Goal: Task Accomplishment & Management: Manage account settings

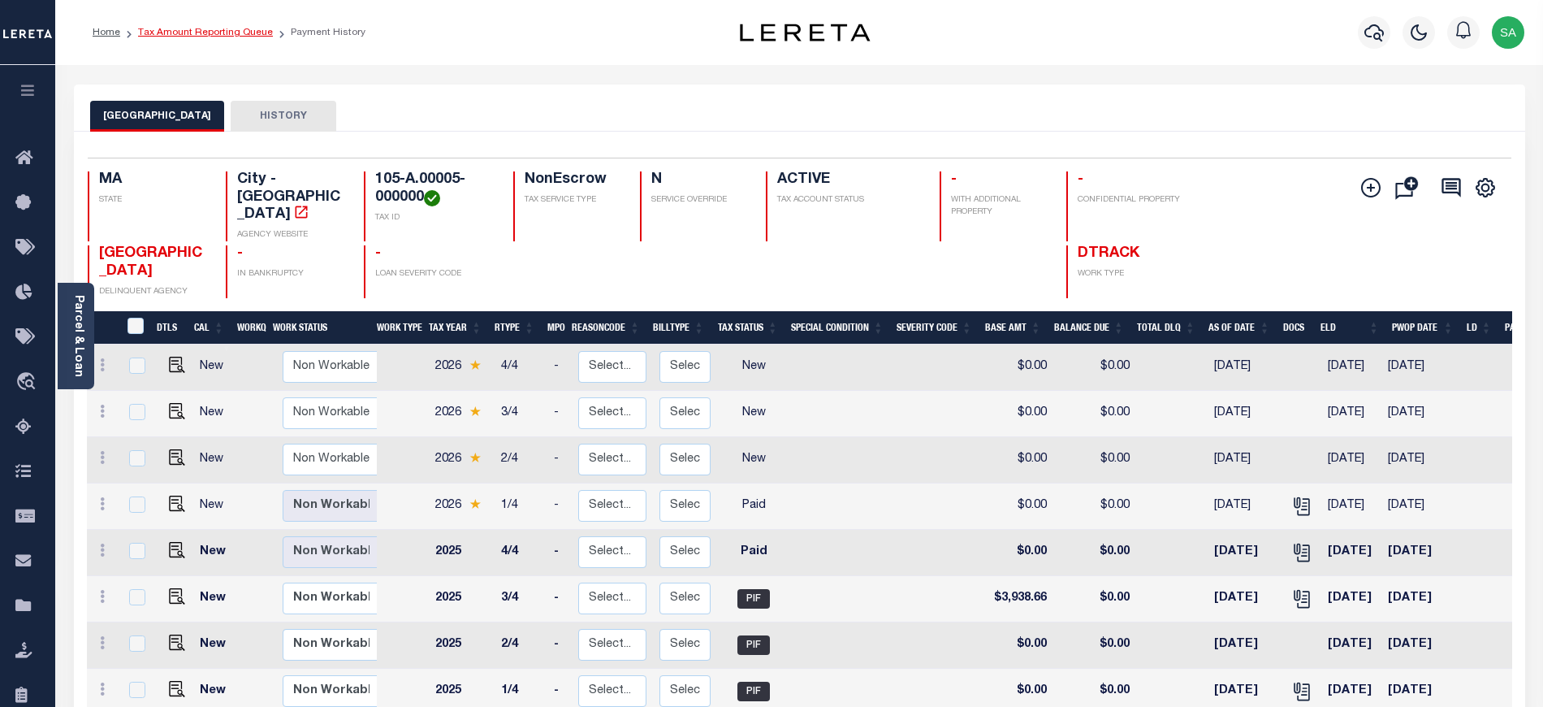
click at [218, 37] on link "Tax Amount Reporting Queue" at bounding box center [205, 33] width 135 height 10
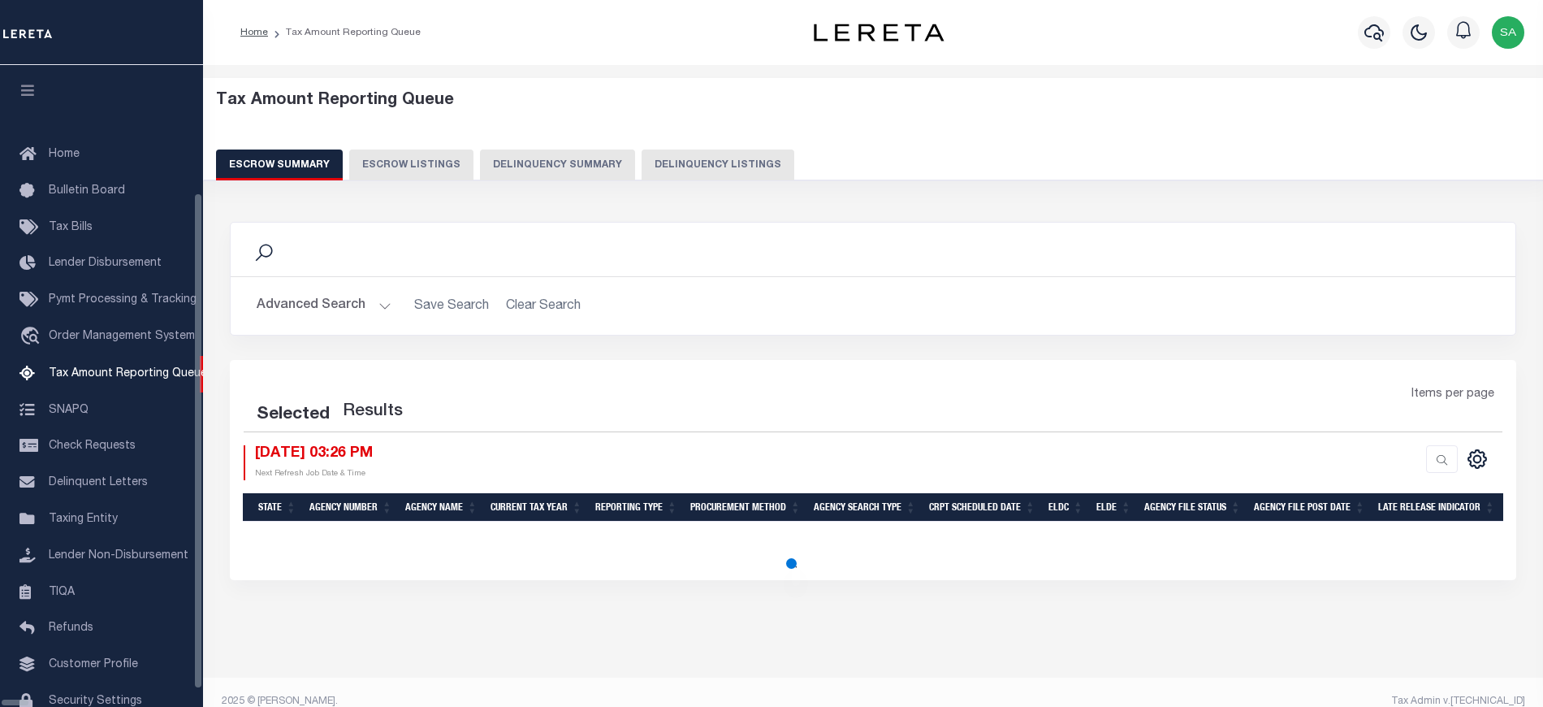
select select "100"
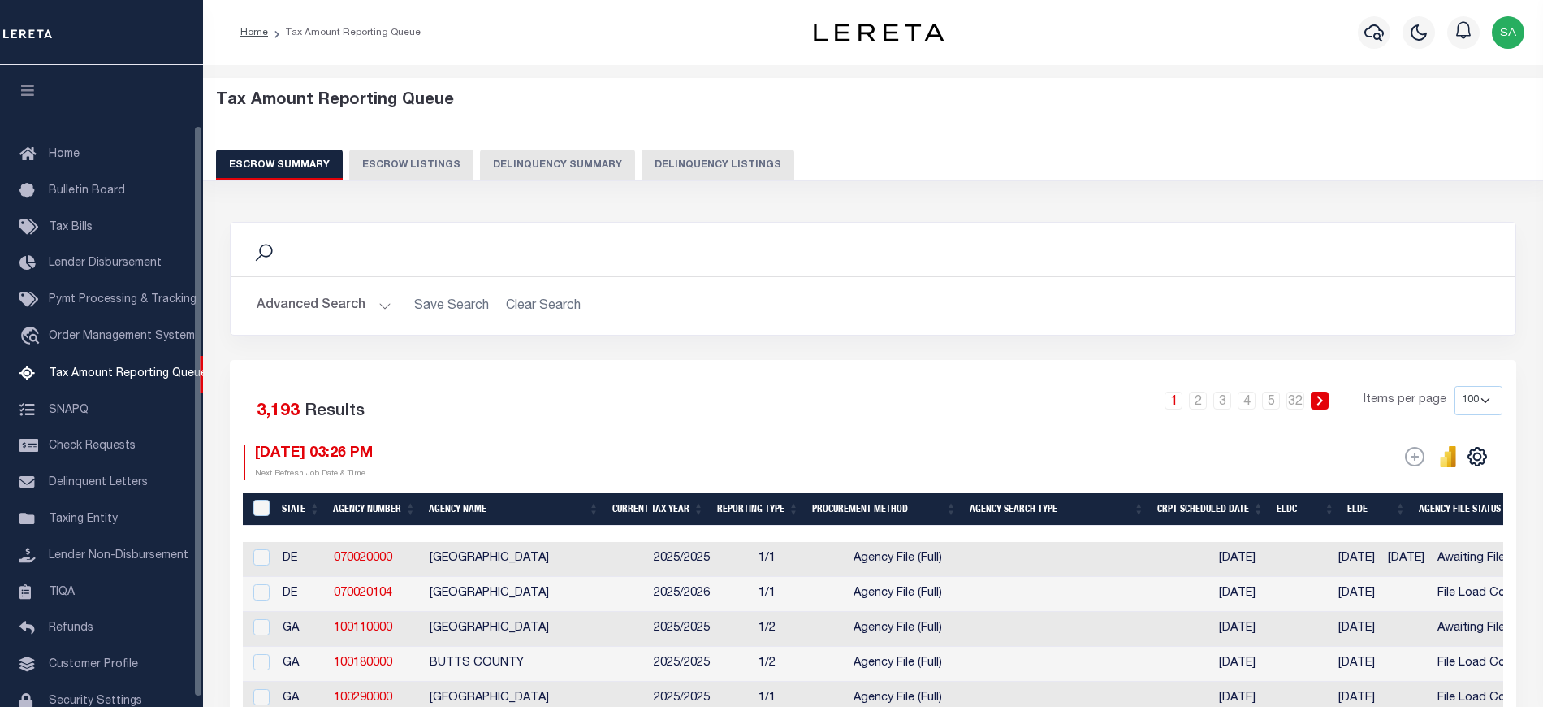
scroll to position [68, 0]
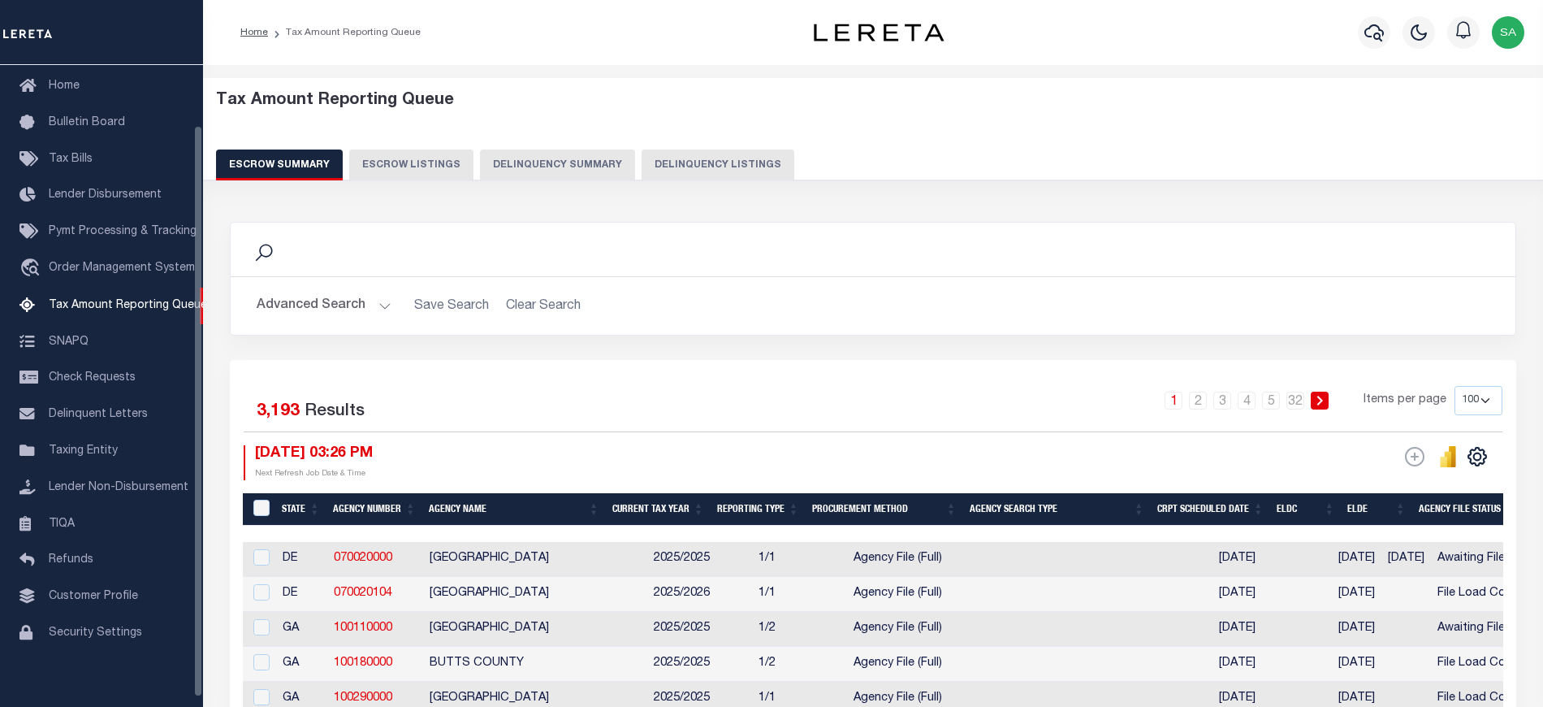
click at [619, 166] on button "Delinquency Summary" at bounding box center [557, 164] width 155 height 31
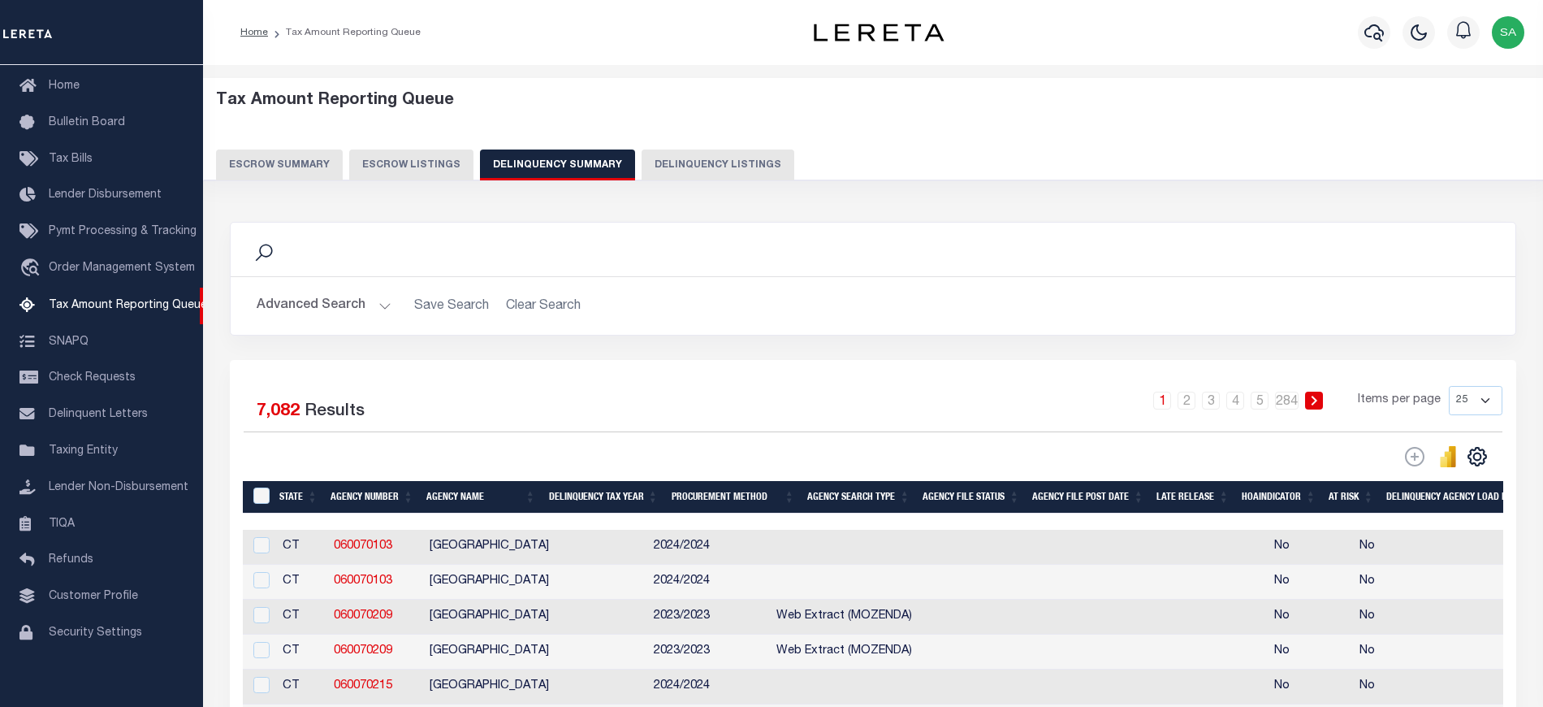
click at [667, 167] on button "Delinquency Listings" at bounding box center [718, 164] width 153 height 31
select select "100"
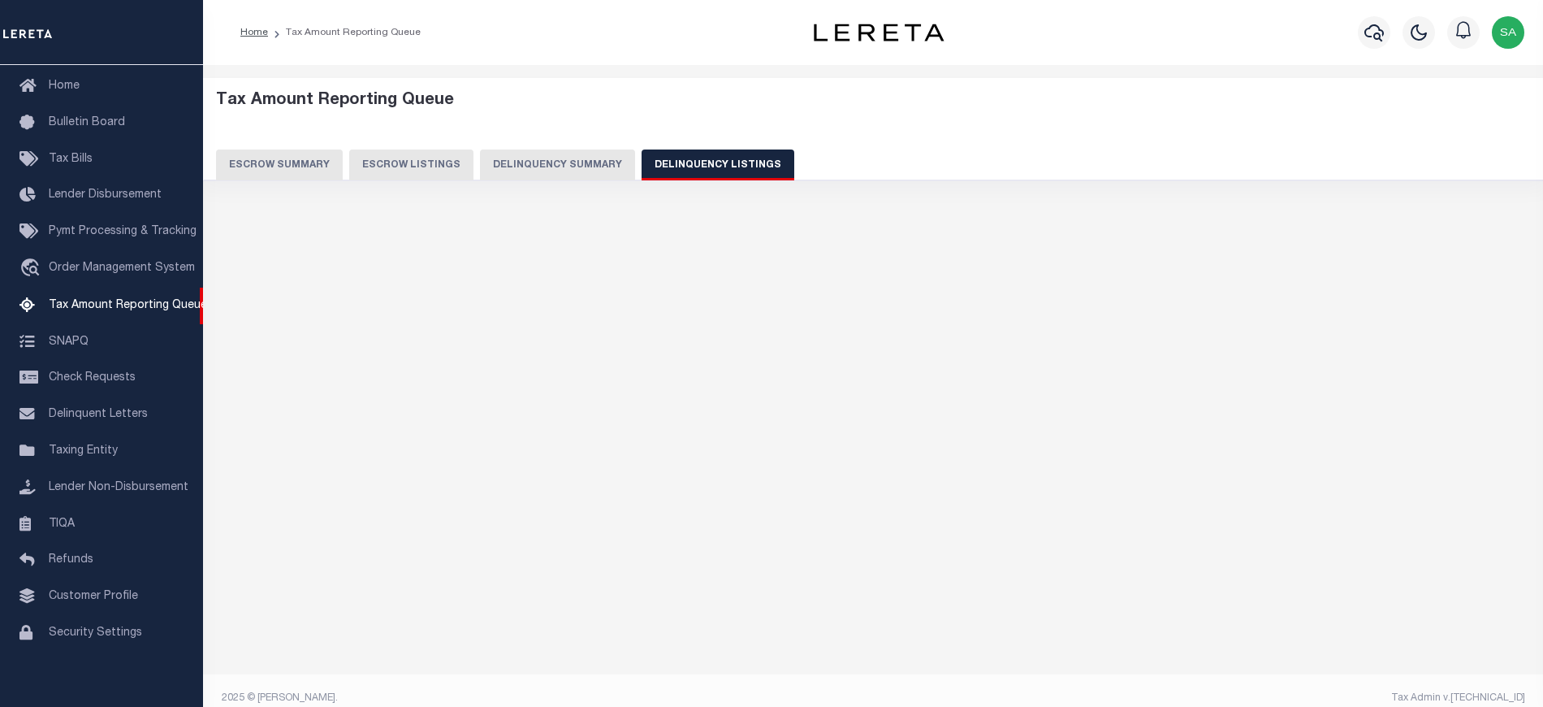
select select "100"
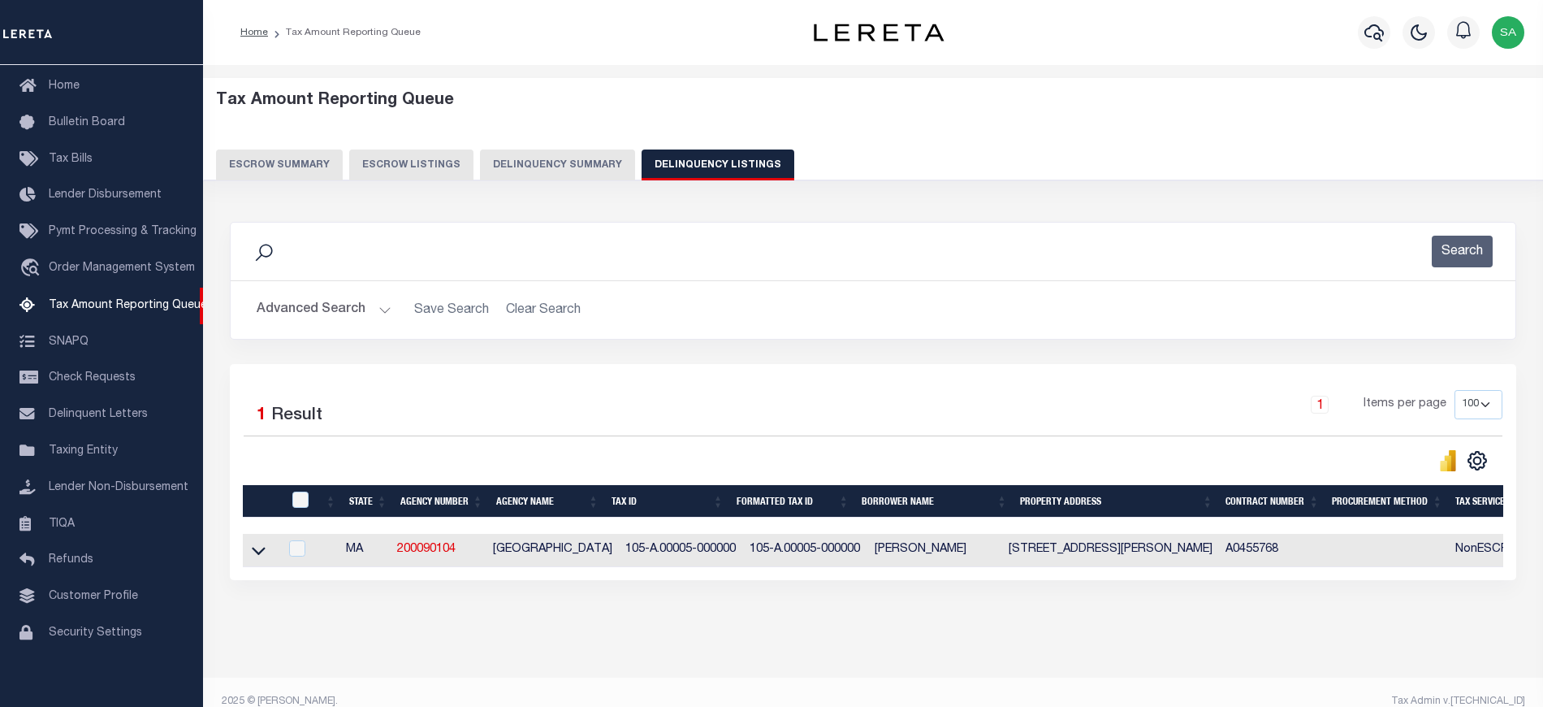
click at [342, 313] on button "Advanced Search" at bounding box center [324, 310] width 135 height 32
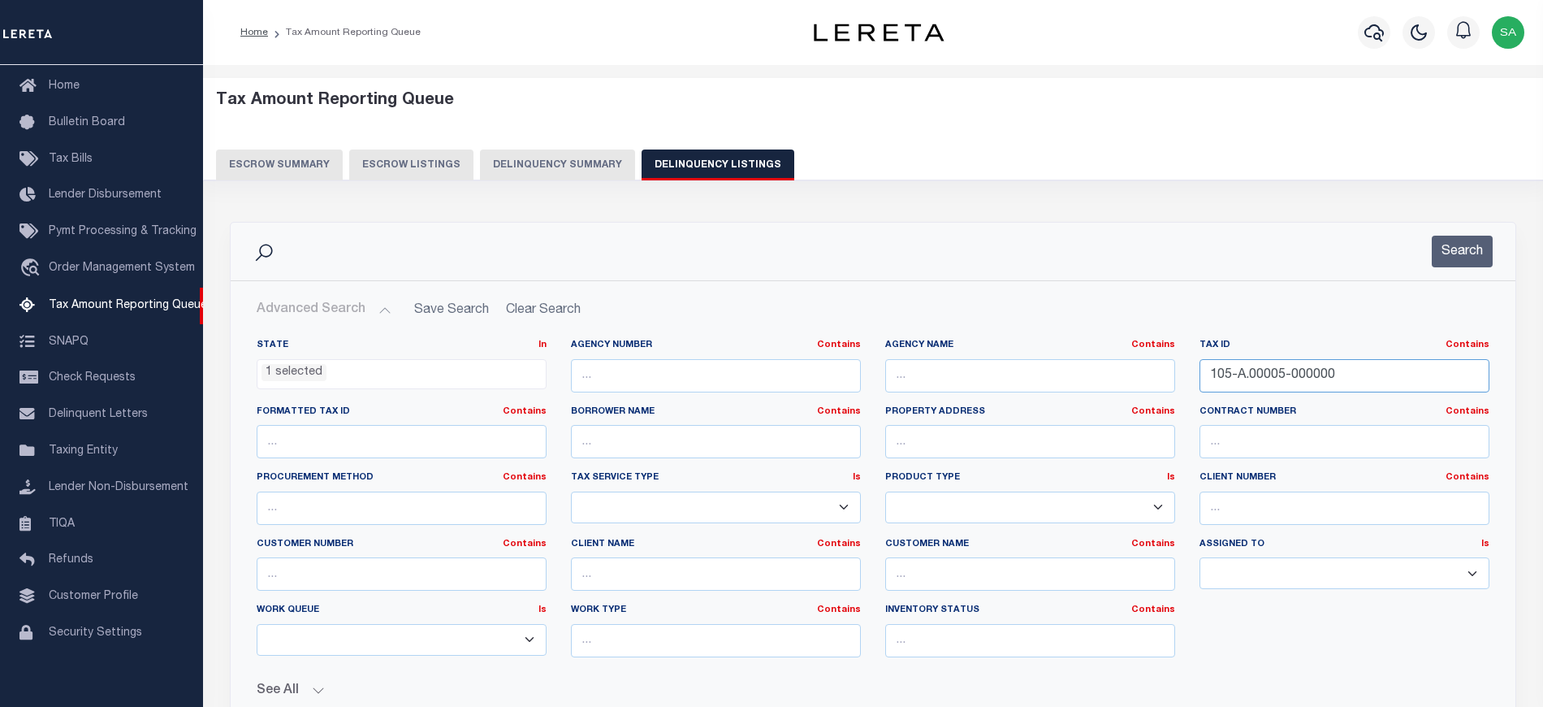
click at [1113, 378] on div "State In In AK AL AR AZ CA CO CT DC DE FL GA GU HI IA ID IL IN KS KY LA MA MD M…" at bounding box center [872, 504] width 1257 height 331
paste input "-22"
type input "1-22"
click at [1466, 239] on button "Search" at bounding box center [1462, 252] width 61 height 32
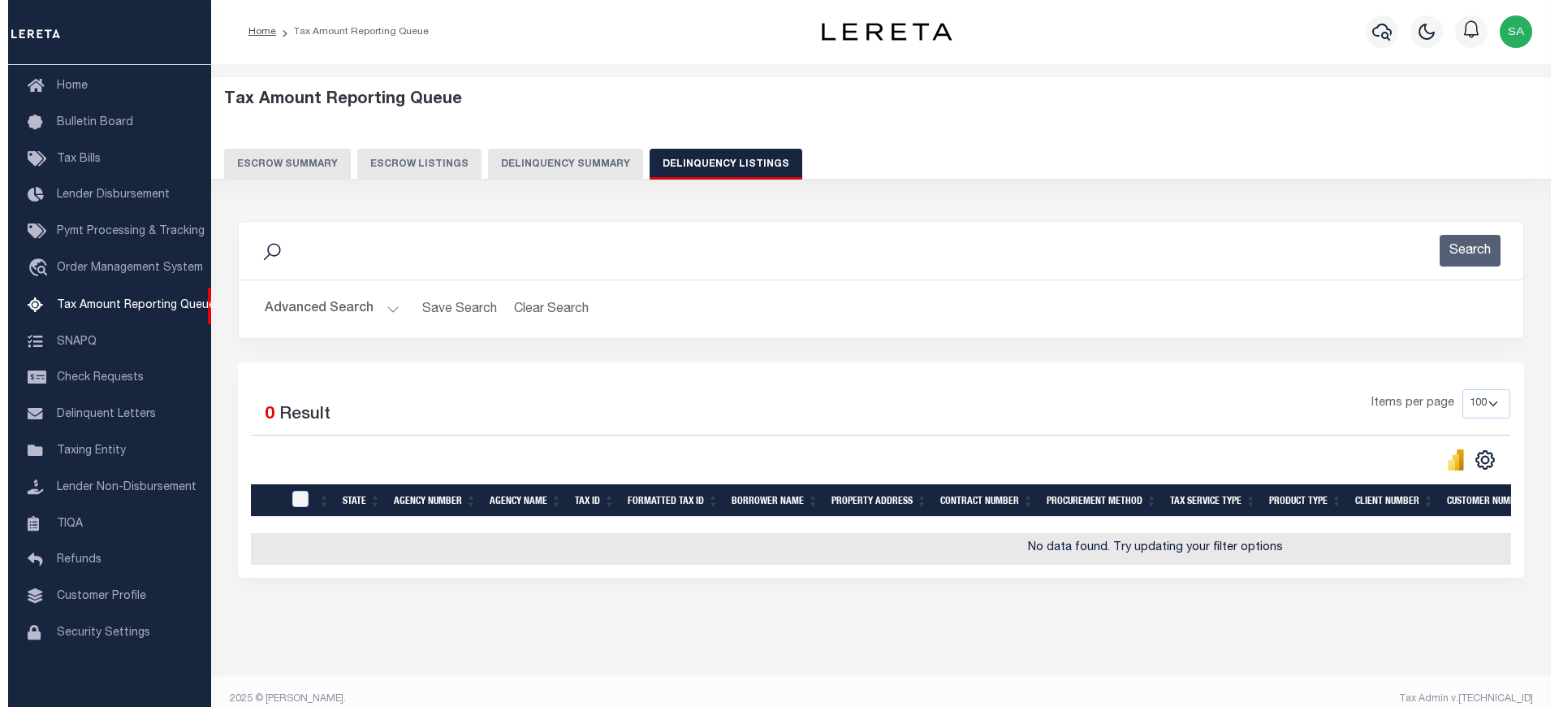
scroll to position [0, 0]
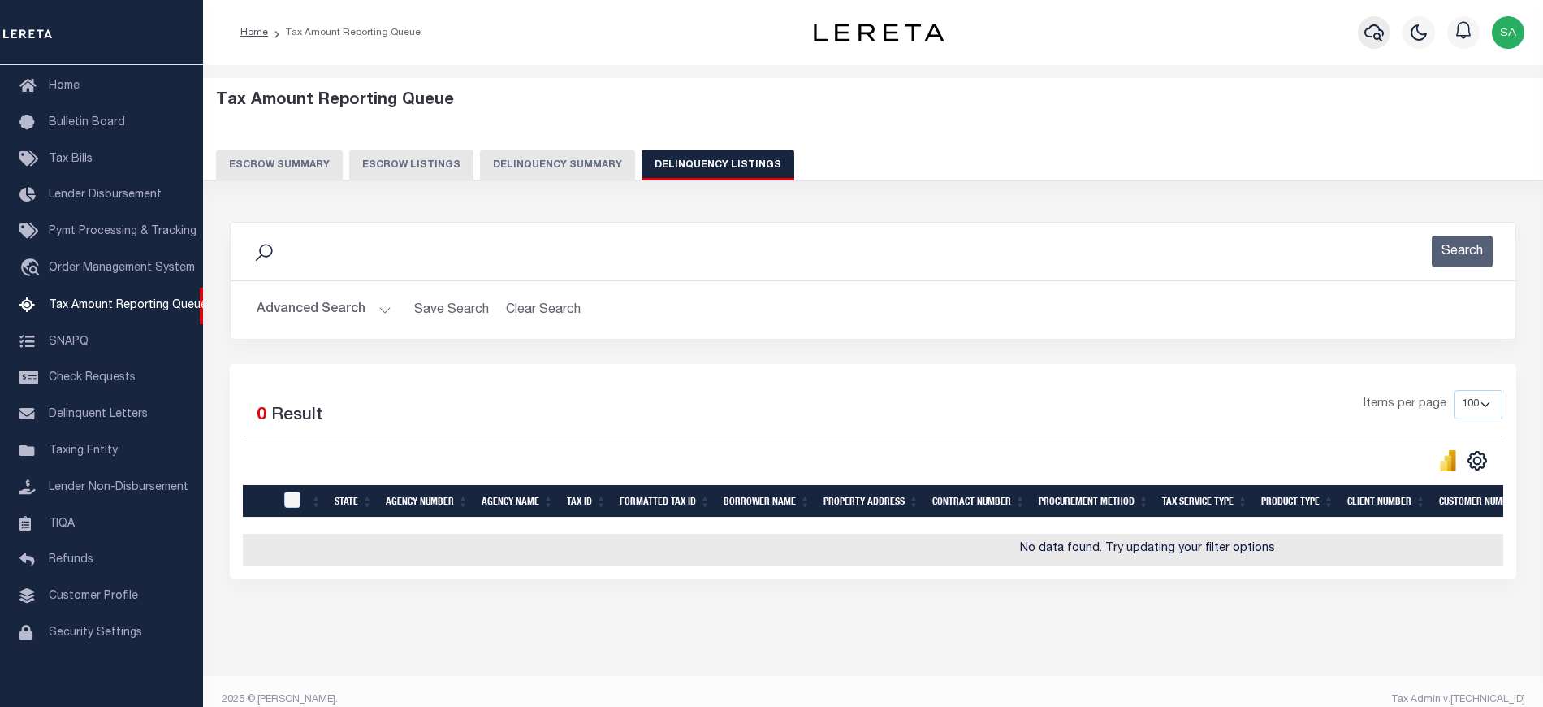
click at [1373, 43] on button "button" at bounding box center [1374, 32] width 32 height 32
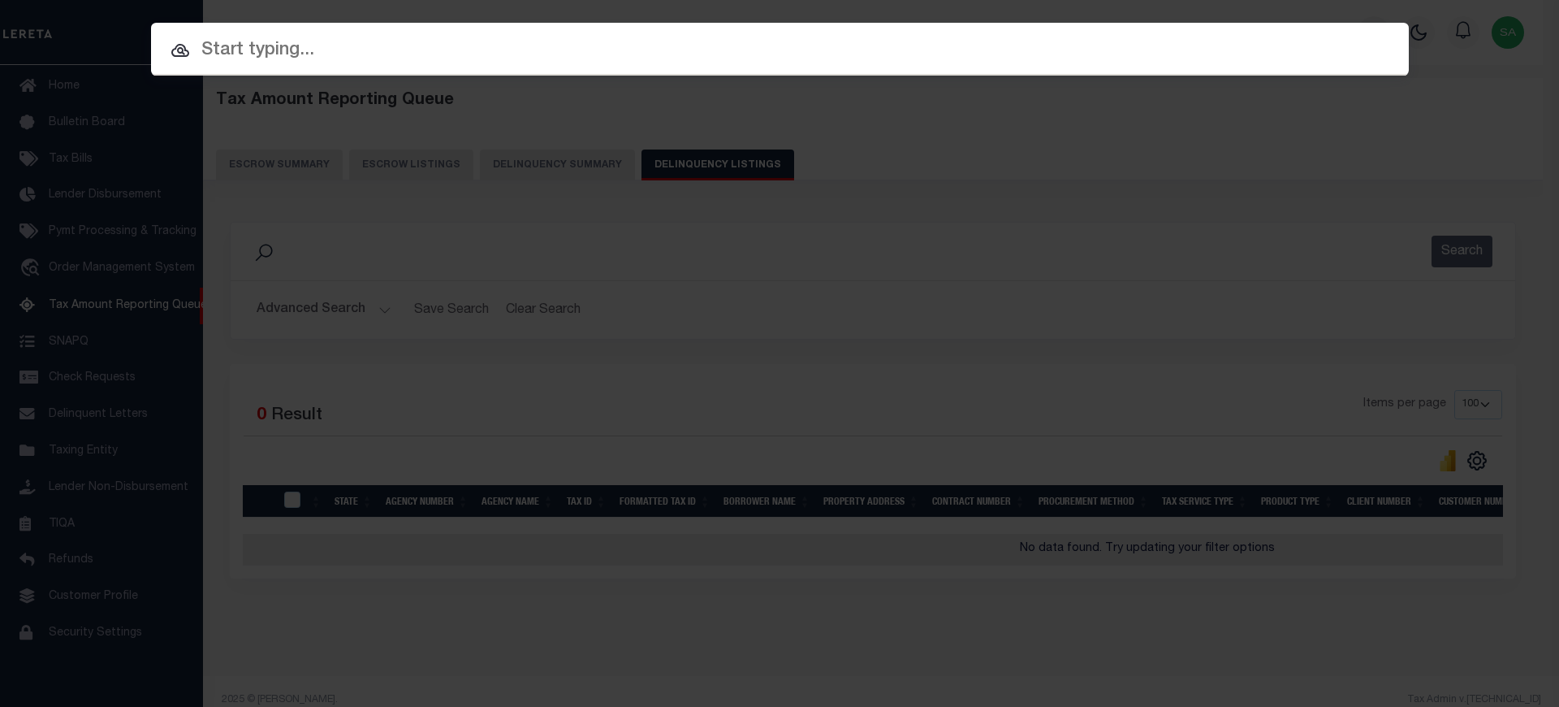
click at [815, 43] on input "text" at bounding box center [780, 51] width 1258 height 28
paste input "1-22"
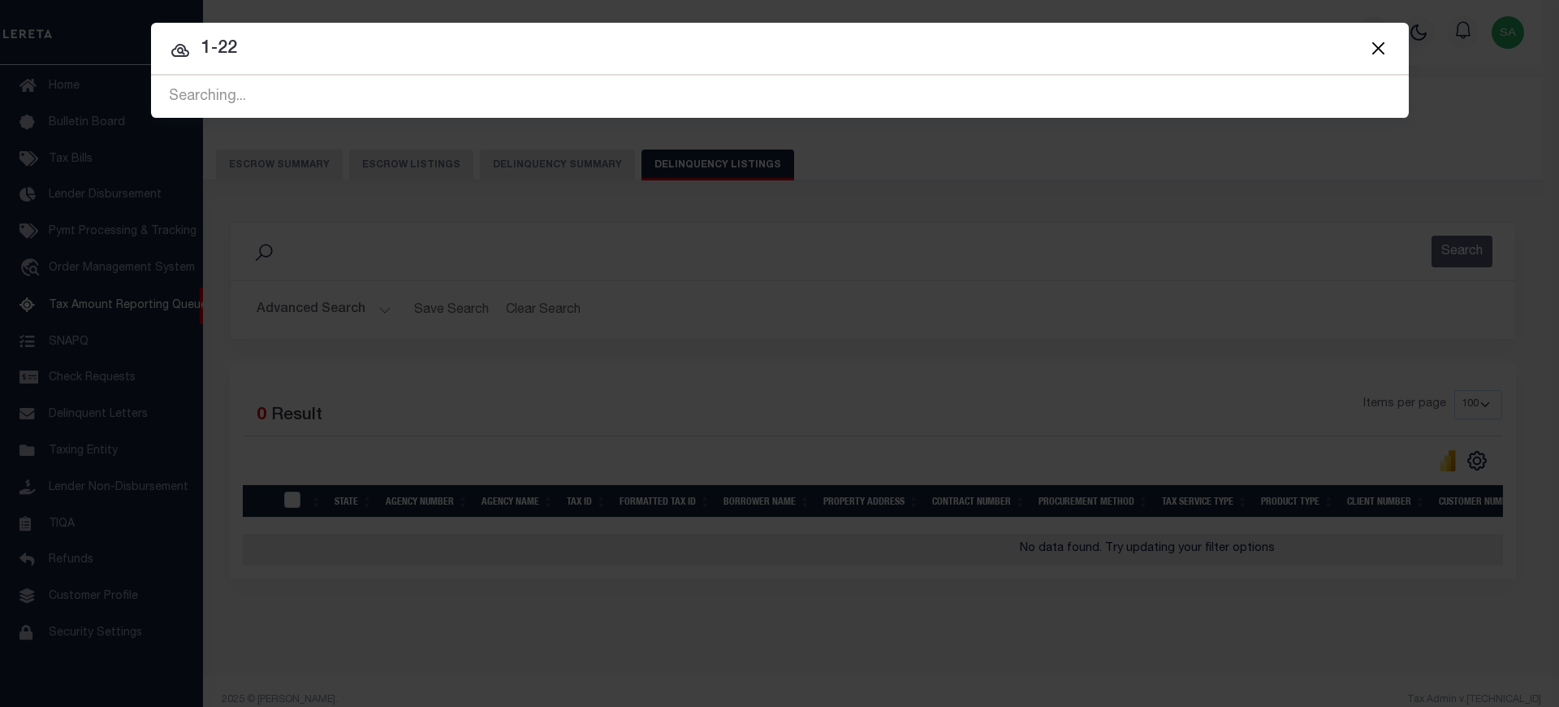
click at [320, 52] on input "1-22" at bounding box center [780, 49] width 1258 height 28
click at [296, 53] on input "1-22" at bounding box center [780, 49] width 1258 height 28
drag, startPoint x: 277, startPoint y: 49, endPoint x: 176, endPoint y: 37, distance: 101.3
click at [176, 37] on input "1-22" at bounding box center [780, 49] width 1258 height 28
paste input "34805958"
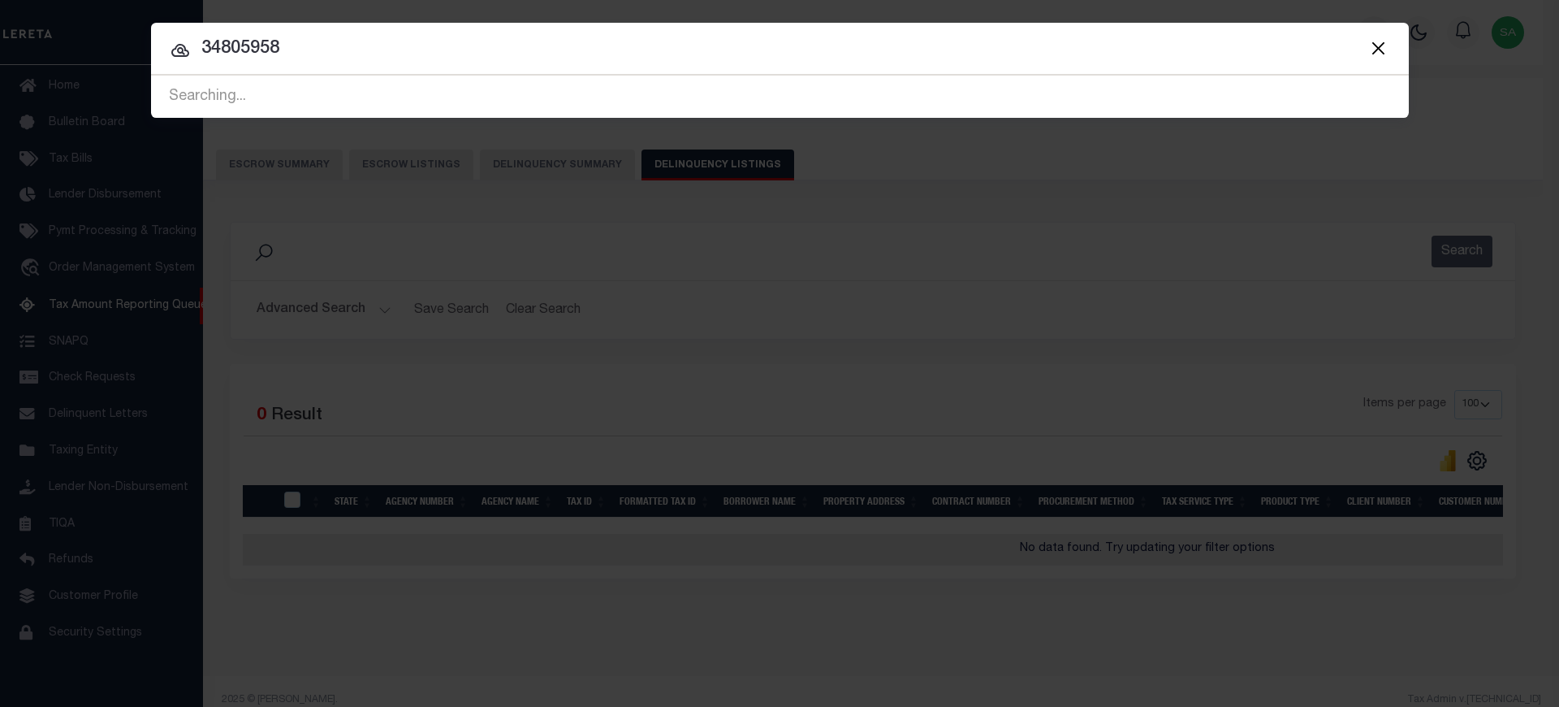
type input "34805958"
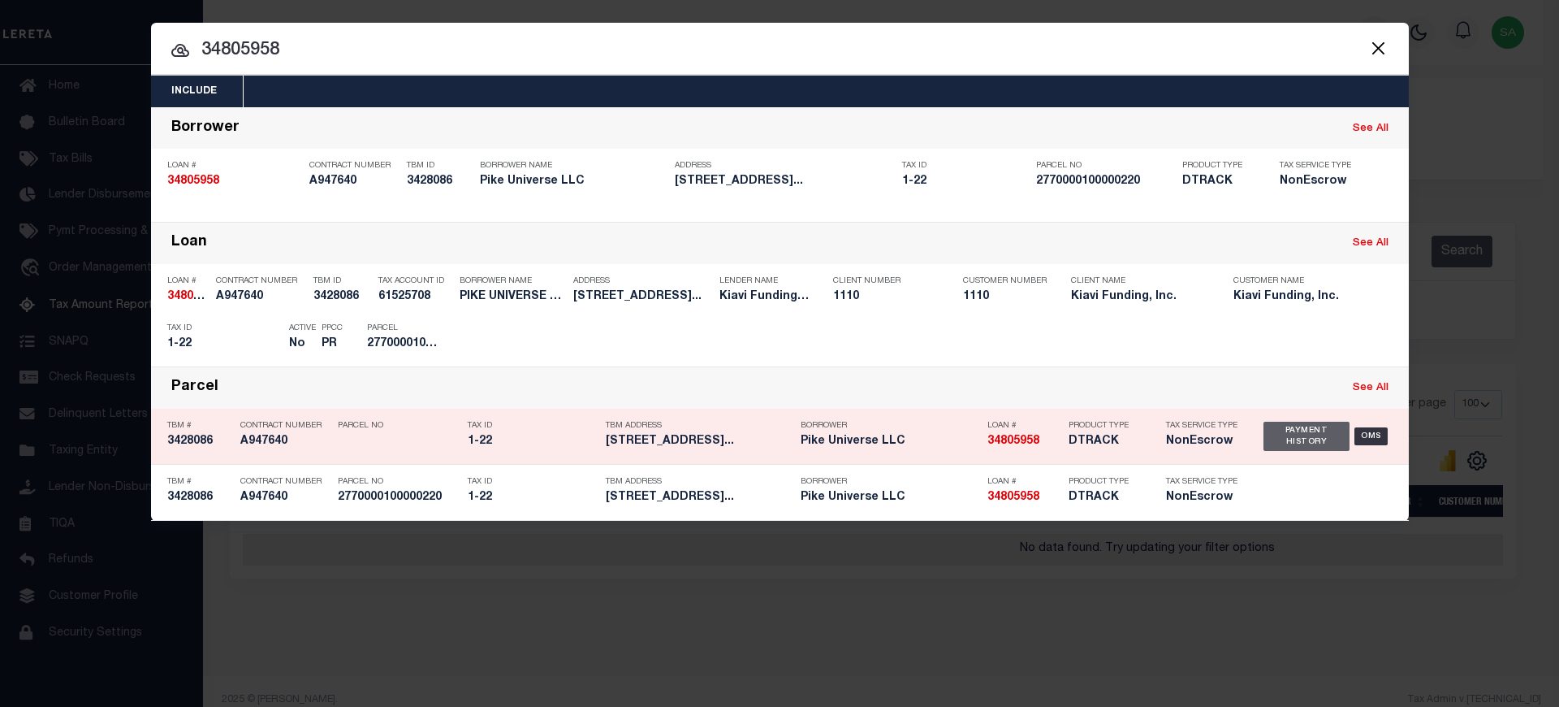
click at [1300, 436] on div "Payment History" at bounding box center [1307, 436] width 87 height 29
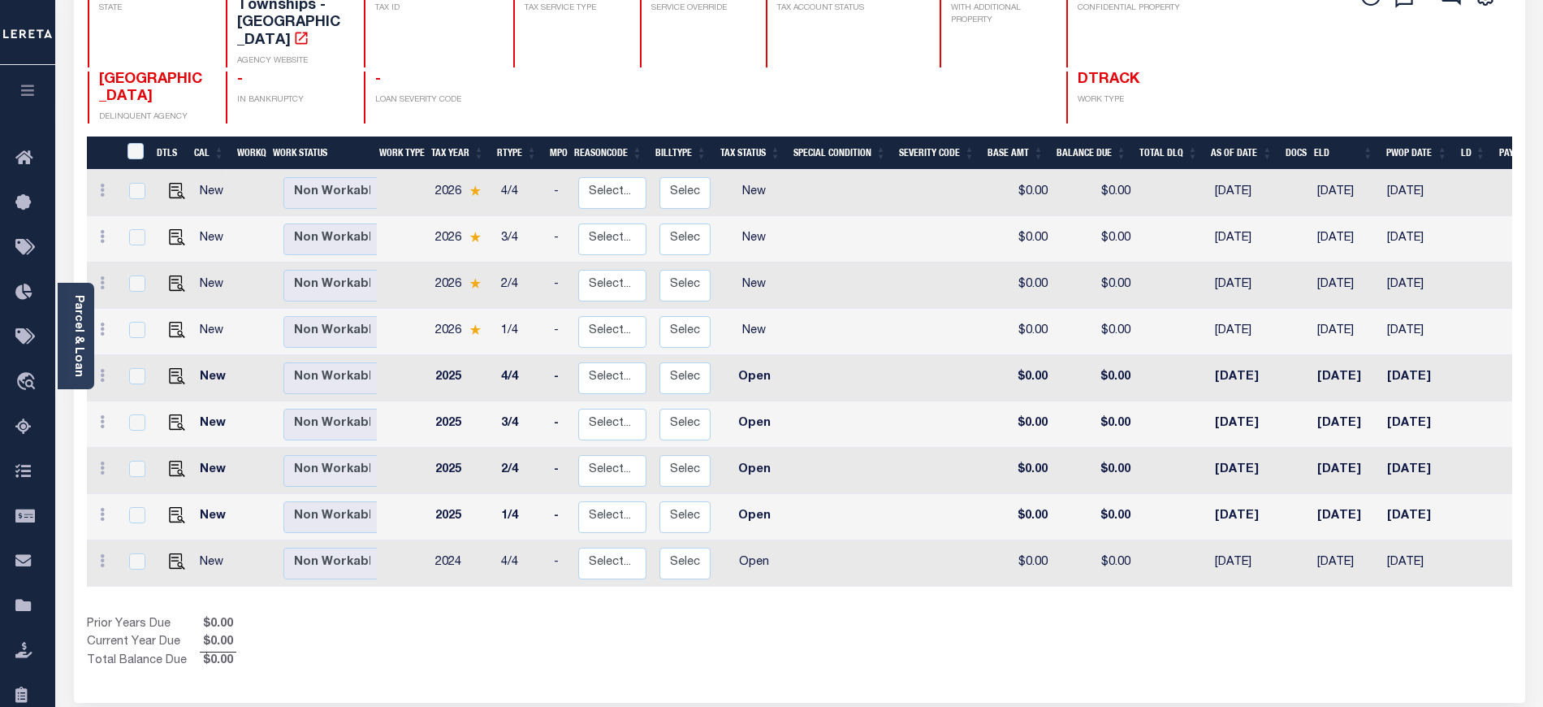
scroll to position [216, 0]
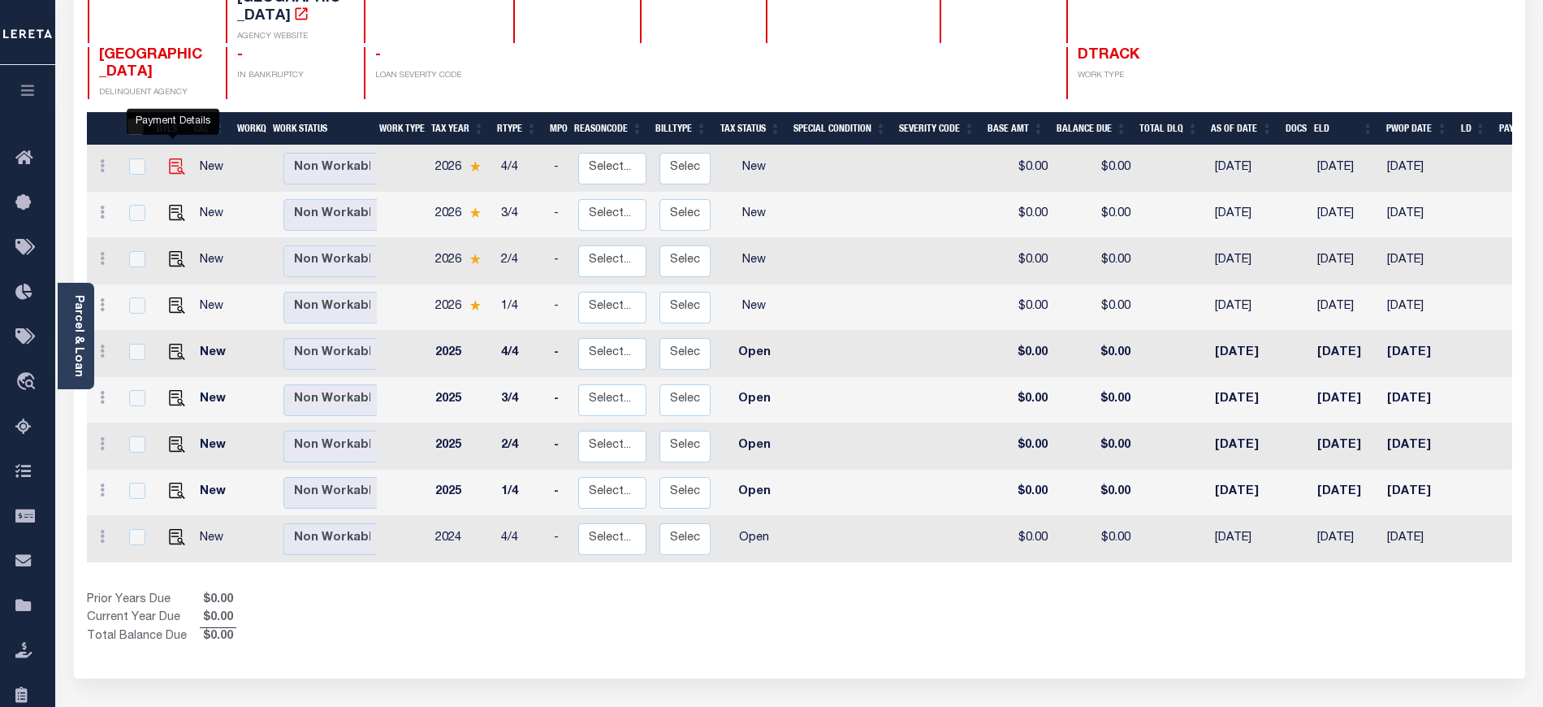
click at [174, 158] on img "" at bounding box center [177, 166] width 16 height 16
checkbox input "true"
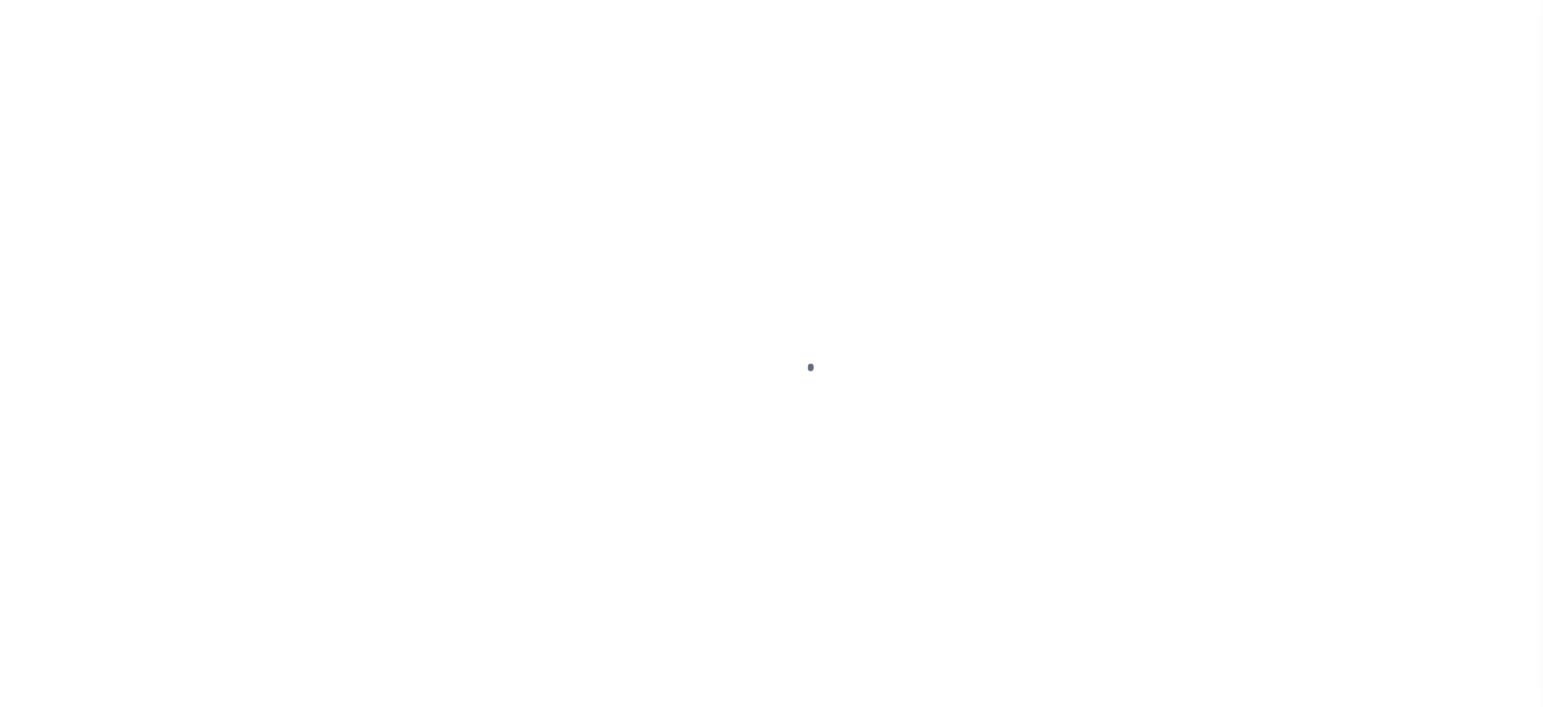
select select "NW2"
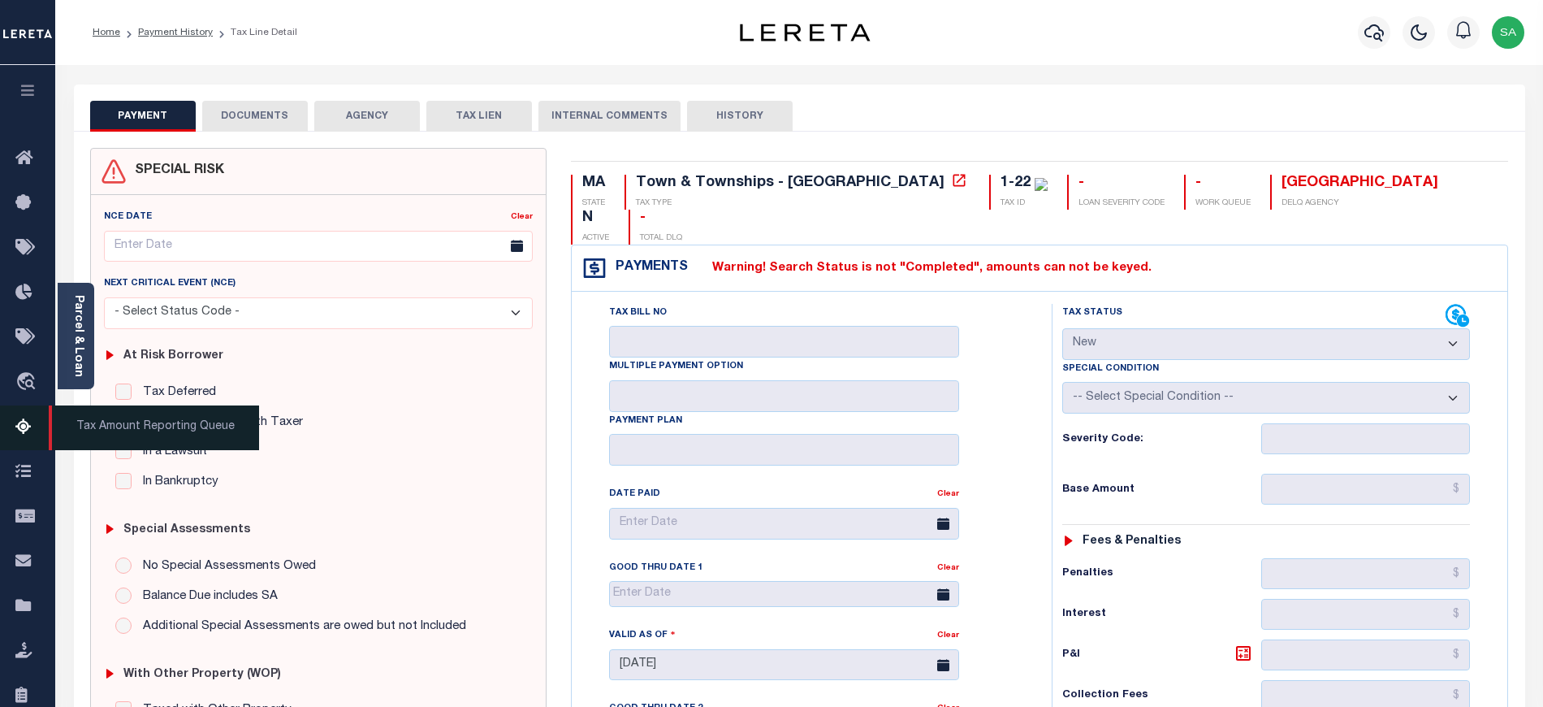
click at [24, 426] on icon at bounding box center [28, 427] width 26 height 20
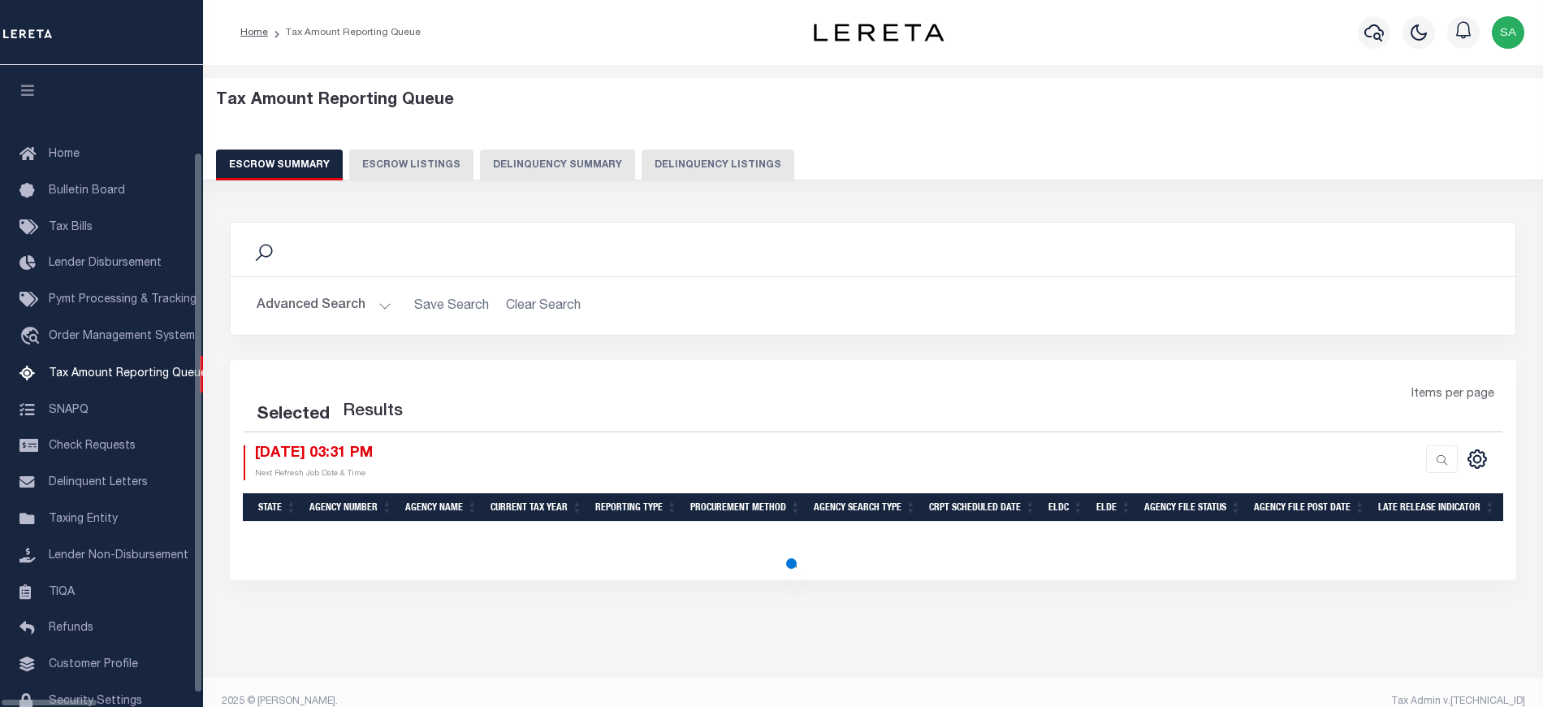
click at [702, 170] on button "Delinquency Listings" at bounding box center [718, 164] width 153 height 31
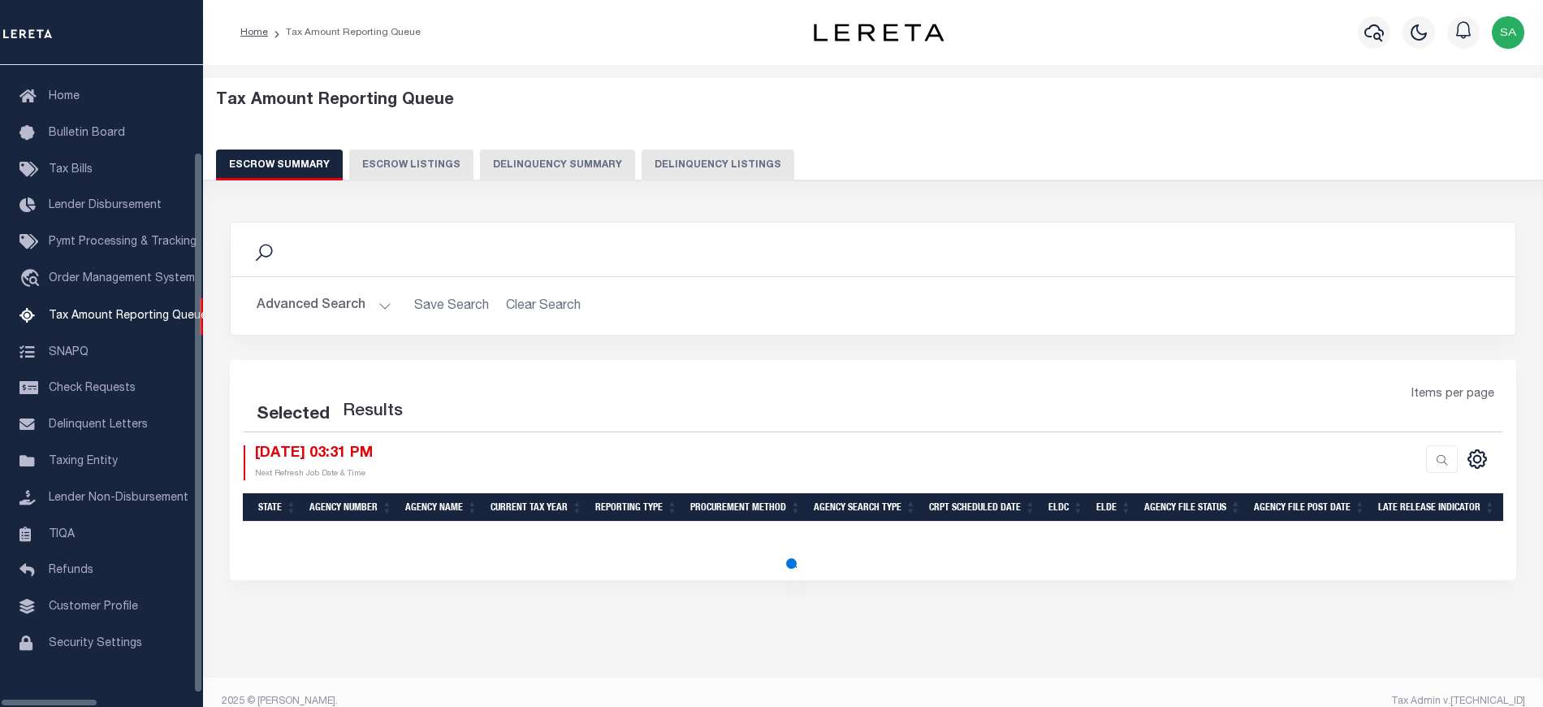
select select "100"
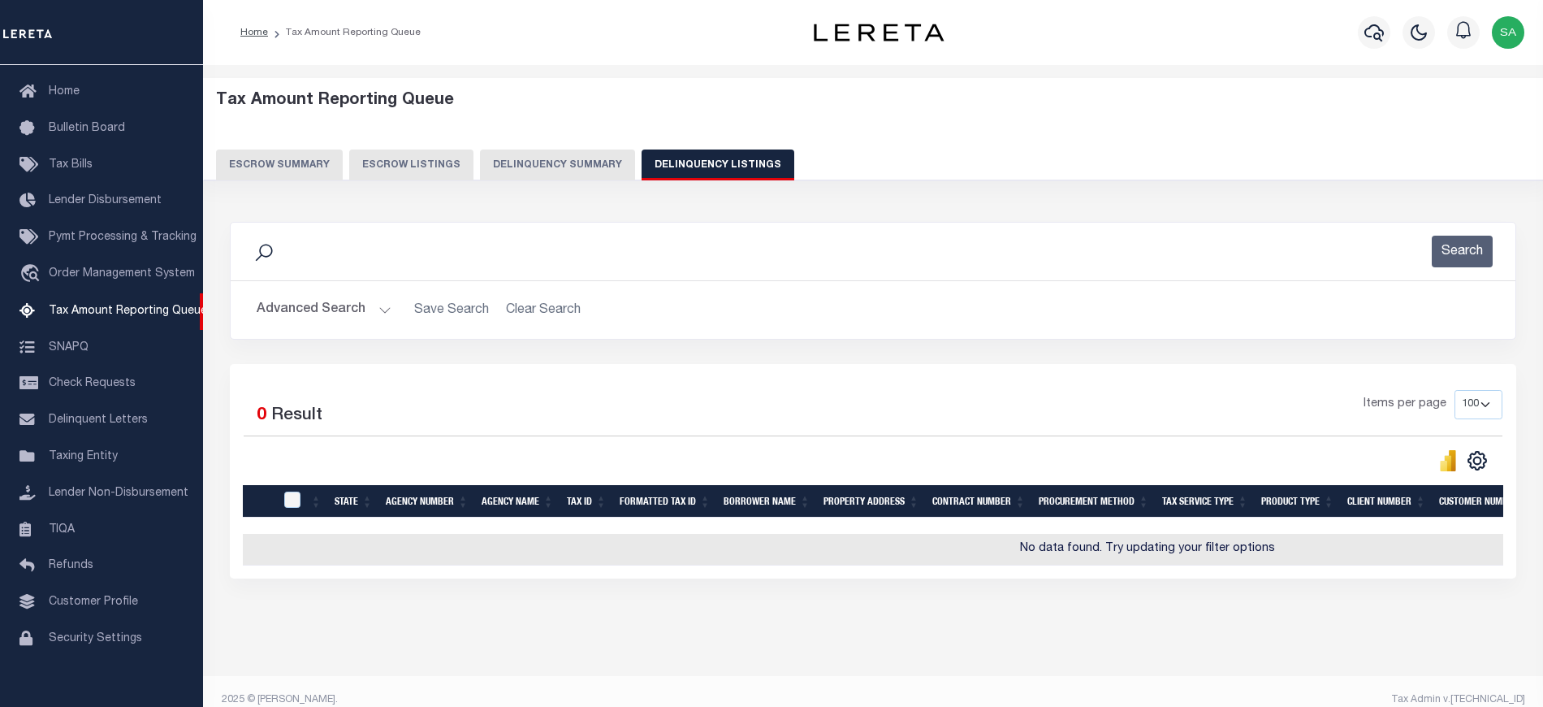
click at [325, 297] on button "Advanced Search" at bounding box center [324, 310] width 135 height 32
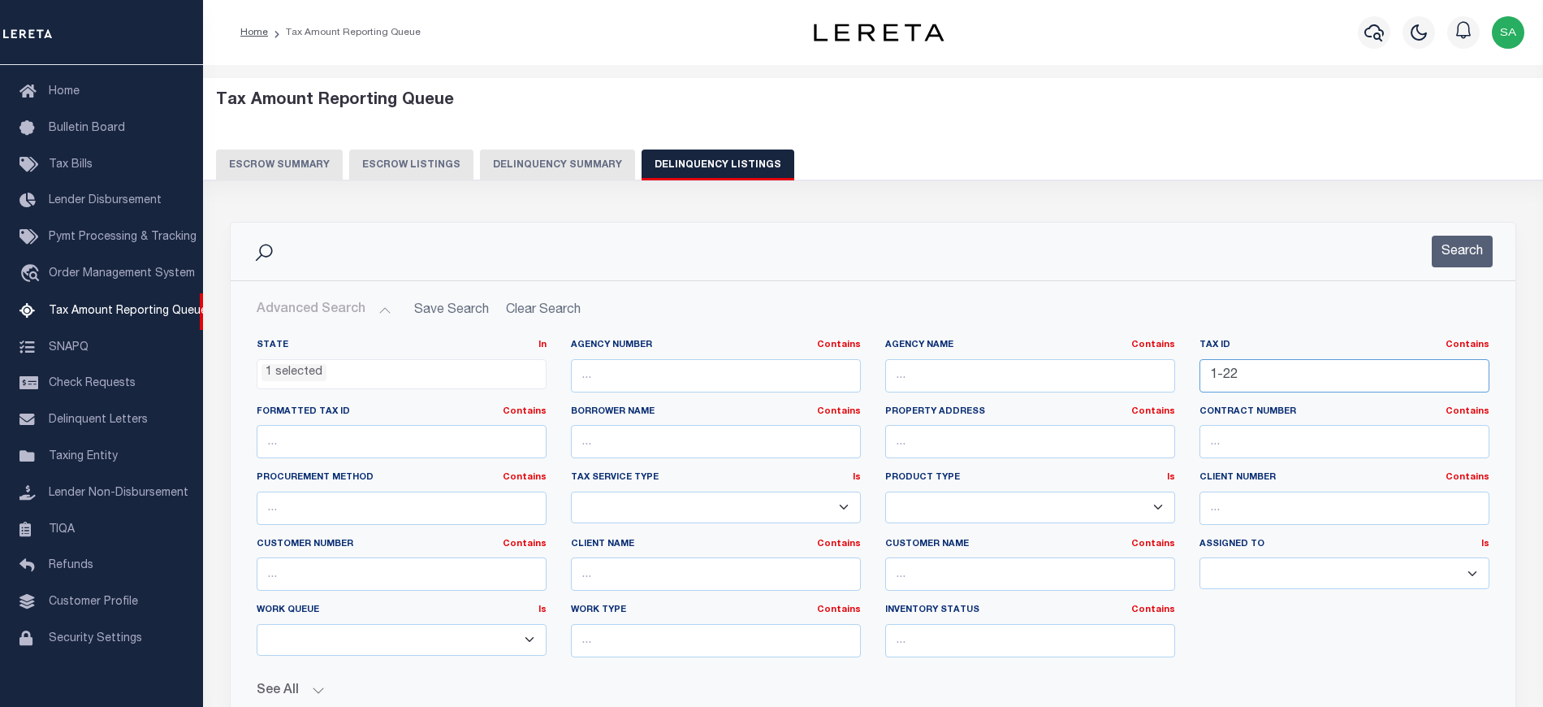
drag, startPoint x: 1252, startPoint y: 375, endPoint x: 1157, endPoint y: 362, distance: 95.1
click at [1082, 370] on div "State In In AK AL AR AZ CA CO CT DC DE FL GA GU HI IA ID IL IN KS KY LA MA MD M…" at bounding box center [872, 504] width 1257 height 331
paste input "10A"
type input "1-10A"
click at [1450, 237] on button "Search" at bounding box center [1462, 252] width 61 height 32
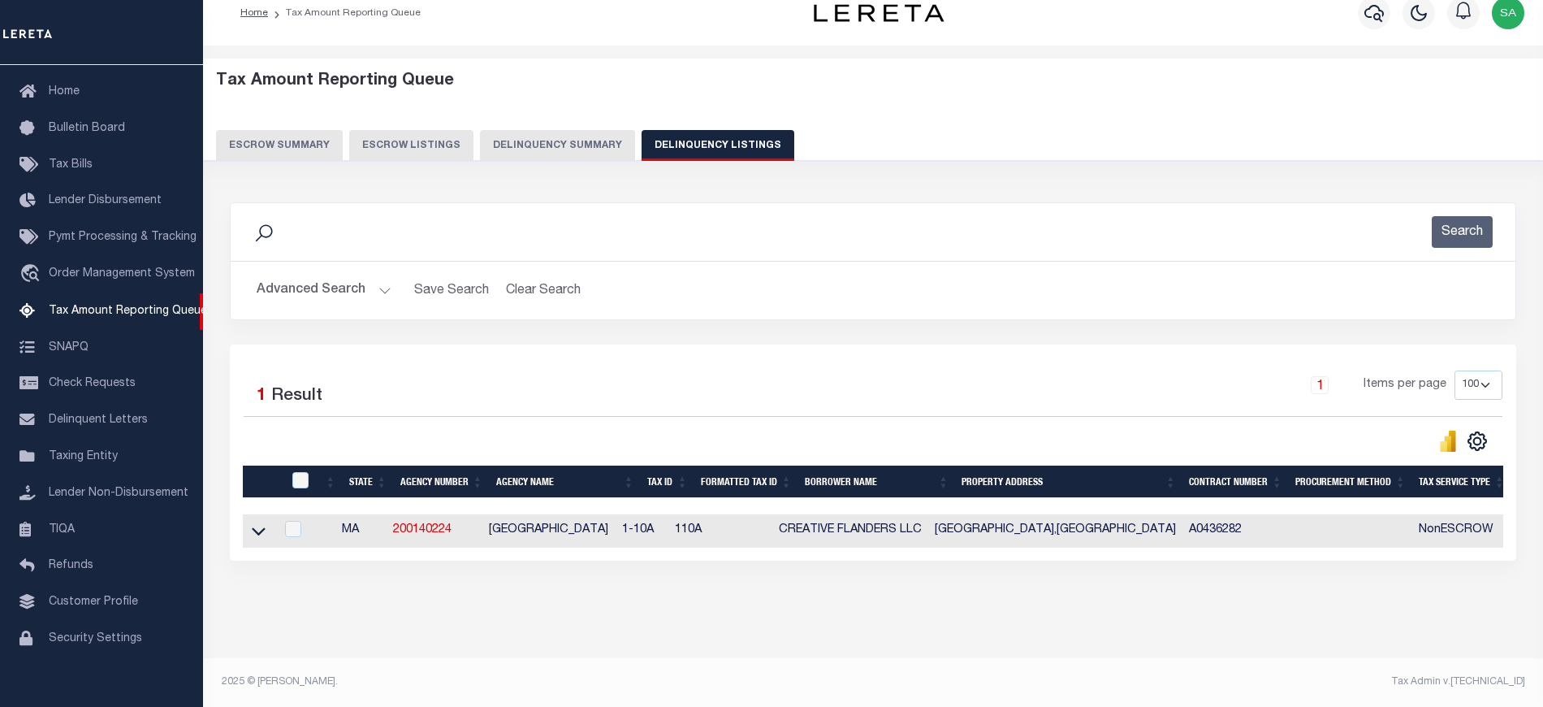
scroll to position [34, 0]
click at [258, 522] on icon at bounding box center [259, 530] width 14 height 17
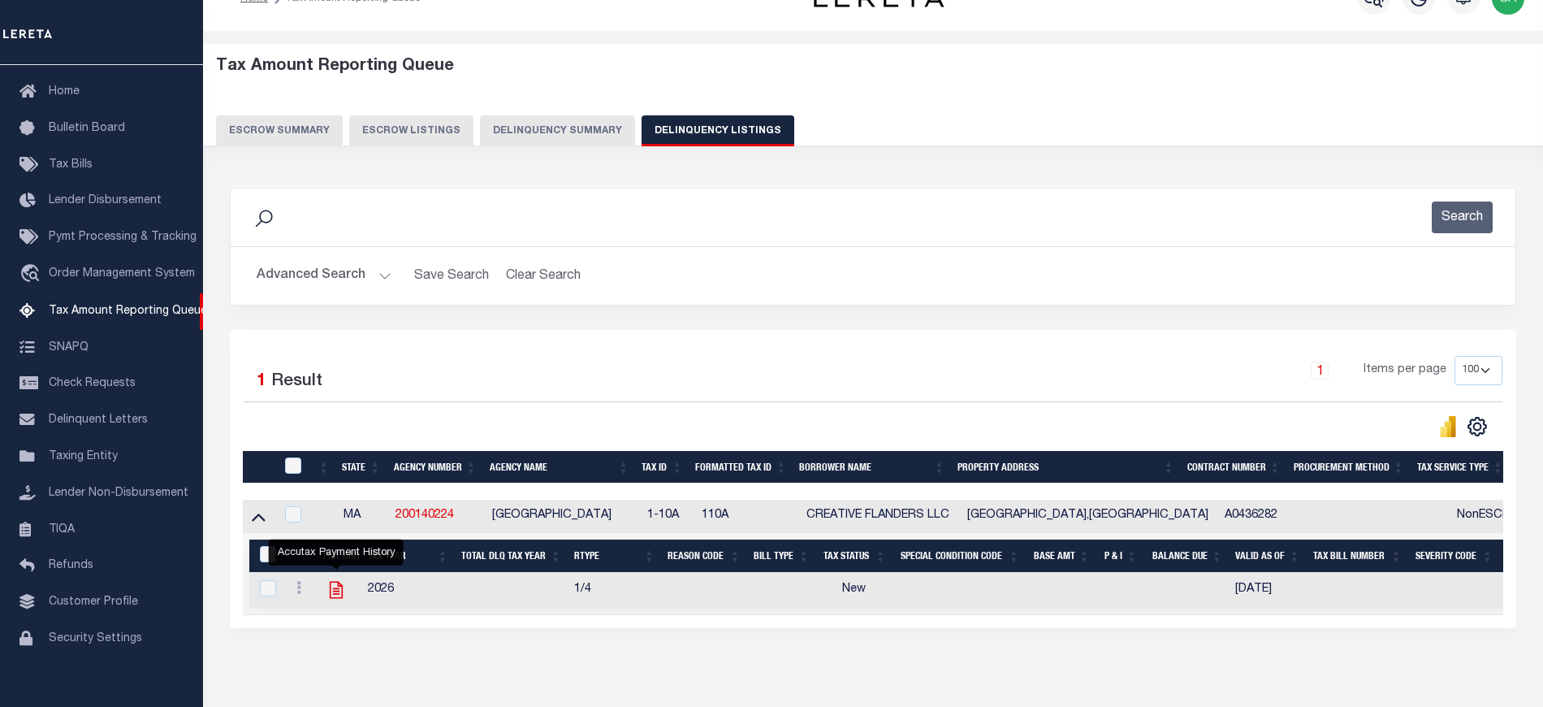
click at [333, 594] on icon "" at bounding box center [335, 589] width 13 height 17
checkbox input "true"
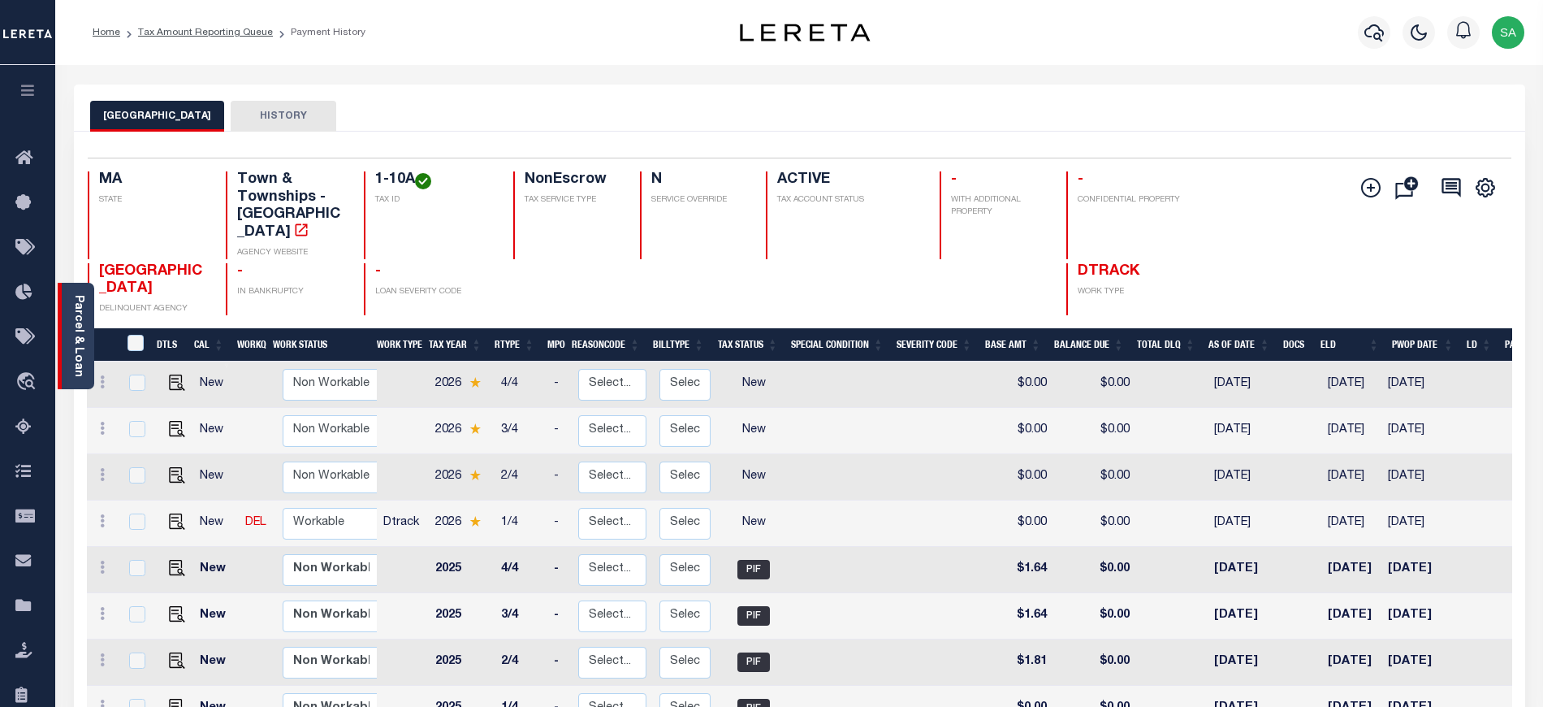
click at [83, 331] on link "Parcel & Loan" at bounding box center [77, 336] width 11 height 82
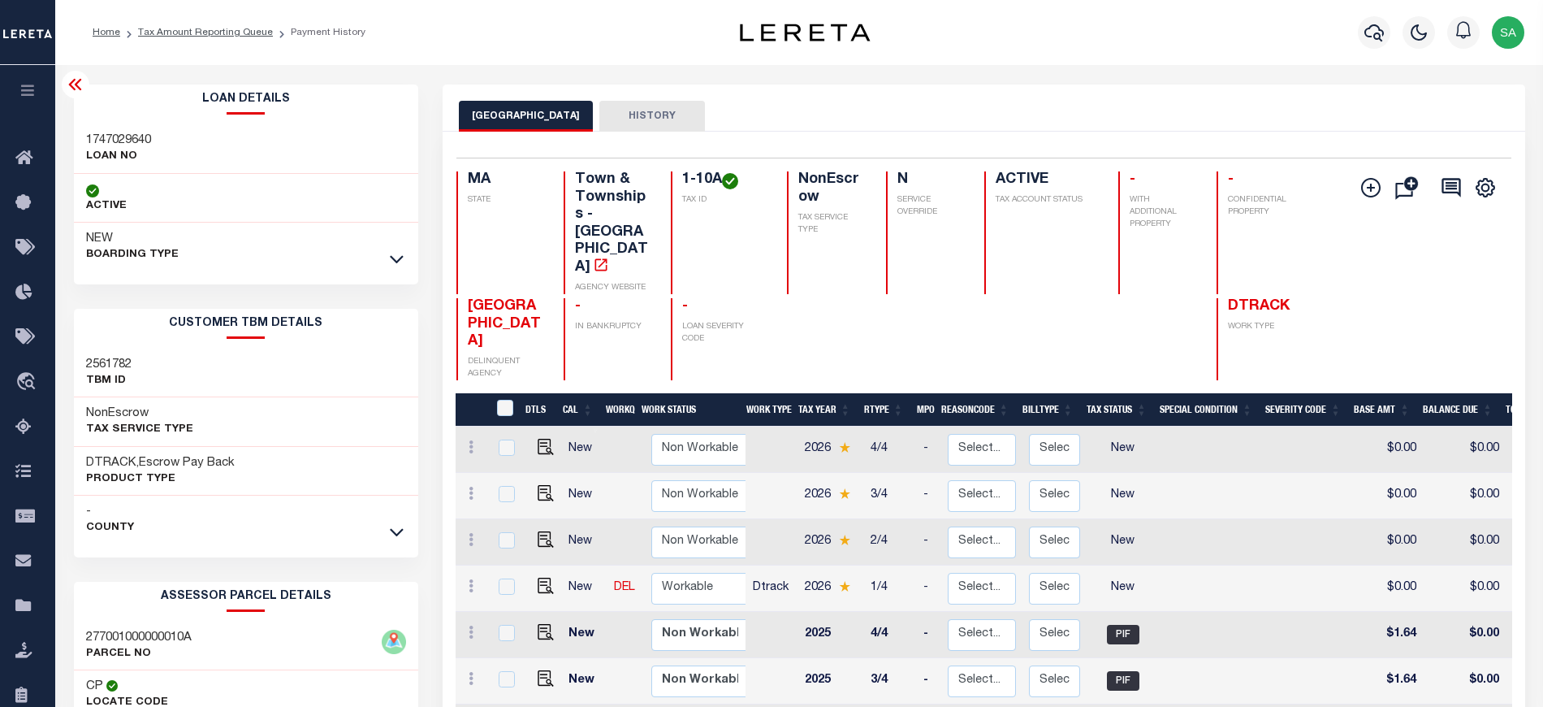
click at [81, 88] on icon at bounding box center [75, 84] width 19 height 19
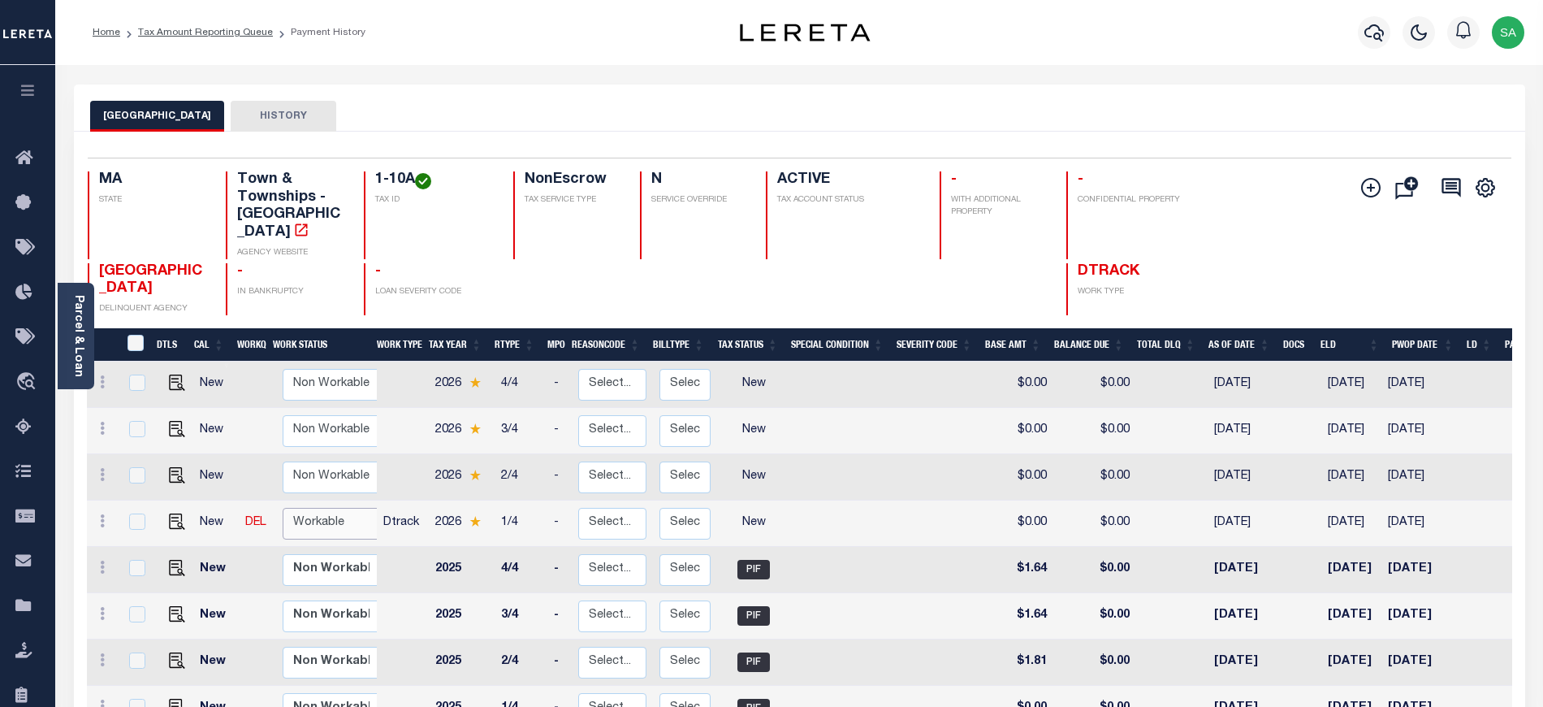
click at [304, 508] on select "Non Workable Workable" at bounding box center [331, 524] width 97 height 32
checkbox input "true"
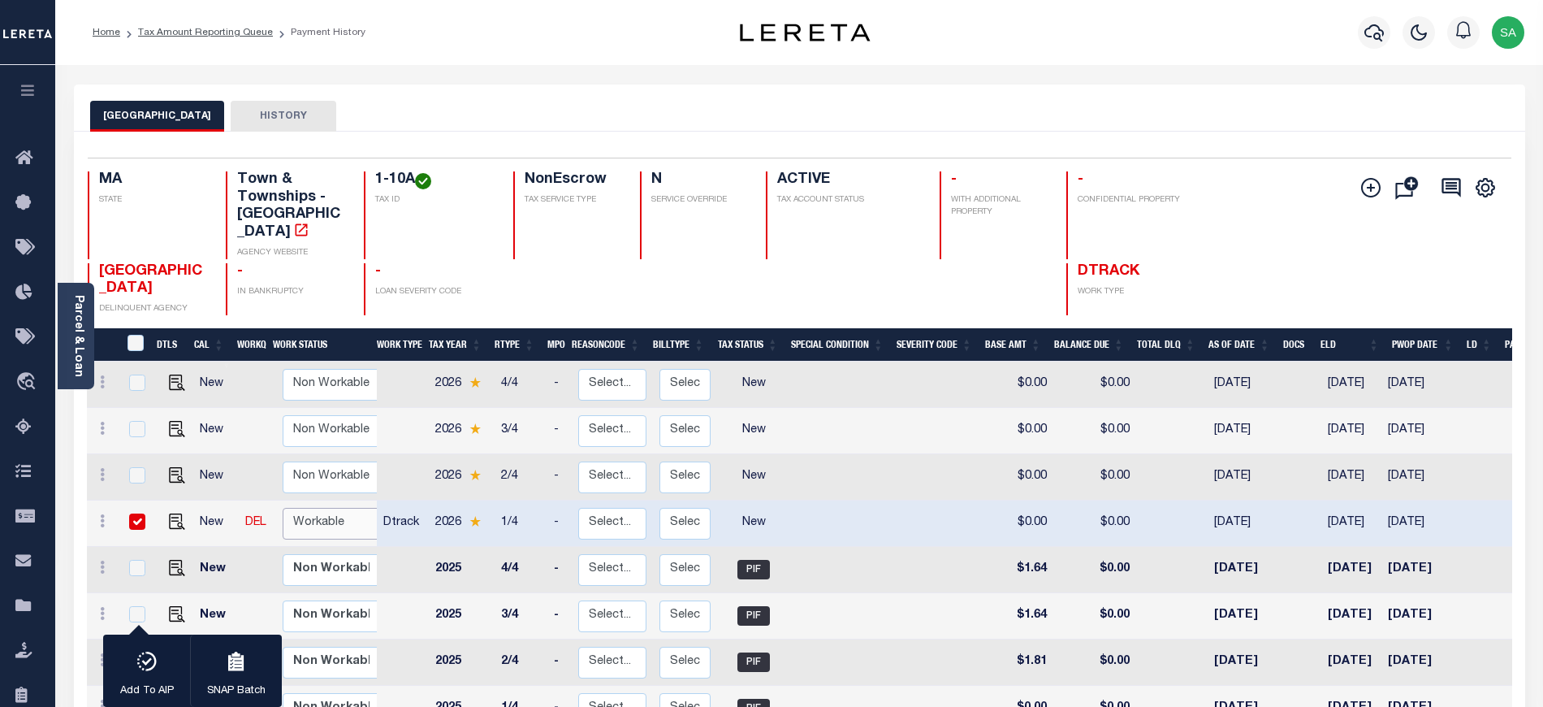
select select "true"
click at [283, 508] on select "Non Workable Workable" at bounding box center [331, 524] width 97 height 32
checkbox input "false"
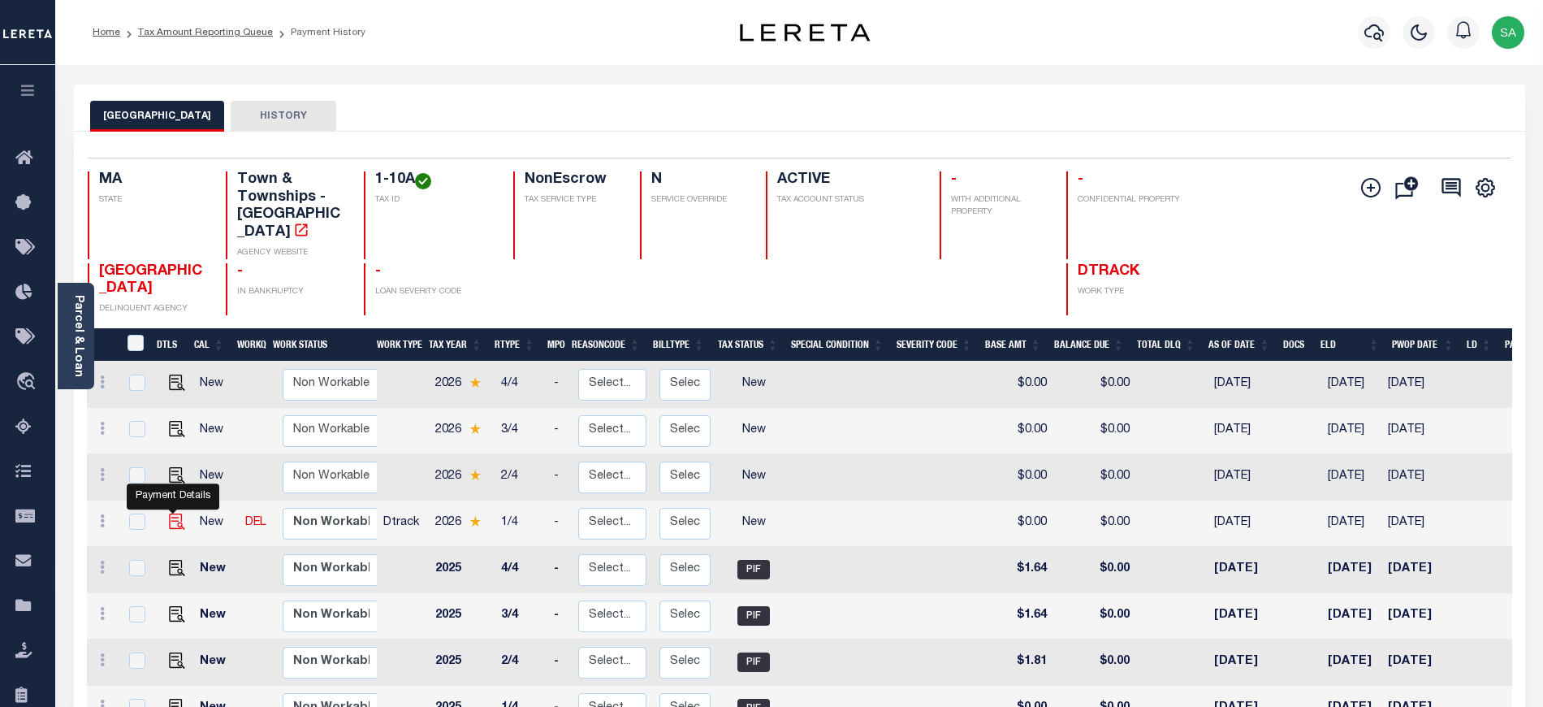
click at [173, 513] on img "" at bounding box center [177, 521] width 16 height 16
checkbox input "true"
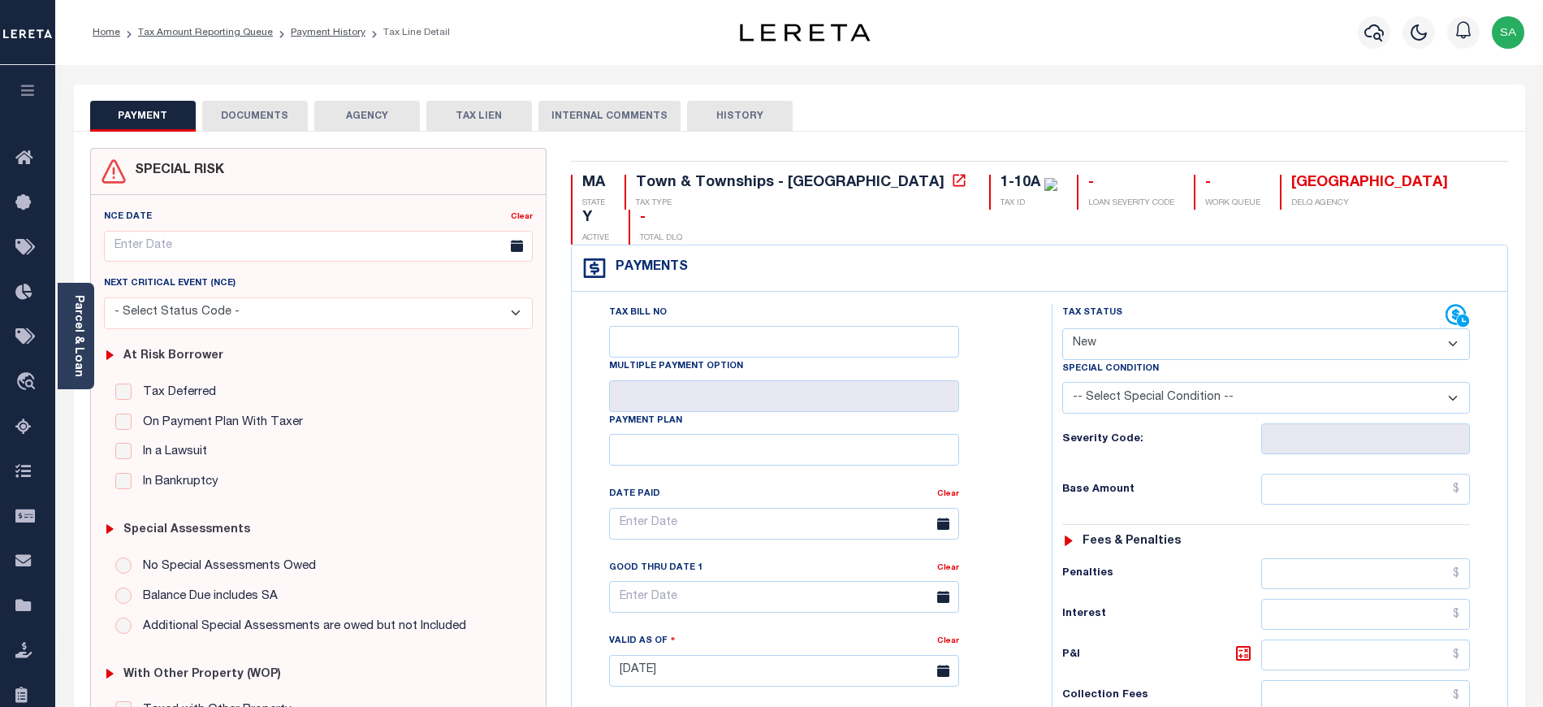
click at [94, 322] on div "NCE Date Clear Next Critical Event (NCE)" at bounding box center [318, 469] width 455 height 549
click at [85, 325] on div "Parcel & Loan" at bounding box center [76, 336] width 37 height 106
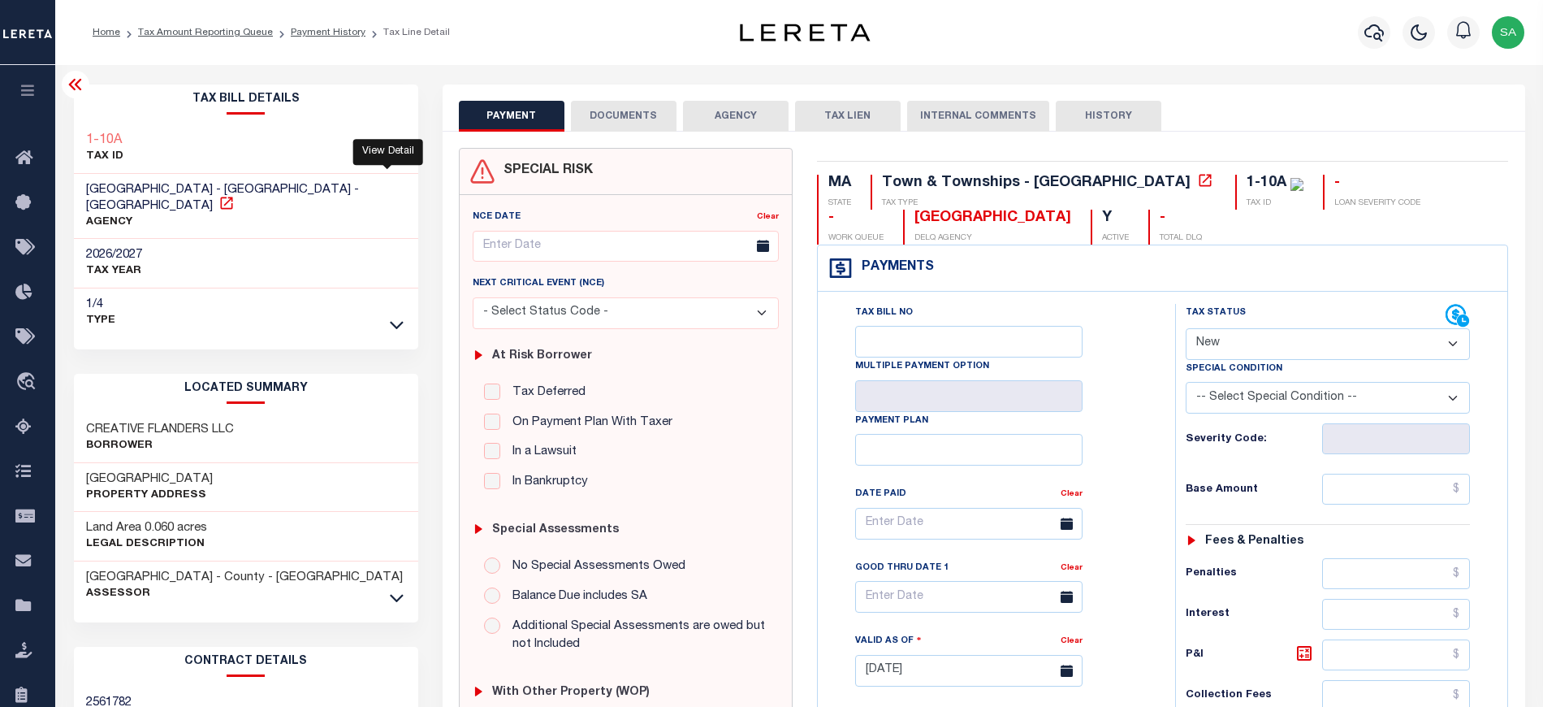
click at [235, 195] on icon at bounding box center [226, 203] width 16 height 16
drag, startPoint x: 82, startPoint y: 468, endPoint x: 186, endPoint y: 469, distance: 104.0
click at [186, 469] on div "[GEOGRAPHIC_DATA] Property Address" at bounding box center [246, 488] width 344 height 50
copy h3 "[GEOGRAPHIC_DATA]"
drag, startPoint x: 89, startPoint y: 413, endPoint x: 242, endPoint y: 408, distance: 153.6
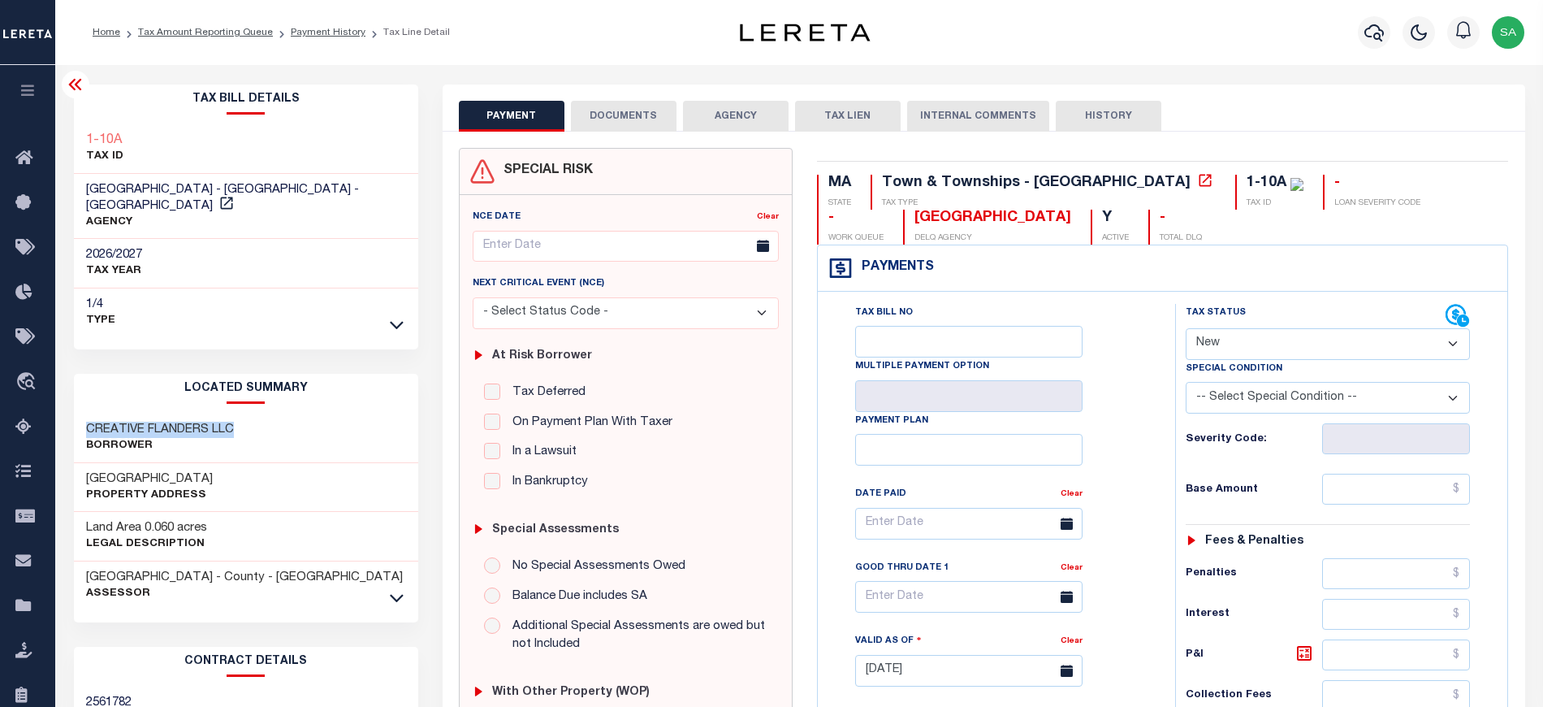
click at [242, 413] on div "CREATIVE FLANDERS LLC Borrower" at bounding box center [246, 438] width 344 height 50
copy h3 "CREATIVE FLANDERS LLC"
click at [80, 90] on icon at bounding box center [74, 84] width 13 height 11
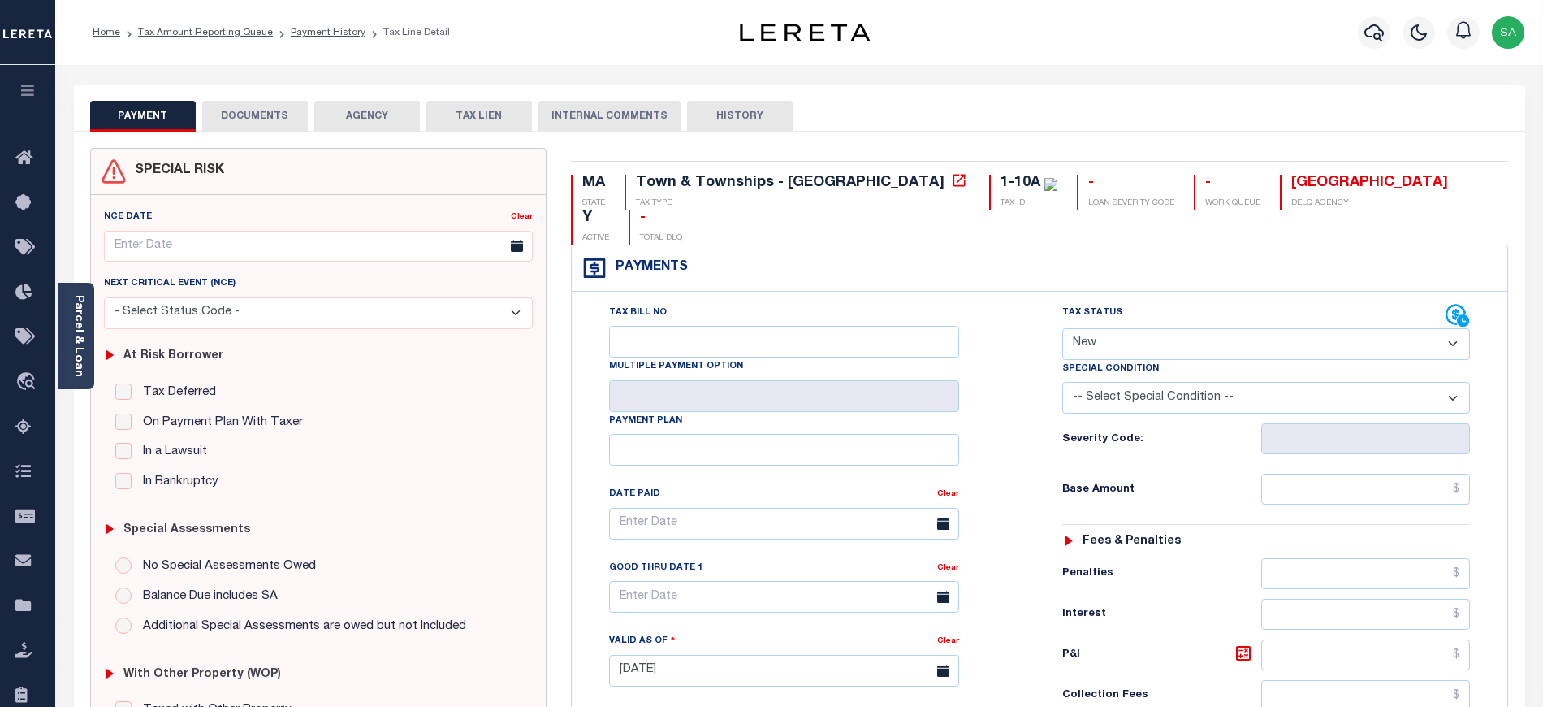
click at [1148, 328] on select "- Select Status Code - Open Due/Unpaid Paid Incomplete No Tax Due Internal Refu…" at bounding box center [1266, 344] width 408 height 32
select select "PYD"
click at [1062, 328] on select "- Select Status Code - Open Due/Unpaid Paid Incomplete No Tax Due Internal Refu…" at bounding box center [1266, 344] width 408 height 32
type input "[DATE]"
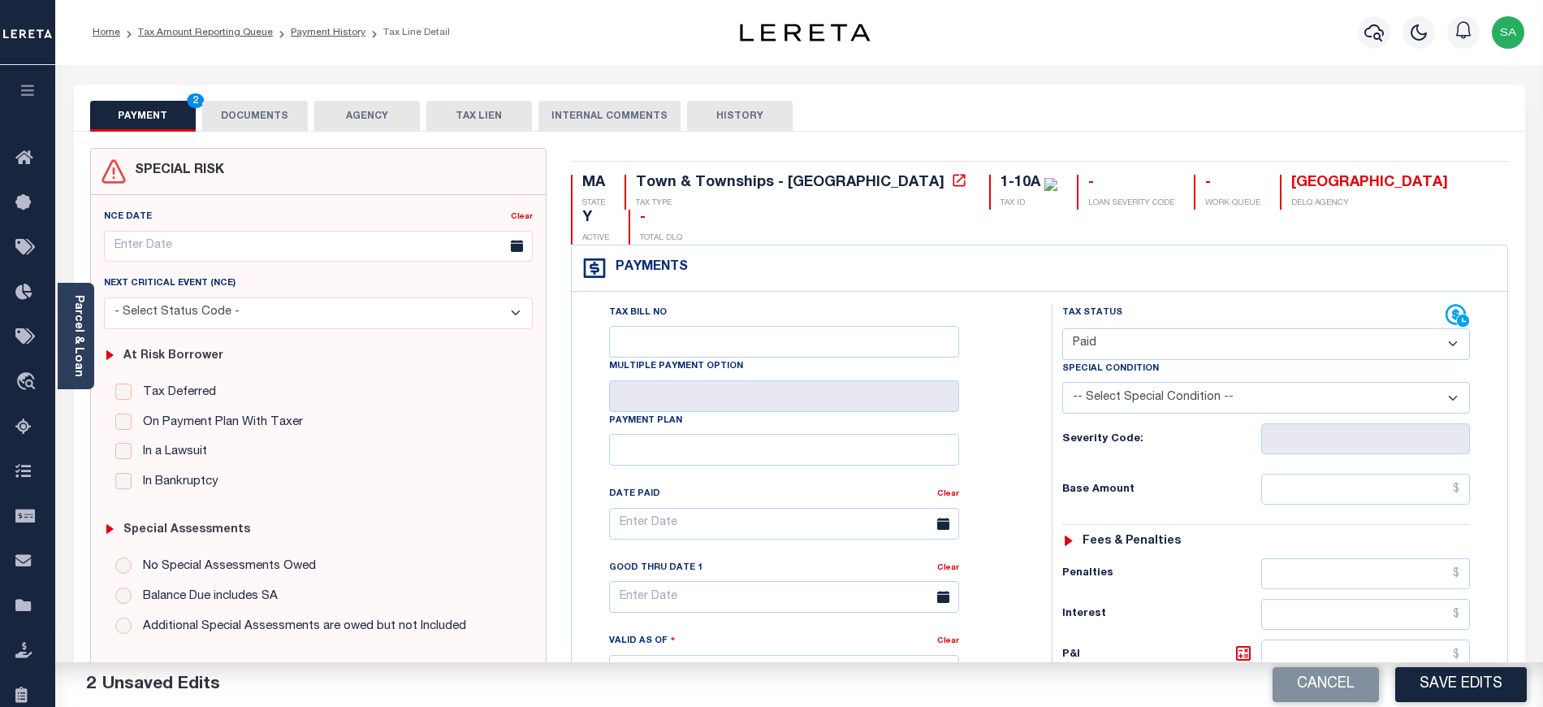
click at [1118, 328] on select "- Select Status Code - Open Due/Unpaid Paid Incomplete No Tax Due Internal Refu…" at bounding box center [1266, 344] width 408 height 32
select select "DUE"
click at [1062, 328] on select "- Select Status Code - Open Due/Unpaid Paid Incomplete No Tax Due Internal Refu…" at bounding box center [1266, 344] width 408 height 32
click at [1371, 473] on input "text" at bounding box center [1366, 488] width 210 height 31
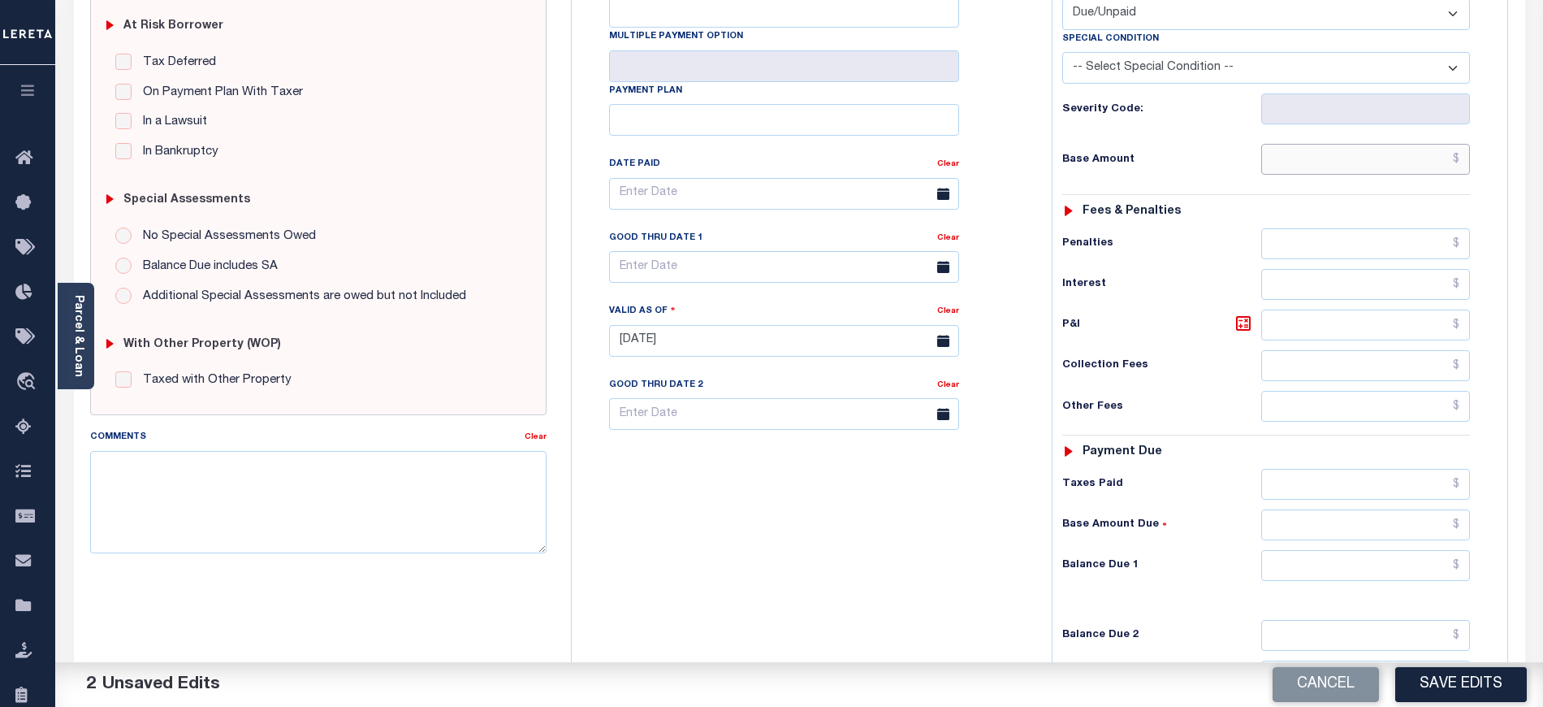
scroll to position [325, 0]
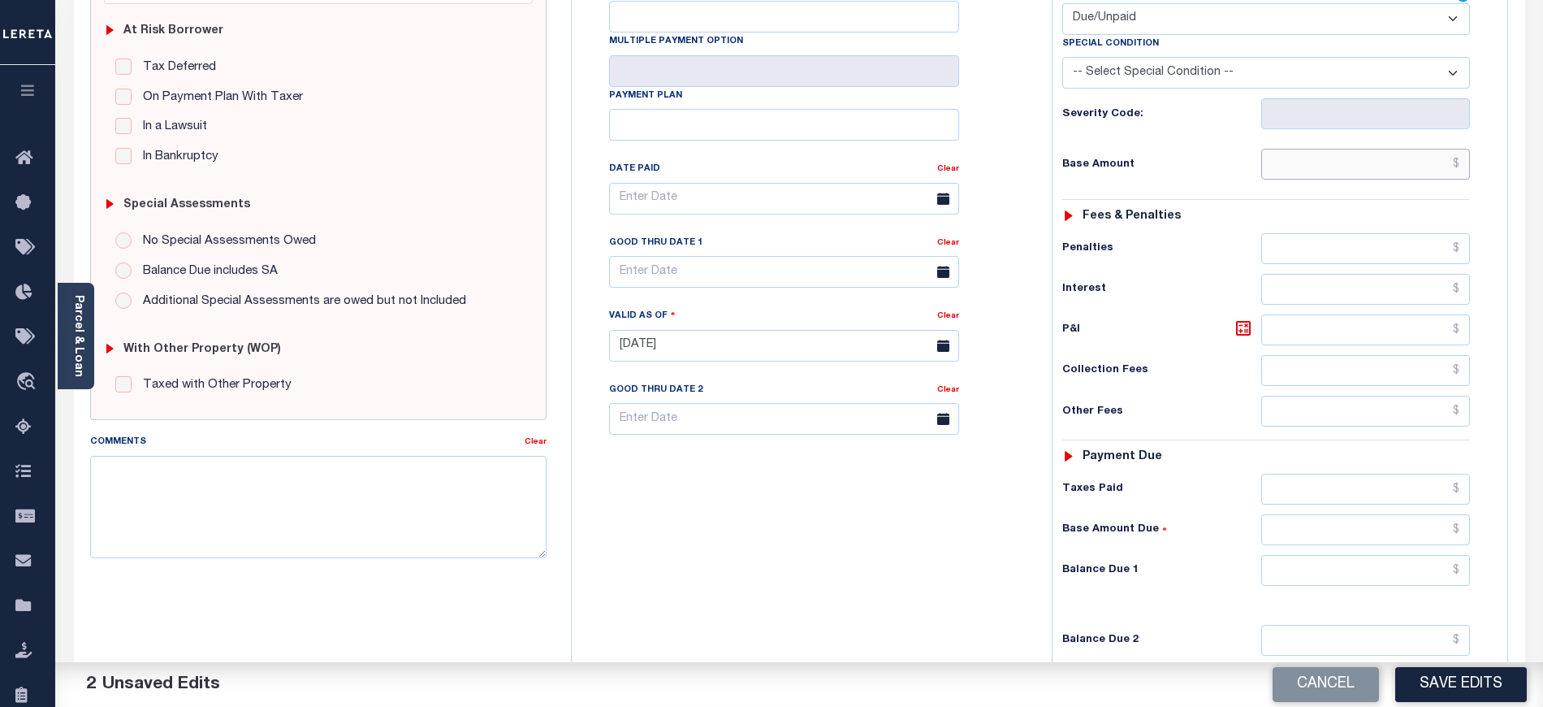
click at [1350, 149] on input "text" at bounding box center [1366, 164] width 210 height 31
paste input "$1.78"
type input "$1.78"
click at [1342, 555] on input "text" at bounding box center [1366, 570] width 210 height 31
paste input "$1.78"
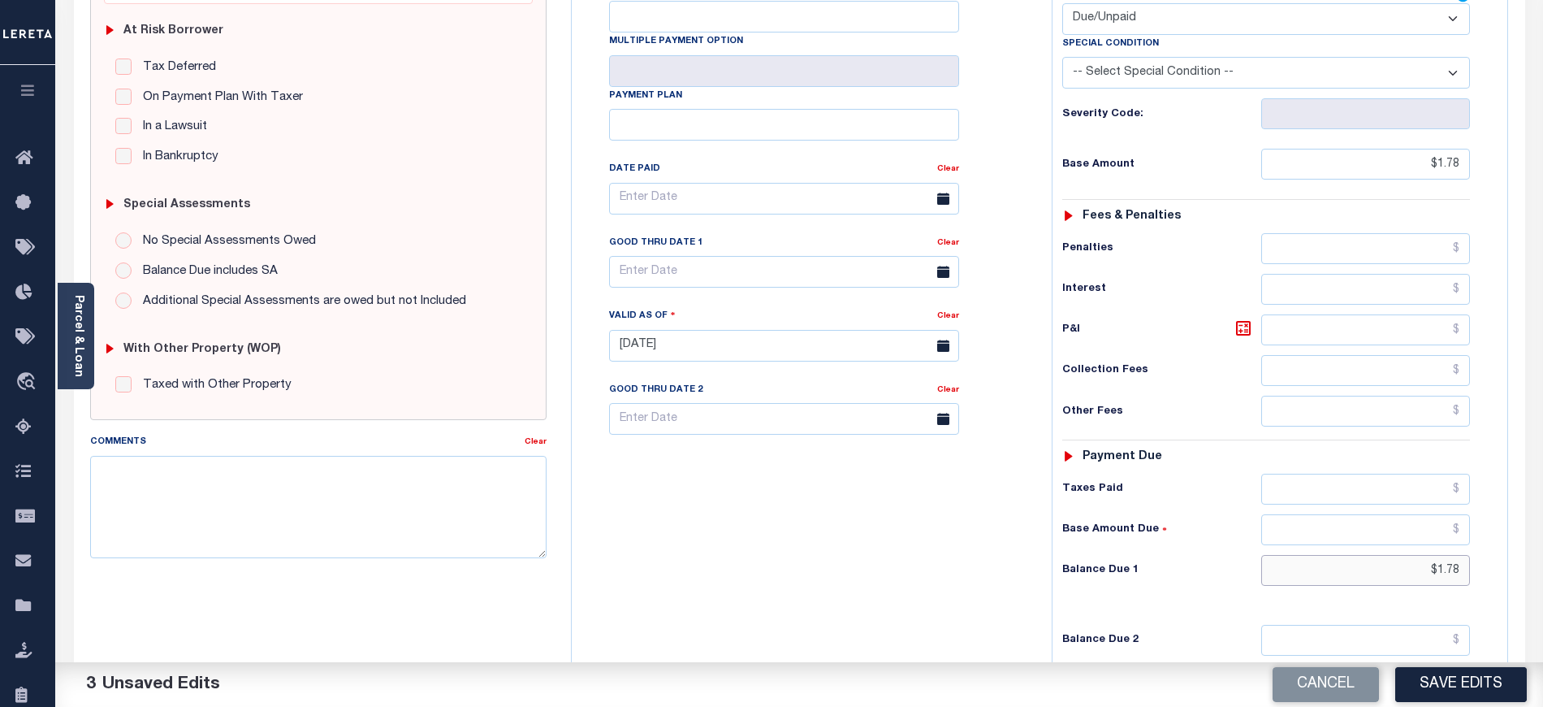
type input "$1.78"
click at [713, 256] on input "text" at bounding box center [784, 272] width 350 height 32
click at [663, 415] on span "22" at bounding box center [663, 431] width 32 height 32
click at [664, 541] on div "Tax Bill No Multiple Payment Option Payment Plan Clear" at bounding box center [808, 337] width 464 height 717
click at [657, 256] on input "09/22/2025" at bounding box center [784, 272] width 350 height 32
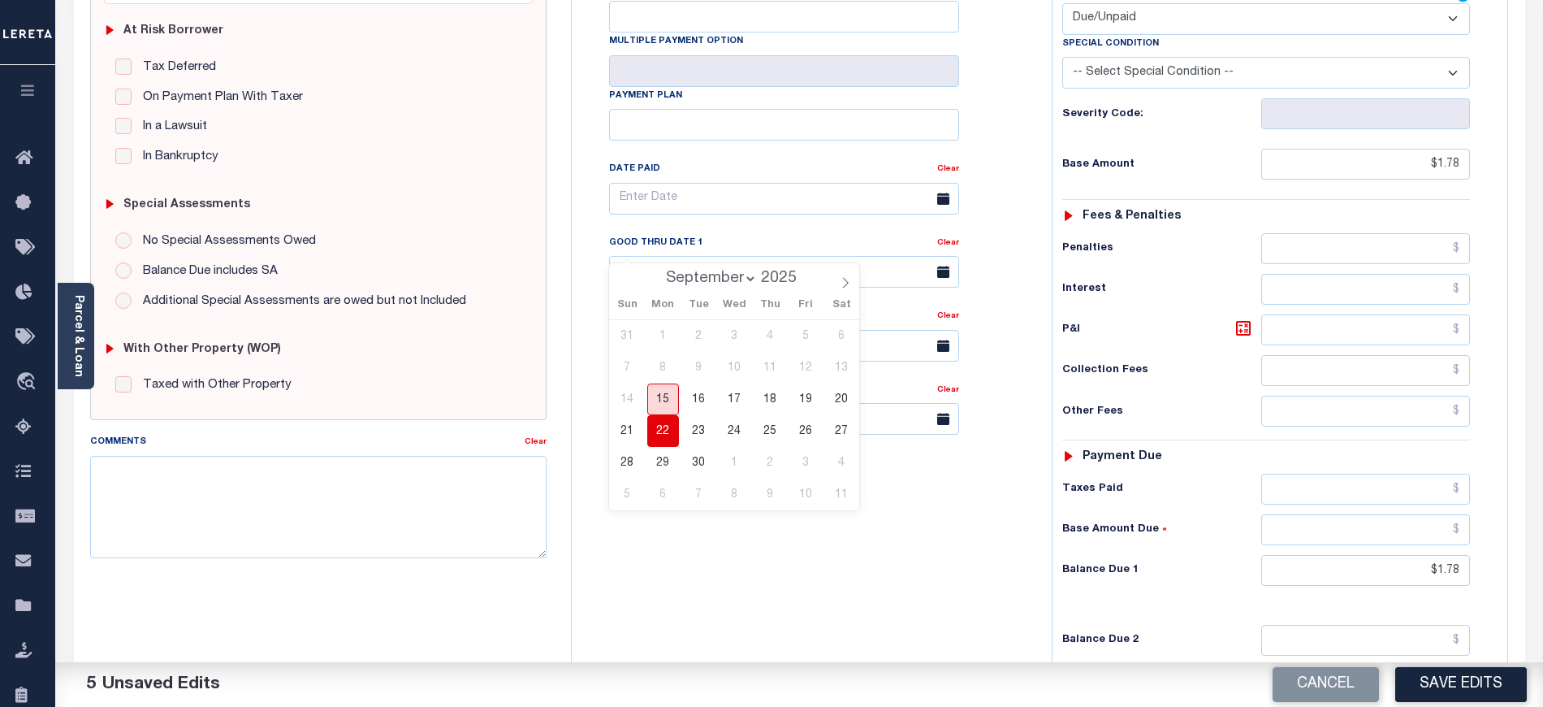
click at [667, 391] on span "15" at bounding box center [663, 399] width 32 height 32
type input "[DATE]"
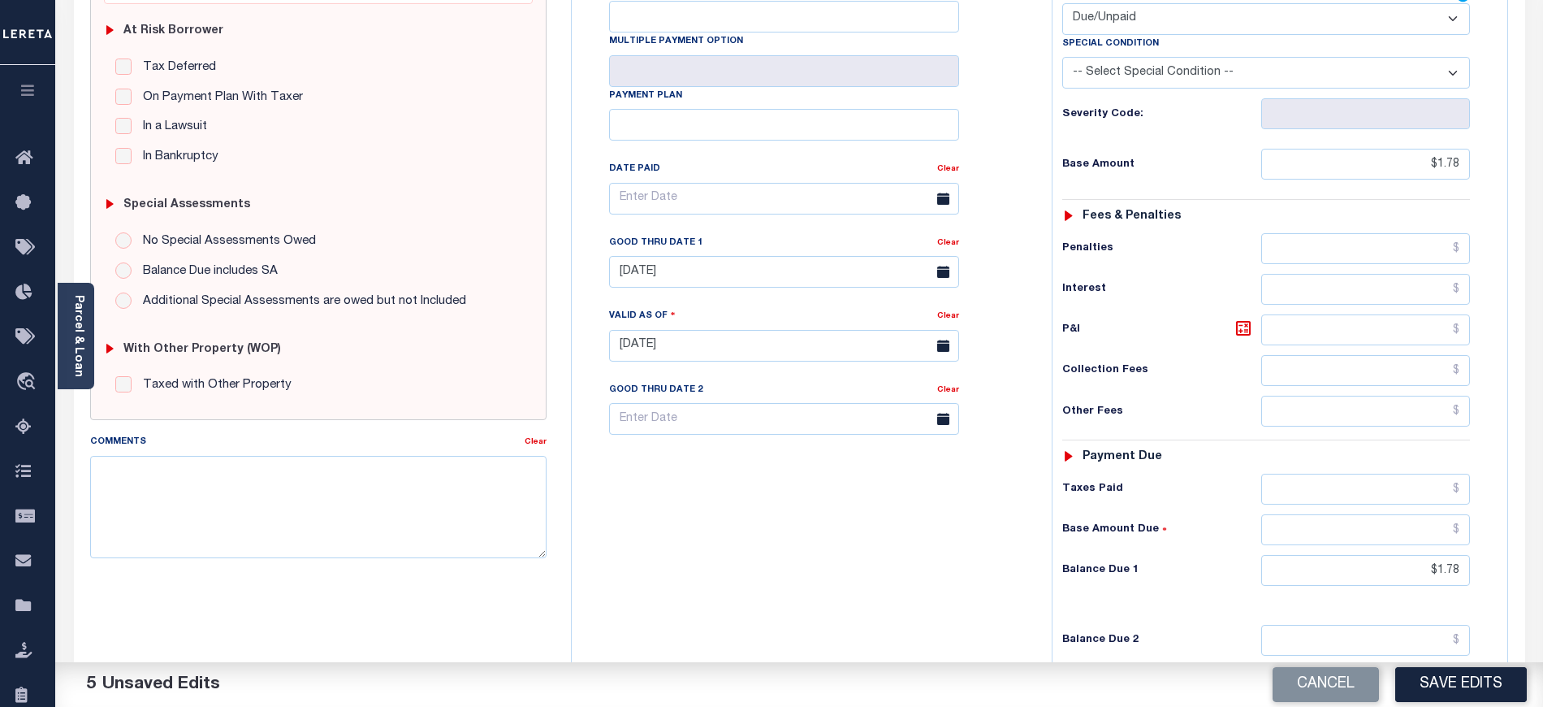
click at [934, 594] on div "Tax Bill No Multiple Payment Option Payment Plan Clear" at bounding box center [808, 337] width 464 height 717
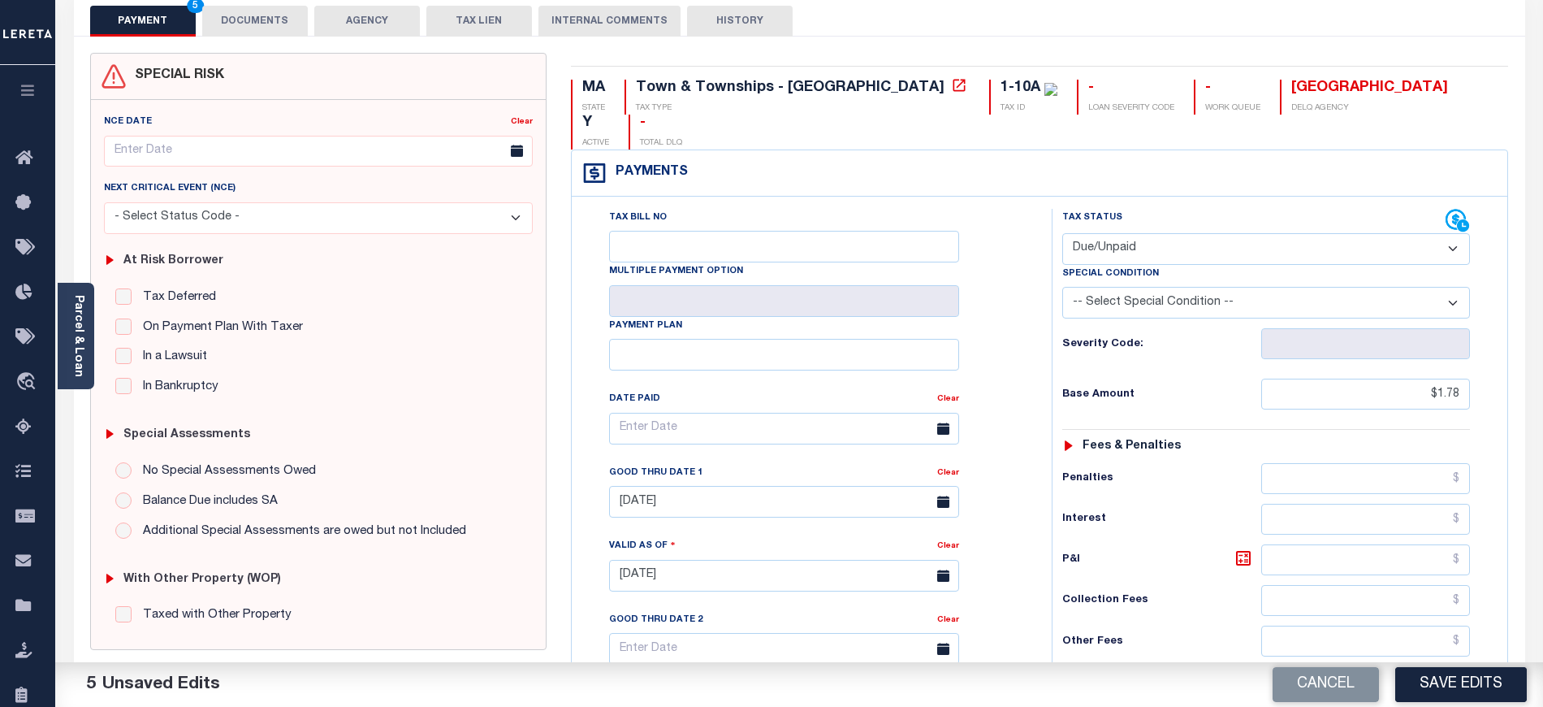
scroll to position [0, 0]
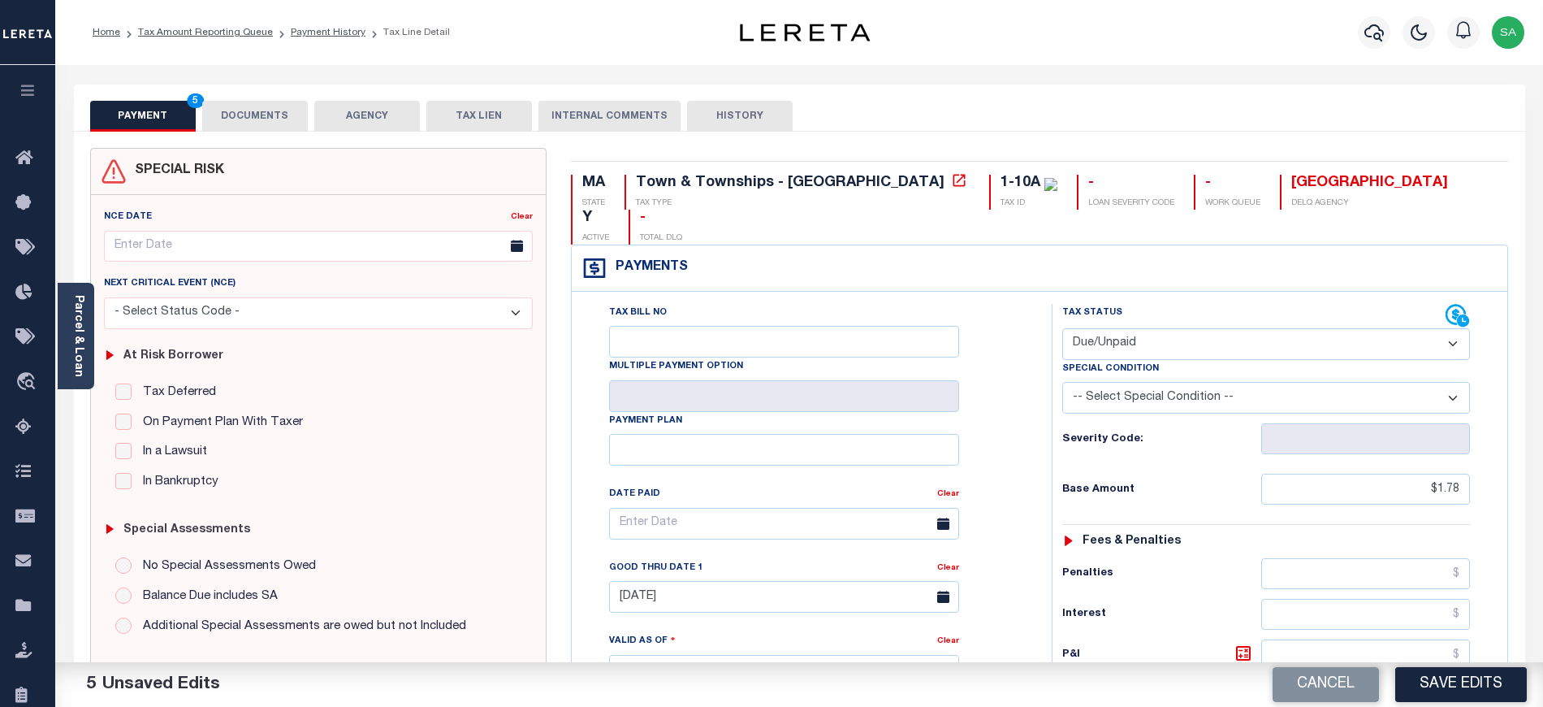
click at [281, 102] on button "DOCUMENTS" at bounding box center [255, 116] width 106 height 31
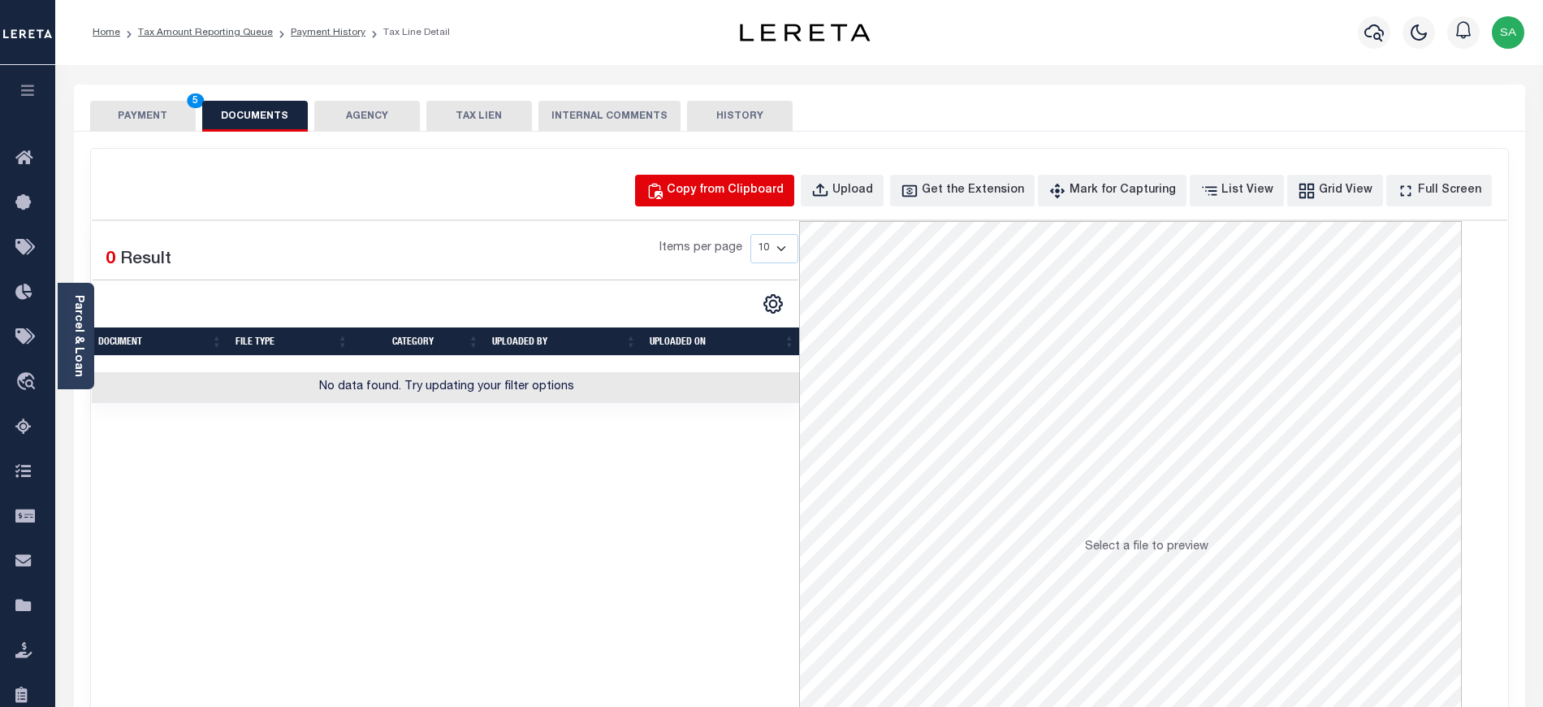
click at [749, 186] on div "Copy from Clipboard" at bounding box center [725, 191] width 117 height 18
select select "POP"
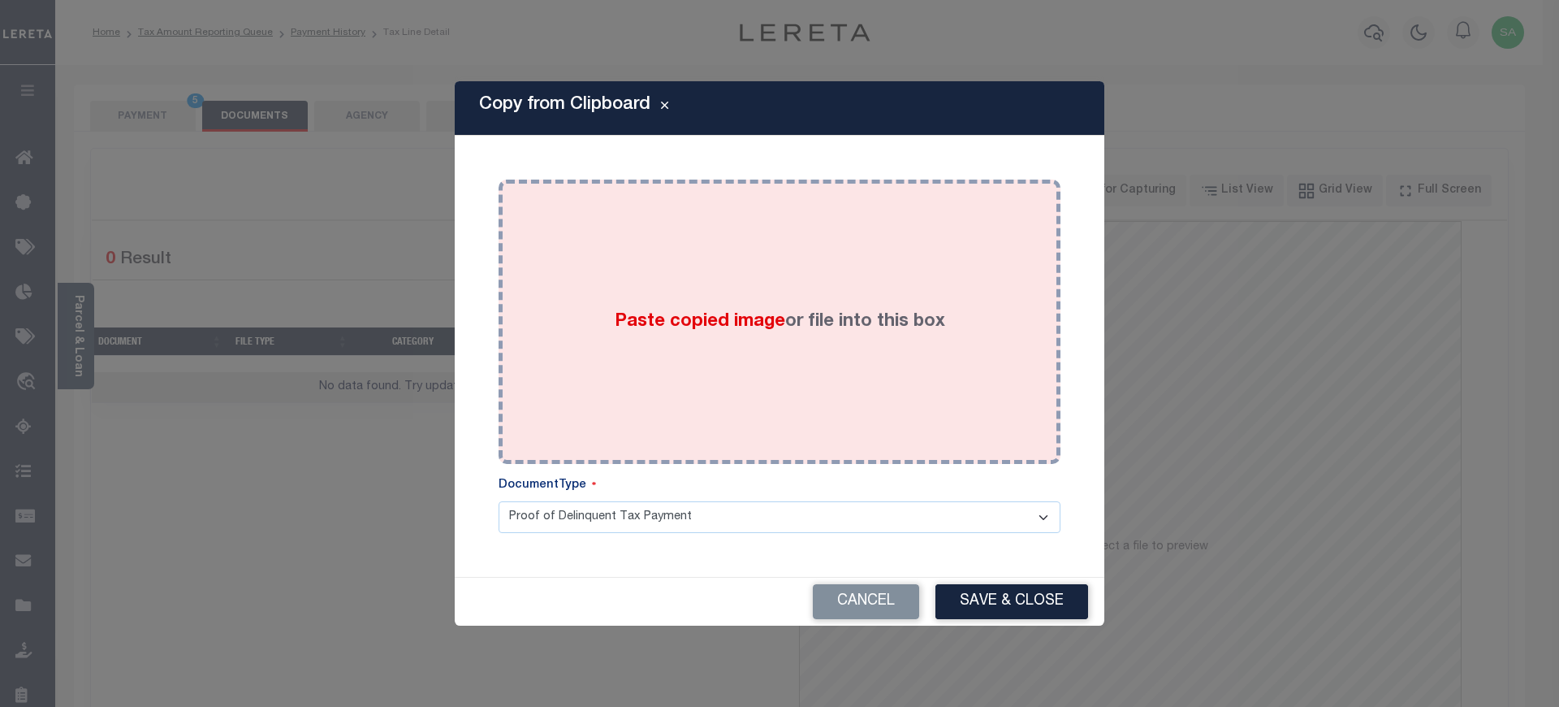
click at [871, 329] on label "Paste copied image or file into this box" at bounding box center [780, 322] width 331 height 27
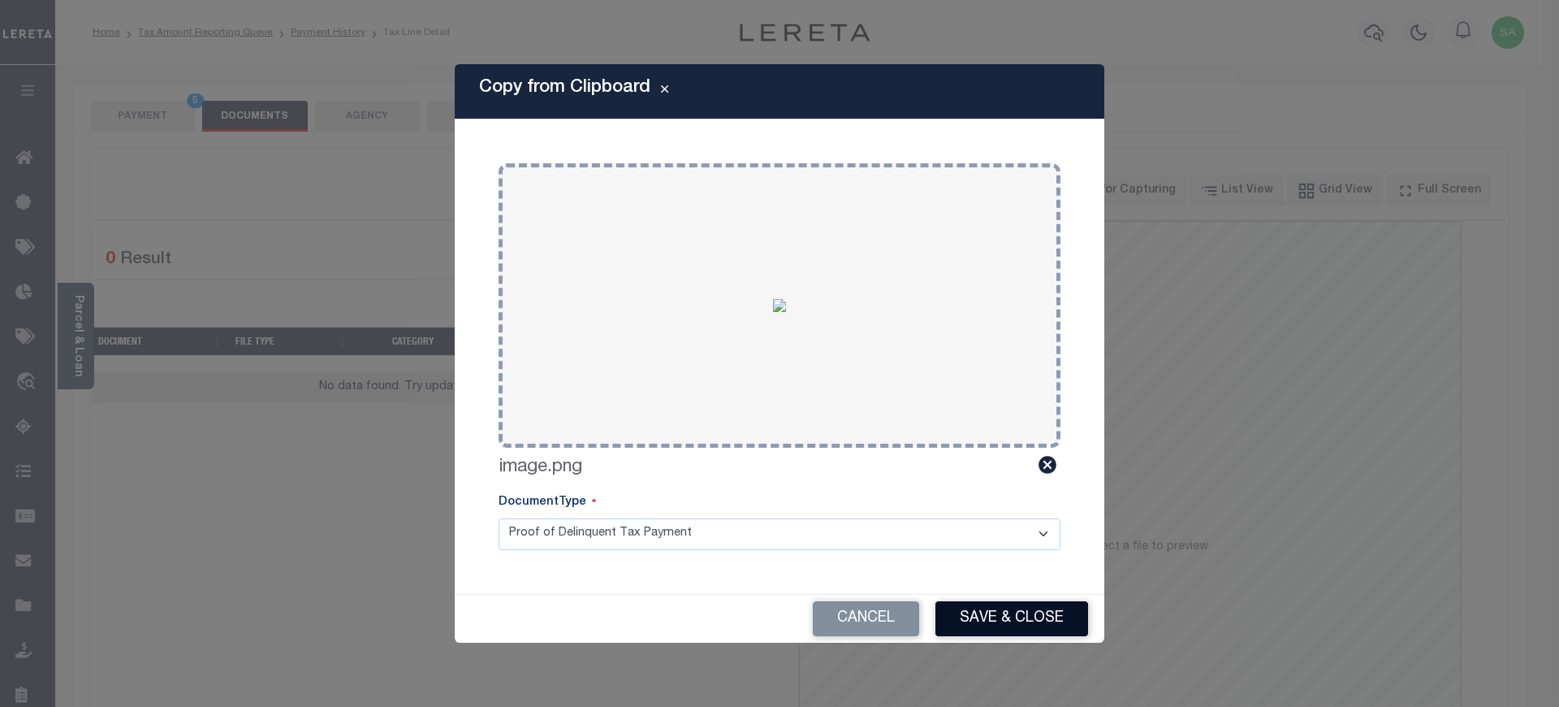
click at [1009, 625] on button "Save & Close" at bounding box center [1012, 618] width 153 height 35
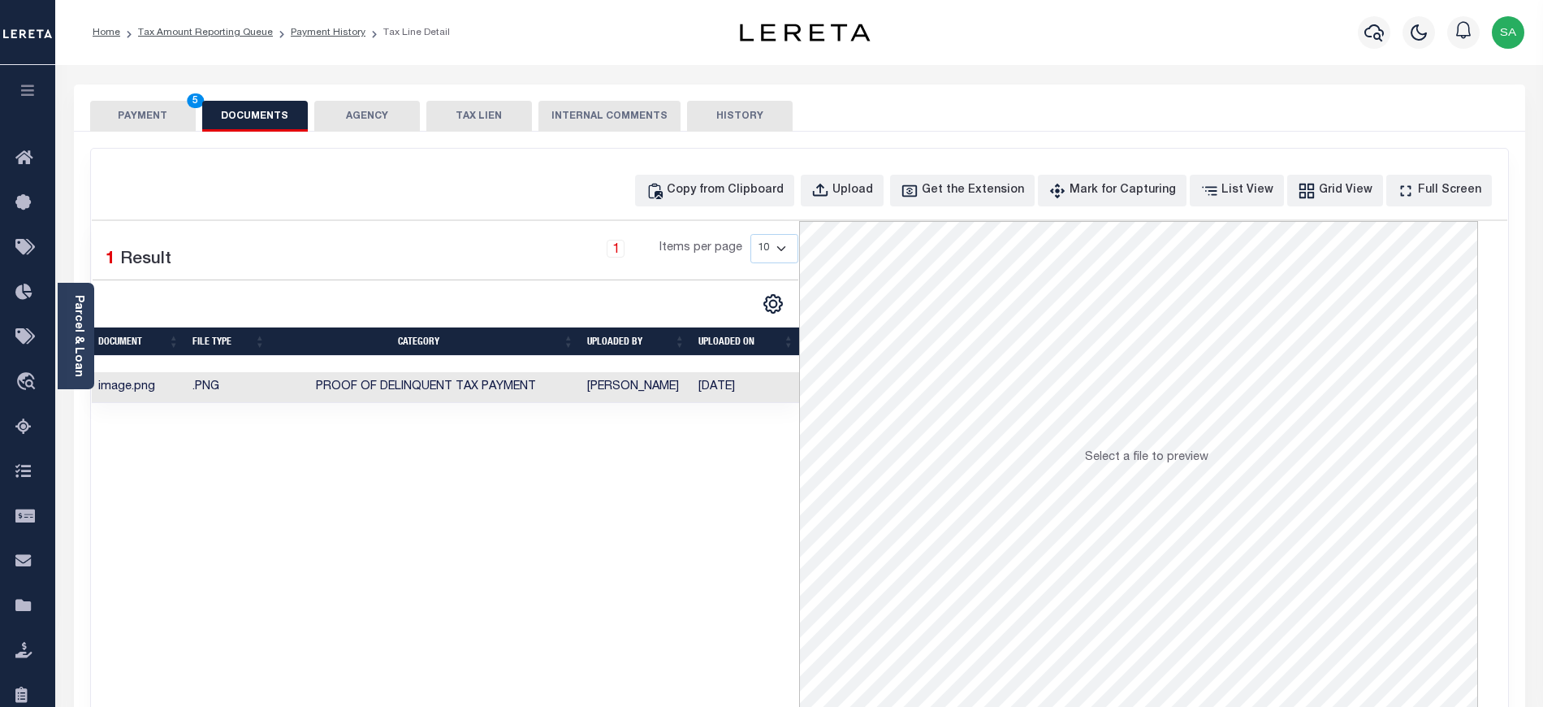
click at [166, 115] on button "PAYMENT 5" at bounding box center [143, 116] width 106 height 31
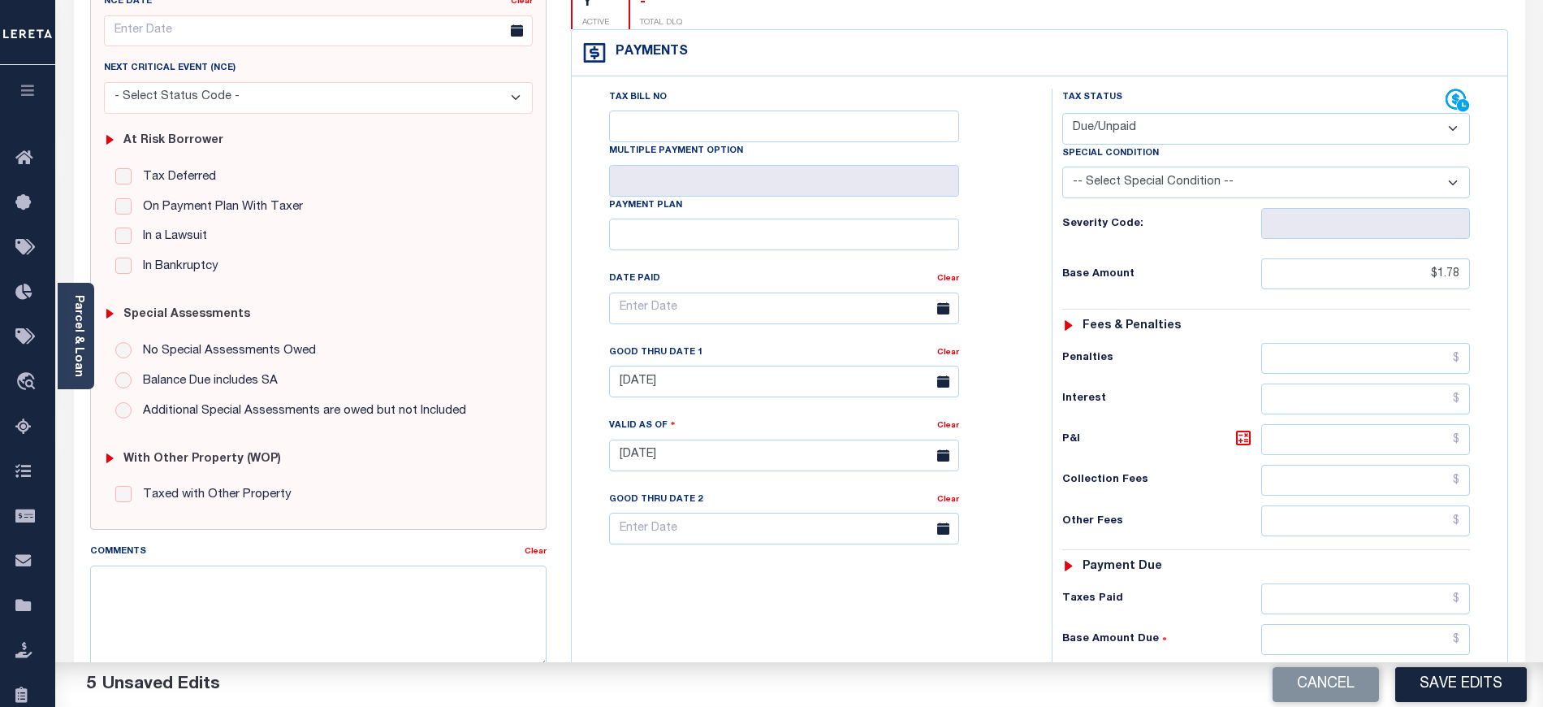
scroll to position [325, 0]
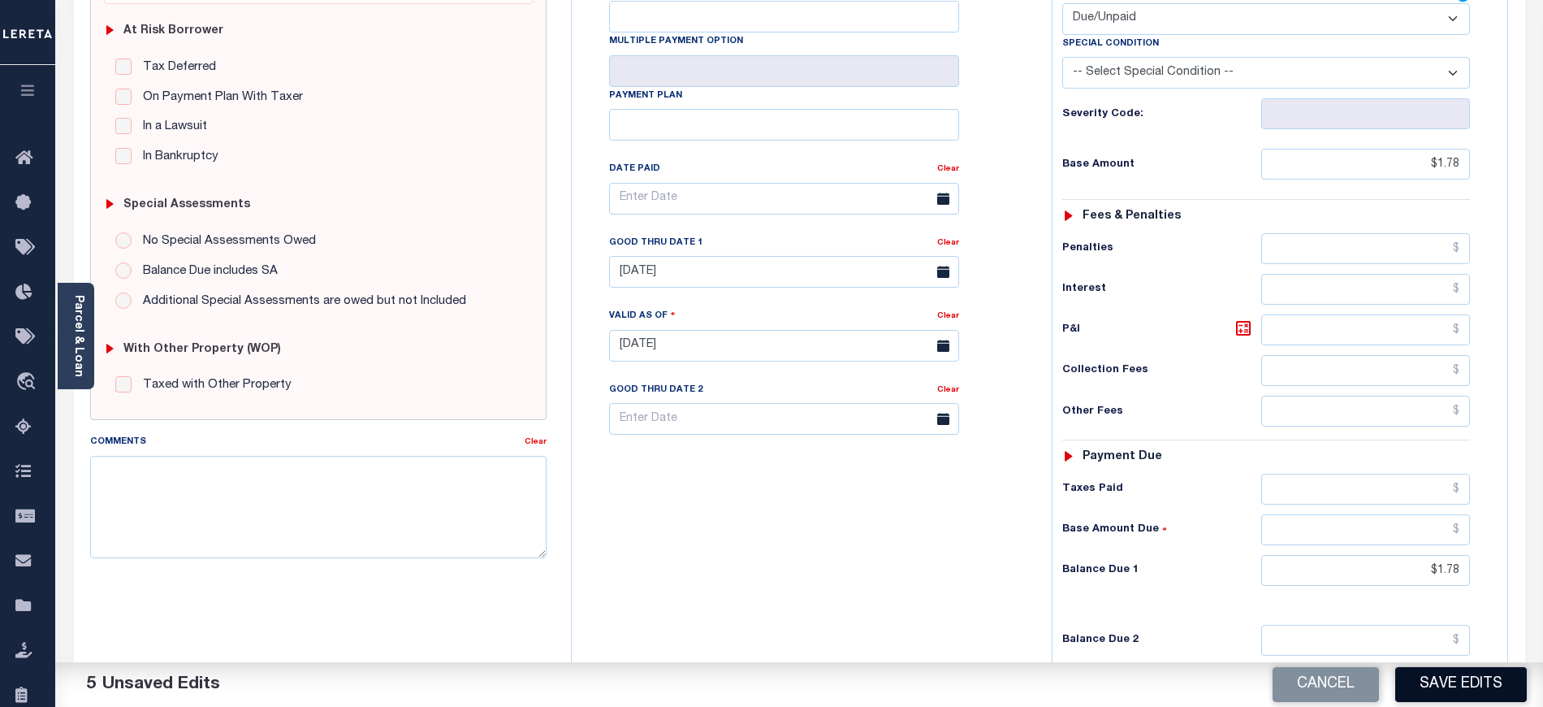
click at [1439, 694] on button "Save Edits" at bounding box center [1461, 684] width 132 height 35
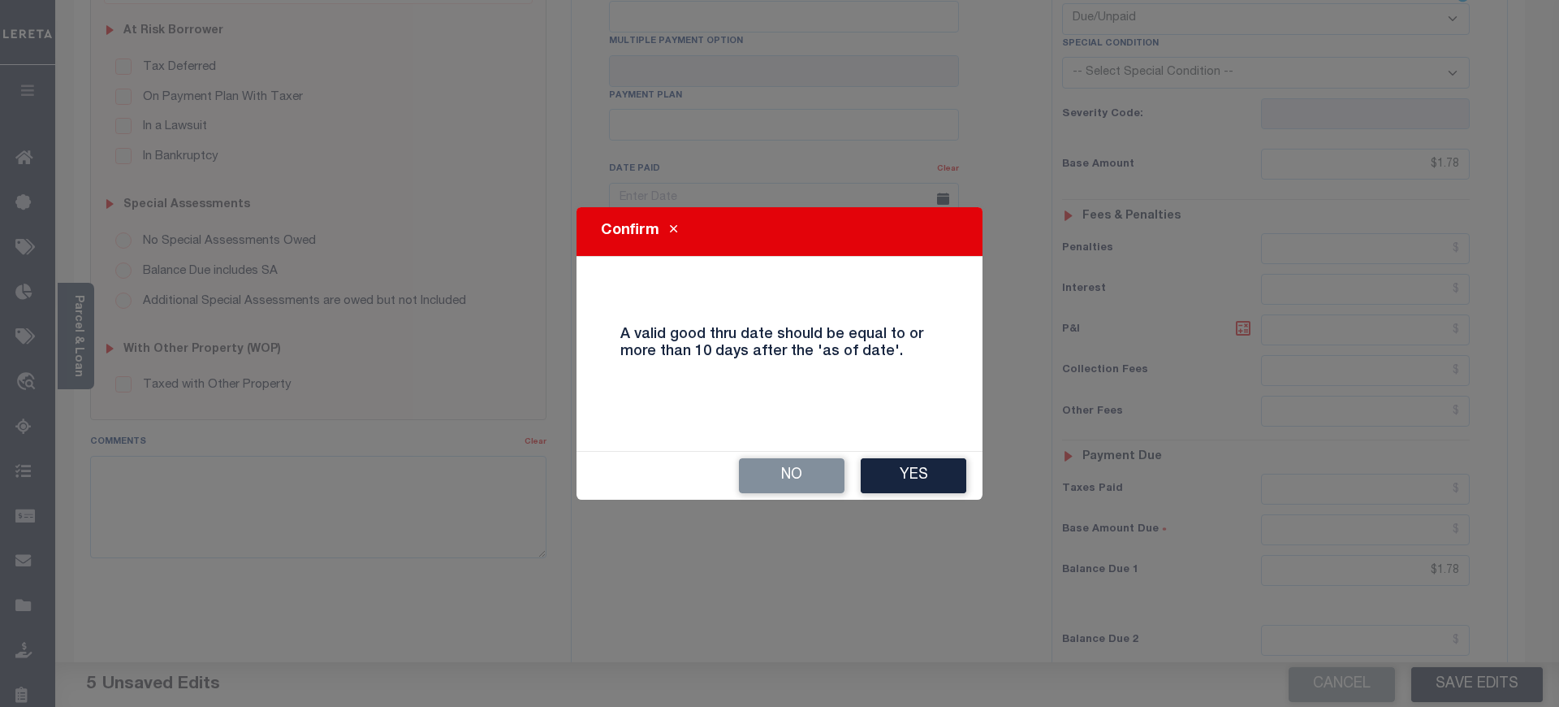
click at [913, 479] on button "Yes" at bounding box center [914, 475] width 106 height 35
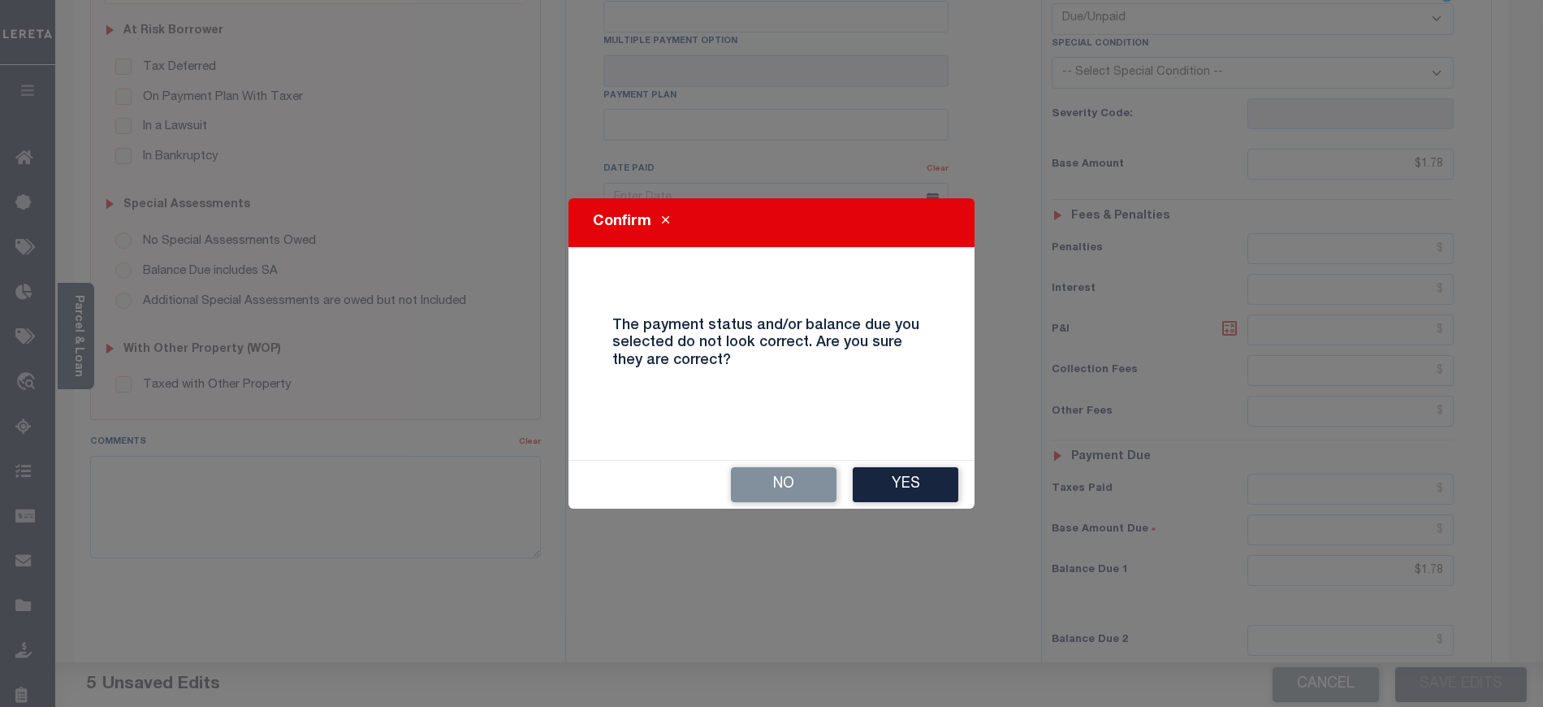
click at [913, 479] on button "Yes" at bounding box center [906, 484] width 106 height 35
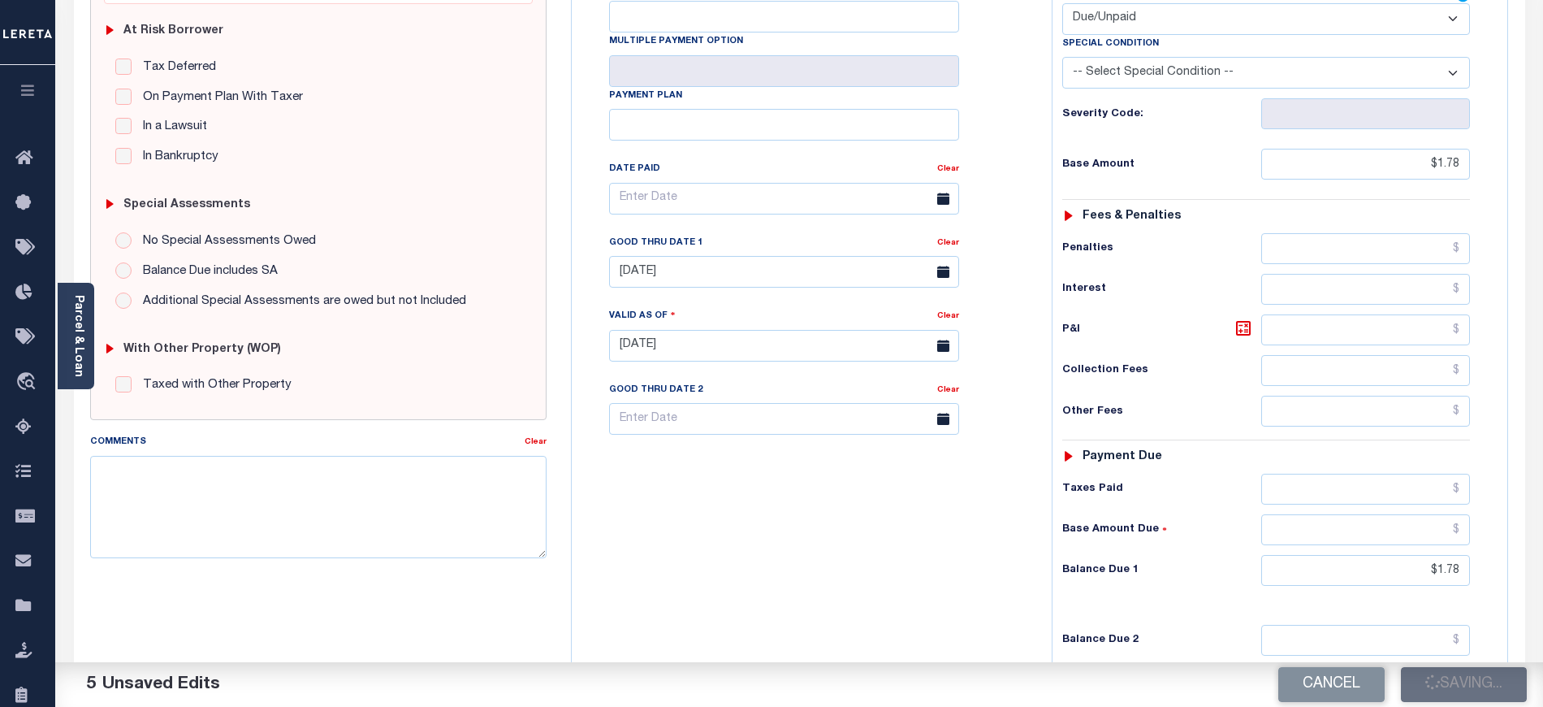
checkbox input "false"
type input "$1.78"
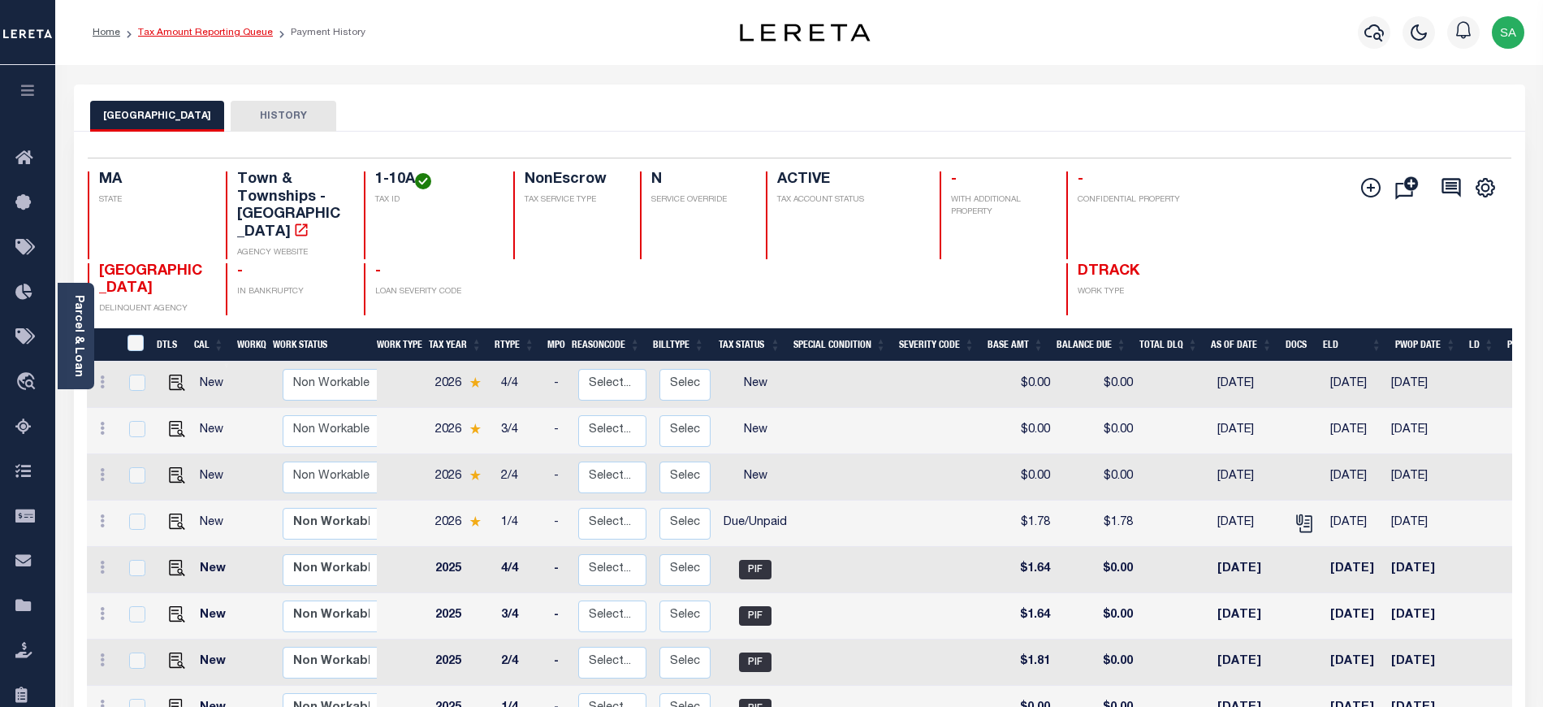
click at [216, 28] on link "Tax Amount Reporting Queue" at bounding box center [205, 33] width 135 height 10
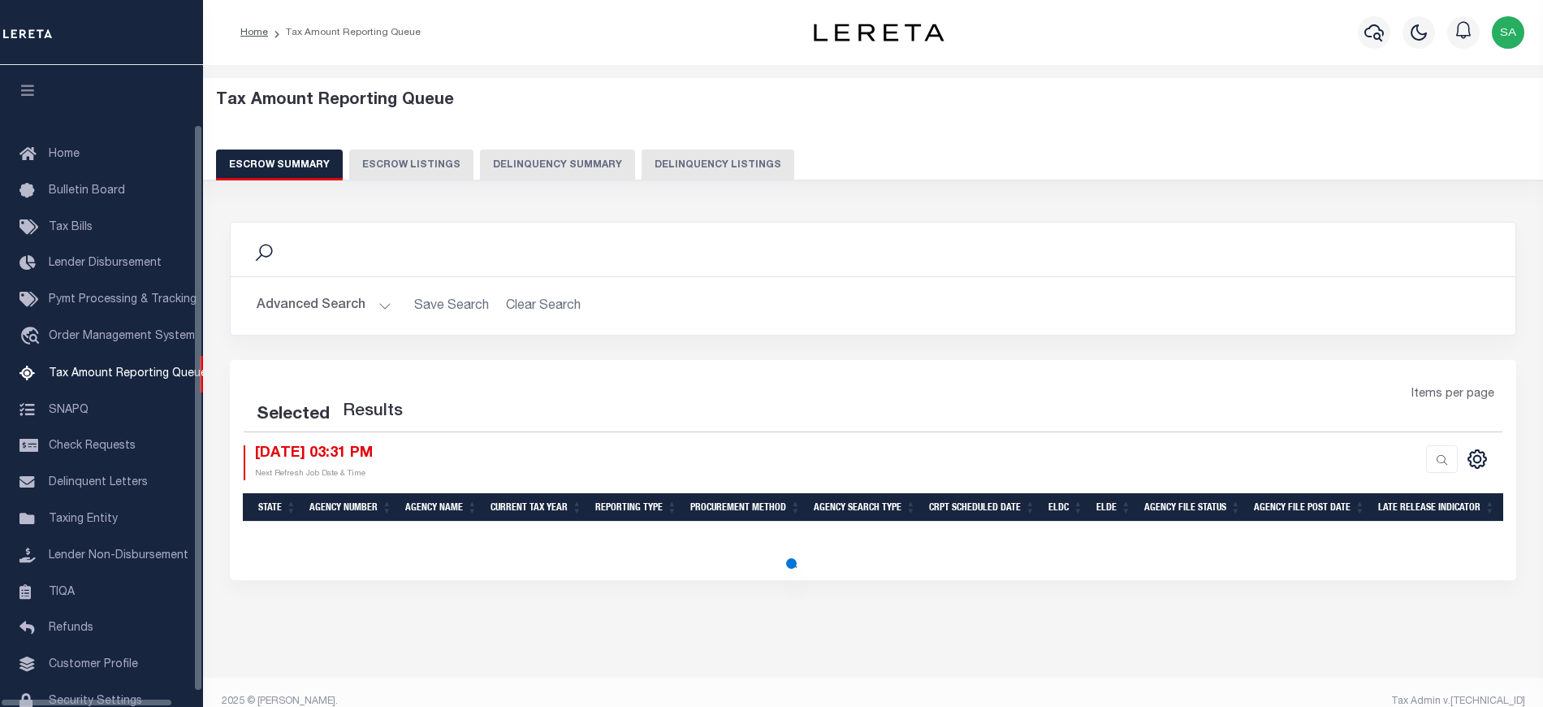
click at [703, 169] on button "Delinquency Listings" at bounding box center [718, 164] width 153 height 31
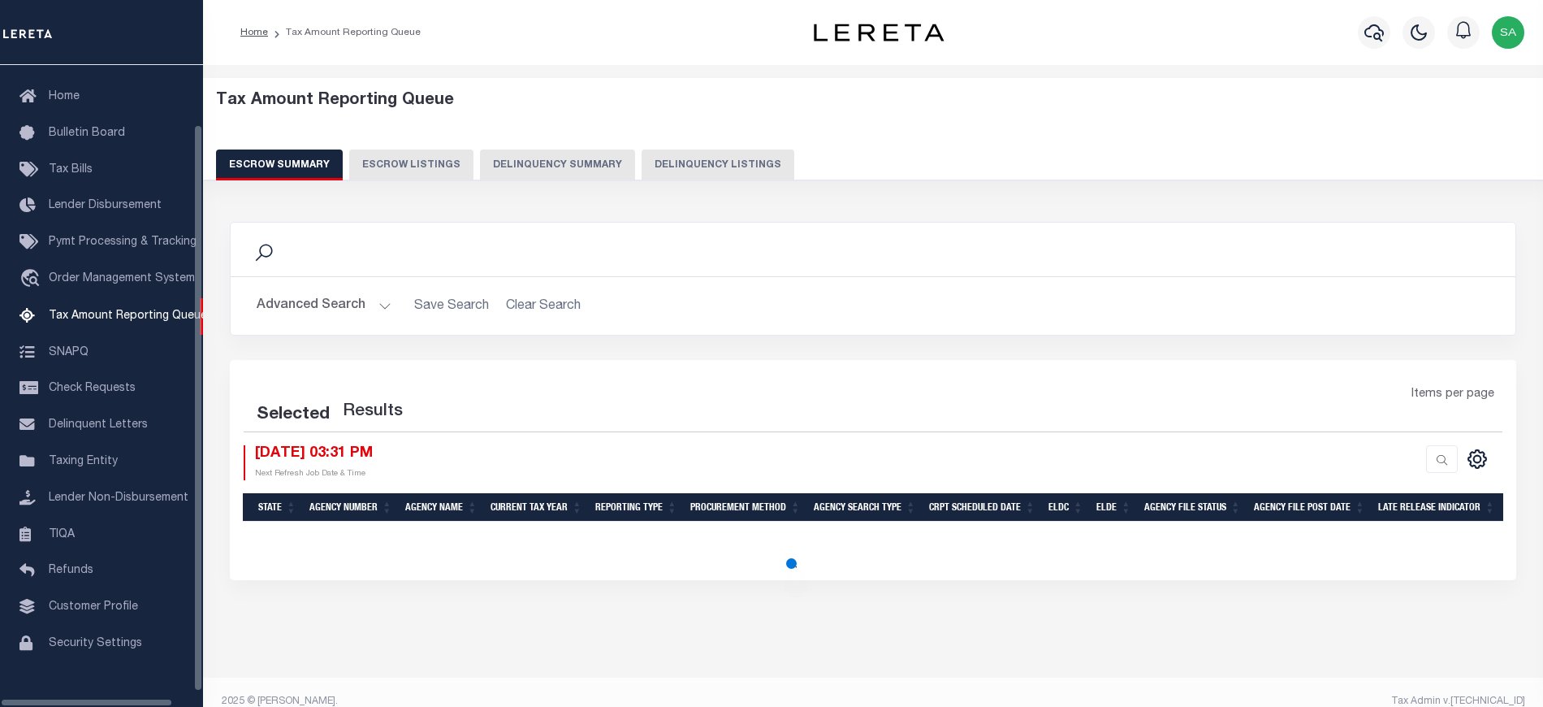
select select "100"
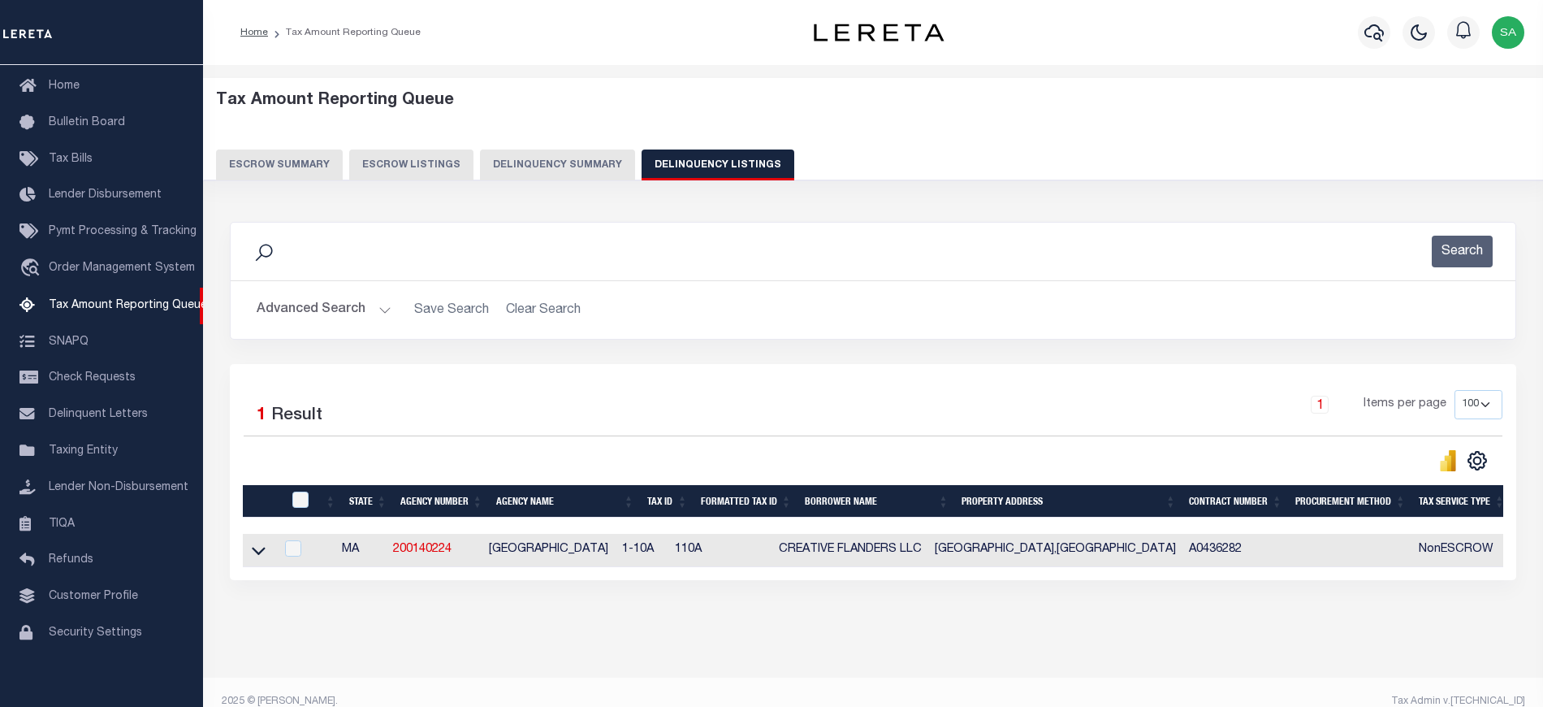
click at [316, 304] on button "Advanced Search" at bounding box center [324, 310] width 135 height 32
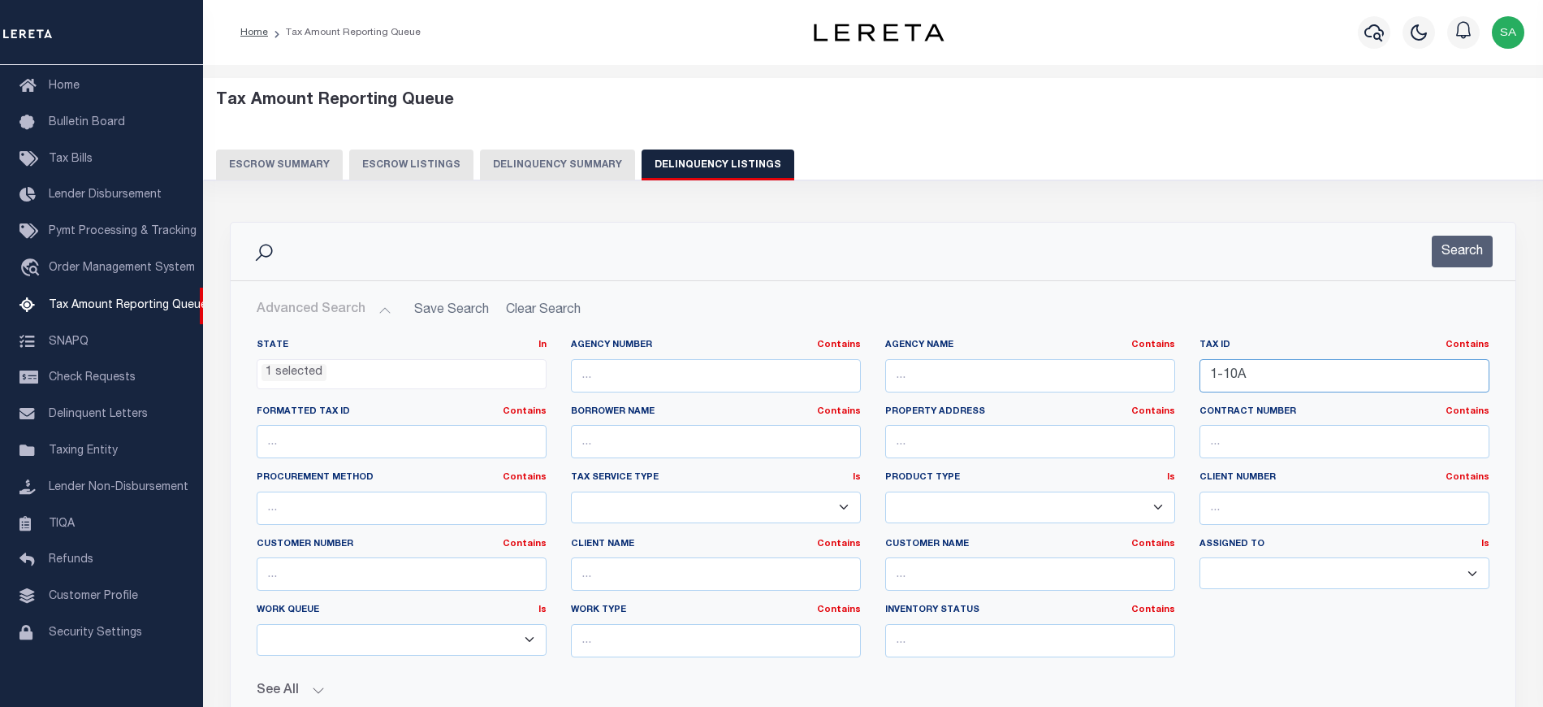
drag, startPoint x: 1223, startPoint y: 377, endPoint x: 1124, endPoint y: 387, distance: 99.6
click at [1063, 380] on div "State In In AK AL AR AZ CA CO CT DC DE FL GA GU HI IA ID IL IN KS KY LA MA MD M…" at bounding box center [872, 504] width 1257 height 331
paste input "28-32"
type input "28-32"
click at [1459, 255] on button "Search" at bounding box center [1462, 252] width 61 height 32
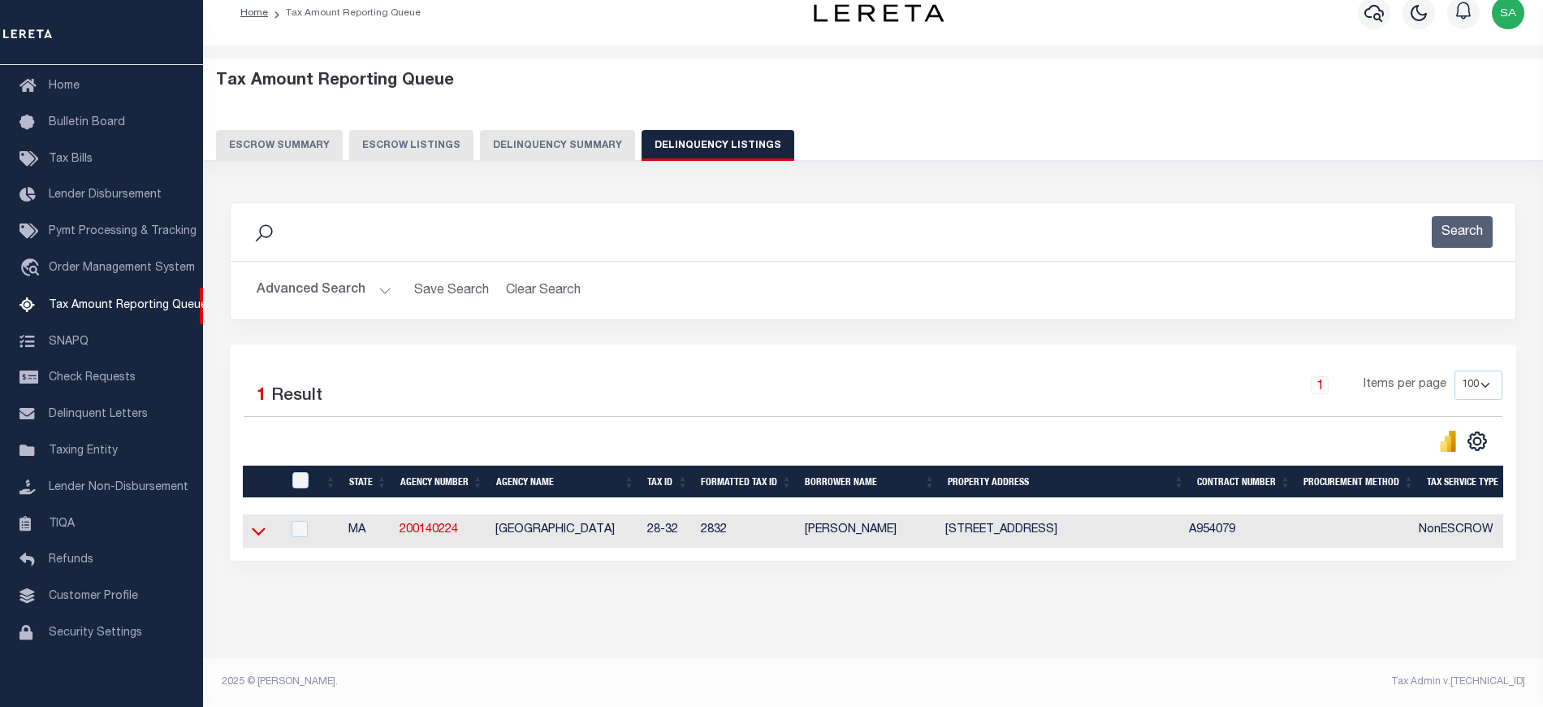
scroll to position [34, 0]
click at [264, 522] on icon at bounding box center [259, 530] width 14 height 17
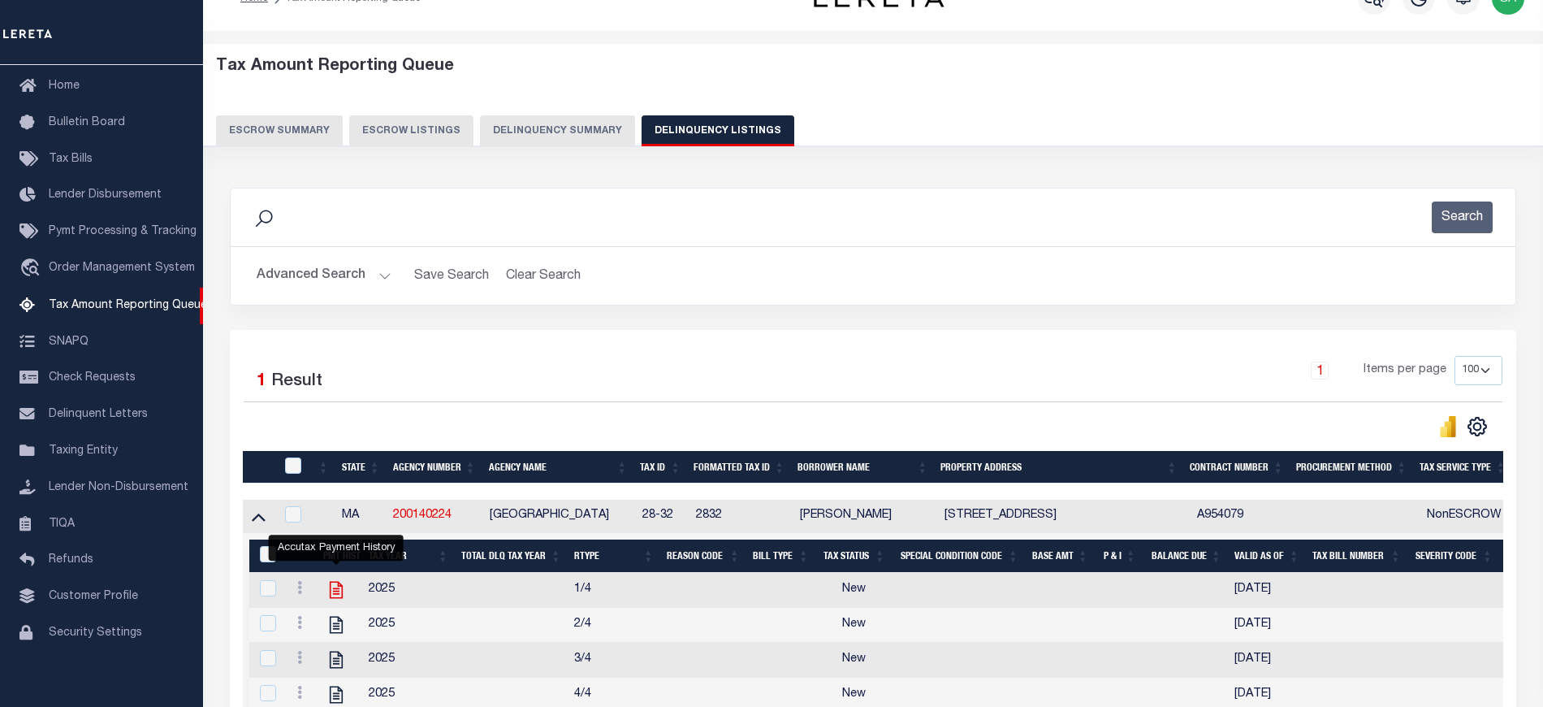
click at [338, 592] on icon "" at bounding box center [336, 589] width 13 height 17
checkbox input "true"
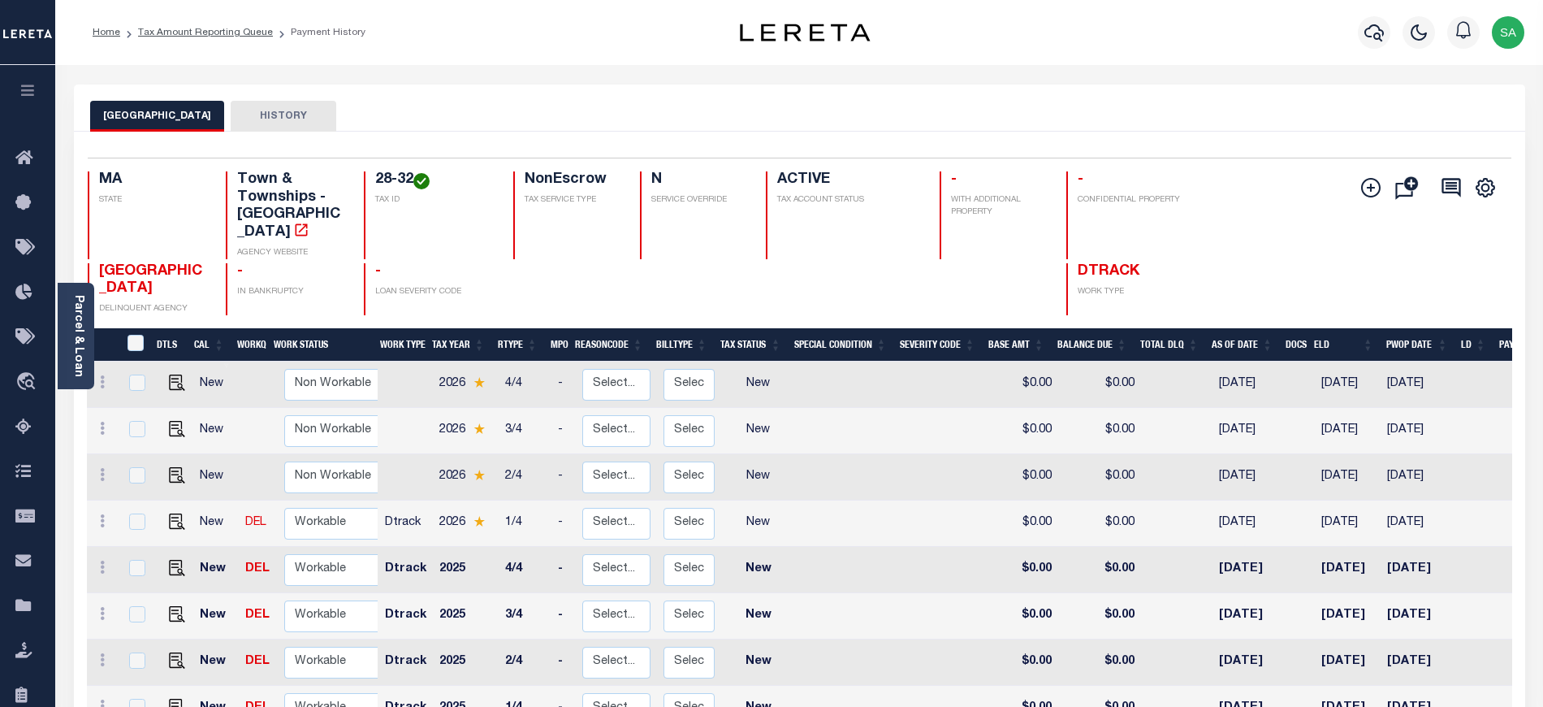
scroll to position [6, 0]
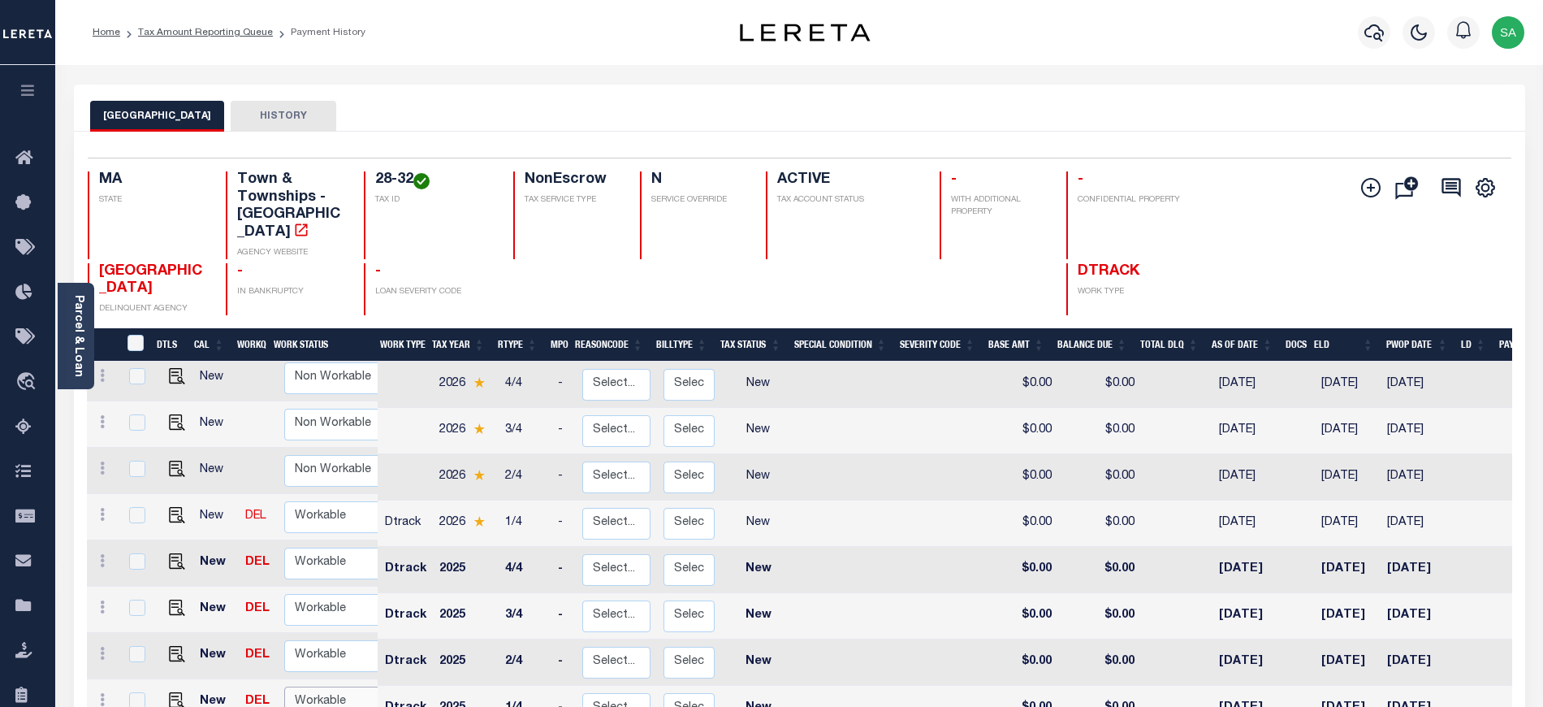
click at [322, 686] on select "Non Workable Workable" at bounding box center [332, 702] width 97 height 32
checkbox input "true"
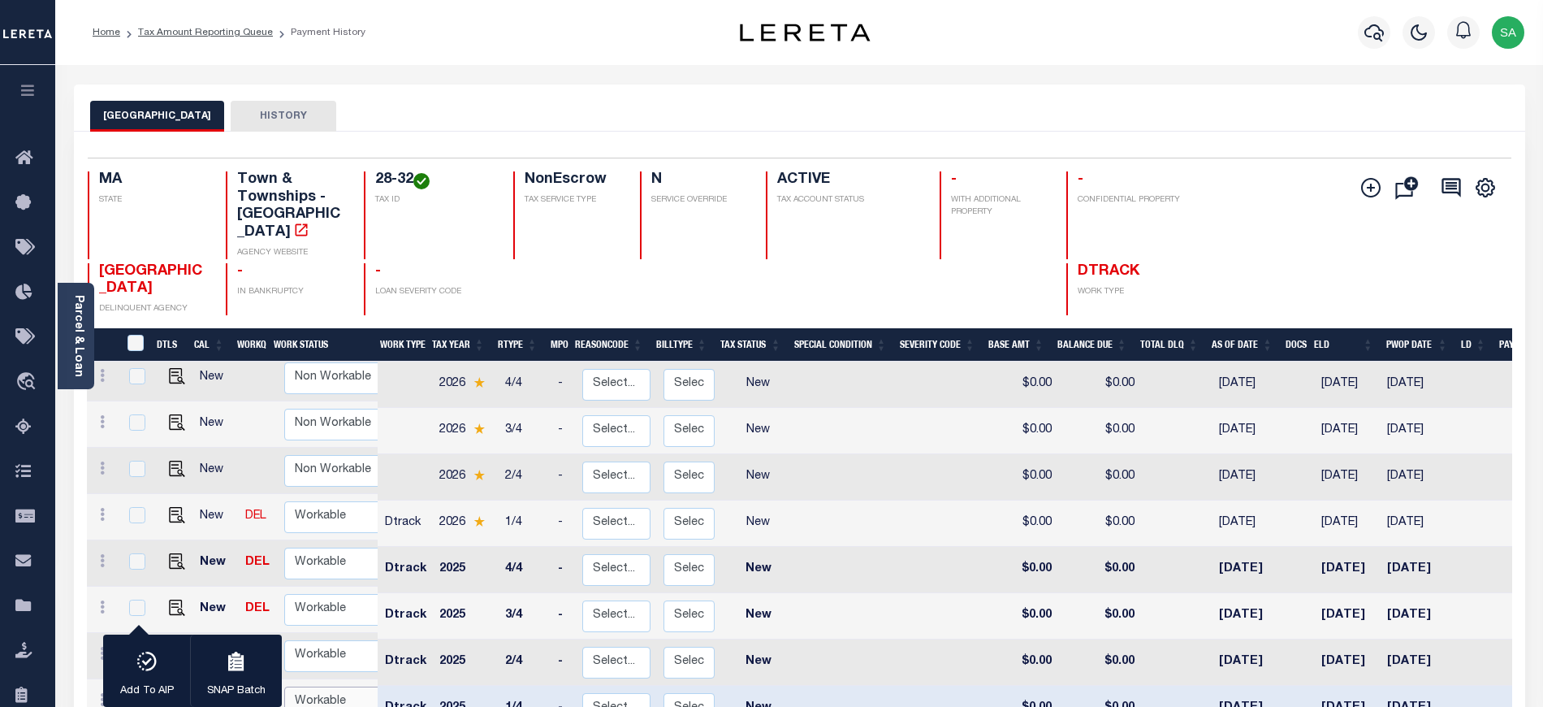
select select "true"
click at [284, 686] on select "Non Workable Workable" at bounding box center [332, 702] width 97 height 32
checkbox input "false"
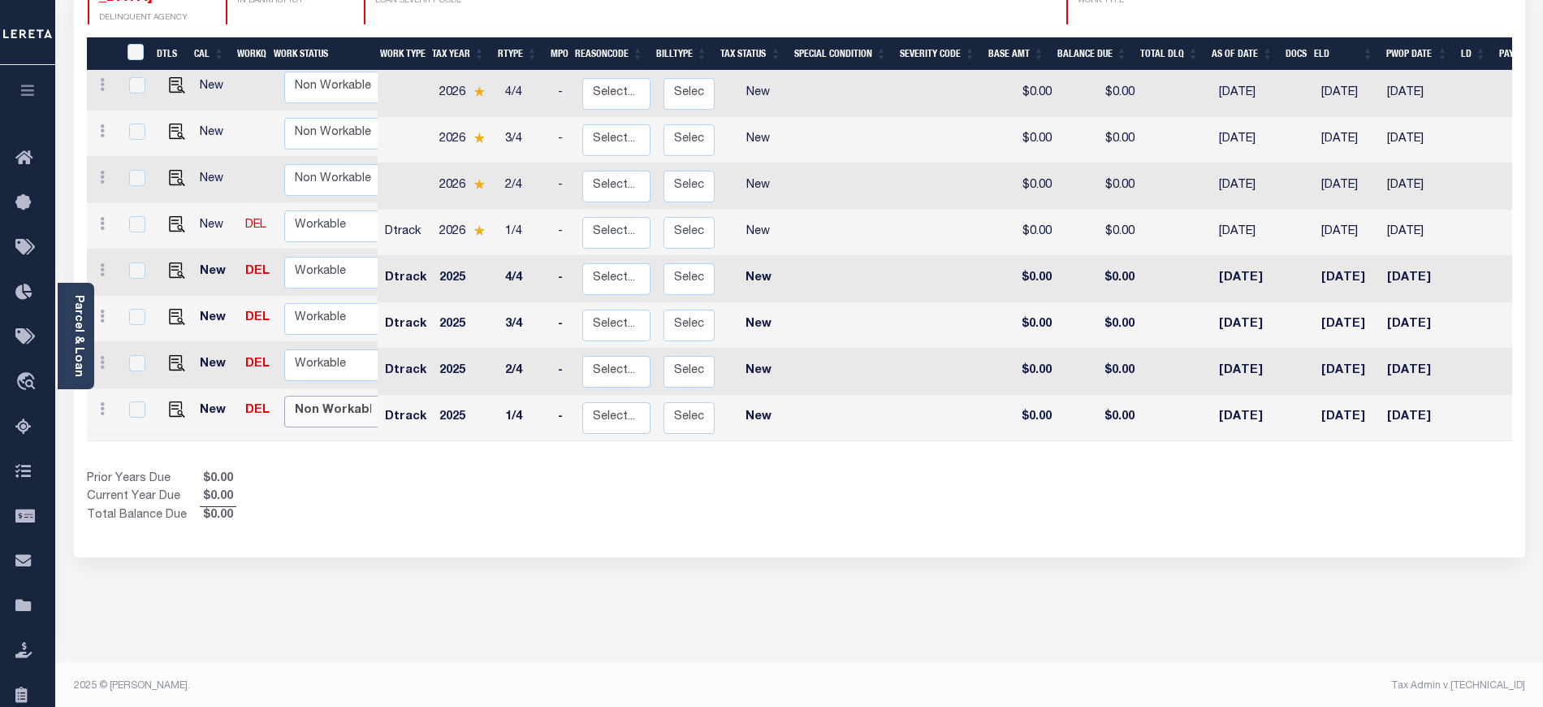
scroll to position [300, 0]
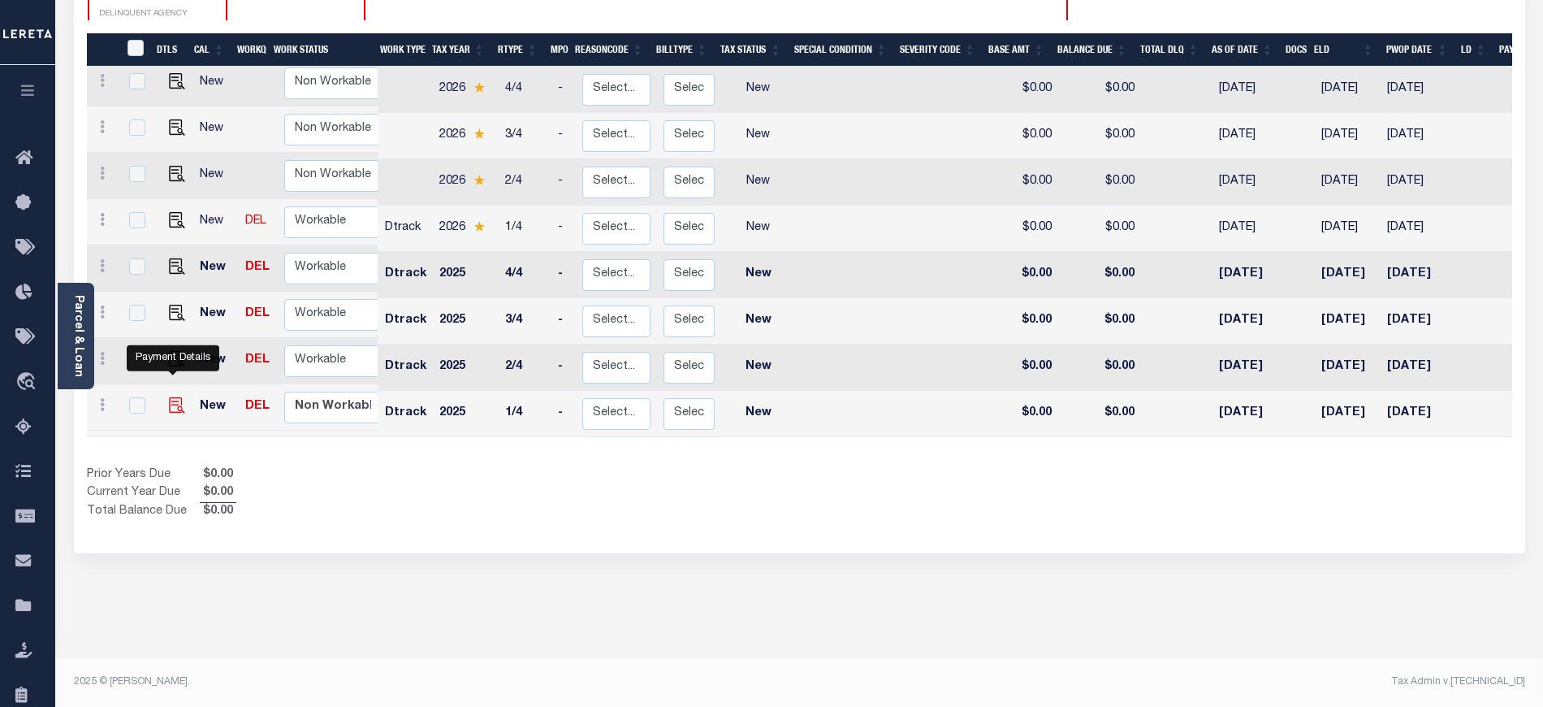
click at [171, 397] on img "" at bounding box center [177, 405] width 16 height 16
checkbox input "true"
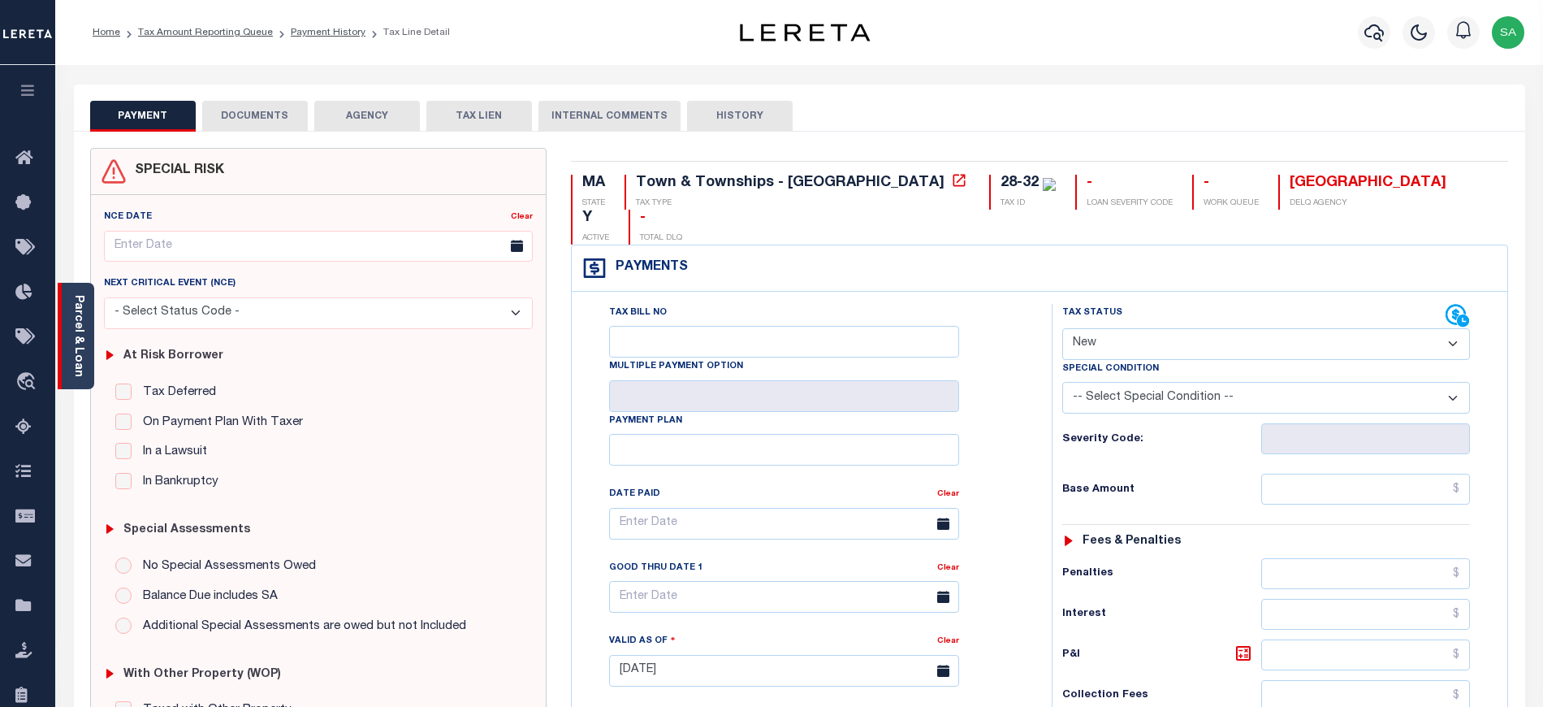
click at [70, 322] on div "Parcel & Loan" at bounding box center [76, 336] width 37 height 106
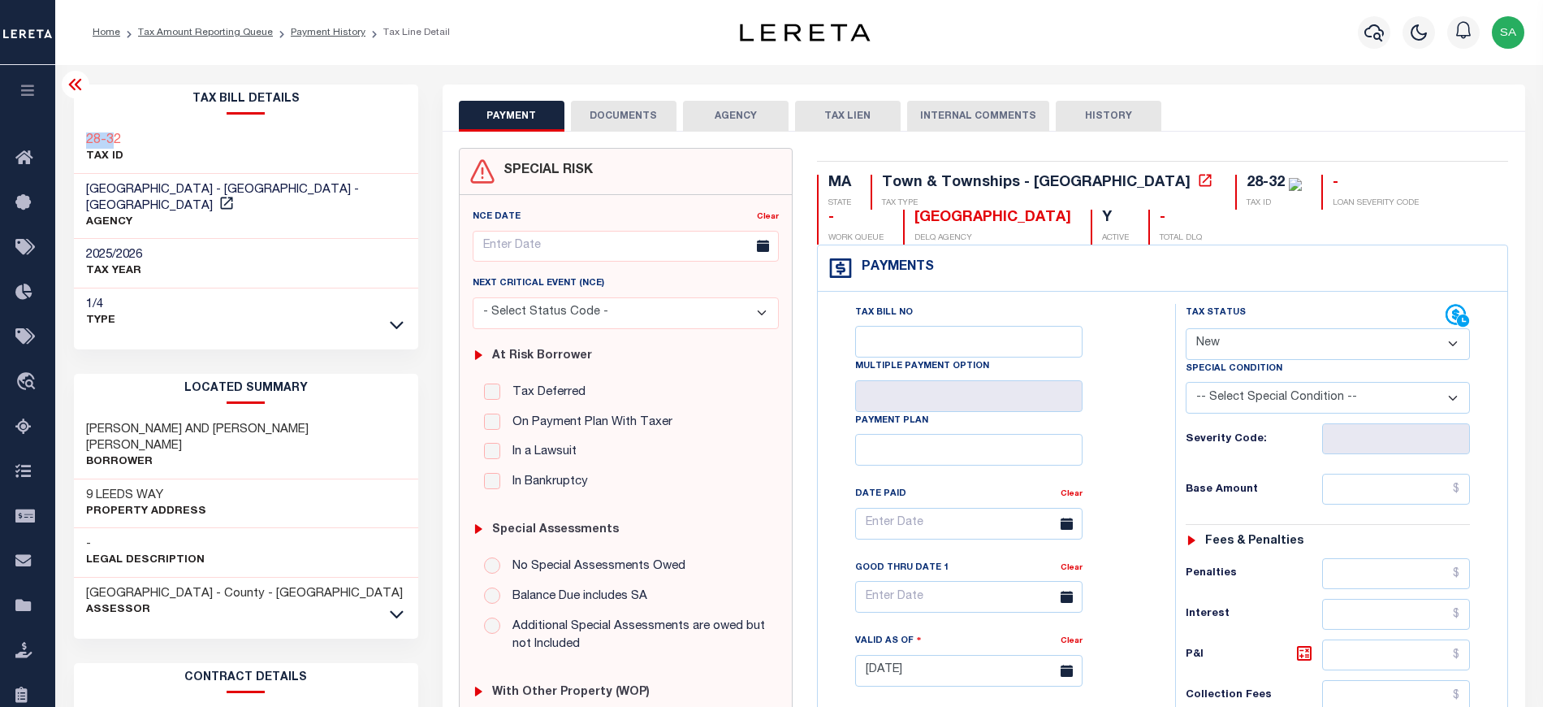
drag, startPoint x: 92, startPoint y: 135, endPoint x: 110, endPoint y: 135, distance: 18.7
click at [110, 135] on div "28-32 TAX ID" at bounding box center [246, 149] width 344 height 50
drag, startPoint x: 79, startPoint y: 413, endPoint x: 164, endPoint y: 409, distance: 85.4
click at [164, 413] on div "[PERSON_NAME] AND [PERSON_NAME] [PERSON_NAME] Borrower" at bounding box center [246, 446] width 344 height 66
copy h3 "[PERSON_NAME]"
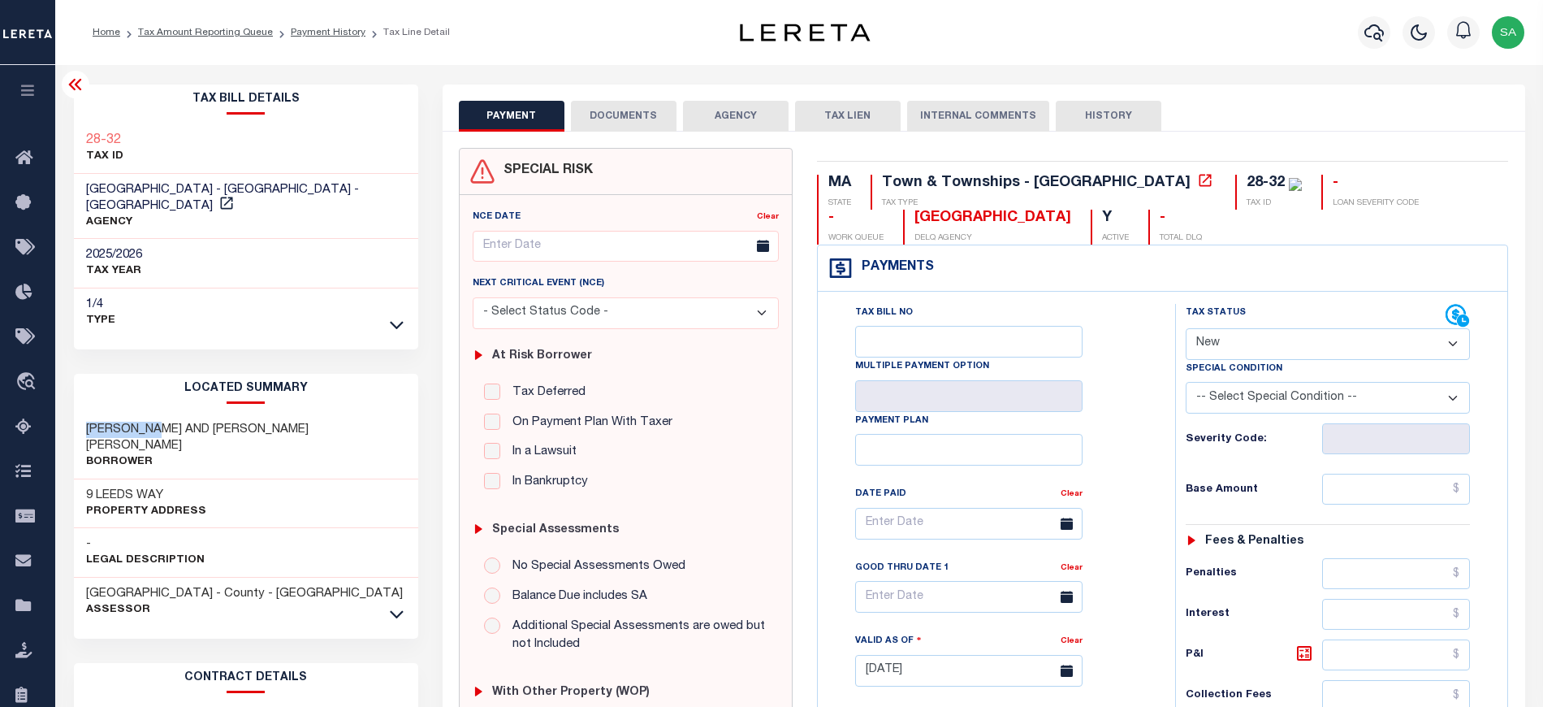
click at [80, 86] on icon at bounding box center [75, 84] width 19 height 19
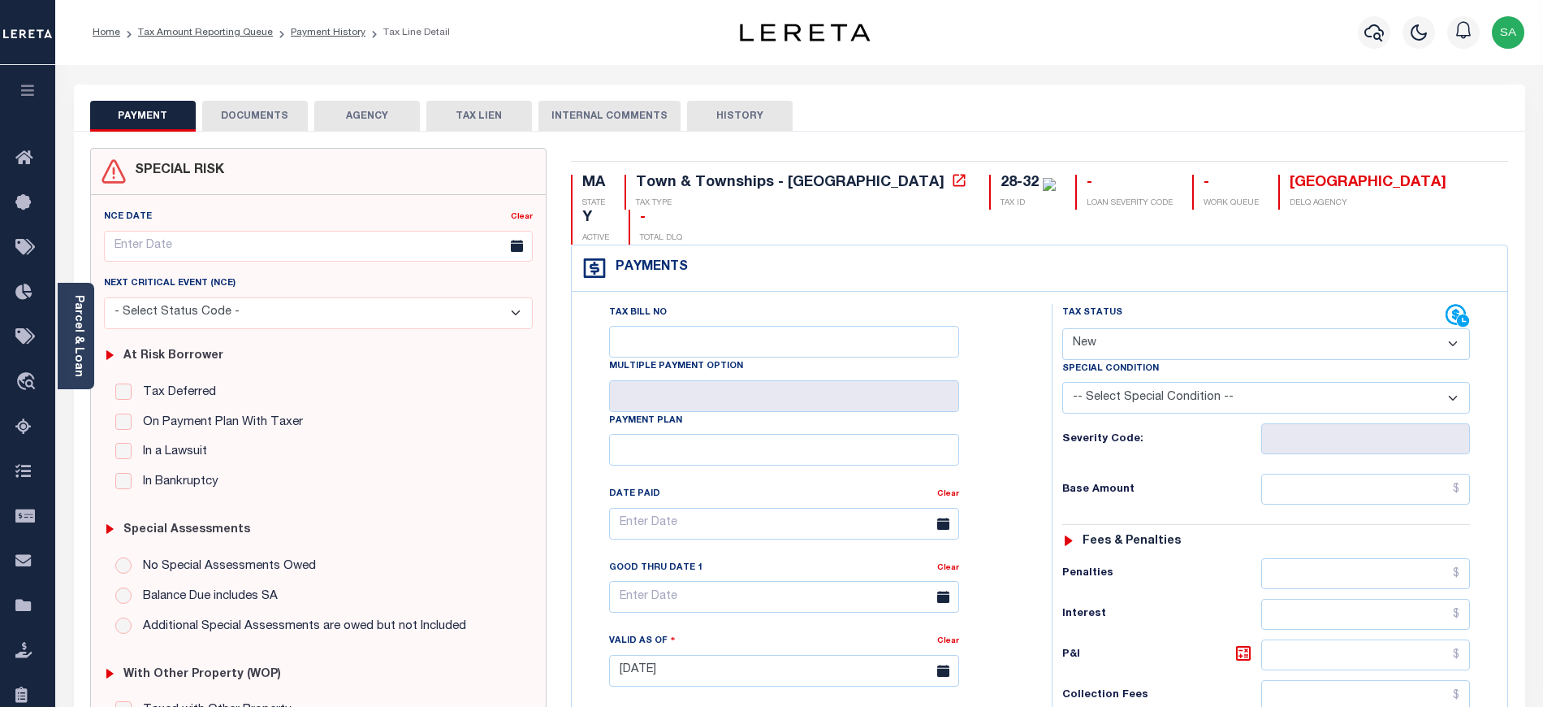
click at [1258, 360] on div "Special Condition" at bounding box center [1266, 371] width 408 height 23
click at [1260, 328] on select "- Select Status Code - Open Due/Unpaid Paid Incomplete No Tax Due Internal Refu…" at bounding box center [1266, 344] width 408 height 32
select select "PYD"
click at [1062, 328] on select "- Select Status Code - Open Due/Unpaid Paid Incomplete No Tax Due Internal Refu…" at bounding box center [1266, 344] width 408 height 32
type input "[DATE]"
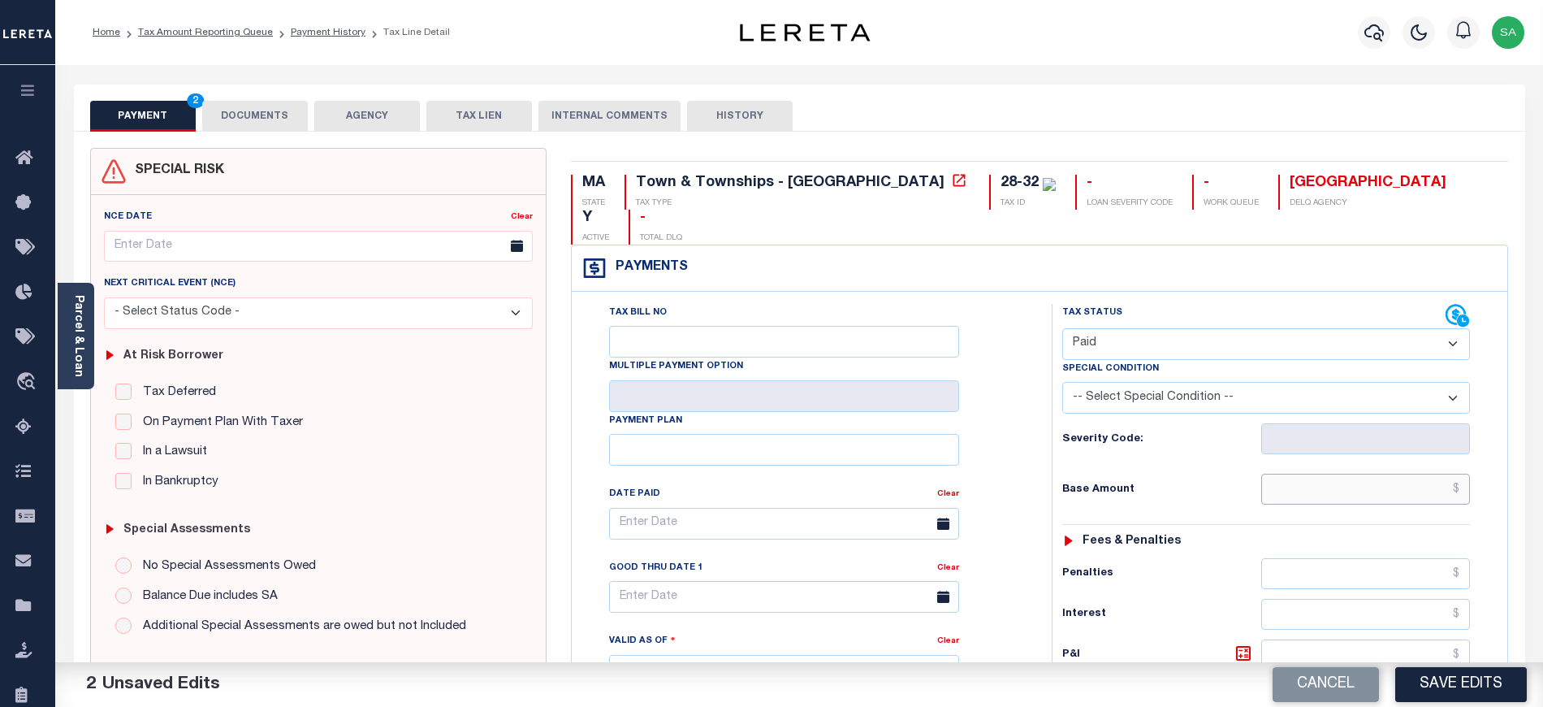
click at [1301, 473] on input "text" at bounding box center [1366, 488] width 210 height 31
type input "$0.00"
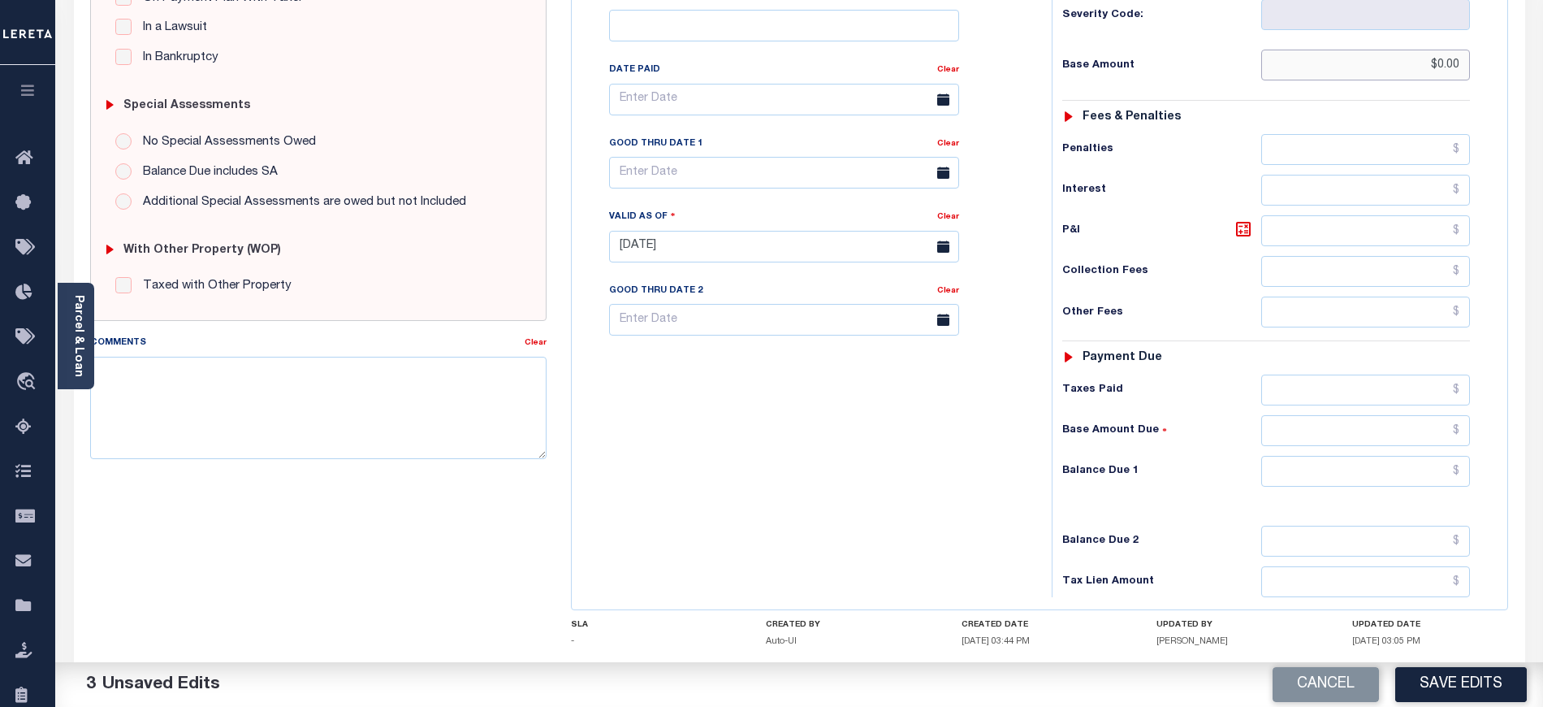
scroll to position [433, 0]
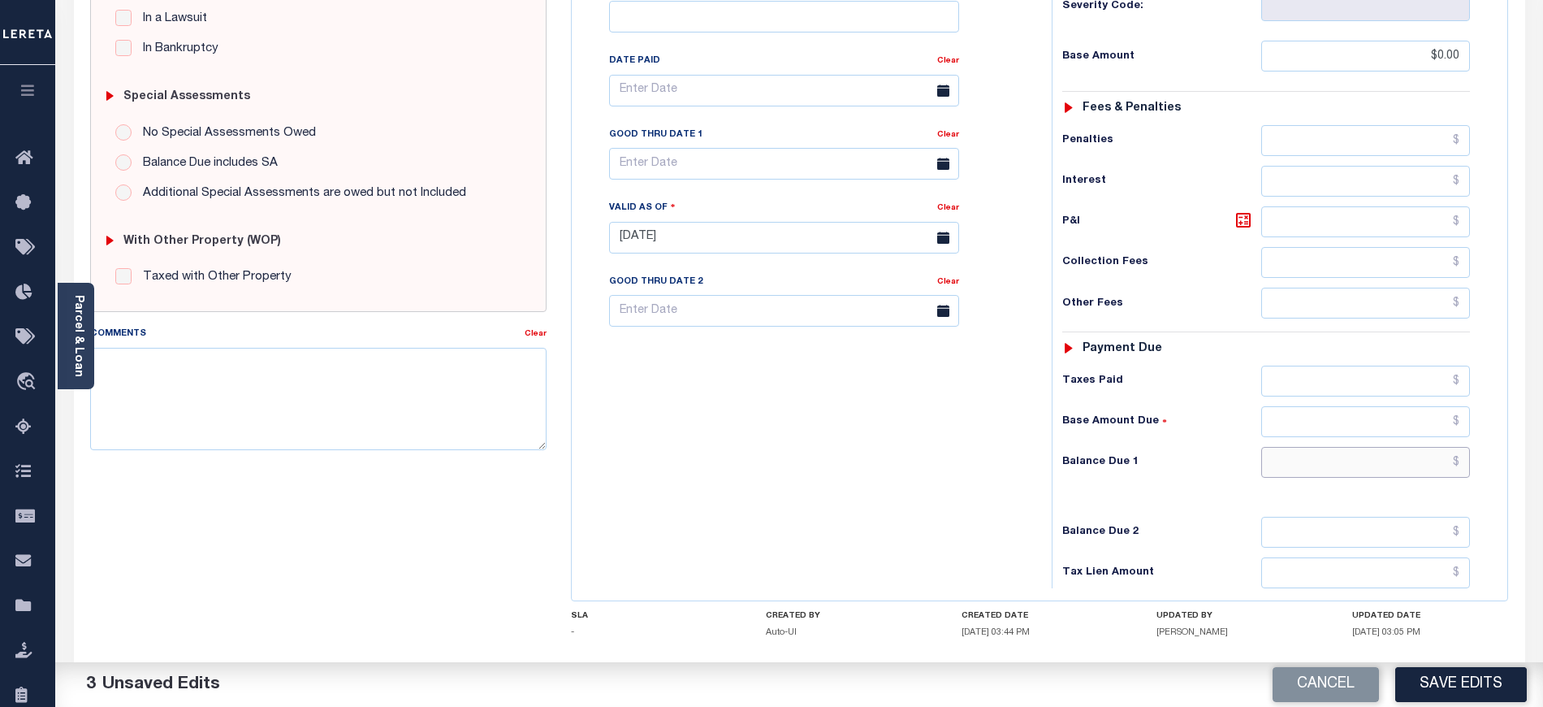
click at [1283, 447] on input "text" at bounding box center [1366, 462] width 210 height 31
type input "$0.00"
click at [823, 452] on div "Tax Bill No Multiple Payment Option Payment Plan Clear" at bounding box center [808, 229] width 464 height 717
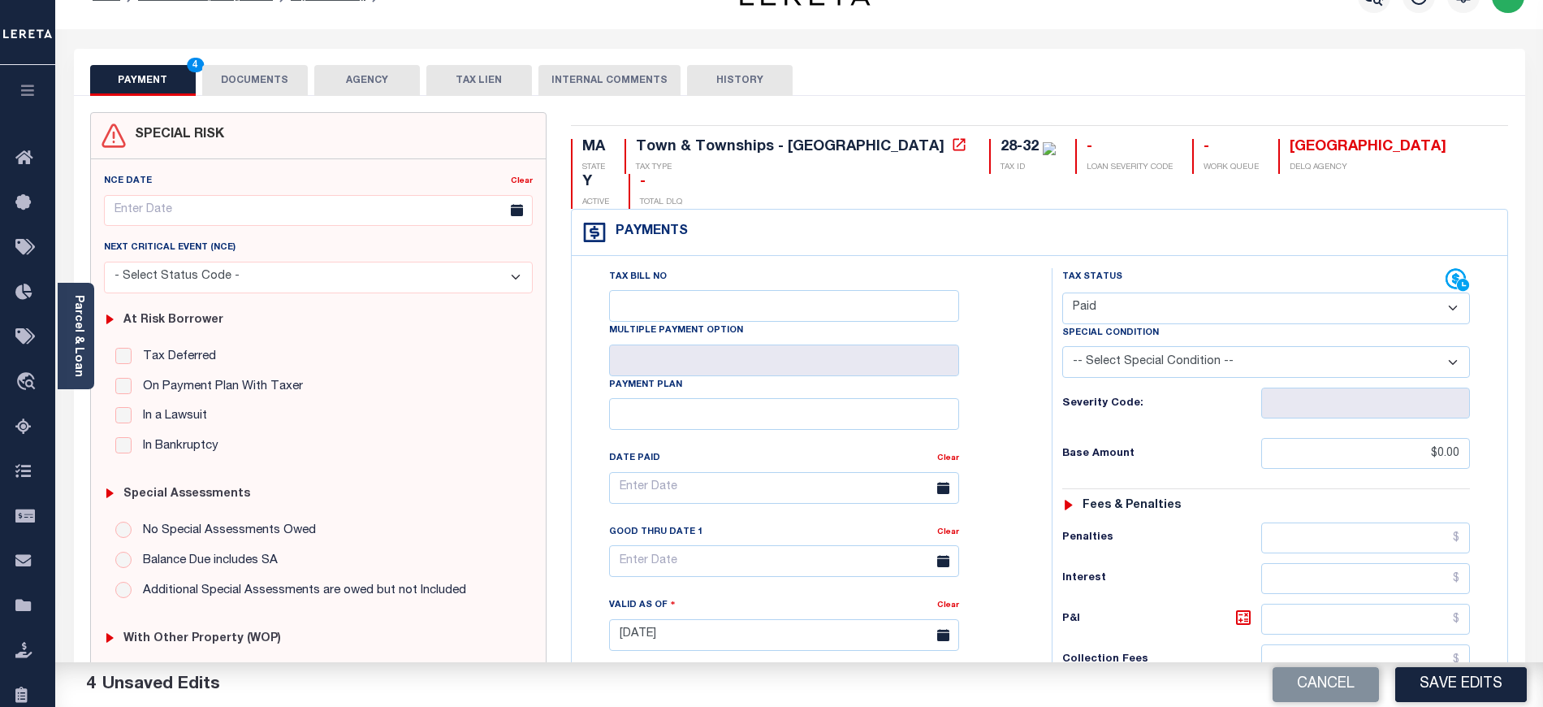
scroll to position [0, 0]
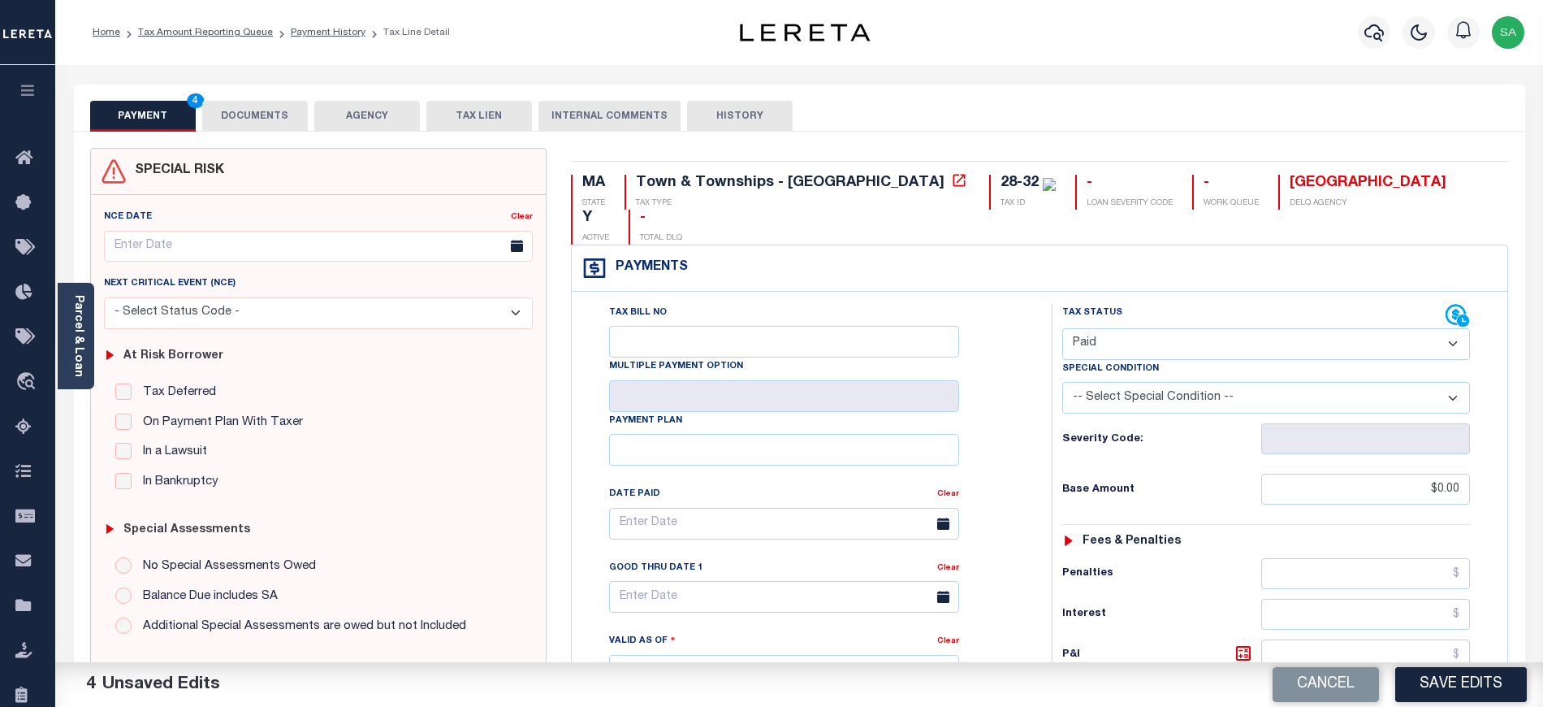
click at [245, 122] on button "DOCUMENTS" at bounding box center [255, 116] width 106 height 31
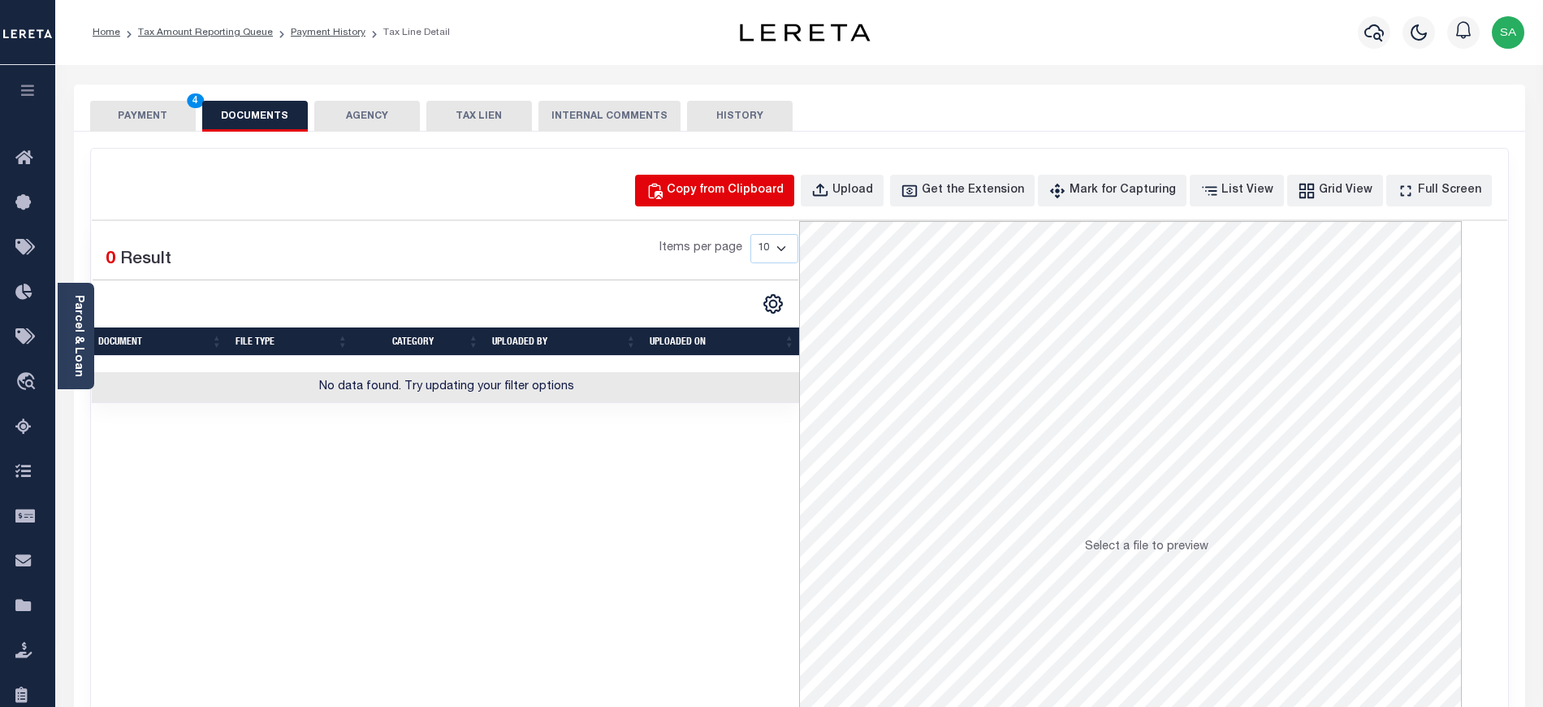
click at [784, 190] on div "Copy from Clipboard" at bounding box center [725, 191] width 117 height 18
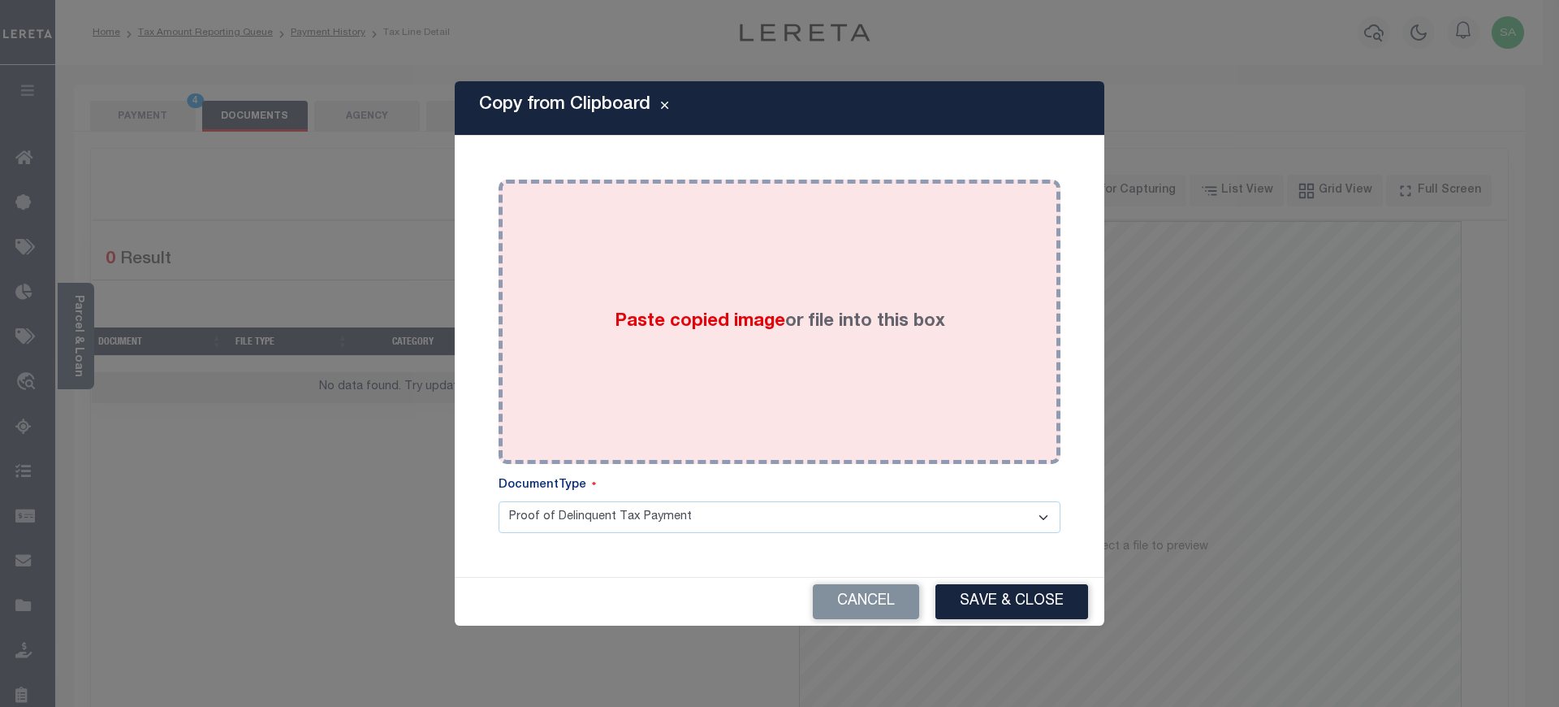
click at [839, 326] on label "Paste copied image or file into this box" at bounding box center [780, 322] width 331 height 27
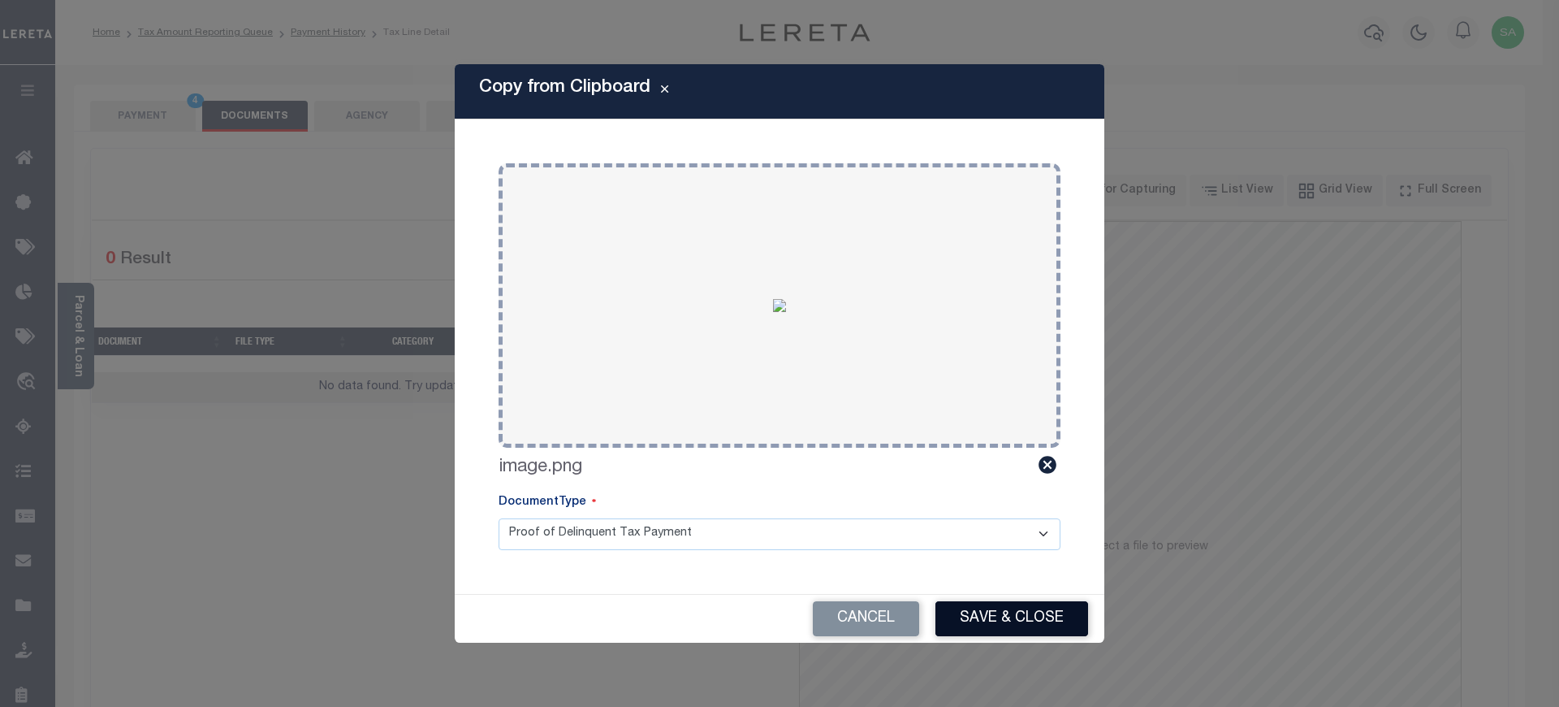
click at [971, 622] on button "Save & Close" at bounding box center [1012, 618] width 153 height 35
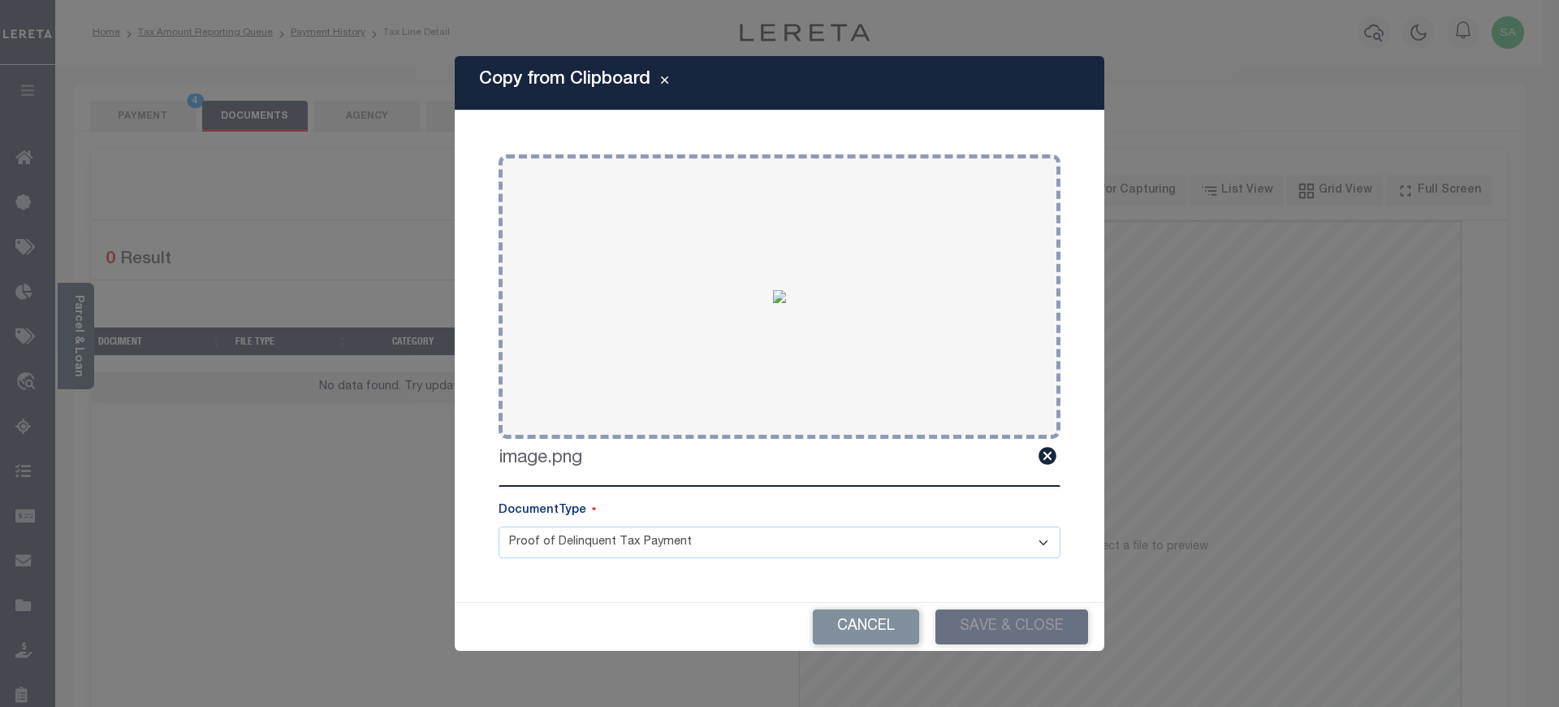
click at [162, 99] on body "Home Tax Amount Reporting Queue Payment History Tax Line Detail Profile" at bounding box center [779, 566] width 1559 height 1132
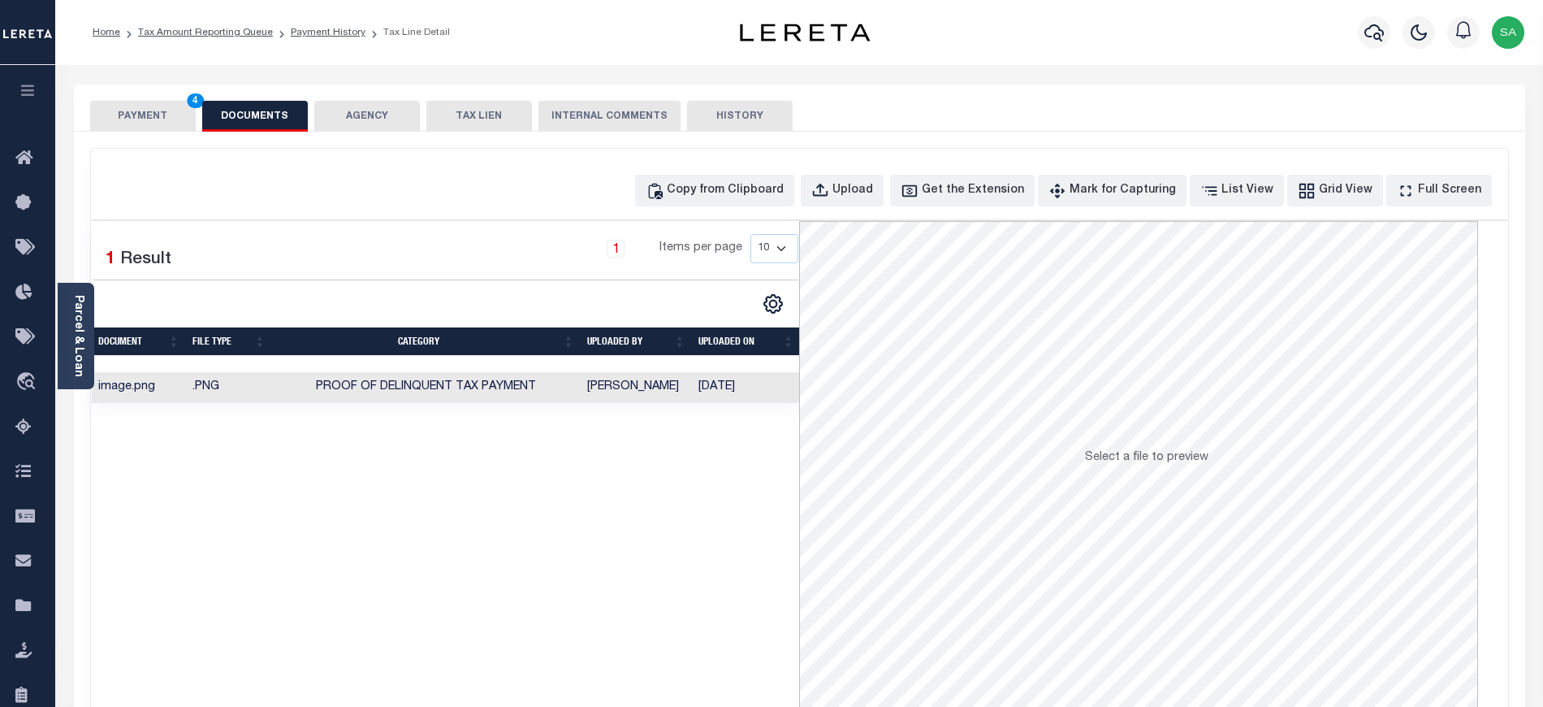
click at [157, 115] on button "PAYMENT 4" at bounding box center [143, 116] width 106 height 31
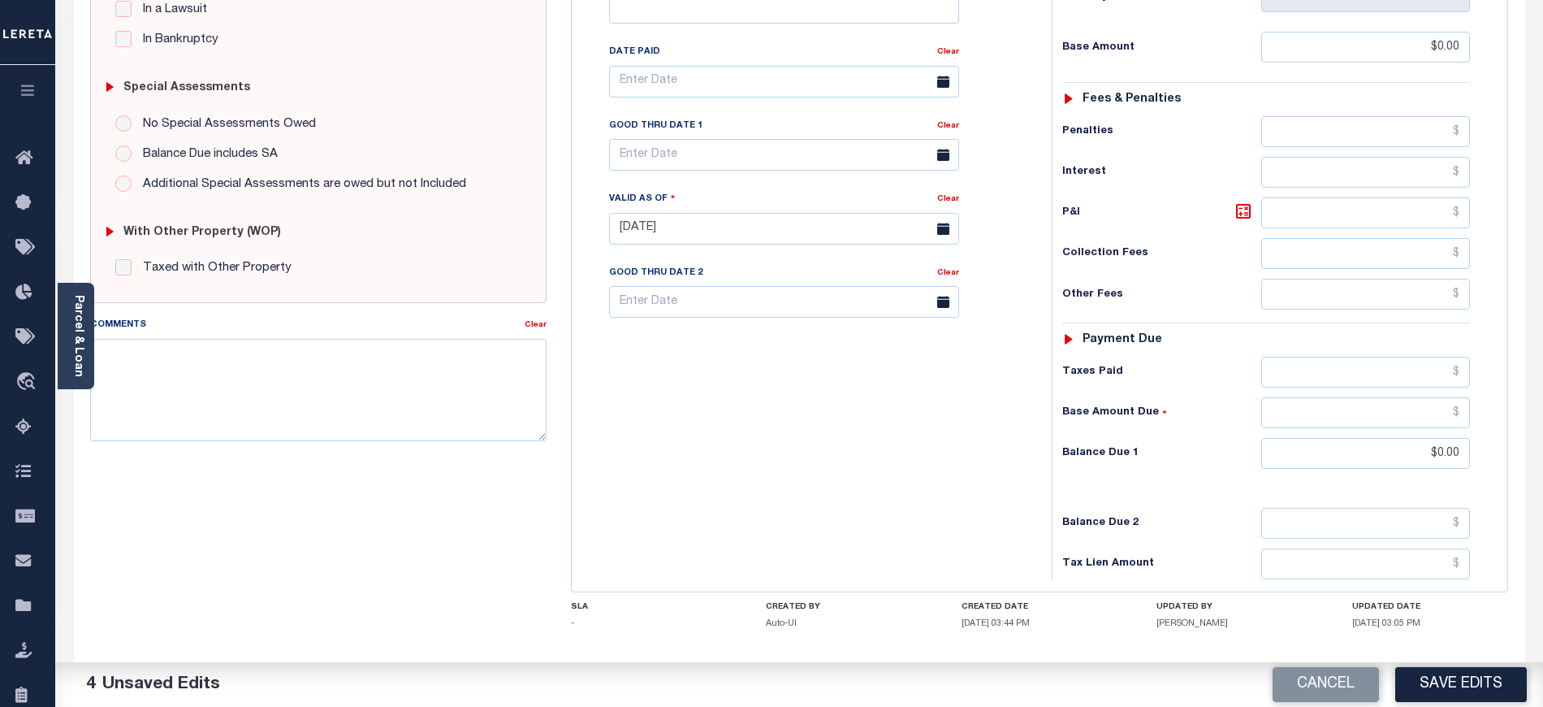
scroll to position [494, 0]
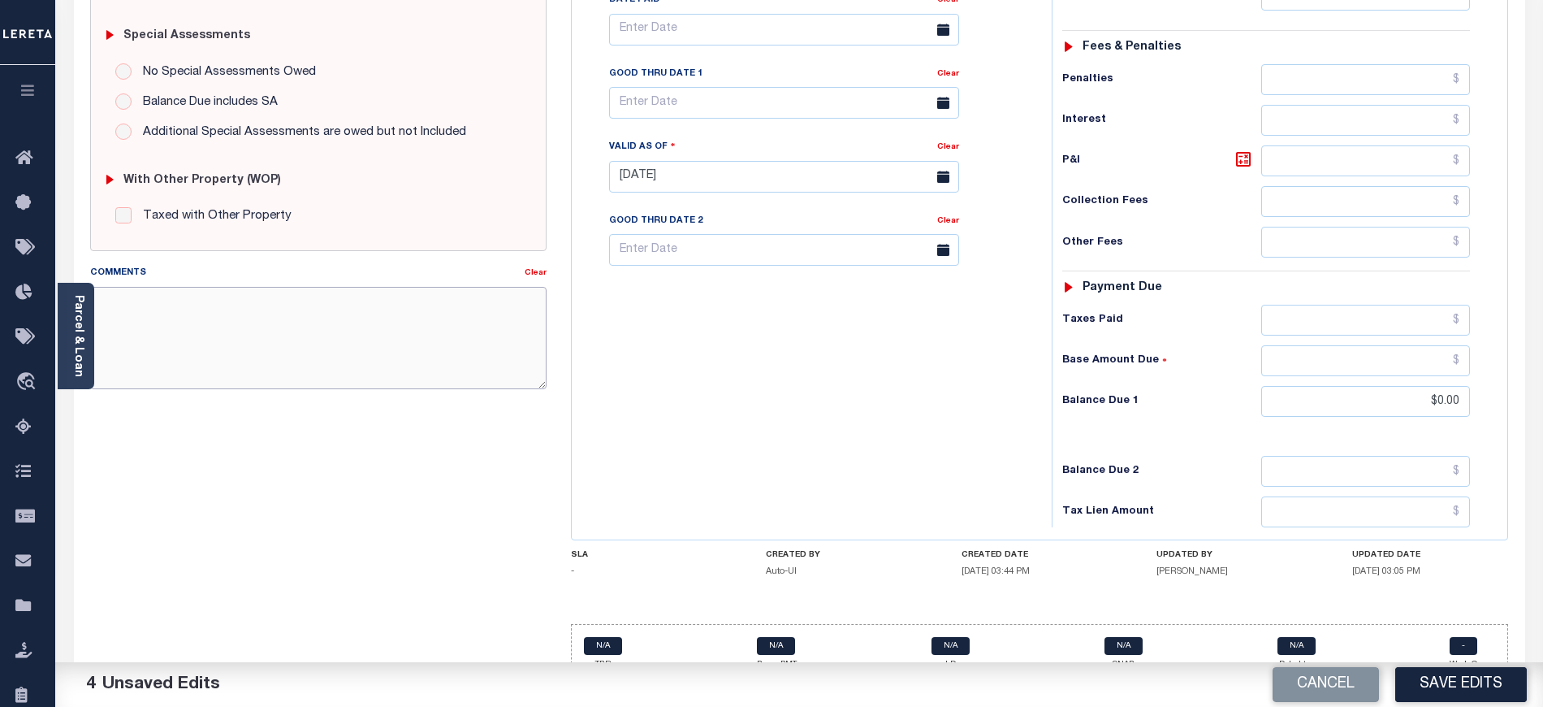
click at [260, 336] on textarea "Comments" at bounding box center [318, 338] width 456 height 102
type textarea "d"
type textarea "Taxes due for 2026 tax year"
click at [1476, 690] on button "Save Edits" at bounding box center [1461, 684] width 132 height 35
checkbox input "false"
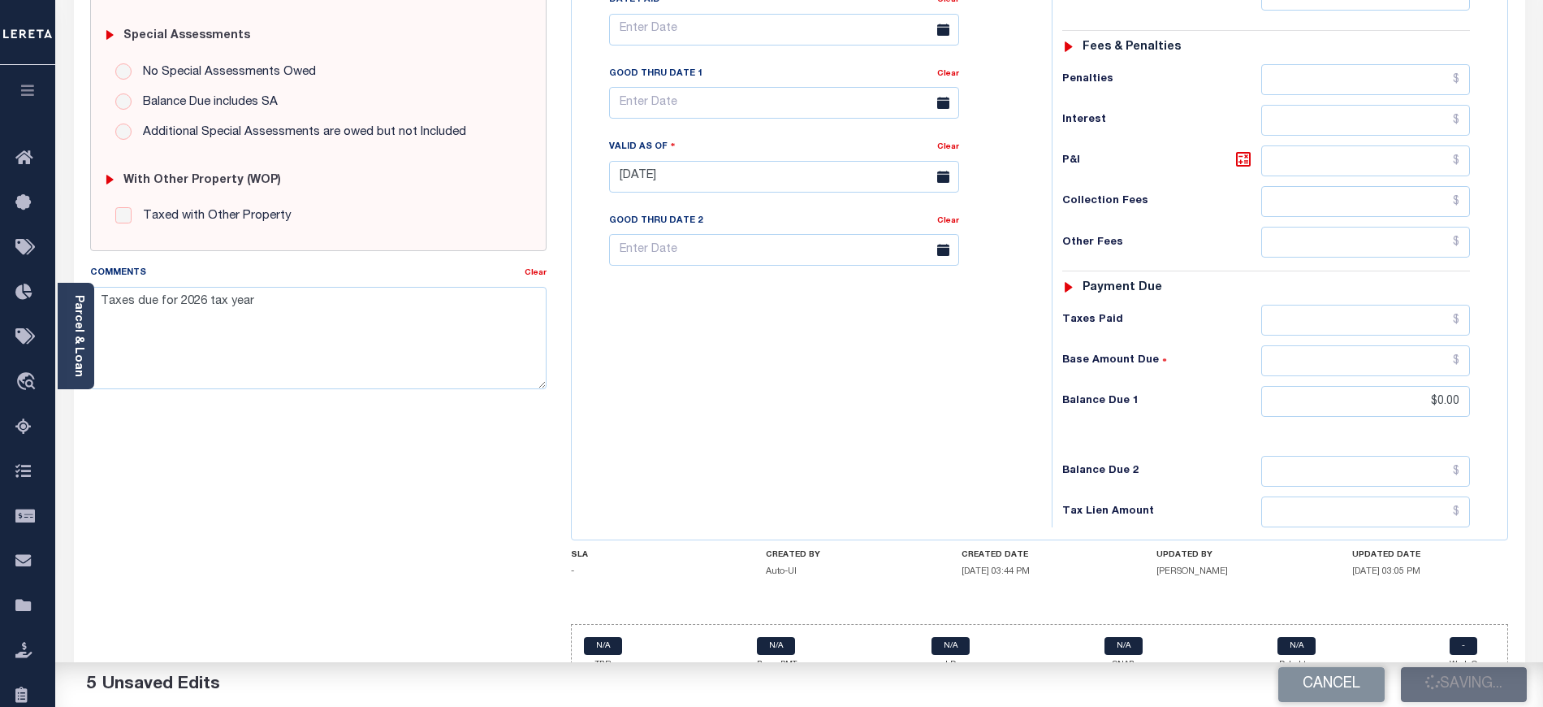
checkbox input "false"
type input "$0"
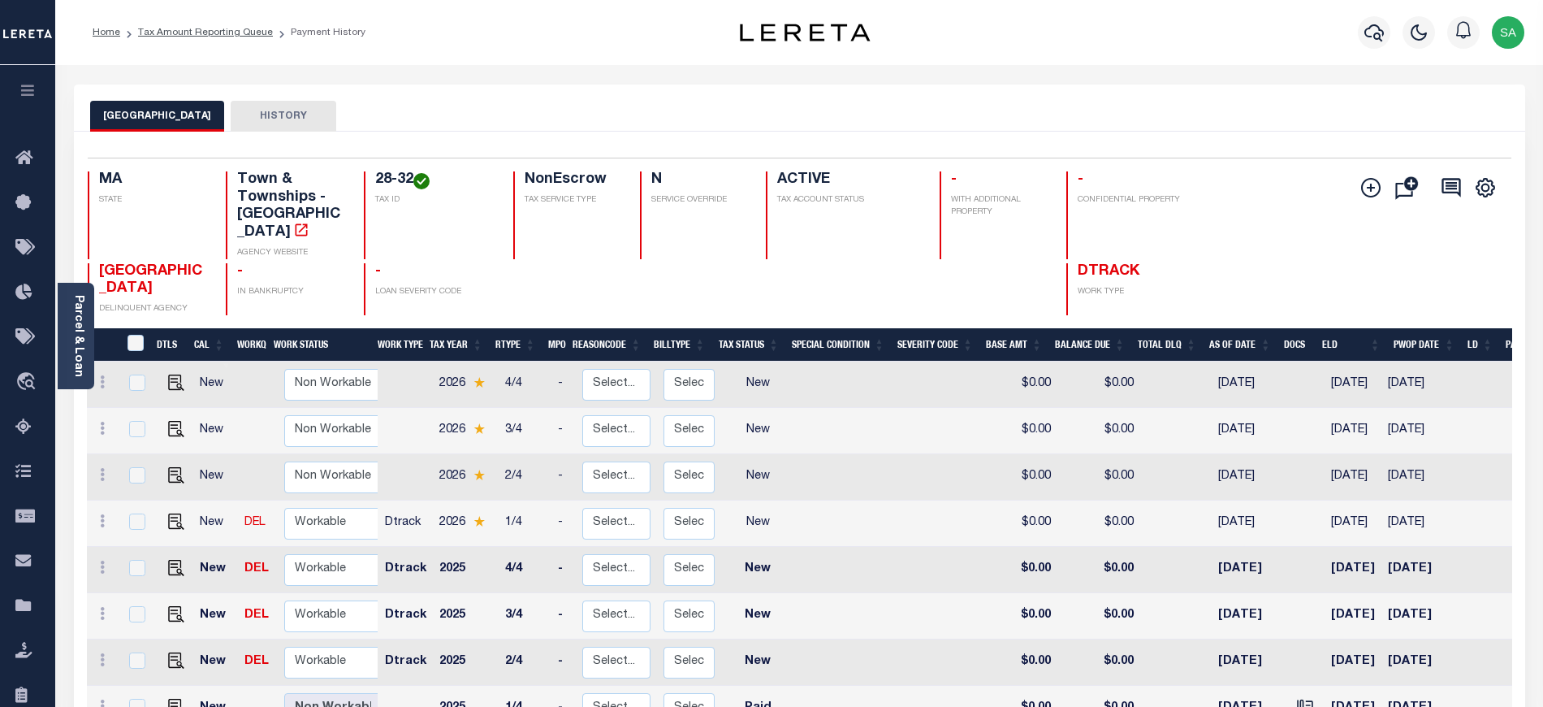
scroll to position [6, 0]
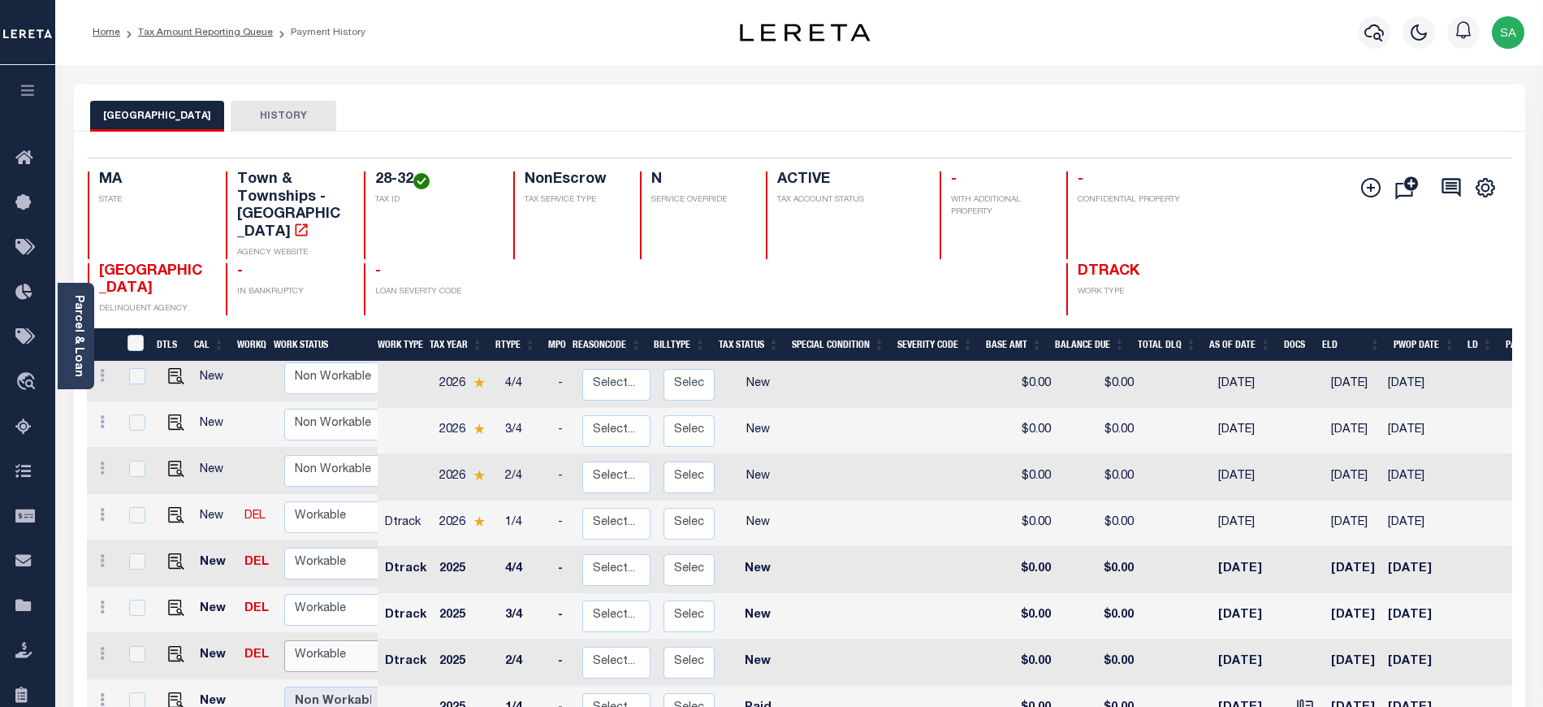
click at [332, 640] on select "Non Workable Workable" at bounding box center [332, 656] width 97 height 32
checkbox input "true"
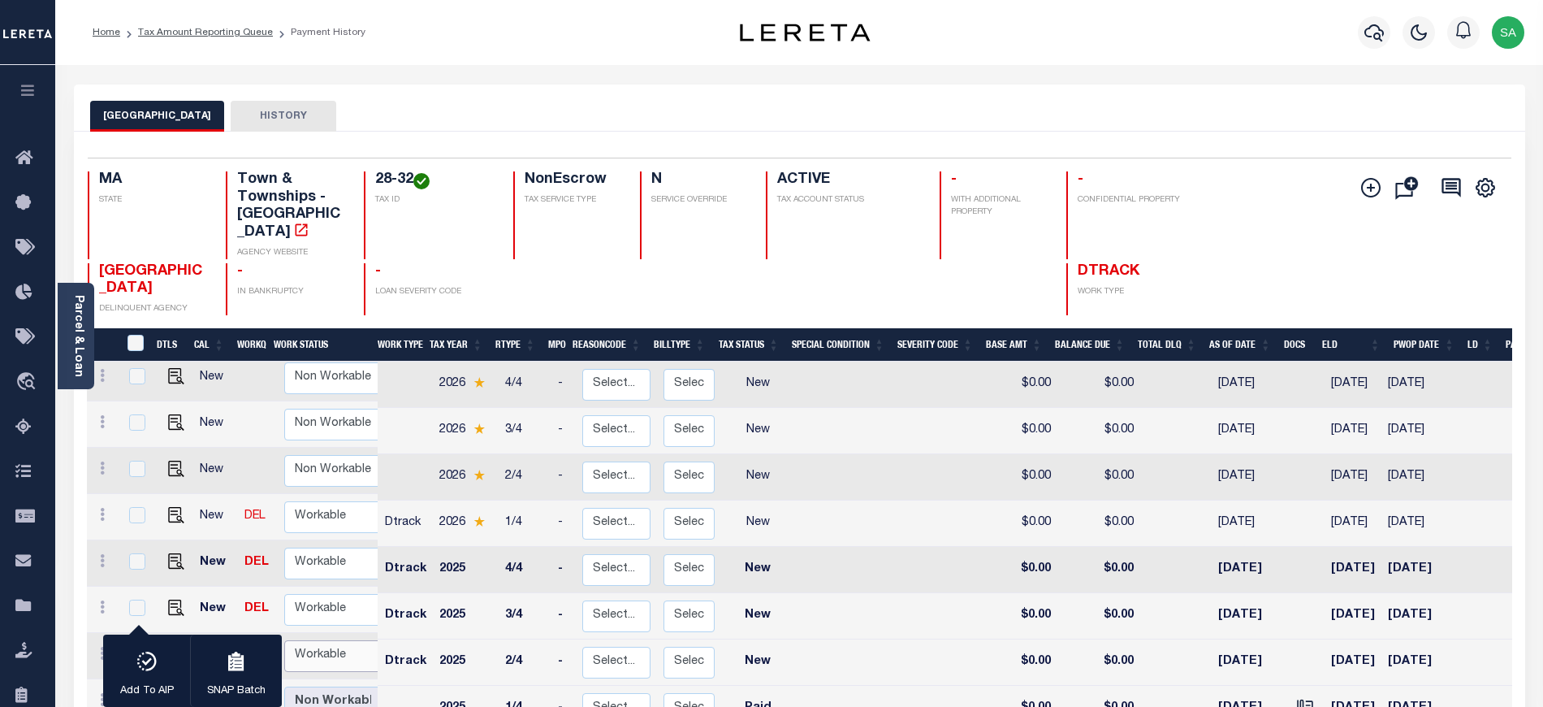
select select "true"
click at [284, 640] on select "Non Workable Workable" at bounding box center [332, 656] width 97 height 32
checkbox input "false"
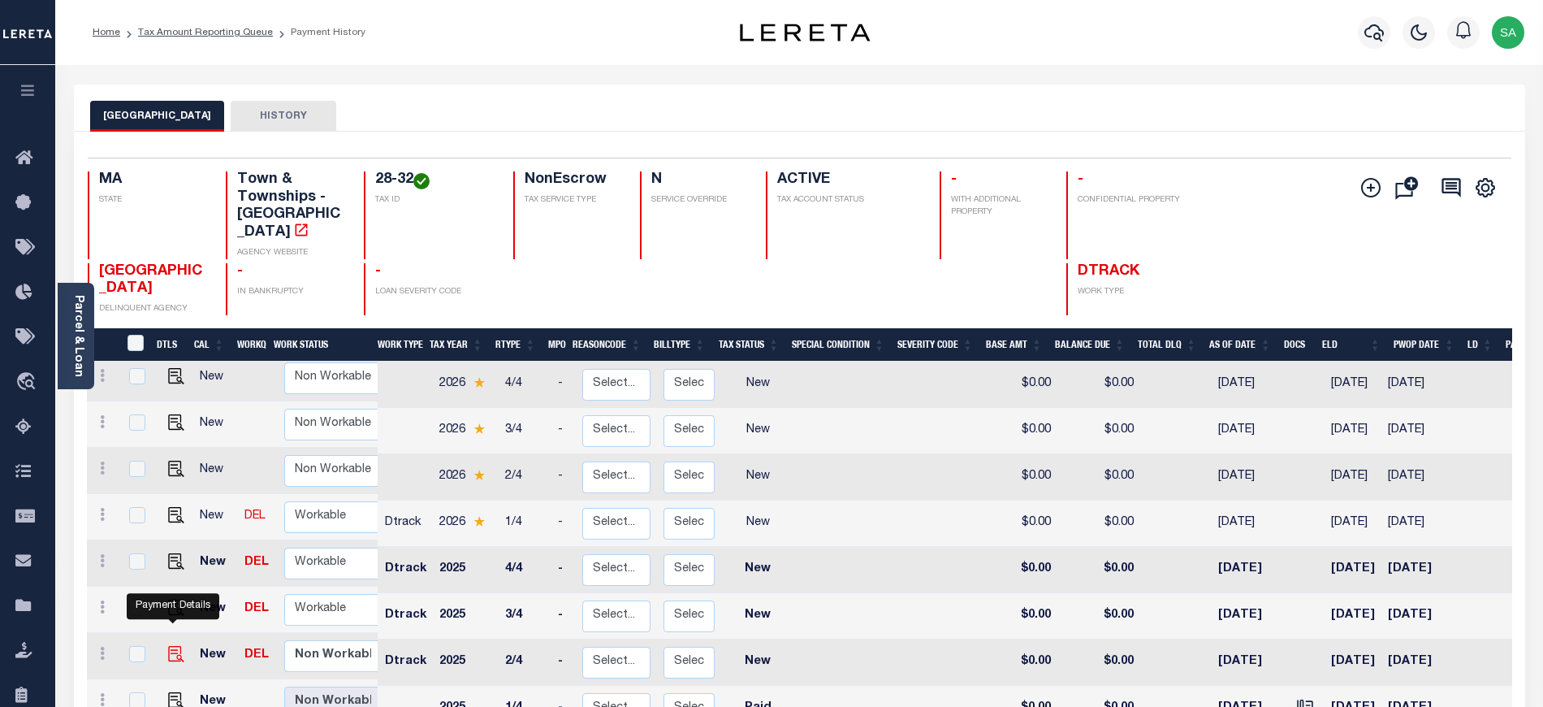
drag, startPoint x: 175, startPoint y: 638, endPoint x: 235, endPoint y: 643, distance: 59.5
click at [175, 646] on img "" at bounding box center [176, 654] width 16 height 16
checkbox input "true"
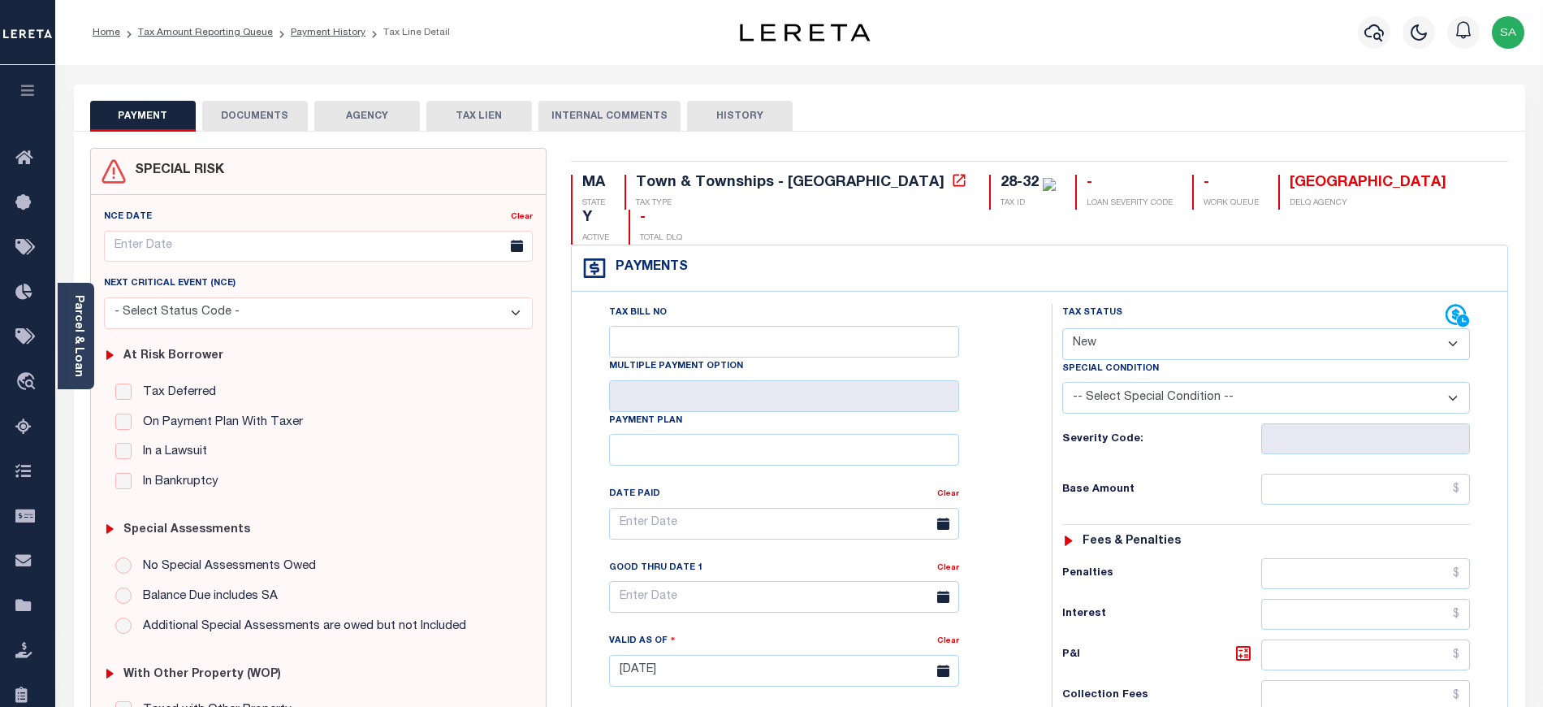
click at [1128, 304] on div "Tax Status Status" at bounding box center [1253, 316] width 383 height 24
click at [1126, 328] on select "- Select Status Code - Open Due/Unpaid Paid Incomplete No Tax Due Internal Refu…" at bounding box center [1266, 344] width 408 height 32
select select "PYD"
click at [1062, 328] on select "- Select Status Code - Open Due/Unpaid Paid Incomplete No Tax Due Internal Refu…" at bounding box center [1266, 344] width 408 height 32
type input "[DATE]"
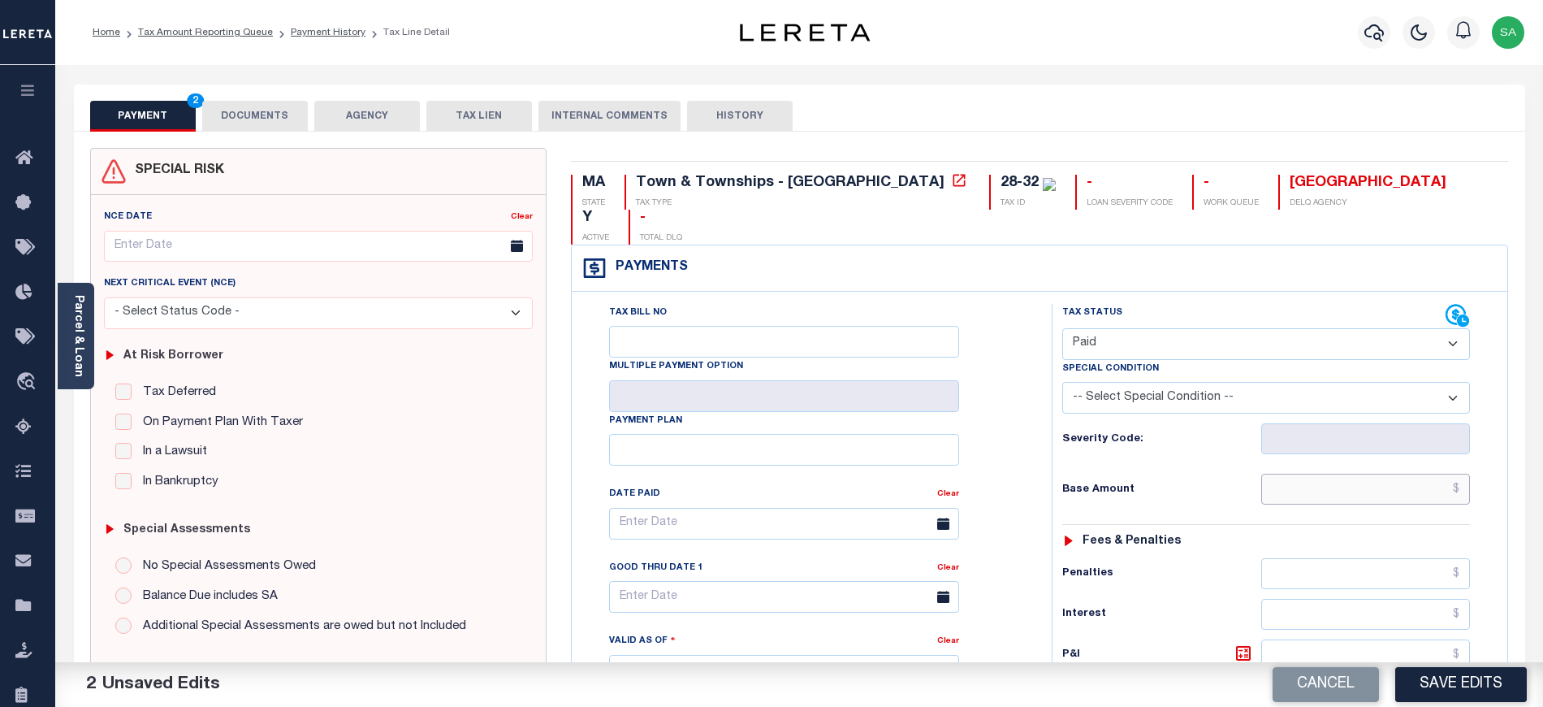
click at [1310, 473] on input "text" at bounding box center [1366, 488] width 210 height 31
type input "$0.00"
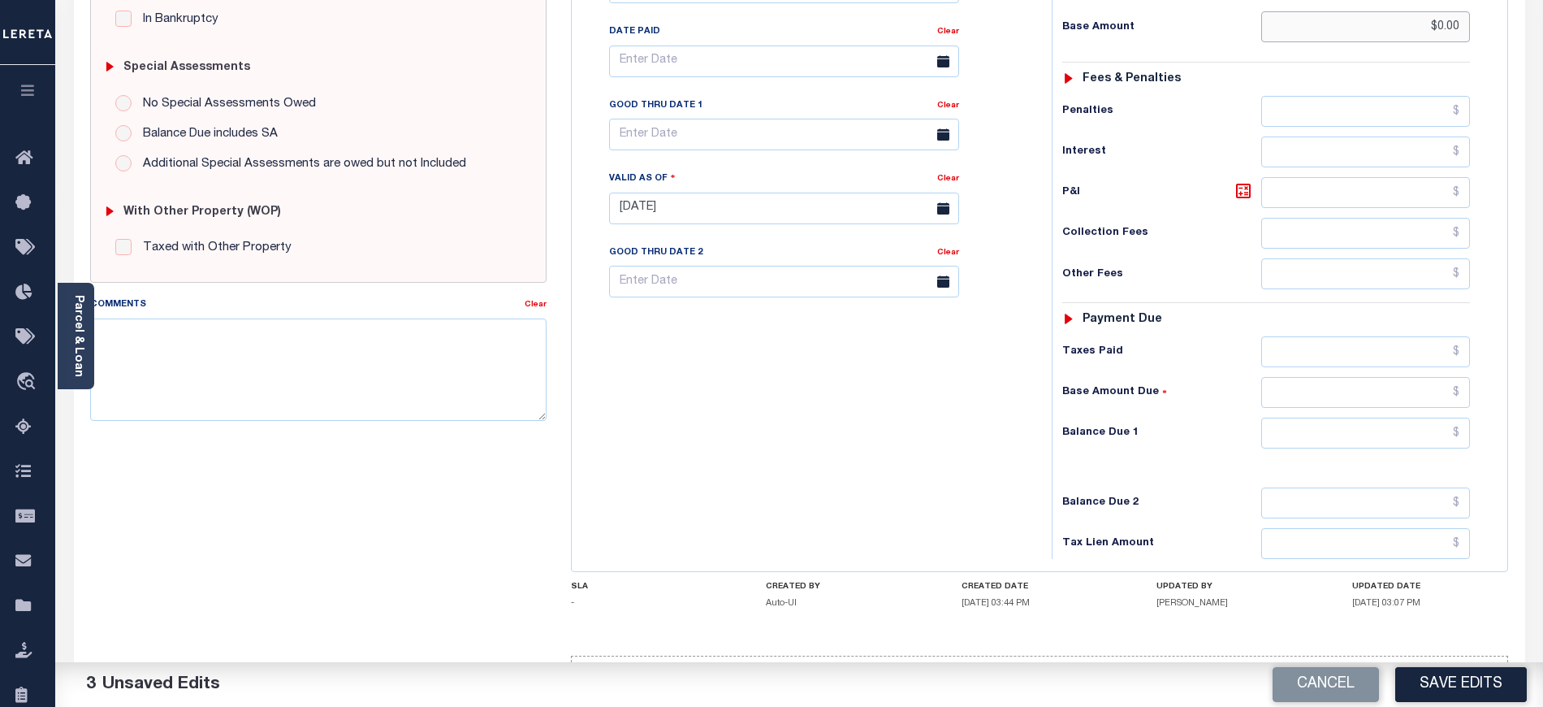
scroll to position [498, 0]
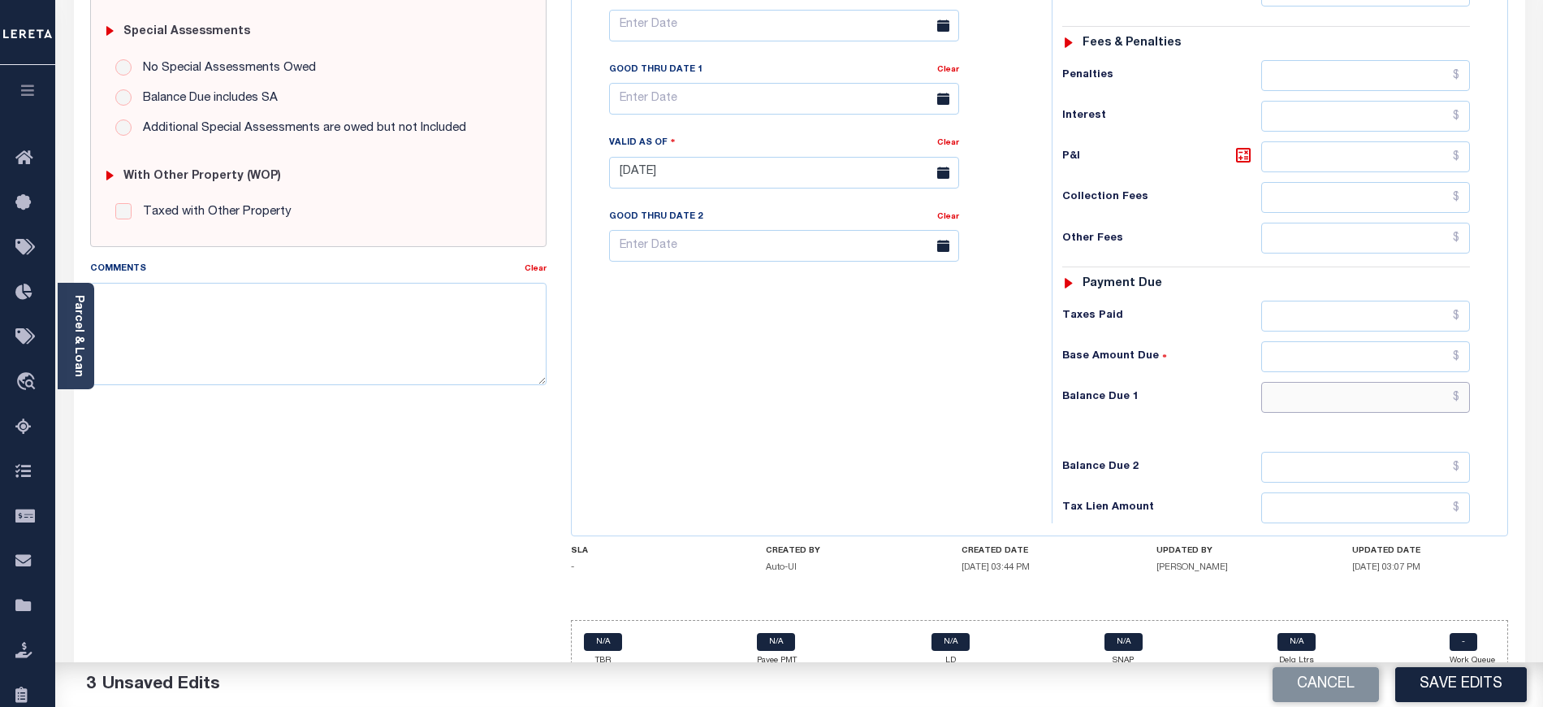
click at [1301, 382] on input "text" at bounding box center [1366, 397] width 210 height 31
type input "$0.00"
click at [345, 333] on textarea "Comments" at bounding box center [318, 334] width 456 height 102
type textarea "Taxes due for 2025 tax year"
click at [832, 331] on div "Tax Bill No Multiple Payment Option Payment Plan Clear" at bounding box center [808, 164] width 464 height 717
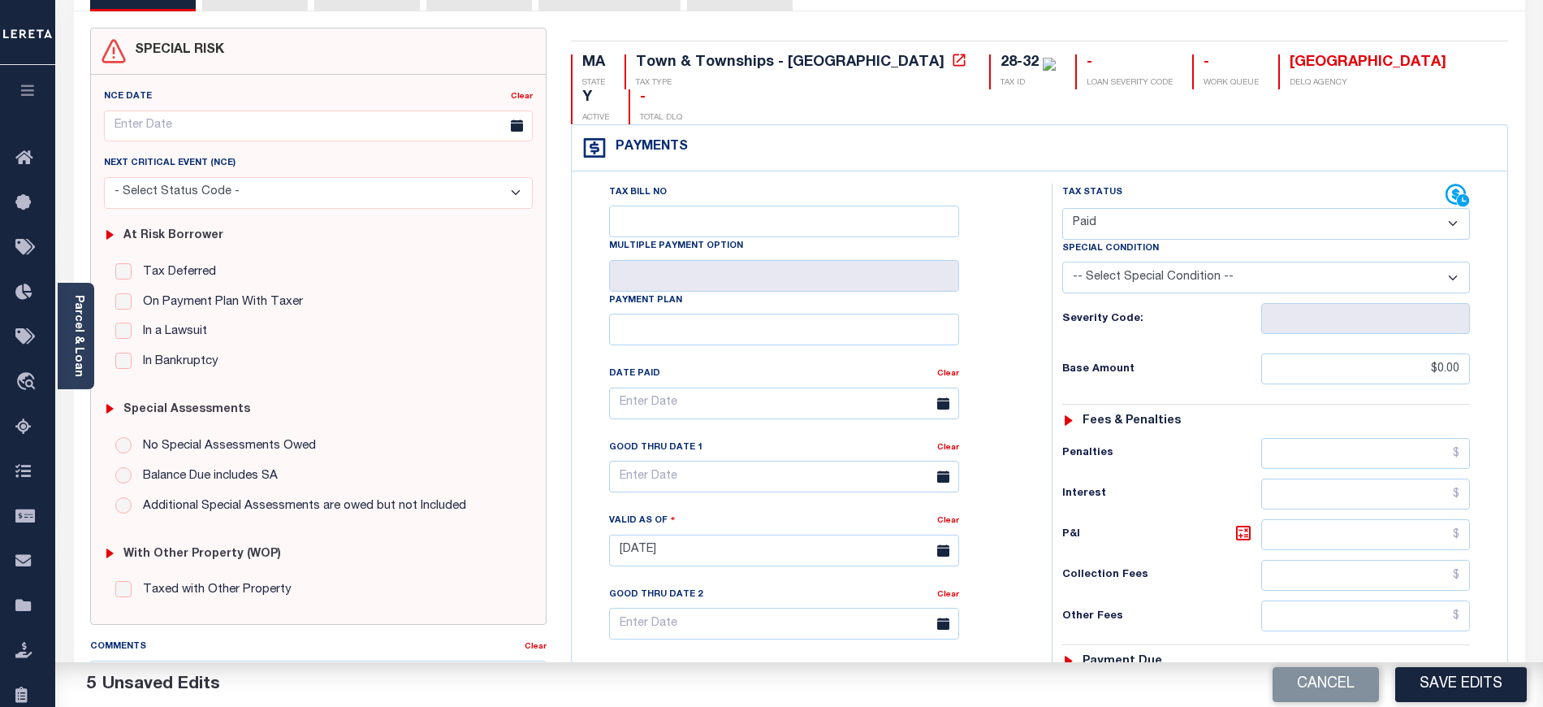
scroll to position [0, 0]
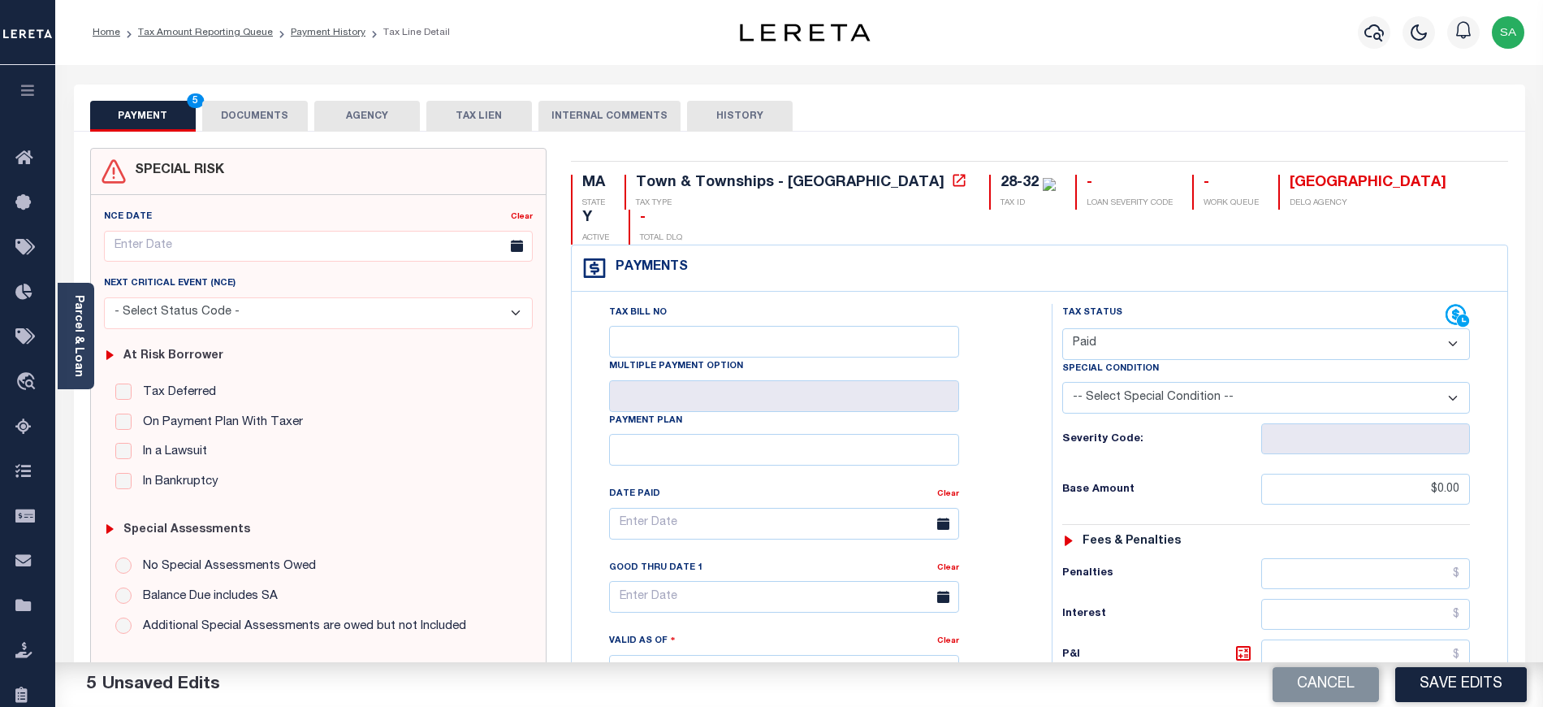
click at [240, 120] on button "DOCUMENTS" at bounding box center [255, 116] width 106 height 31
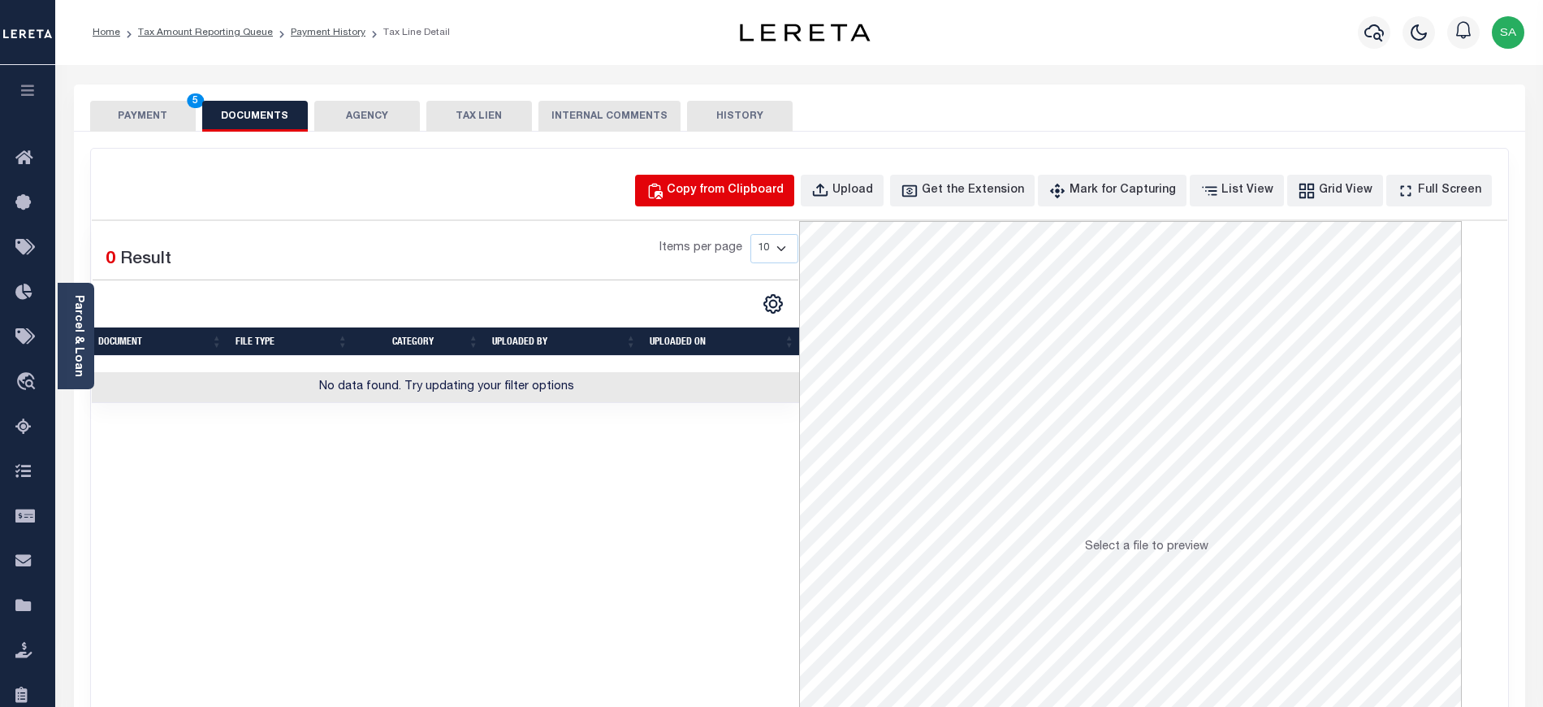
click at [794, 203] on button "Copy from Clipboard" at bounding box center [714, 191] width 159 height 32
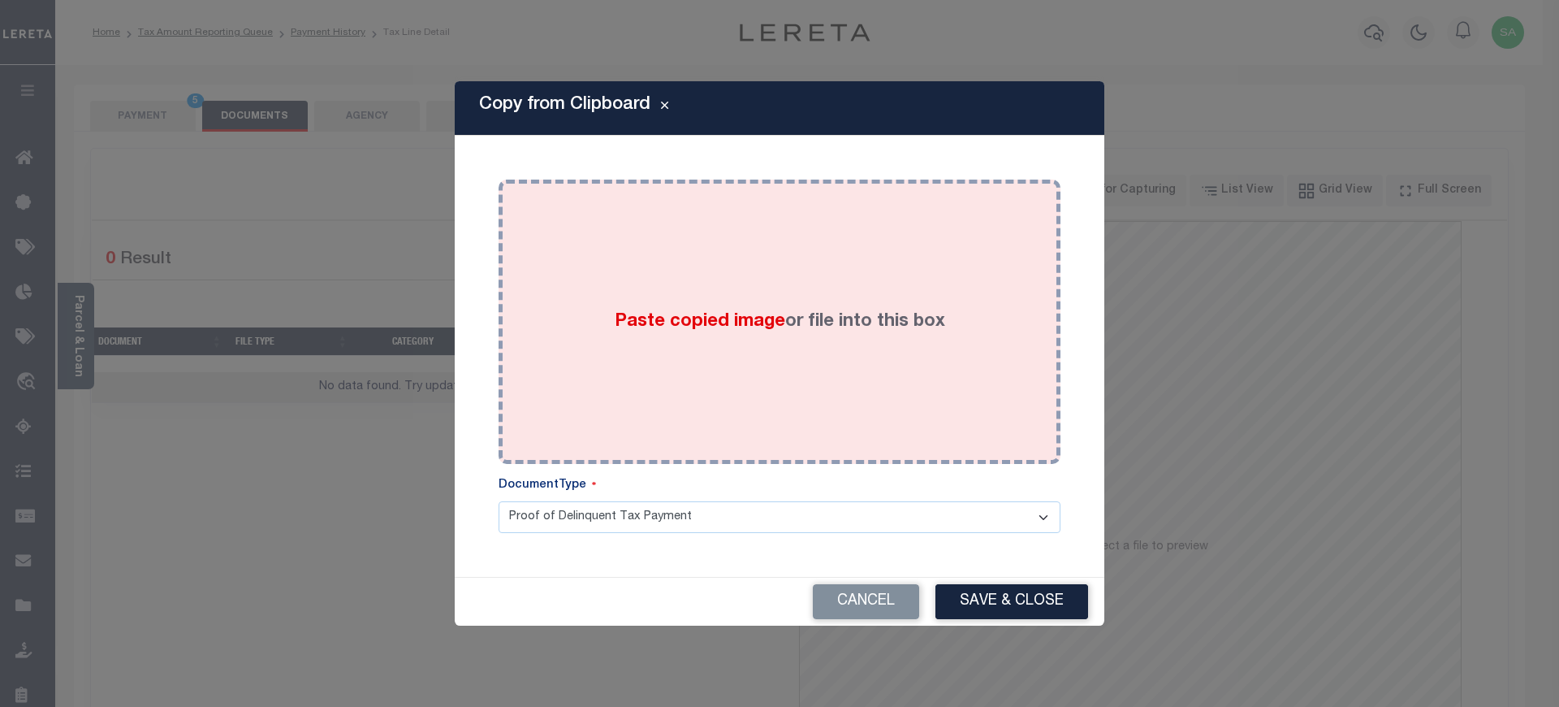
click at [901, 352] on div "Paste copied image or file into this box" at bounding box center [780, 322] width 538 height 260
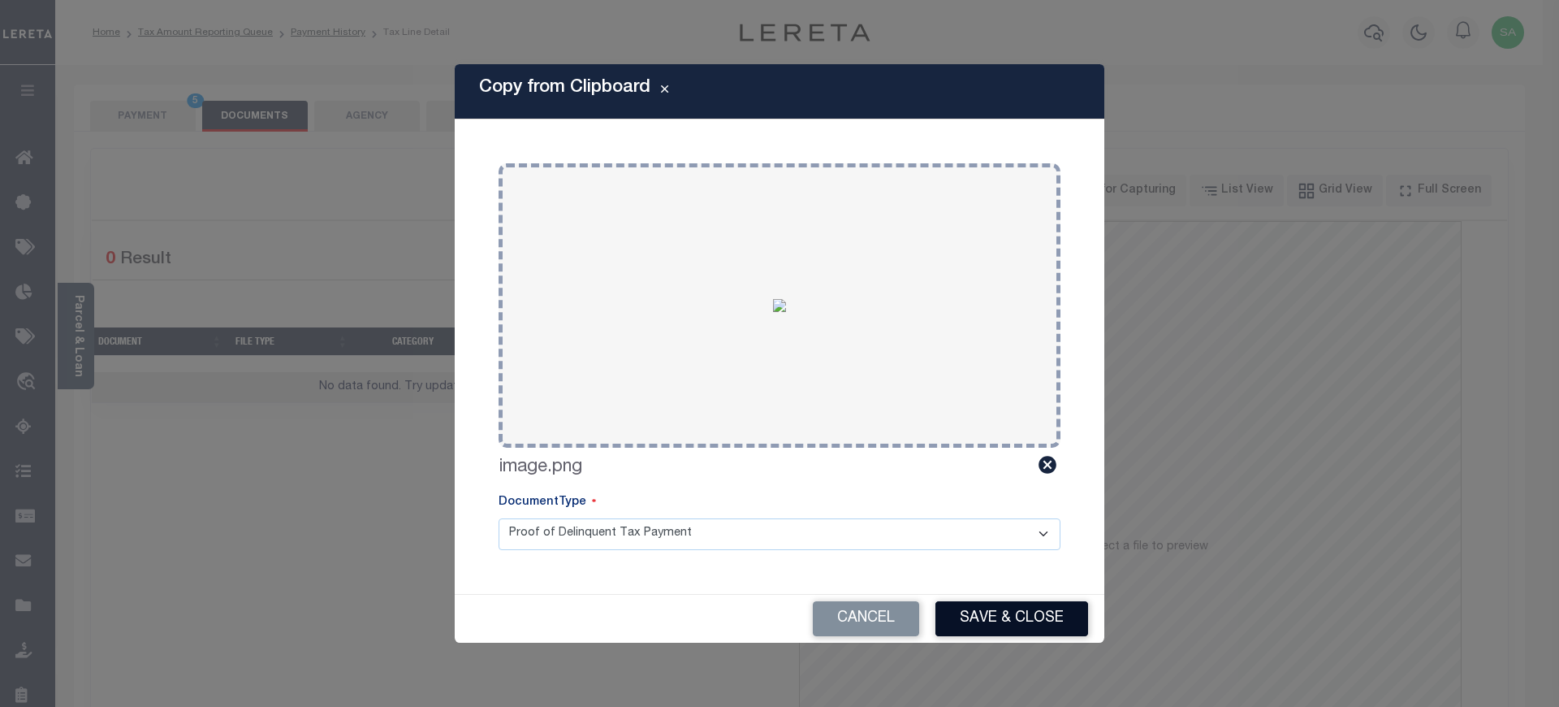
click at [1050, 611] on button "Save & Close" at bounding box center [1012, 618] width 153 height 35
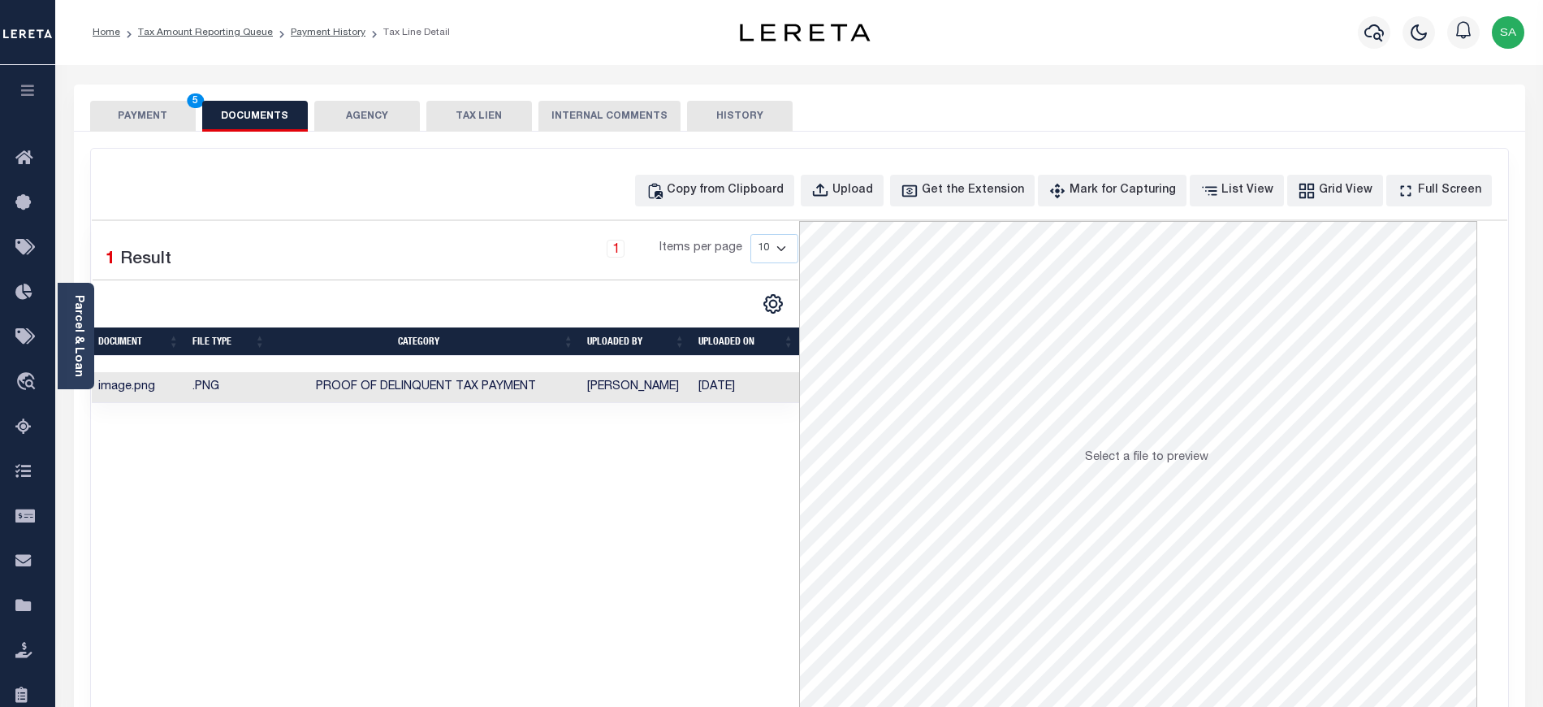
click at [133, 117] on button "PAYMENT 5" at bounding box center [143, 116] width 106 height 31
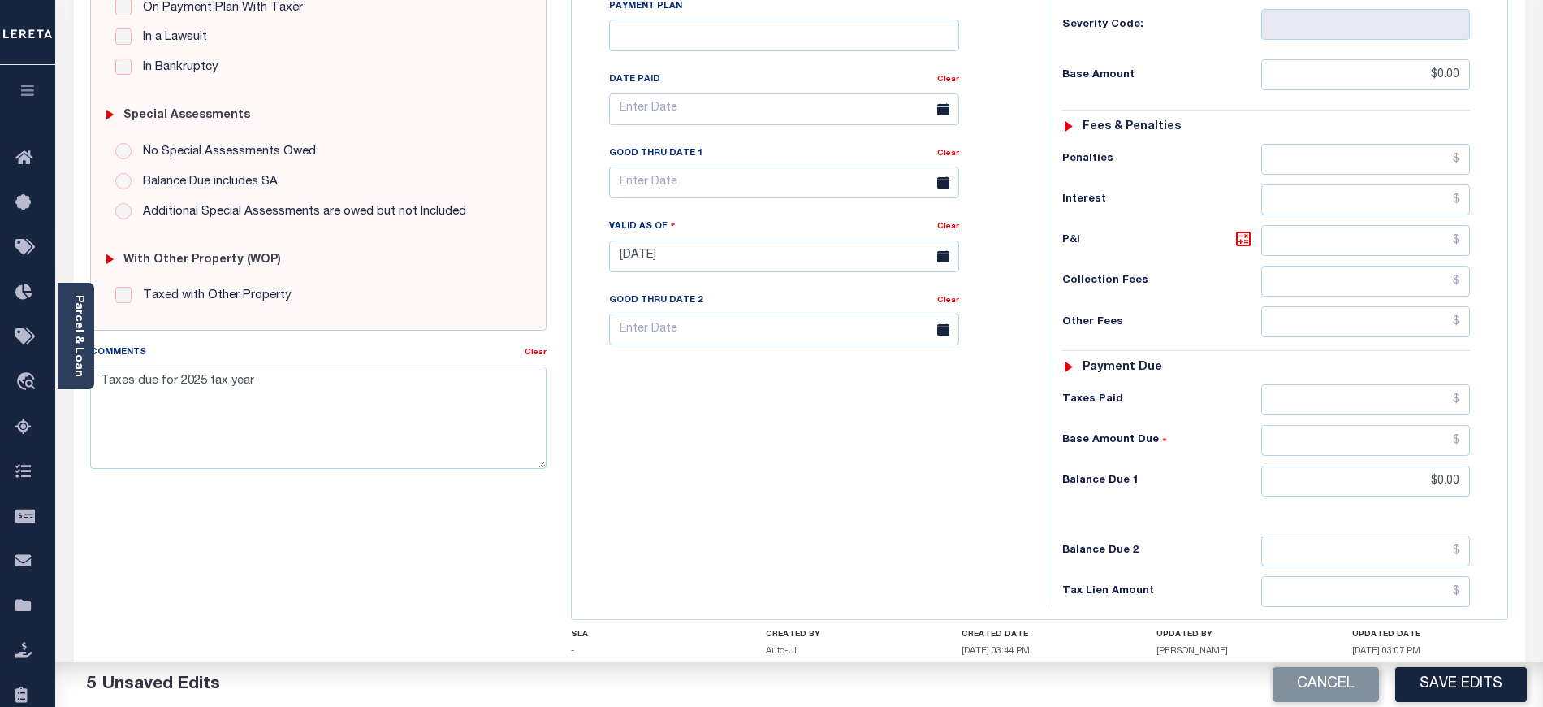
scroll to position [433, 0]
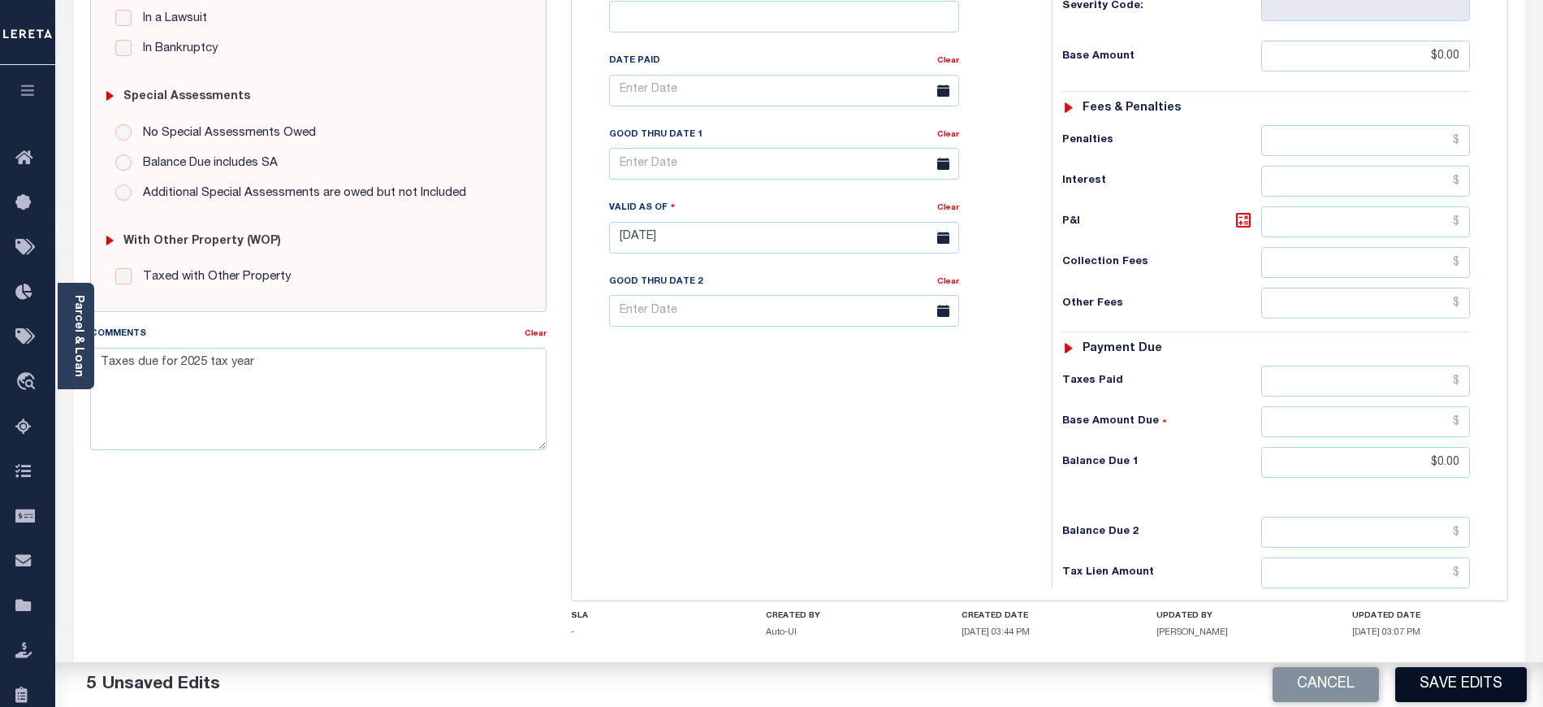
click at [1438, 692] on button "Save Edits" at bounding box center [1461, 684] width 132 height 35
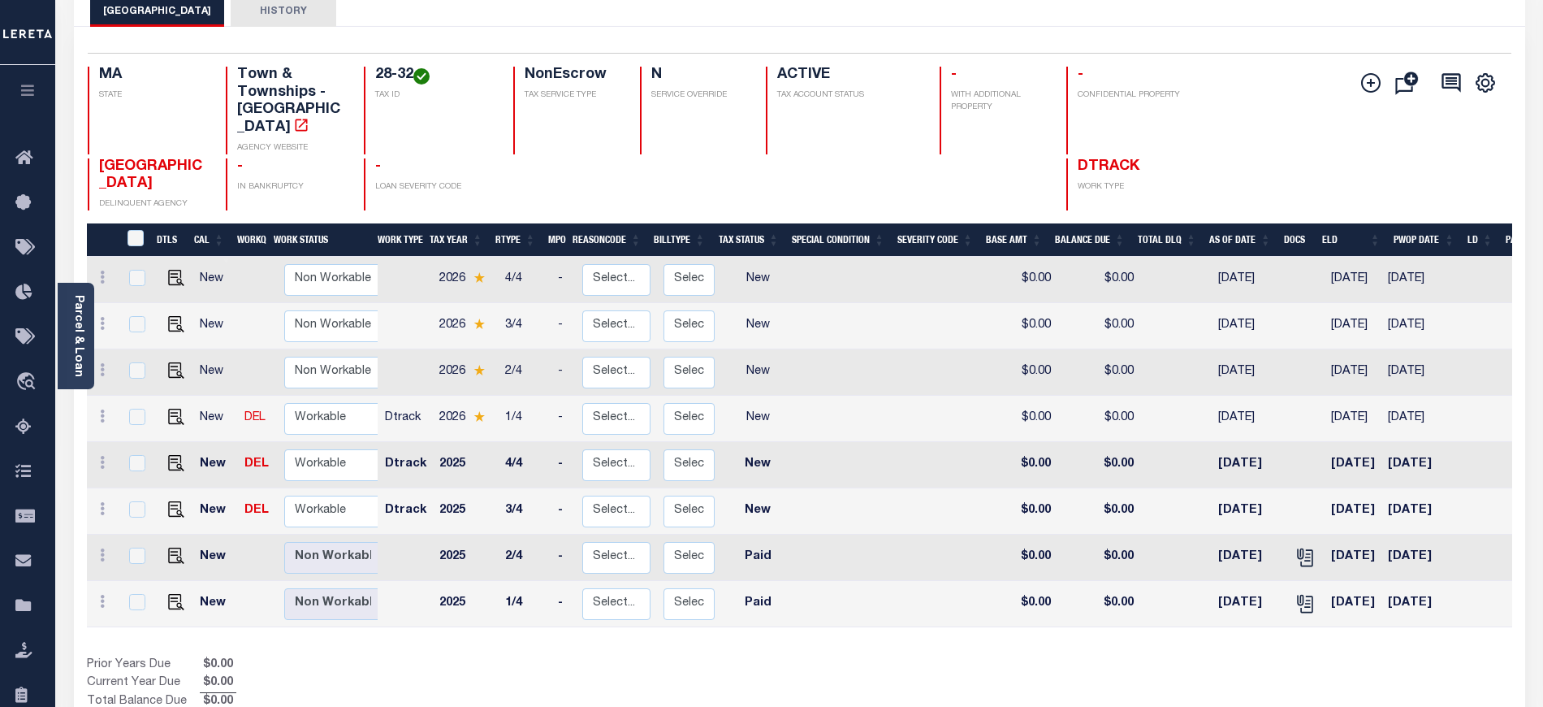
scroll to position [108, 0]
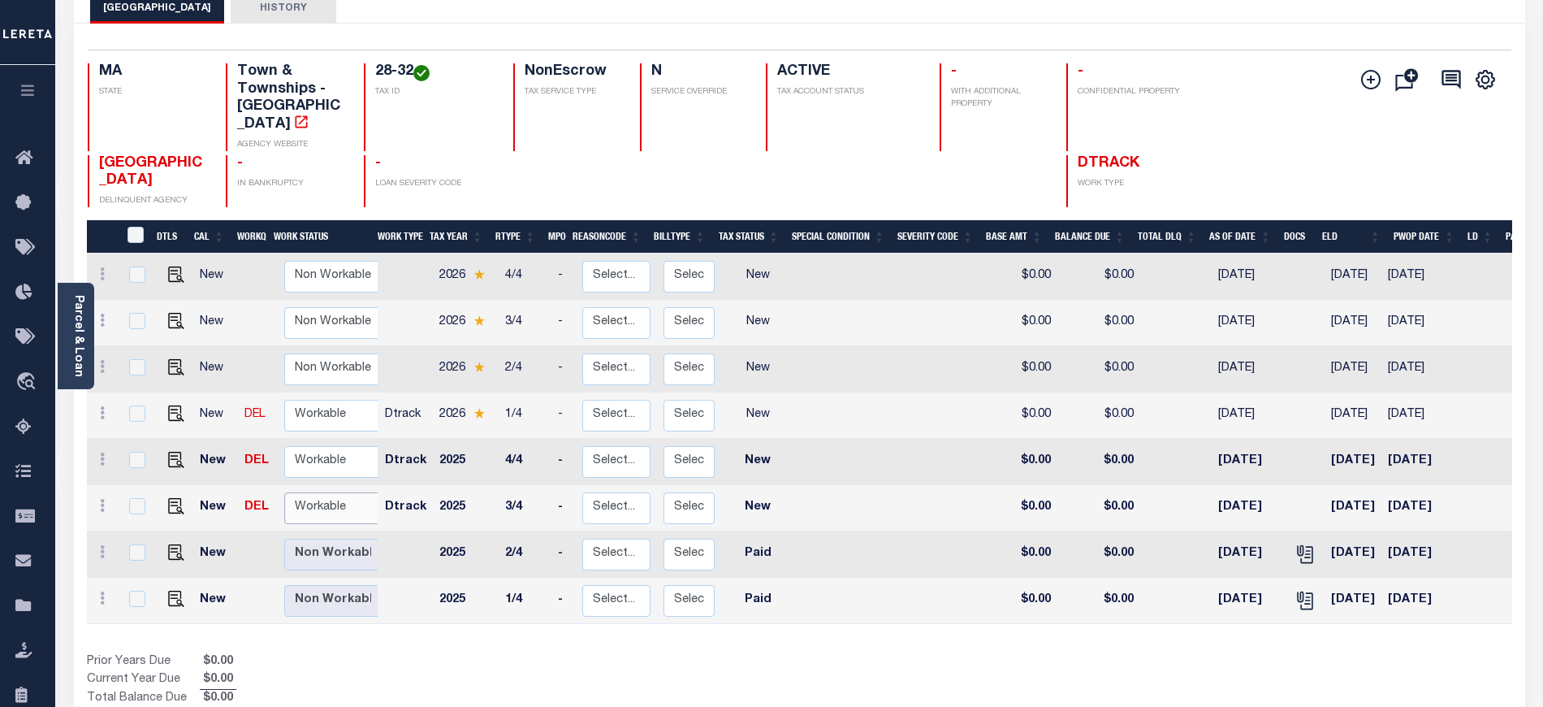
click at [342, 492] on select "Non Workable Workable" at bounding box center [332, 508] width 97 height 32
checkbox input "true"
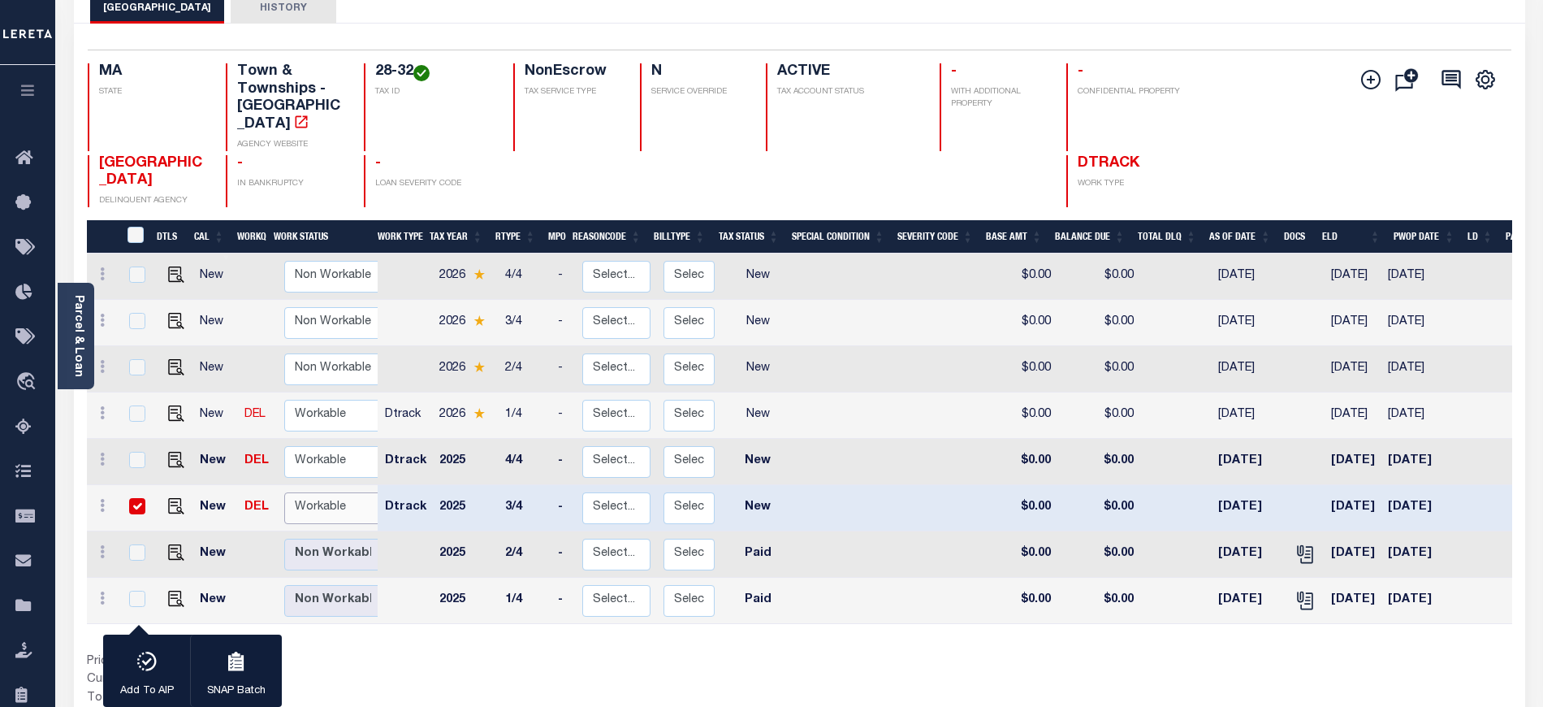
select select "true"
click at [284, 492] on select "Non Workable Workable" at bounding box center [332, 508] width 97 height 32
checkbox input "false"
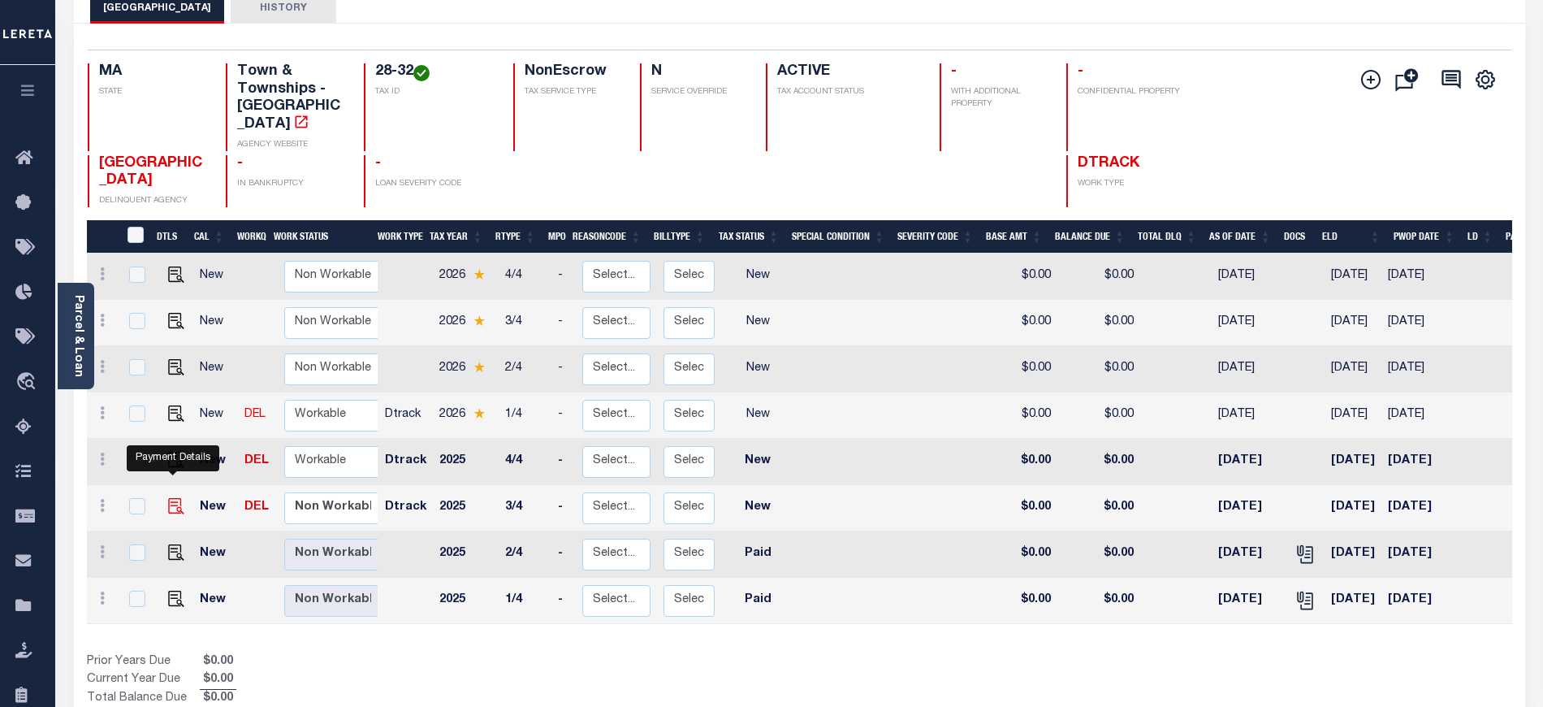
click at [174, 498] on img "" at bounding box center [176, 506] width 16 height 16
checkbox input "true"
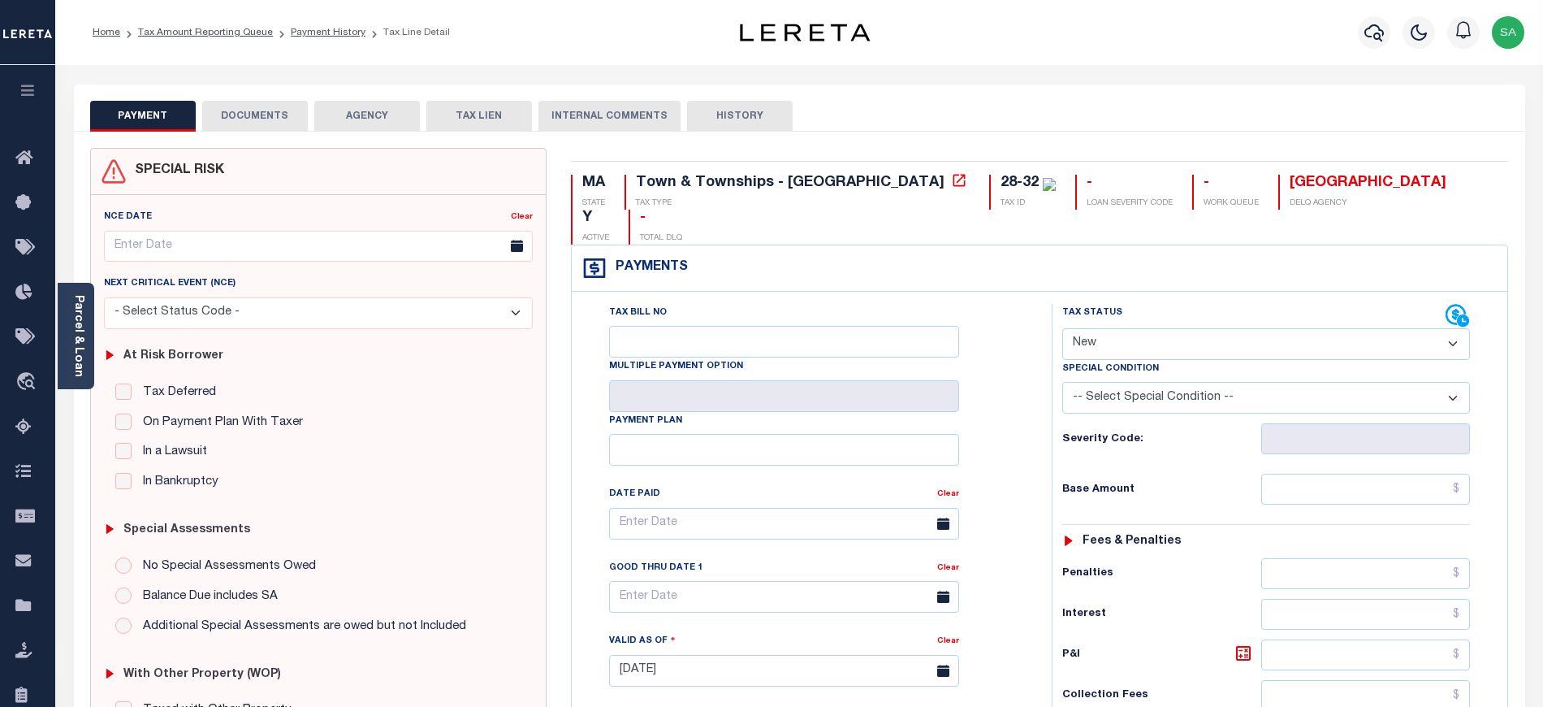
click at [1105, 328] on select "- Select Status Code - Open Due/Unpaid Paid Incomplete No Tax Due Internal Refu…" at bounding box center [1266, 344] width 408 height 32
select select "PYD"
click at [1062, 328] on select "- Select Status Code - Open Due/Unpaid Paid Incomplete No Tax Due Internal Refu…" at bounding box center [1266, 344] width 408 height 32
type input "[DATE]"
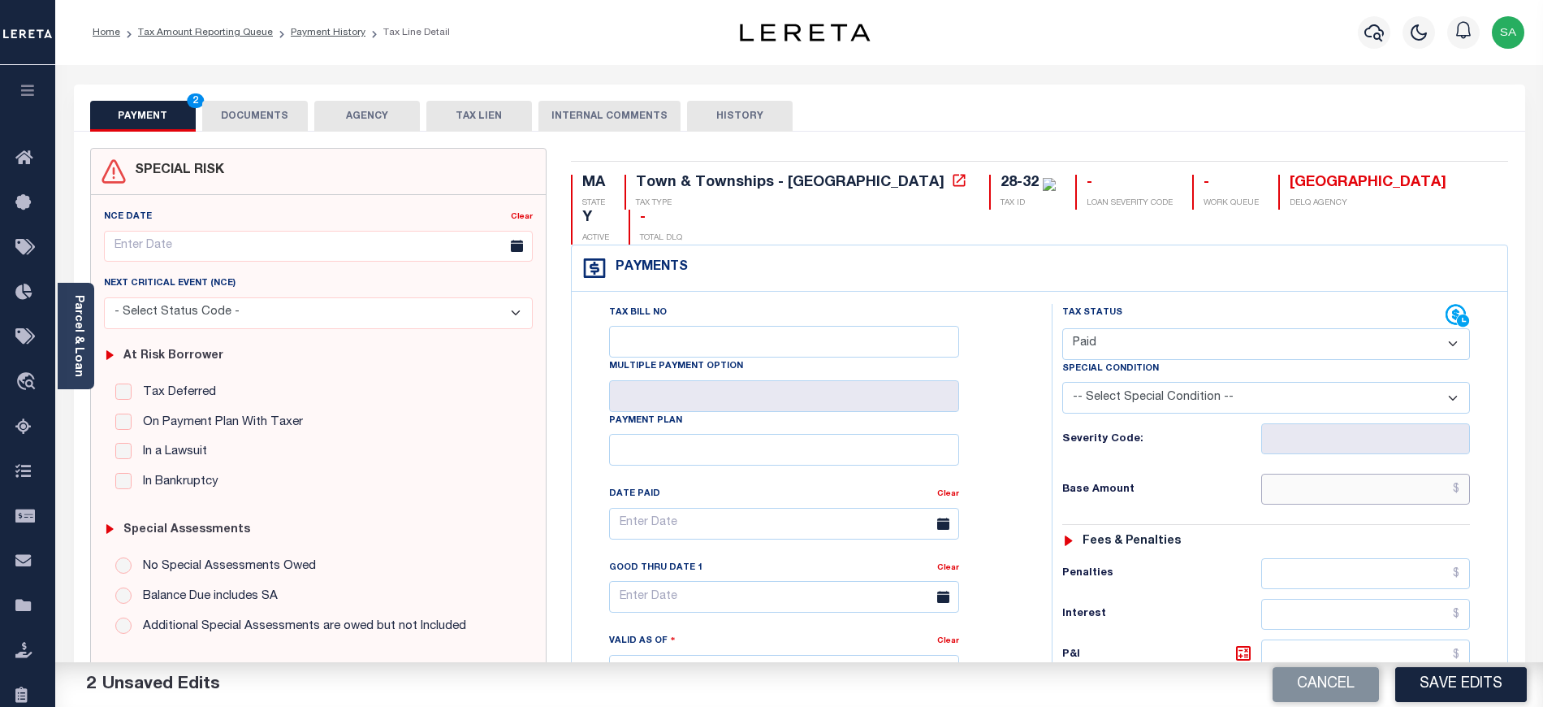
drag, startPoint x: 1270, startPoint y: 450, endPoint x: 1278, endPoint y: 447, distance: 8.7
click at [1271, 473] on input "text" at bounding box center [1366, 488] width 210 height 31
type input "$0.00"
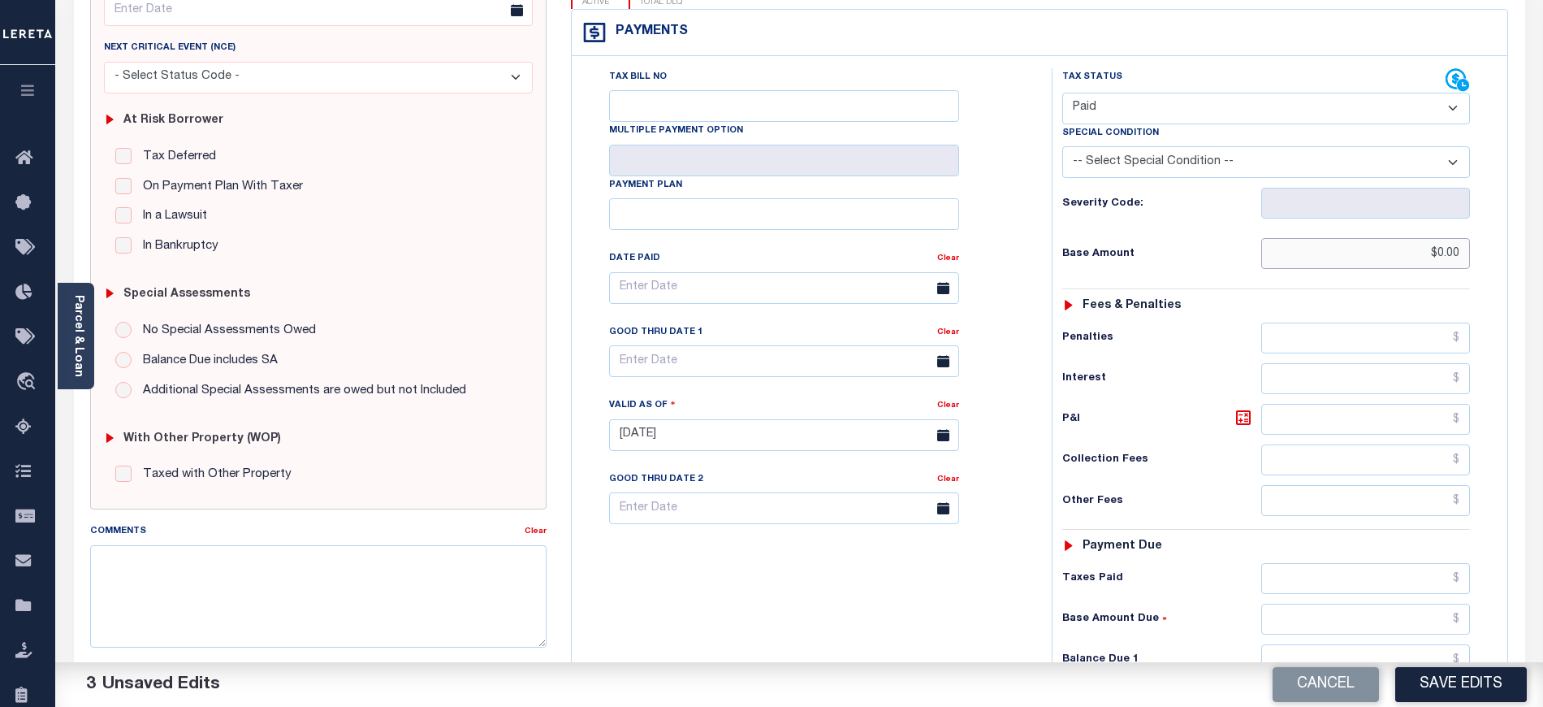
scroll to position [433, 0]
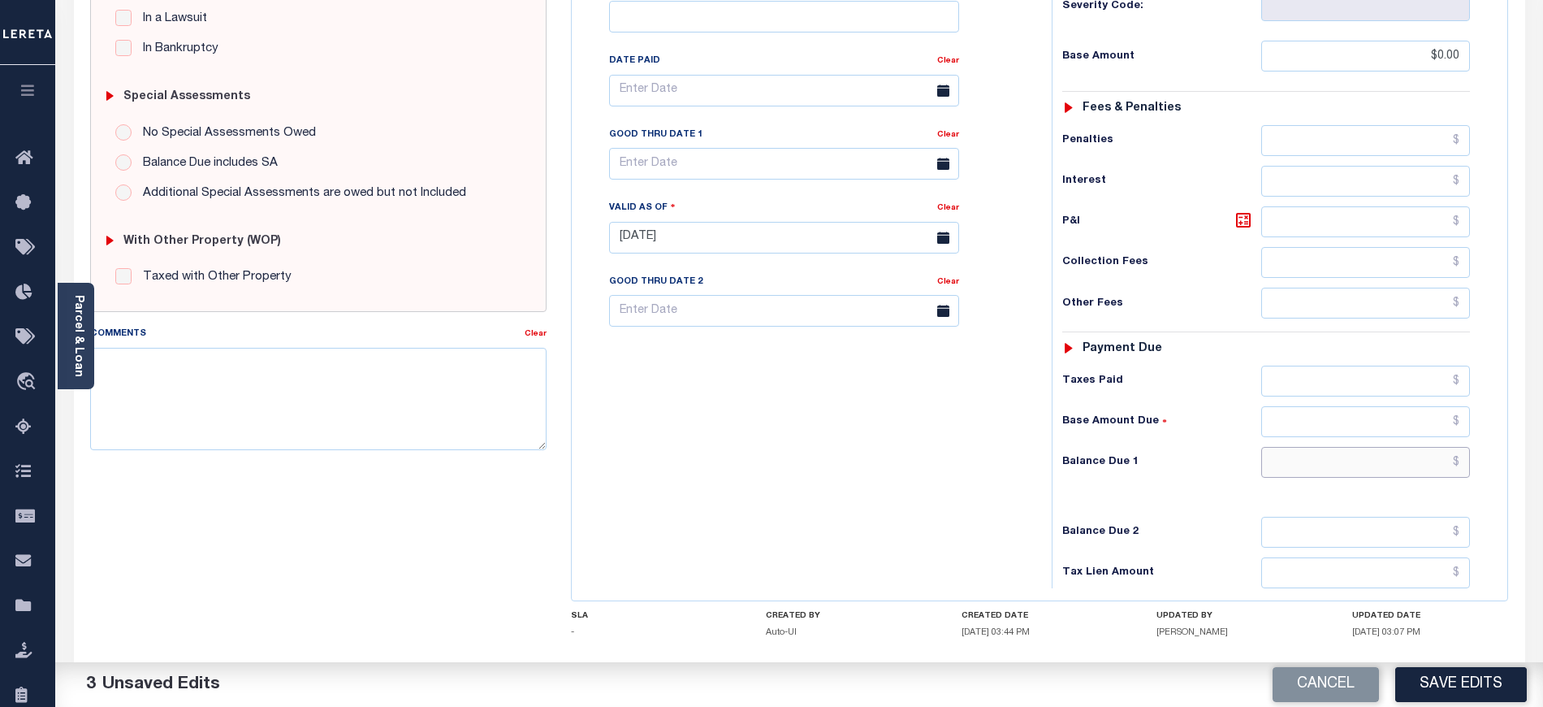
click at [1304, 447] on input "text" at bounding box center [1366, 462] width 210 height 31
type input "$0.00"
click at [380, 391] on textarea "Comments" at bounding box center [318, 399] width 456 height 102
type textarea "Taxes due for 2026 tax year"
click at [1467, 668] on button "Save Edits" at bounding box center [1461, 684] width 132 height 35
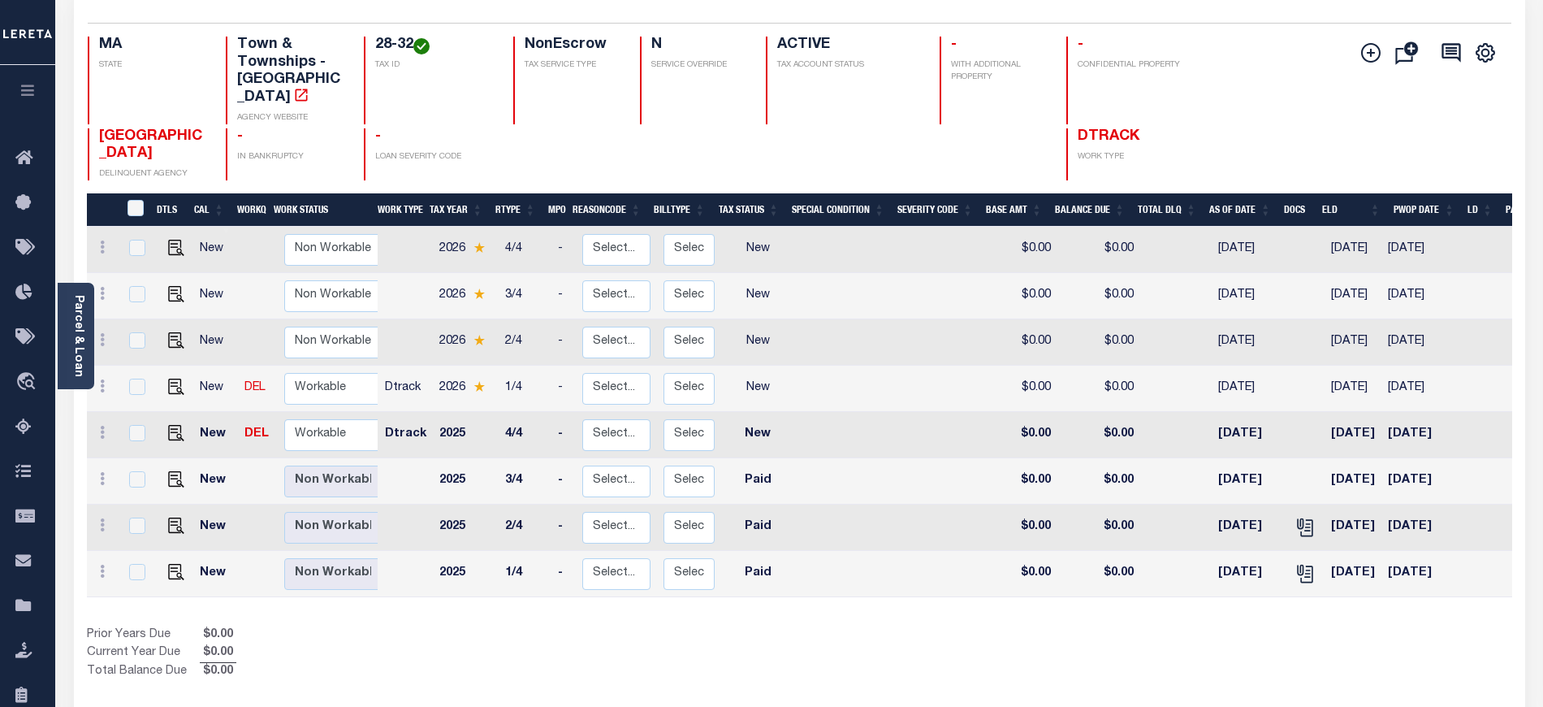
scroll to position [216, 0]
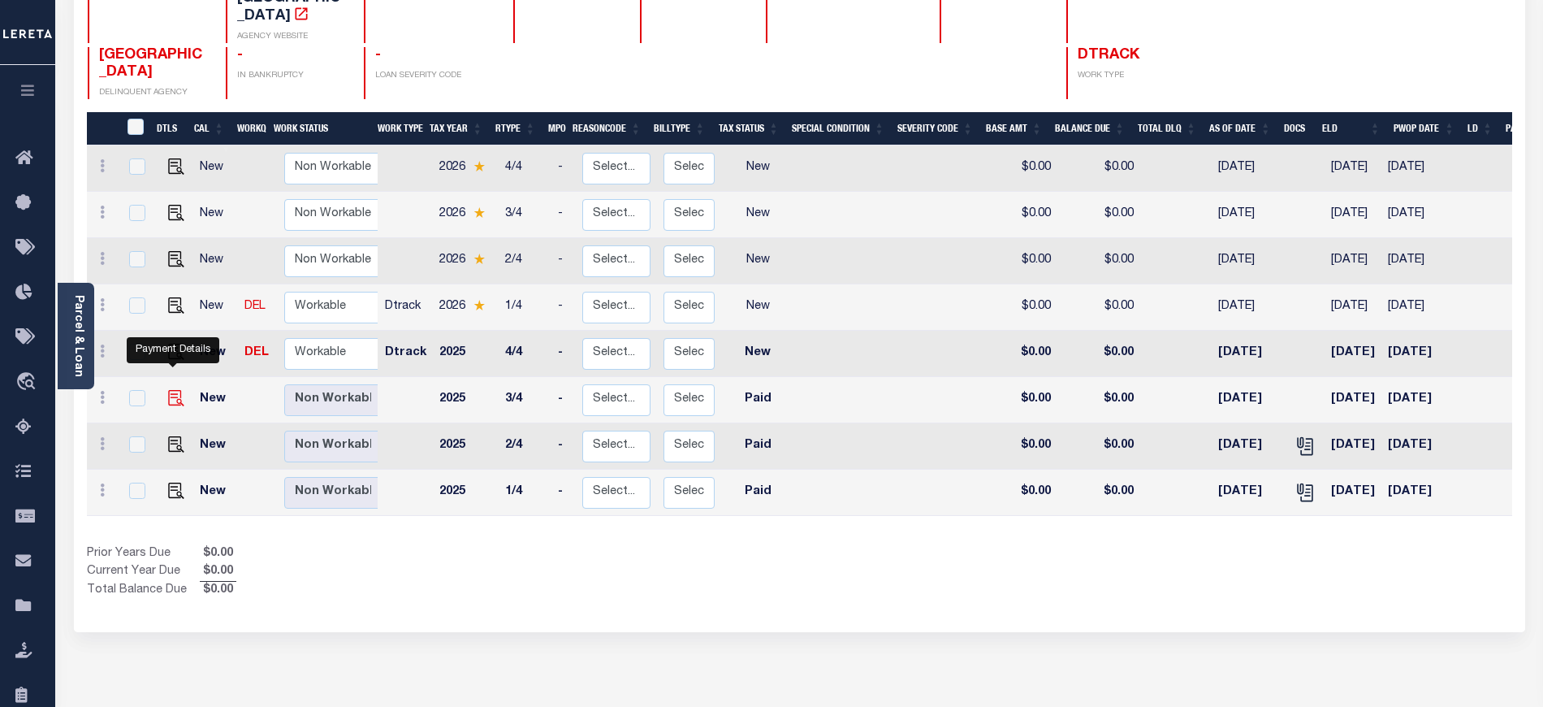
click at [175, 390] on img "" at bounding box center [176, 398] width 16 height 16
checkbox input "true"
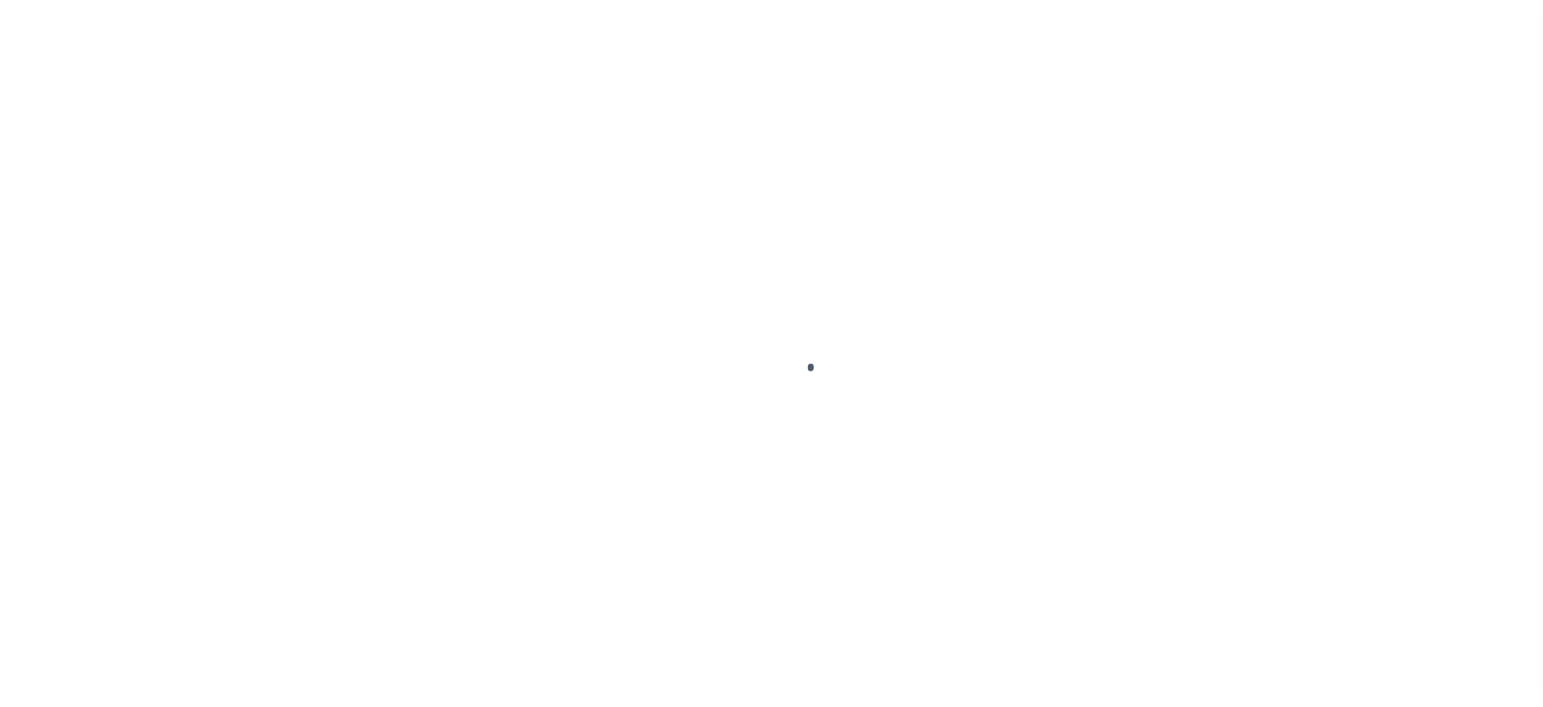
select select "PYD"
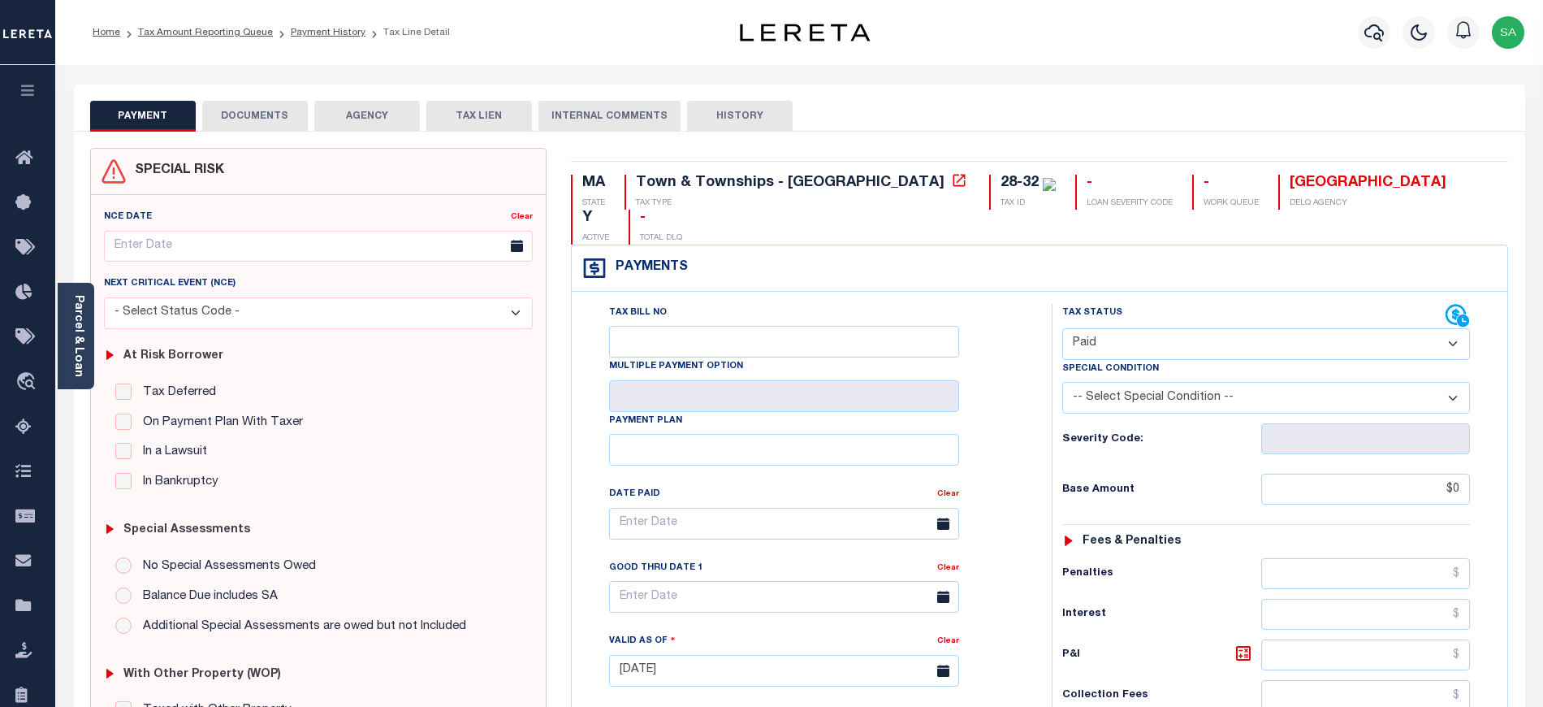
click at [281, 120] on button "DOCUMENTS" at bounding box center [255, 116] width 106 height 31
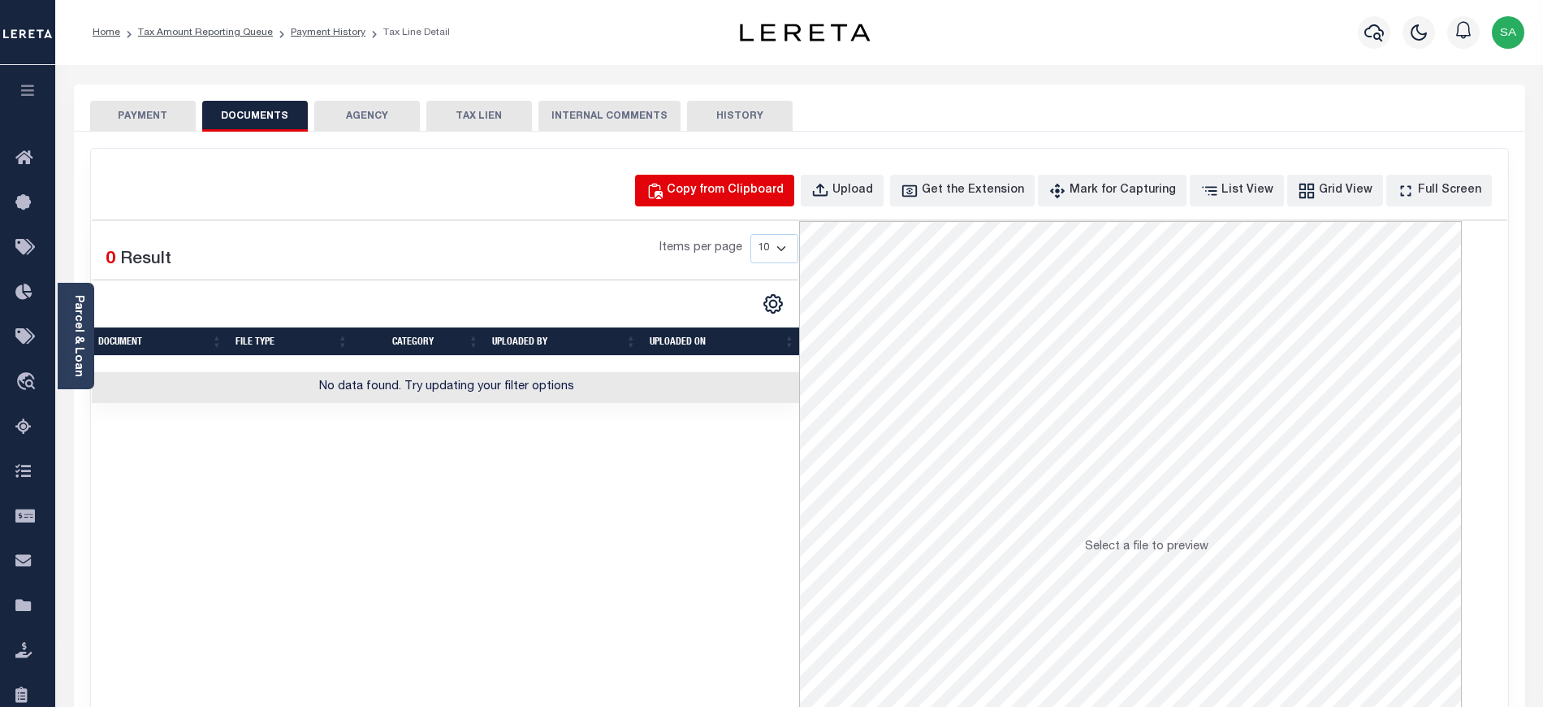
click at [784, 193] on div "Copy from Clipboard" at bounding box center [725, 191] width 117 height 18
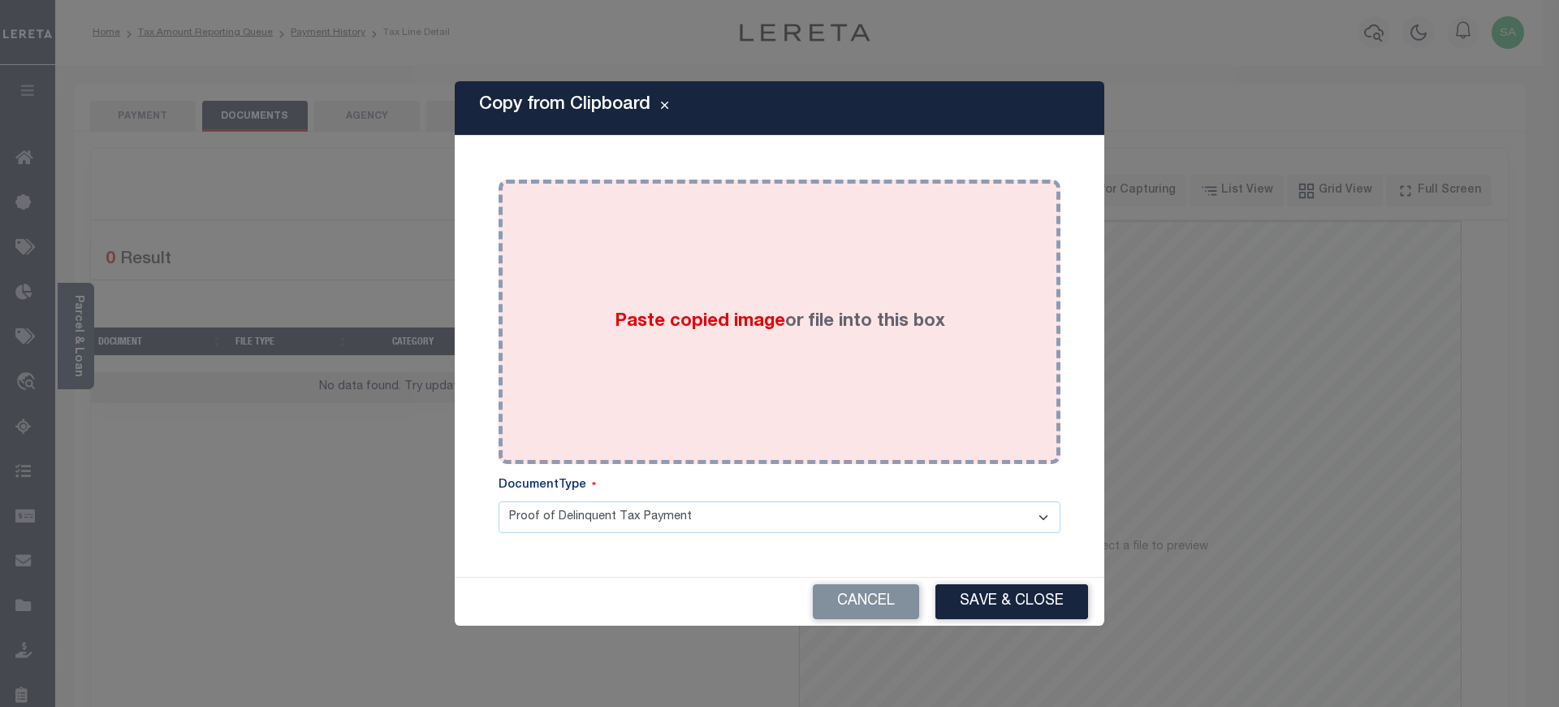
click at [846, 359] on div "Paste copied image or file into this box" at bounding box center [780, 322] width 538 height 260
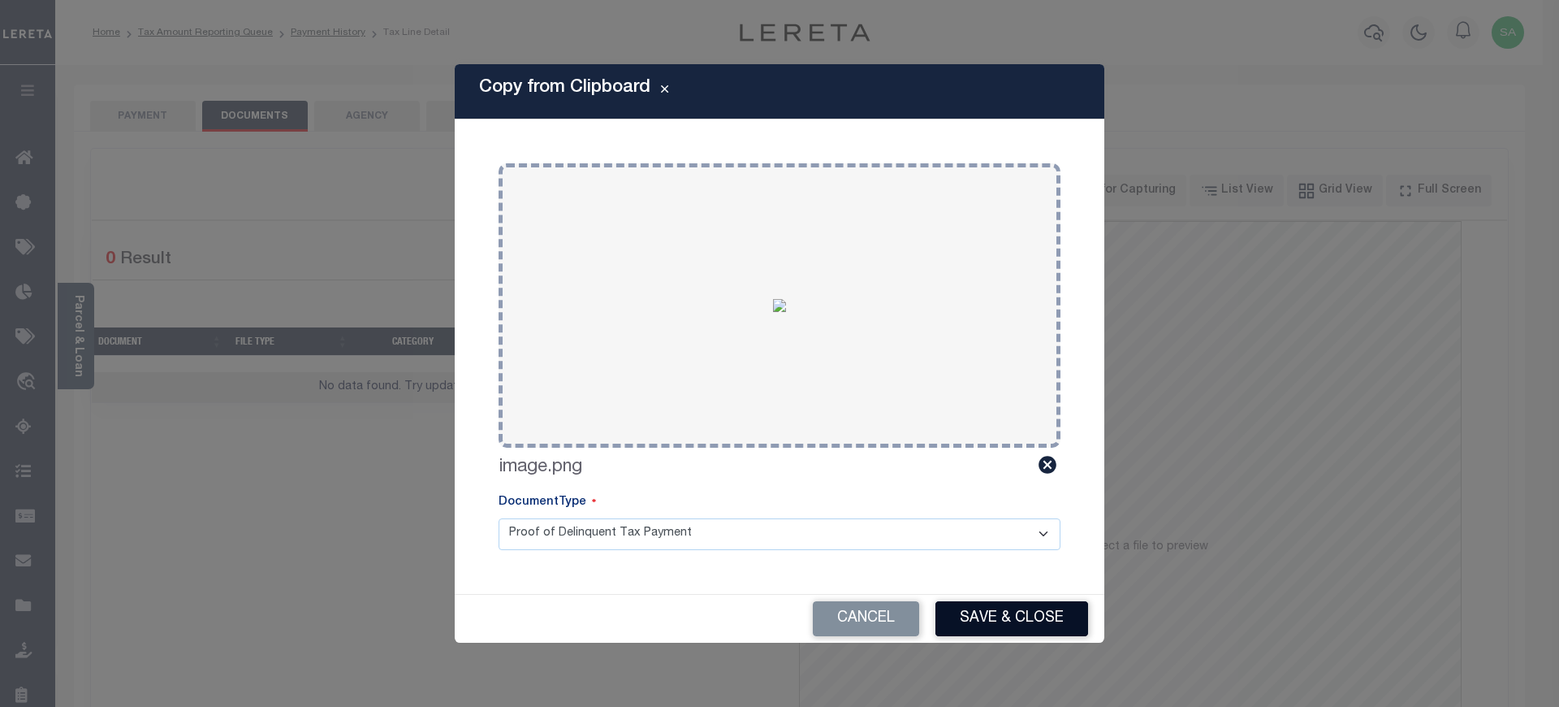
click at [997, 628] on button "Save & Close" at bounding box center [1012, 618] width 153 height 35
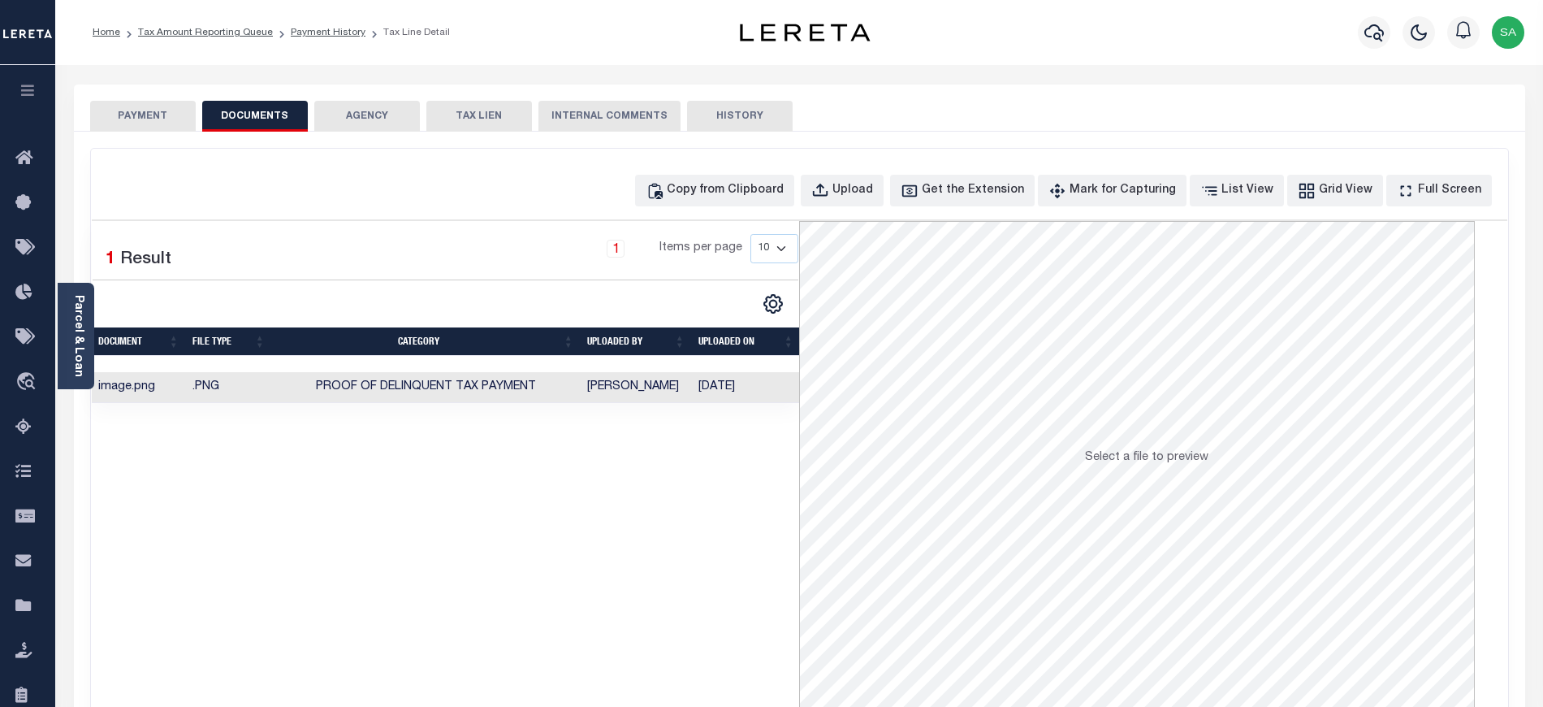
click at [167, 121] on button "PAYMENT" at bounding box center [143, 116] width 106 height 31
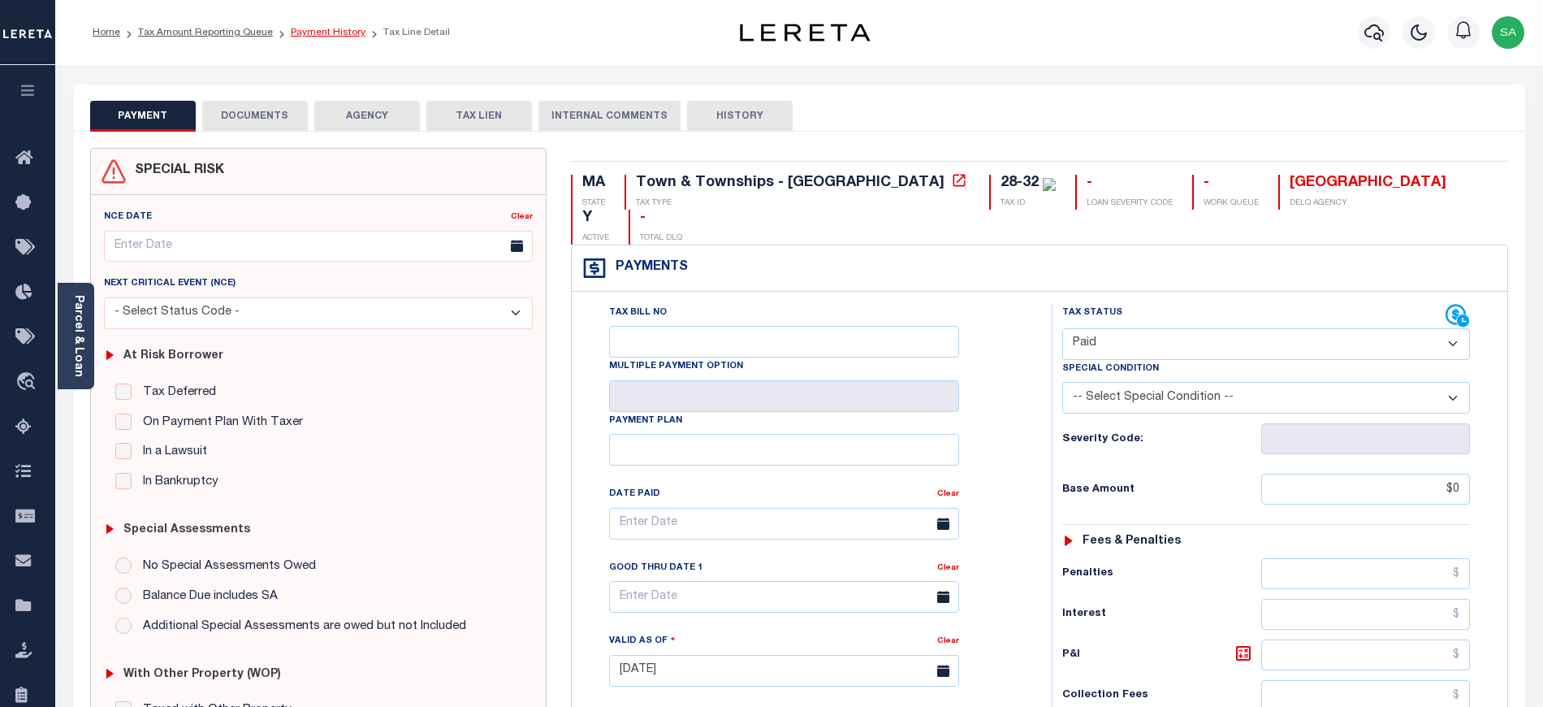
click at [348, 33] on link "Payment History" at bounding box center [328, 33] width 75 height 10
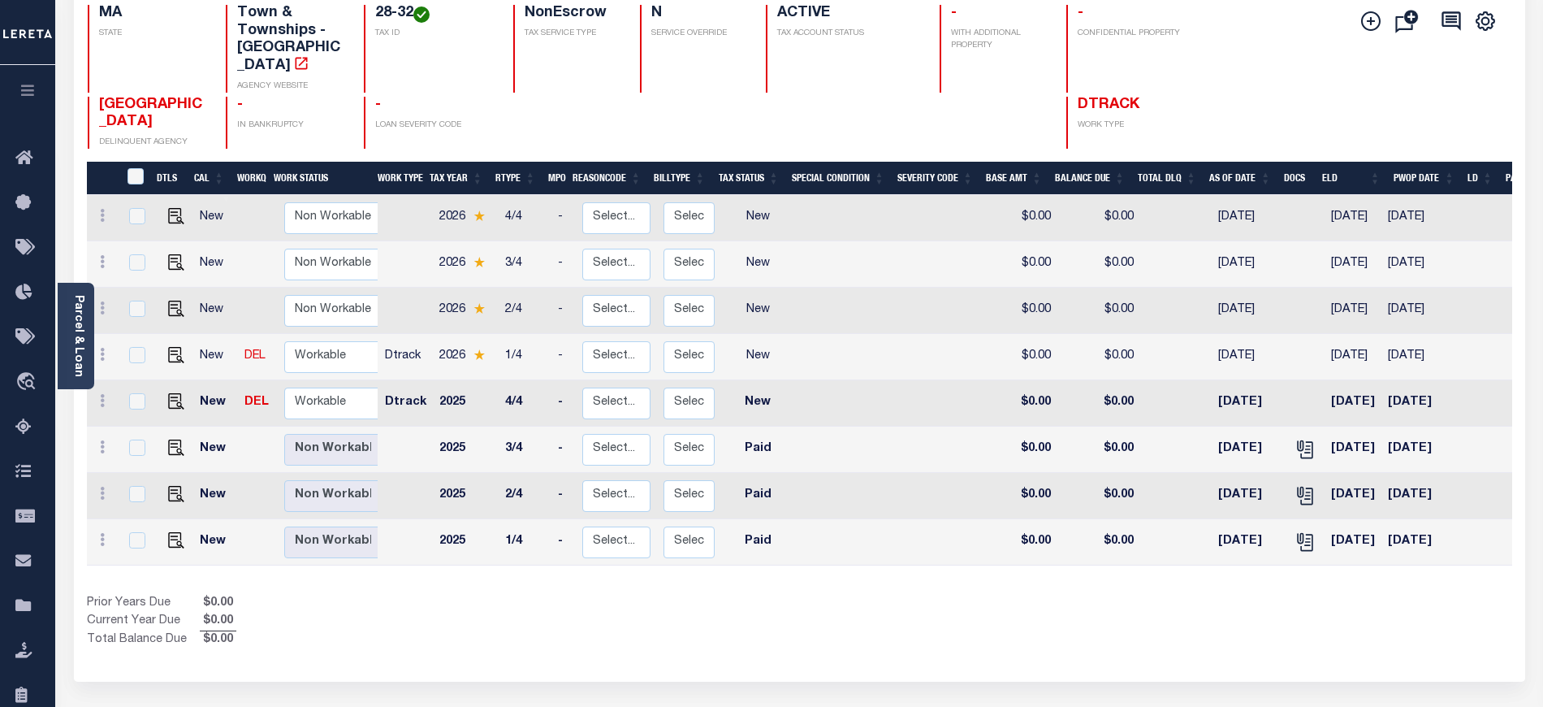
scroll to position [216, 0]
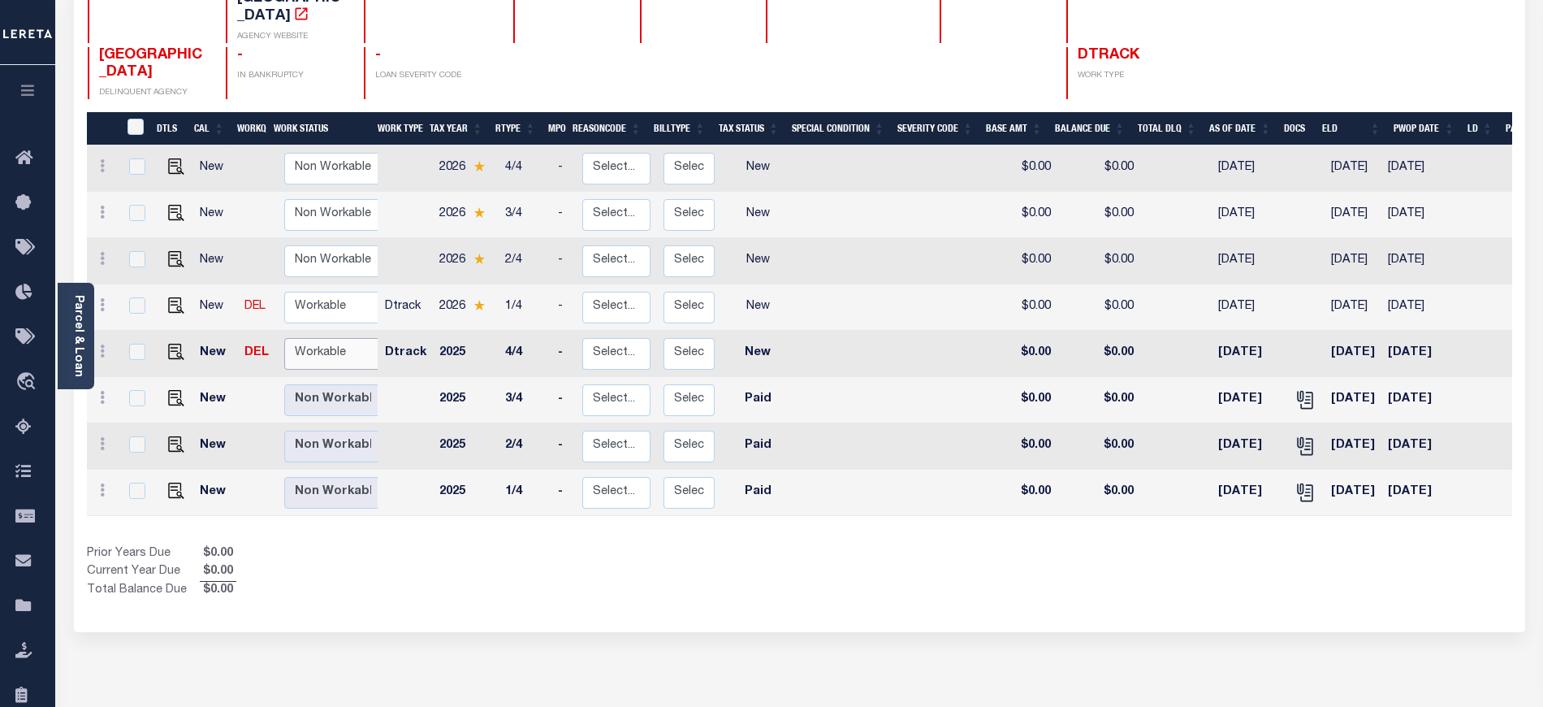
drag, startPoint x: 335, startPoint y: 339, endPoint x: 335, endPoint y: 348, distance: 9.7
click at [335, 339] on select "Non Workable Workable" at bounding box center [332, 354] width 97 height 32
checkbox input "true"
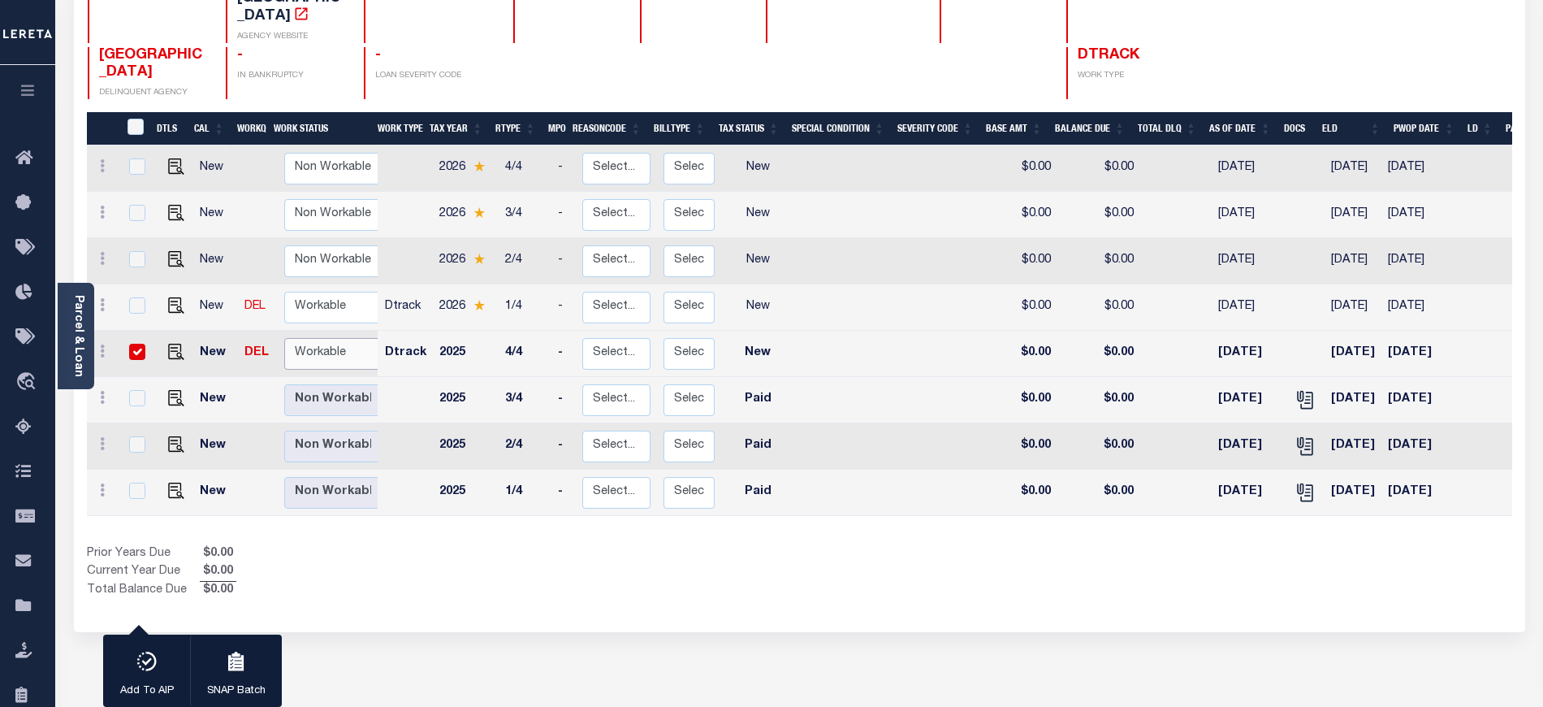
select select "true"
click at [284, 338] on select "Non Workable Workable" at bounding box center [332, 354] width 97 height 32
checkbox input "false"
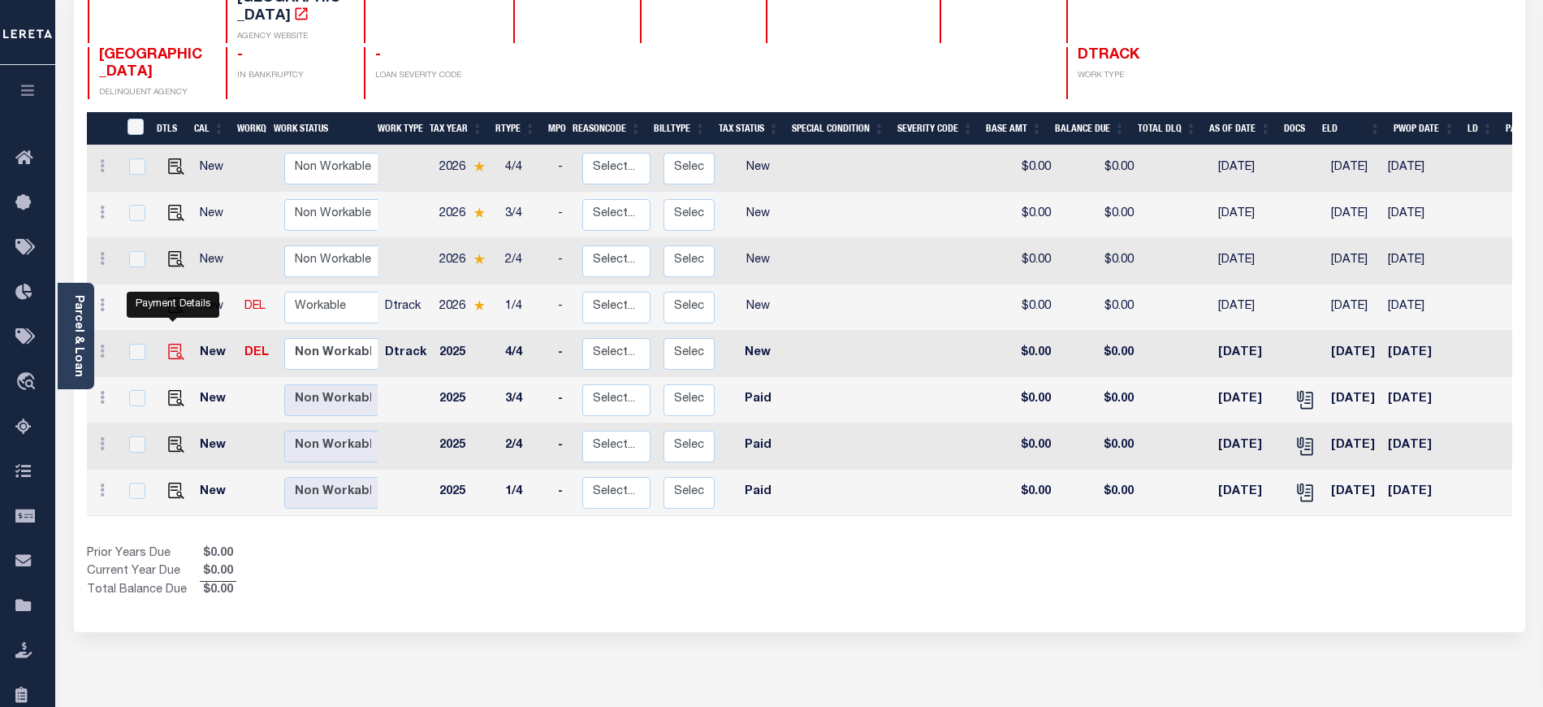
click at [179, 344] on img "" at bounding box center [176, 352] width 16 height 16
checkbox input "true"
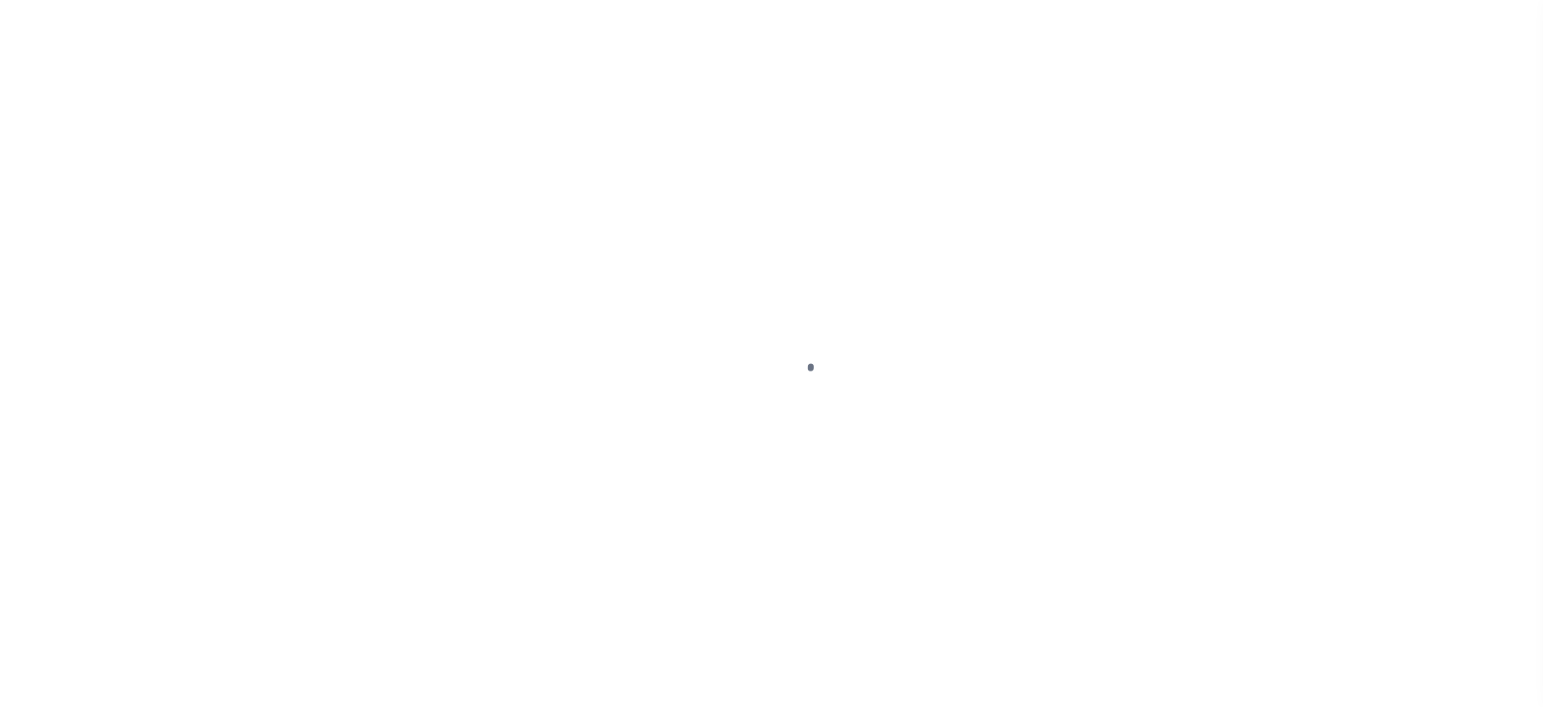
select select "NW2"
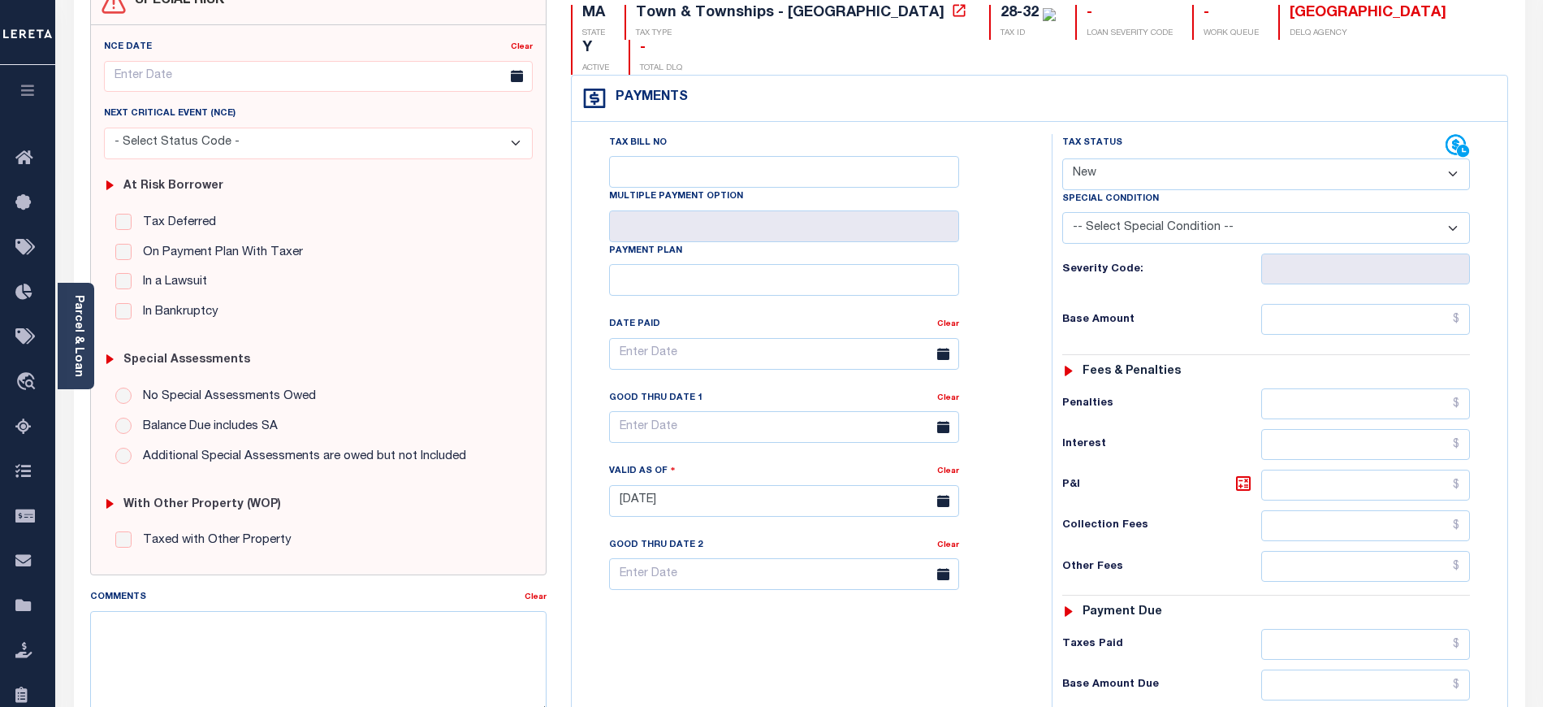
scroll to position [433, 0]
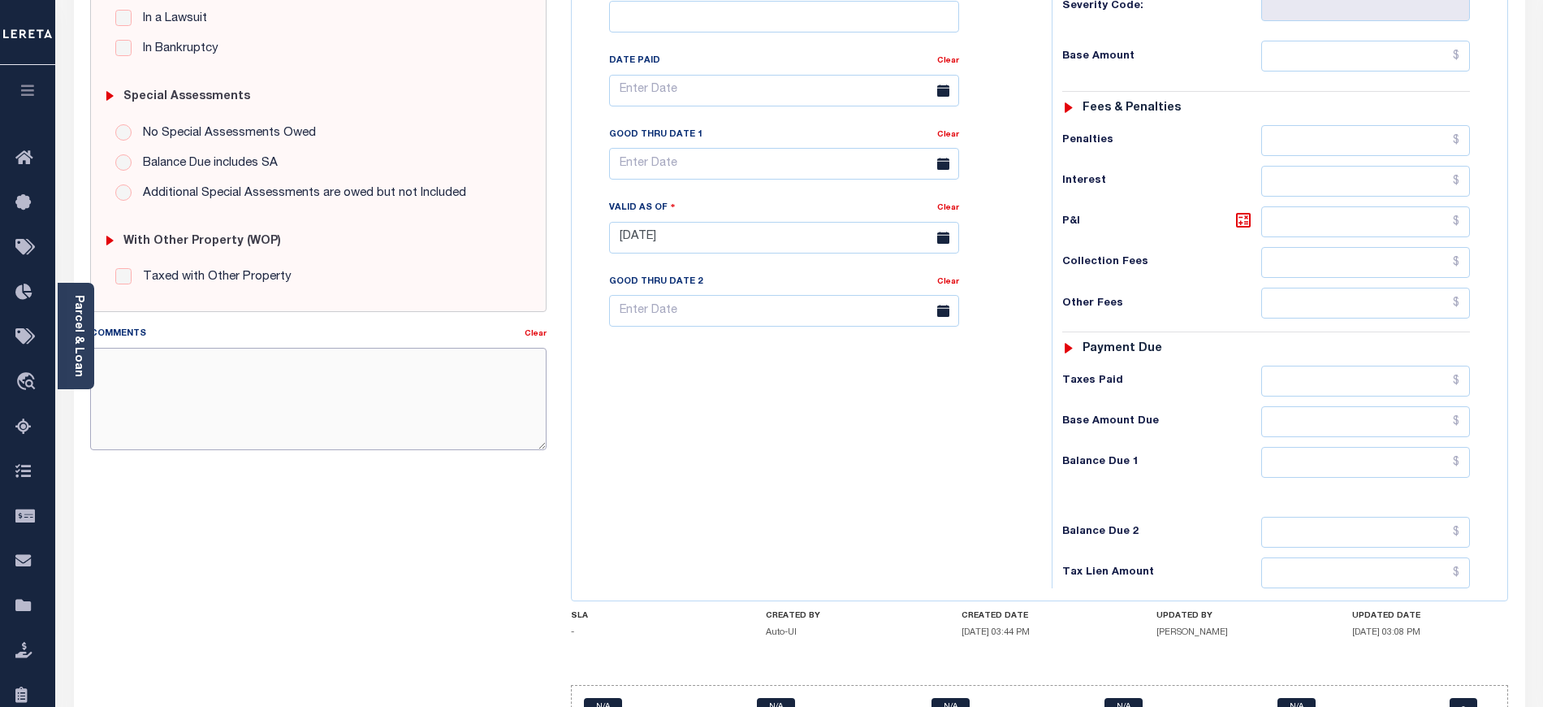
click at [422, 390] on textarea "Comments" at bounding box center [318, 399] width 456 height 102
type textarea "Taxes due for 2026 tax year"
type input "[DATE]"
click at [660, 447] on div "Tax Bill No Multiple Payment Option Payment Plan Clear" at bounding box center [808, 229] width 464 height 717
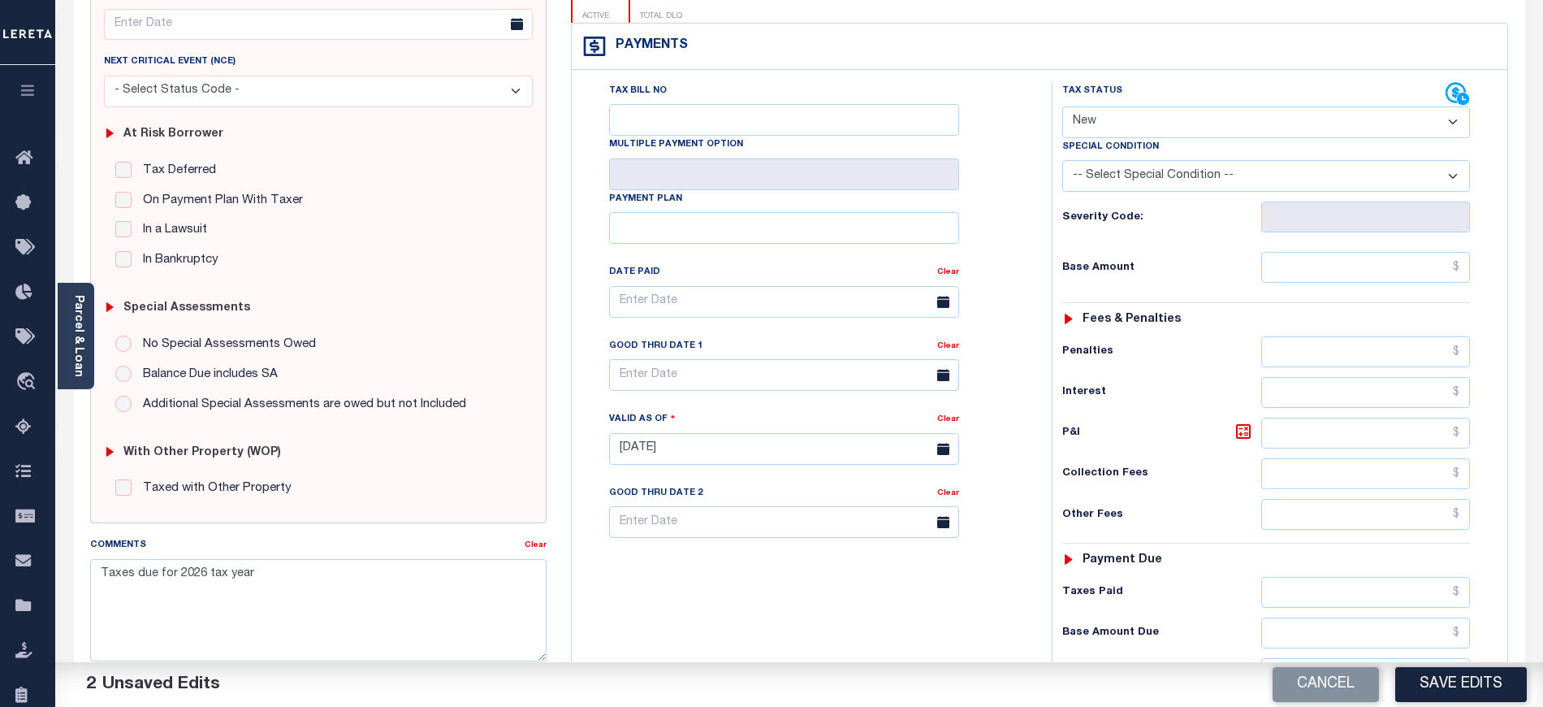
scroll to position [216, 0]
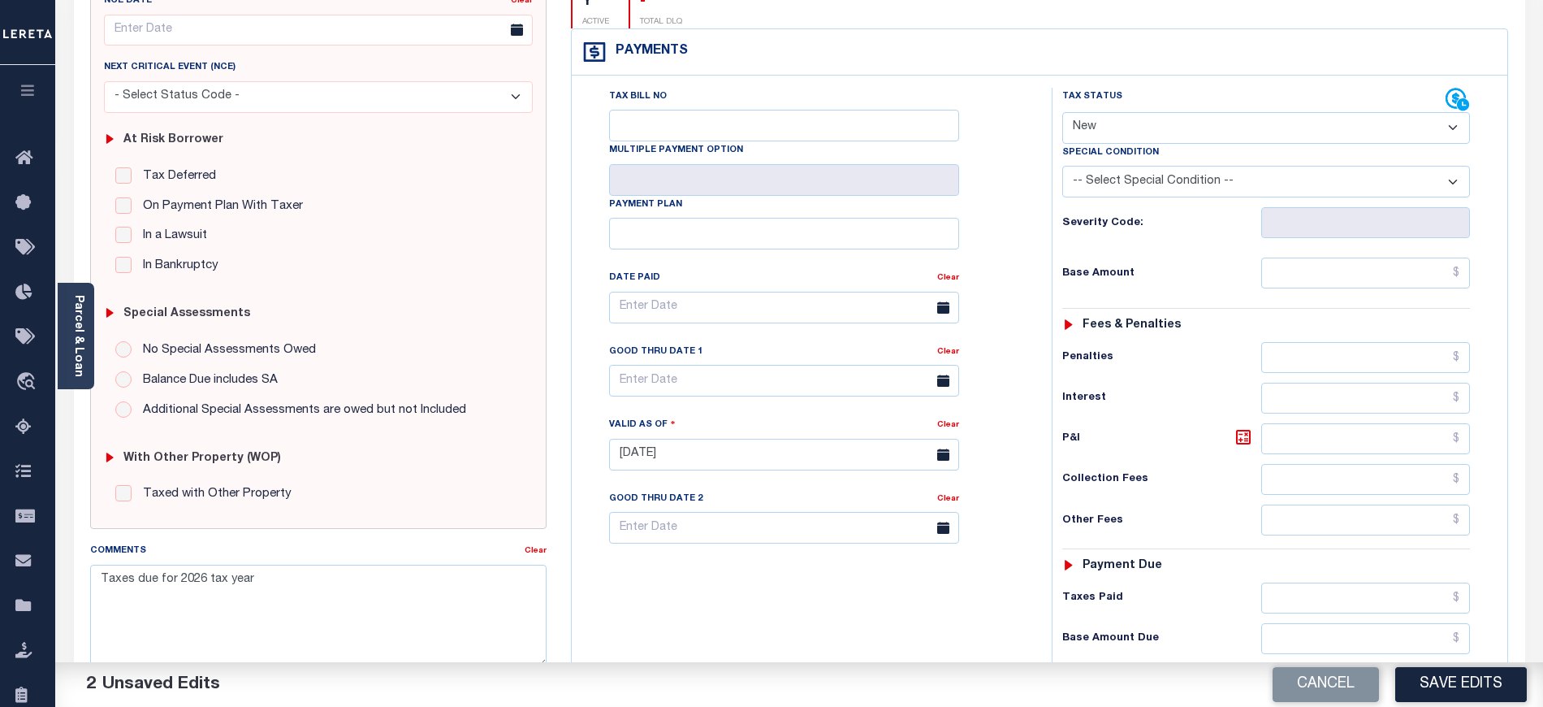
click at [1131, 112] on select "- Select Status Code - Open Due/Unpaid Paid Incomplete No Tax Due Internal Refu…" at bounding box center [1266, 128] width 408 height 32
select select "PYD"
click at [1062, 112] on select "- Select Status Code - Open Due/Unpaid Paid Incomplete No Tax Due Internal Refu…" at bounding box center [1266, 128] width 408 height 32
click at [1314, 257] on input "text" at bounding box center [1366, 272] width 210 height 31
click at [1313, 257] on input "text" at bounding box center [1366, 272] width 210 height 31
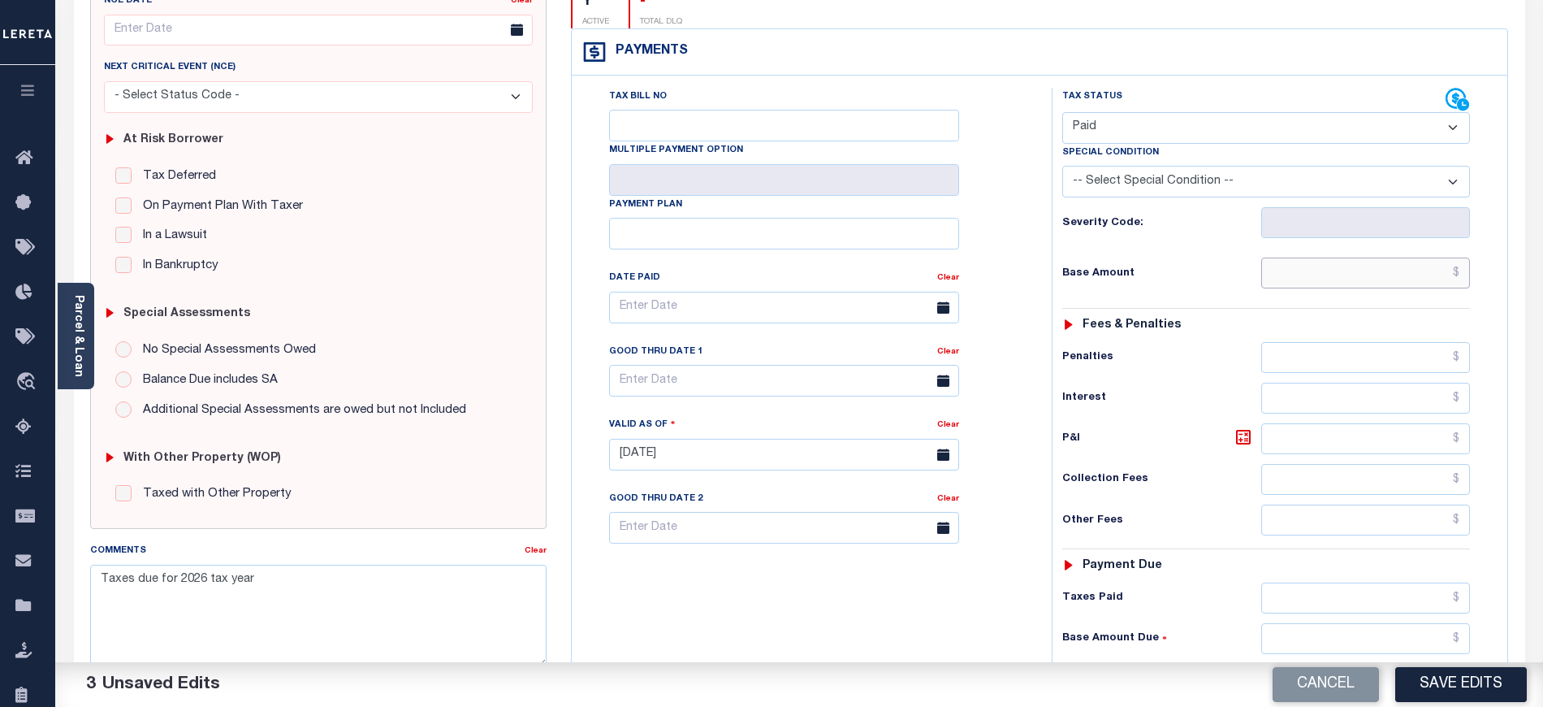
type input "$0.00"
click at [1113, 268] on div "Tax Status Status - Select Status Code -" at bounding box center [1271, 446] width 439 height 717
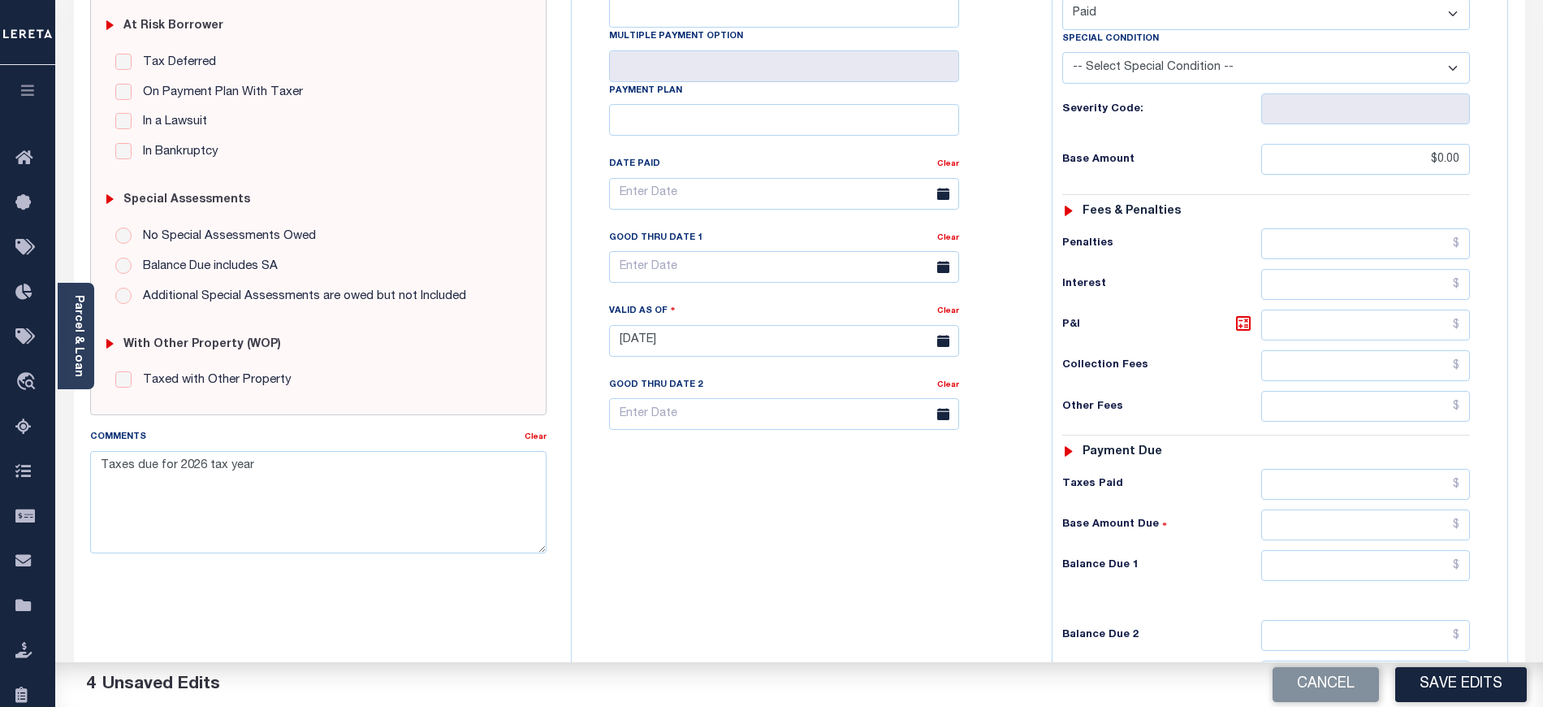
scroll to position [498, 0]
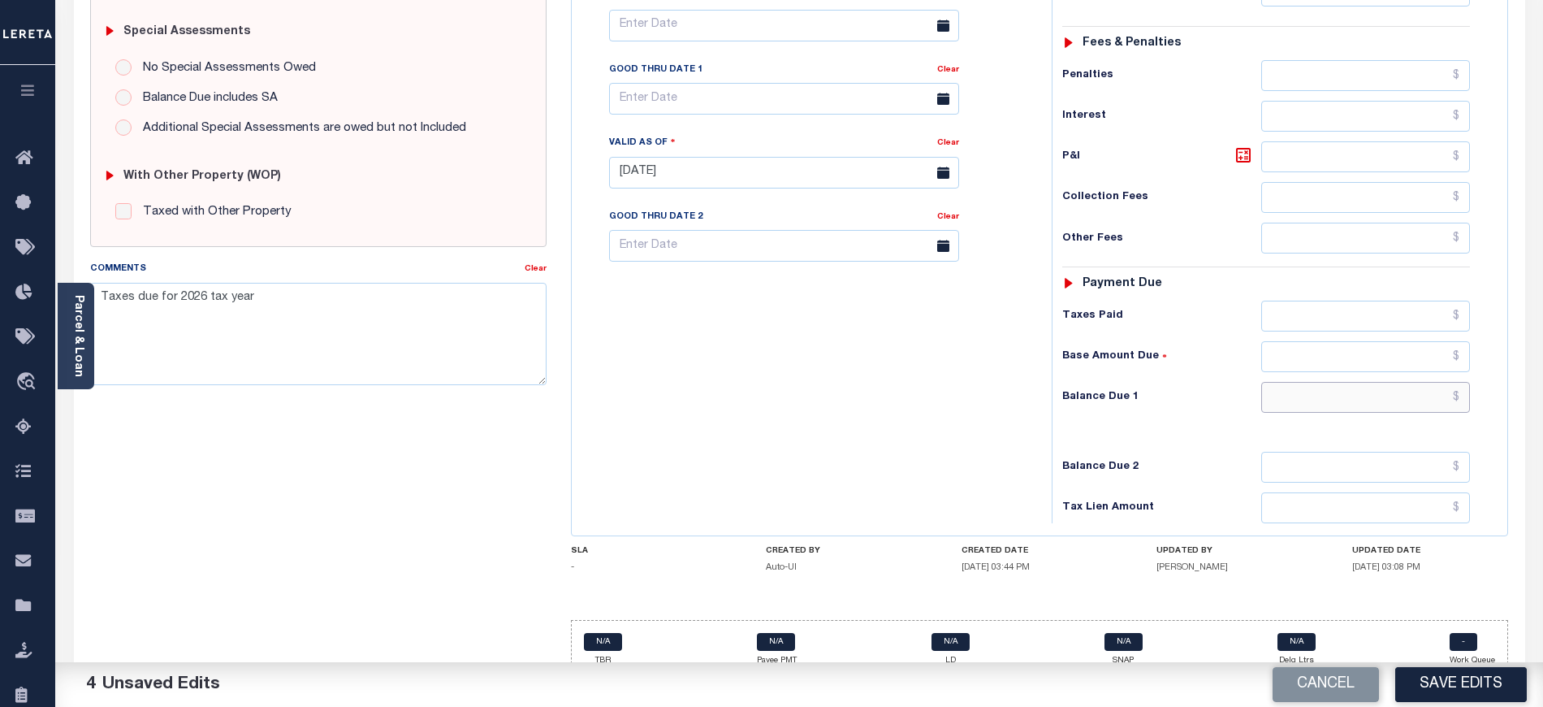
click at [1307, 382] on input "text" at bounding box center [1366, 397] width 210 height 31
type input "$0.00"
click at [646, 365] on div "Tax Bill No Multiple Payment Option Payment Plan Clear" at bounding box center [808, 164] width 464 height 717
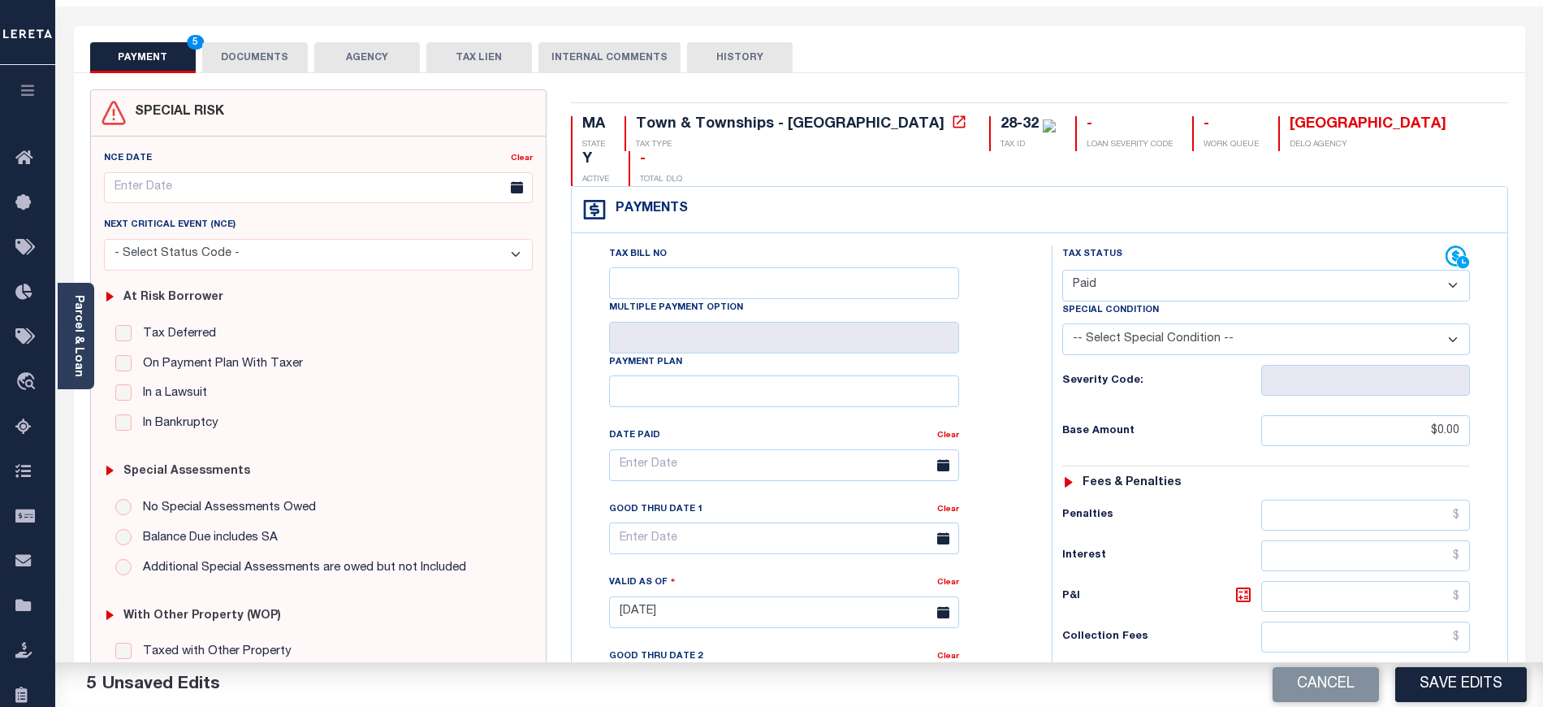
scroll to position [0, 0]
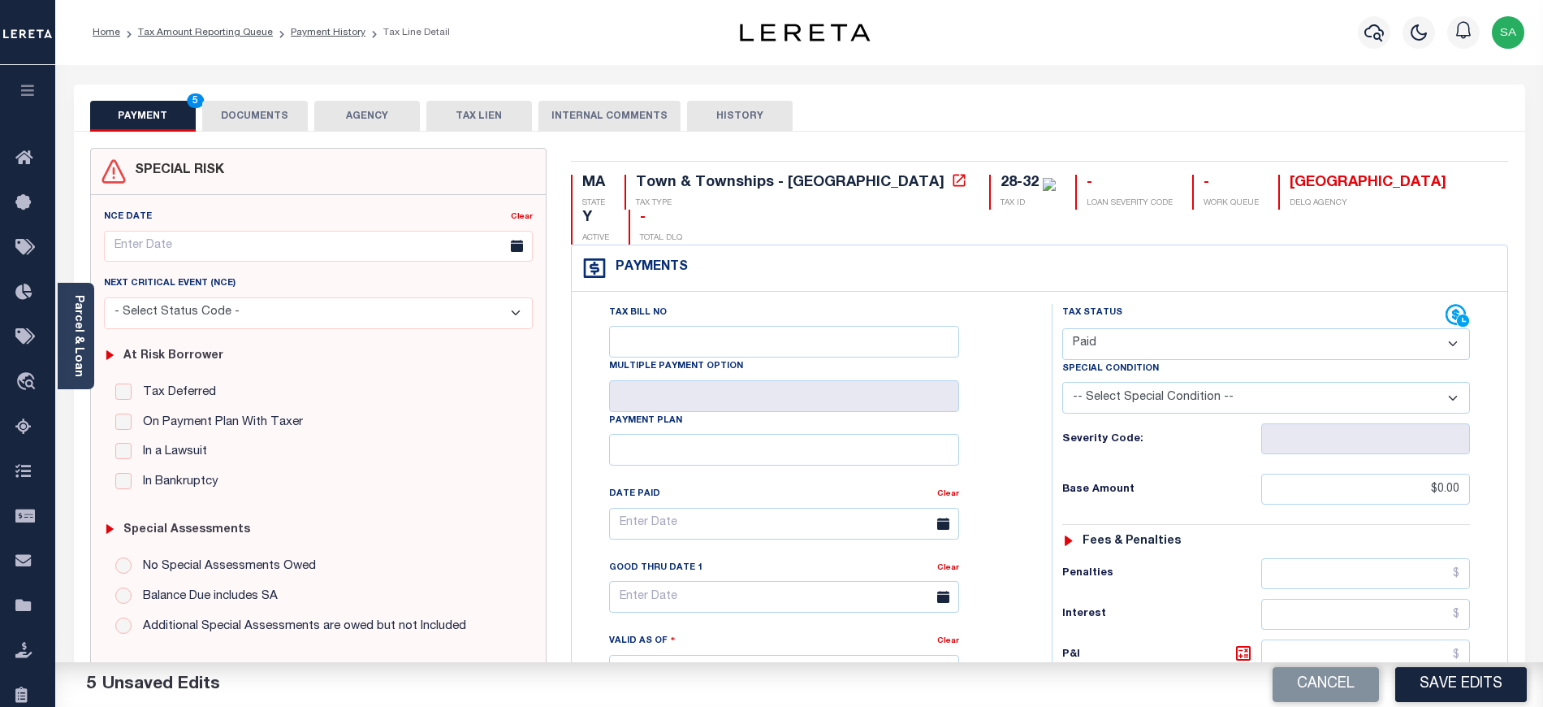
click at [266, 122] on button "DOCUMENTS" at bounding box center [255, 116] width 106 height 31
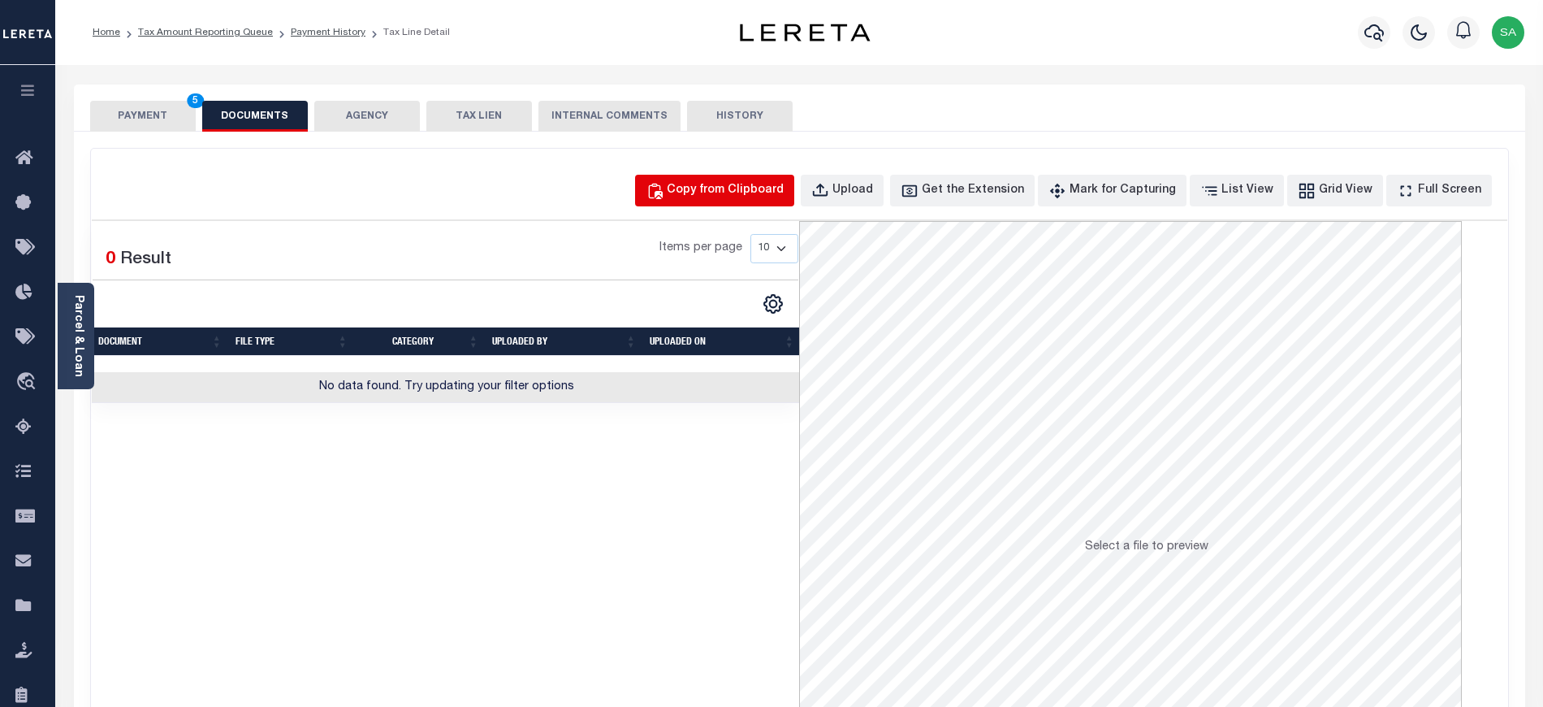
click at [758, 192] on div "Copy from Clipboard" at bounding box center [725, 191] width 117 height 18
select select "POP"
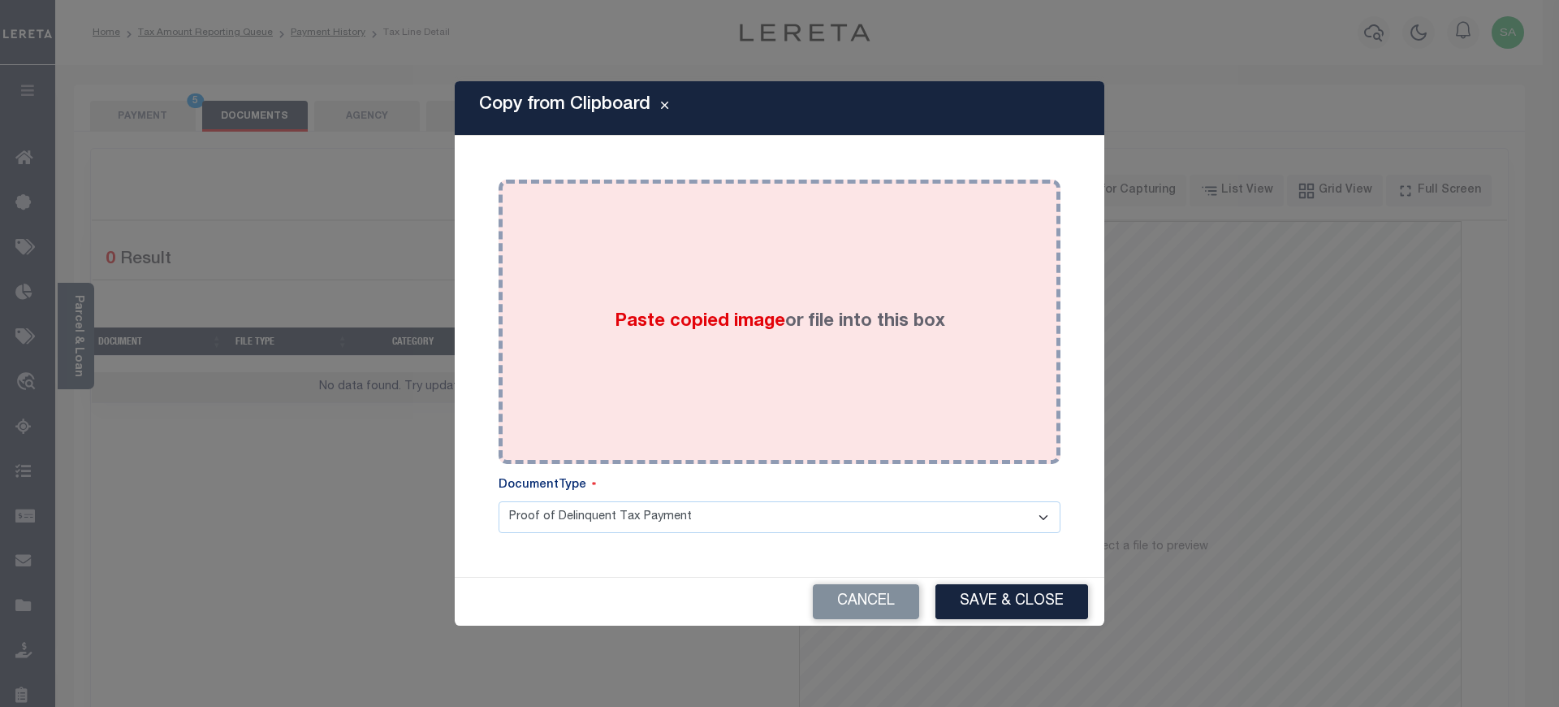
click at [840, 382] on div "Paste copied image or file into this box" at bounding box center [780, 322] width 538 height 260
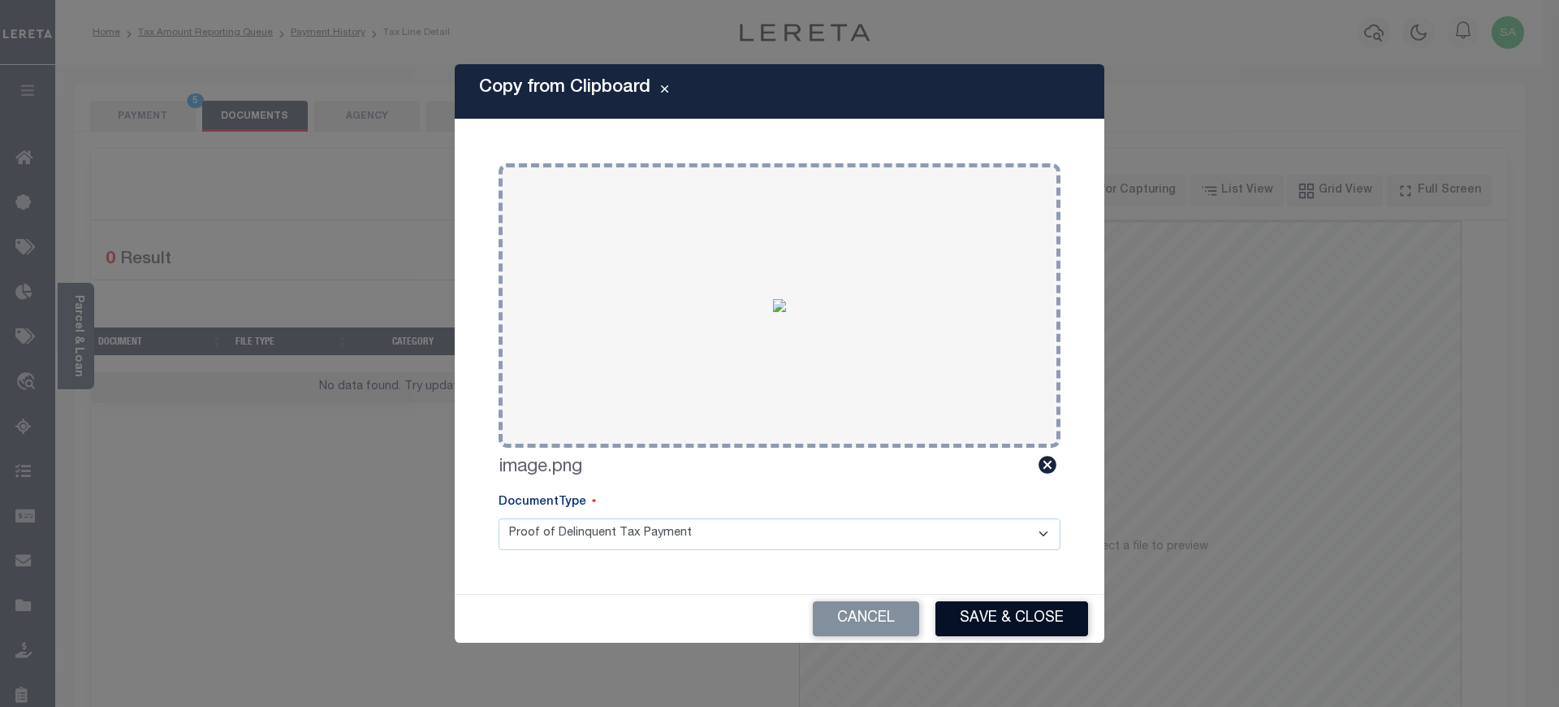
click at [1038, 614] on button "Save & Close" at bounding box center [1012, 618] width 153 height 35
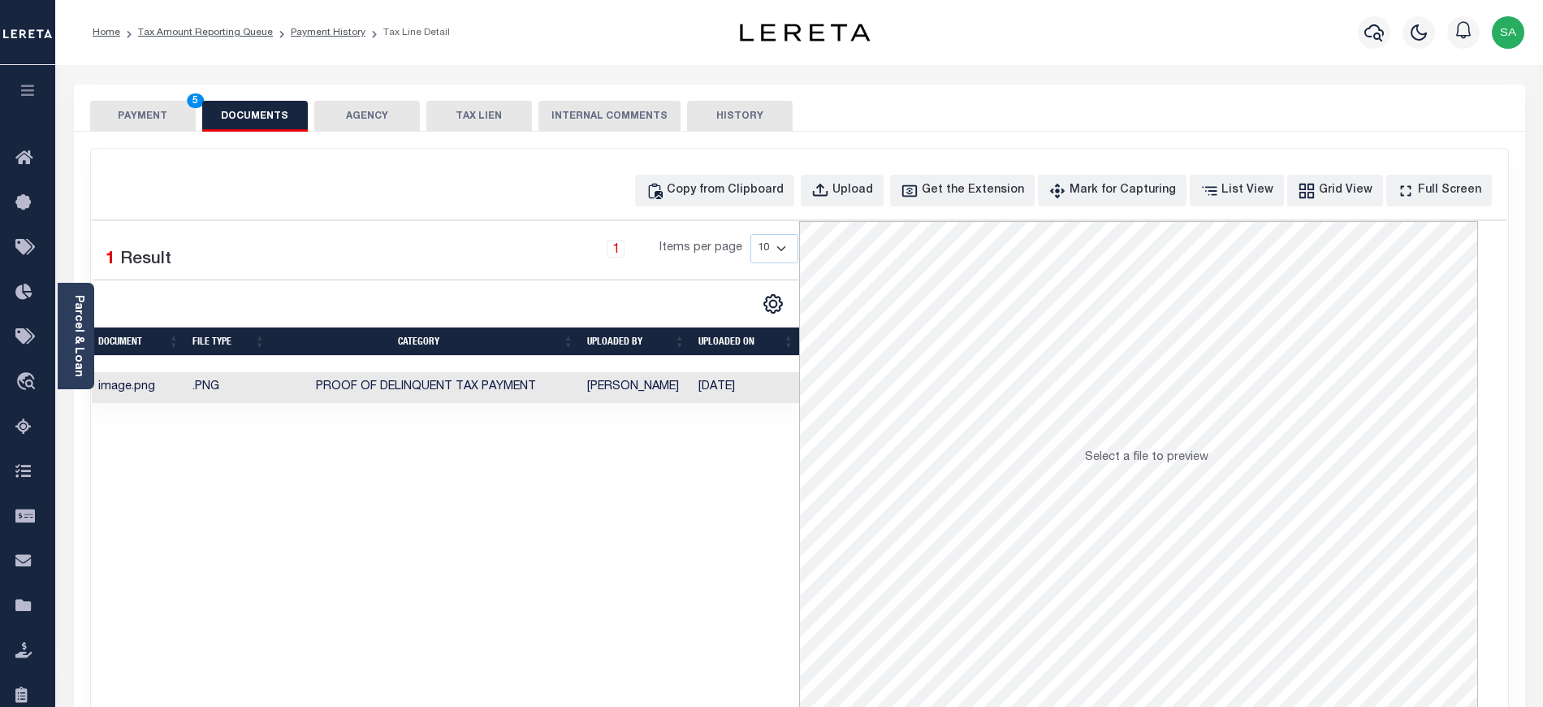
click at [134, 122] on button "PAYMENT 5" at bounding box center [143, 116] width 106 height 31
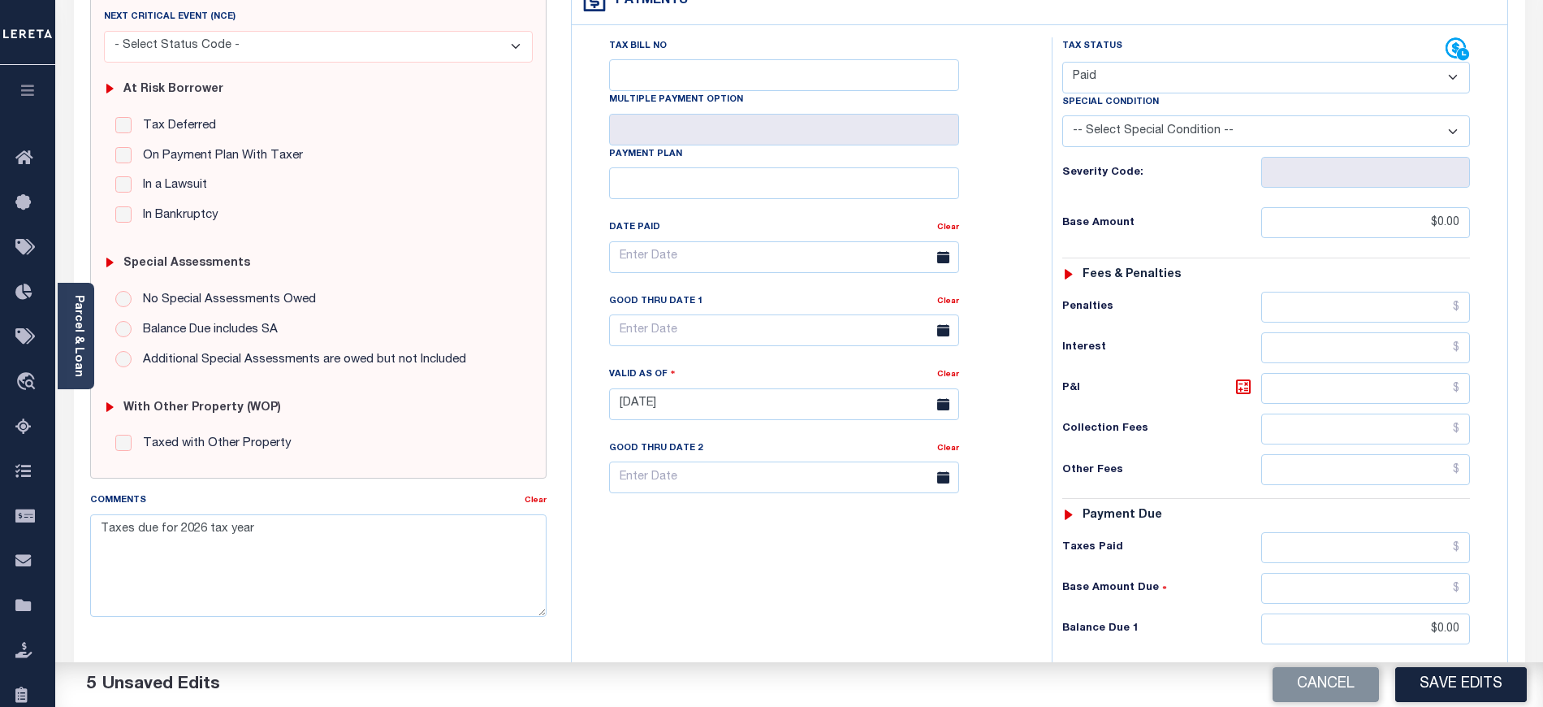
scroll to position [494, 0]
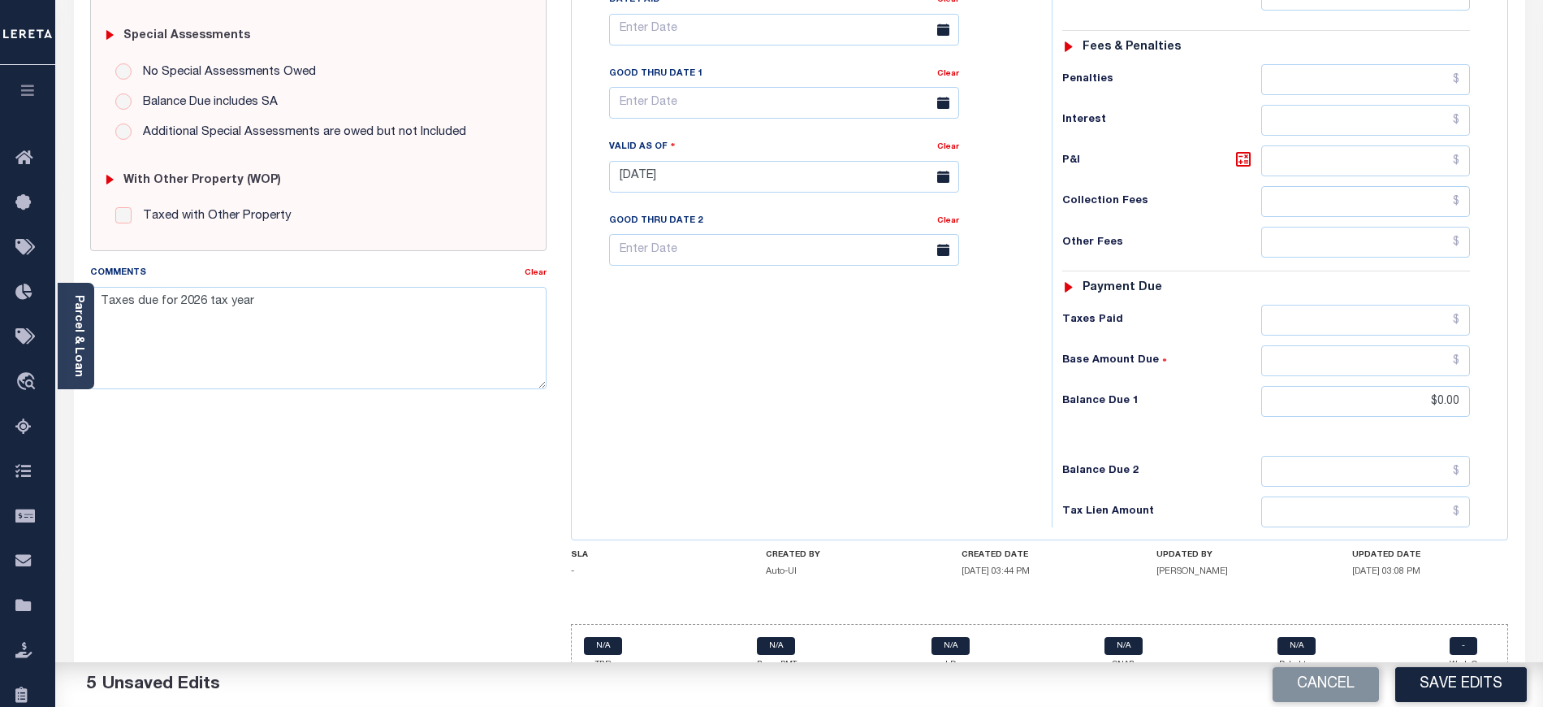
click at [1462, 684] on button "Save Edits" at bounding box center [1461, 684] width 132 height 35
checkbox input "false"
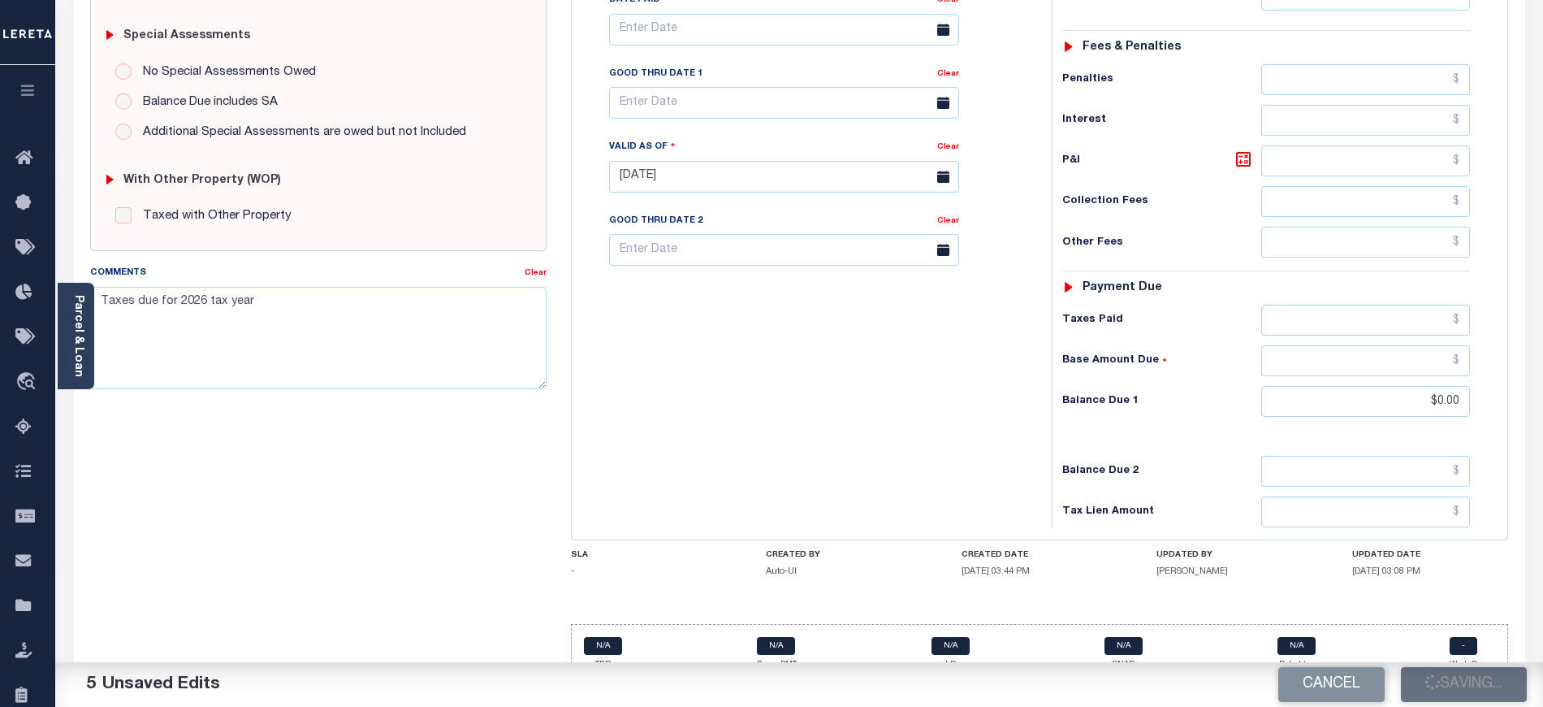
type input "$0"
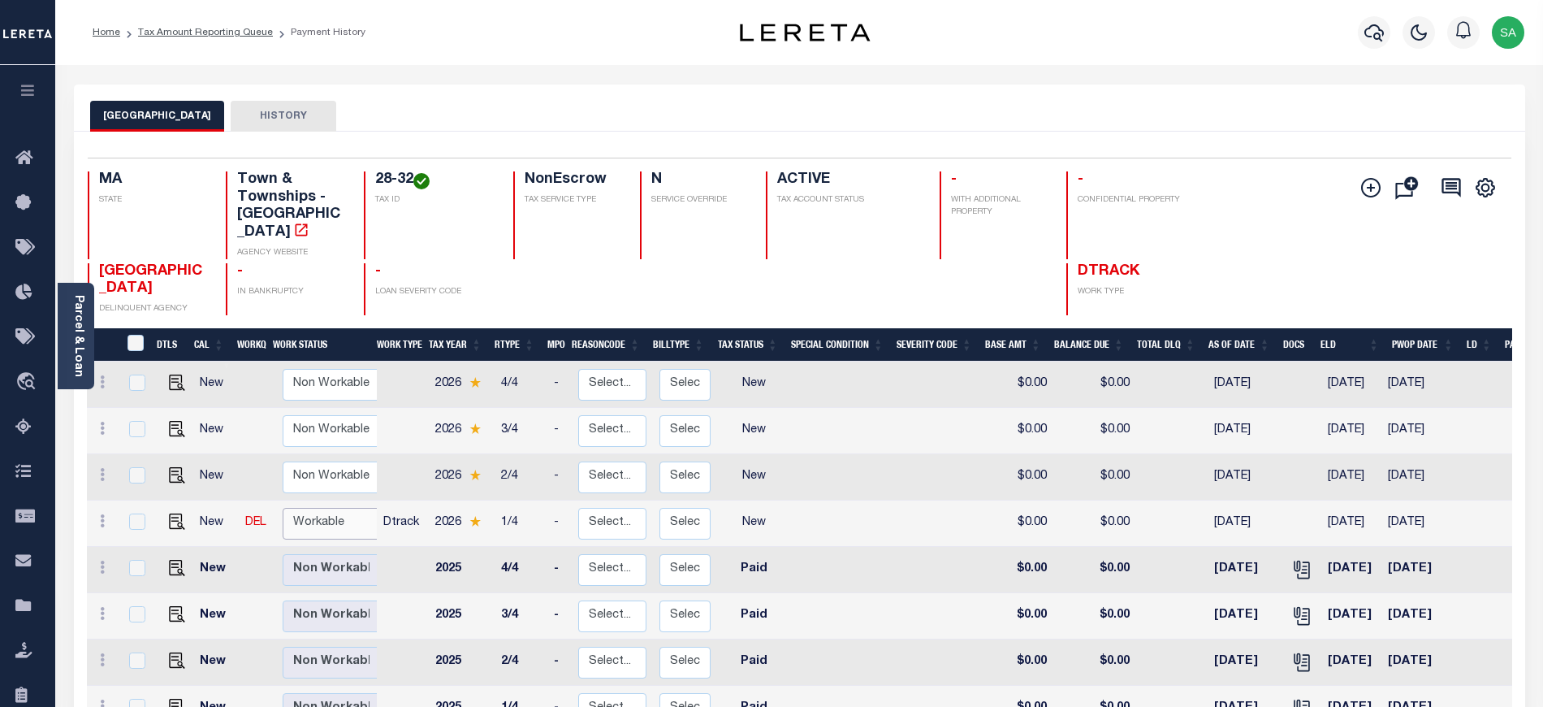
click at [339, 511] on select "Non Workable Workable" at bounding box center [331, 524] width 97 height 32
checkbox input "true"
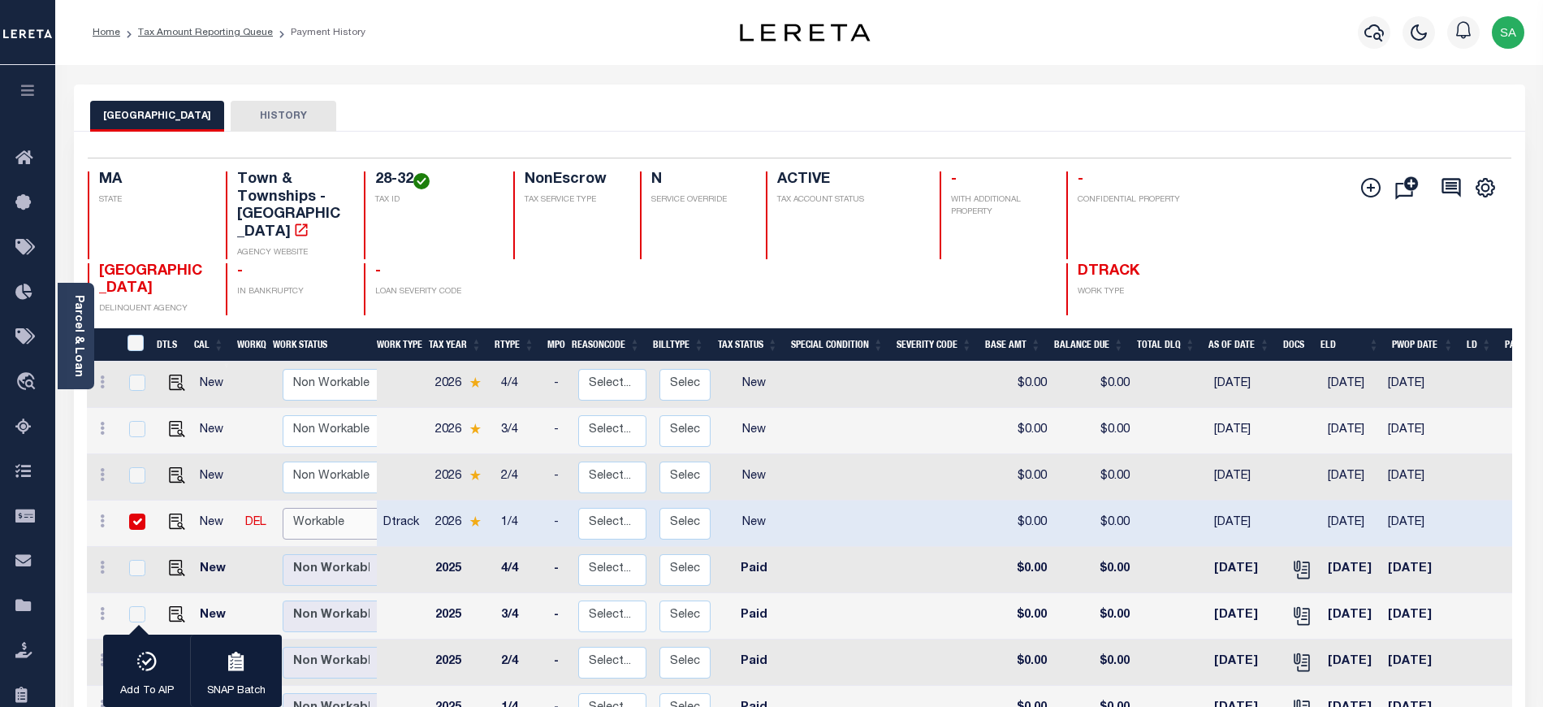
select select "true"
click at [283, 508] on select "Non Workable Workable" at bounding box center [331, 524] width 97 height 32
checkbox input "false"
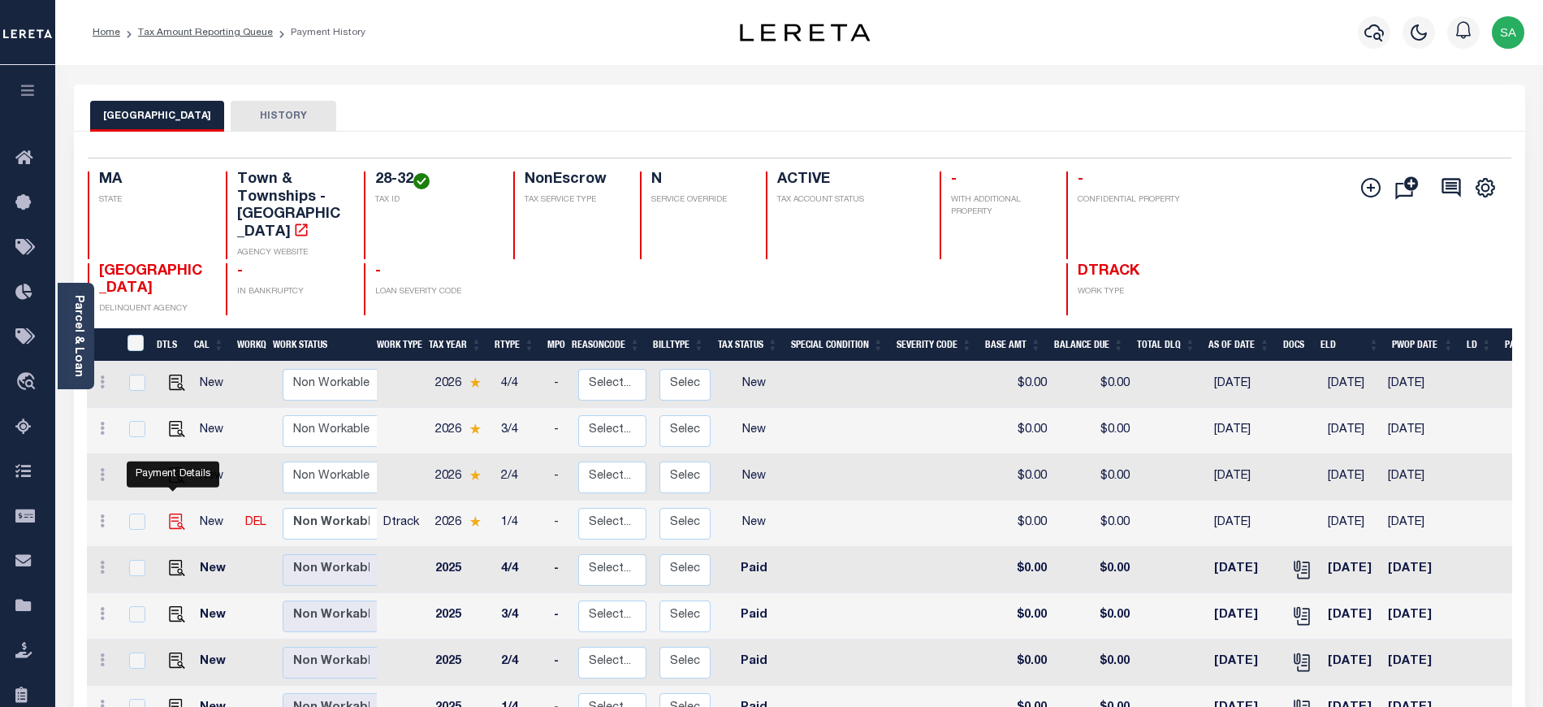
click at [169, 513] on img "" at bounding box center [177, 521] width 16 height 16
checkbox input "true"
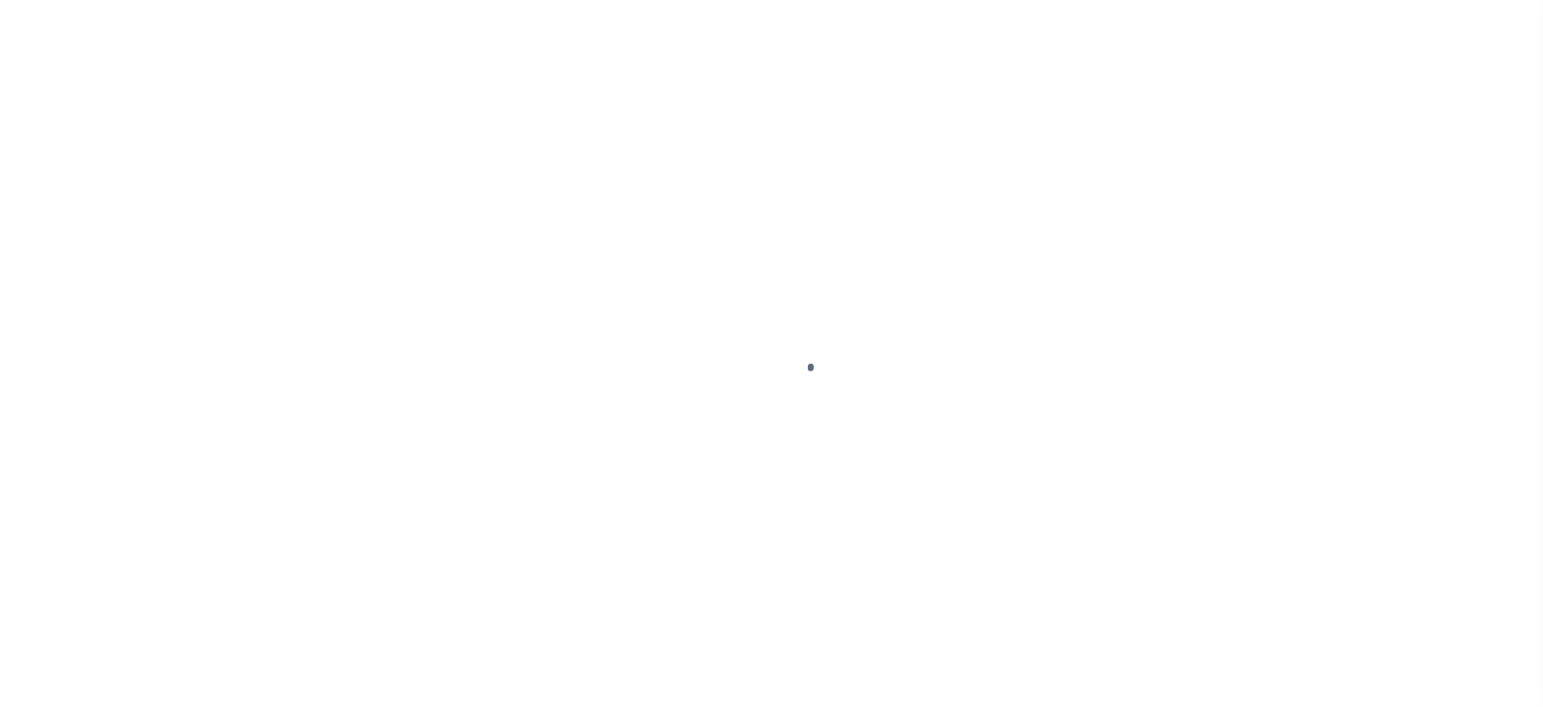
select select "NW2"
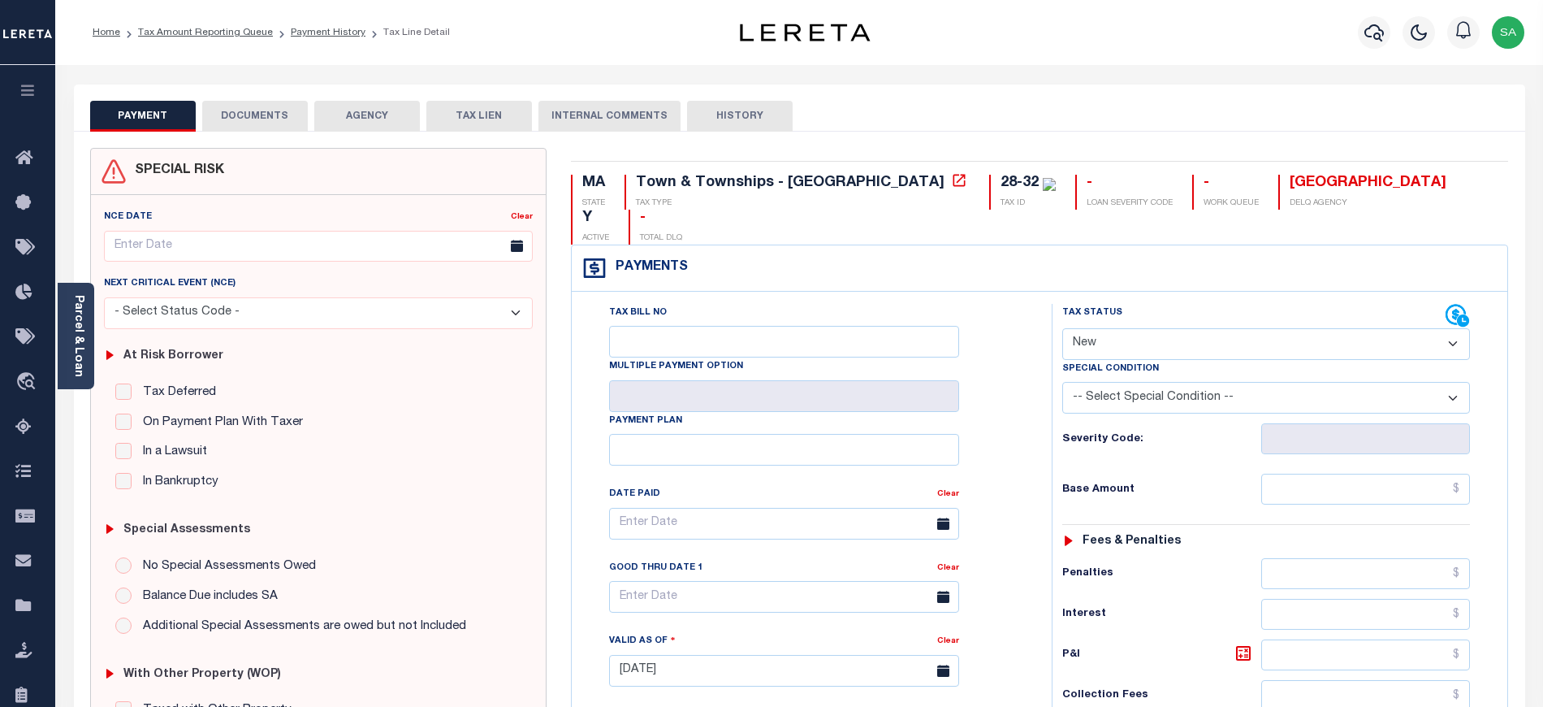
click at [275, 123] on button "DOCUMENTS" at bounding box center [255, 116] width 106 height 31
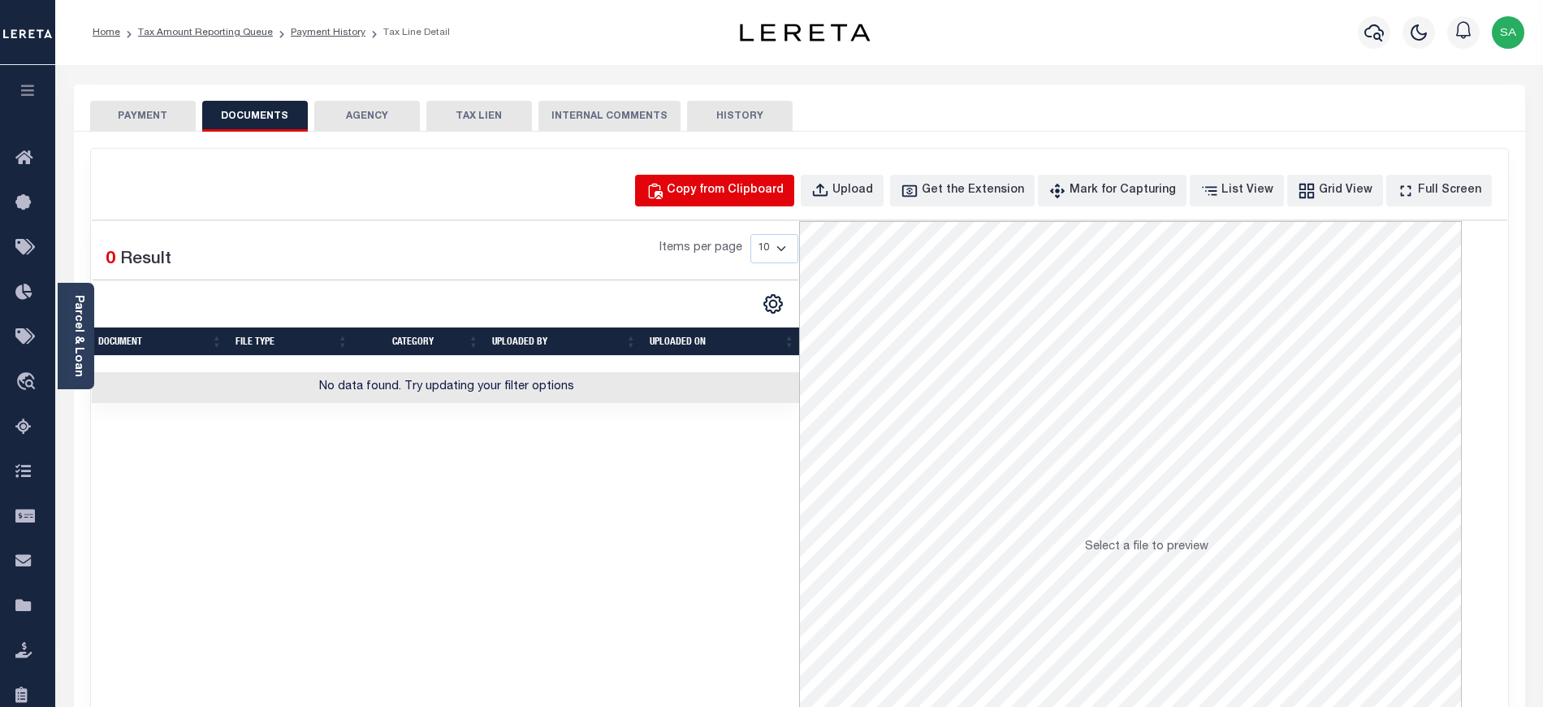
click at [710, 175] on button "Copy from Clipboard" at bounding box center [714, 191] width 159 height 32
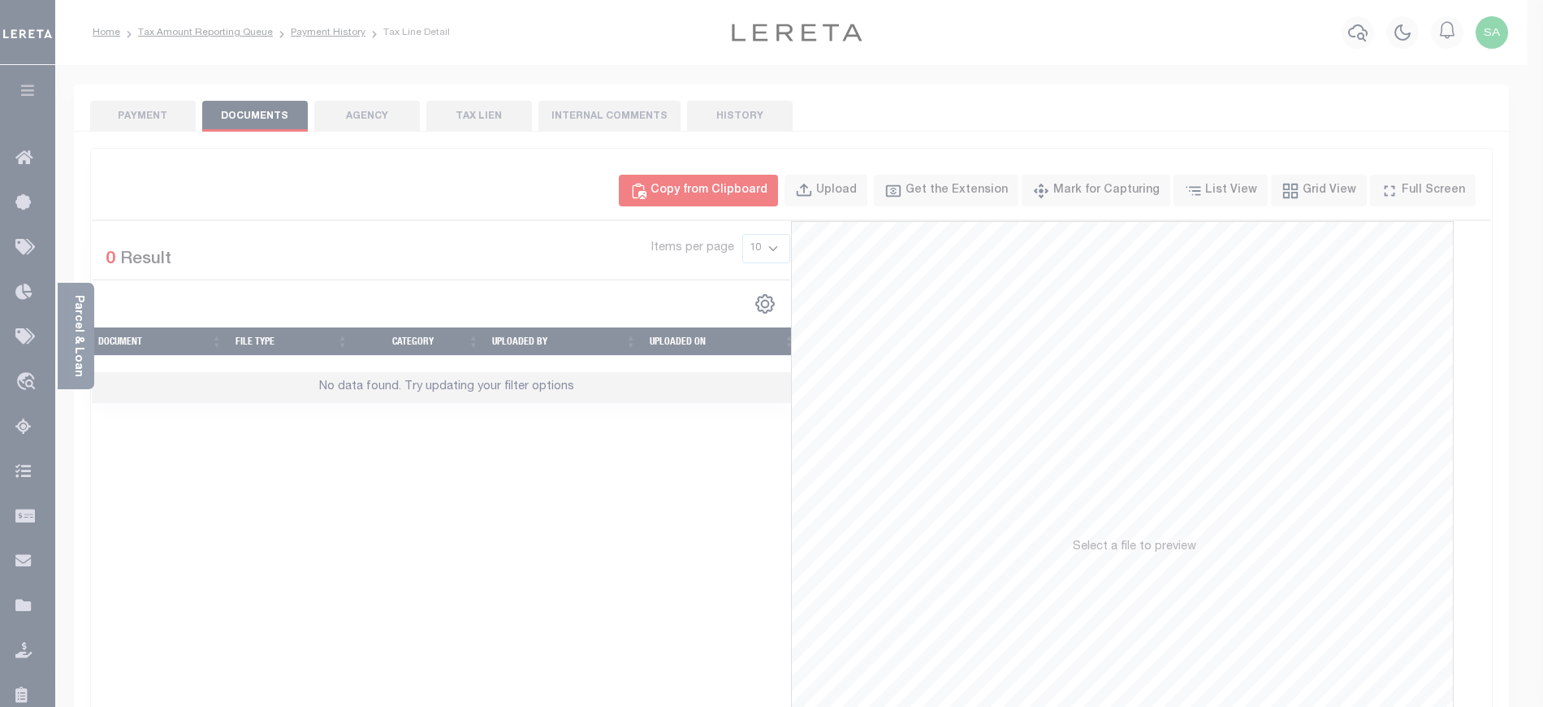
select select "POP"
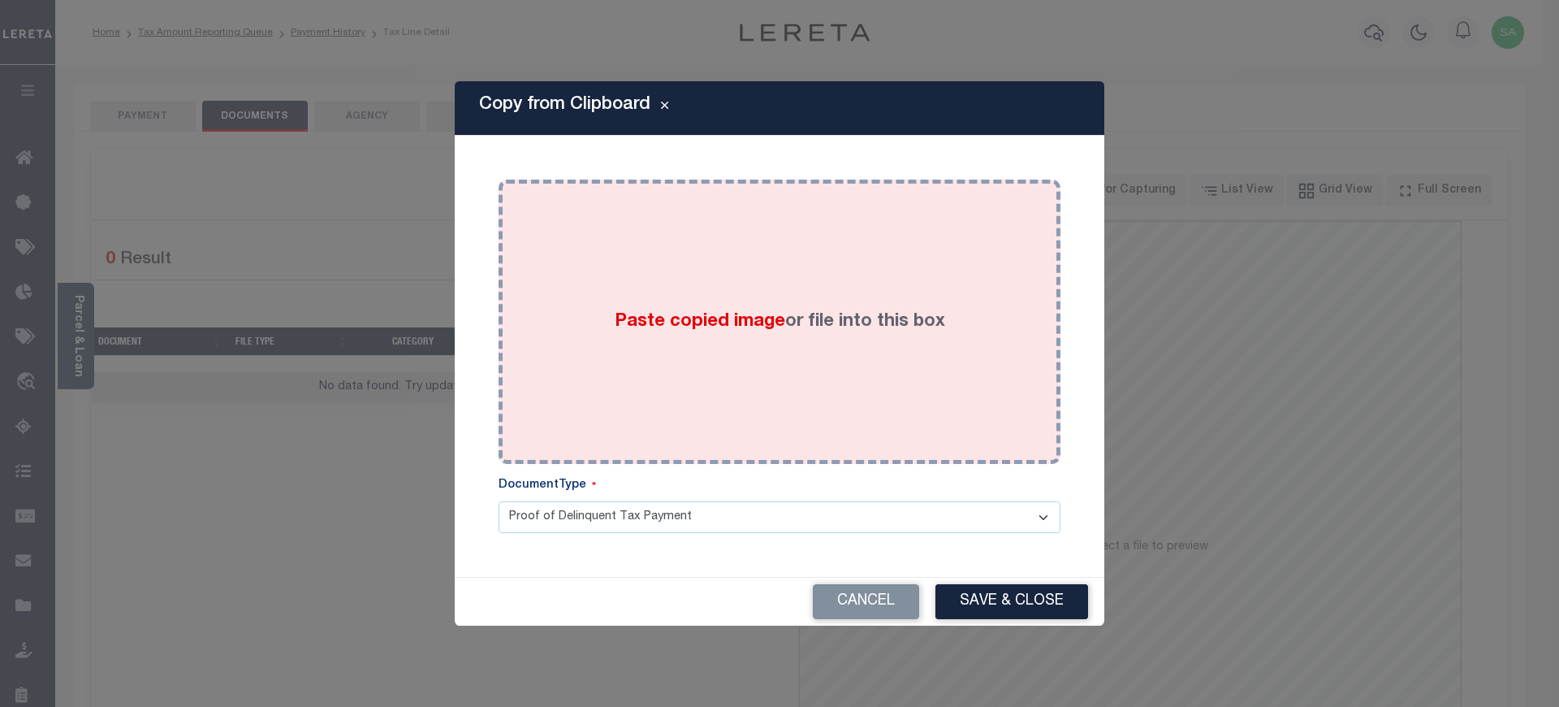
drag, startPoint x: 732, startPoint y: 292, endPoint x: 972, endPoint y: 579, distance: 374.1
click at [732, 294] on div "Paste copied image or file into this box" at bounding box center [780, 322] width 538 height 260
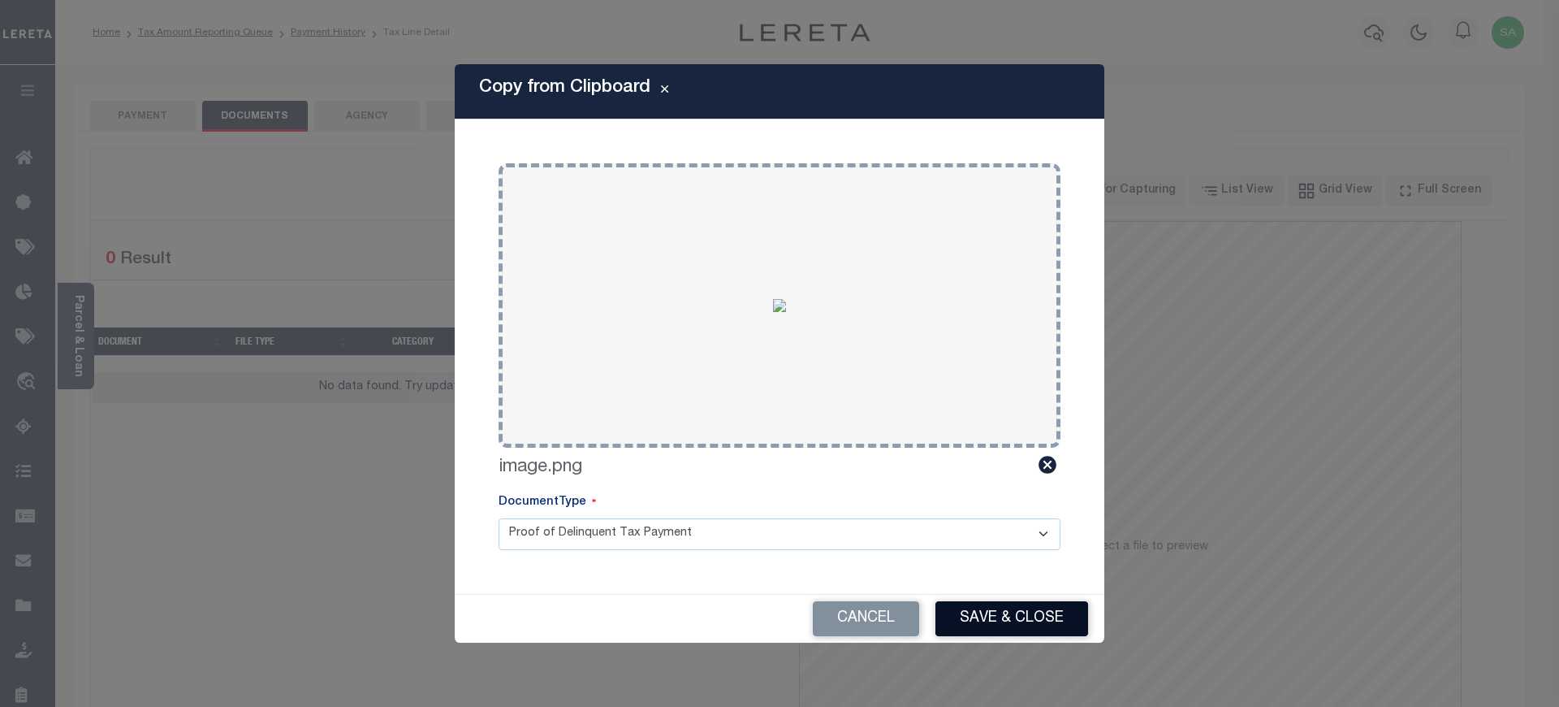
click at [1009, 614] on button "Save & Close" at bounding box center [1012, 618] width 153 height 35
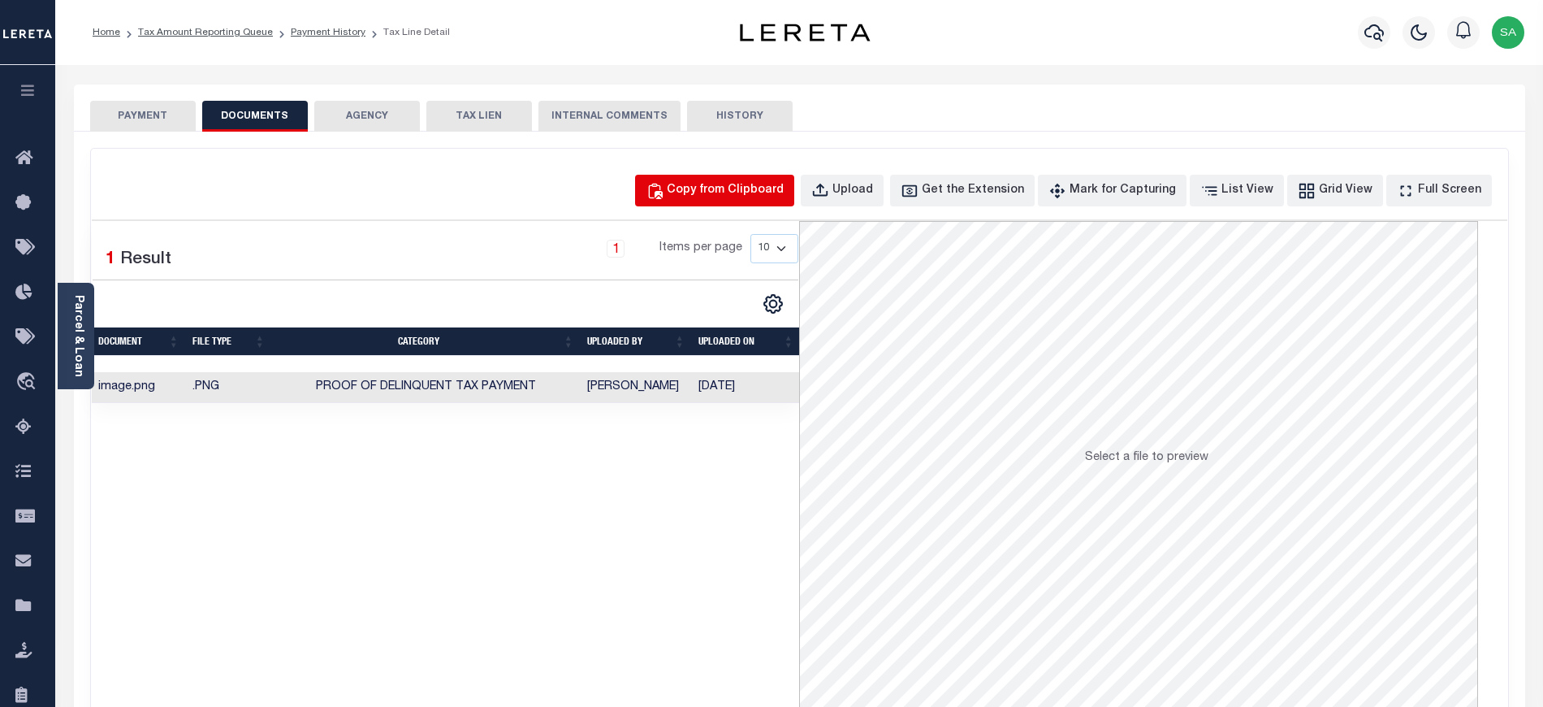
click at [718, 203] on button "Copy from Clipboard" at bounding box center [714, 191] width 159 height 32
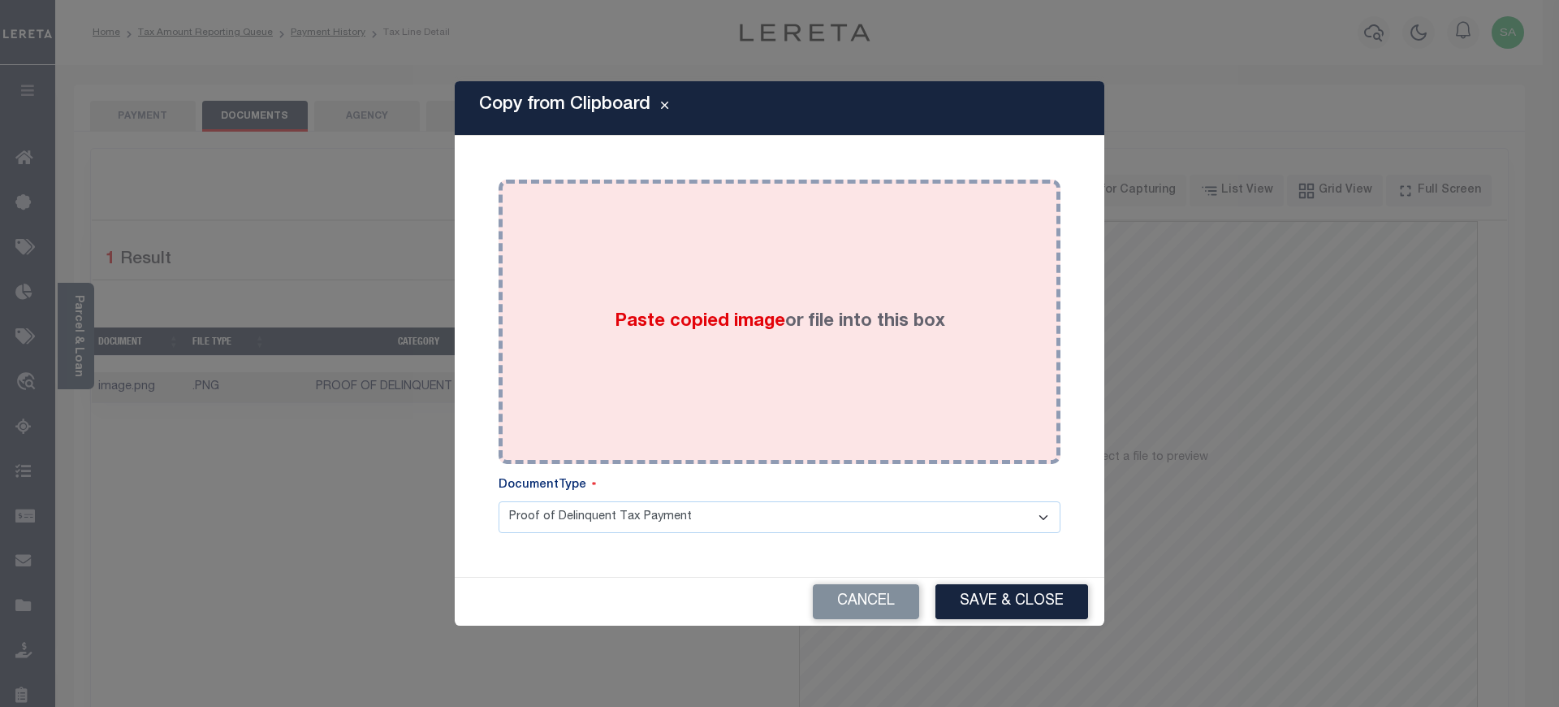
click at [736, 289] on div "Paste copied image or file into this box" at bounding box center [780, 322] width 538 height 260
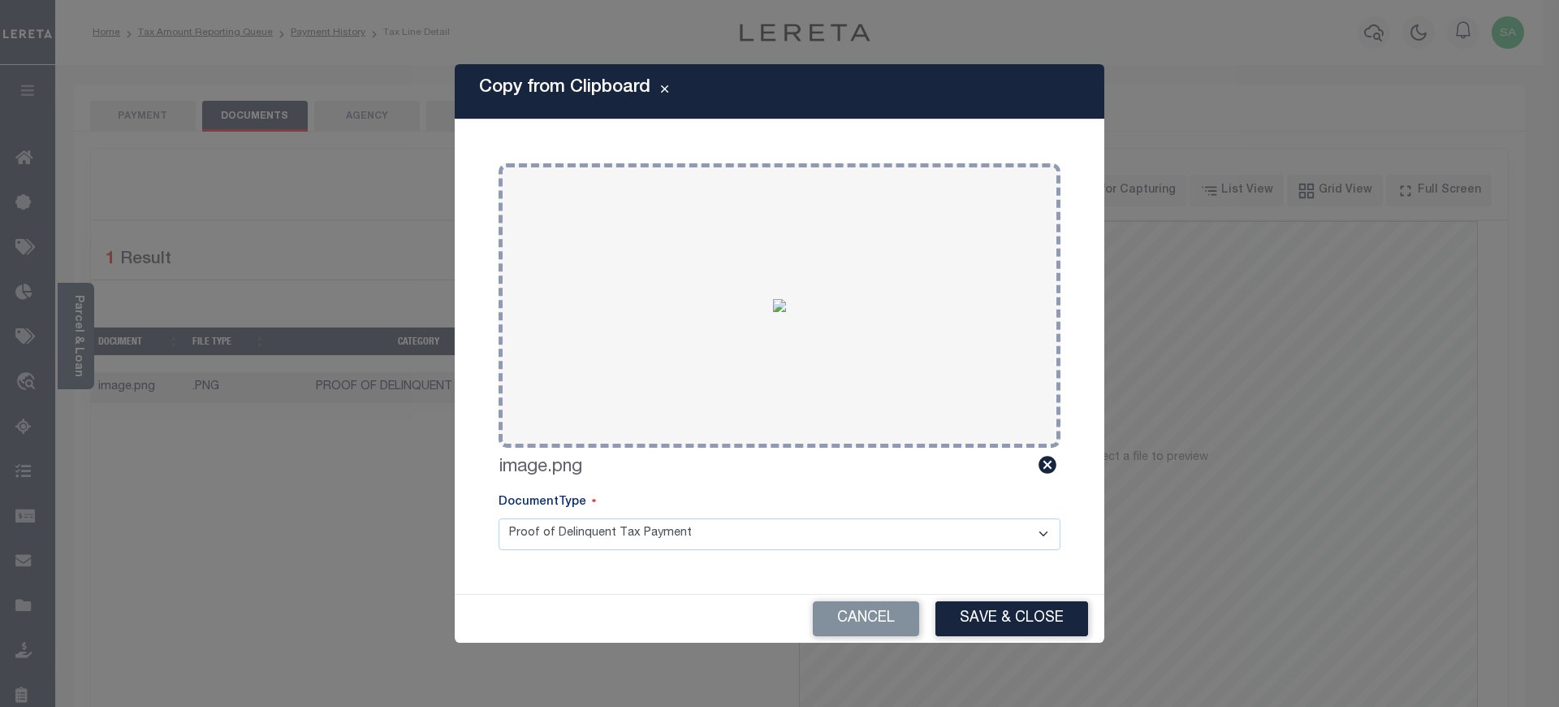
click at [992, 620] on button "Save & Close" at bounding box center [1012, 618] width 153 height 35
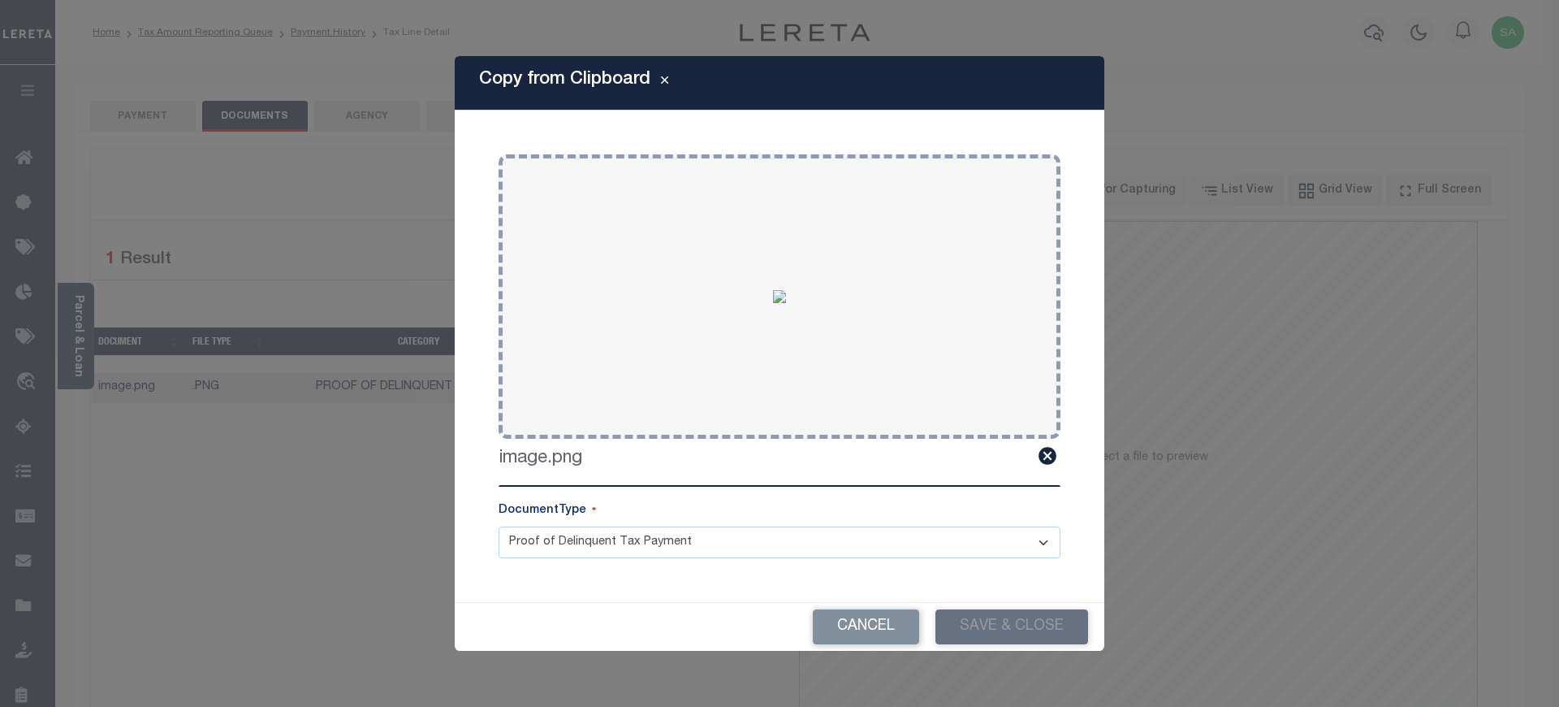
click at [153, 110] on div "Copy from Clipboard Paste copied image or file into this box Select file or dra…" at bounding box center [779, 353] width 1559 height 707
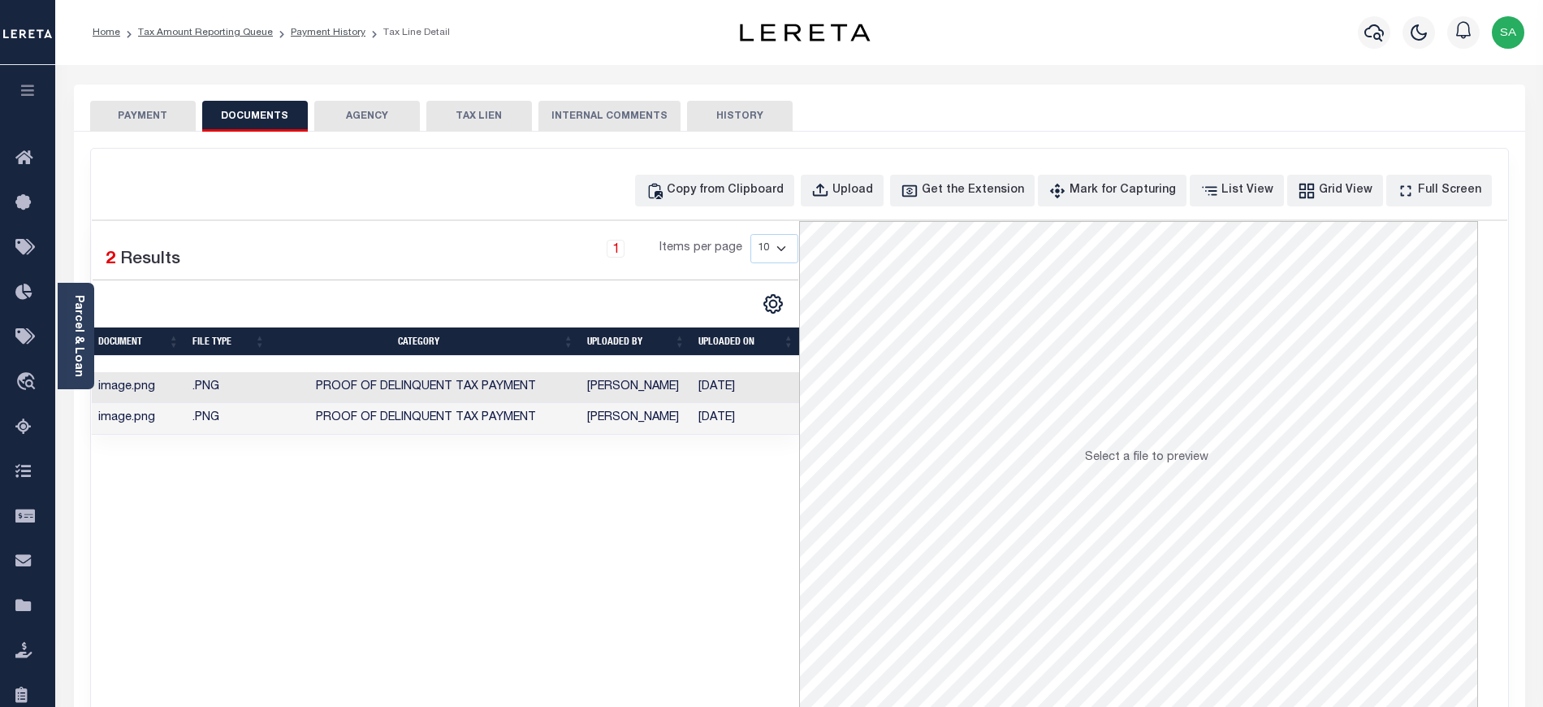
click at [186, 106] on button "PAYMENT" at bounding box center [143, 116] width 106 height 31
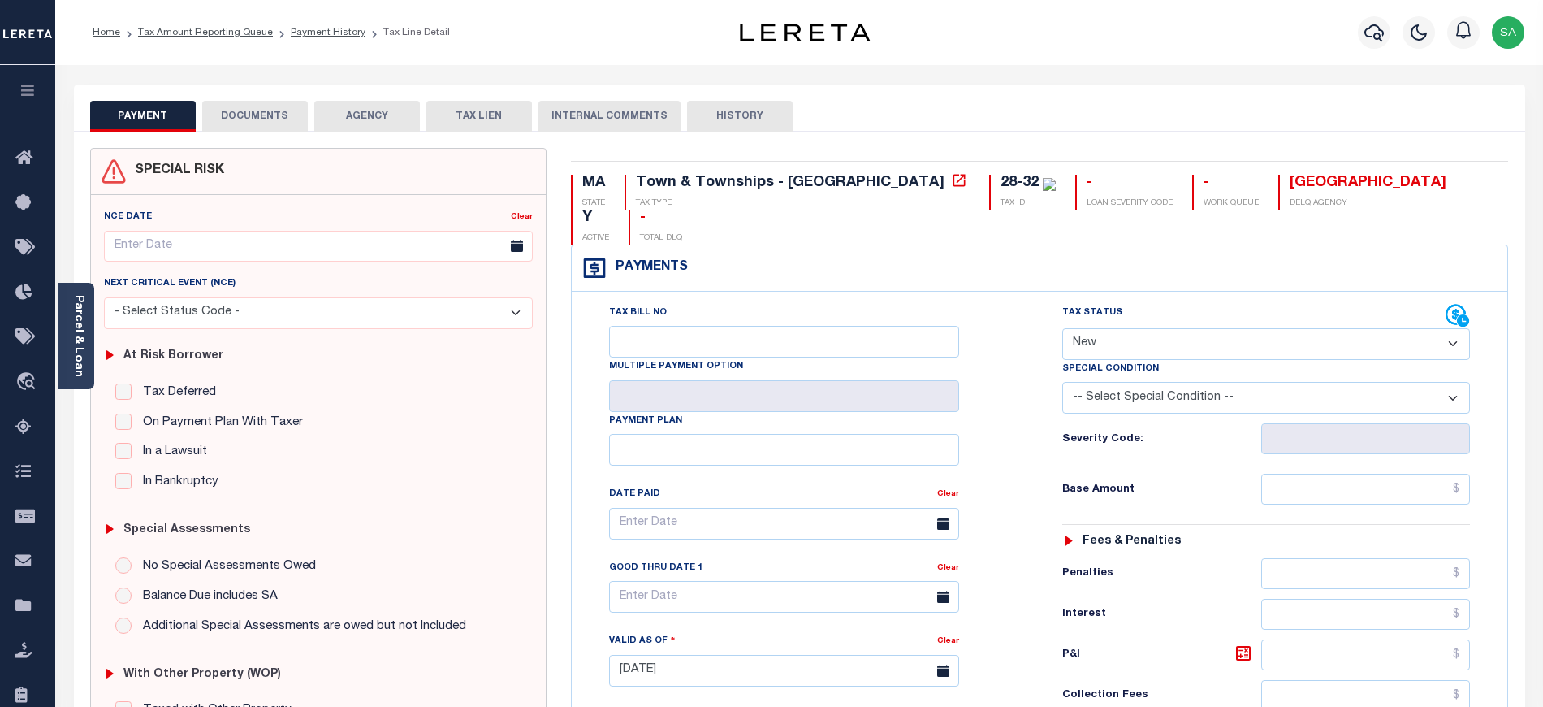
drag, startPoint x: 1182, startPoint y: 316, endPoint x: 1192, endPoint y: 309, distance: 11.7
click at [1182, 328] on select "- Select Status Code - Open Due/Unpaid Paid Incomplete No Tax Due Internal Refu…" at bounding box center [1266, 344] width 408 height 32
select select "DUE"
click at [1062, 328] on select "- Select Status Code - Open Due/Unpaid Paid Incomplete No Tax Due Internal Refu…" at bounding box center [1266, 344] width 408 height 32
type input "[DATE]"
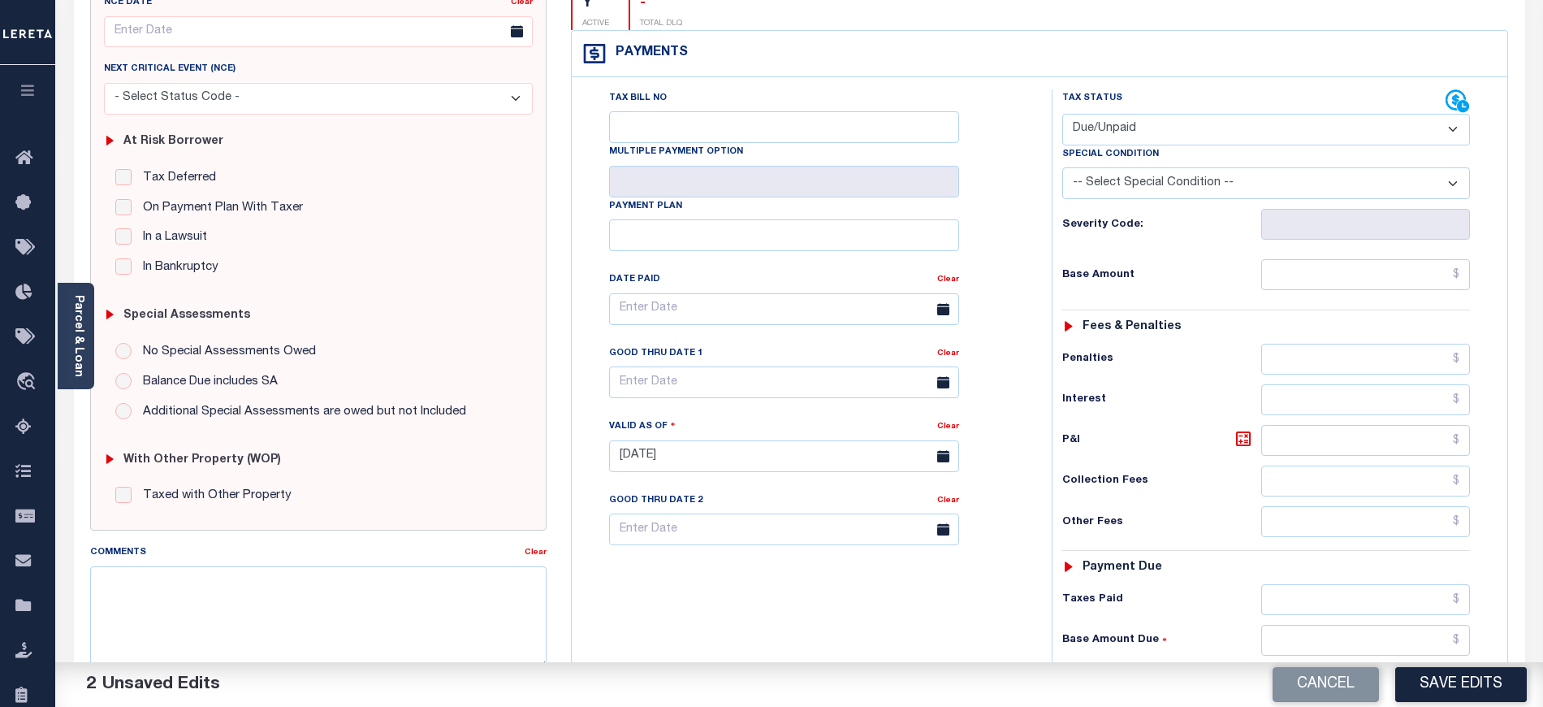
scroll to position [216, 0]
click at [1327, 265] on div "Tax Status Status - Select Status Code -" at bounding box center [1271, 446] width 439 height 717
click at [1323, 257] on input "text" at bounding box center [1366, 272] width 210 height 31
paste input "6,184.90"
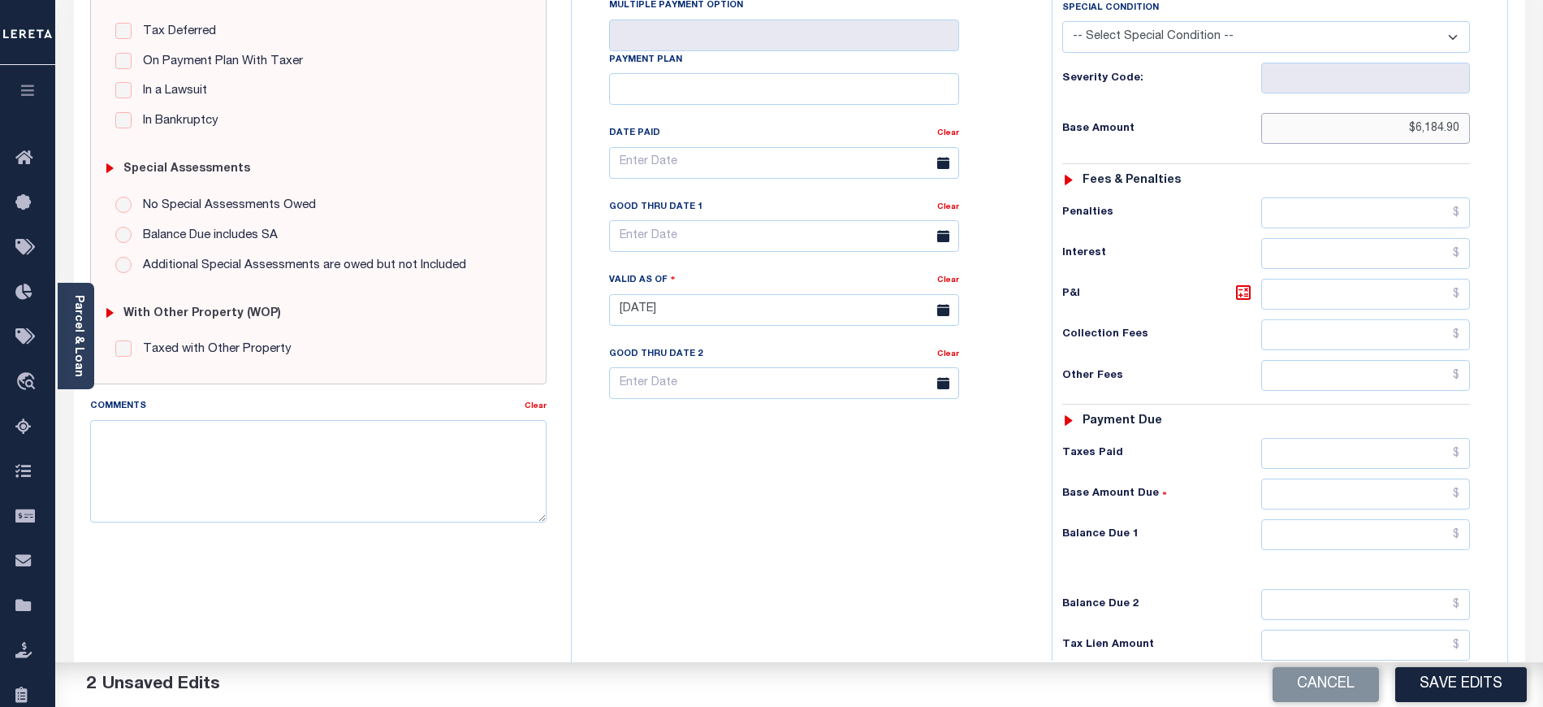
scroll to position [433, 0]
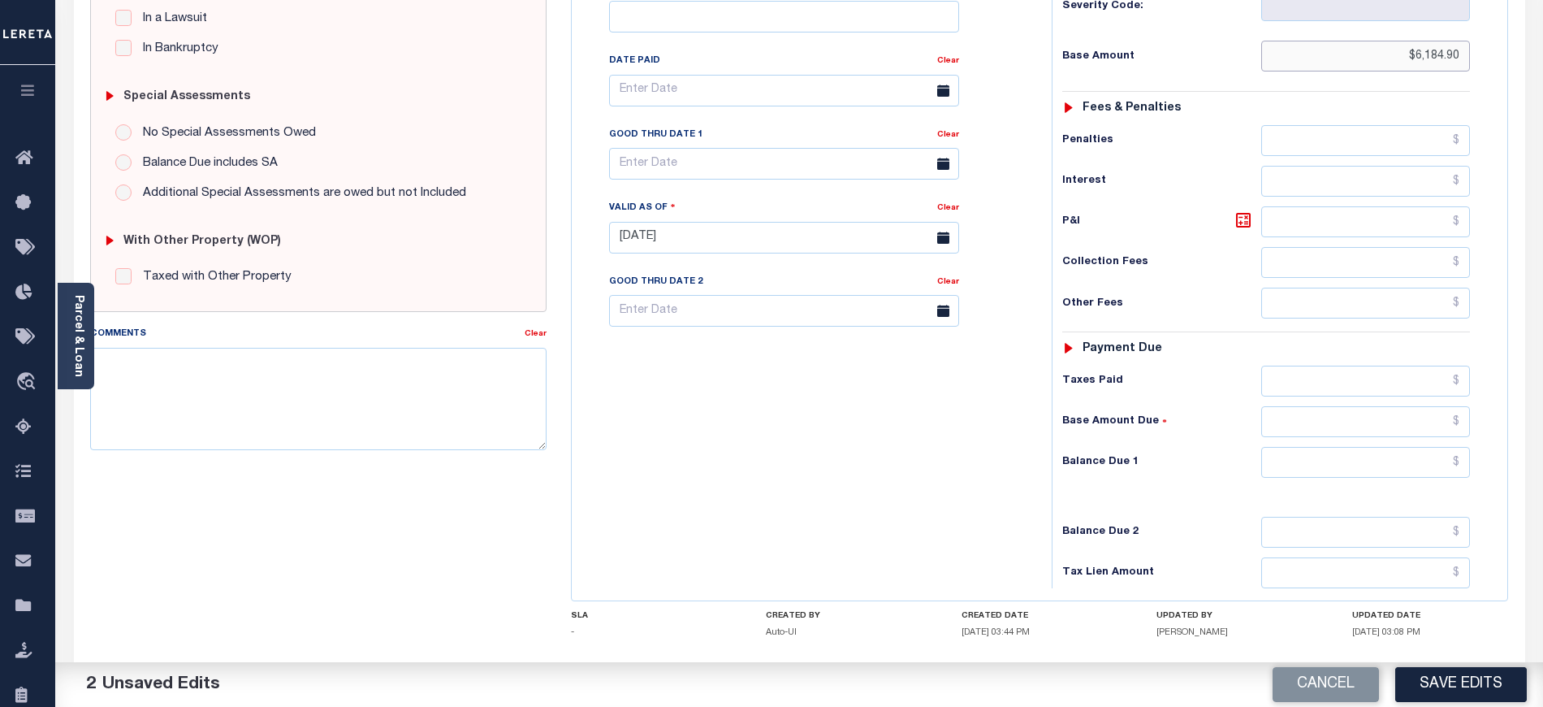
type input "$6,184.90"
click at [1300, 447] on input "text" at bounding box center [1366, 462] width 210 height 31
paste input "6,184.89"
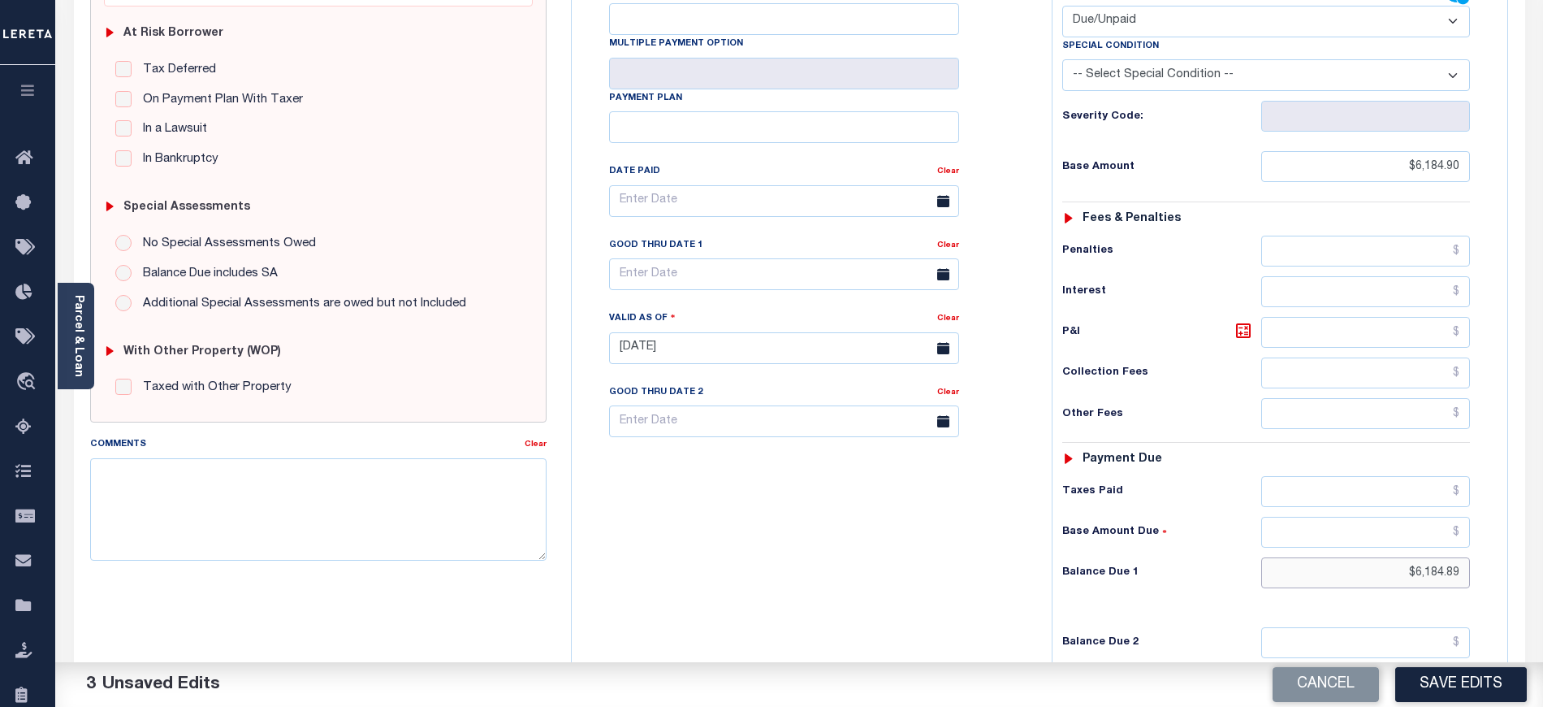
scroll to position [325, 0]
type input "$6,184.89"
click at [707, 256] on input "text" at bounding box center [784, 272] width 350 height 32
click at [670, 403] on span "15" at bounding box center [663, 399] width 32 height 32
type input "[DATE]"
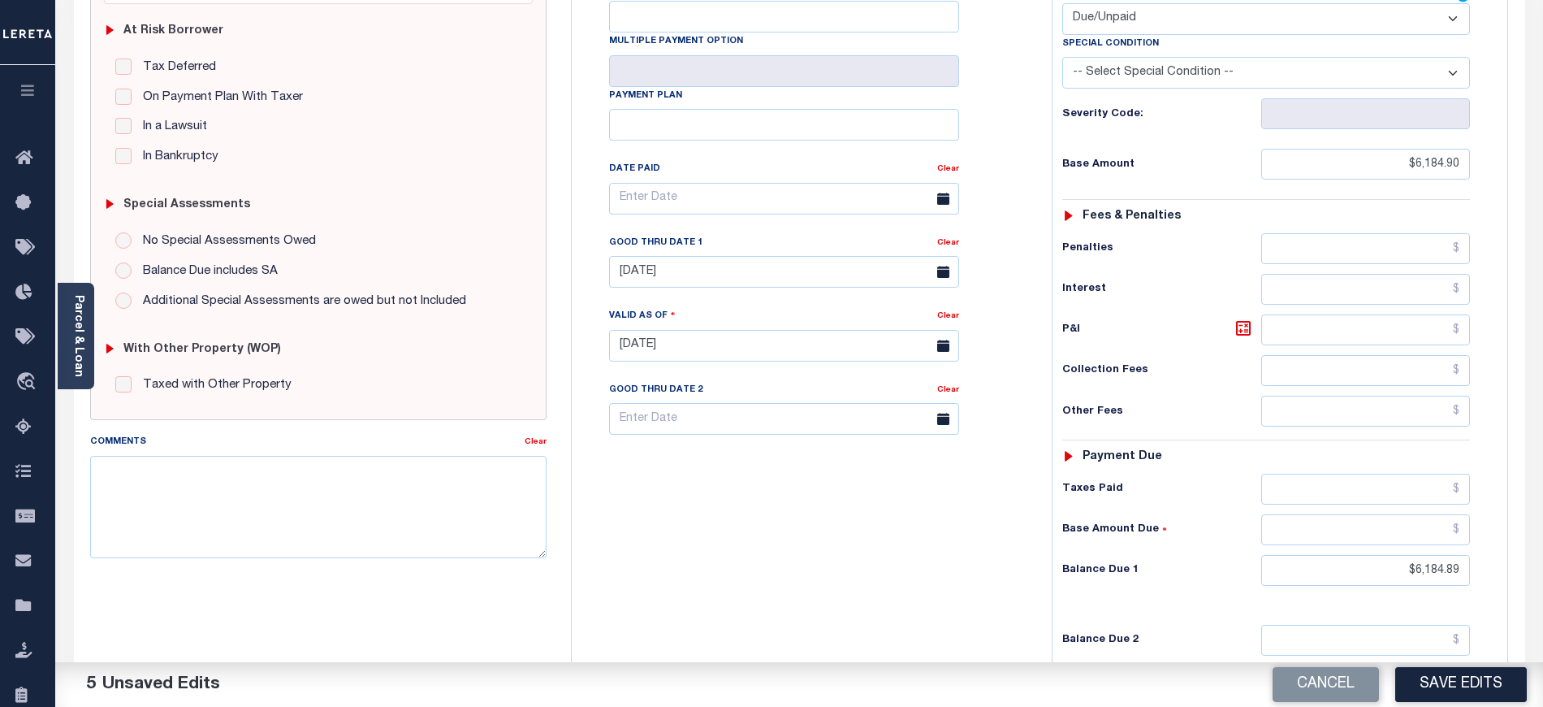
click at [884, 521] on div "Tax Bill No Multiple Payment Option Payment Plan Clear" at bounding box center [808, 337] width 464 height 717
click at [1473, 690] on button "Save Edits" at bounding box center [1461, 684] width 132 height 35
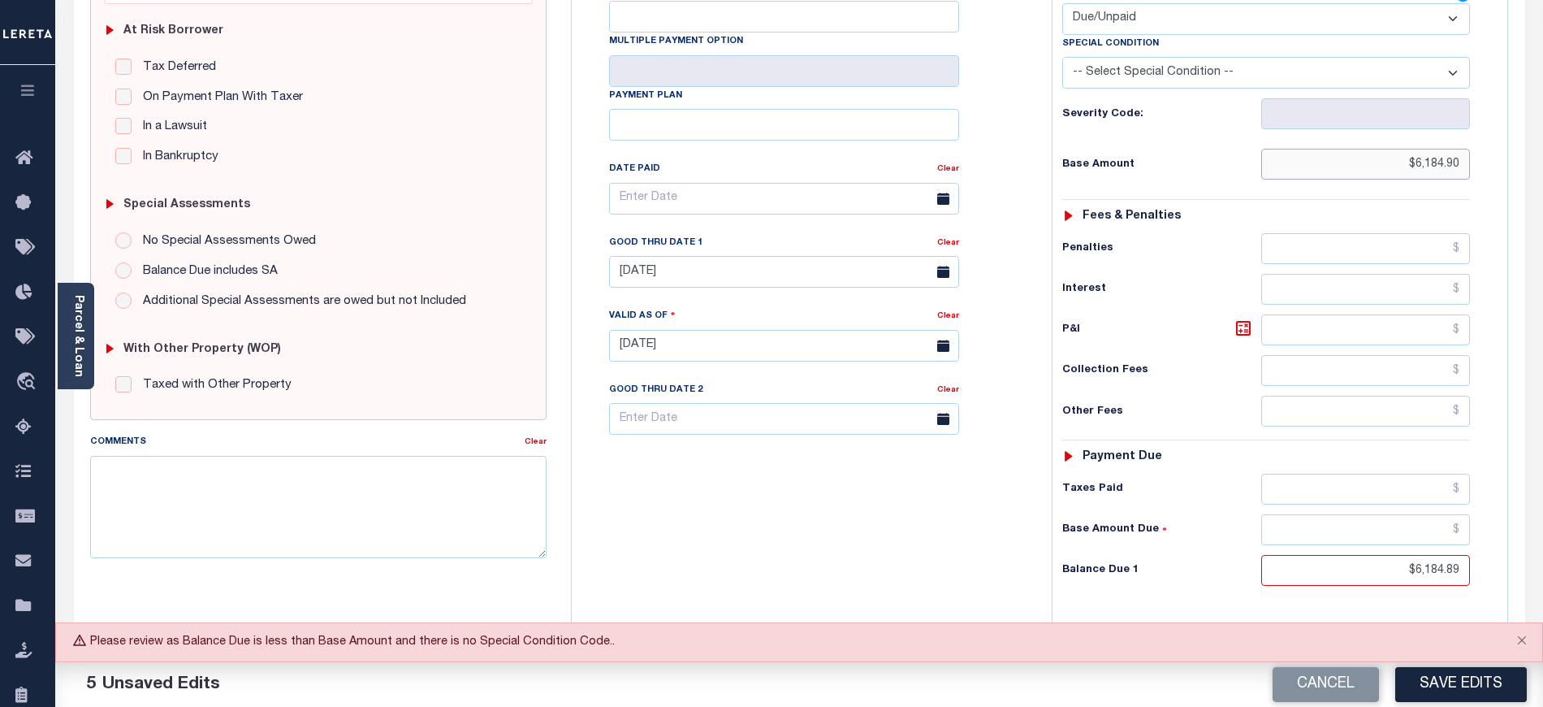
drag, startPoint x: 1415, startPoint y: 140, endPoint x: 1485, endPoint y: 133, distance: 71.0
click at [1485, 133] on div "Tax Status Status - Select Status Code -" at bounding box center [1271, 337] width 439 height 717
drag, startPoint x: 1433, startPoint y: 543, endPoint x: 1499, endPoint y: 541, distance: 66.6
click at [1499, 541] on div "Tax Status Status" at bounding box center [1272, 337] width 464 height 717
paste input "90"
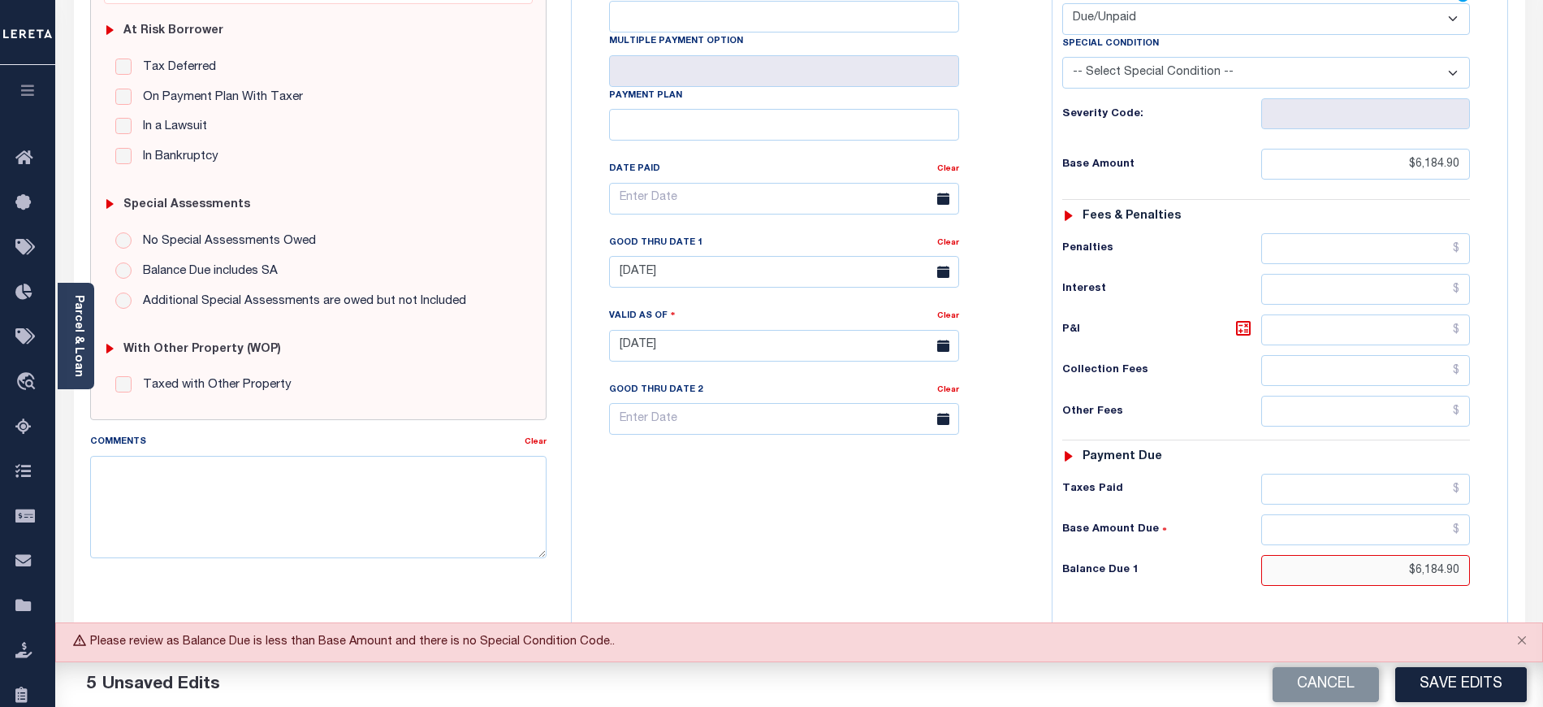
type input "$6,184.90"
click at [878, 484] on div "Tax Bill No Multiple Payment Option Payment Plan Clear" at bounding box center [808, 337] width 464 height 717
click at [1459, 692] on button "Save Edits" at bounding box center [1461, 684] width 132 height 35
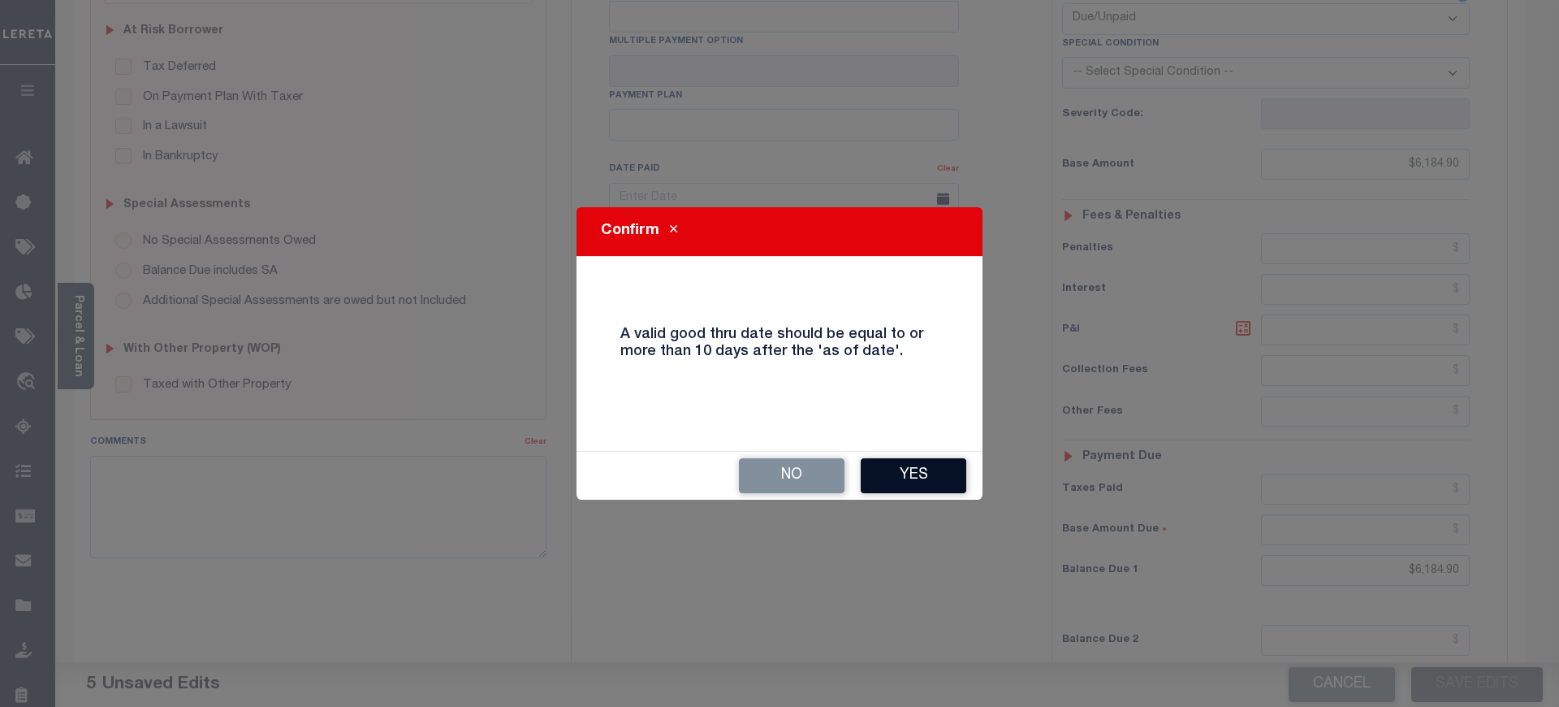
click at [937, 478] on button "Yes" at bounding box center [914, 475] width 106 height 35
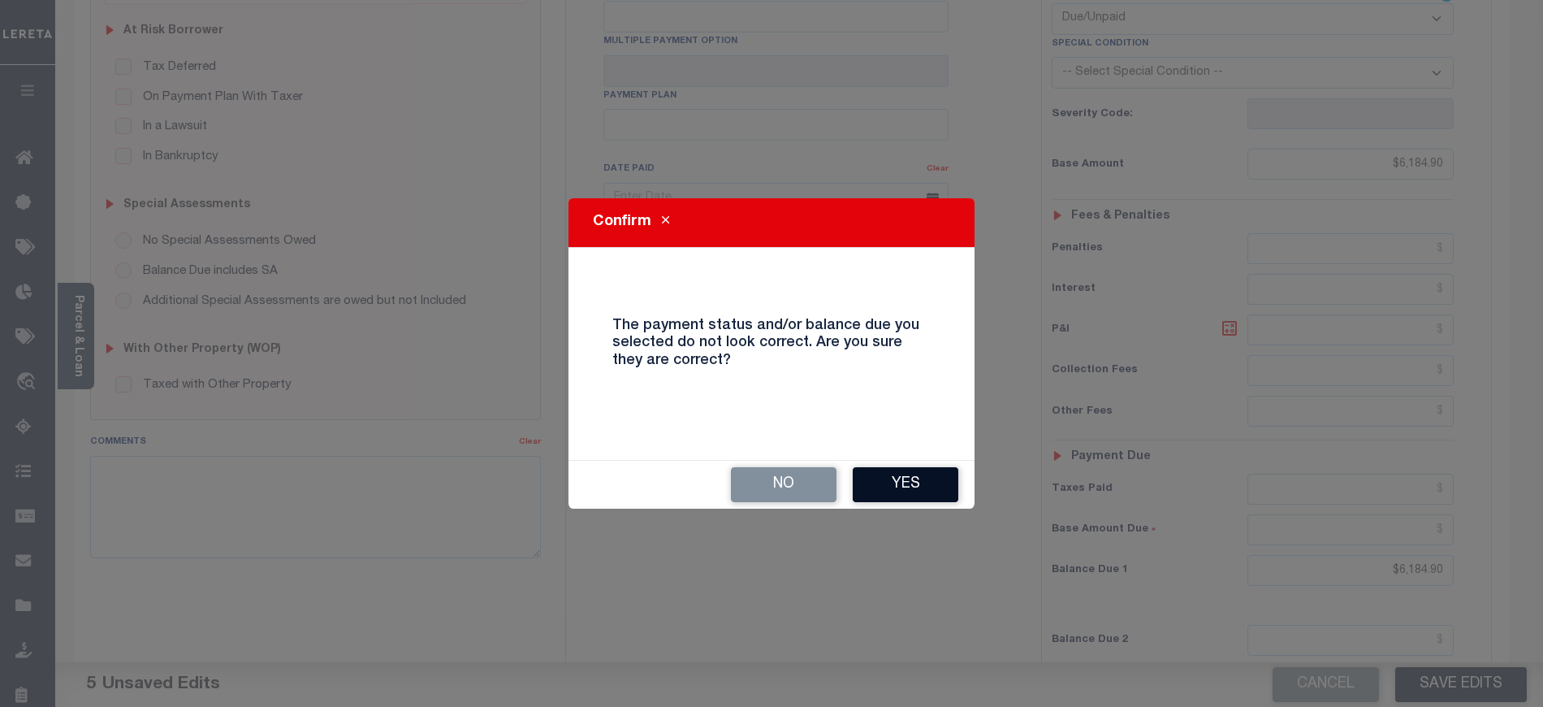
click at [937, 479] on button "Yes" at bounding box center [906, 484] width 106 height 35
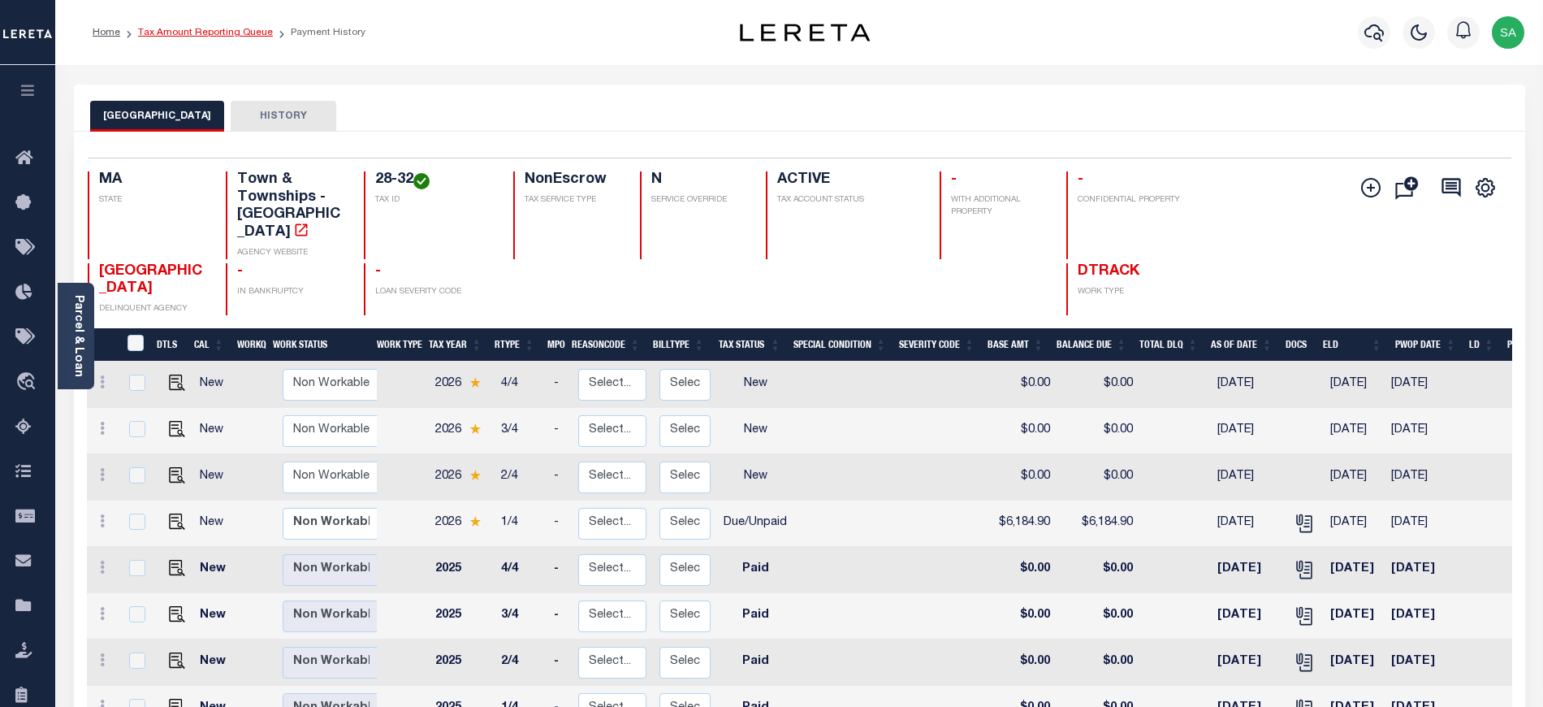
click at [244, 30] on link "Tax Amount Reporting Queue" at bounding box center [205, 33] width 135 height 10
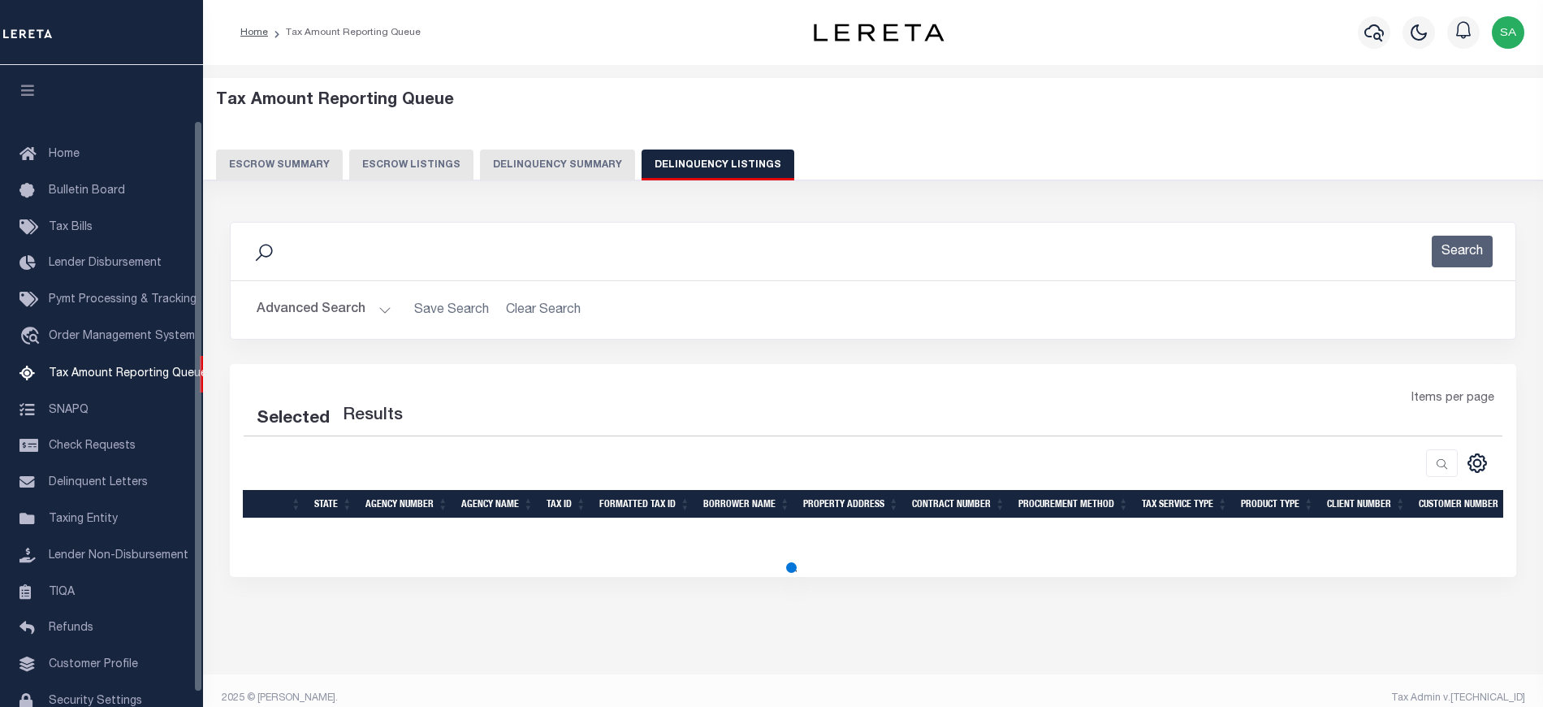
select select "100"
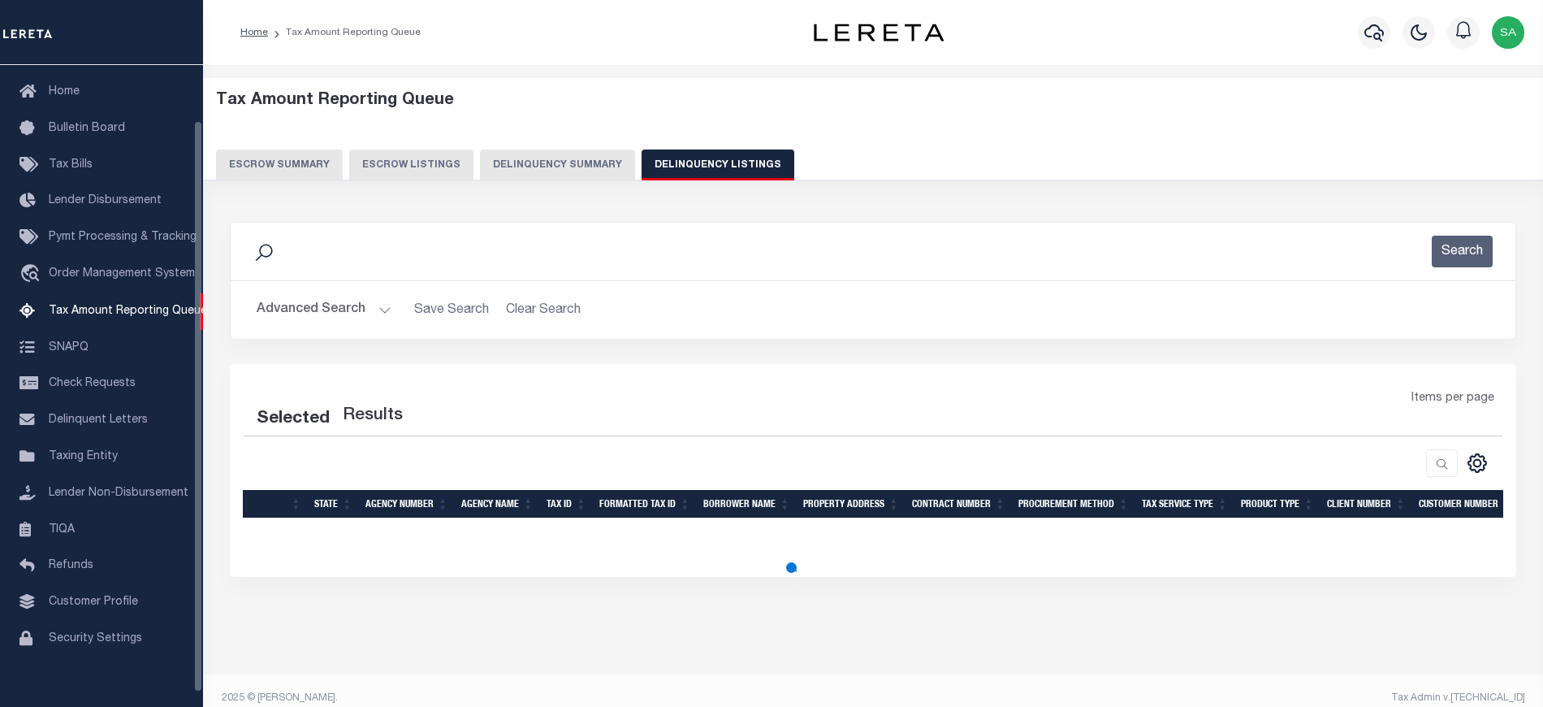
select select "100"
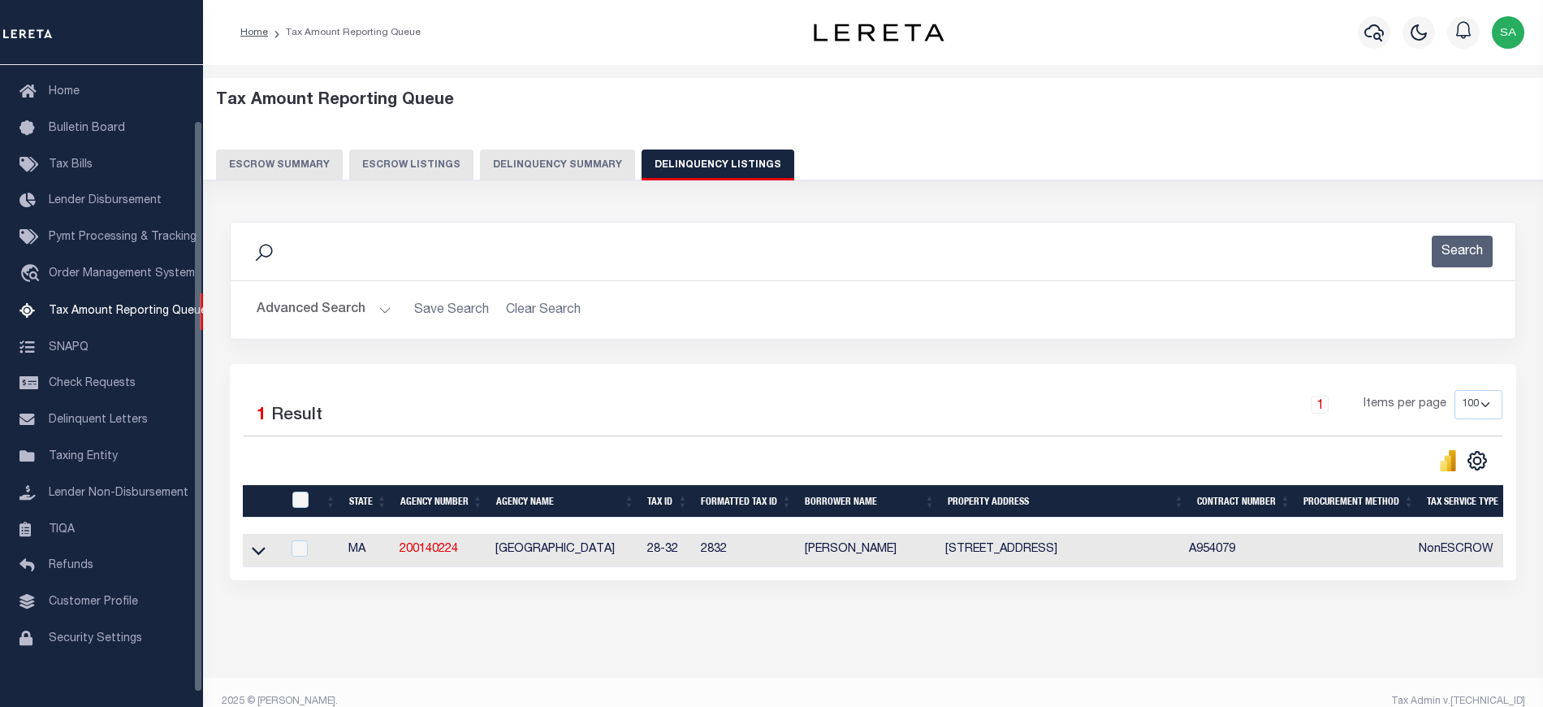
click at [361, 309] on button "Advanced Search" at bounding box center [324, 310] width 135 height 32
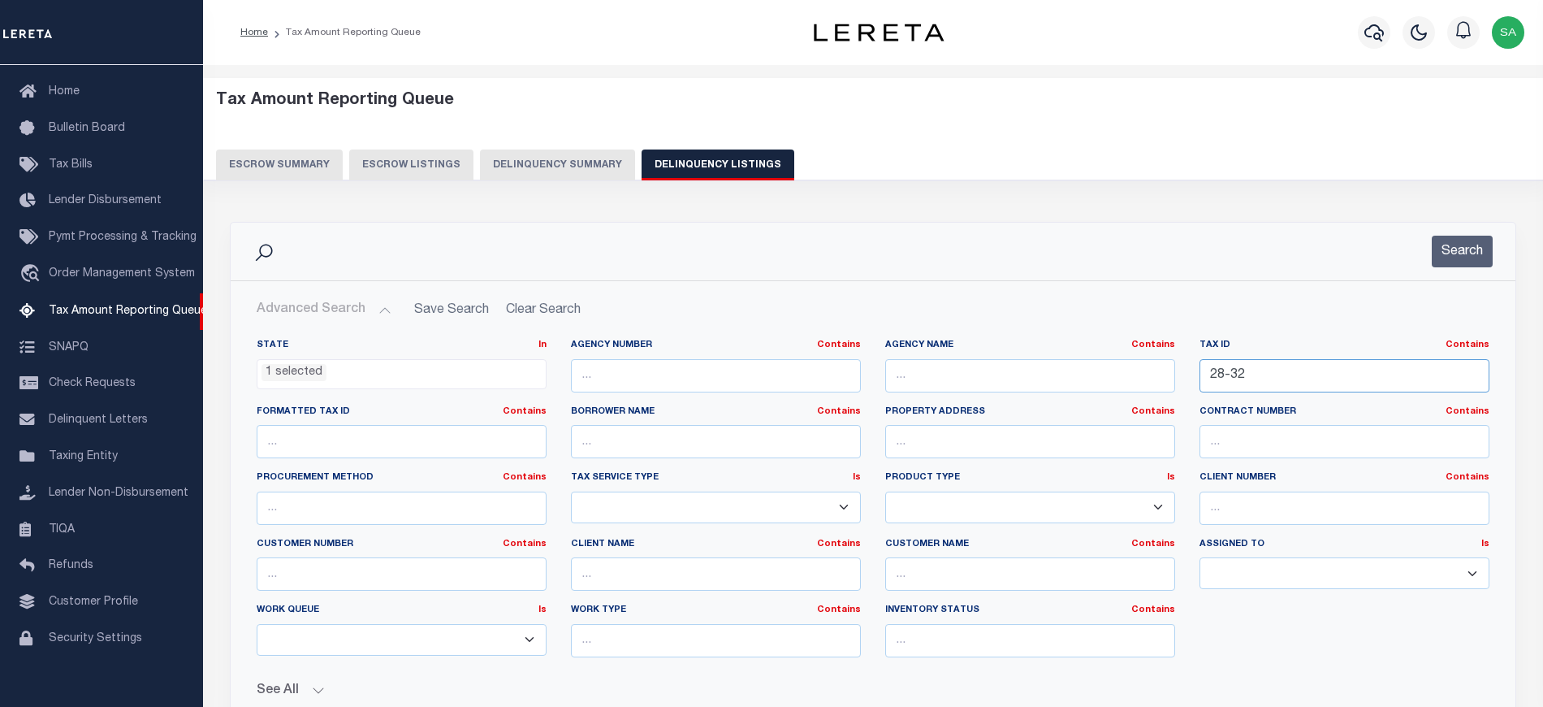
drag, startPoint x: 1144, startPoint y: 367, endPoint x: 1077, endPoint y: 365, distance: 66.6
click at [1075, 365] on div "State In In AK AL AR AZ CA CO CT DC DE FL GA GU HI IA ID IL IN KS [GEOGRAPHIC_D…" at bounding box center [872, 504] width 1257 height 331
paste input "48-1"
type input "48-1"
click at [1456, 241] on button "Search" at bounding box center [1462, 252] width 61 height 32
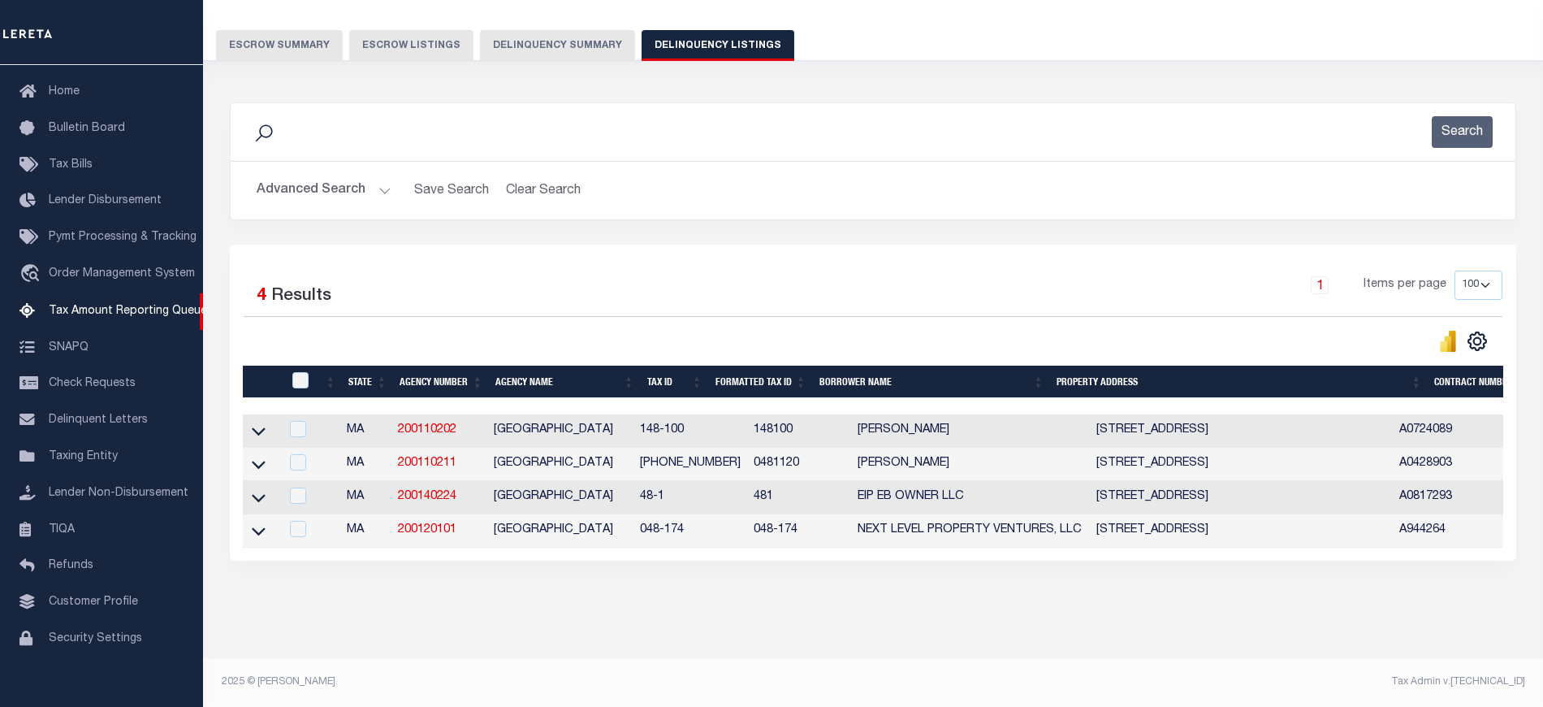
scroll to position [136, 0]
click at [260, 494] on icon at bounding box center [259, 498] width 14 height 8
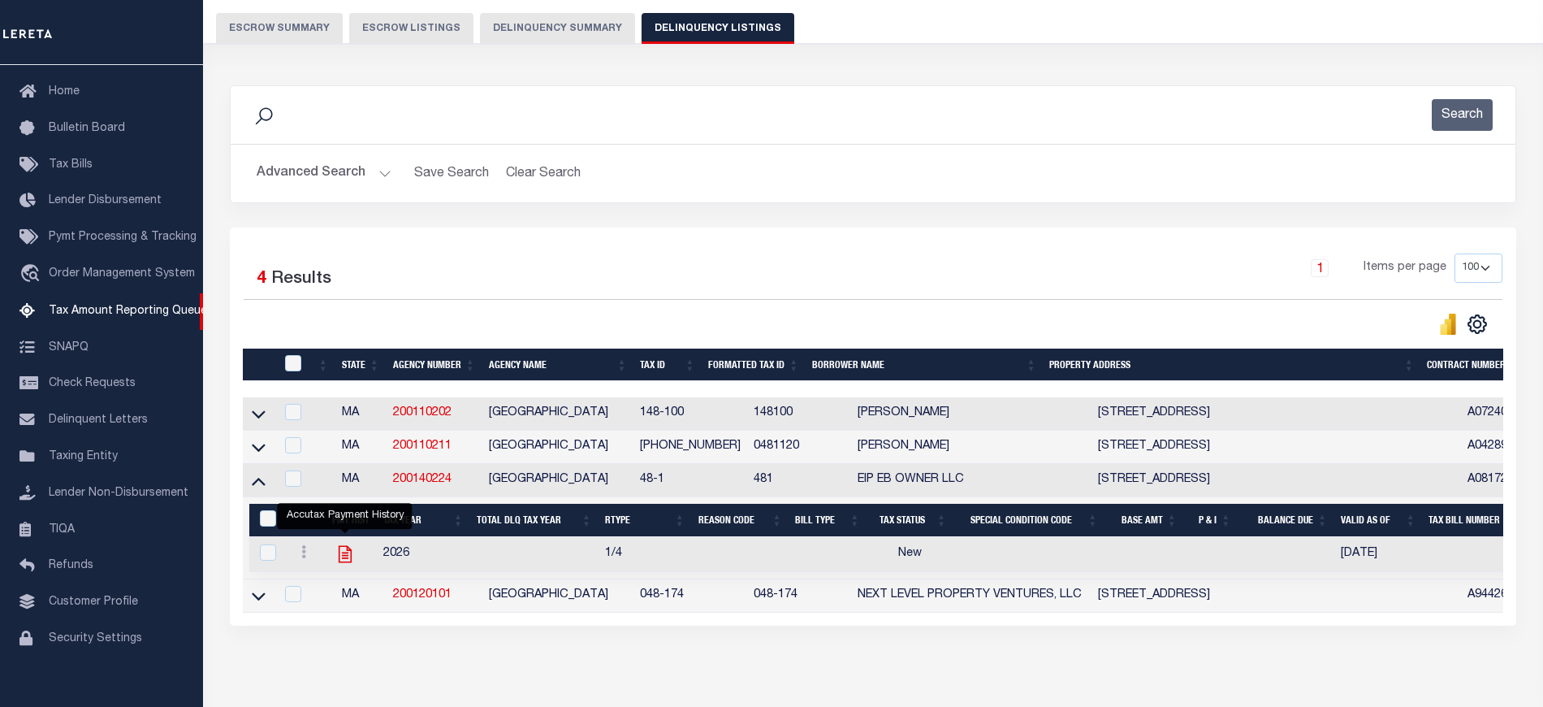
click at [335, 564] on icon "" at bounding box center [345, 553] width 21 height 21
checkbox input "true"
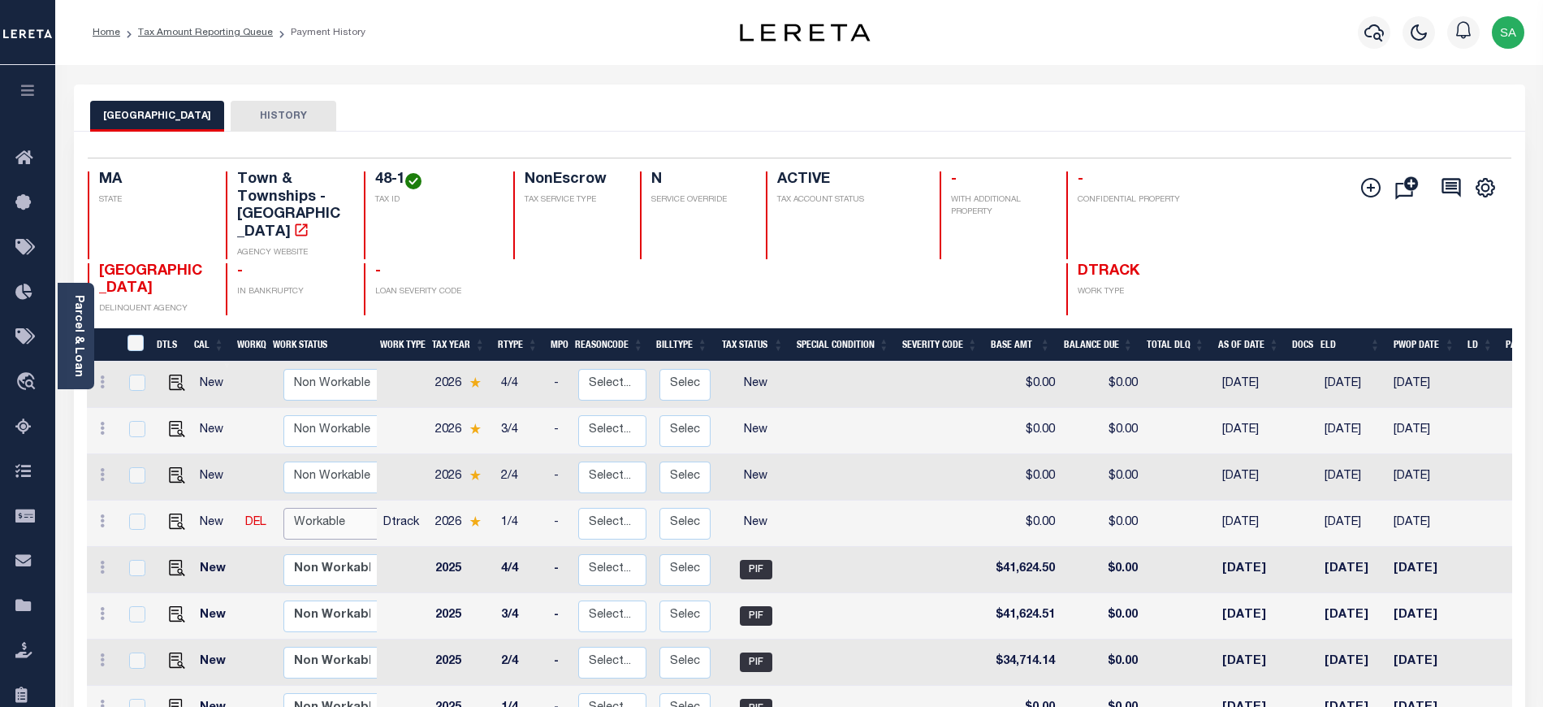
click at [315, 508] on select "Non Workable Workable" at bounding box center [331, 524] width 97 height 32
checkbox input "true"
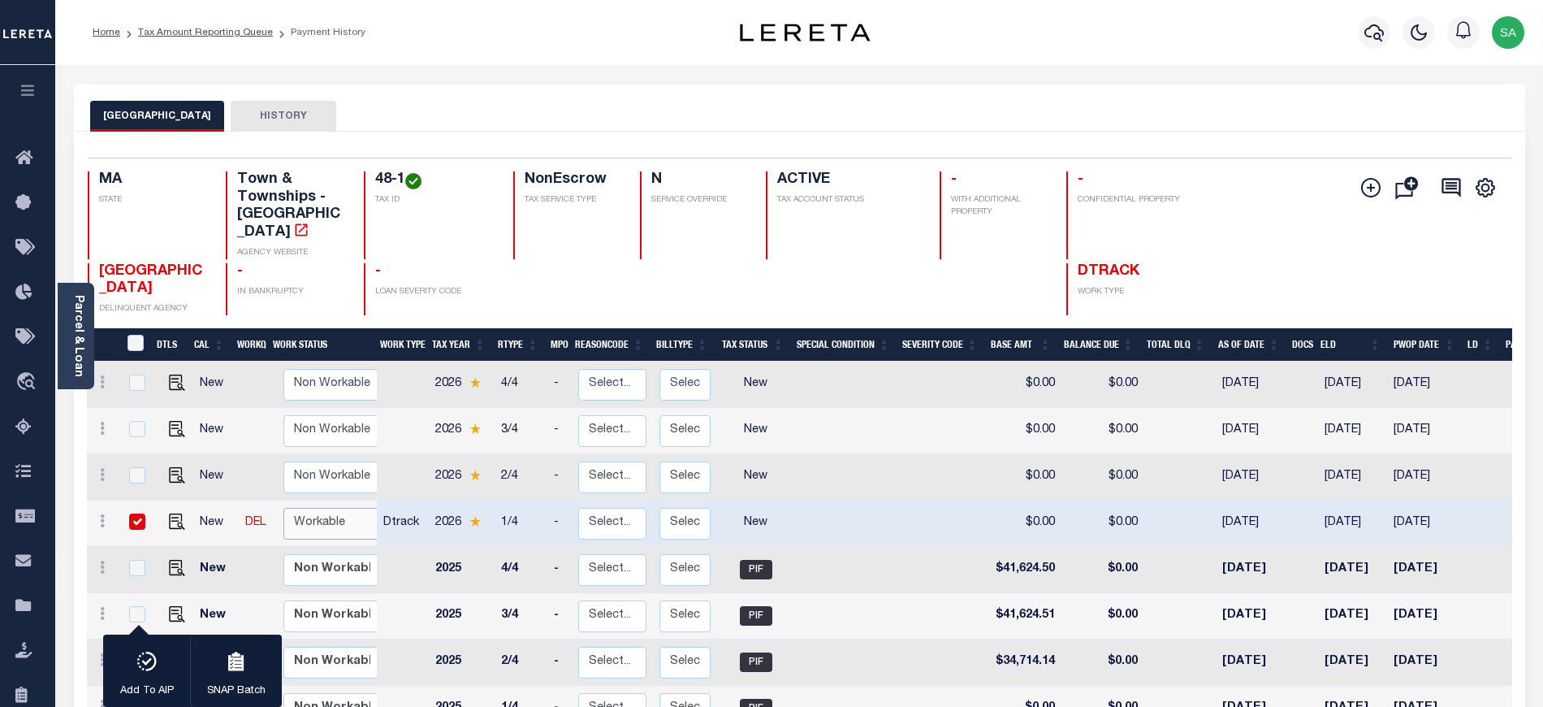
select select "true"
click at [283, 508] on select "Non Workable Workable" at bounding box center [331, 524] width 97 height 32
checkbox input "false"
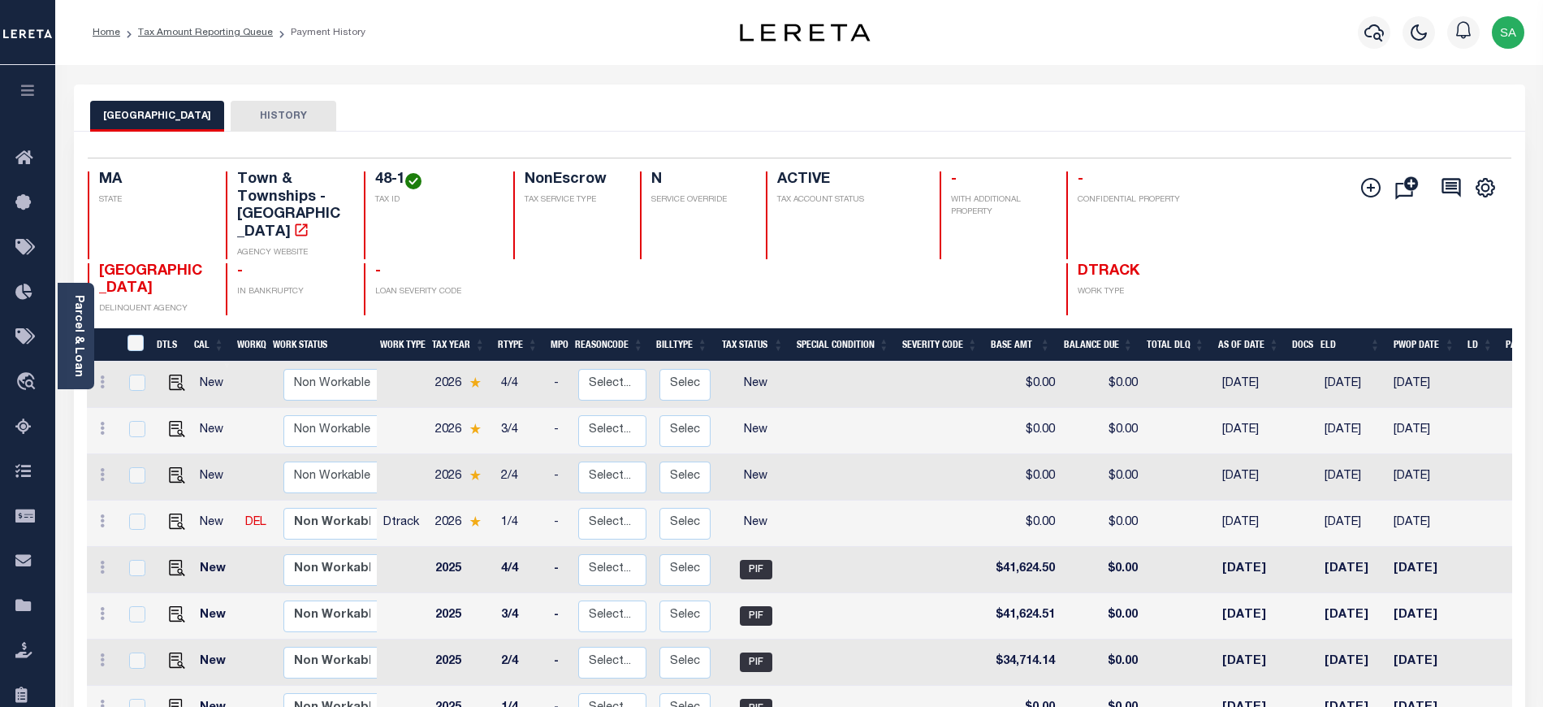
click at [161, 517] on link at bounding box center [173, 522] width 24 height 11
checkbox input "true"
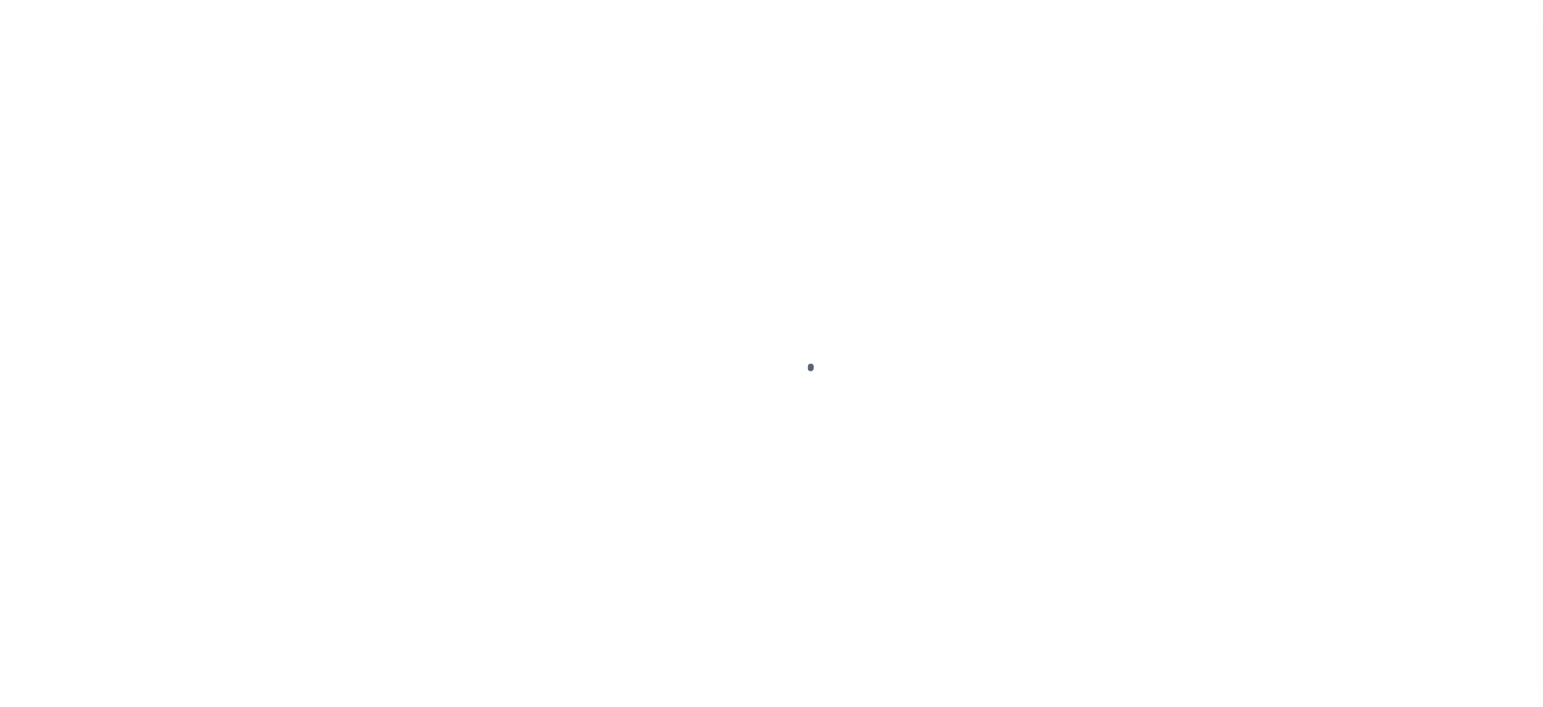
click at [171, 507] on div at bounding box center [771, 353] width 1543 height 707
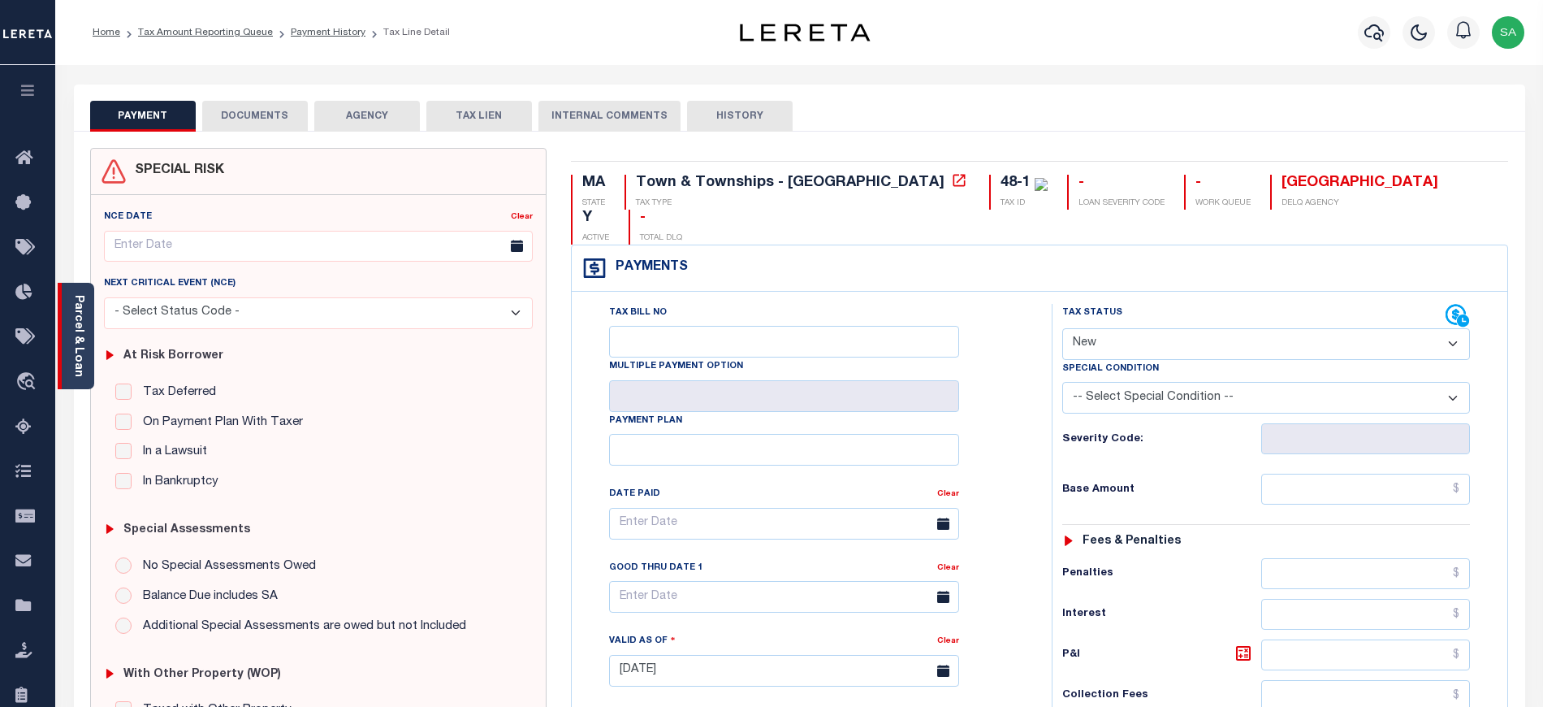
click at [76, 346] on link "Parcel & Loan" at bounding box center [77, 336] width 11 height 82
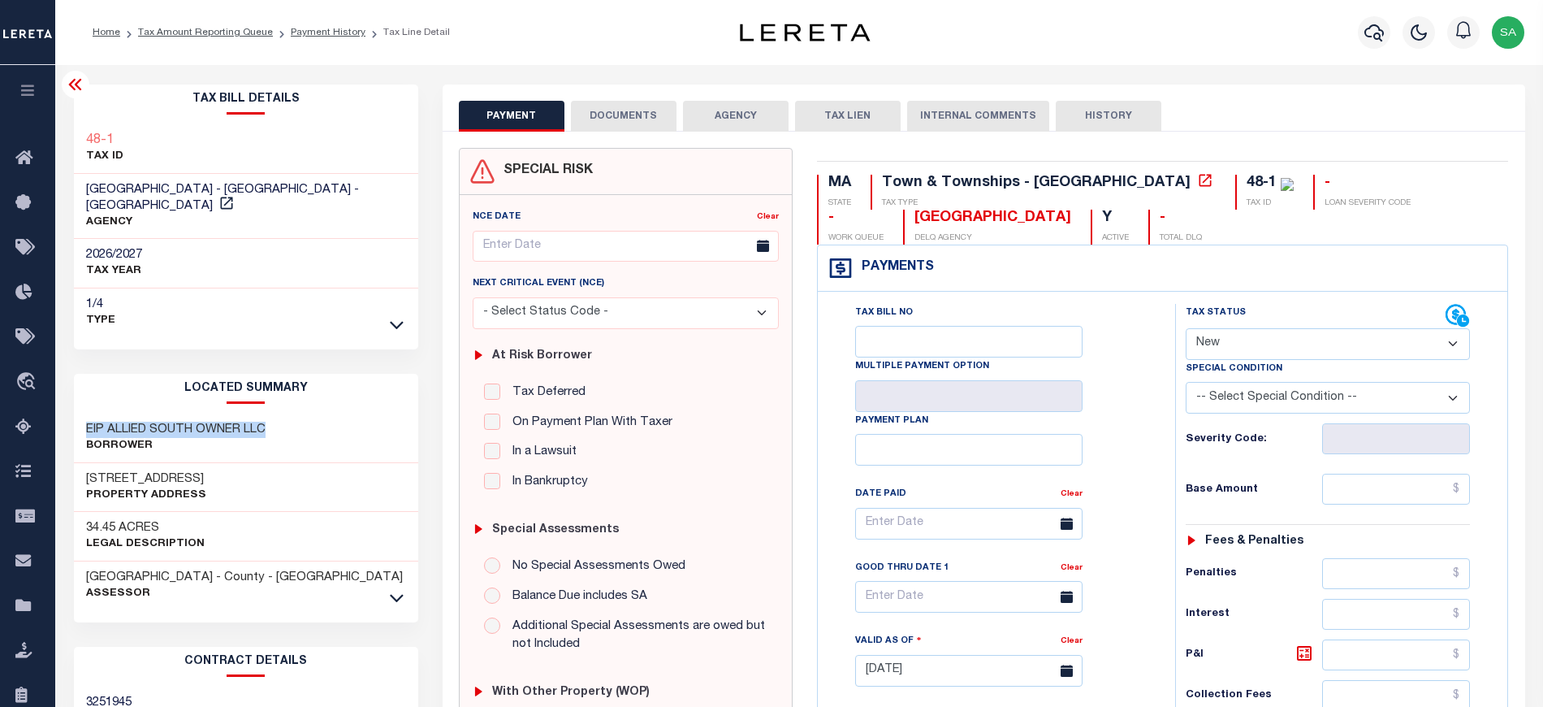
drag, startPoint x: 88, startPoint y: 413, endPoint x: 287, endPoint y: 408, distance: 199.1
click at [287, 413] on div "EIP ALLIED SOUTH OWNER LLC Borrower" at bounding box center [246, 438] width 344 height 50
copy h3 "EIP ALLIED SOUTH OWNER LLC"
click at [71, 93] on icon at bounding box center [75, 84] width 19 height 19
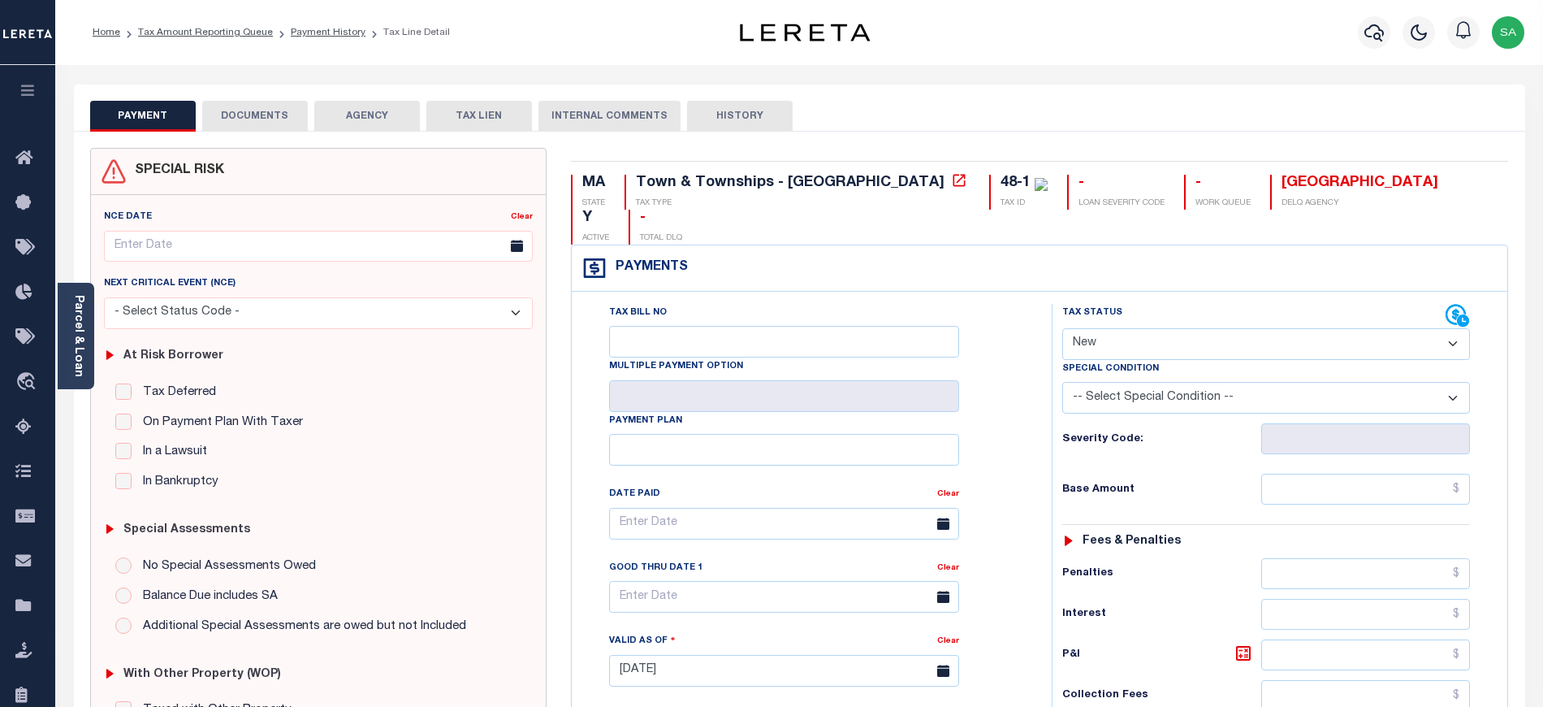
click at [1207, 360] on div "Special Condition" at bounding box center [1266, 371] width 408 height 23
click at [1213, 328] on select "- Select Status Code - Open Due/Unpaid Paid Incomplete No Tax Due Internal Refu…" at bounding box center [1266, 344] width 408 height 32
select select "DUE"
click at [1062, 328] on select "- Select Status Code - Open Due/Unpaid Paid Incomplete No Tax Due Internal Refu…" at bounding box center [1266, 344] width 408 height 32
type input "[DATE]"
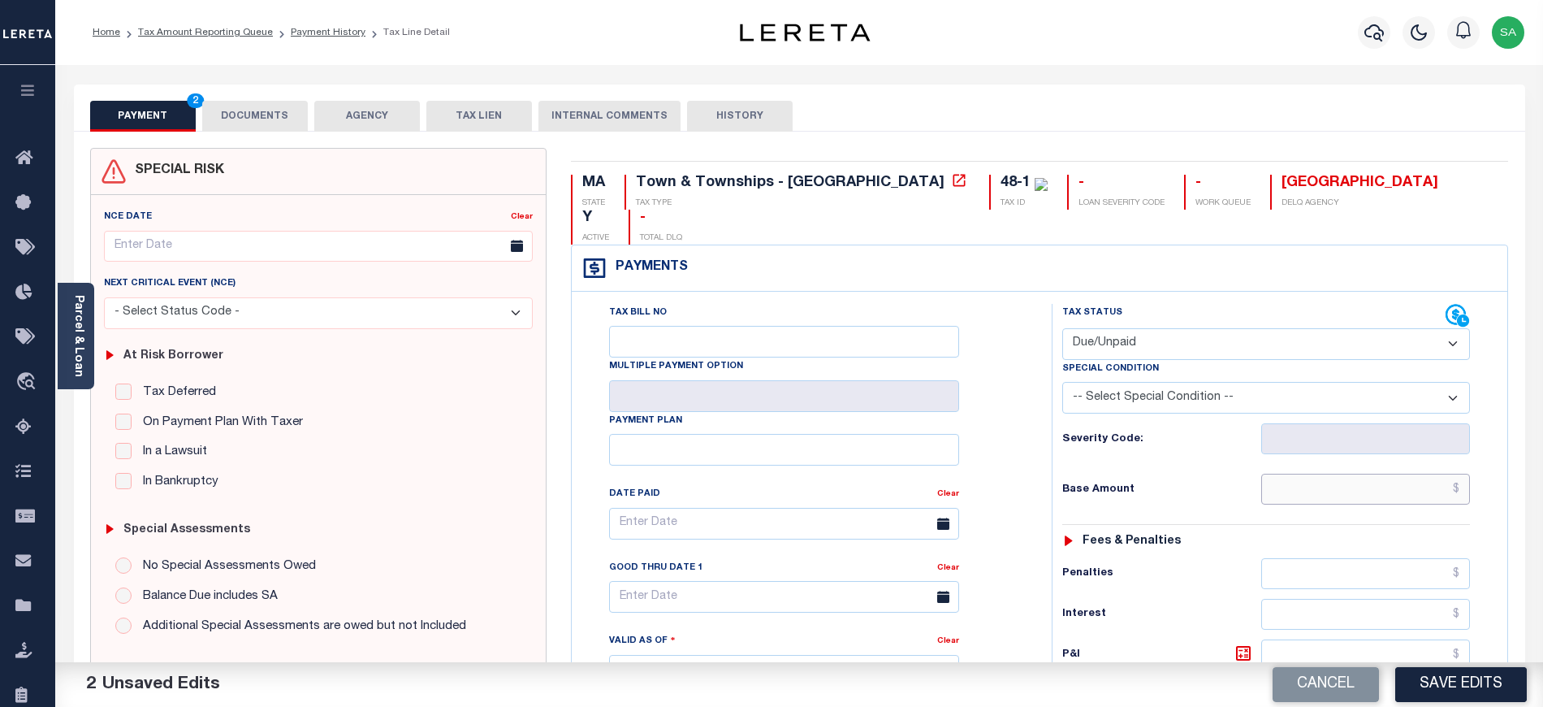
click at [1310, 473] on input "text" at bounding box center [1366, 488] width 210 height 31
paste input "$39,495.99"
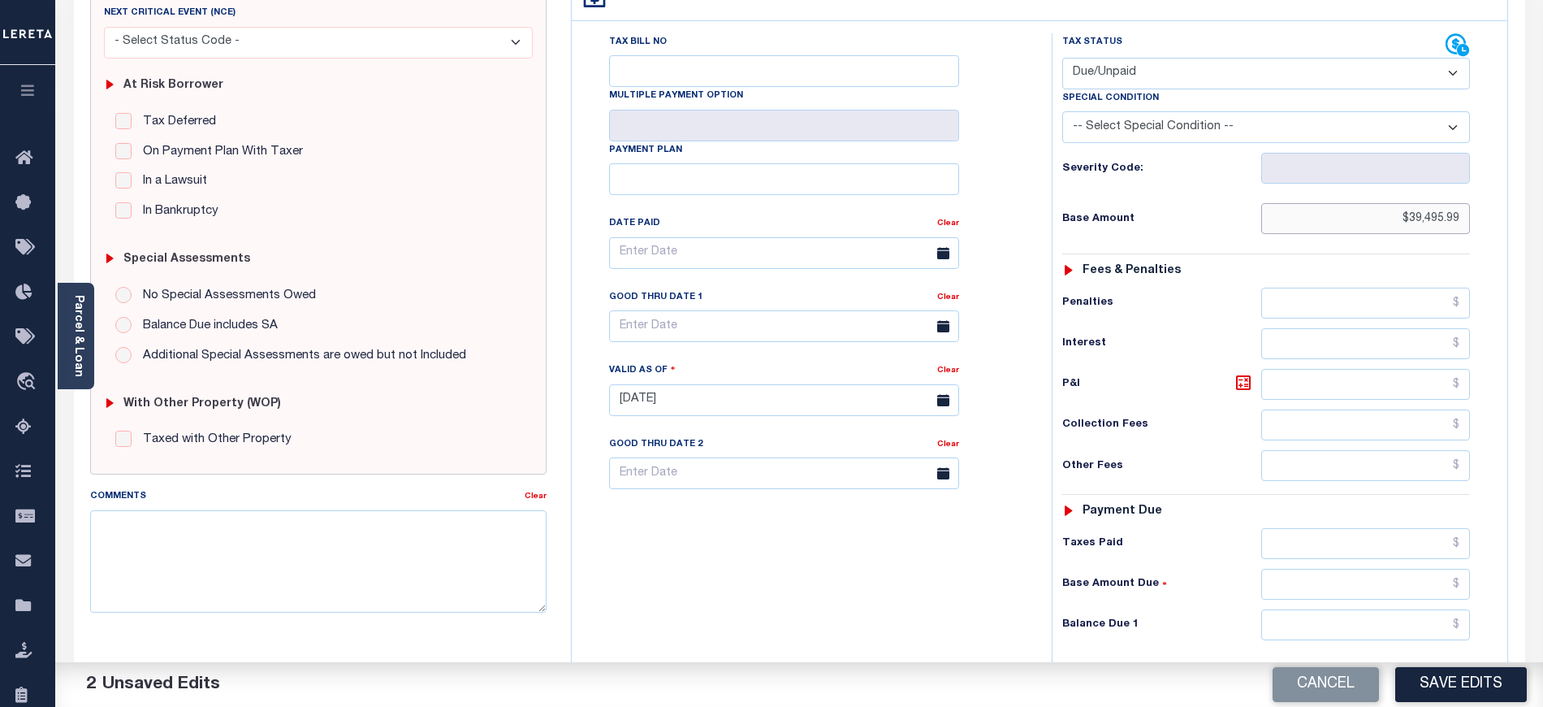
scroll to position [325, 0]
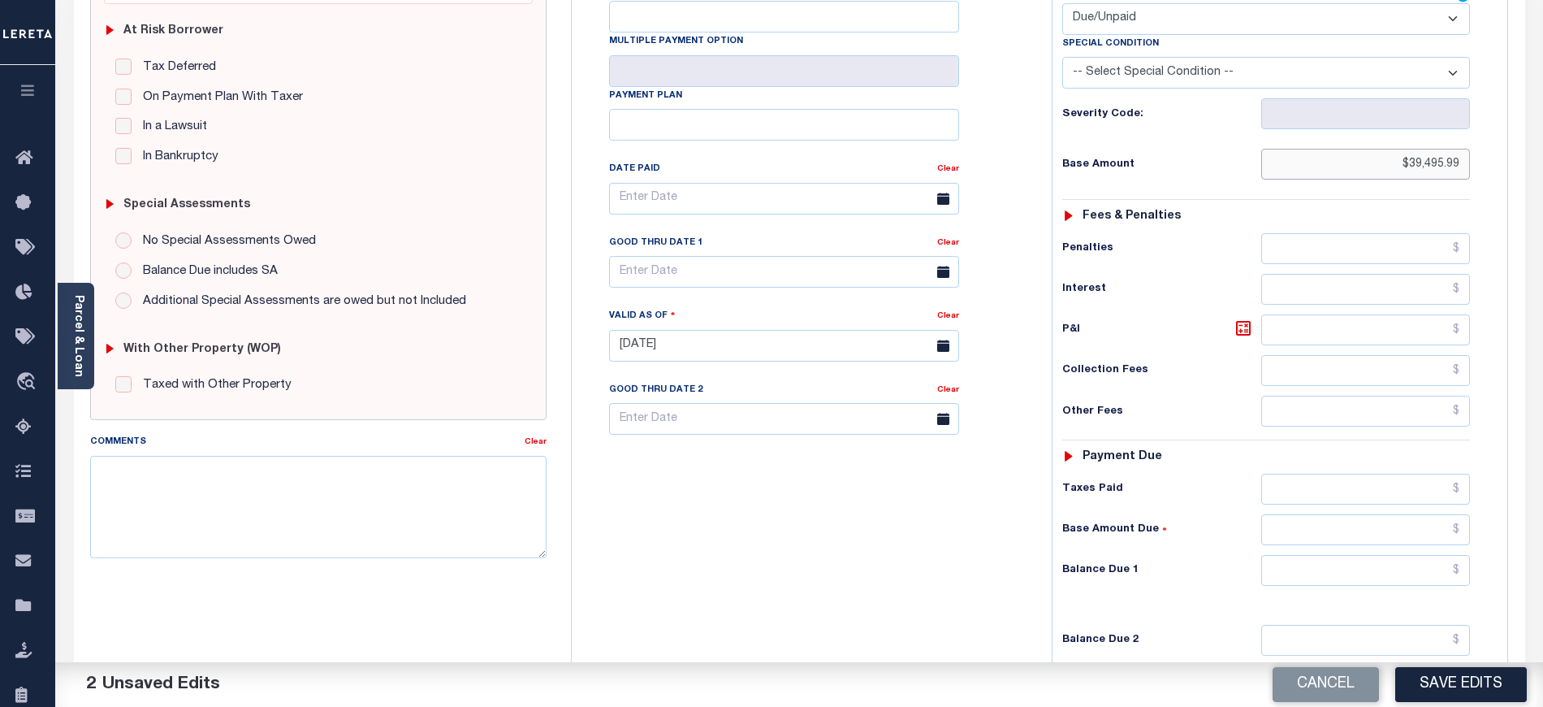
type input "$39,495.99"
click at [1307, 556] on input "text" at bounding box center [1366, 570] width 210 height 31
paste input "$39,495.99"
type input "$39,495.99"
click at [719, 256] on input "text" at bounding box center [784, 272] width 350 height 32
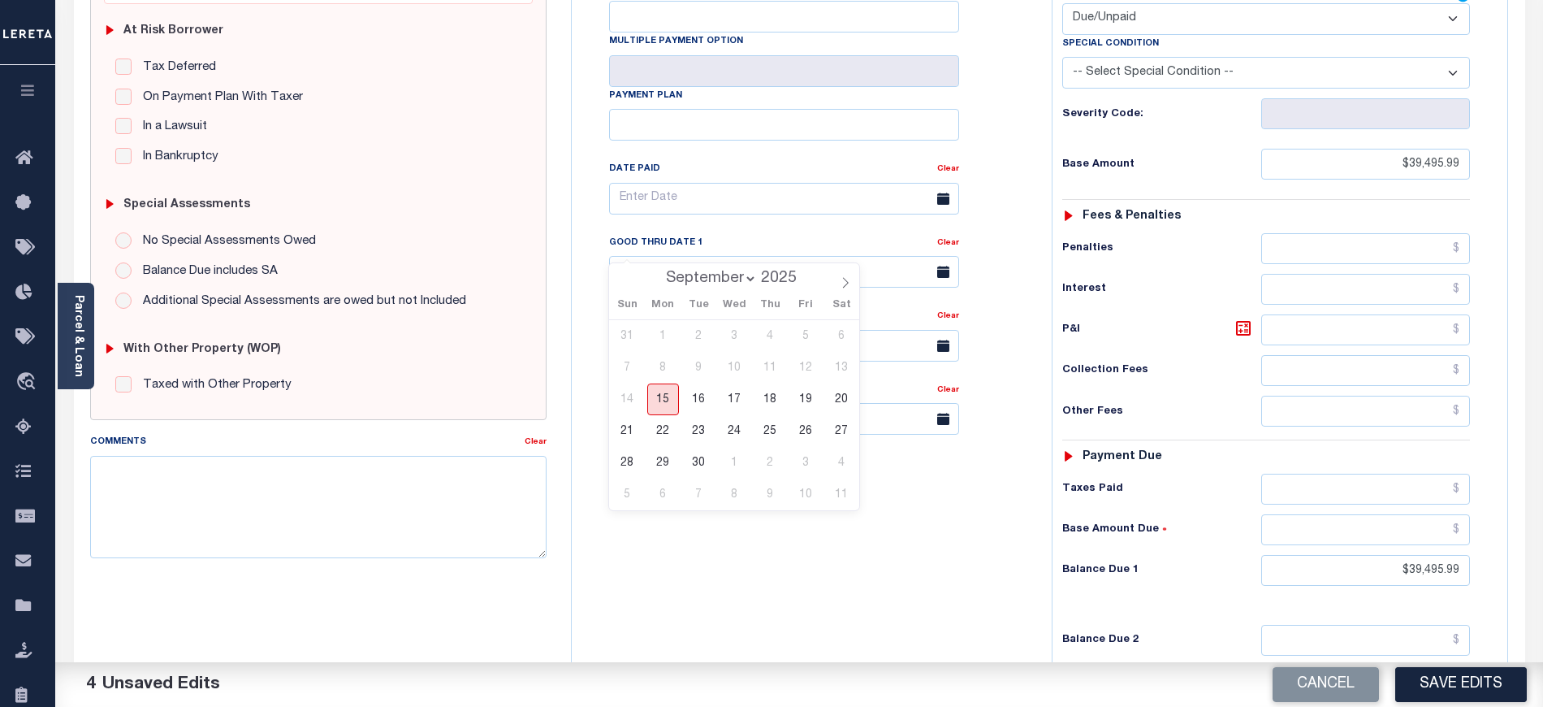
click at [661, 400] on span "15" at bounding box center [663, 399] width 32 height 32
type input "[DATE]"
click at [712, 553] on div "Tax Bill No Multiple Payment Option Payment Plan Clear" at bounding box center [808, 337] width 464 height 717
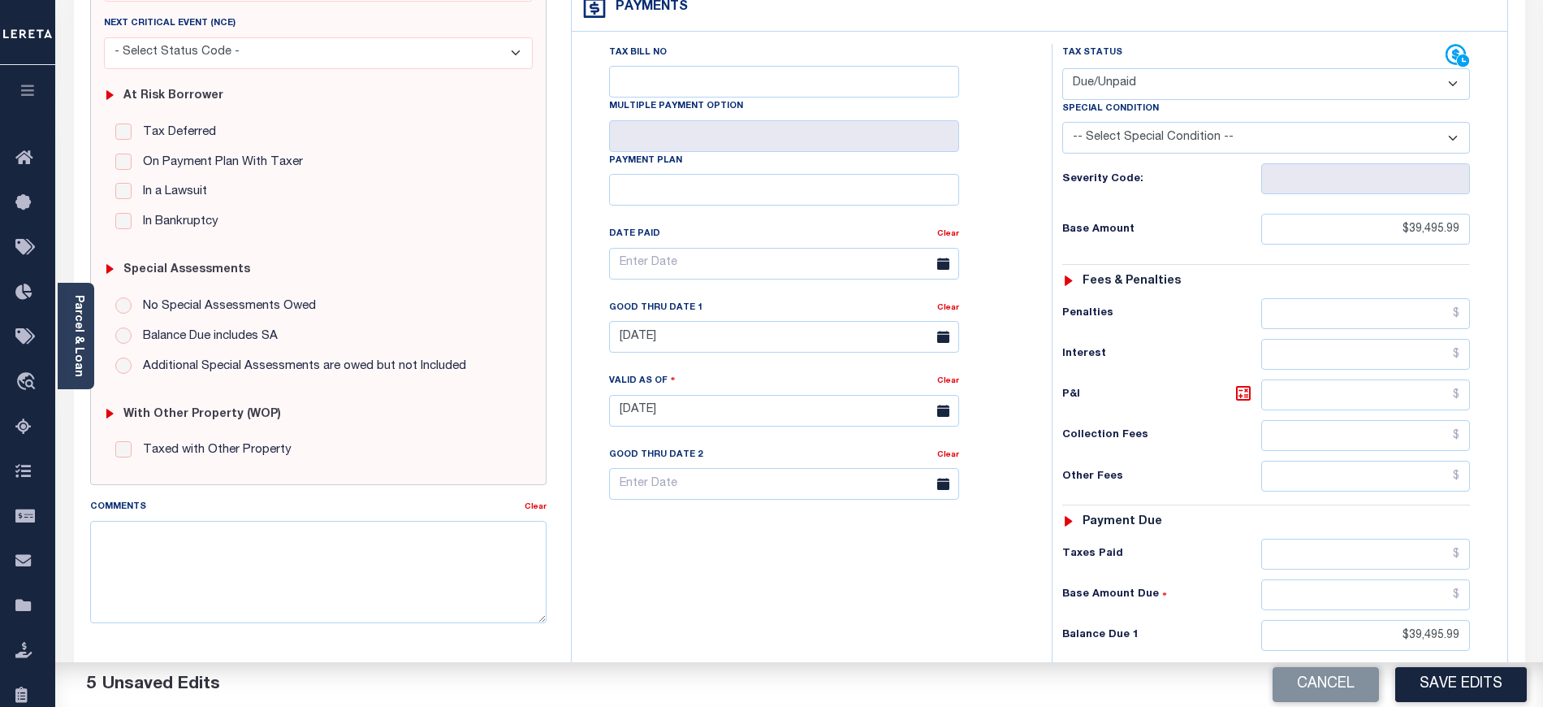
scroll to position [0, 0]
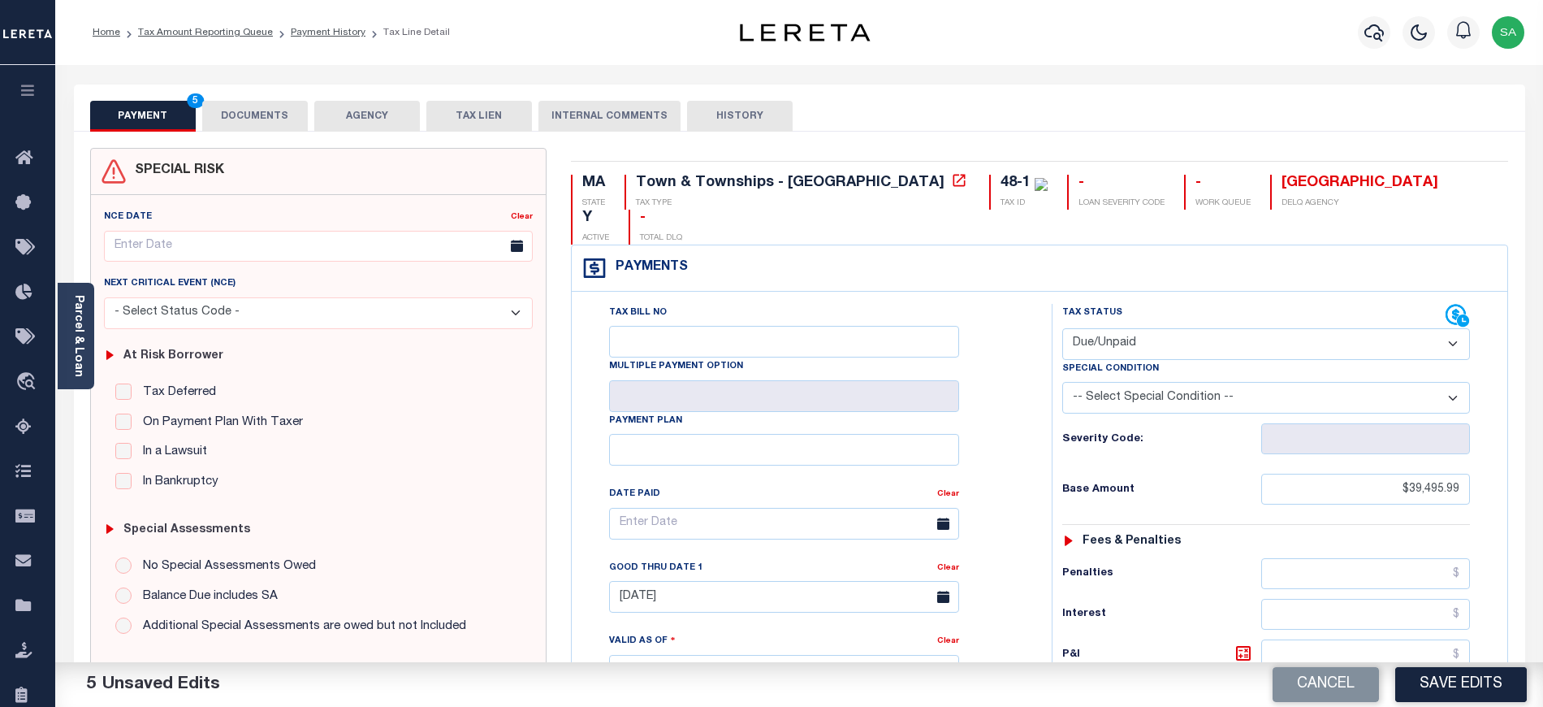
click at [257, 128] on button "DOCUMENTS" at bounding box center [255, 116] width 106 height 31
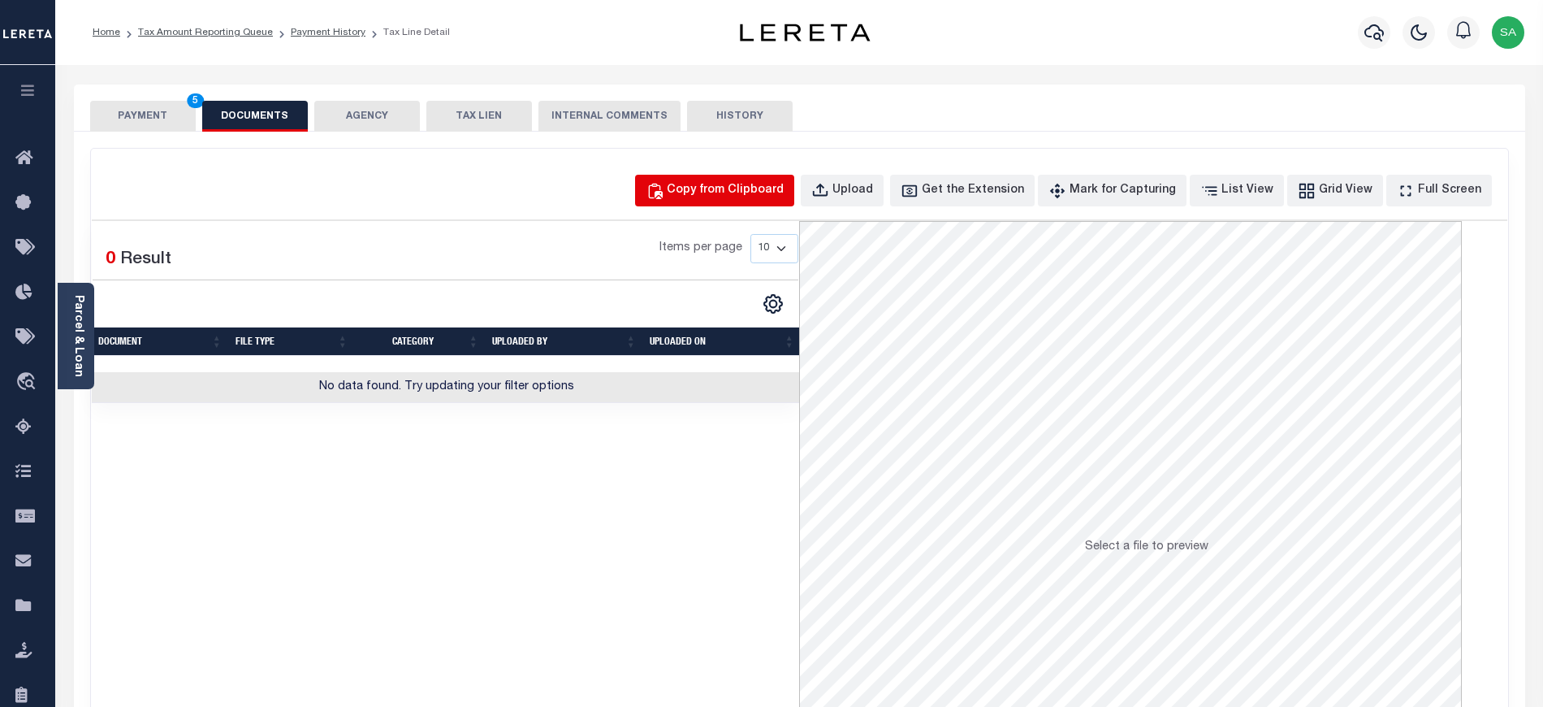
click at [726, 190] on div "Copy from Clipboard" at bounding box center [725, 191] width 117 height 18
select select "POP"
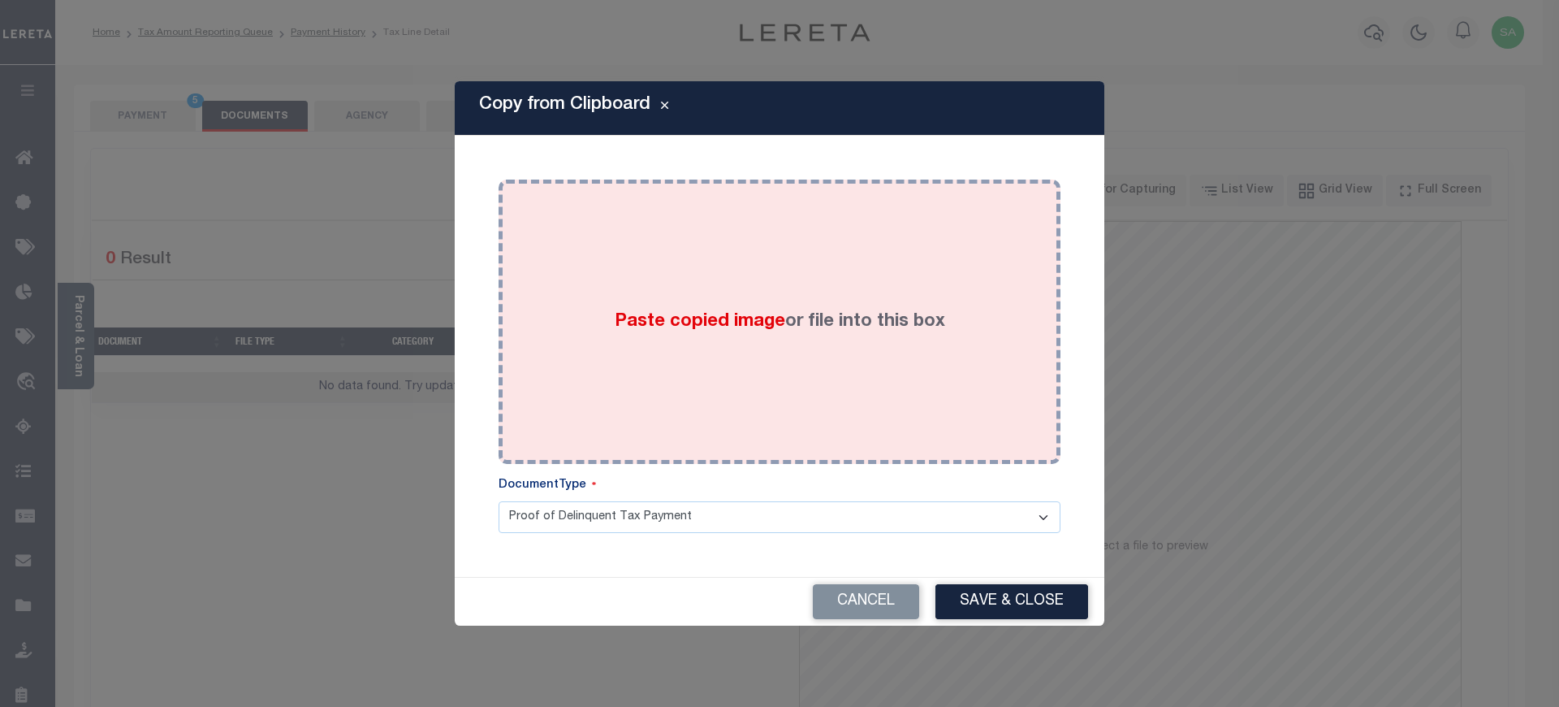
click at [744, 348] on div "Paste copied image or file into this box" at bounding box center [780, 322] width 538 height 260
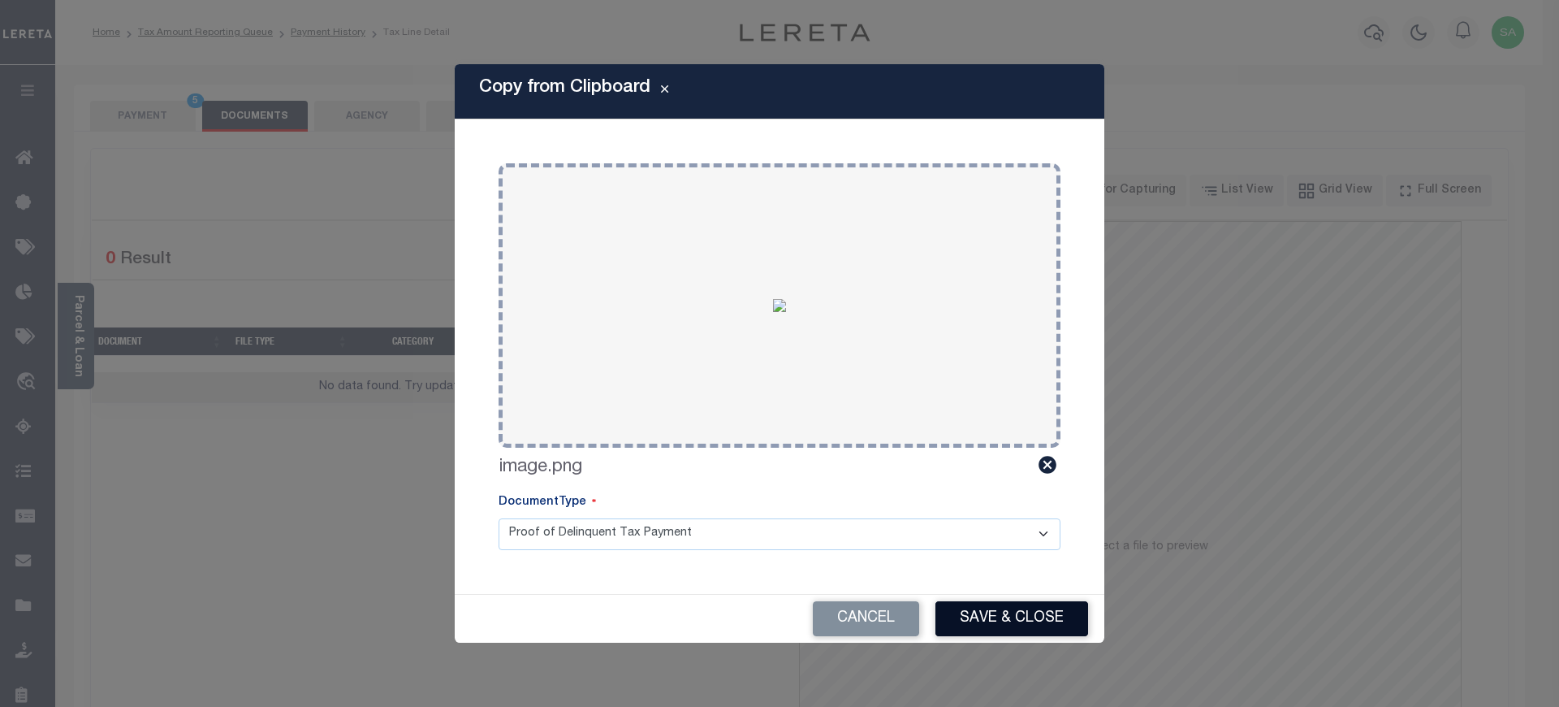
click at [981, 611] on button "Save & Close" at bounding box center [1012, 618] width 153 height 35
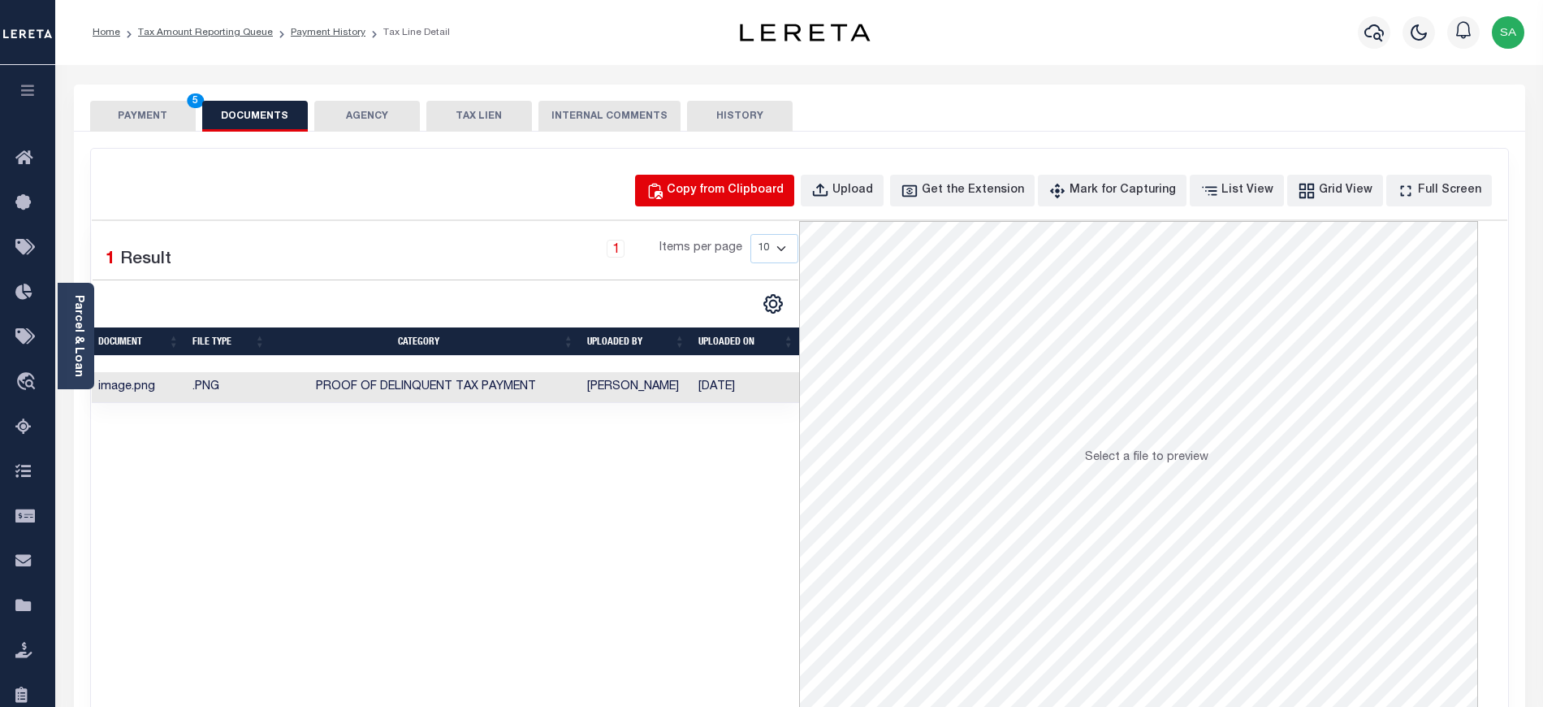
click at [771, 179] on button "Copy from Clipboard" at bounding box center [714, 191] width 159 height 32
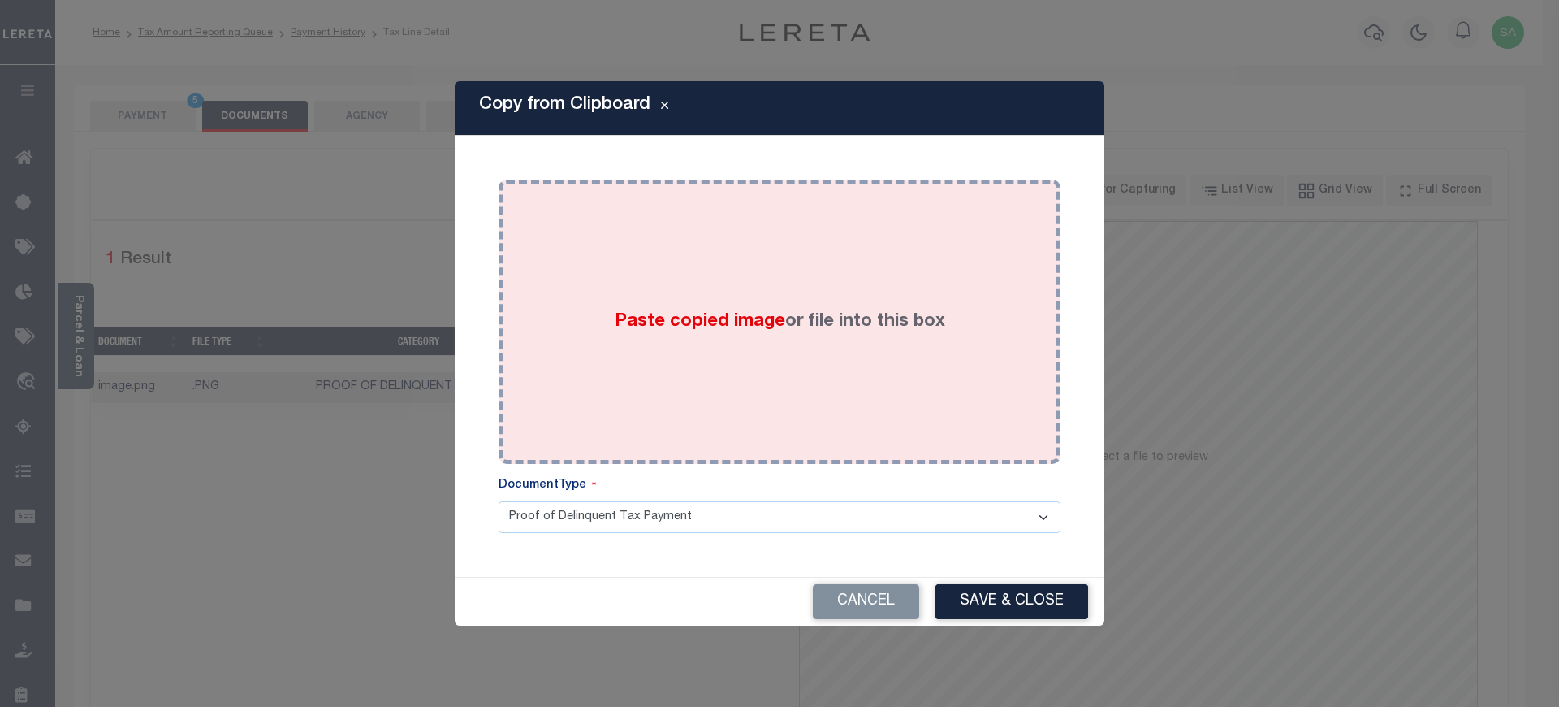
click at [853, 358] on div "Paste copied image or file into this box" at bounding box center [780, 322] width 538 height 260
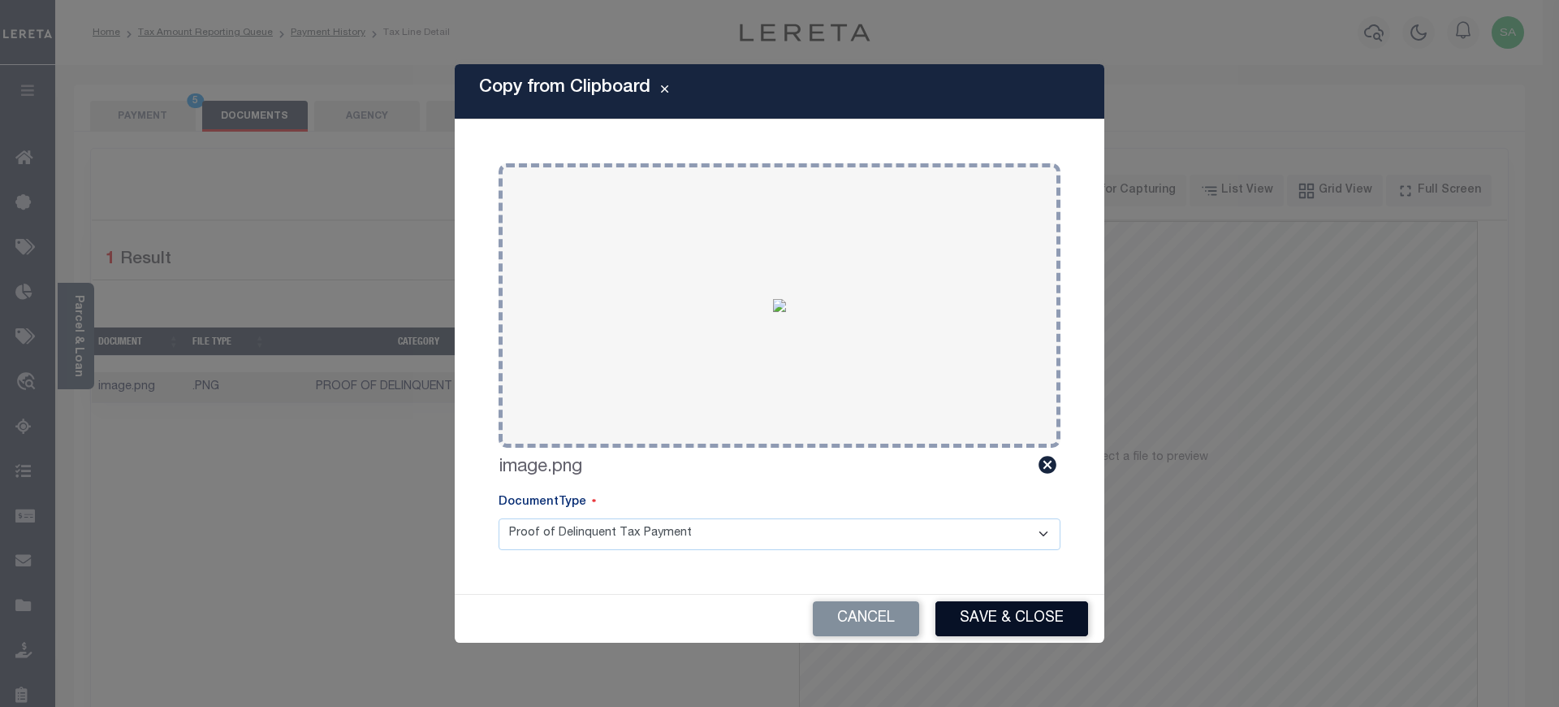
click at [1023, 614] on button "Save & Close" at bounding box center [1012, 618] width 153 height 35
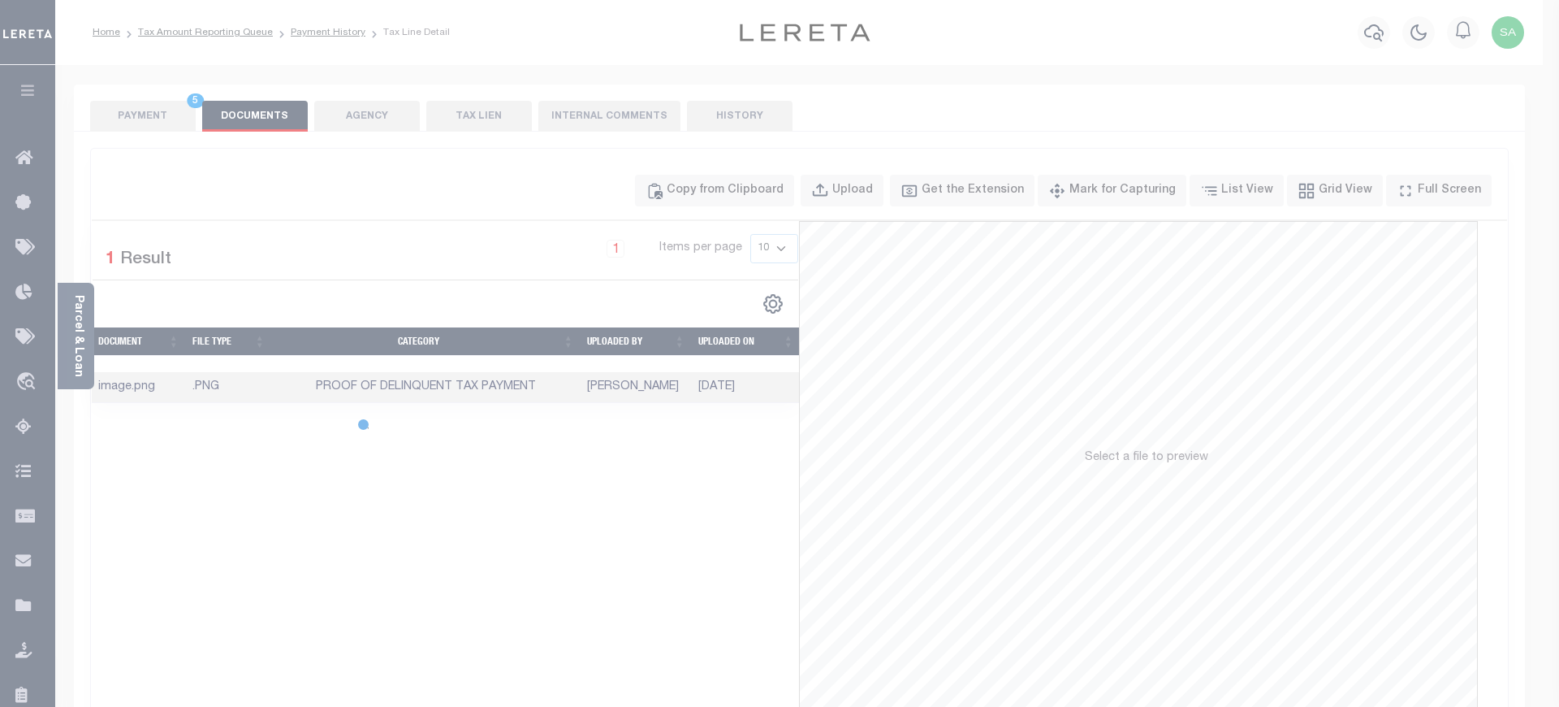
click at [136, 120] on div at bounding box center [779, 353] width 1559 height 707
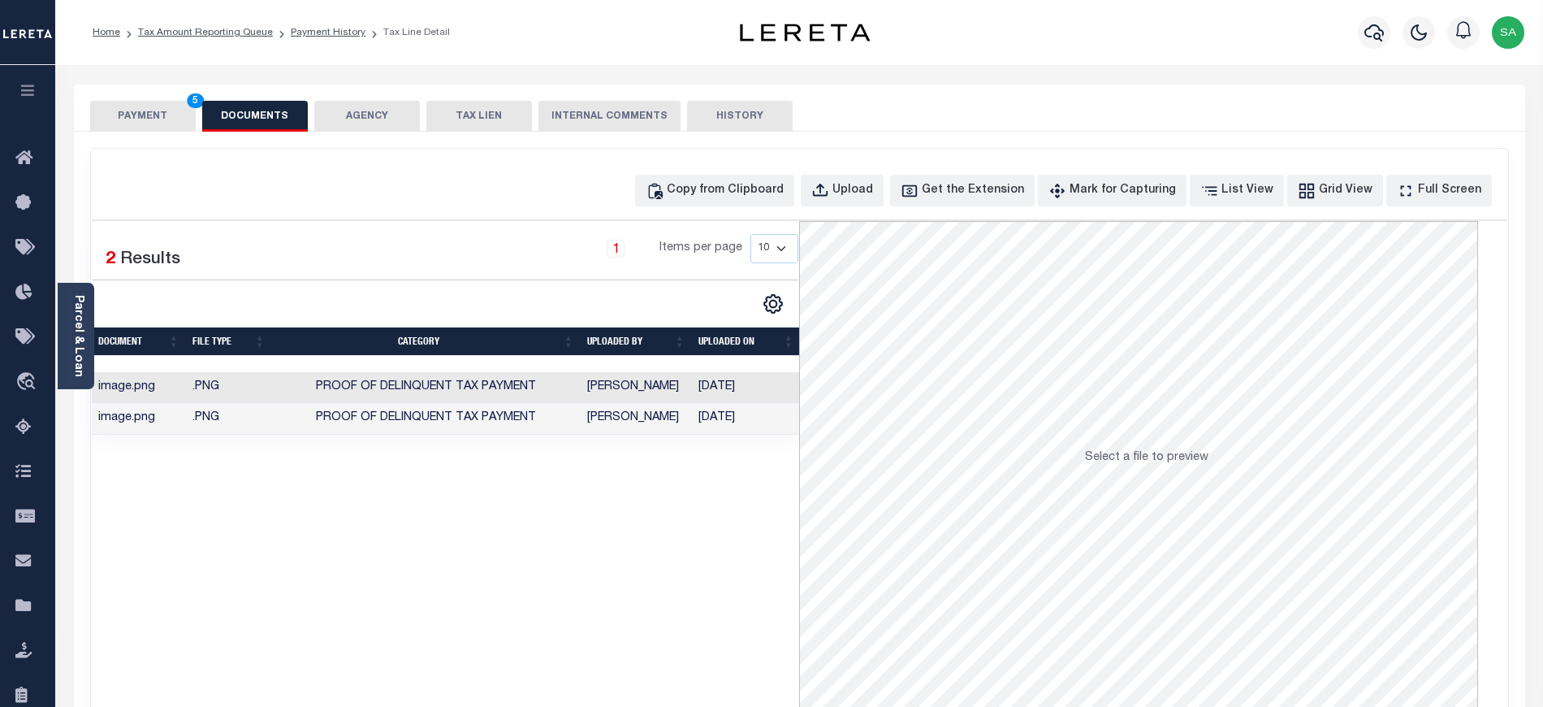
click at [150, 115] on button "PAYMENT 5" at bounding box center [143, 116] width 106 height 31
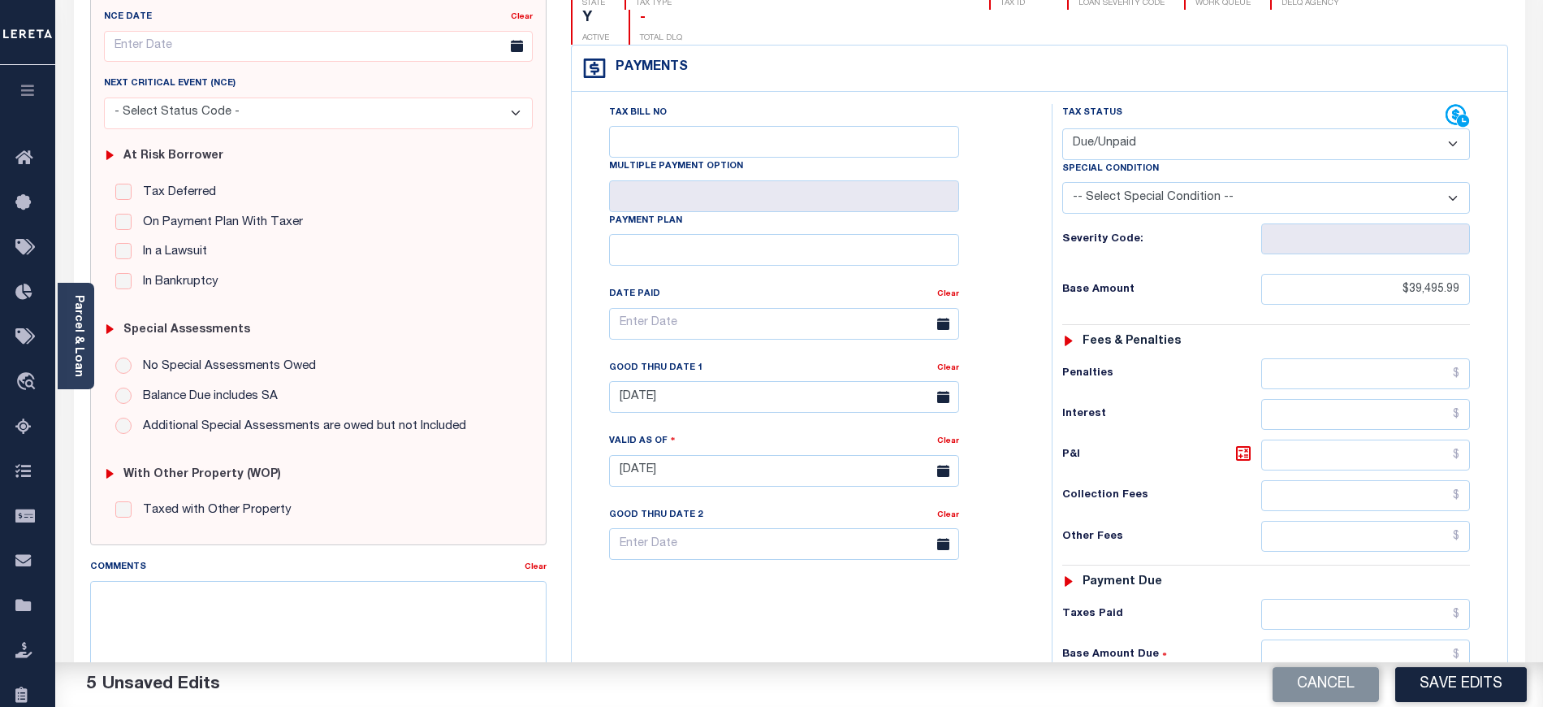
scroll to position [216, 0]
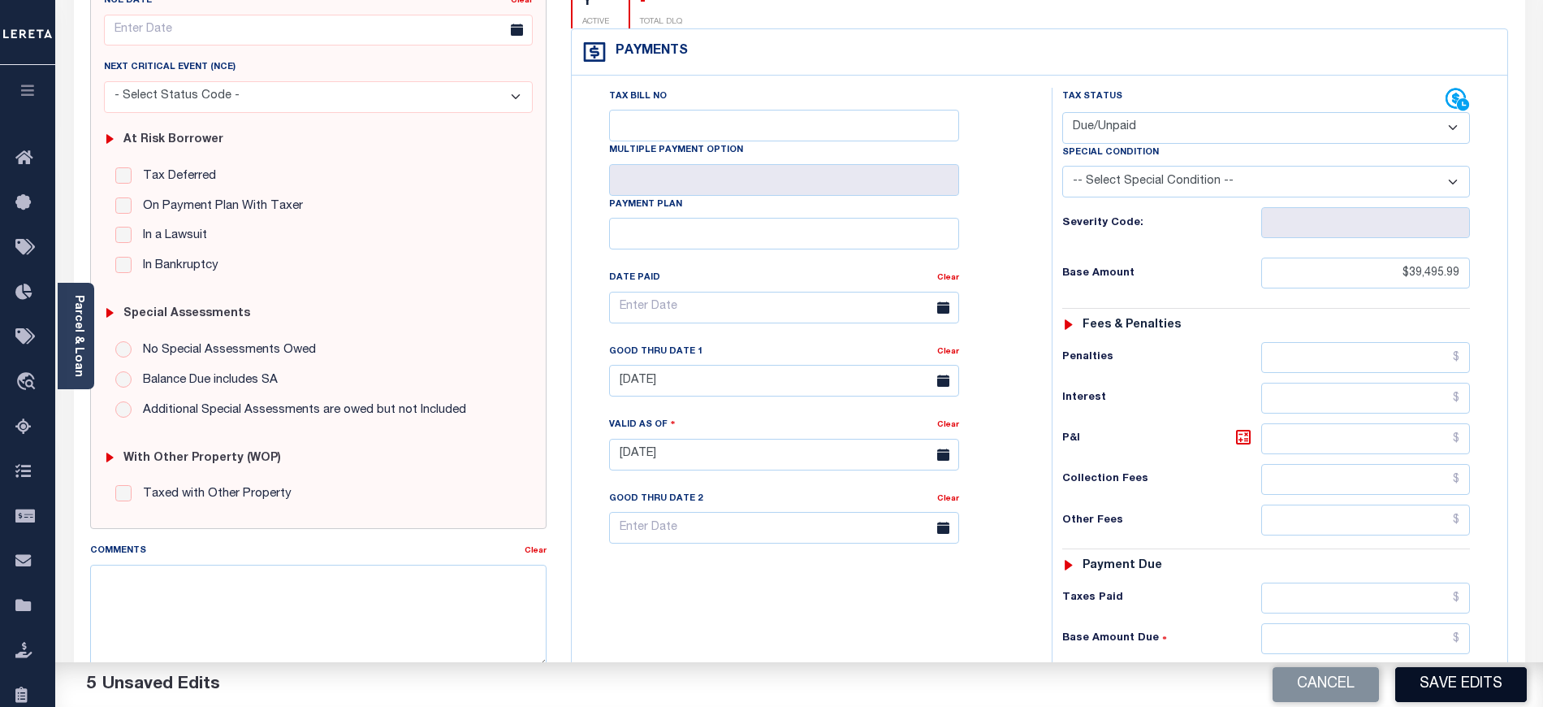
click at [1463, 681] on button "Save Edits" at bounding box center [1461, 684] width 132 height 35
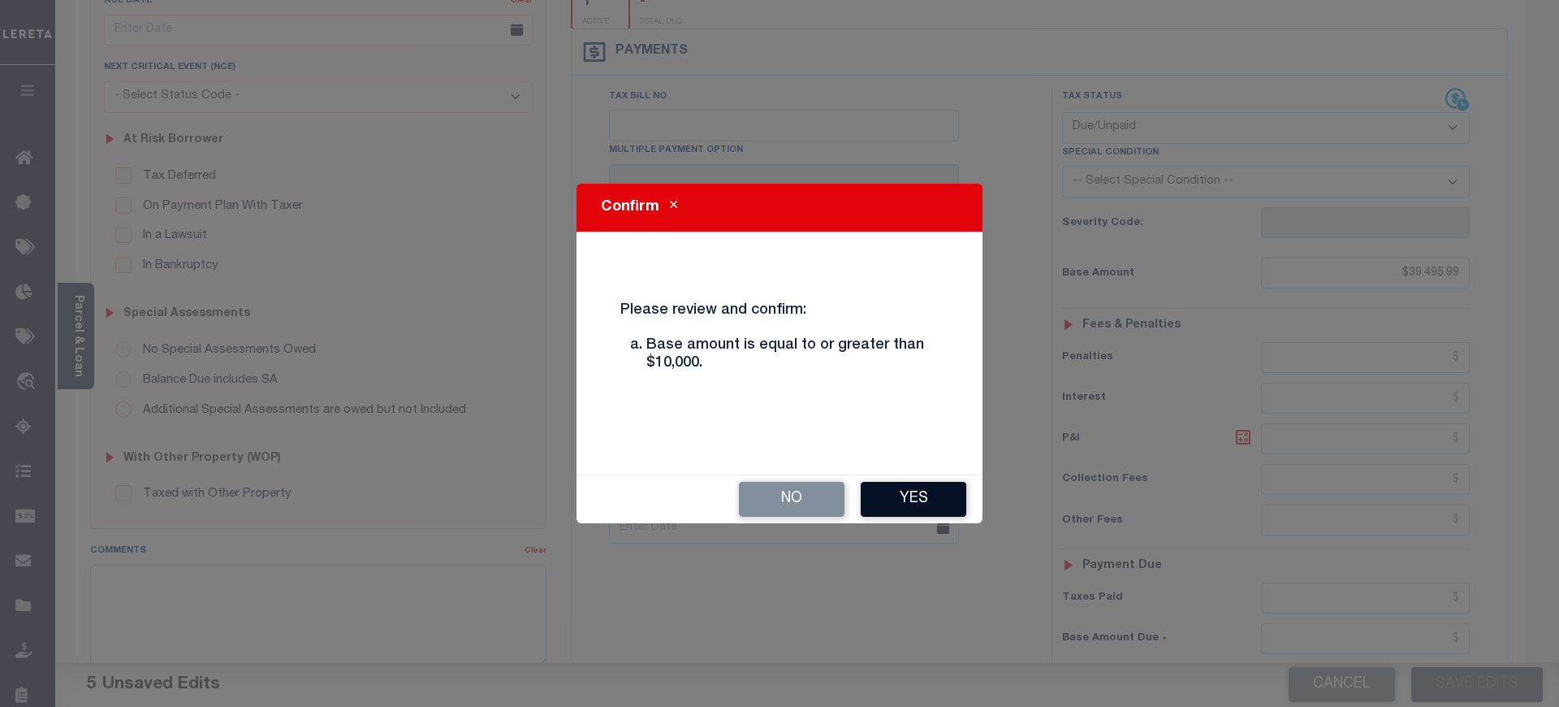
click at [895, 505] on button "Yes" at bounding box center [914, 499] width 106 height 35
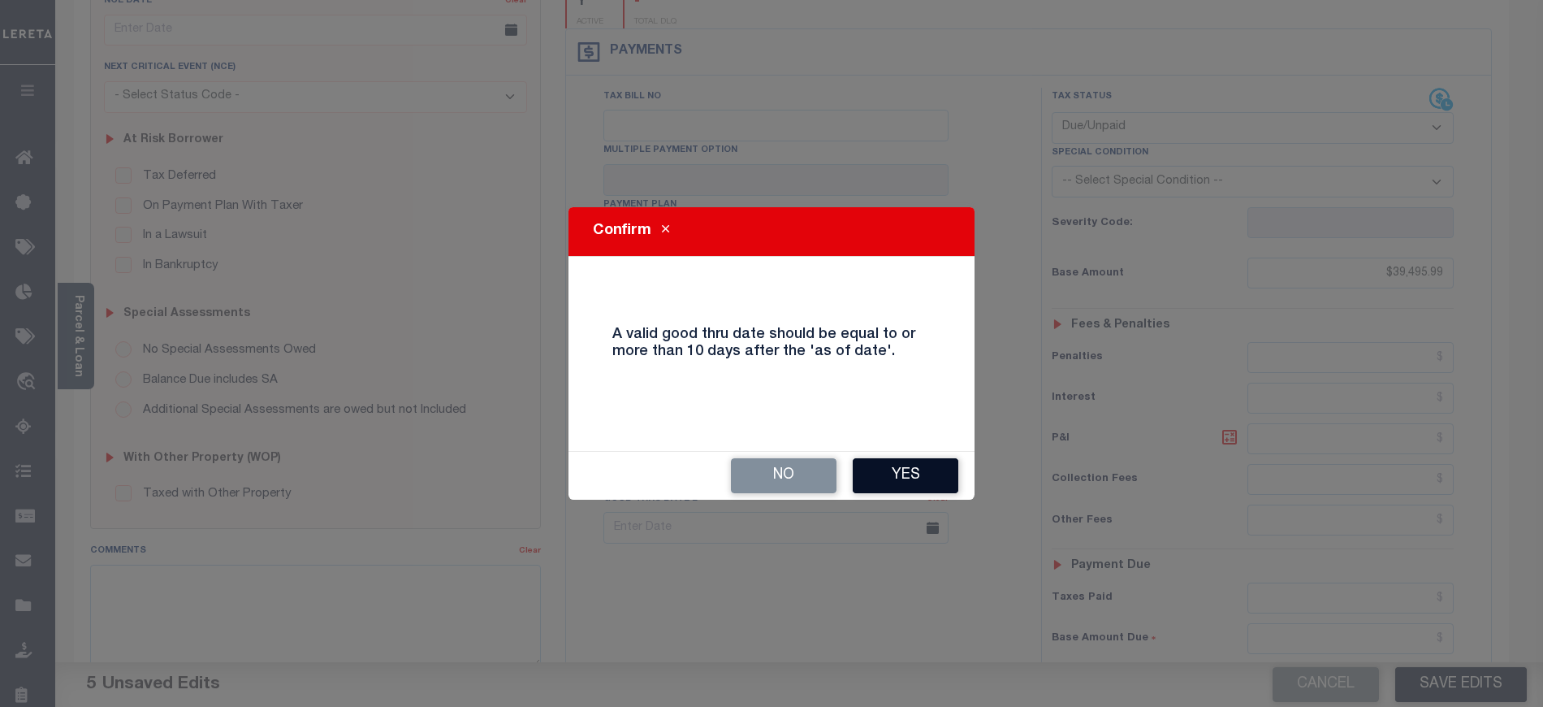
click at [907, 488] on button "Yes" at bounding box center [906, 475] width 106 height 35
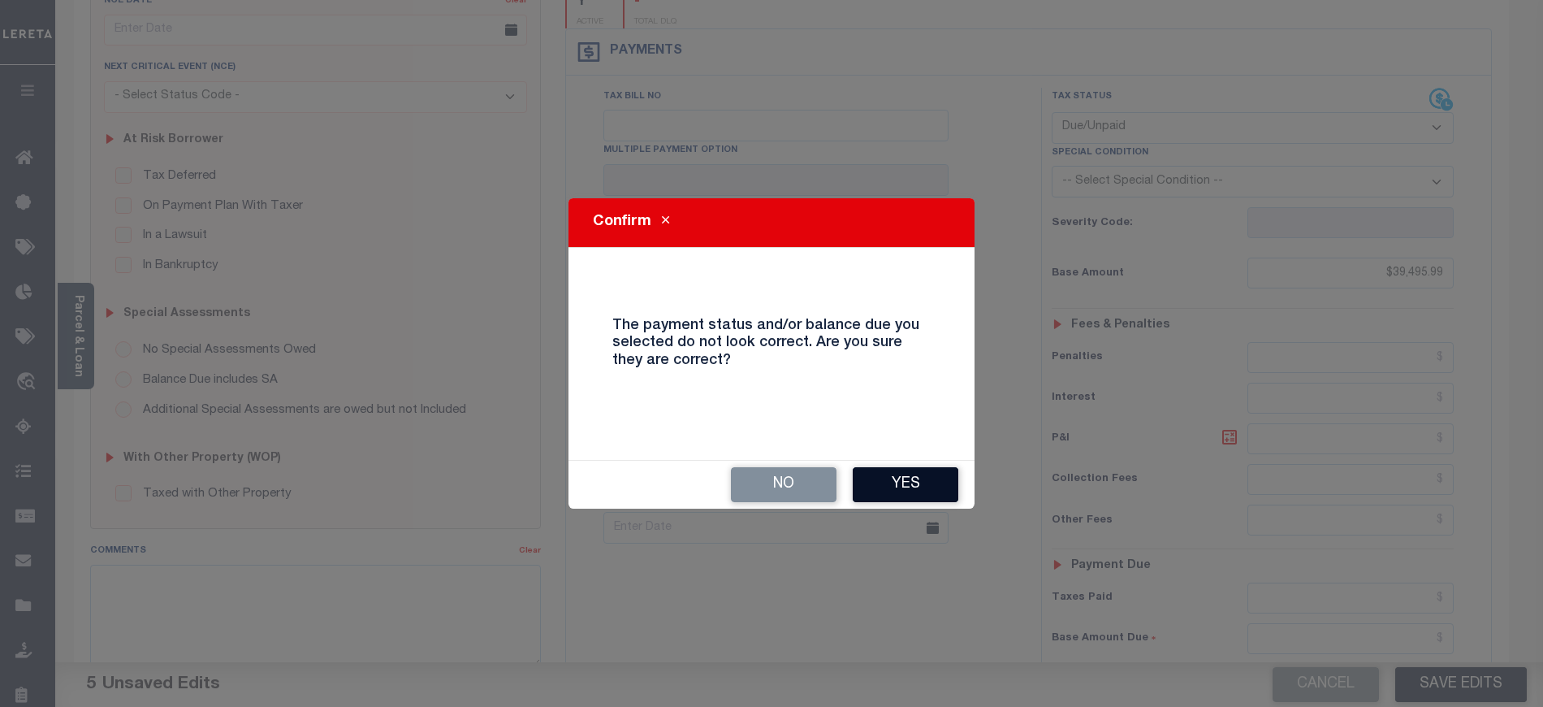
click at [910, 482] on button "Yes" at bounding box center [906, 484] width 106 height 35
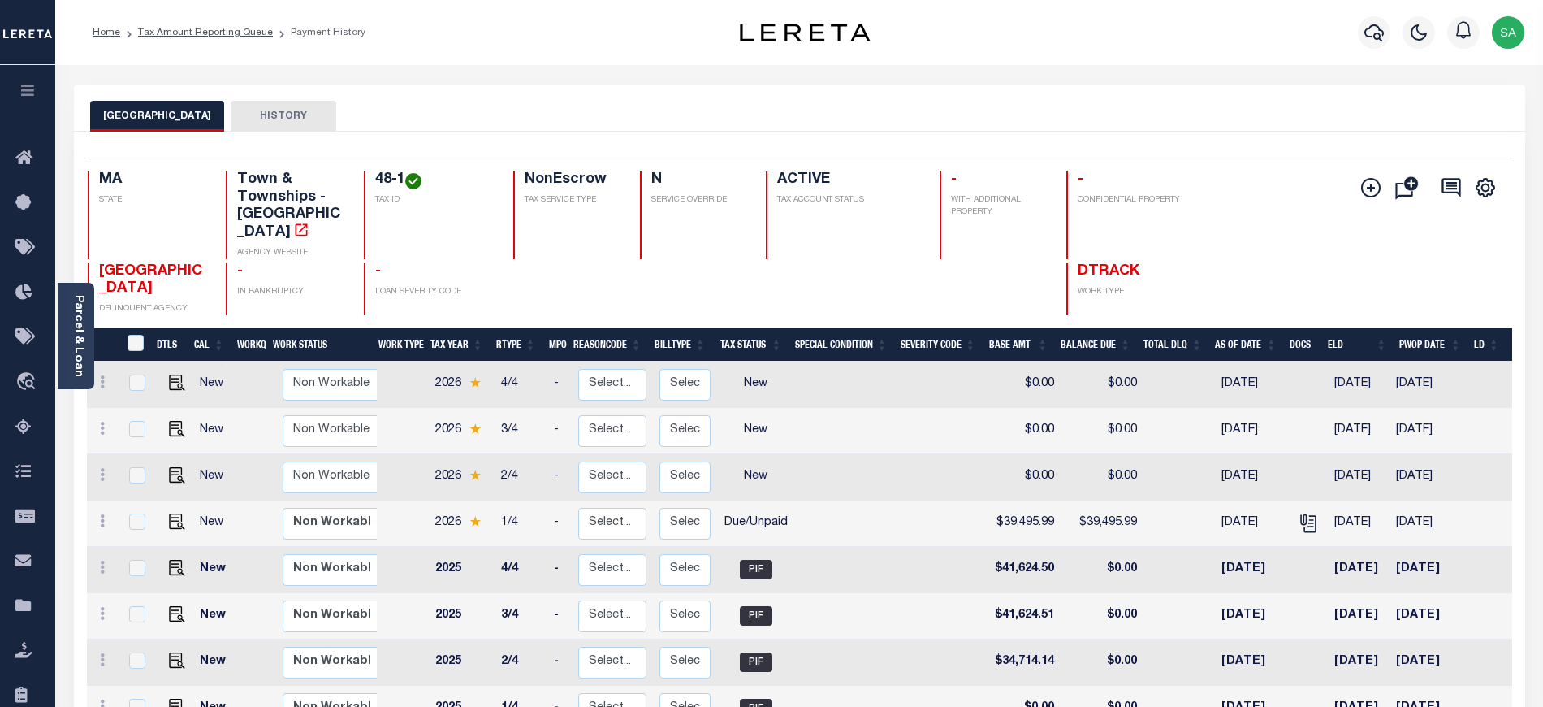
click at [211, 40] on ol "Home Tax Amount Reporting Queue Payment History" at bounding box center [229, 32] width 299 height 34
click at [210, 32] on link "Tax Amount Reporting Queue" at bounding box center [205, 33] width 135 height 10
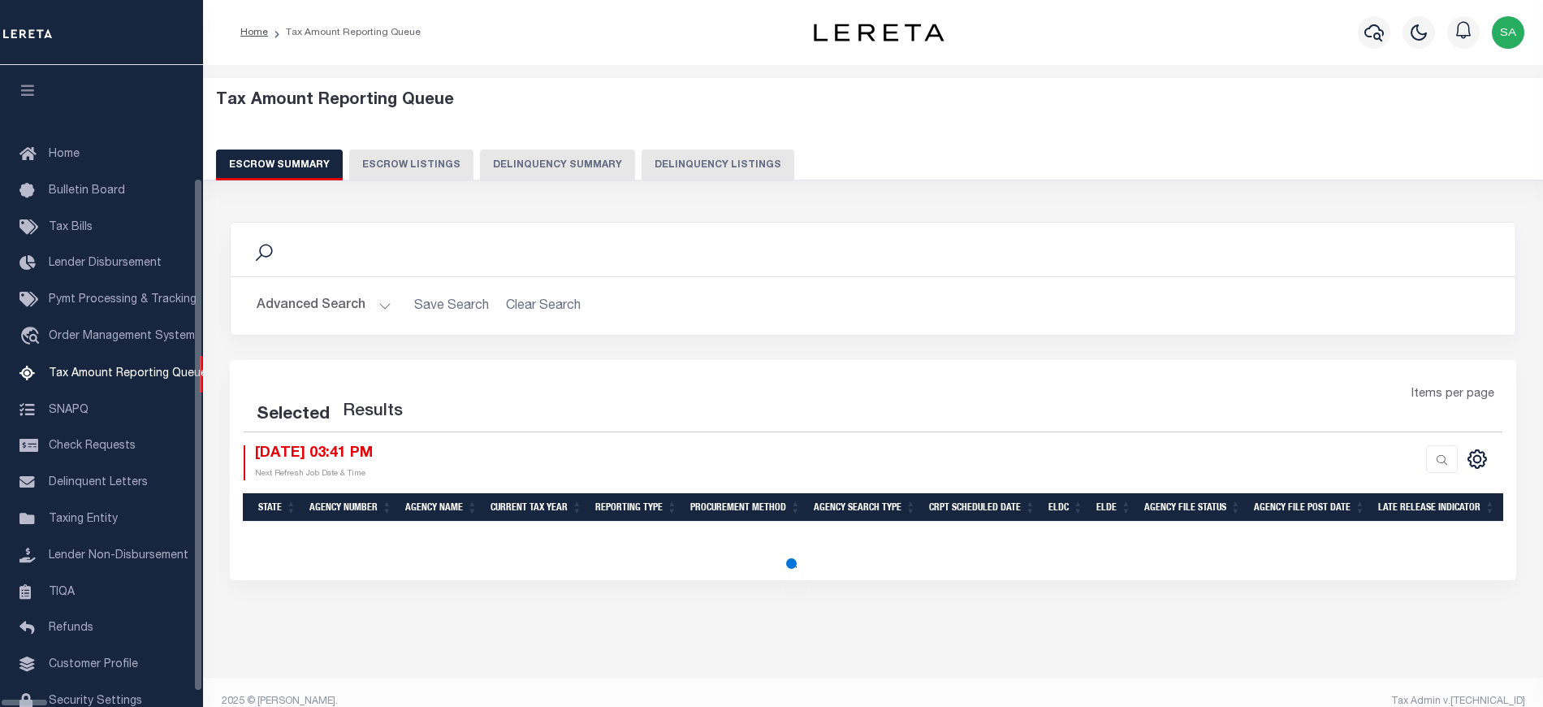
click at [660, 175] on button "Delinquency Listings" at bounding box center [718, 164] width 153 height 31
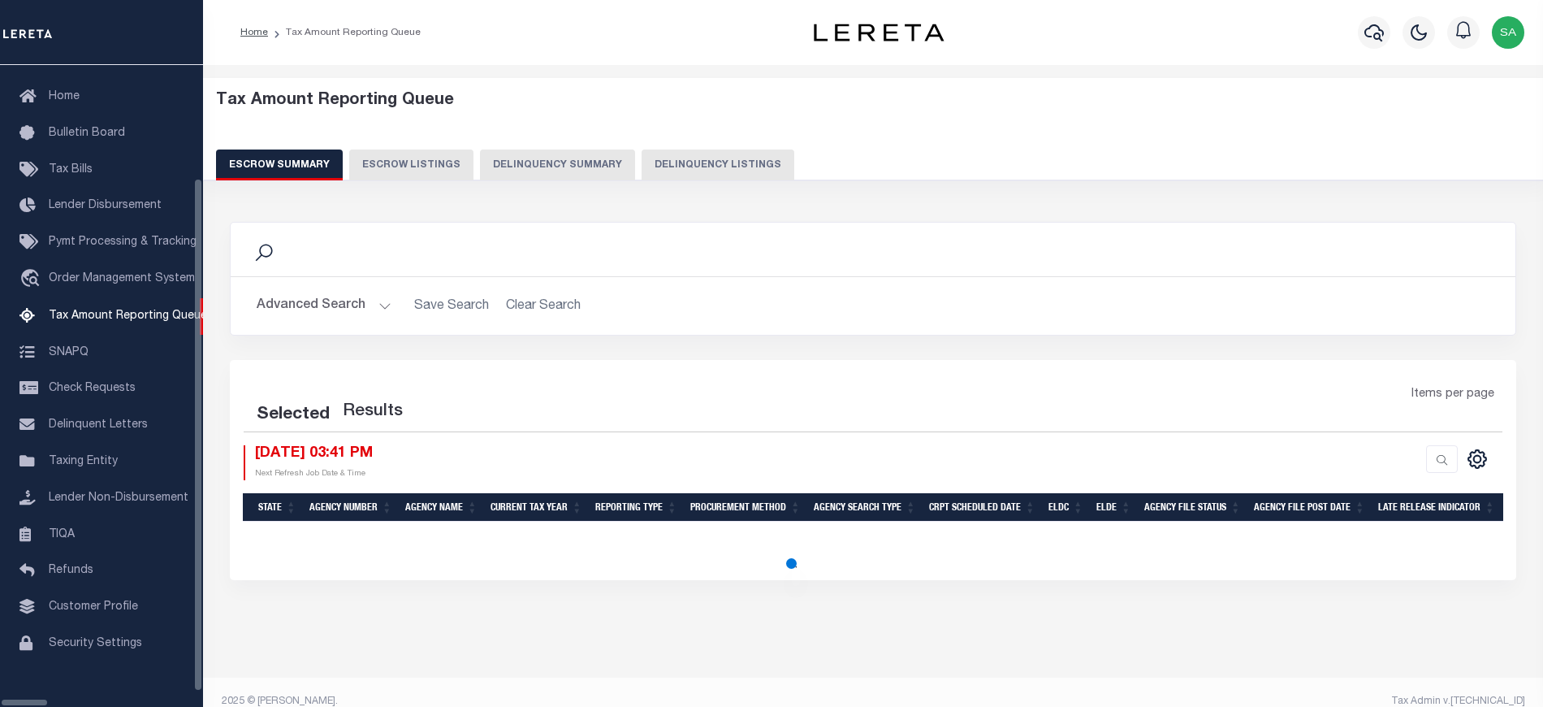
select select "100"
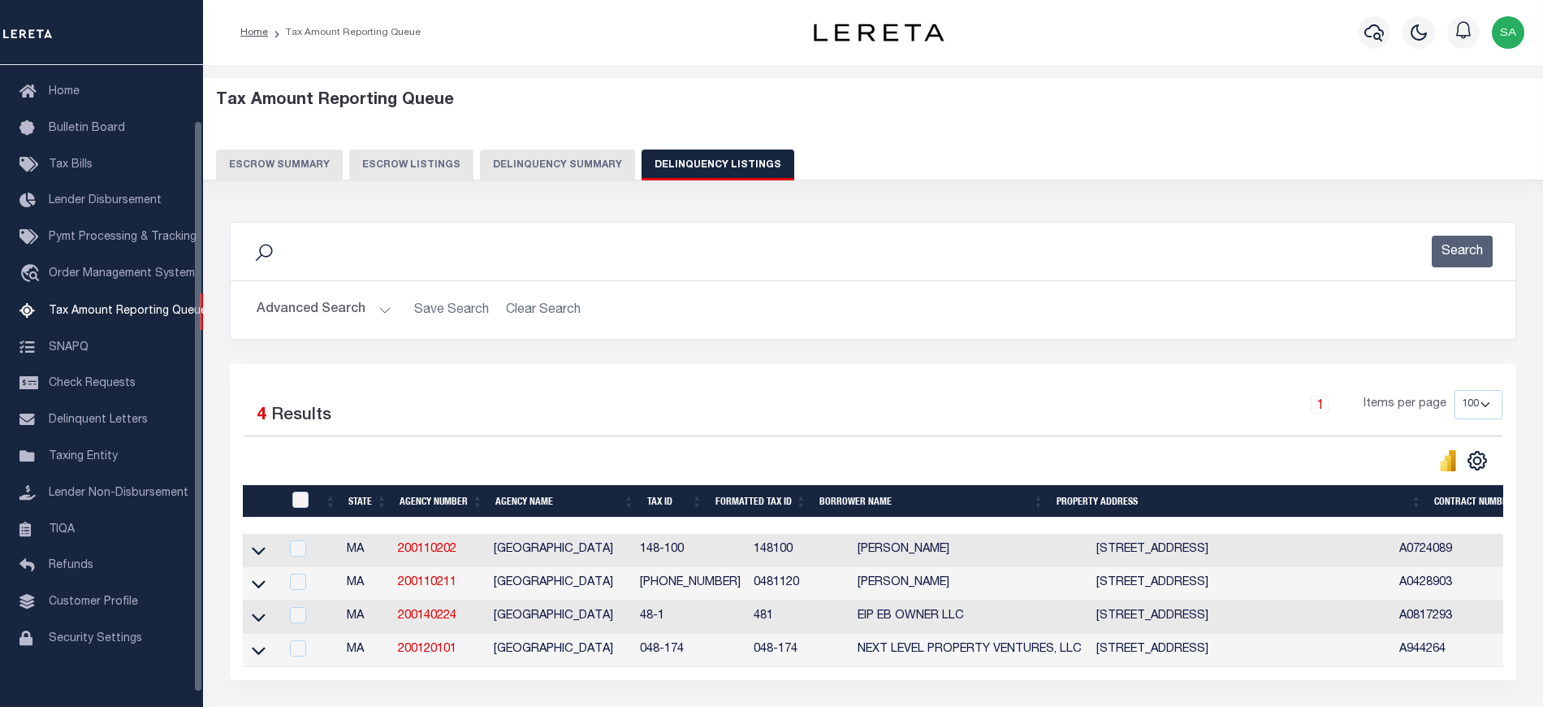
click at [338, 306] on button "Advanced Search" at bounding box center [324, 310] width 135 height 32
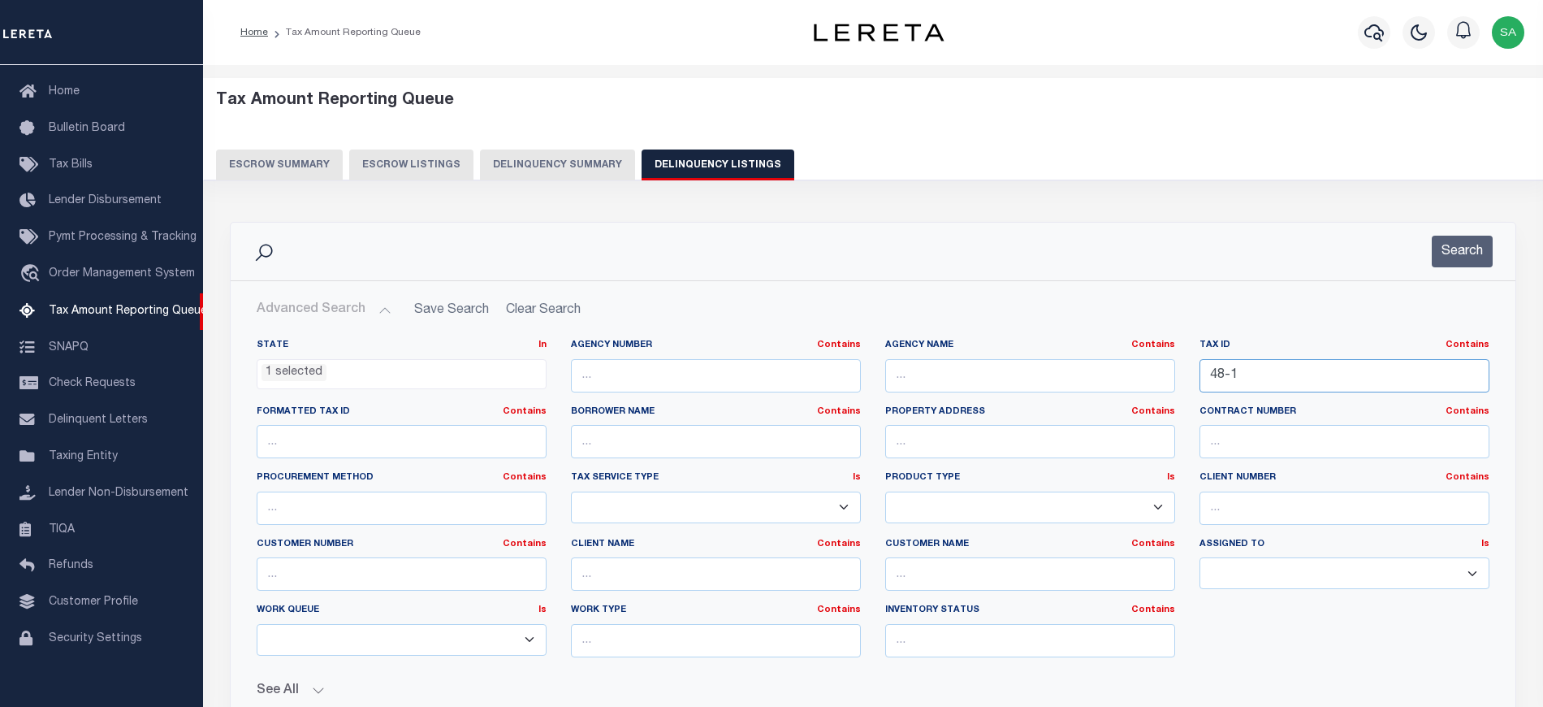
drag, startPoint x: 1262, startPoint y: 381, endPoint x: 1122, endPoint y: 381, distance: 139.7
click at [1066, 381] on div "State In In AK AL AR AZ CA CO CT DC DE FL GA GU HI IA ID IL IN KS KY LA MA MD M…" at bounding box center [872, 504] width 1257 height 331
paste input "83-30"
type input "83-30"
drag, startPoint x: 1468, startPoint y: 244, endPoint x: 897, endPoint y: 302, distance: 574.7
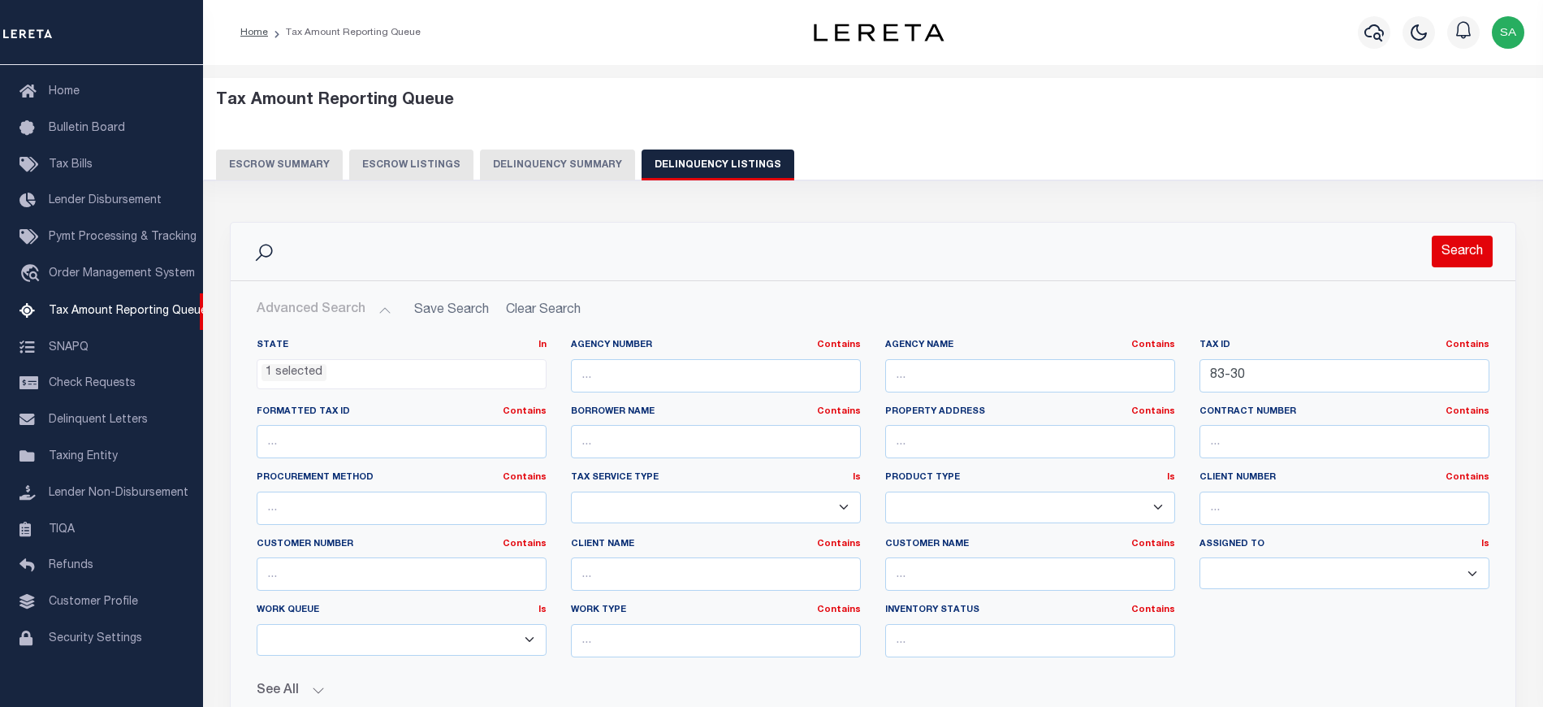
click at [1466, 244] on button "Search" at bounding box center [1462, 252] width 61 height 32
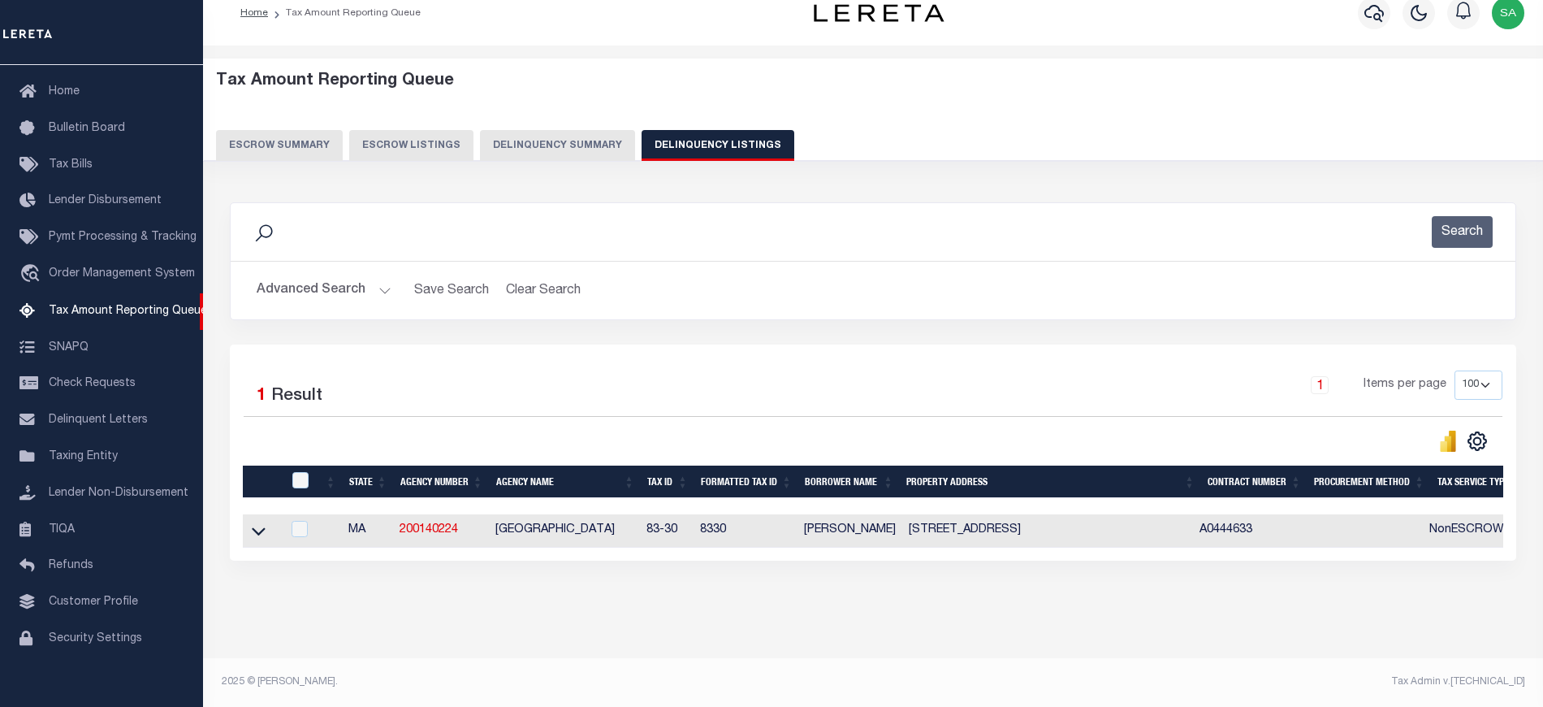
scroll to position [34, 0]
click at [261, 528] on icon at bounding box center [259, 532] width 14 height 8
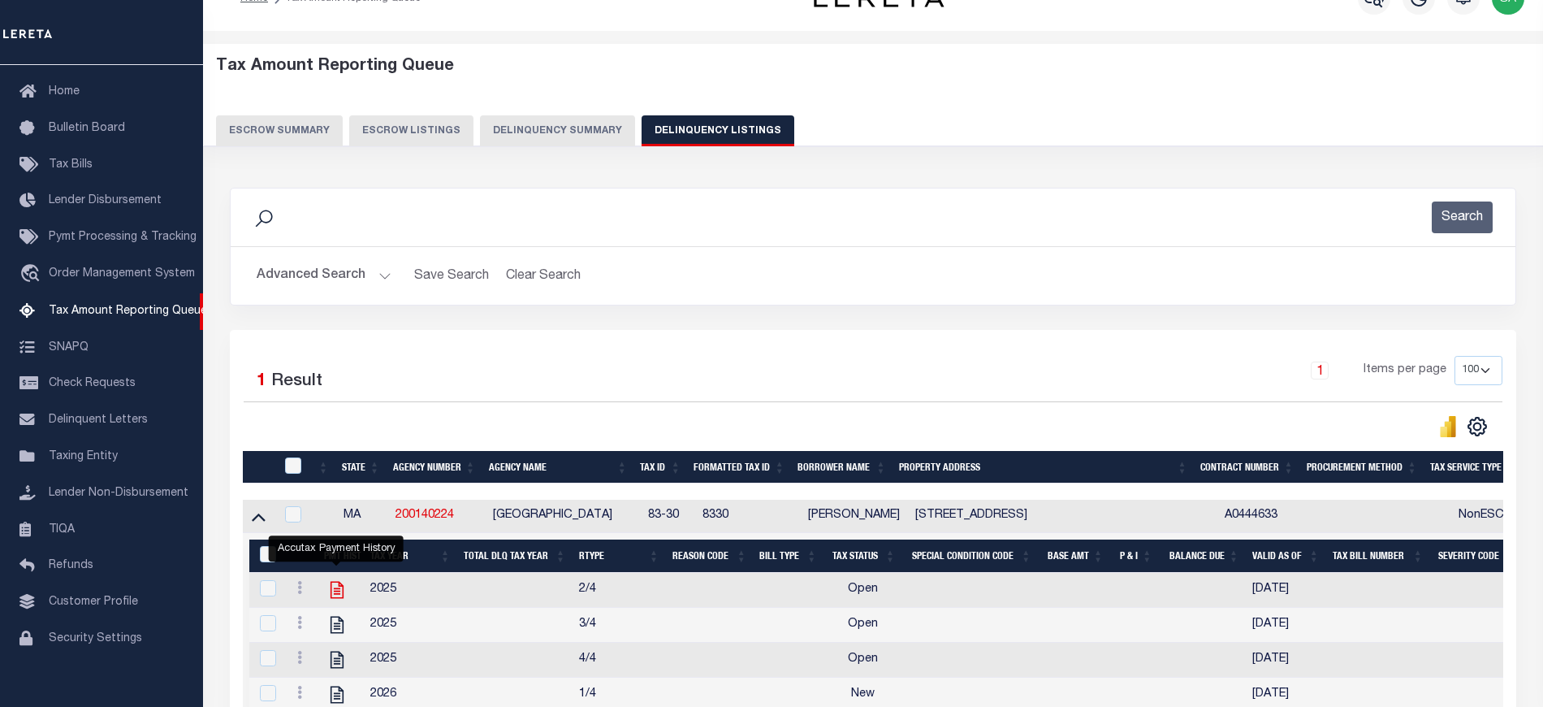
click at [332, 592] on icon "" at bounding box center [336, 589] width 21 height 21
checkbox input "true"
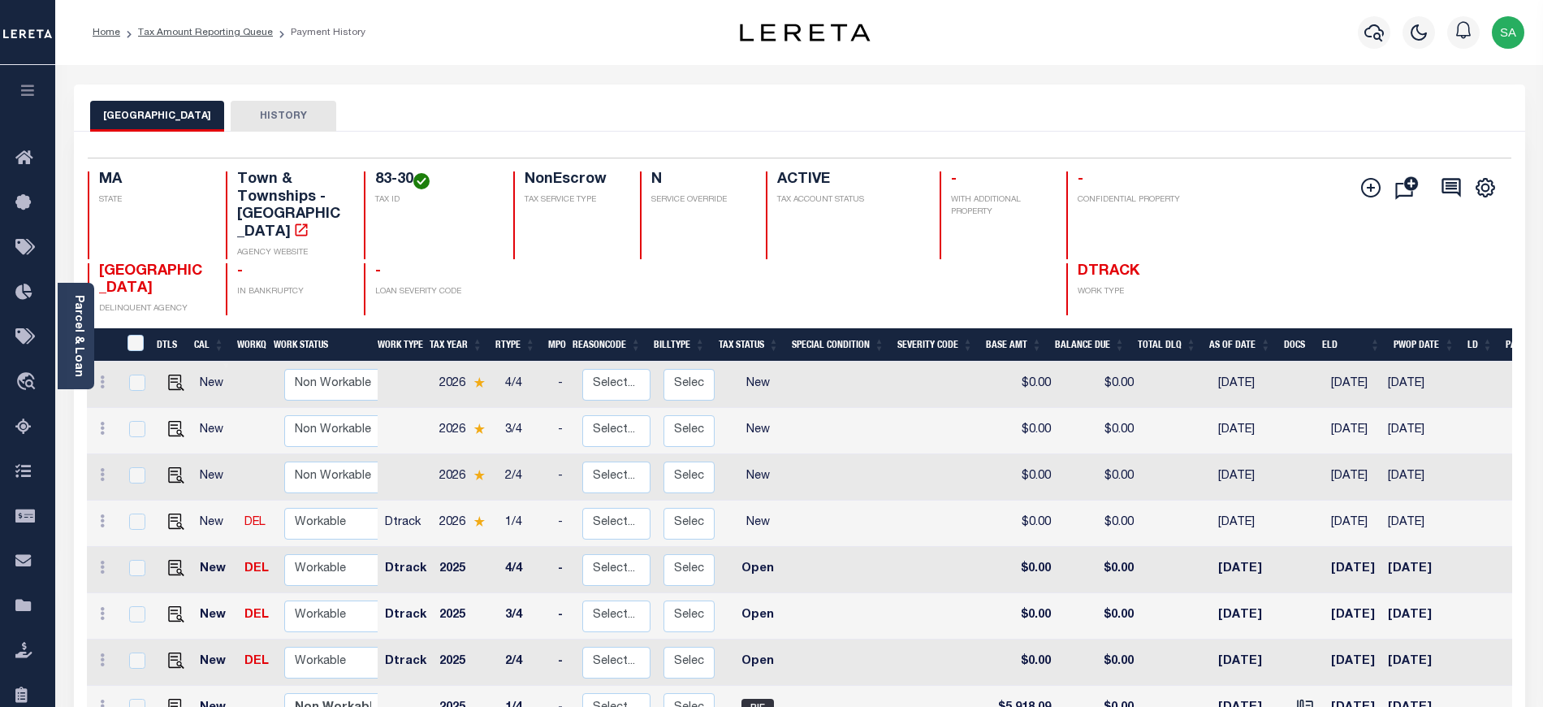
scroll to position [6, 0]
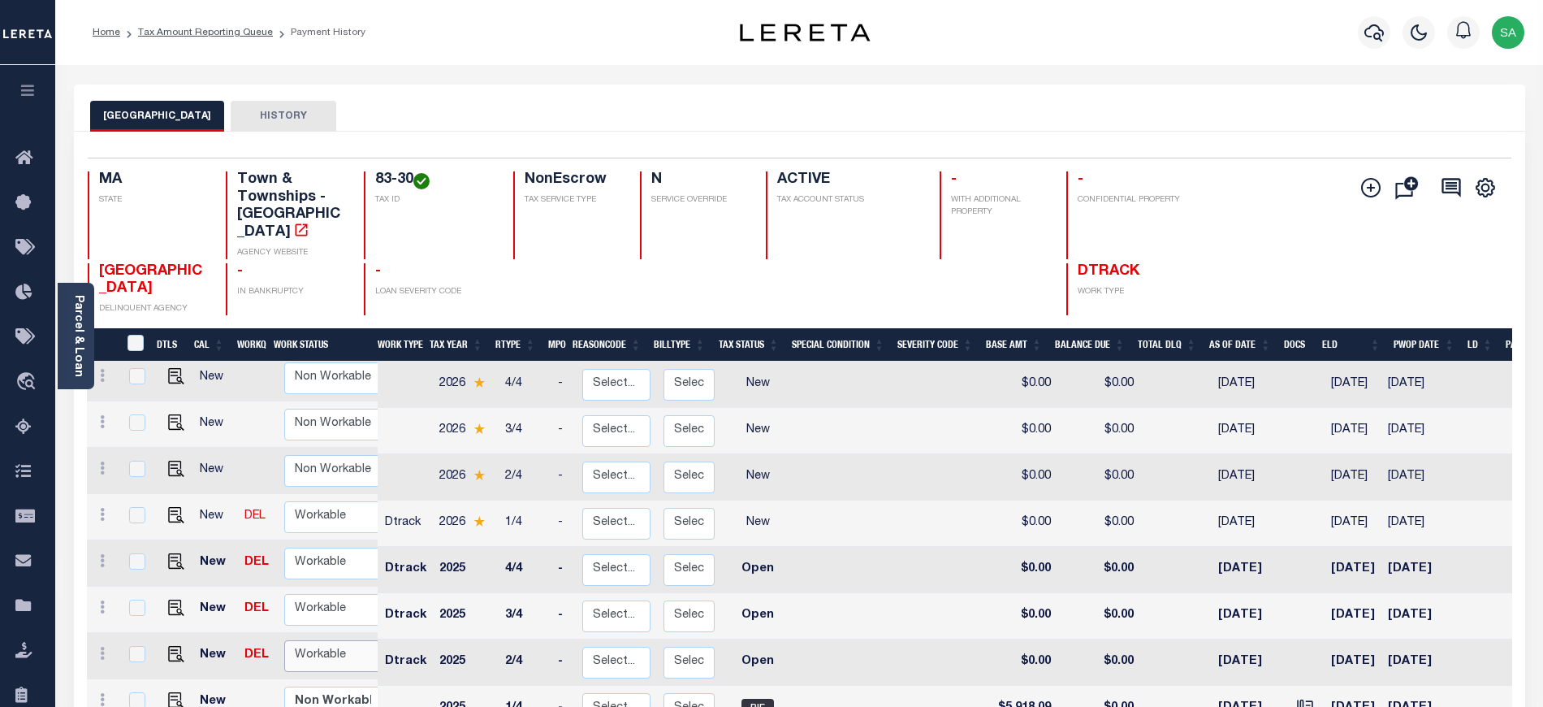
click at [348, 643] on select "Non Workable Workable" at bounding box center [332, 656] width 97 height 32
checkbox input "true"
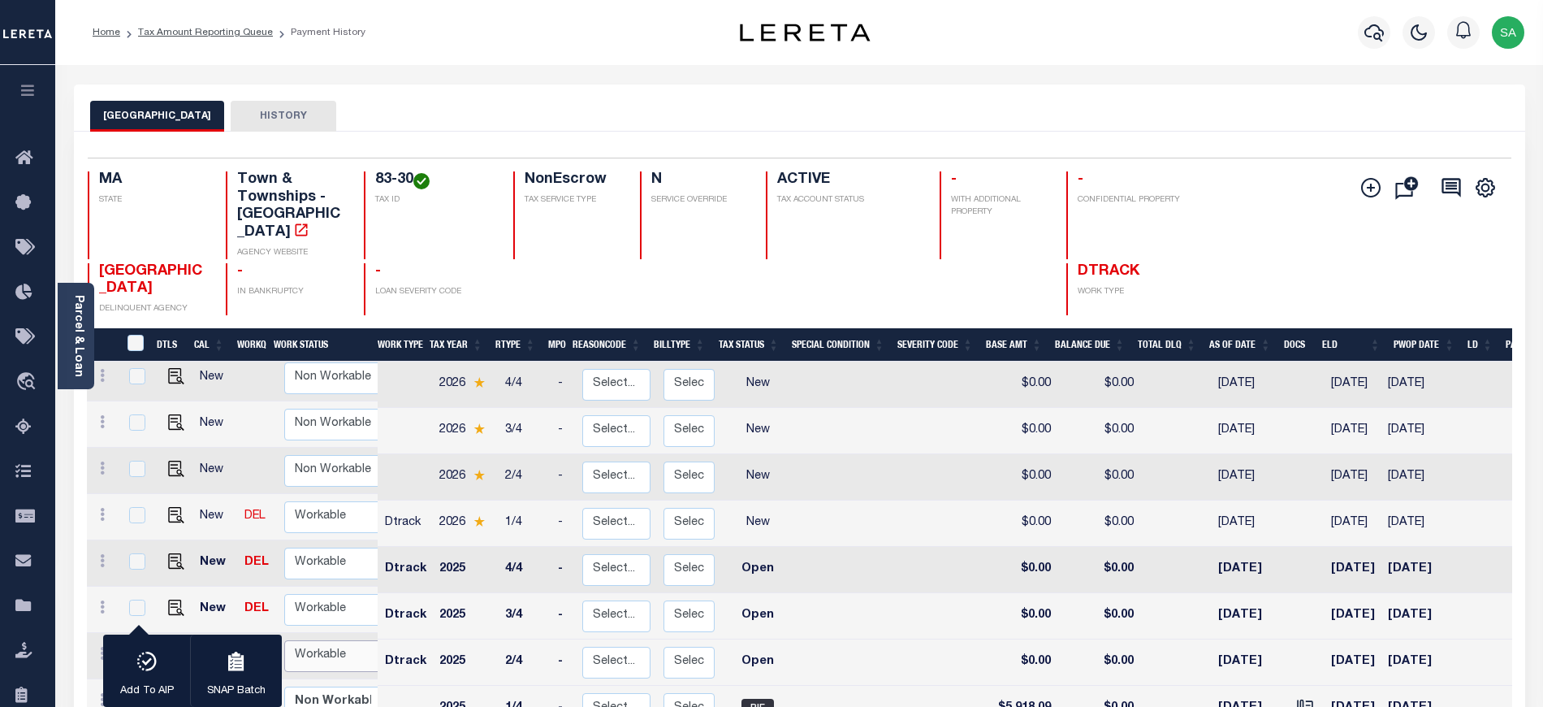
select select "true"
click at [284, 640] on select "Non Workable Workable" at bounding box center [332, 656] width 97 height 32
checkbox input "false"
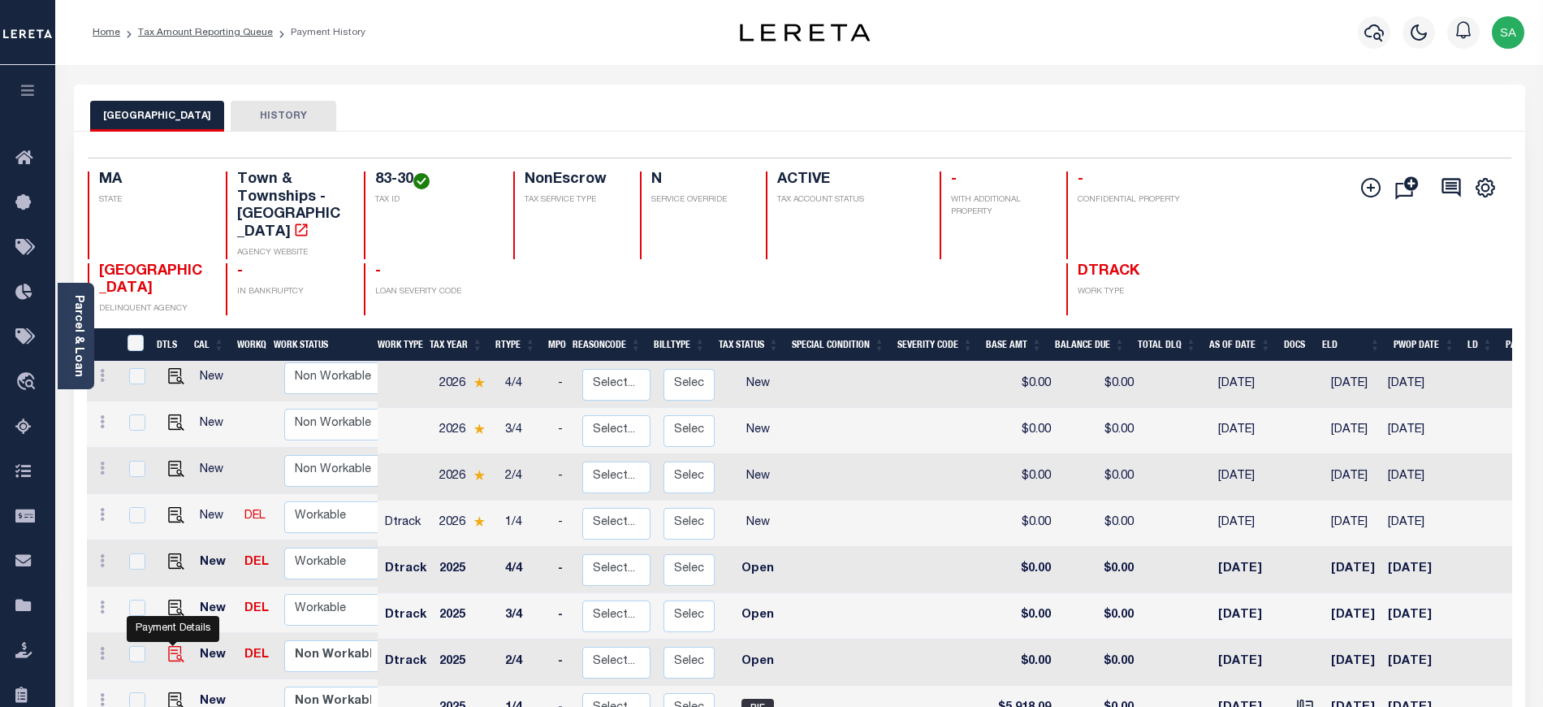
click at [172, 646] on img "" at bounding box center [176, 654] width 16 height 16
checkbox input "true"
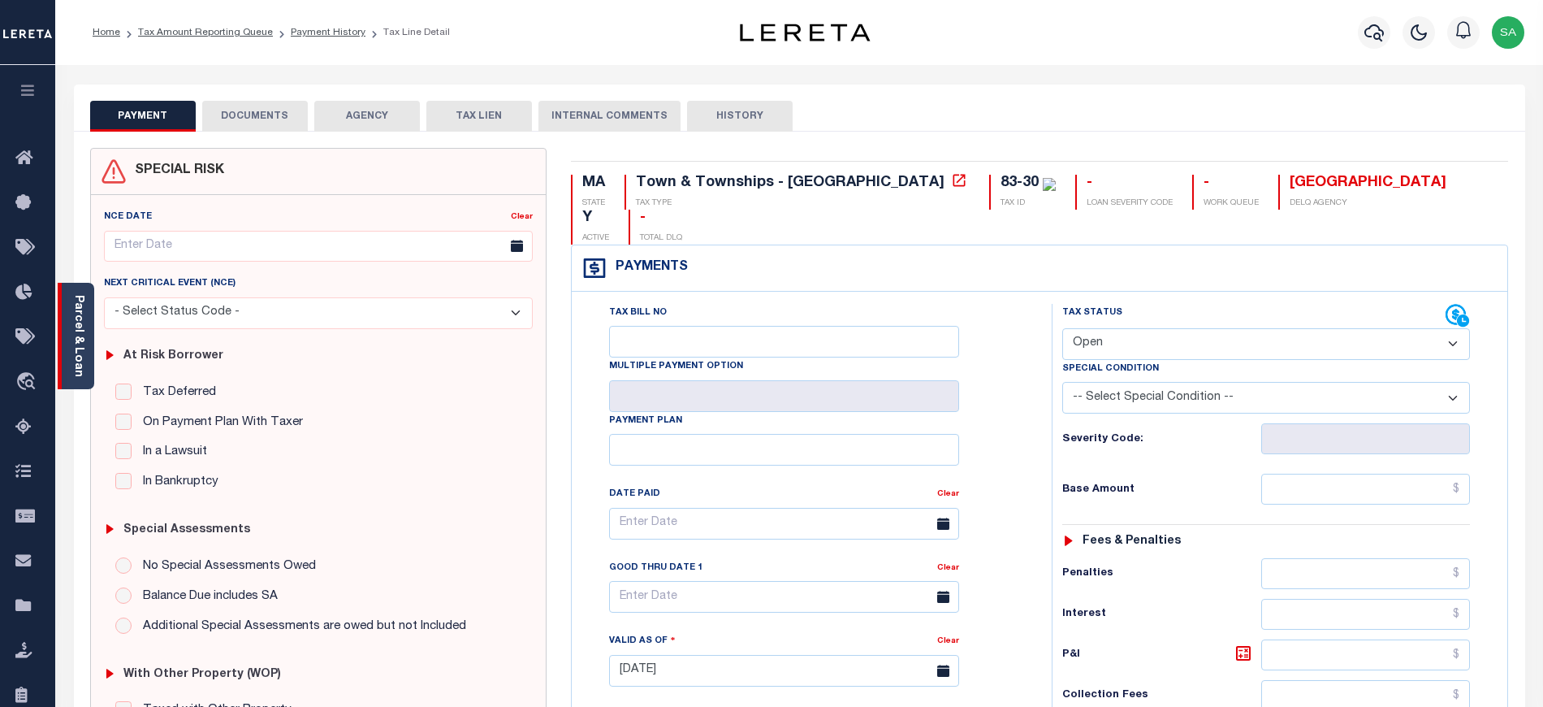
click at [91, 339] on div "Parcel & Loan" at bounding box center [76, 336] width 37 height 106
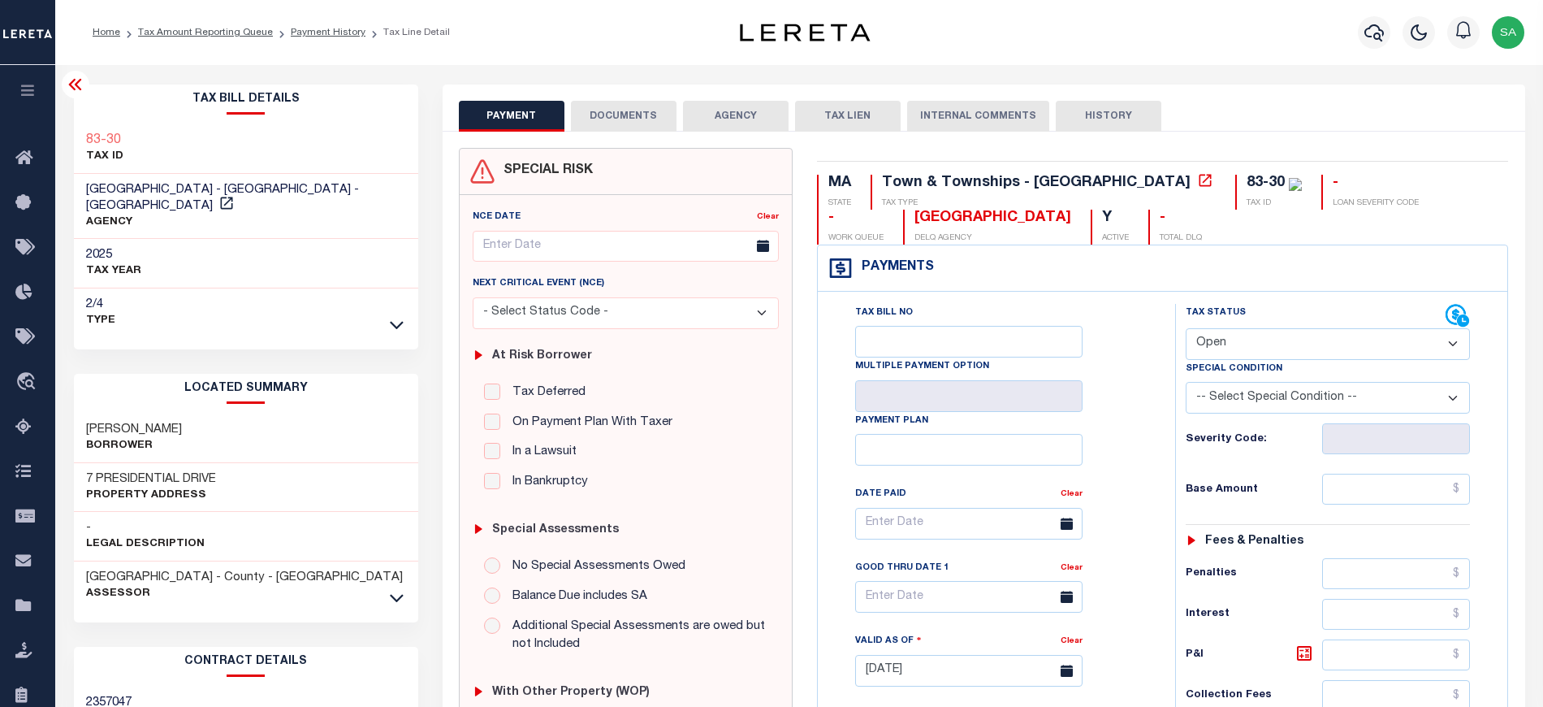
drag, startPoint x: 102, startPoint y: 411, endPoint x: 205, endPoint y: 413, distance: 103.2
click at [205, 413] on div "[PERSON_NAME]" at bounding box center [246, 438] width 344 height 50
click at [94, 422] on h3 "[PERSON_NAME]" at bounding box center [134, 430] width 96 height 16
drag, startPoint x: 83, startPoint y: 410, endPoint x: 244, endPoint y: 420, distance: 161.1
click at [244, 420] on div "STIVERS MARILYN J Borrower" at bounding box center [246, 438] width 344 height 50
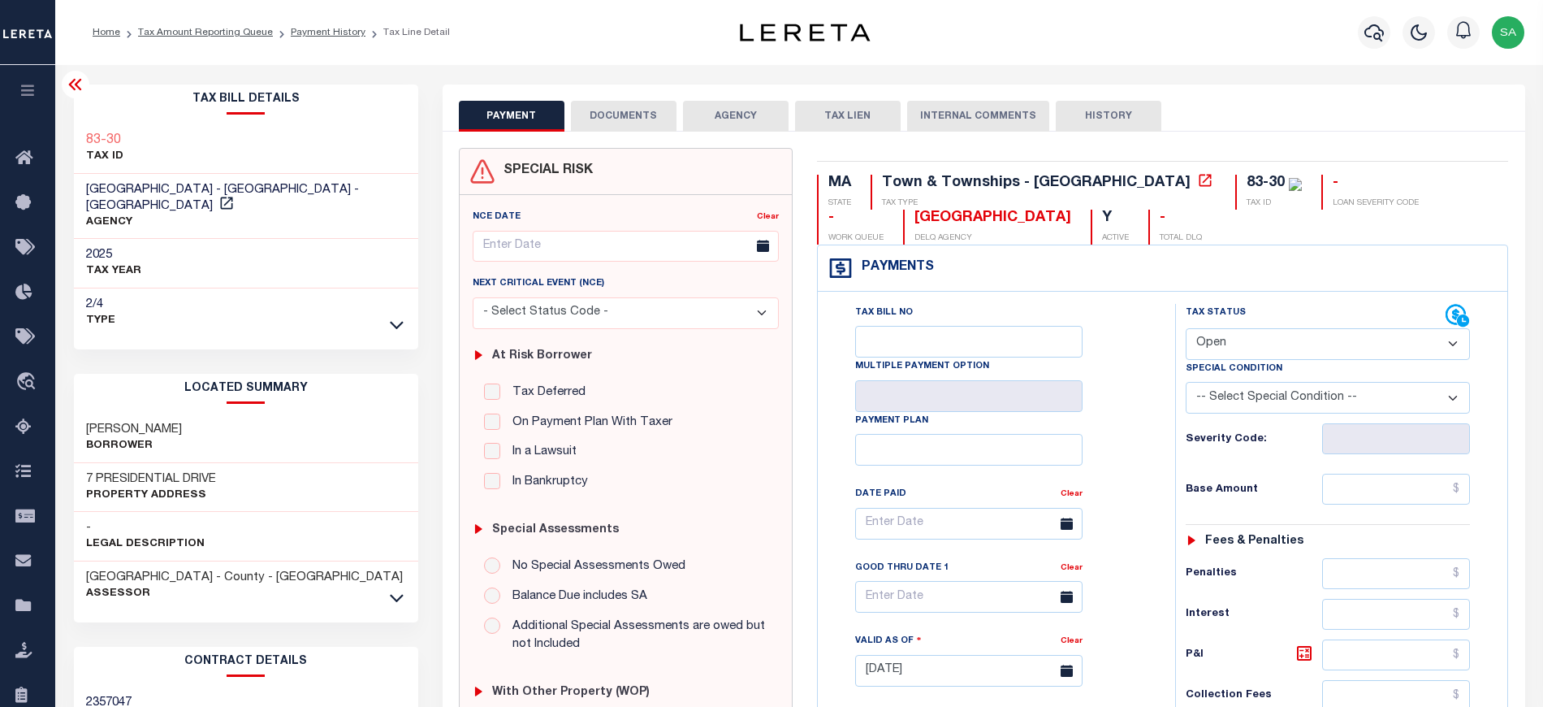
copy h3 "[PERSON_NAME]"
click at [72, 79] on icon at bounding box center [75, 84] width 19 height 19
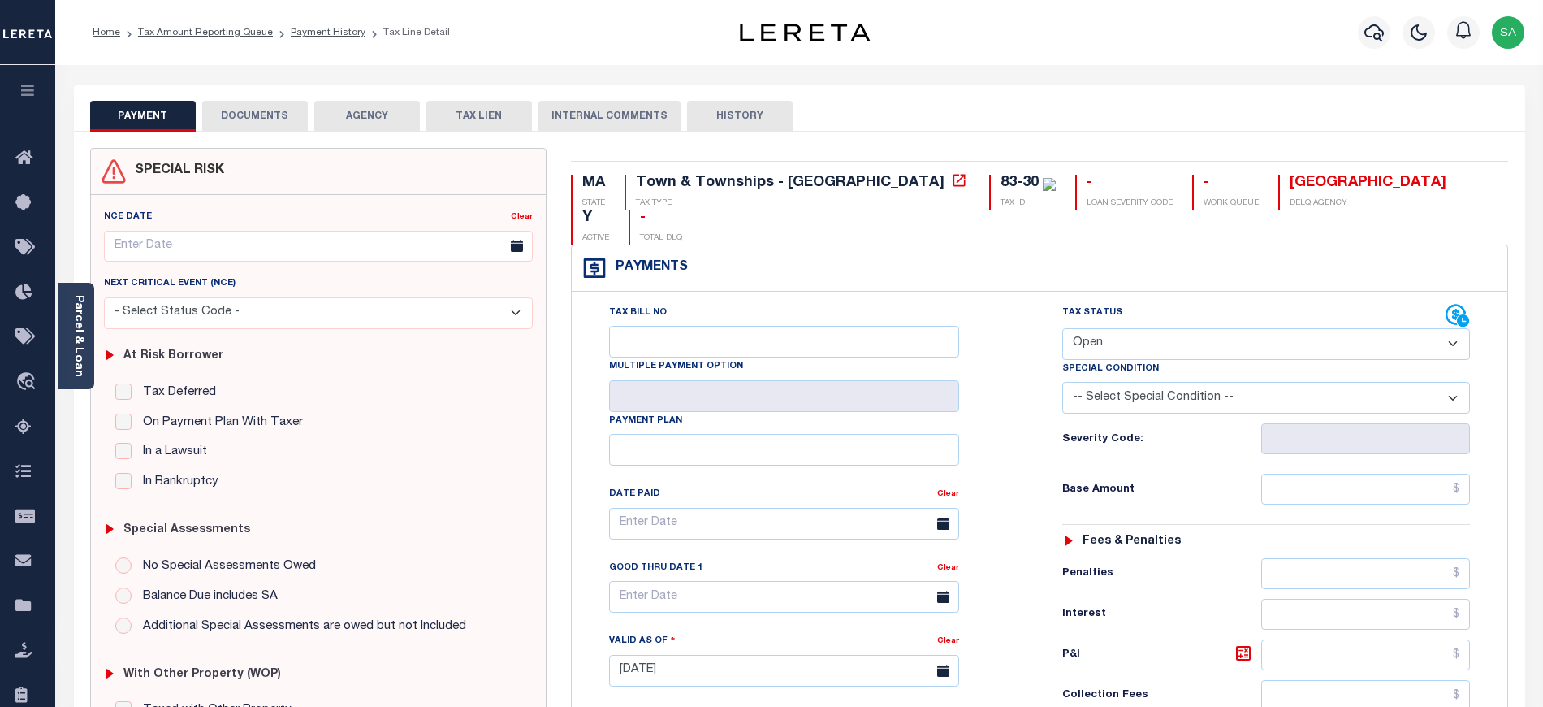
click at [1167, 328] on select "- Select Status Code - Open Due/Unpaid Paid Incomplete No Tax Due Internal Refu…" at bounding box center [1266, 344] width 408 height 32
select select "PYD"
click at [1062, 328] on select "- Select Status Code - Open Due/Unpaid Paid Incomplete No Tax Due Internal Refu…" at bounding box center [1266, 344] width 408 height 32
type input "[DATE]"
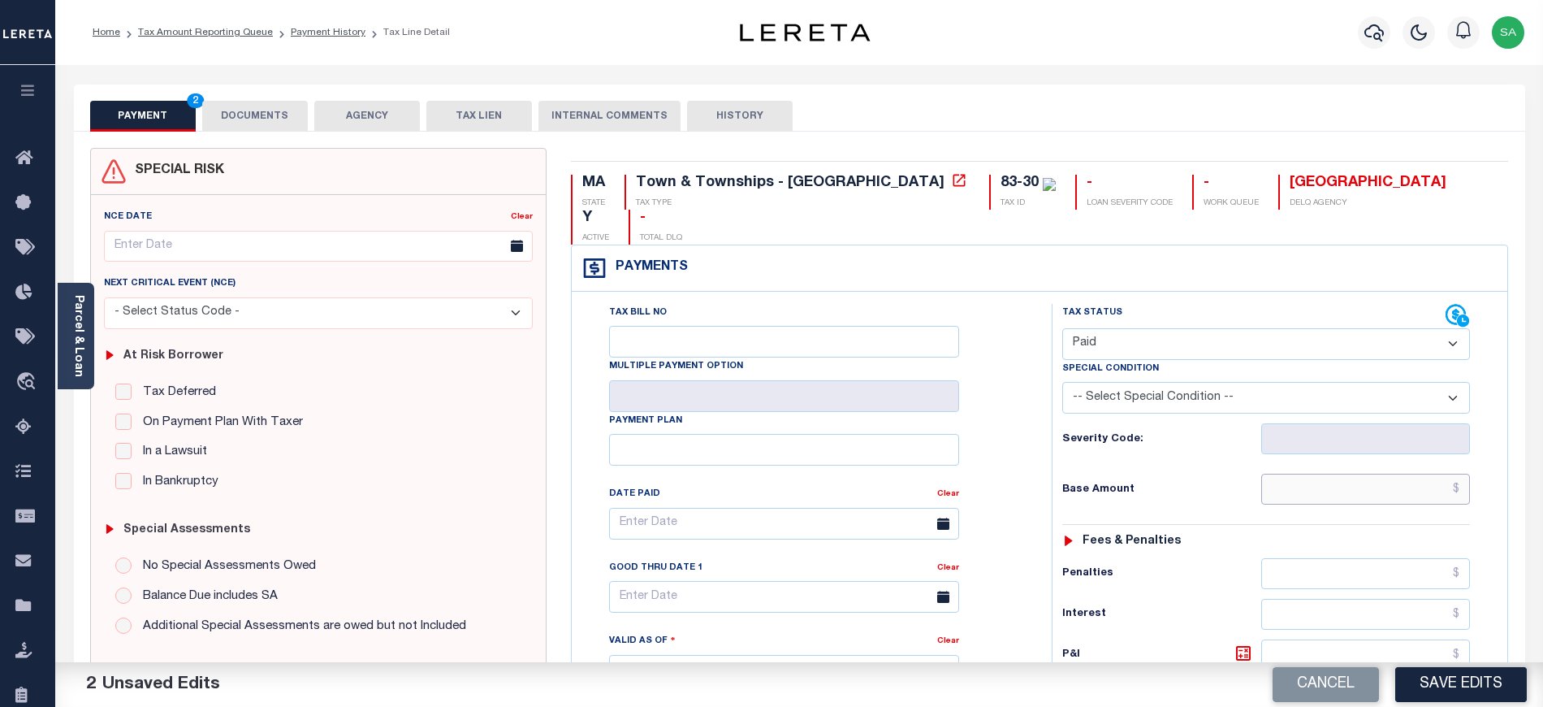
drag, startPoint x: 1313, startPoint y: 468, endPoint x: 1299, endPoint y: 468, distance: 13.8
click at [1313, 473] on input "text" at bounding box center [1366, 488] width 210 height 31
type input "$0.00"
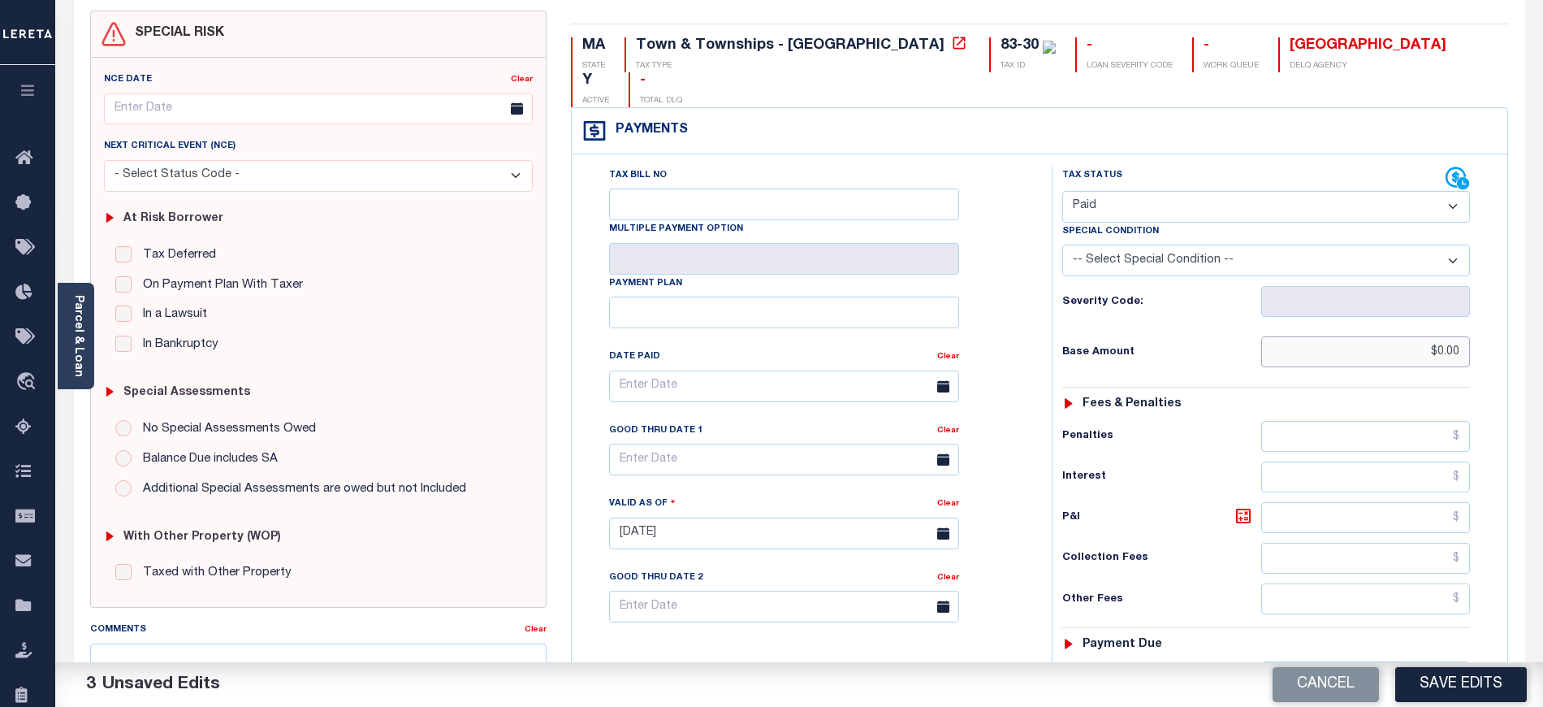
scroll to position [325, 0]
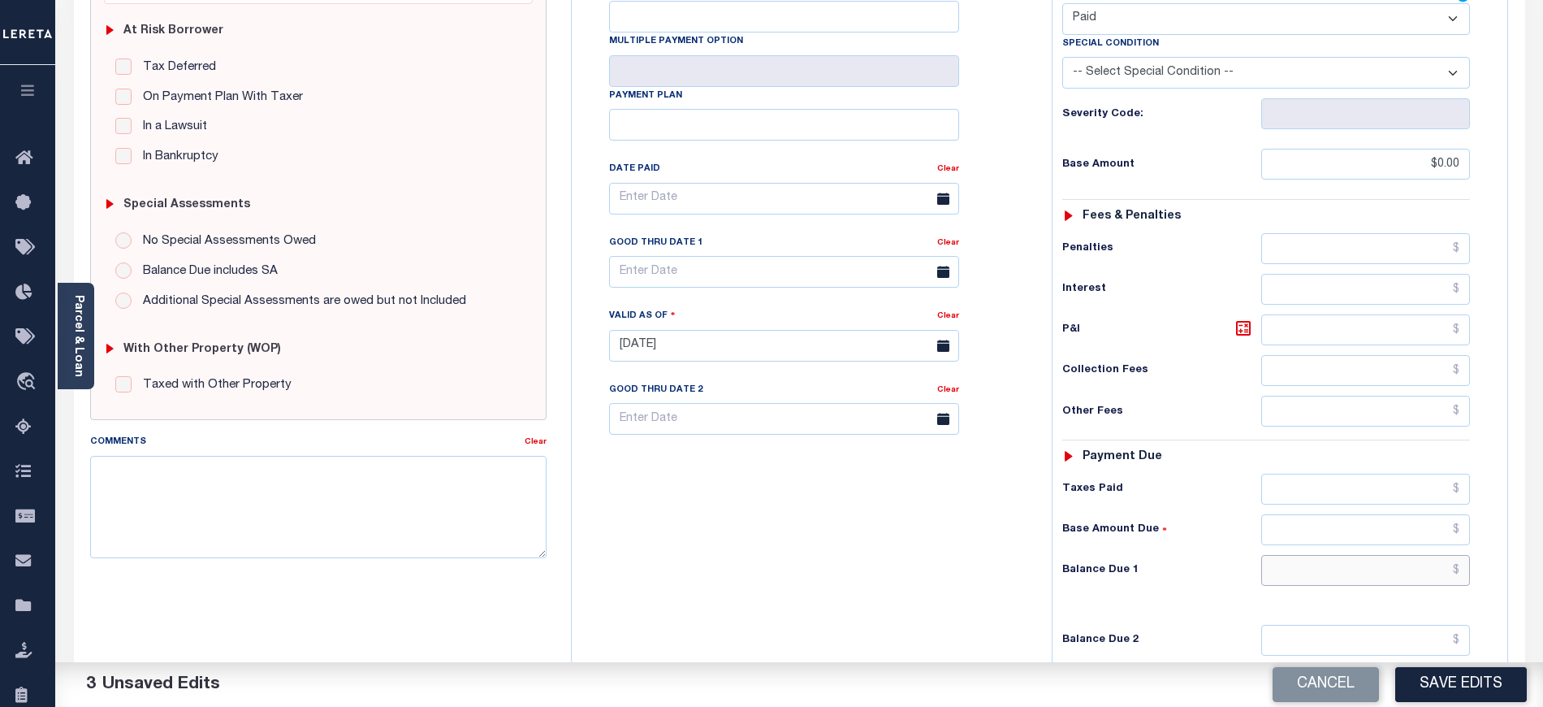
click at [1293, 555] on input "text" at bounding box center [1366, 570] width 210 height 31
type input "$0.00"
click at [752, 536] on div "Tax Bill No Multiple Payment Option Payment Plan Clear" at bounding box center [808, 337] width 464 height 717
click at [855, 538] on div "Tax Bill No Multiple Payment Option Payment Plan Clear" at bounding box center [808, 337] width 464 height 717
click at [673, 540] on div "Tax Bill No Multiple Payment Option Payment Plan Clear" at bounding box center [808, 337] width 464 height 717
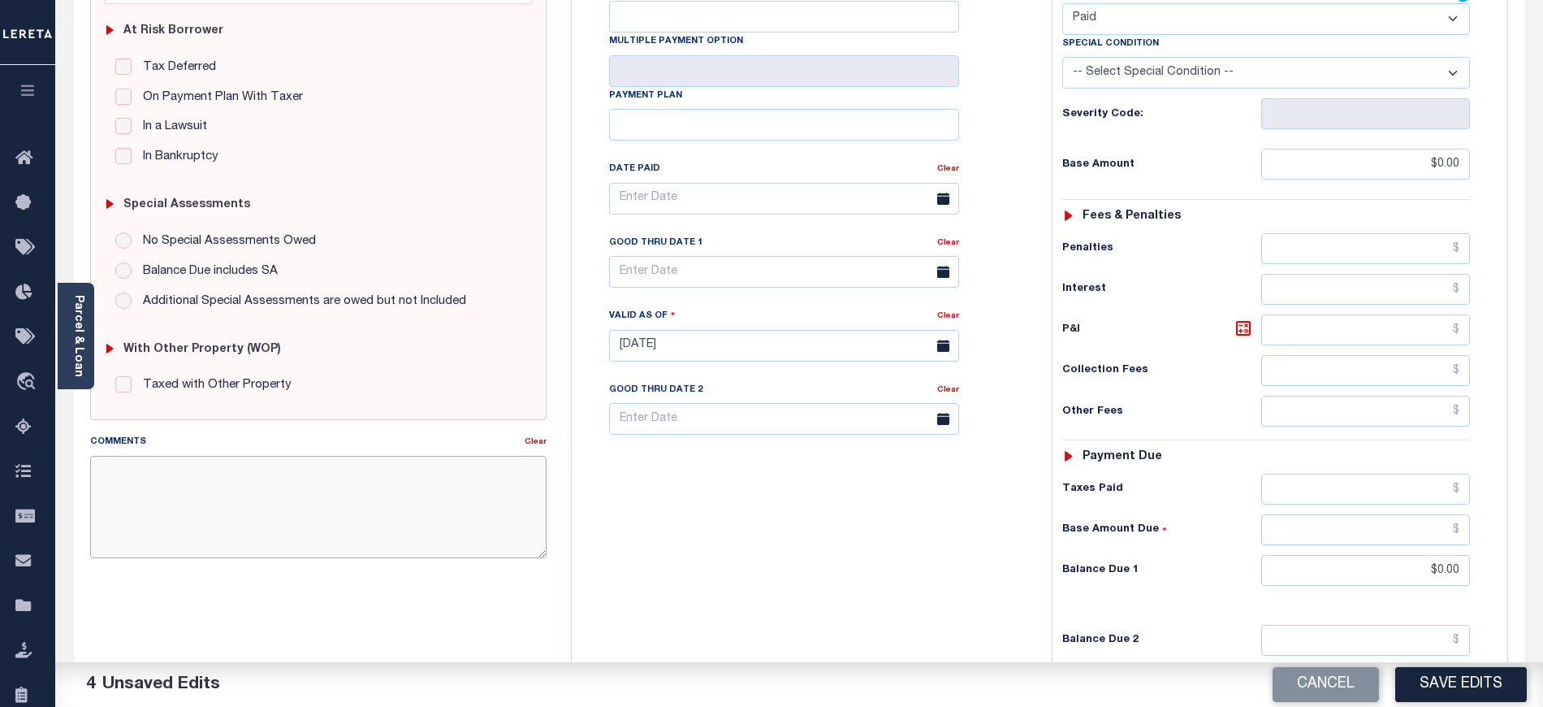
click at [270, 495] on textarea "Comments" at bounding box center [318, 507] width 456 height 102
type textarea "Taxes due for 2026 tax year"
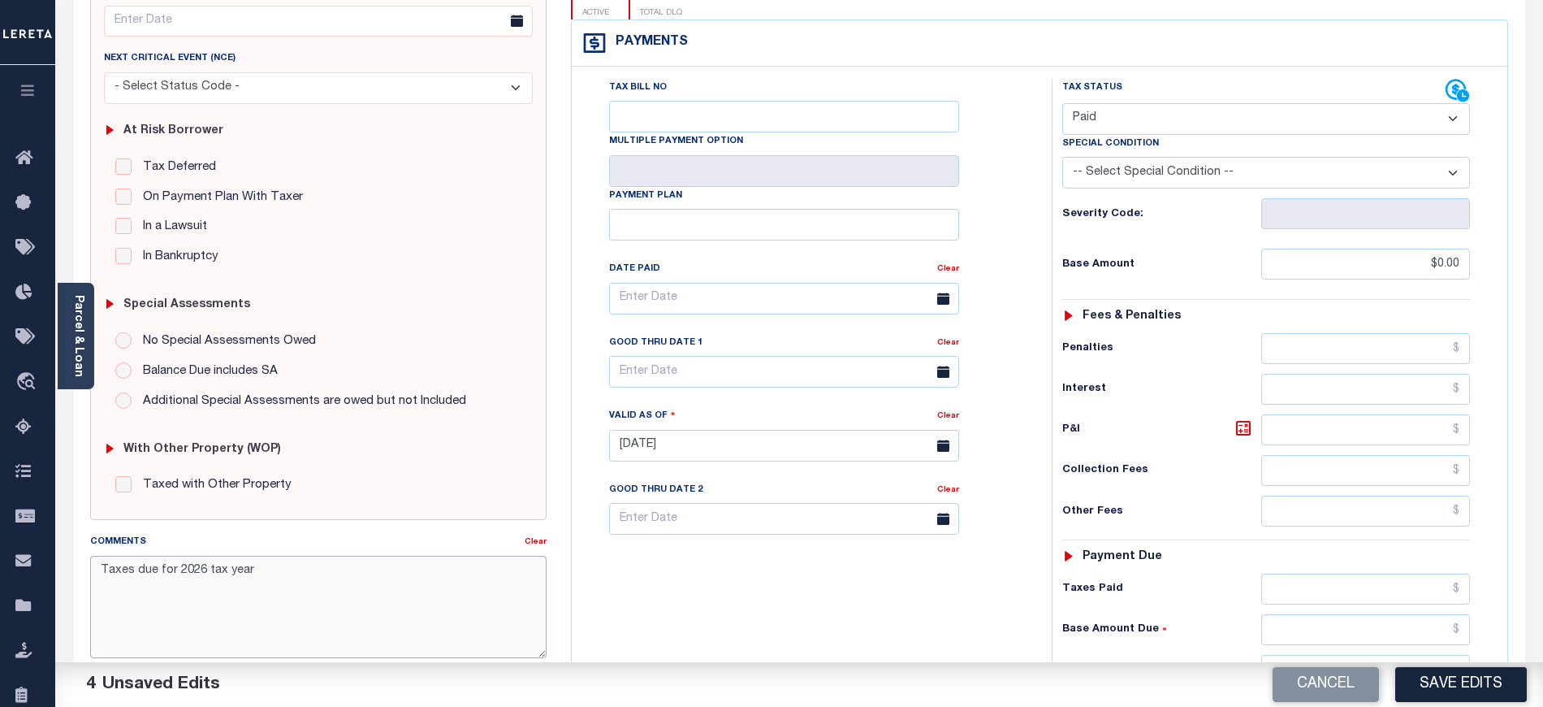
scroll to position [0, 0]
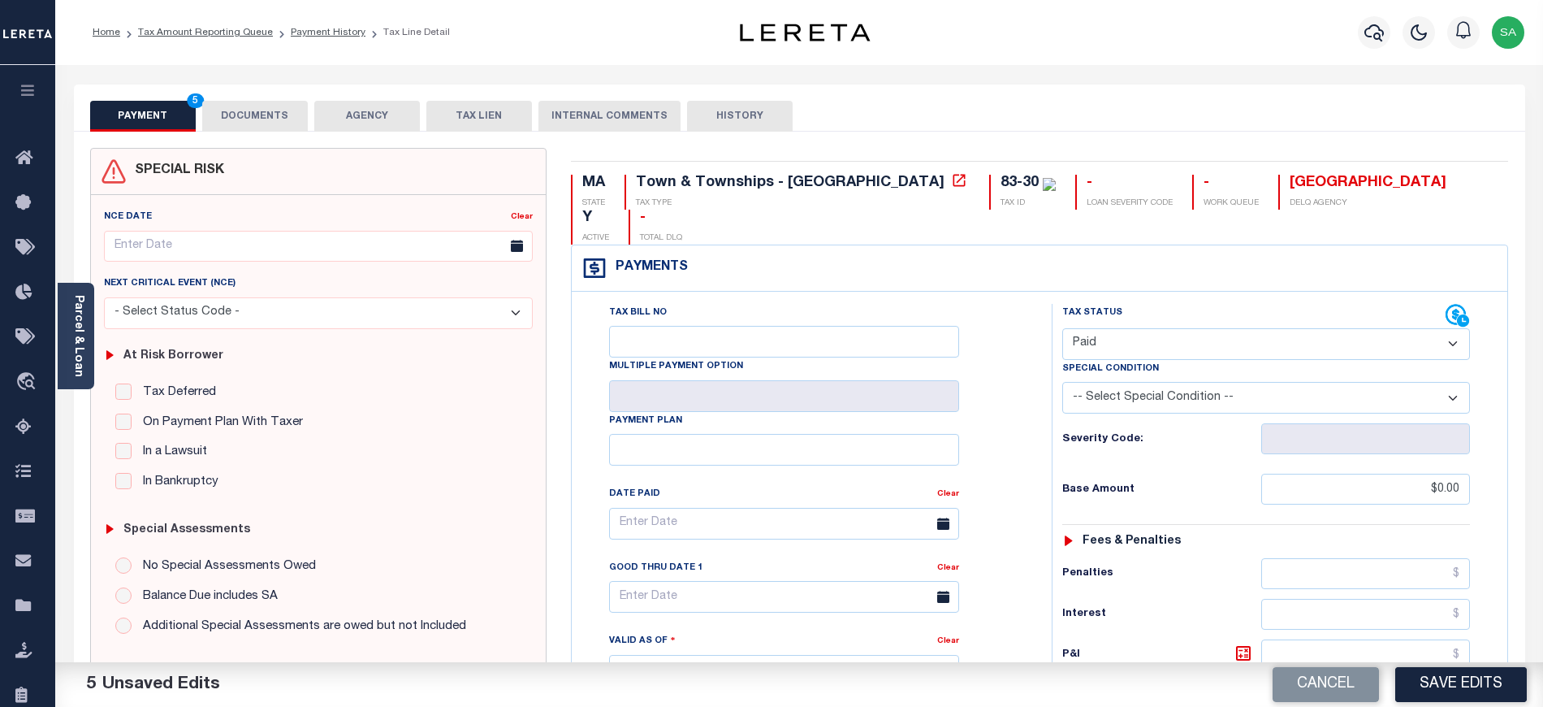
click at [234, 128] on button "DOCUMENTS" at bounding box center [255, 116] width 106 height 31
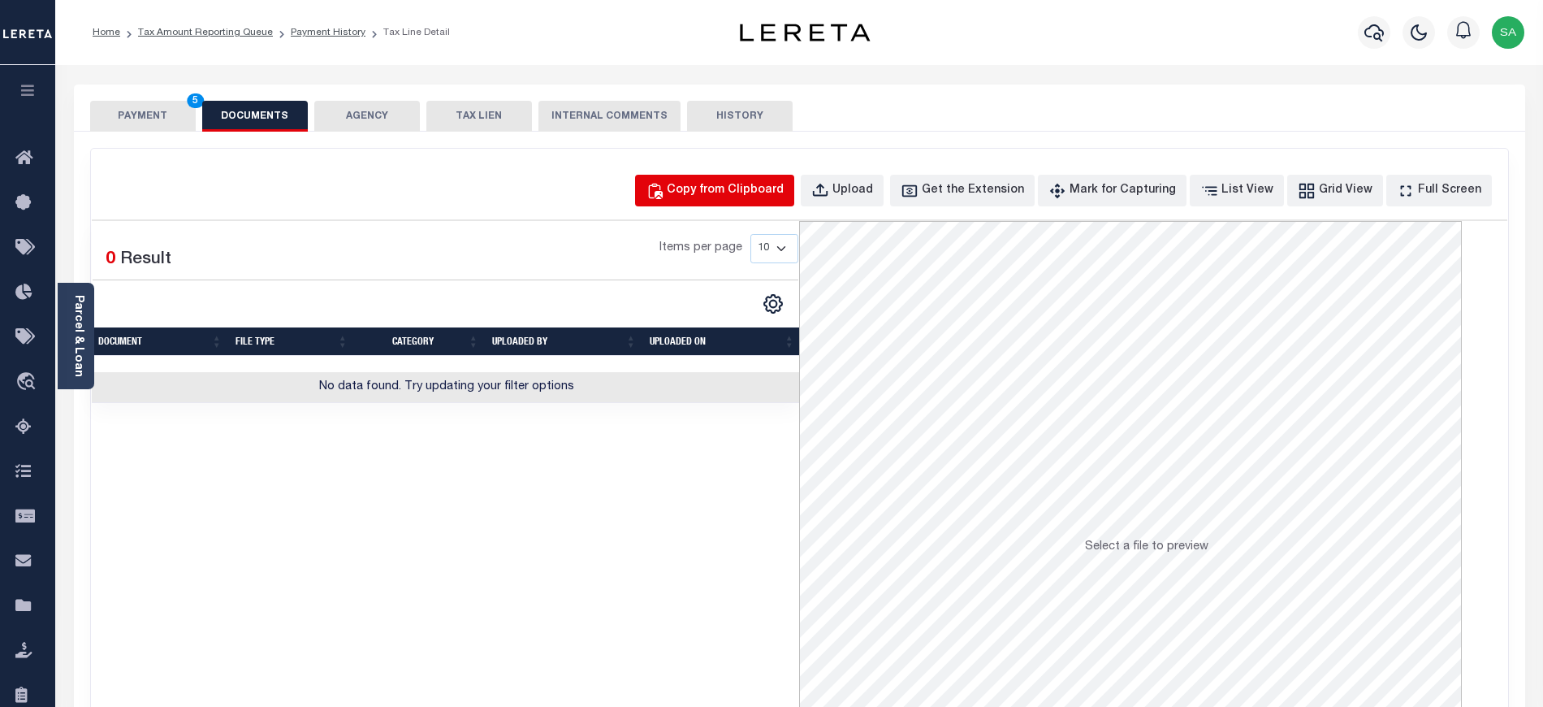
click at [726, 187] on div "Copy from Clipboard" at bounding box center [725, 191] width 117 height 18
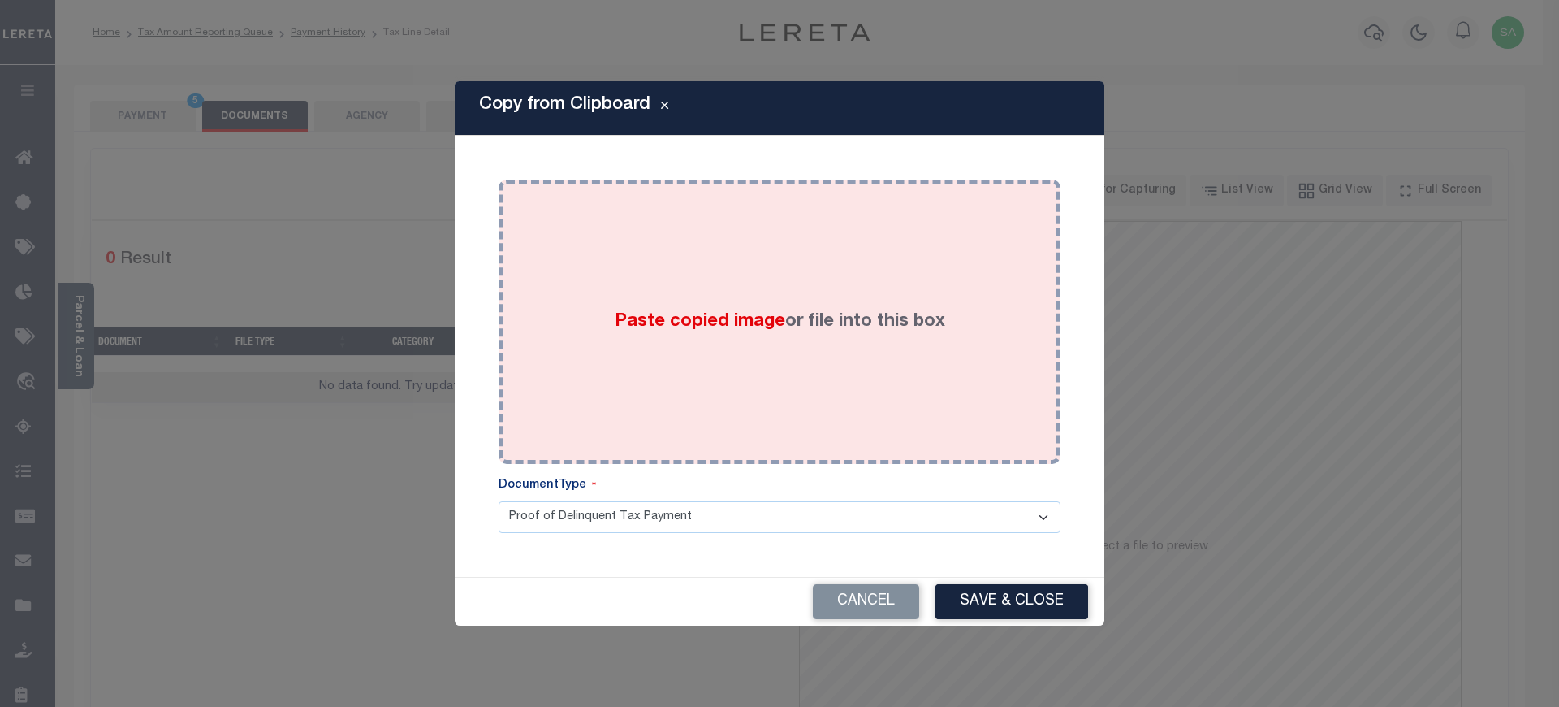
click at [845, 349] on div "Paste copied image or file into this box" at bounding box center [780, 322] width 538 height 260
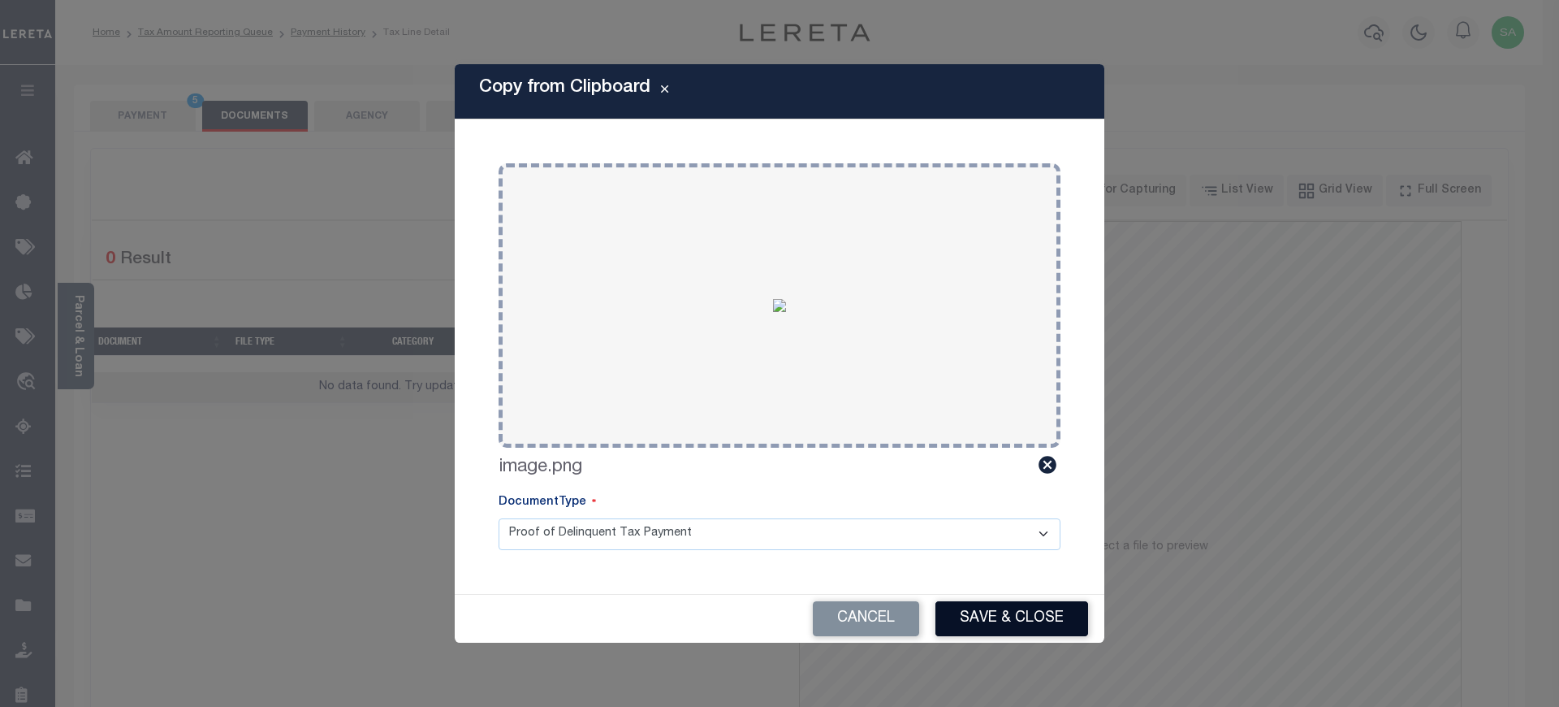
click at [1031, 624] on button "Save & Close" at bounding box center [1012, 618] width 153 height 35
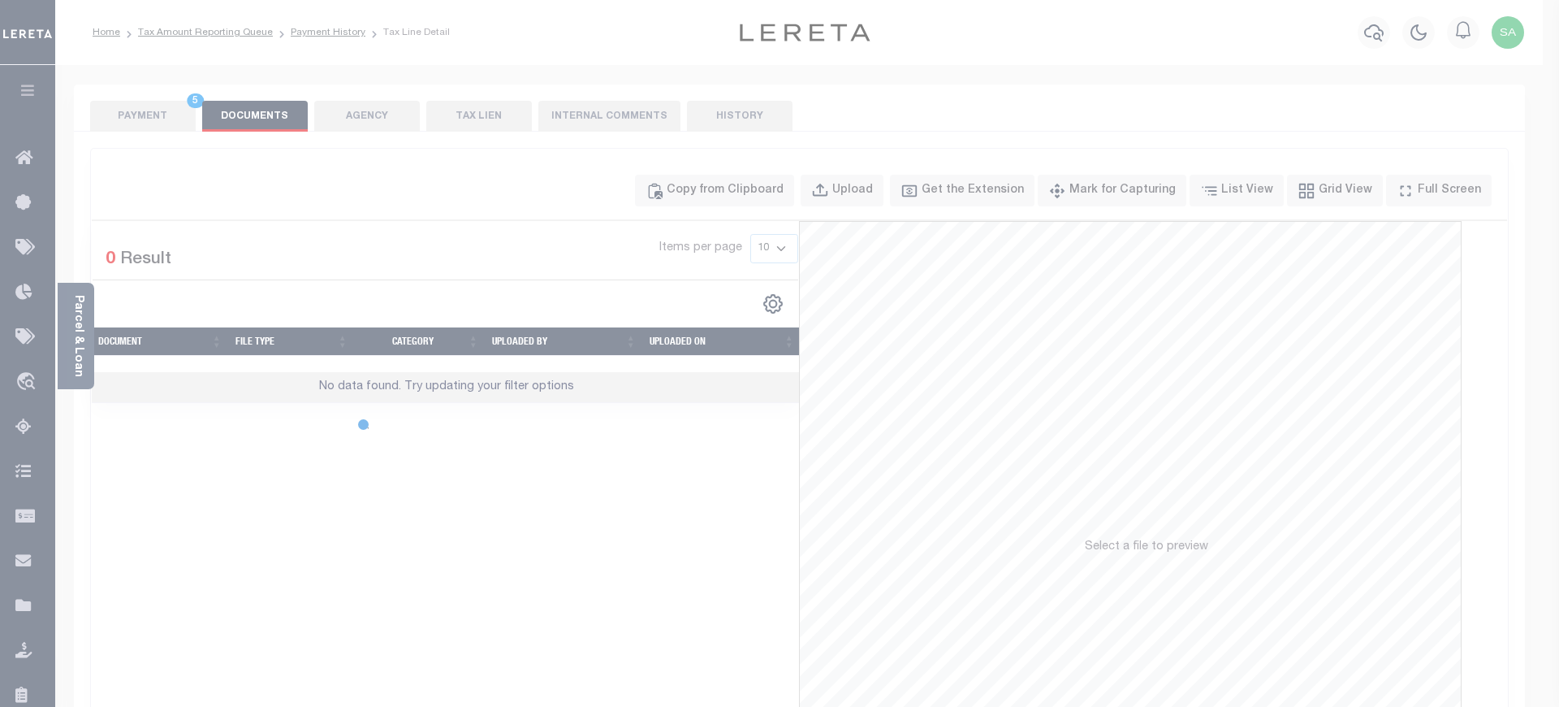
click at [149, 111] on body "Home Tax Amount Reporting Queue Payment History Tax Line Detail Profile" at bounding box center [779, 558] width 1559 height 1116
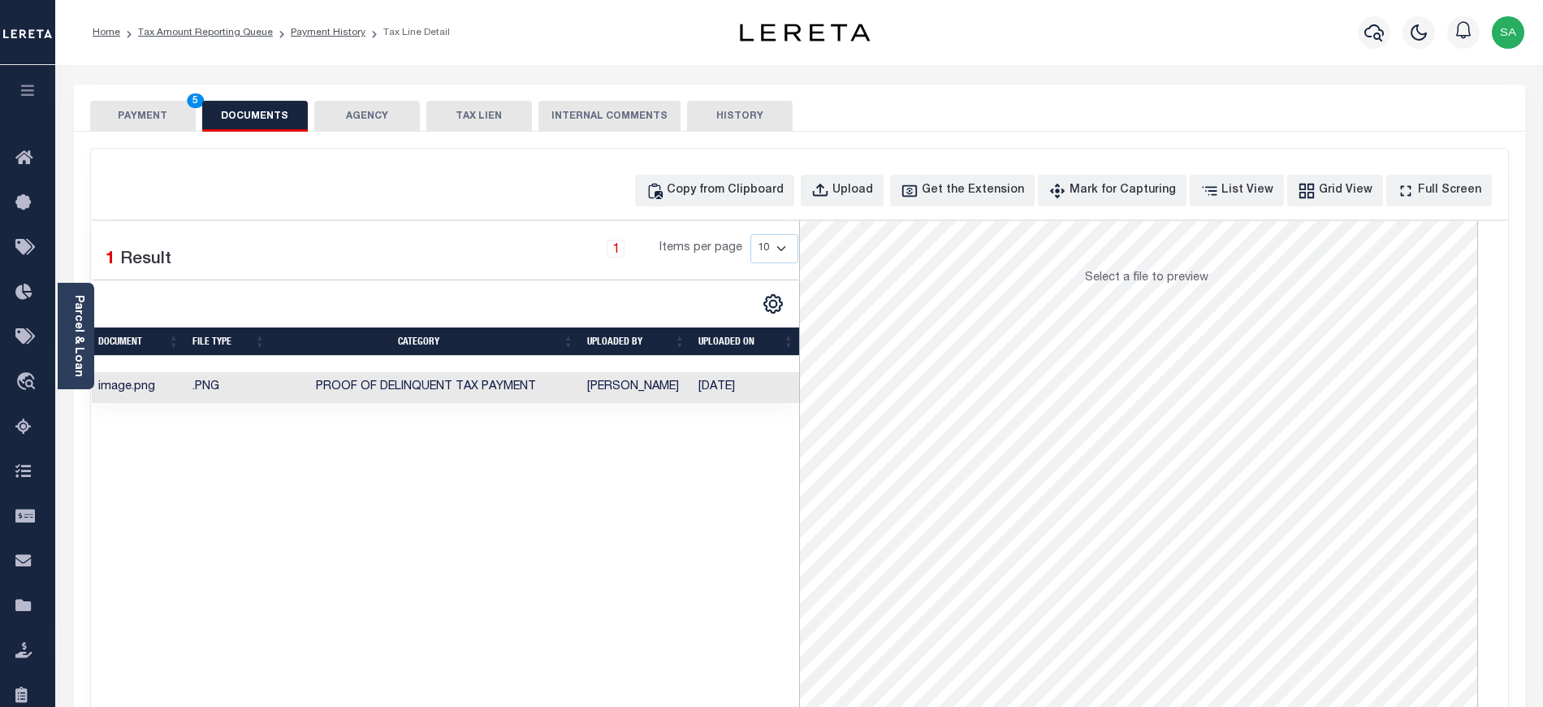
scroll to position [183, 0]
click at [176, 130] on button "PAYMENT 5" at bounding box center [143, 116] width 106 height 31
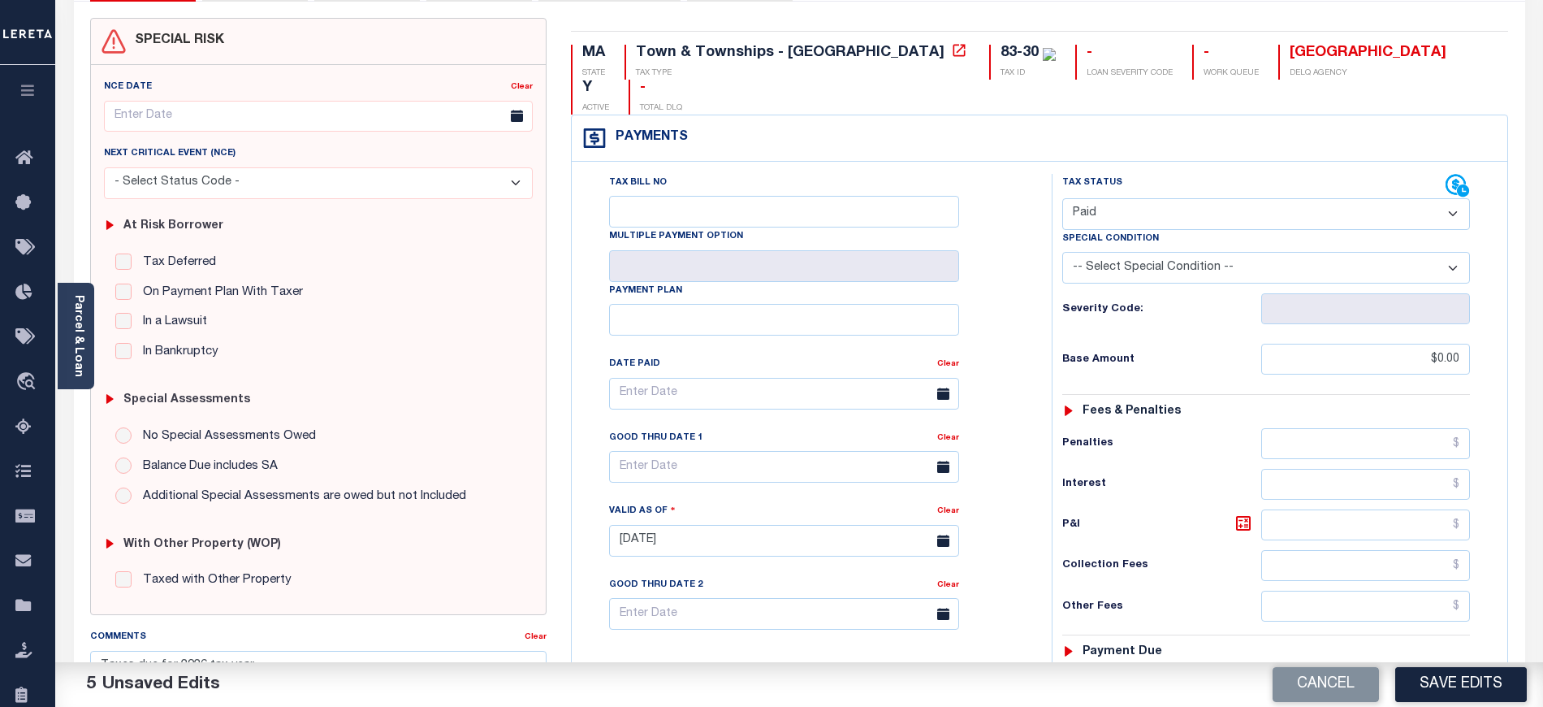
scroll to position [216, 0]
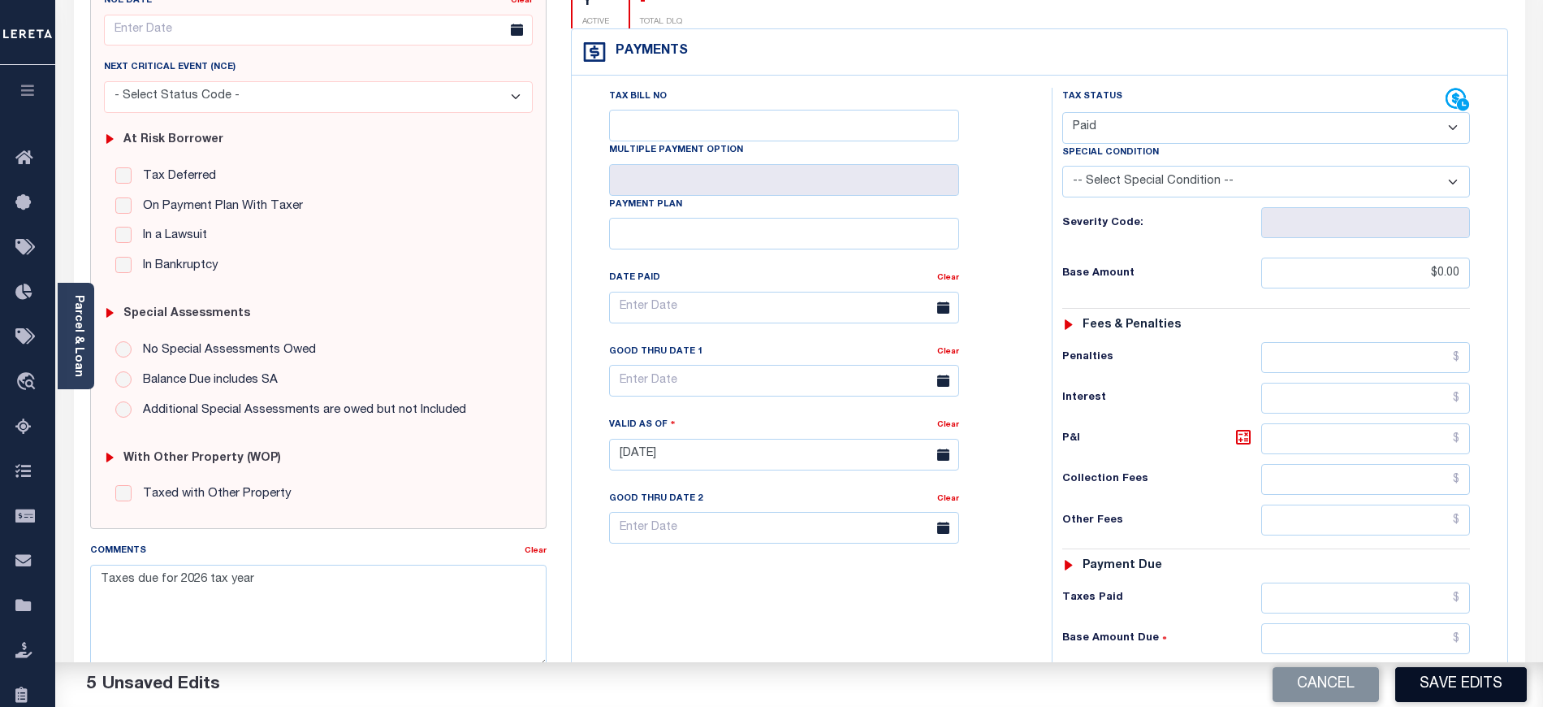
click at [1465, 690] on button "Save Edits" at bounding box center [1461, 684] width 132 height 35
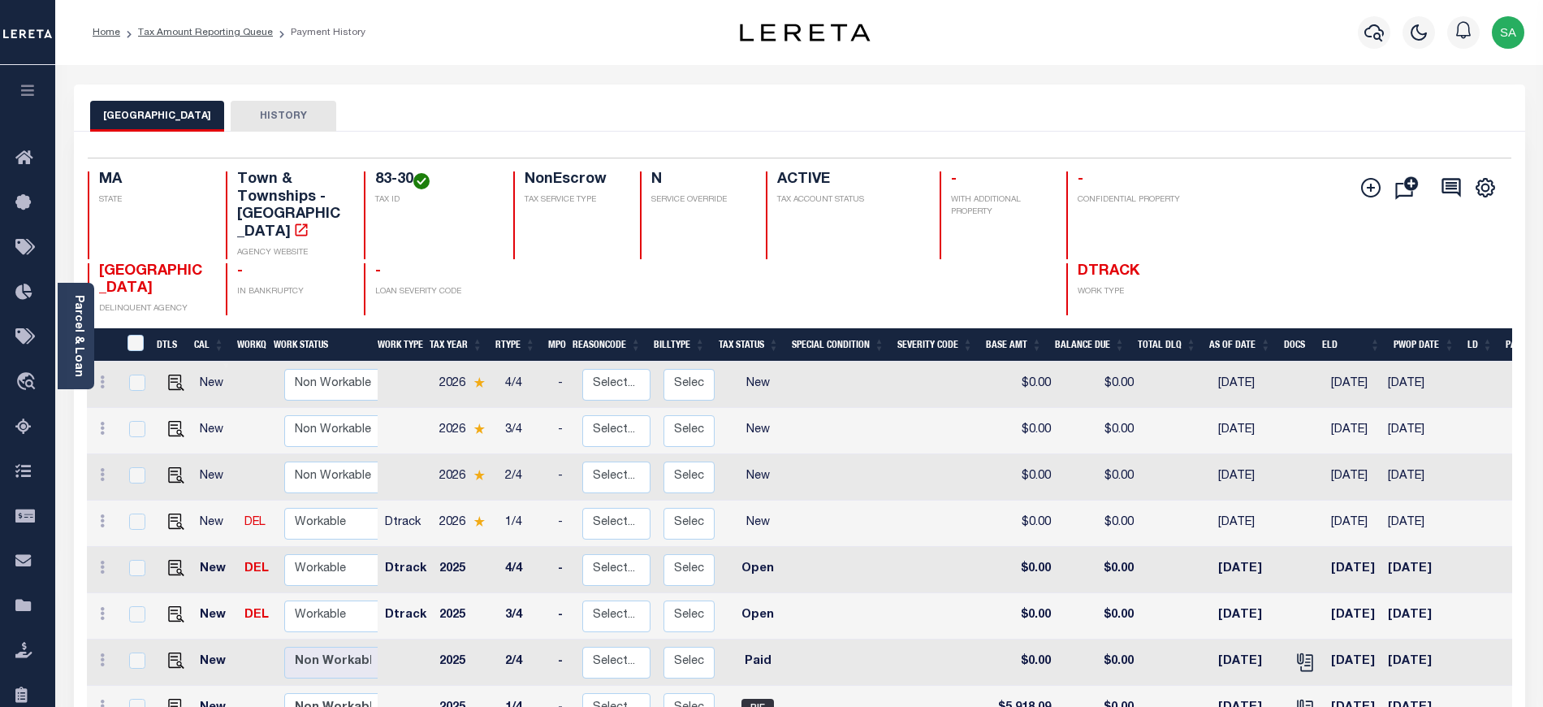
scroll to position [300, 0]
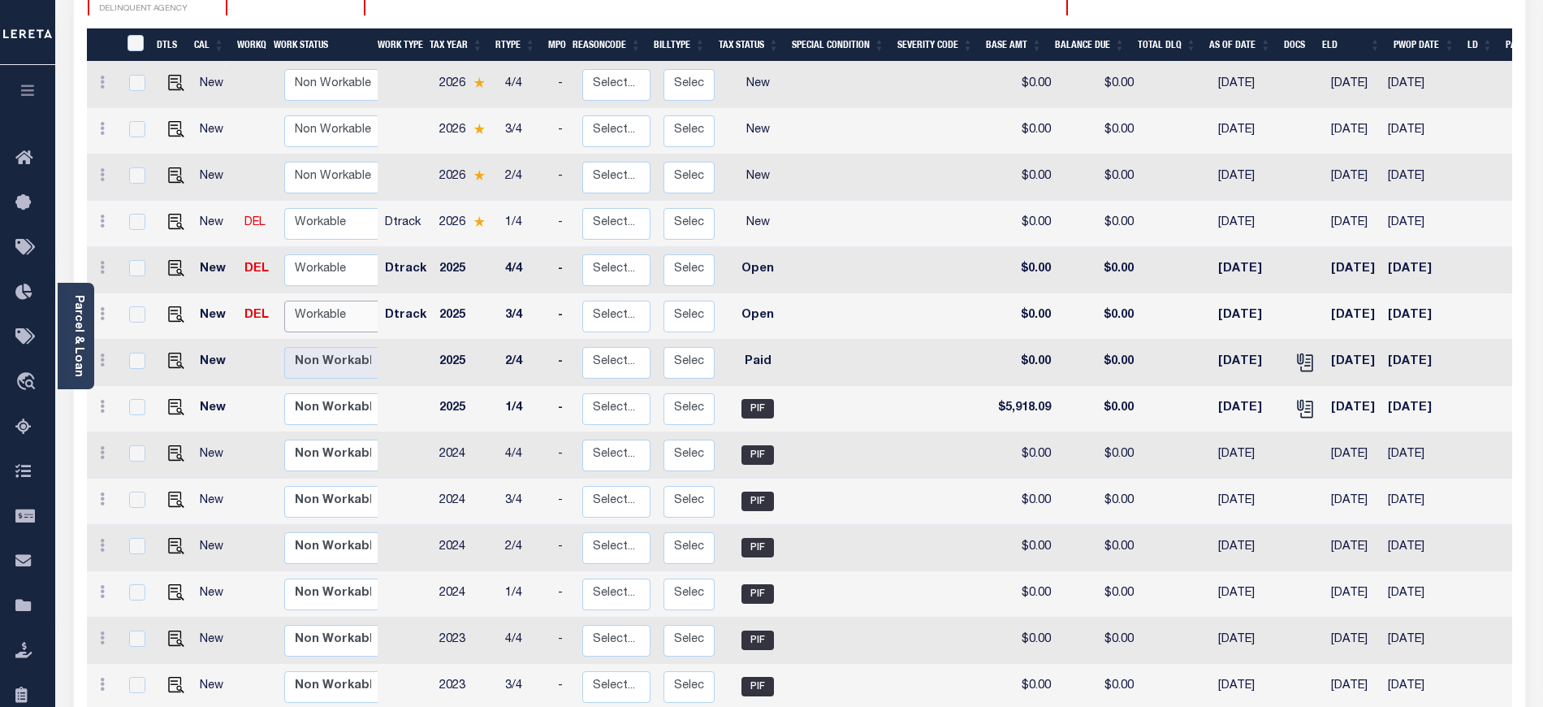
click at [319, 300] on select "Non Workable Workable" at bounding box center [332, 316] width 97 height 32
checkbox input "true"
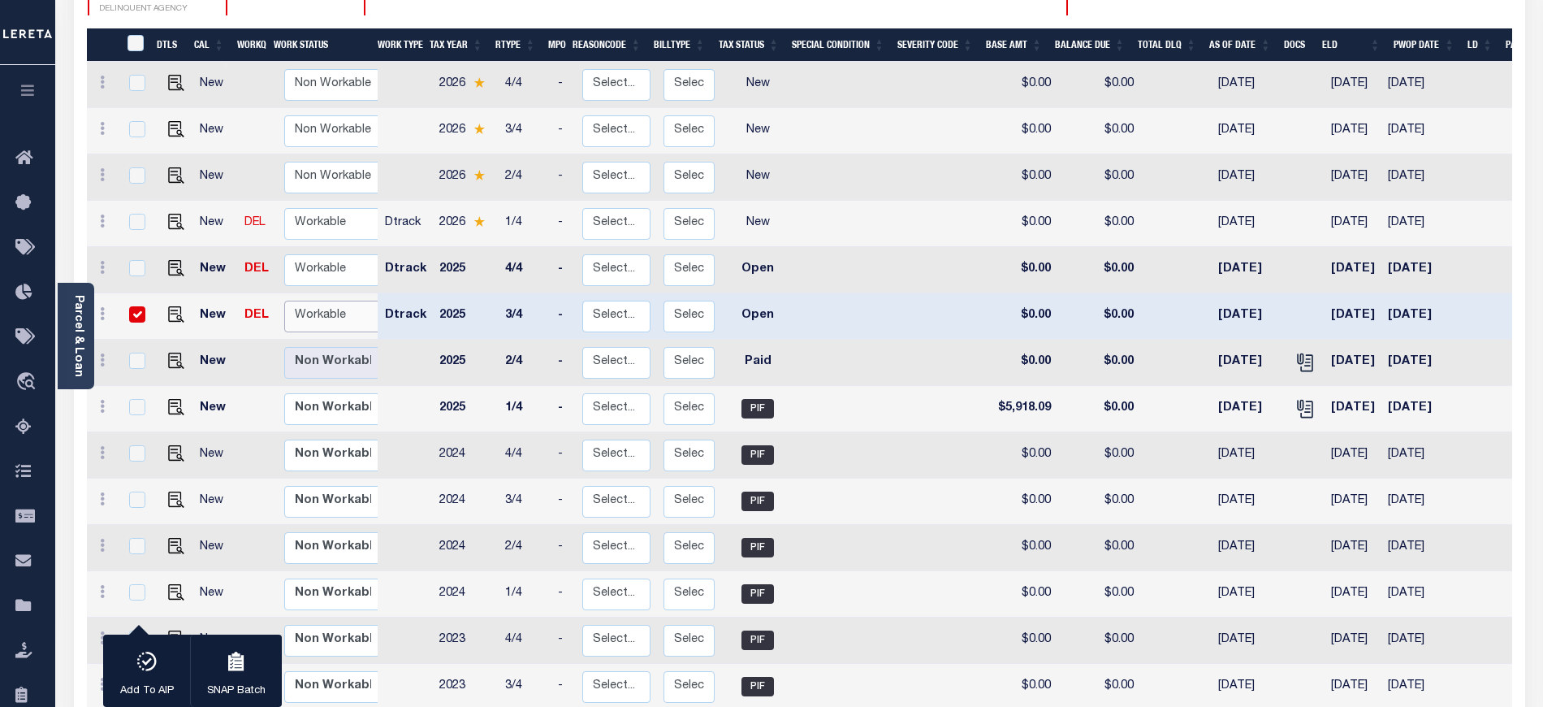
select select "true"
click at [284, 300] on select "Non Workable Workable" at bounding box center [332, 316] width 97 height 32
checkbox input "false"
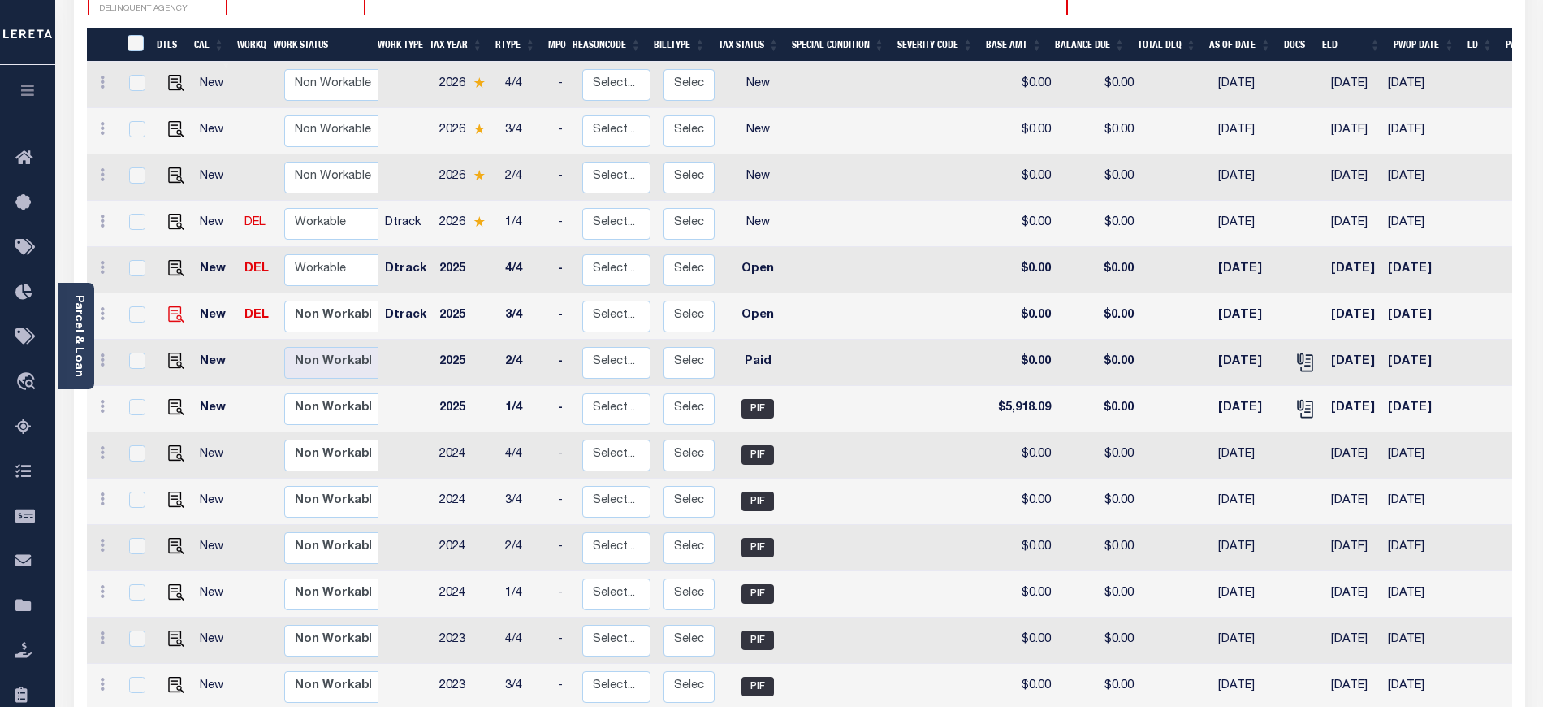
click at [172, 306] on img at bounding box center [176, 314] width 16 height 16
checkbox input "true"
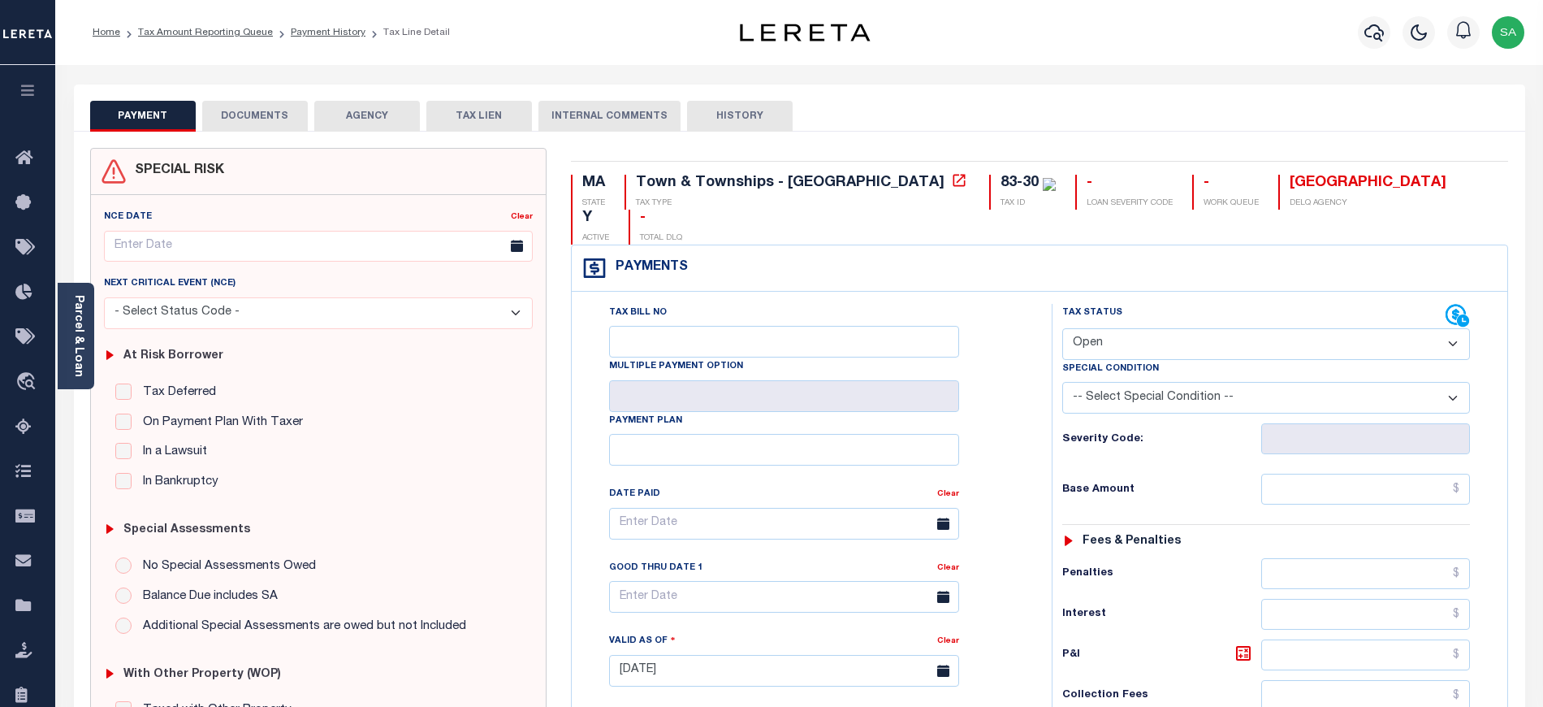
click at [1144, 328] on select "- Select Status Code - Open Due/Unpaid Paid Incomplete No Tax Due Internal Refu…" at bounding box center [1266, 344] width 408 height 32
select select "PYD"
click at [1062, 328] on select "- Select Status Code - Open Due/Unpaid Paid Incomplete No Tax Due Internal Refu…" at bounding box center [1266, 344] width 408 height 32
type input "[DATE]"
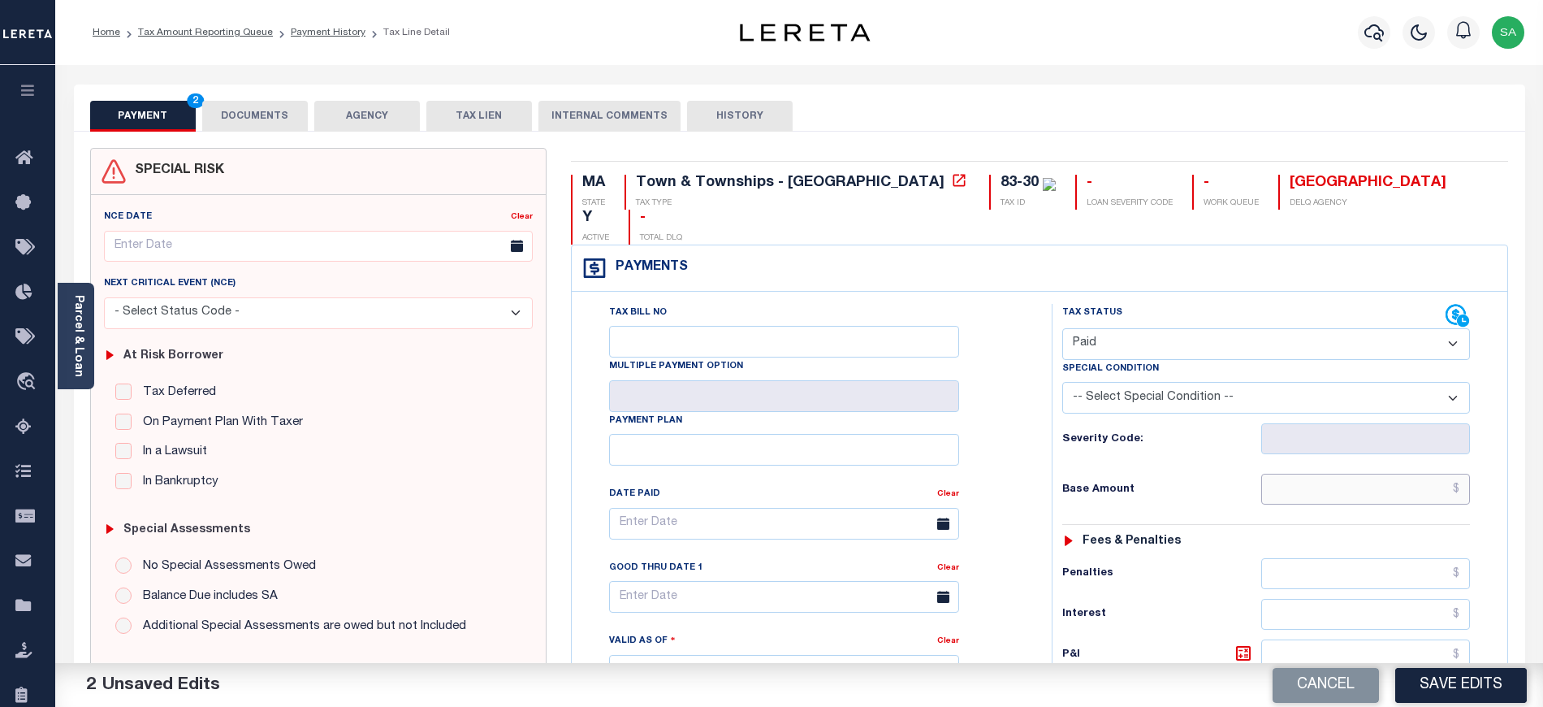
click at [1334, 473] on input "text" at bounding box center [1366, 488] width 210 height 31
type input "$0.00"
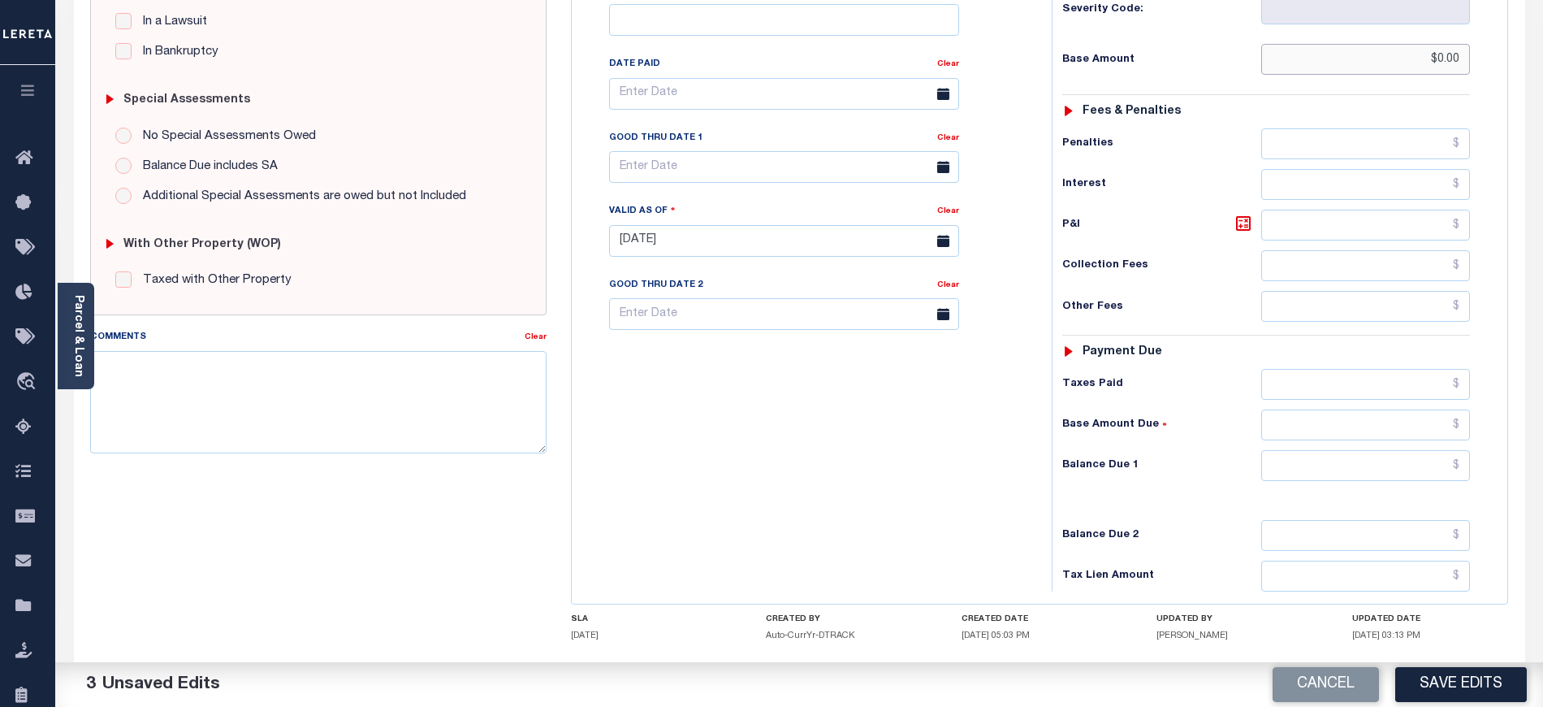
scroll to position [433, 0]
click at [1284, 447] on input "text" at bounding box center [1366, 462] width 210 height 31
type input "$0.00"
click at [270, 388] on textarea "Comments" at bounding box center [318, 399] width 456 height 102
click at [223, 367] on textarea "Taxes due for 2026 ta =x eyar" at bounding box center [318, 399] width 456 height 102
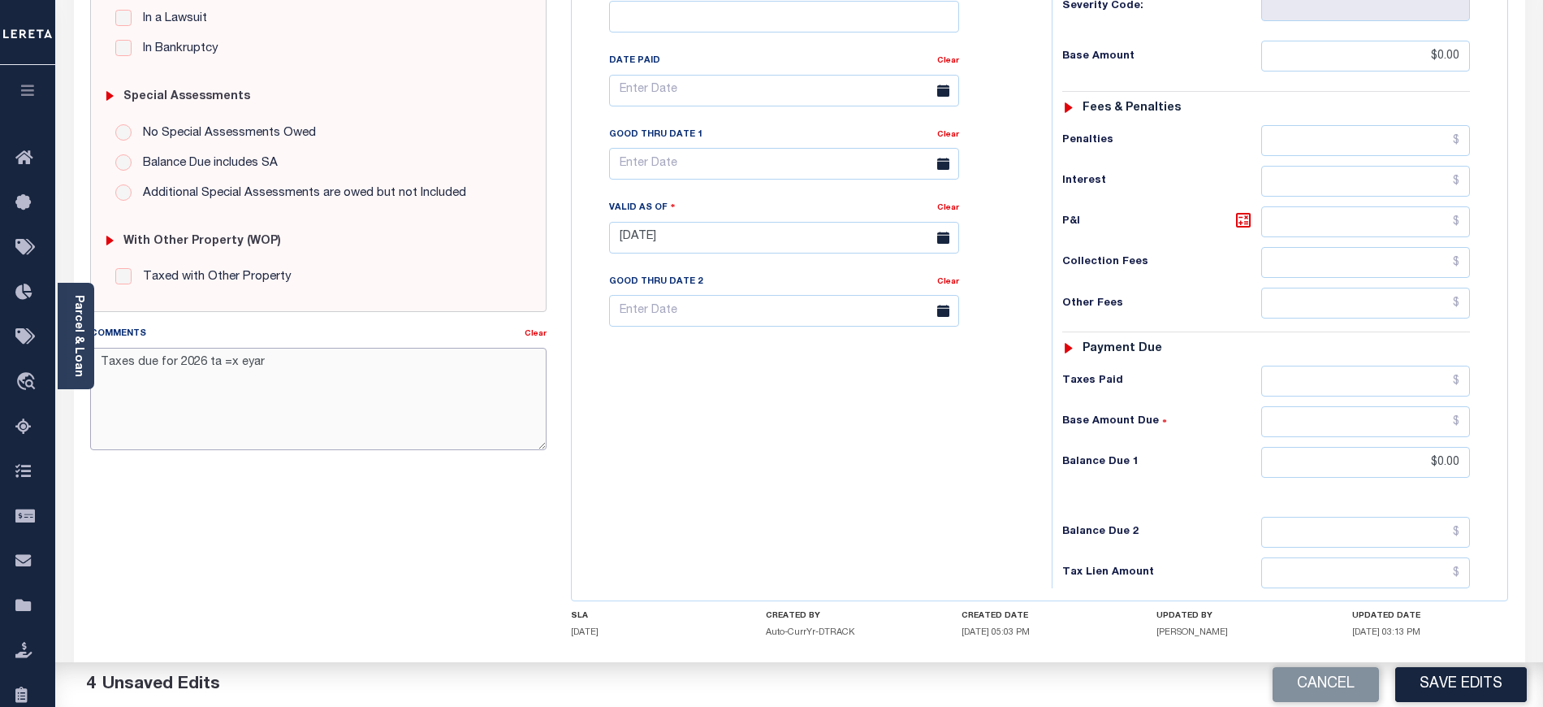
drag, startPoint x: 279, startPoint y: 378, endPoint x: 205, endPoint y: 367, distance: 74.8
click at [205, 367] on textarea "Taxes due for 2026 ta =x eyar" at bounding box center [318, 399] width 456 height 102
type textarea "Taxes due for 2026 tax year"
click at [751, 544] on div "Tax Bill No Multiple Payment Option Payment Plan Clear" at bounding box center [808, 229] width 464 height 717
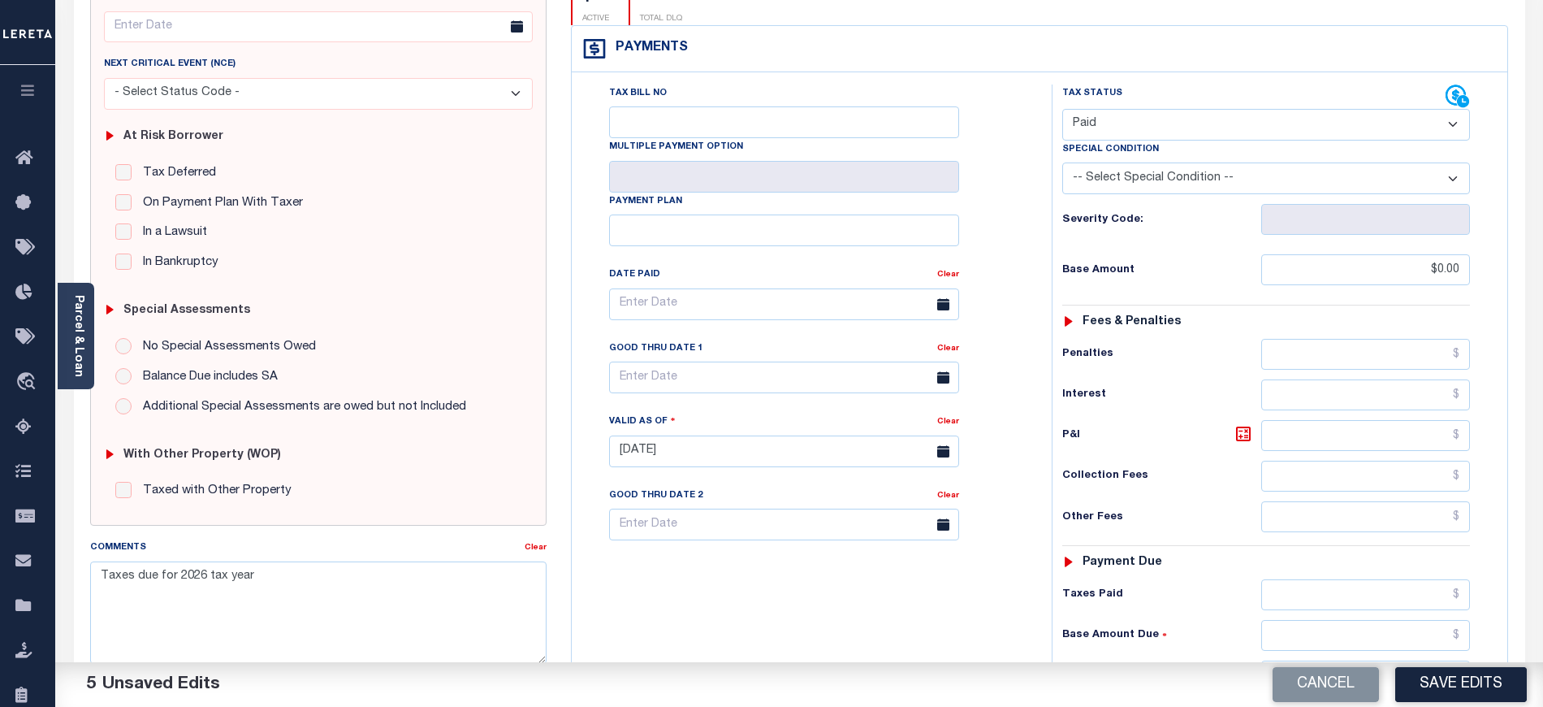
scroll to position [0, 0]
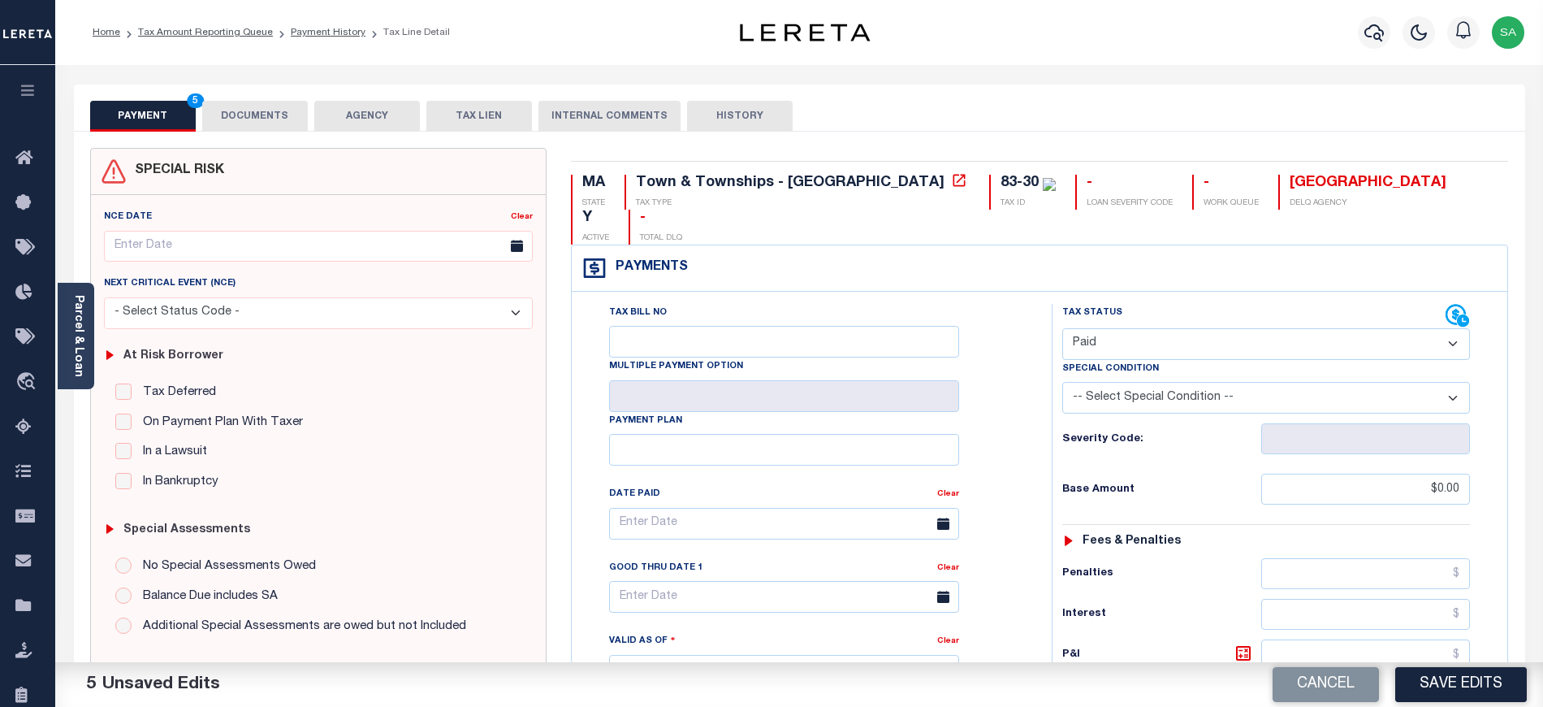
click at [218, 102] on button "DOCUMENTS" at bounding box center [255, 116] width 106 height 31
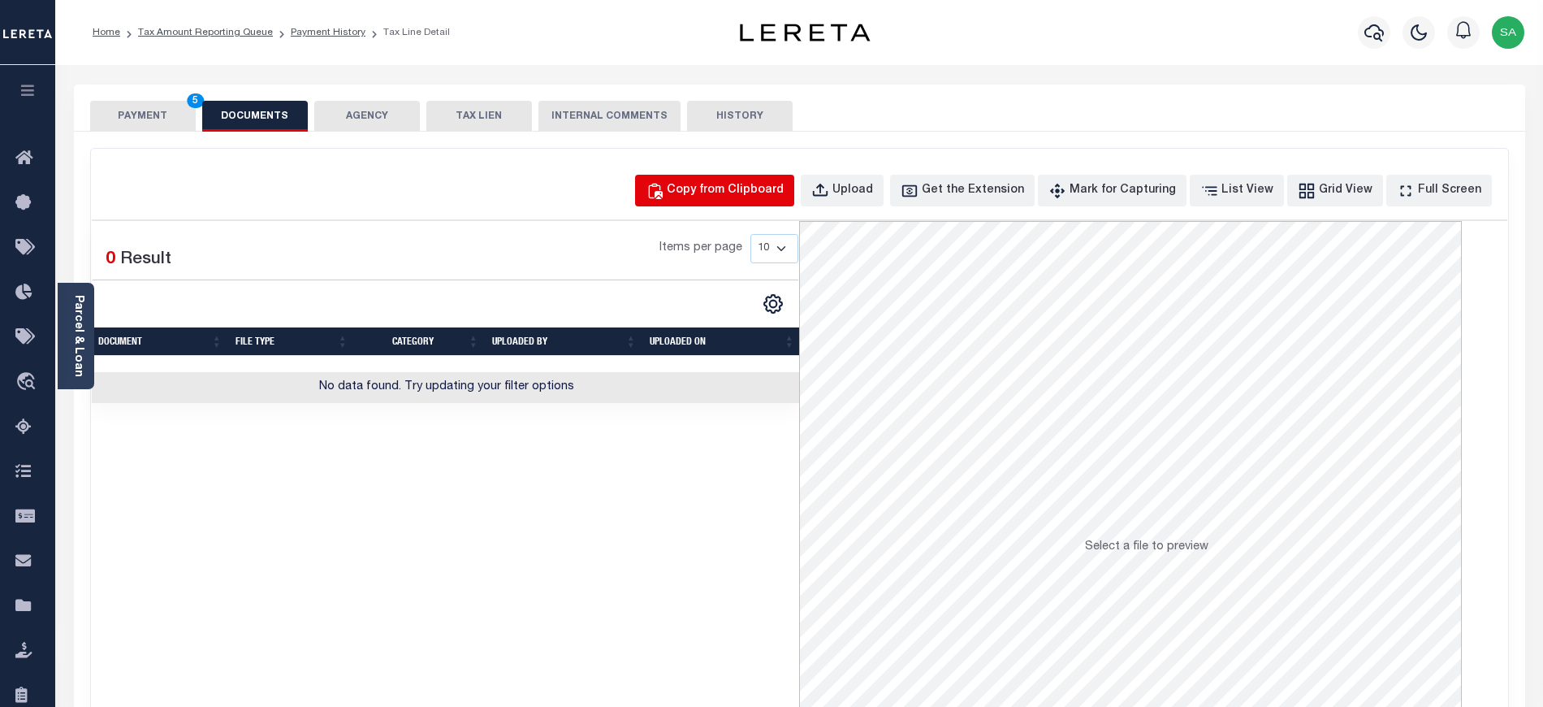
click at [768, 192] on div "Copy from Clipboard" at bounding box center [725, 191] width 117 height 18
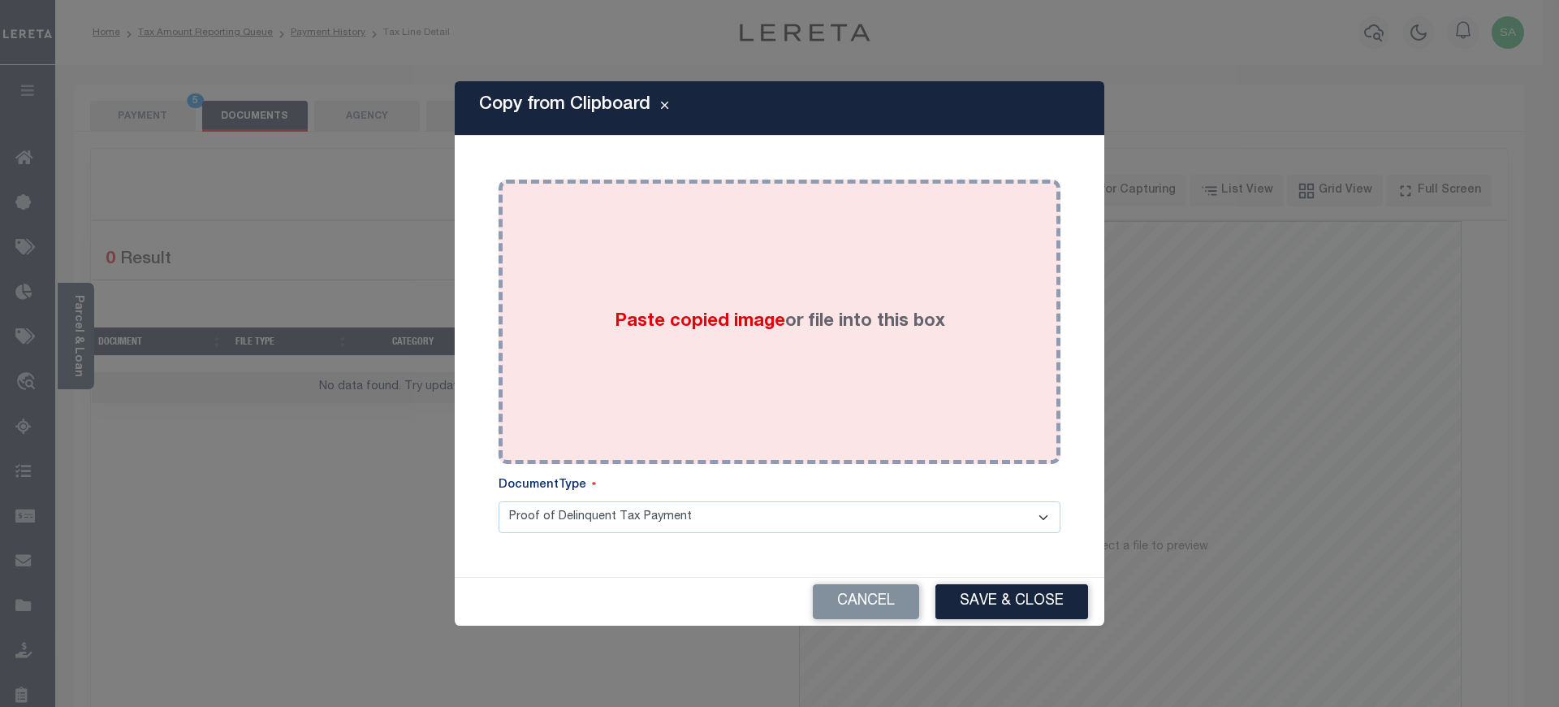
click at [861, 361] on div "Paste copied image or file into this box" at bounding box center [780, 322] width 538 height 260
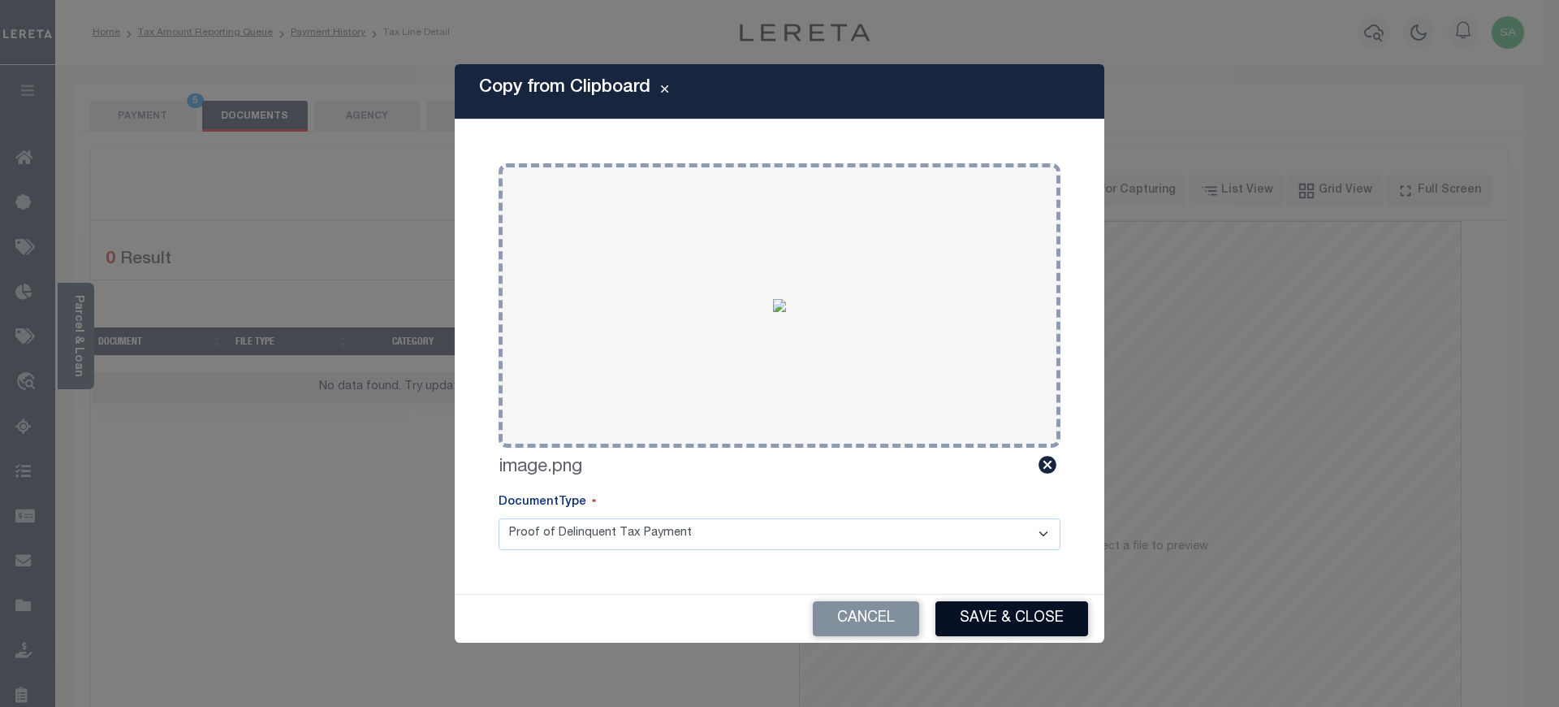
click at [979, 607] on button "Save & Close" at bounding box center [1012, 618] width 153 height 35
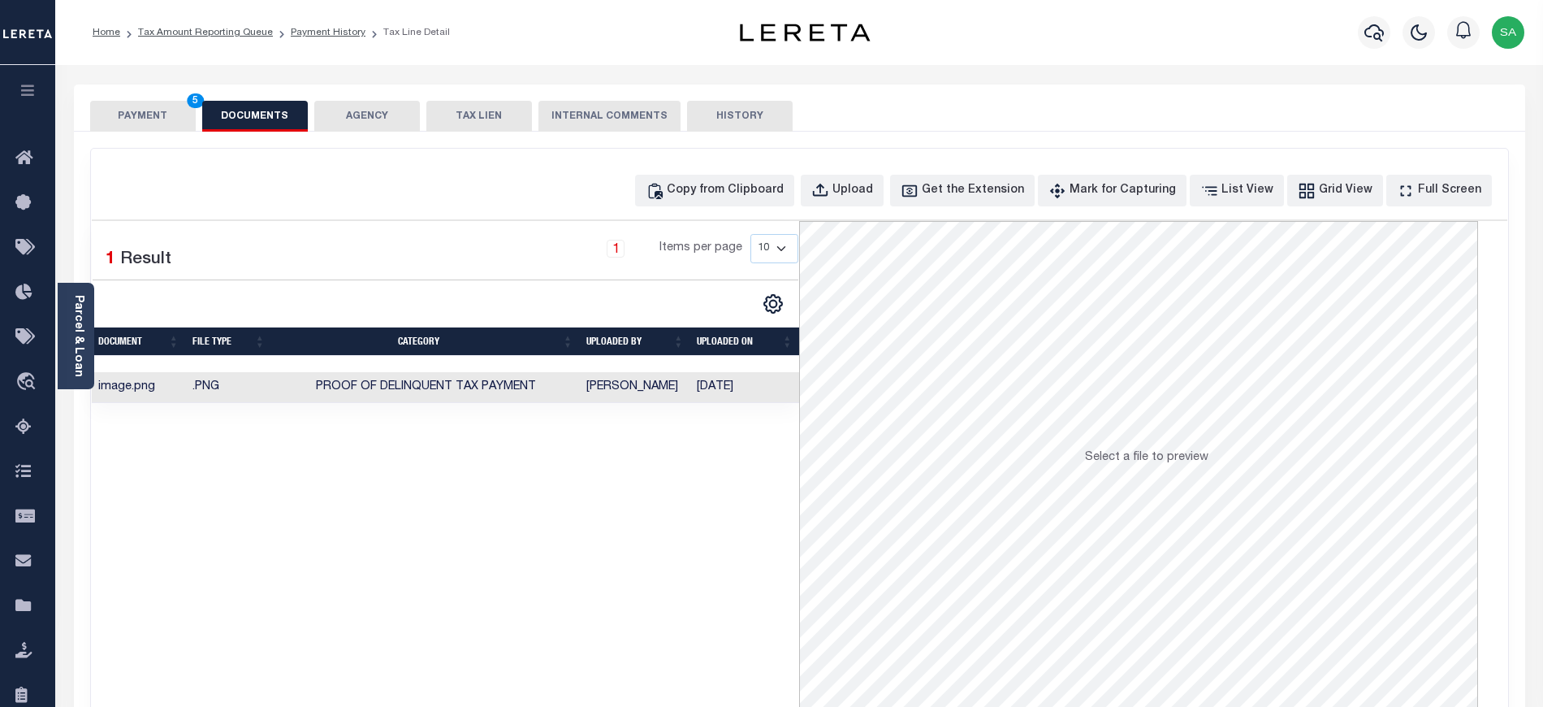
click at [150, 110] on button "PAYMENT 5" at bounding box center [143, 116] width 106 height 31
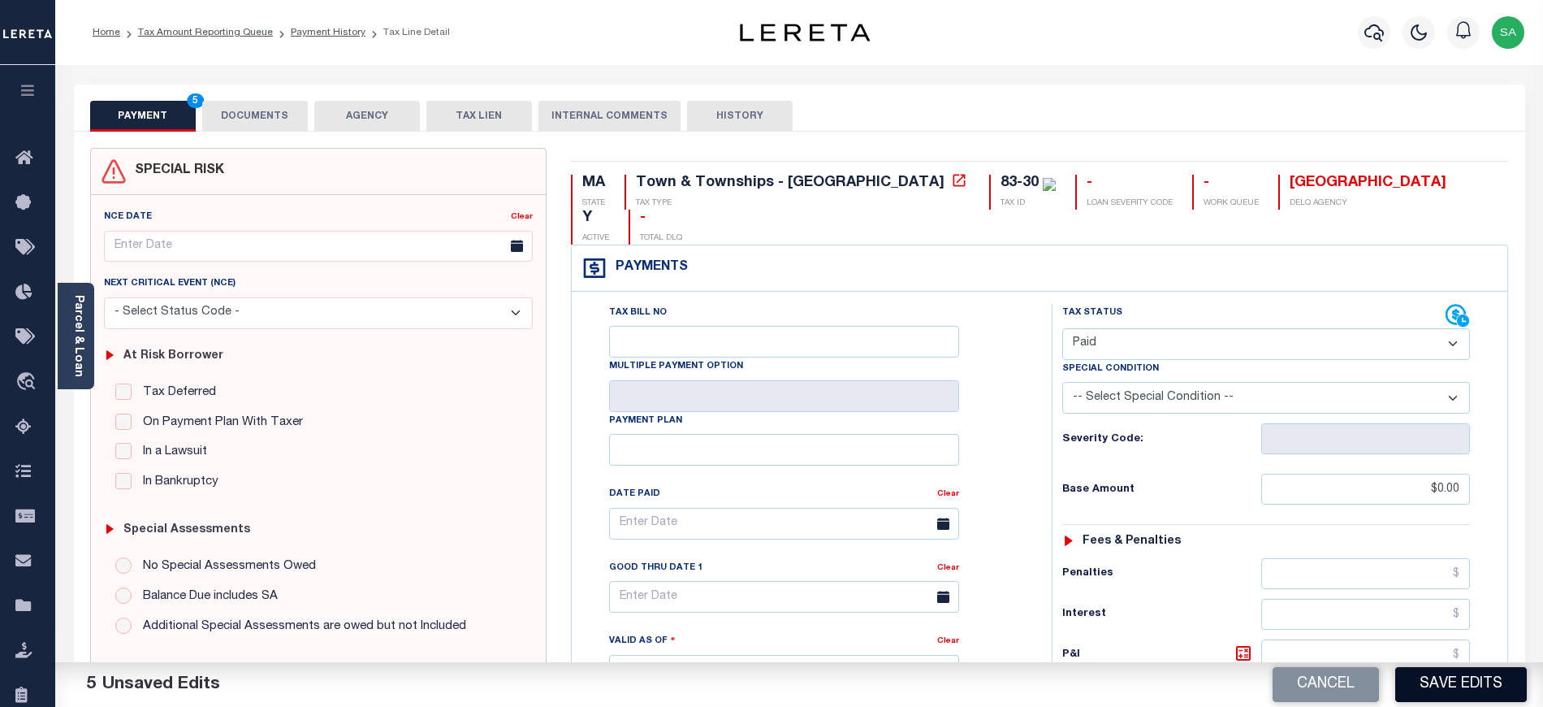
click at [1481, 699] on button "Save Edits" at bounding box center [1461, 684] width 132 height 35
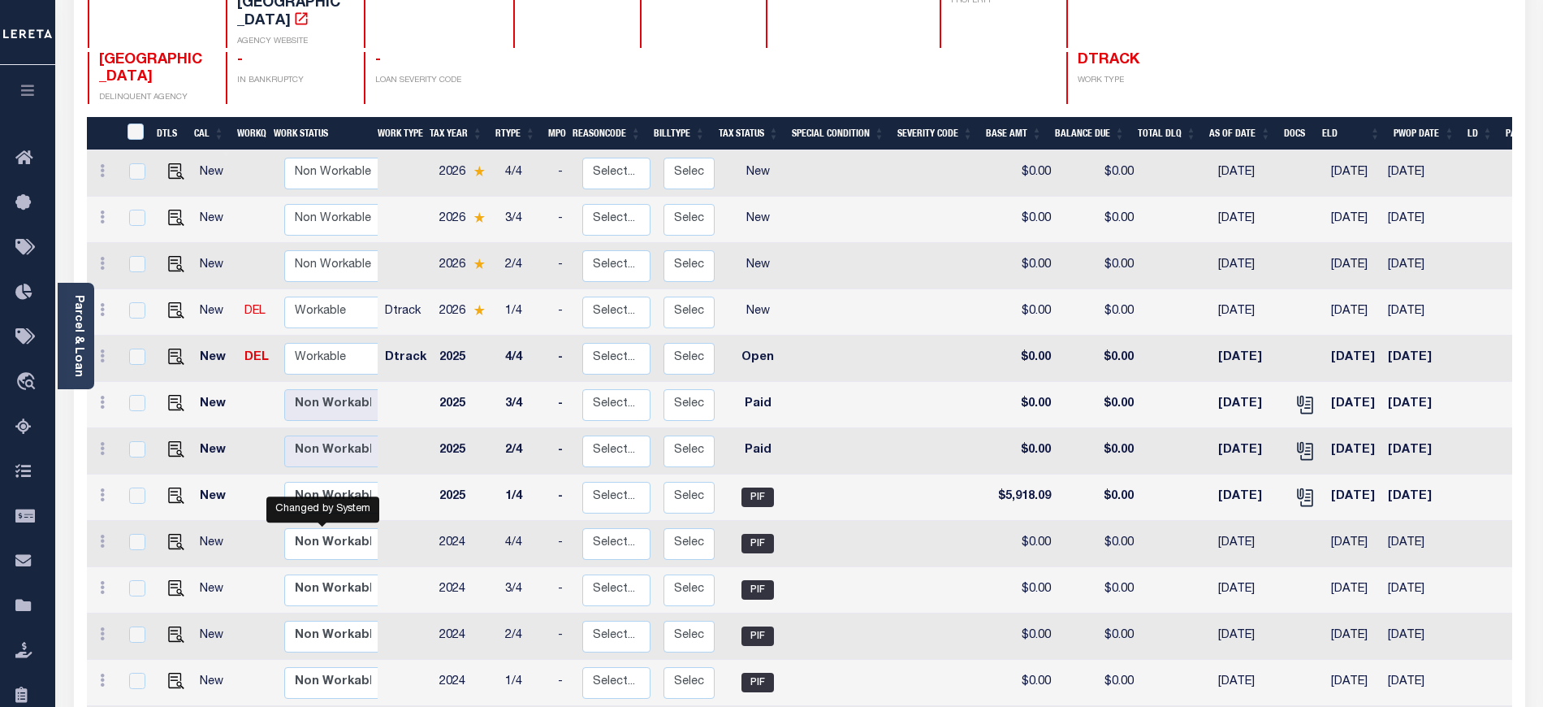
scroll to position [216, 0]
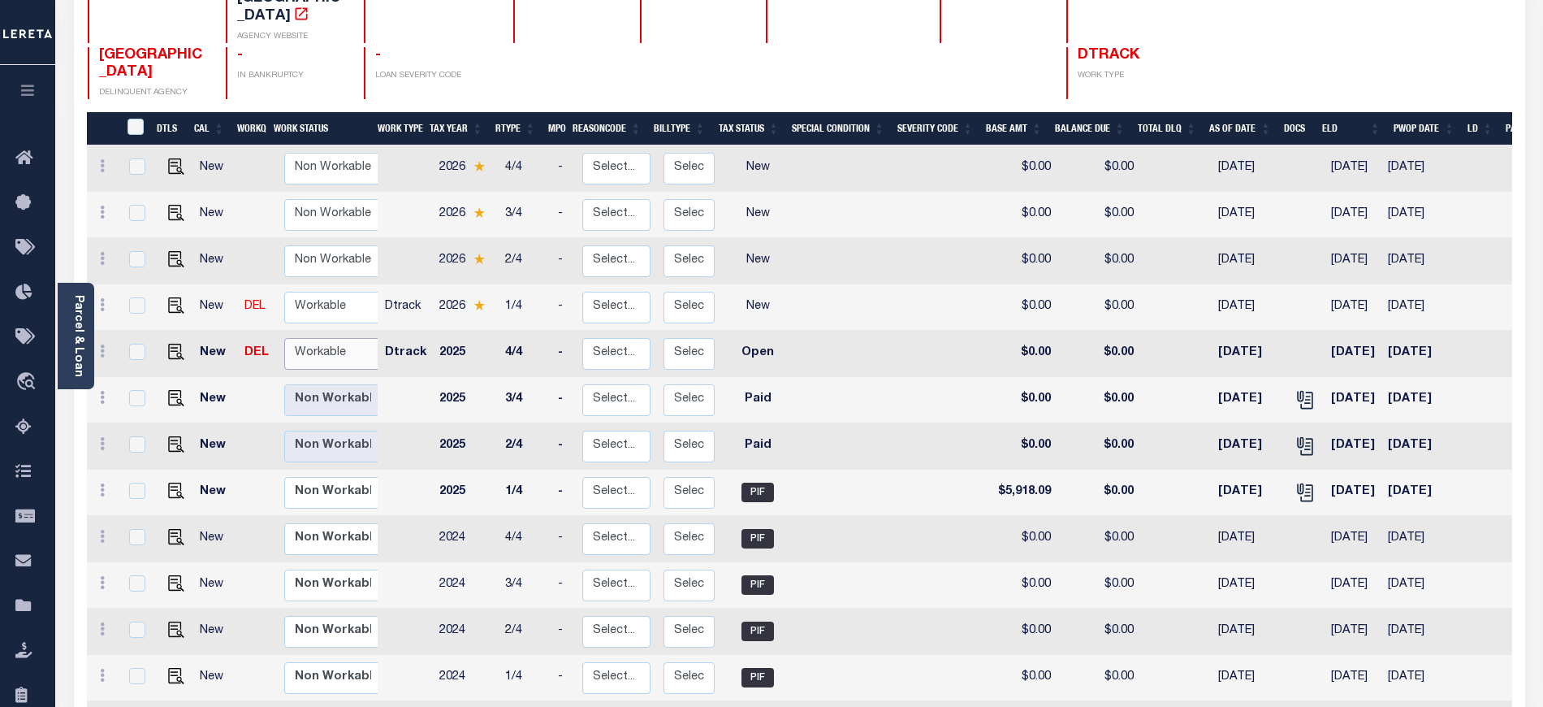
click at [326, 339] on select "Non Workable Workable" at bounding box center [332, 354] width 97 height 32
checkbox input "true"
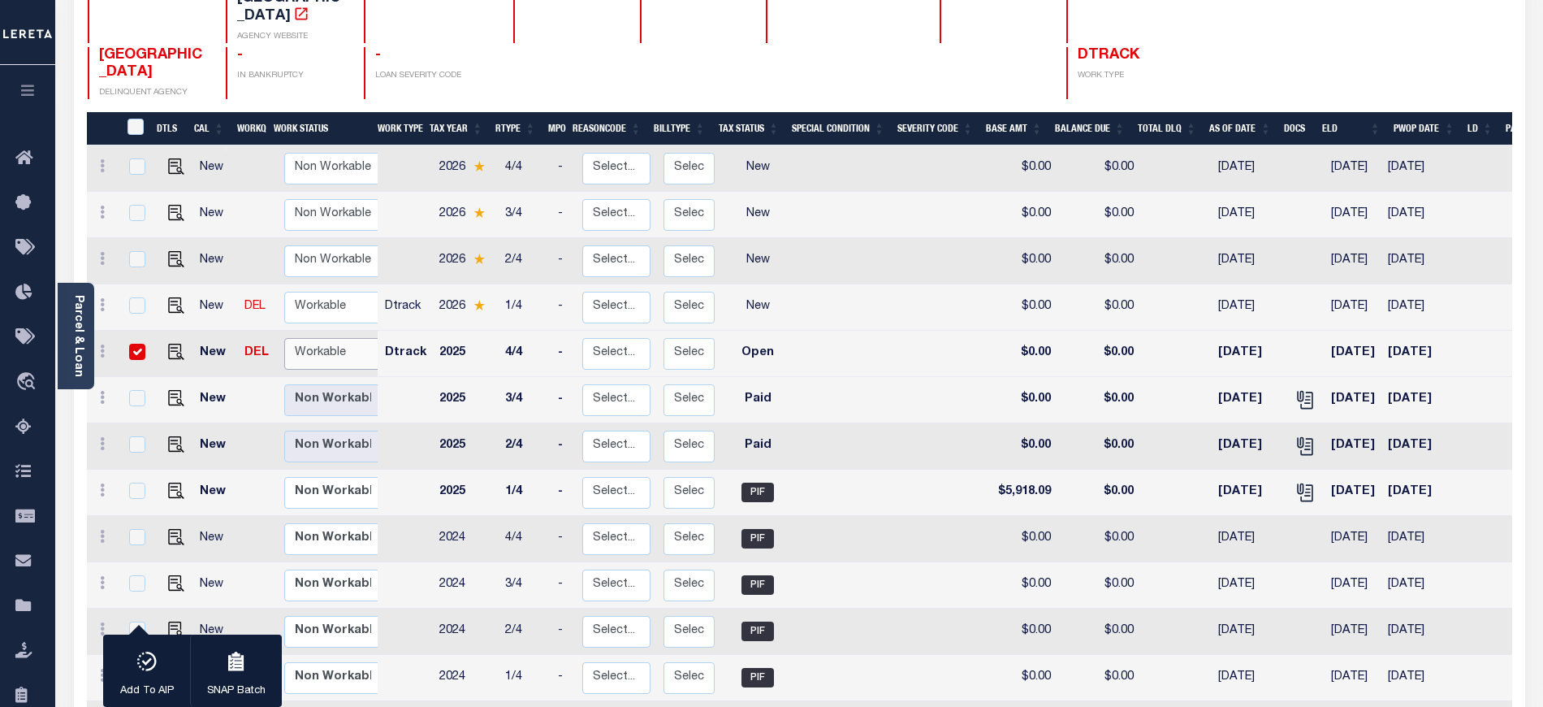
select select "true"
click at [284, 338] on select "Non Workable Workable" at bounding box center [332, 354] width 97 height 32
checkbox input "false"
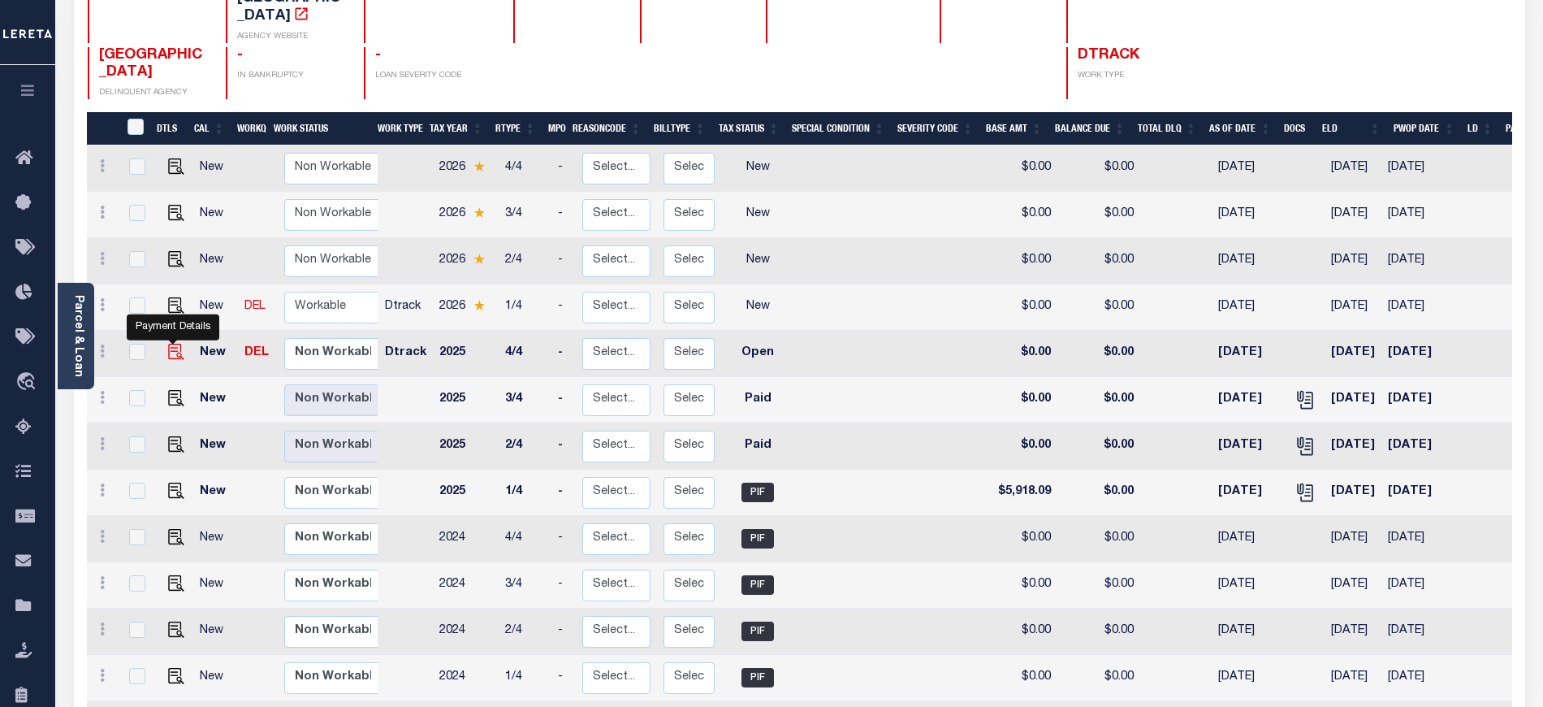
click at [172, 344] on img "" at bounding box center [176, 352] width 16 height 16
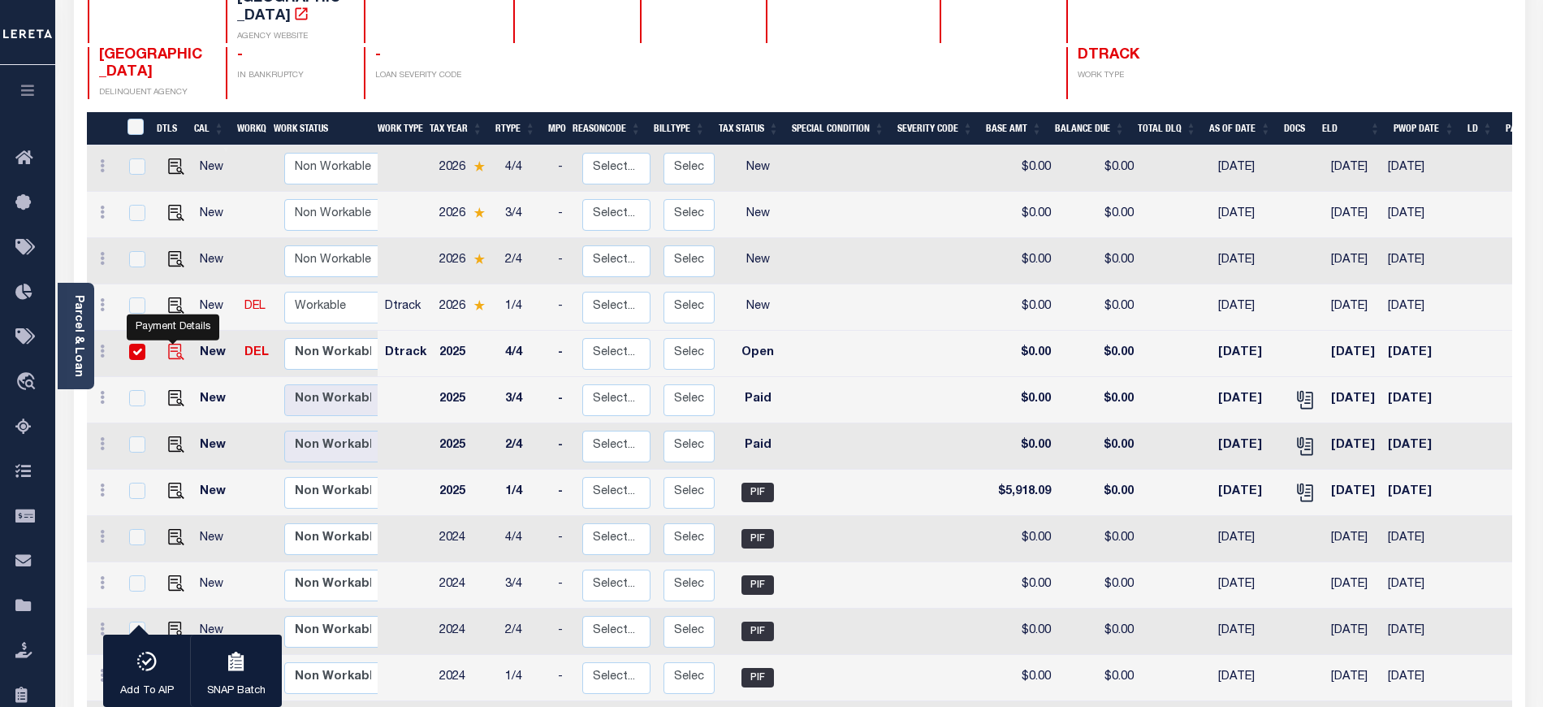
checkbox input "true"
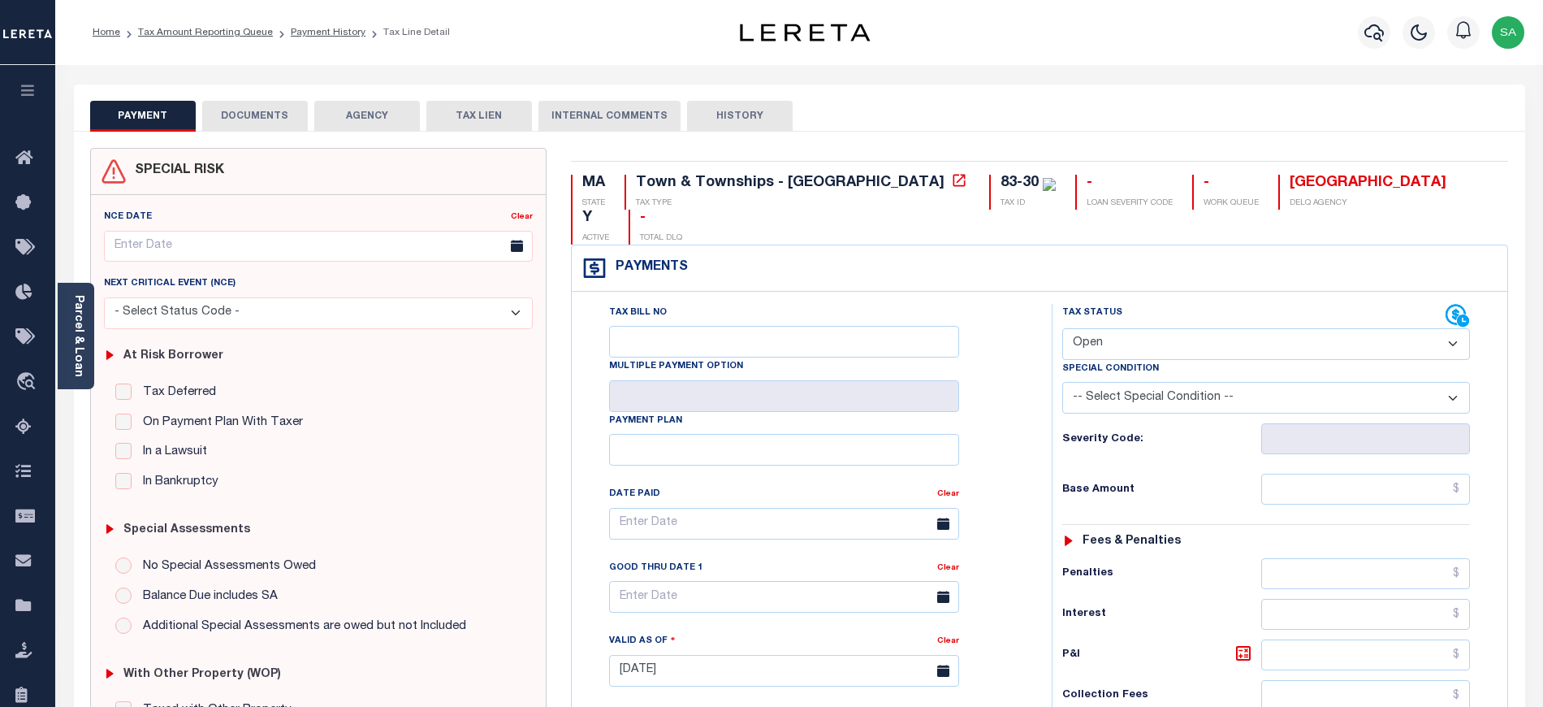
click at [1131, 328] on select "- Select Status Code - Open Due/Unpaid Paid Incomplete No Tax Due Internal Refu…" at bounding box center [1266, 344] width 408 height 32
select select "PYD"
click at [1062, 328] on select "- Select Status Code - Open Due/Unpaid Paid Incomplete No Tax Due Internal Refu…" at bounding box center [1266, 344] width 408 height 32
type input "[DATE]"
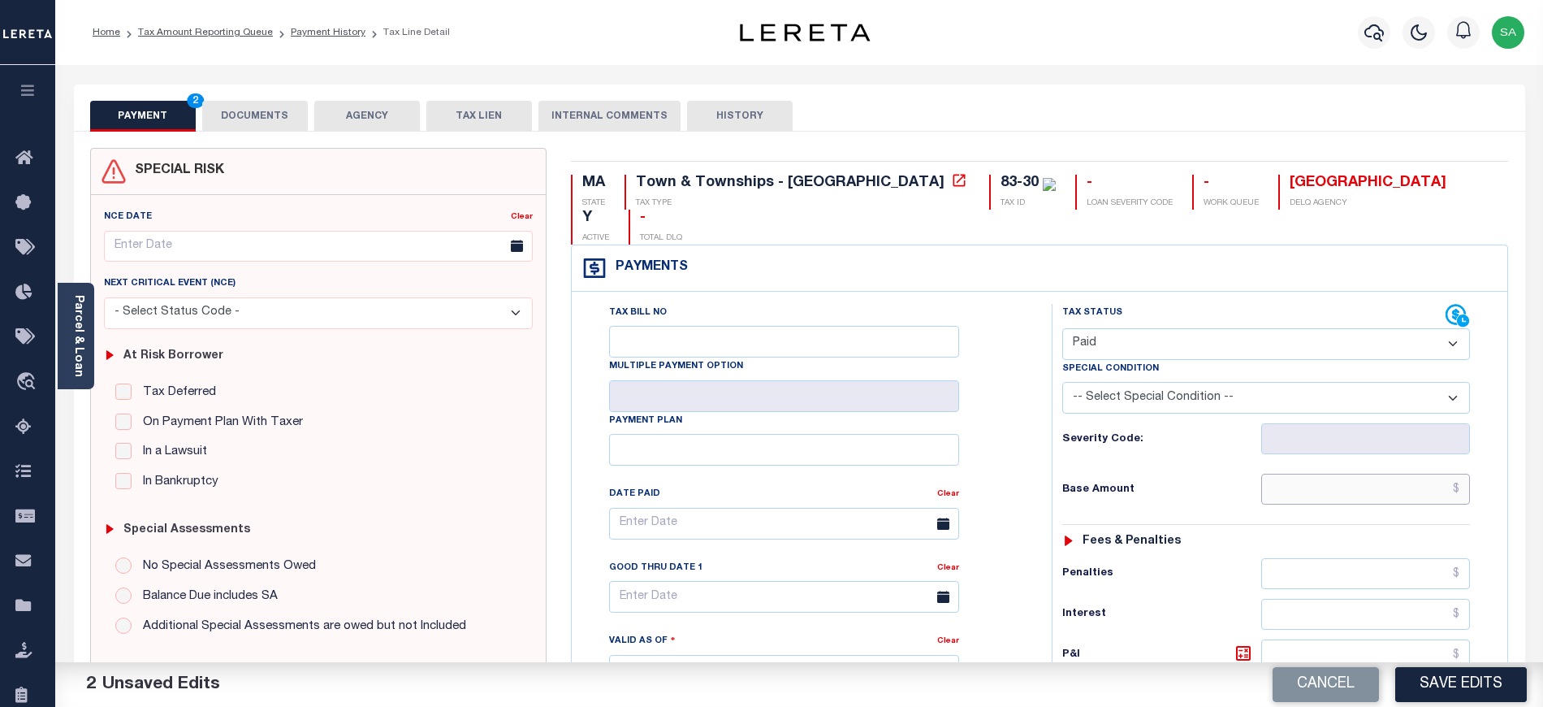
click at [1304, 473] on input "text" at bounding box center [1366, 488] width 210 height 31
type input "$0.00"
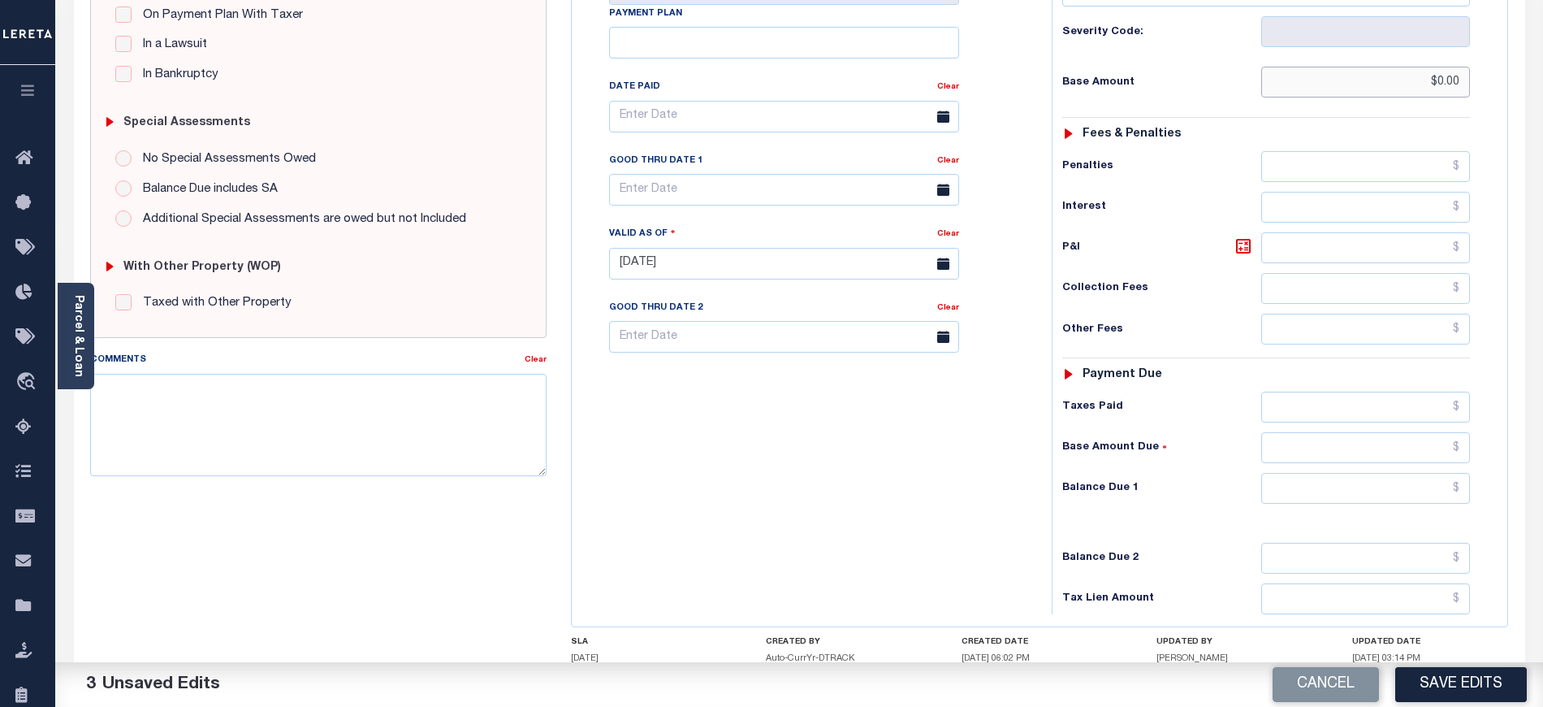
scroll to position [433, 0]
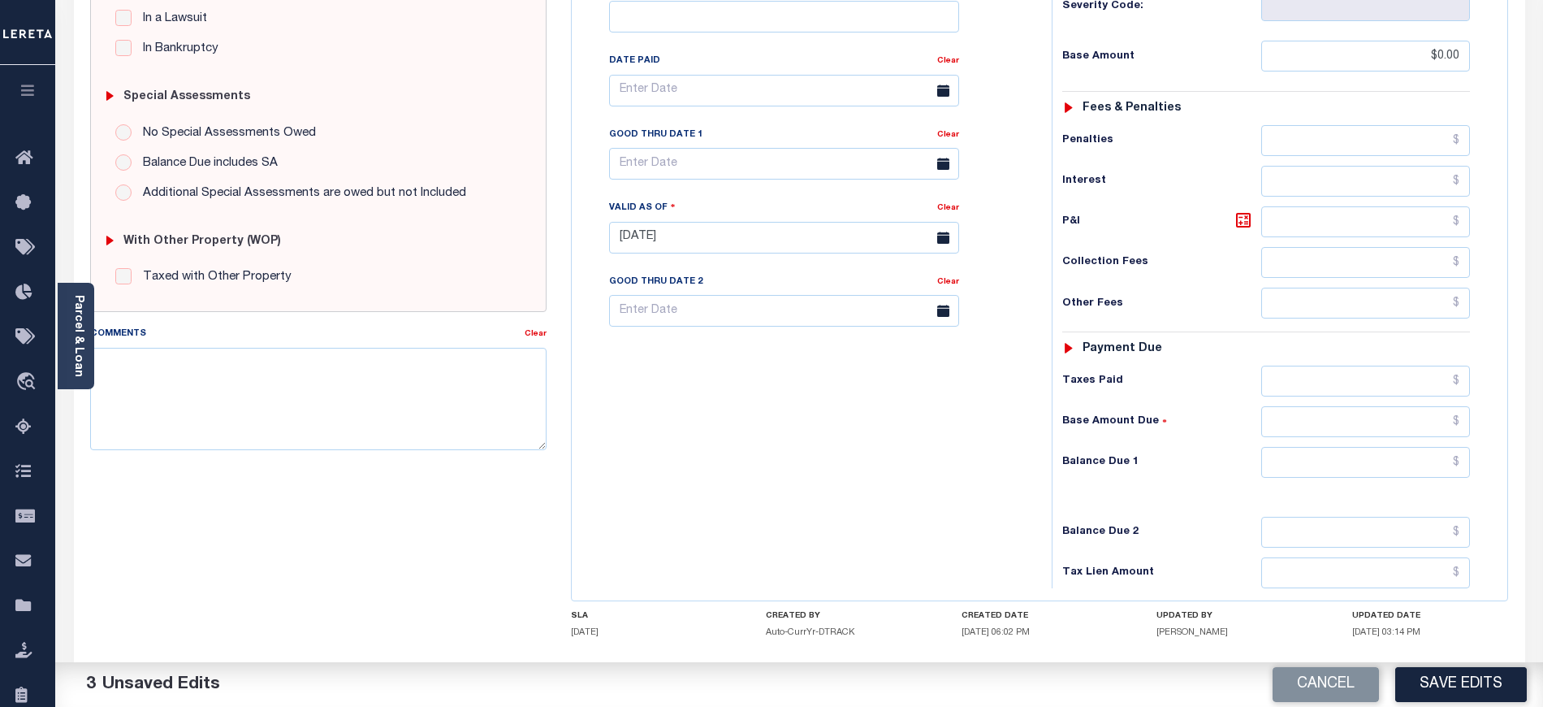
click at [1258, 456] on h6 "Balance Due 1" at bounding box center [1161, 462] width 198 height 13
drag, startPoint x: 1286, startPoint y: 443, endPoint x: 1296, endPoint y: 452, distance: 13.2
click at [1286, 447] on input "text" at bounding box center [1366, 462] width 210 height 31
type input "$0.00"
click at [453, 433] on textarea "Comments" at bounding box center [318, 399] width 456 height 102
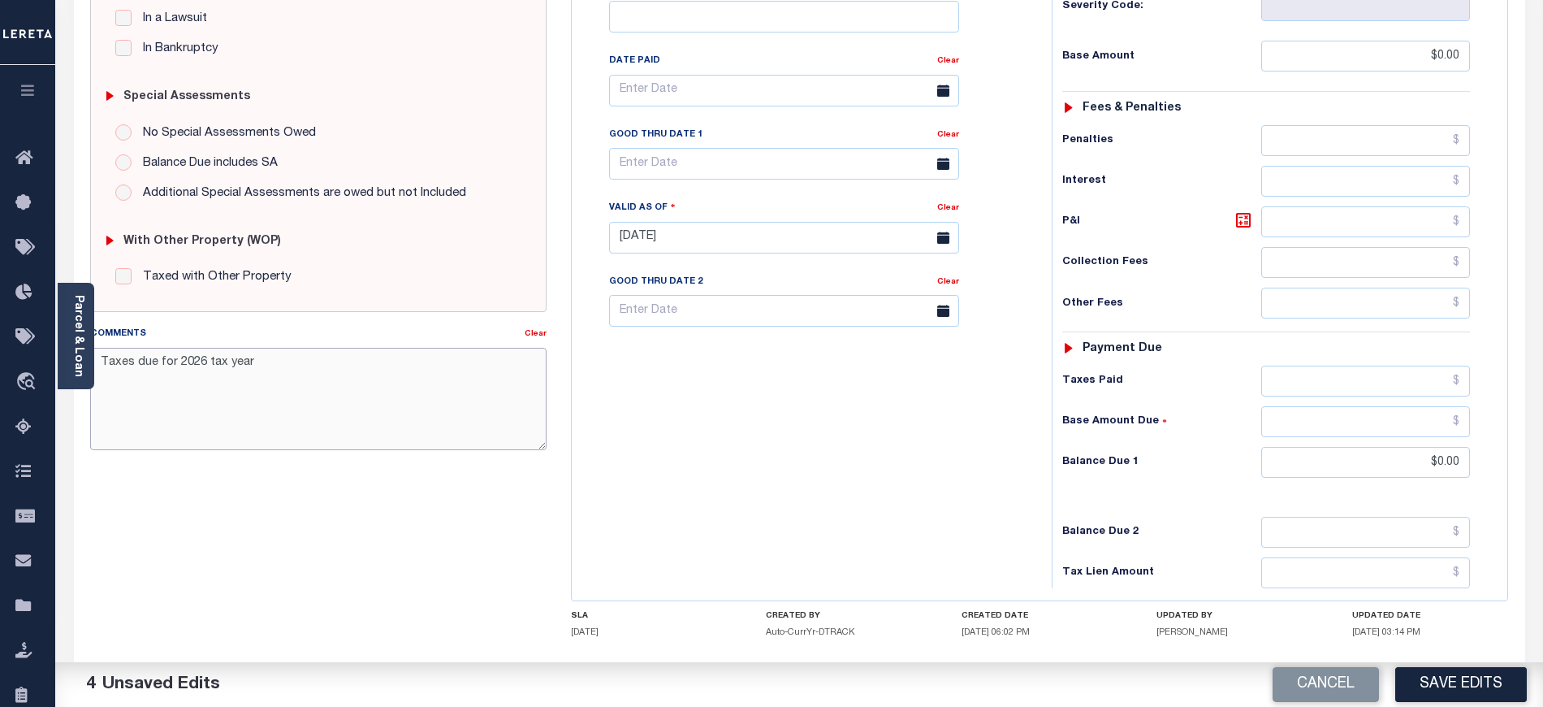
type textarea "Taxes due for 2026 tax year"
click at [1027, 315] on div "Tax Bill No Multiple Payment Option Payment Plan Clear" at bounding box center [808, 229] width 464 height 717
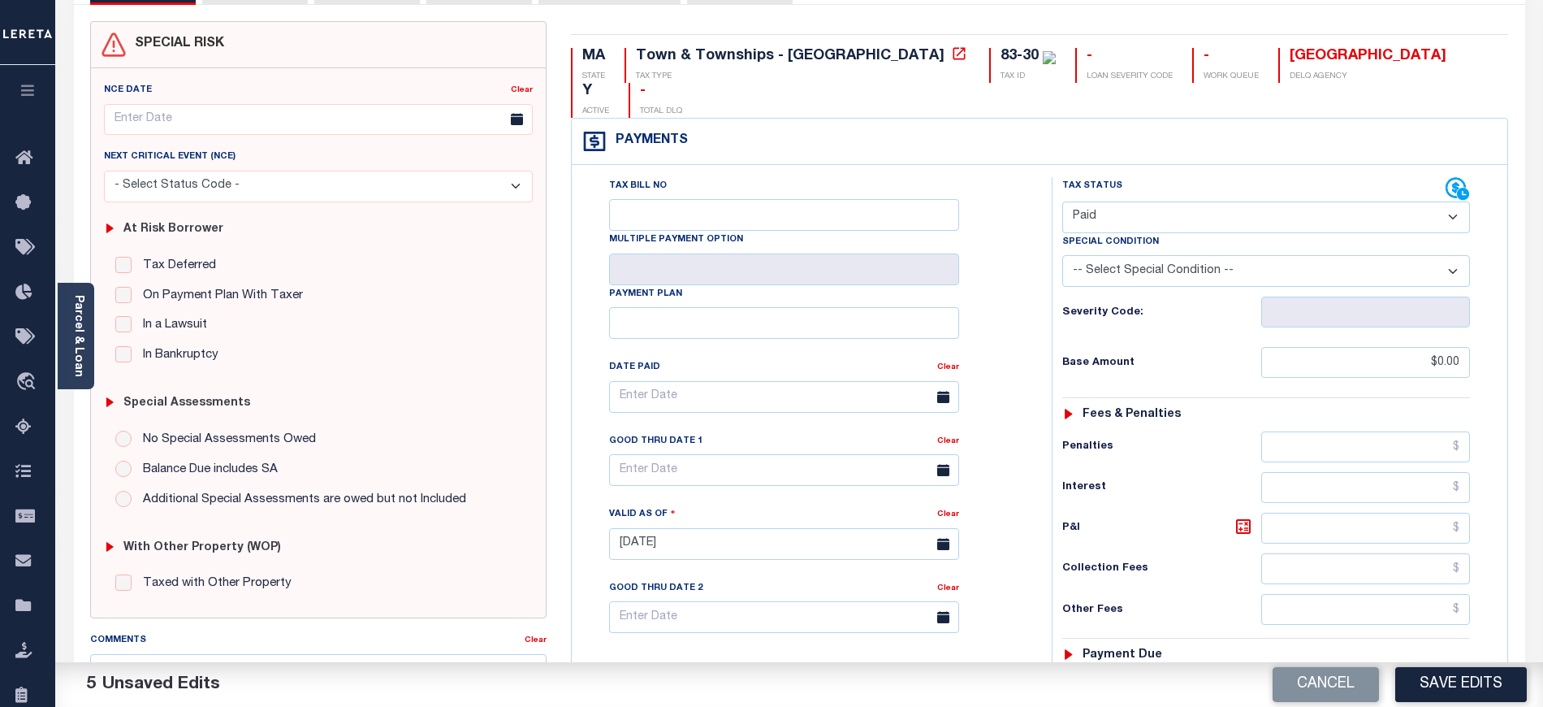
scroll to position [0, 0]
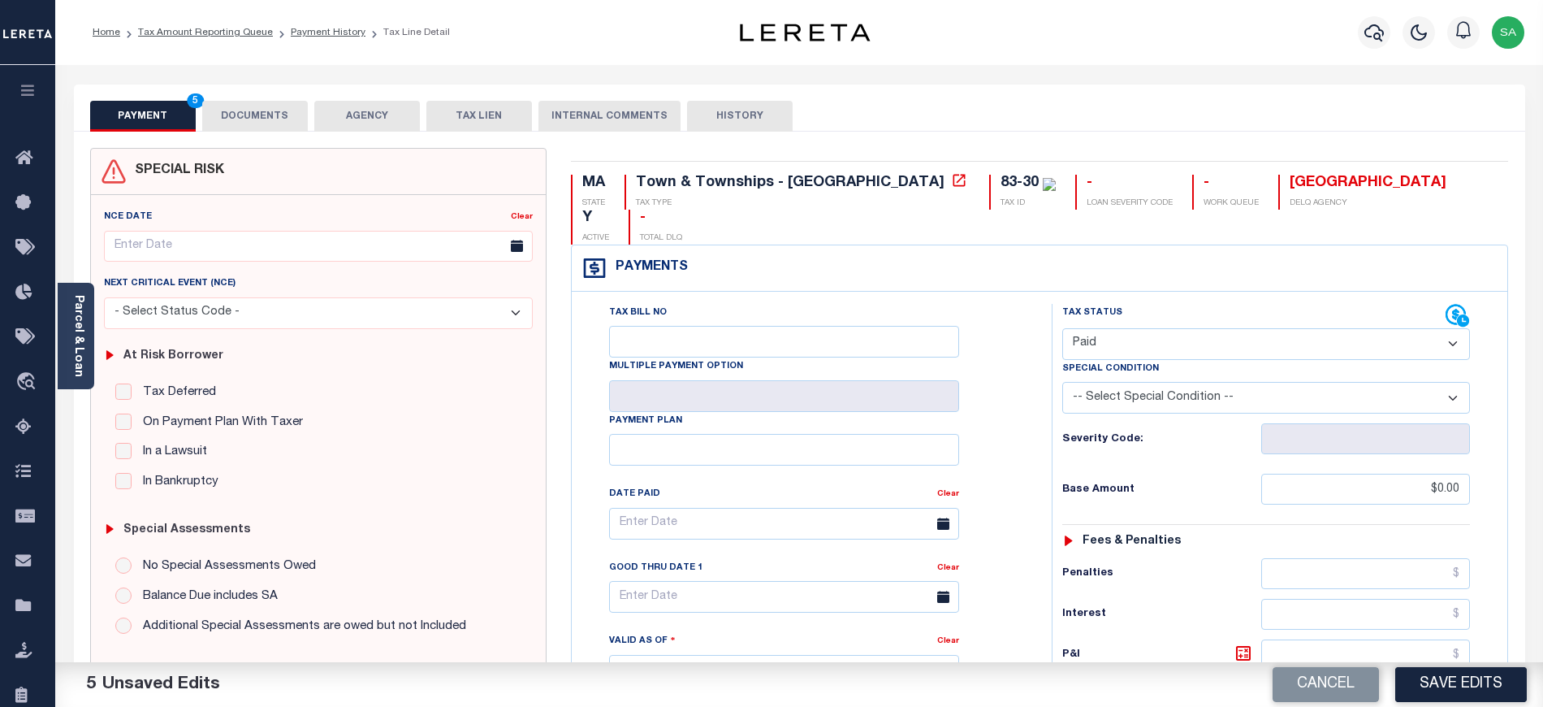
click at [248, 115] on button "DOCUMENTS" at bounding box center [255, 116] width 106 height 31
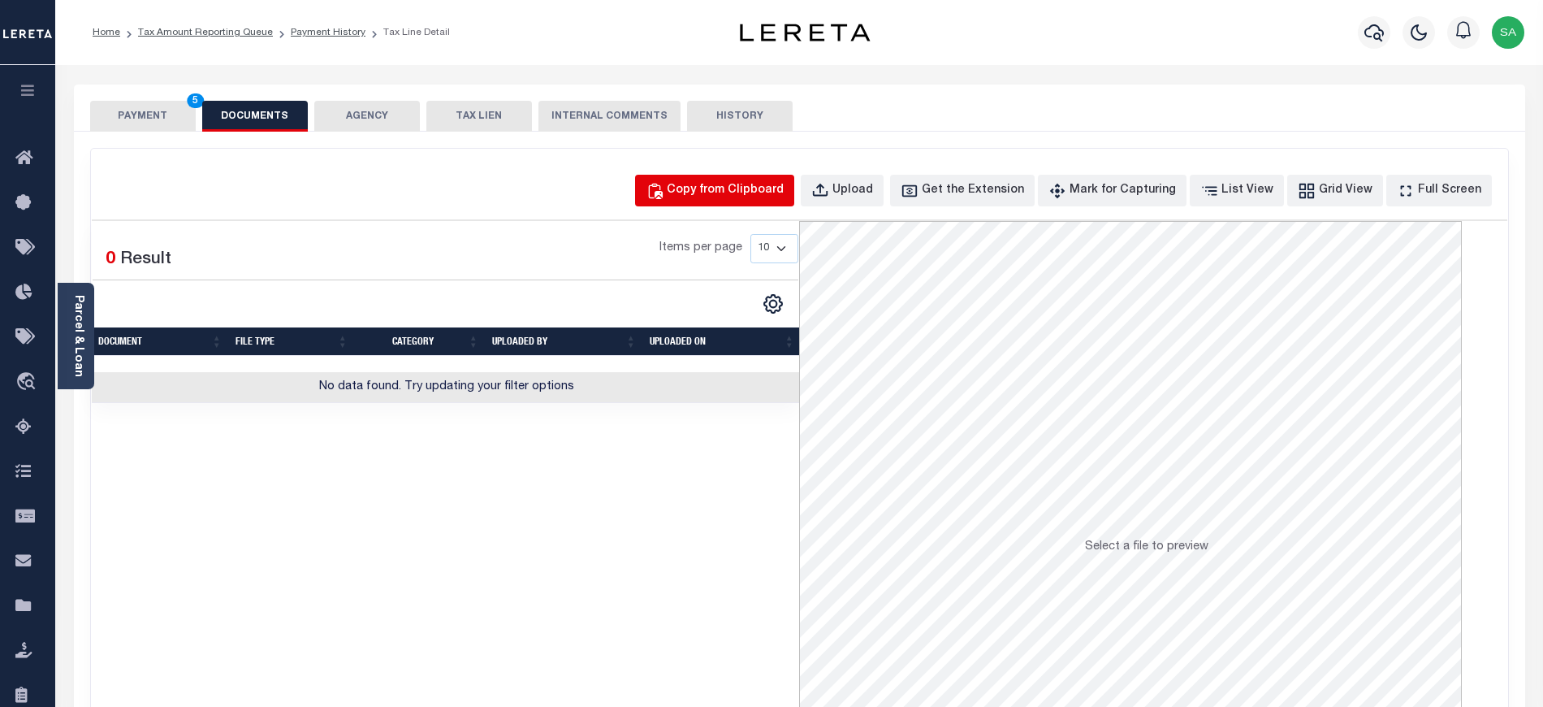
click at [718, 185] on div "Copy from Clipboard" at bounding box center [725, 191] width 117 height 18
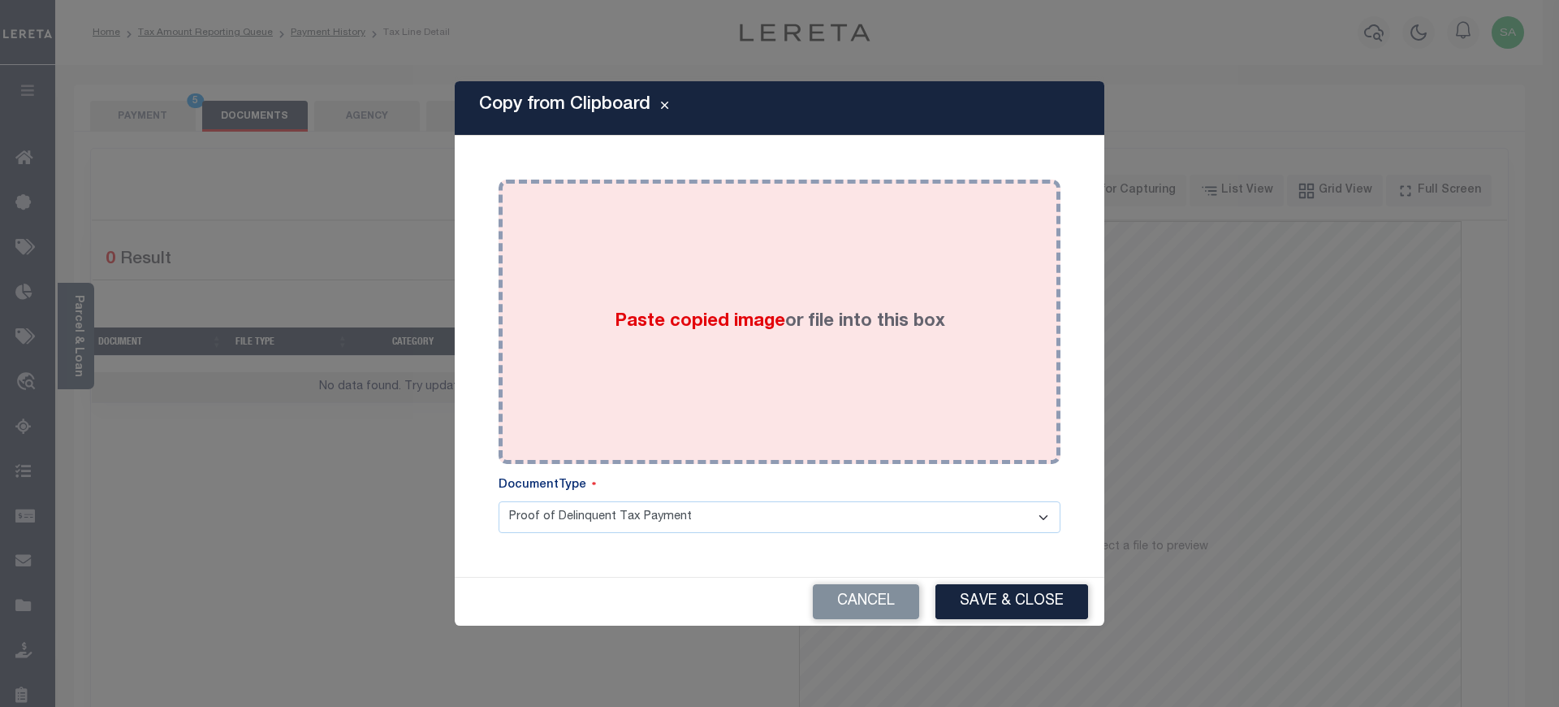
click at [875, 404] on div "Paste copied image or file into this box" at bounding box center [780, 322] width 538 height 260
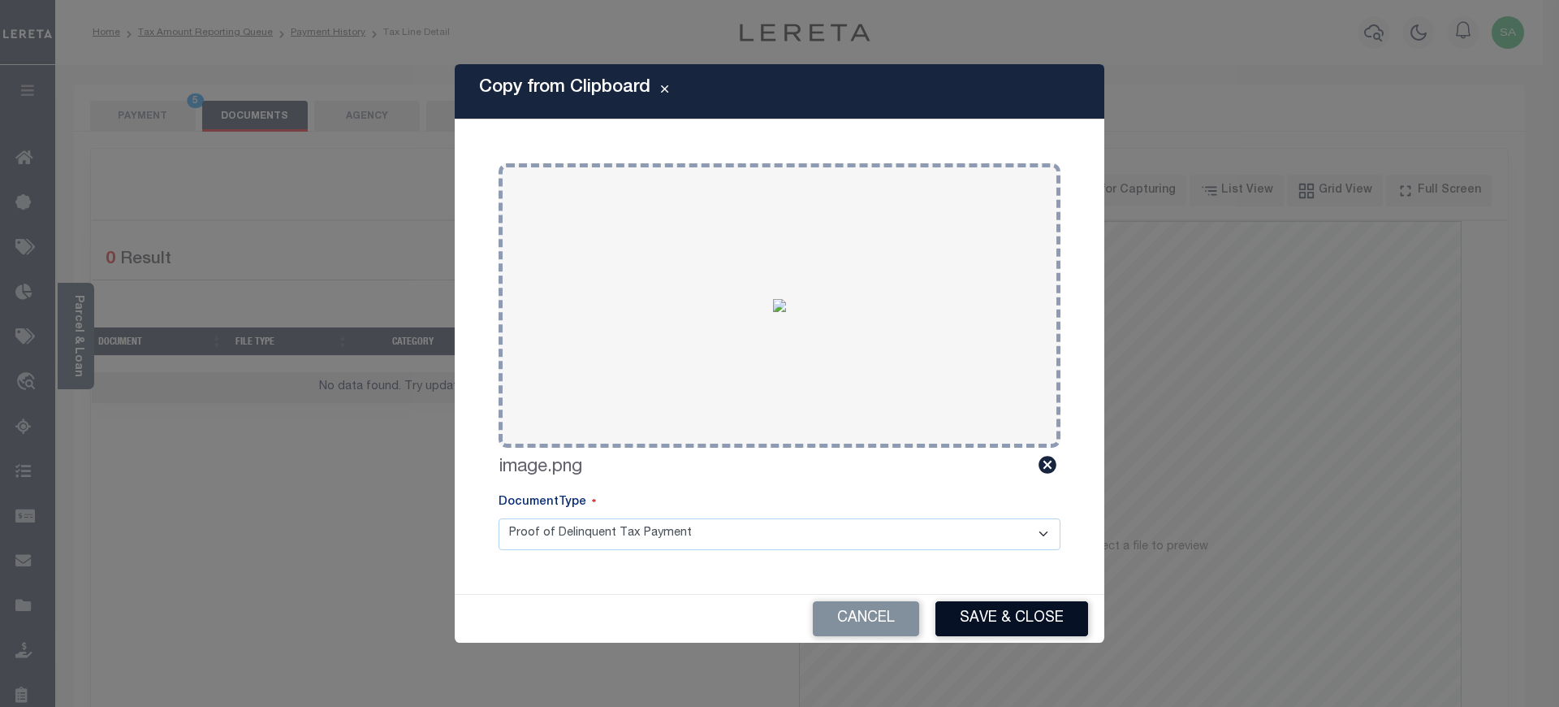
click at [1066, 612] on button "Save & Close" at bounding box center [1012, 618] width 153 height 35
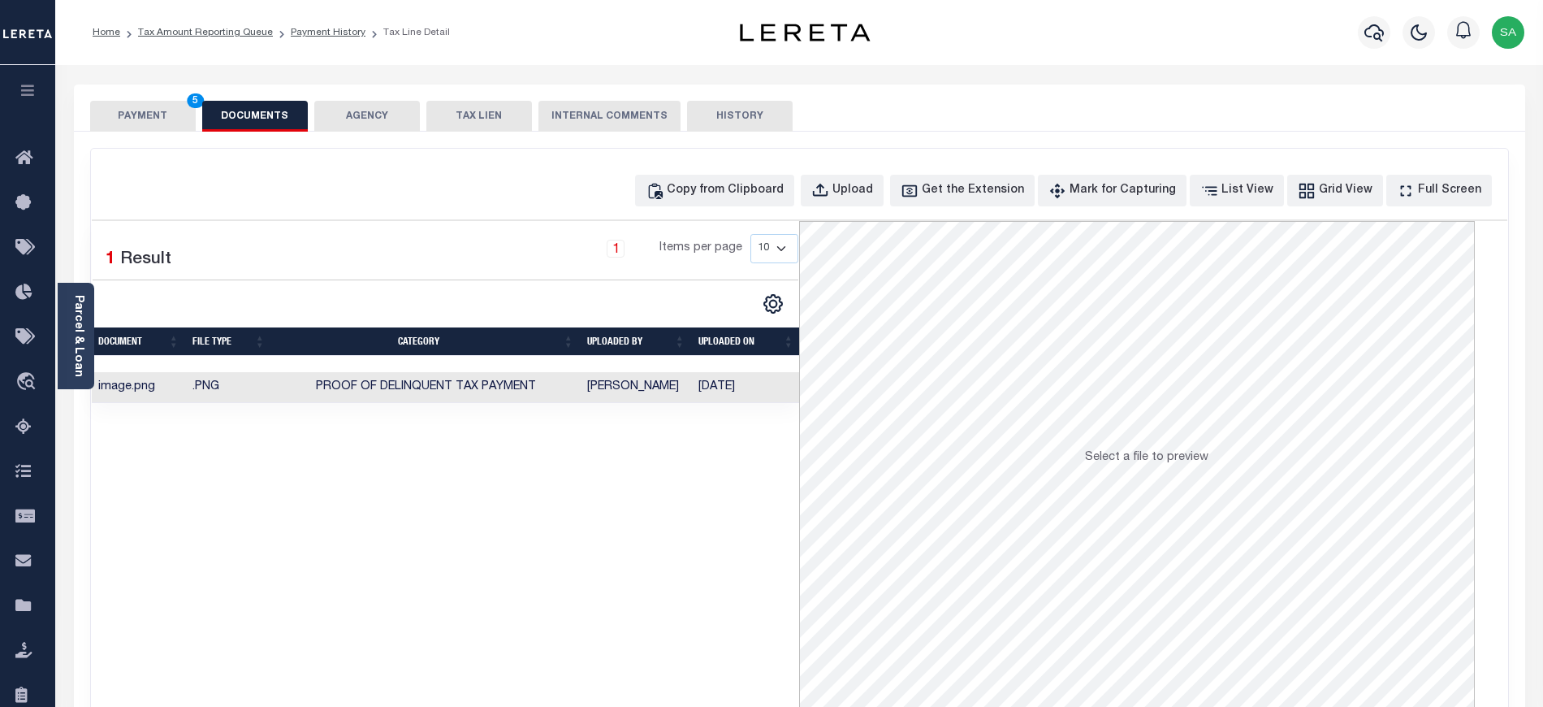
click at [160, 115] on button "PAYMENT 5" at bounding box center [143, 116] width 106 height 31
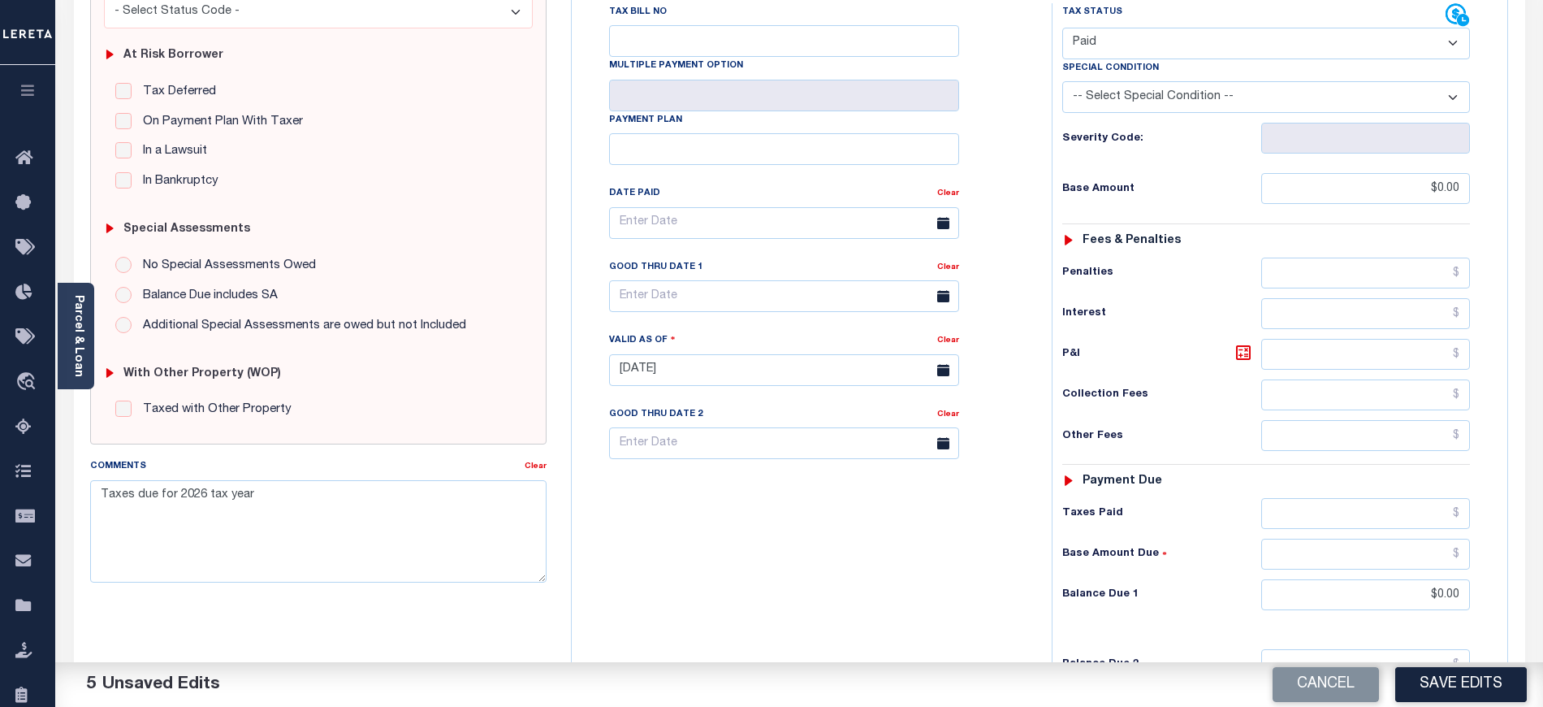
scroll to position [494, 0]
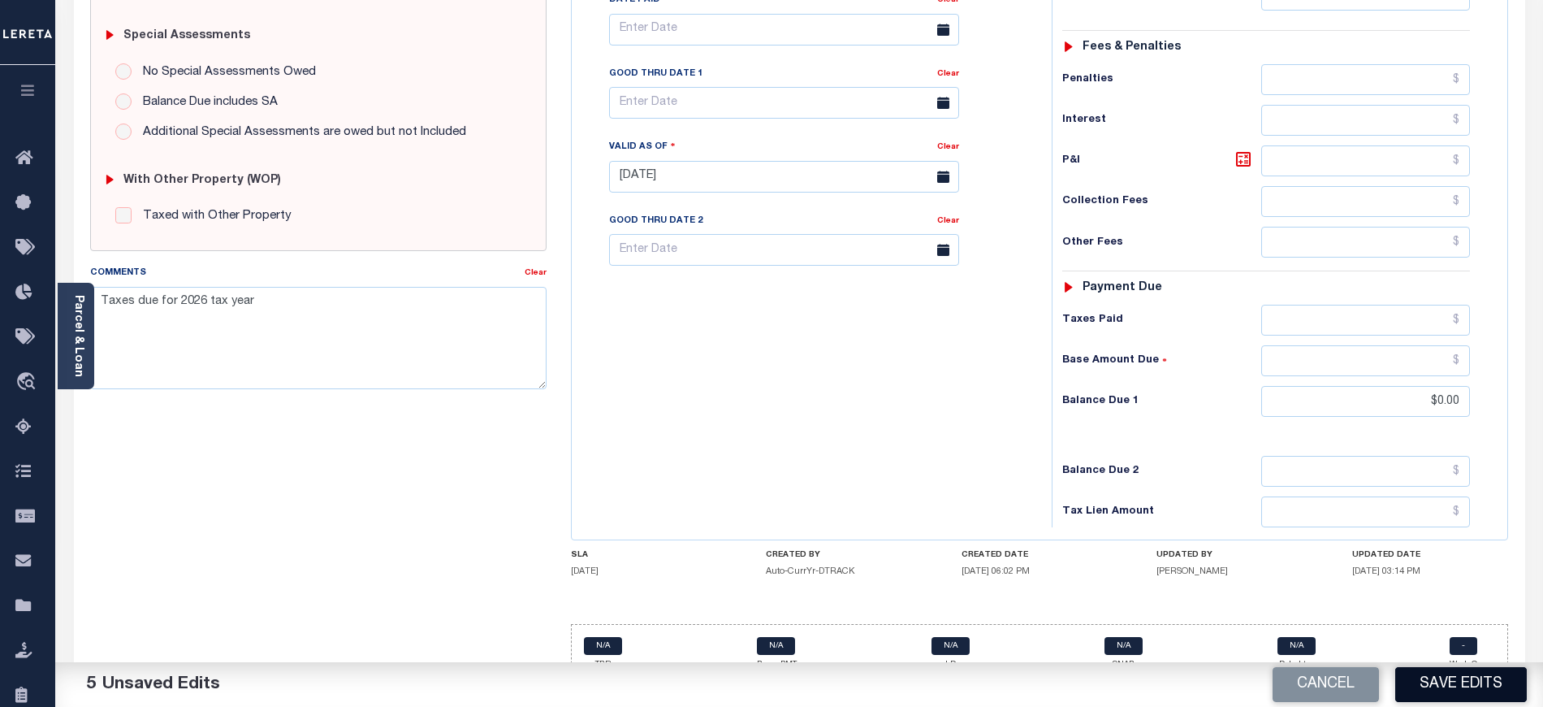
click at [1428, 683] on button "Save Edits" at bounding box center [1461, 684] width 132 height 35
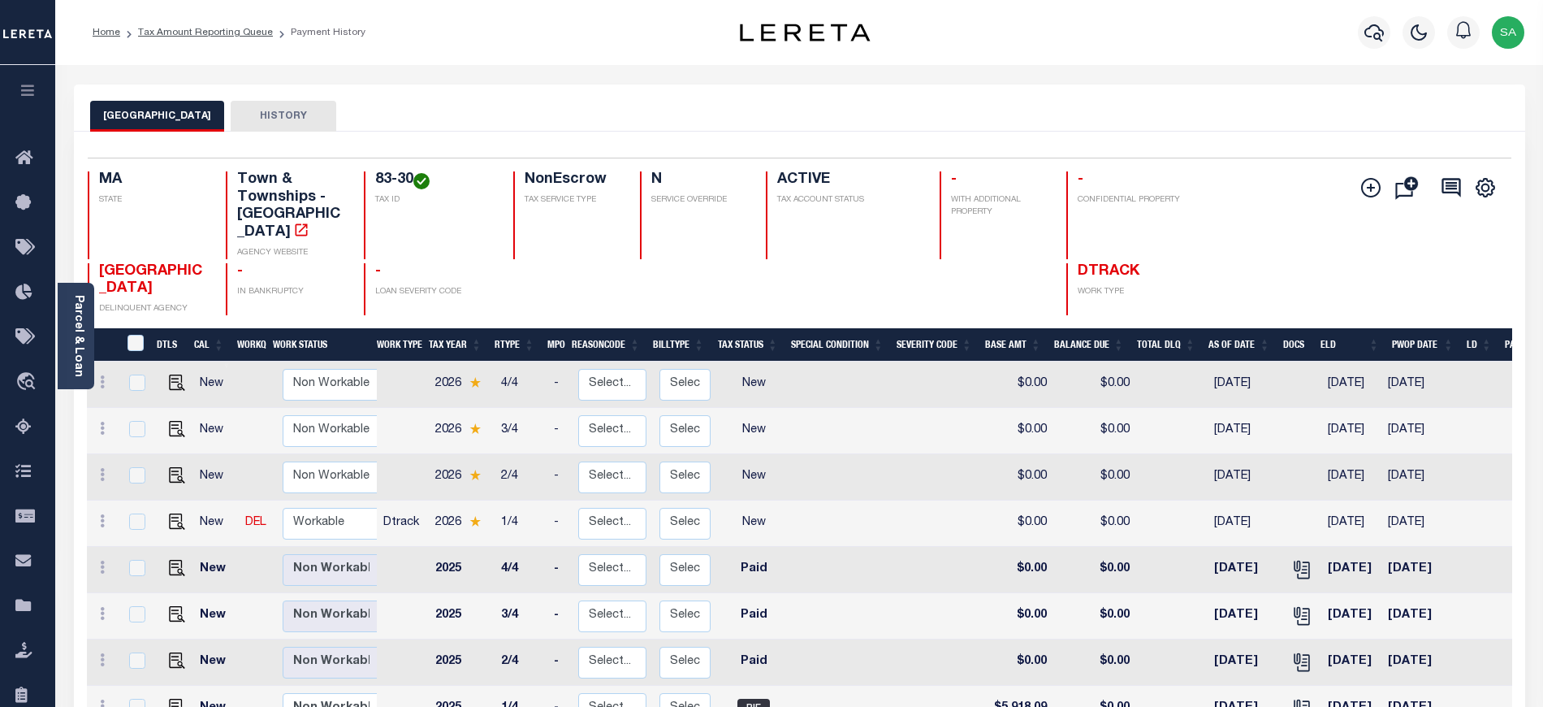
scroll to position [300, 0]
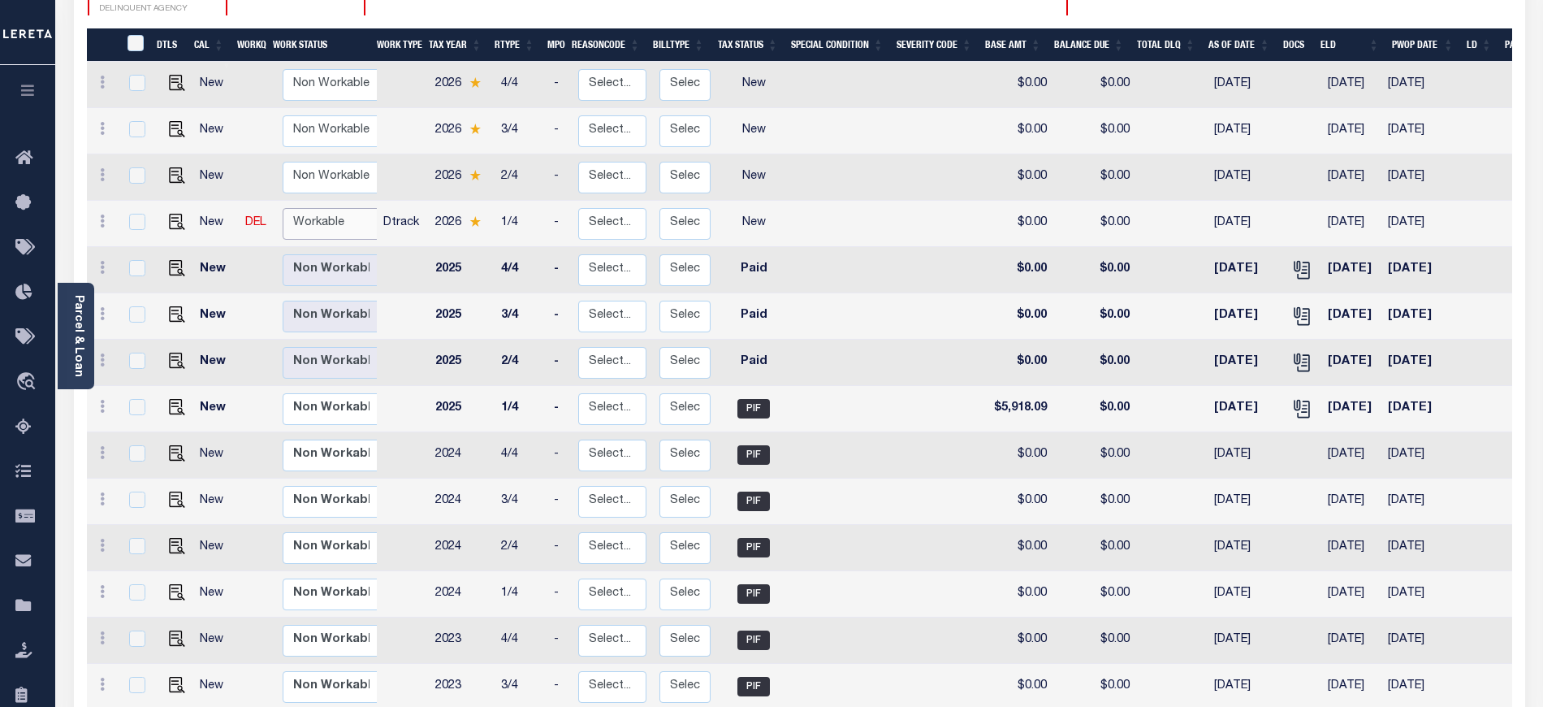
click at [317, 210] on select "Non Workable Workable" at bounding box center [331, 224] width 97 height 32
checkbox input "true"
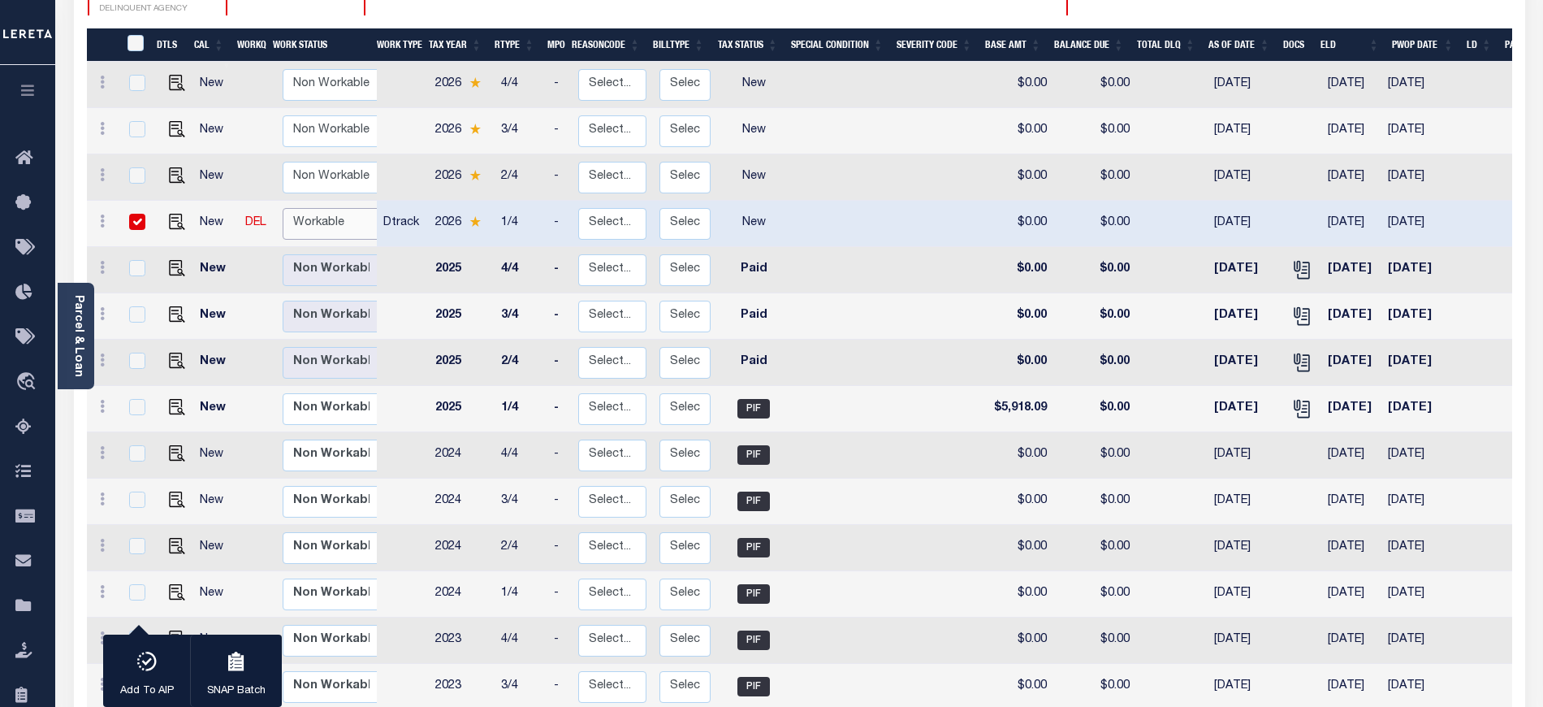
select select "true"
click at [283, 208] on select "Non Workable Workable" at bounding box center [331, 224] width 97 height 32
checkbox input "false"
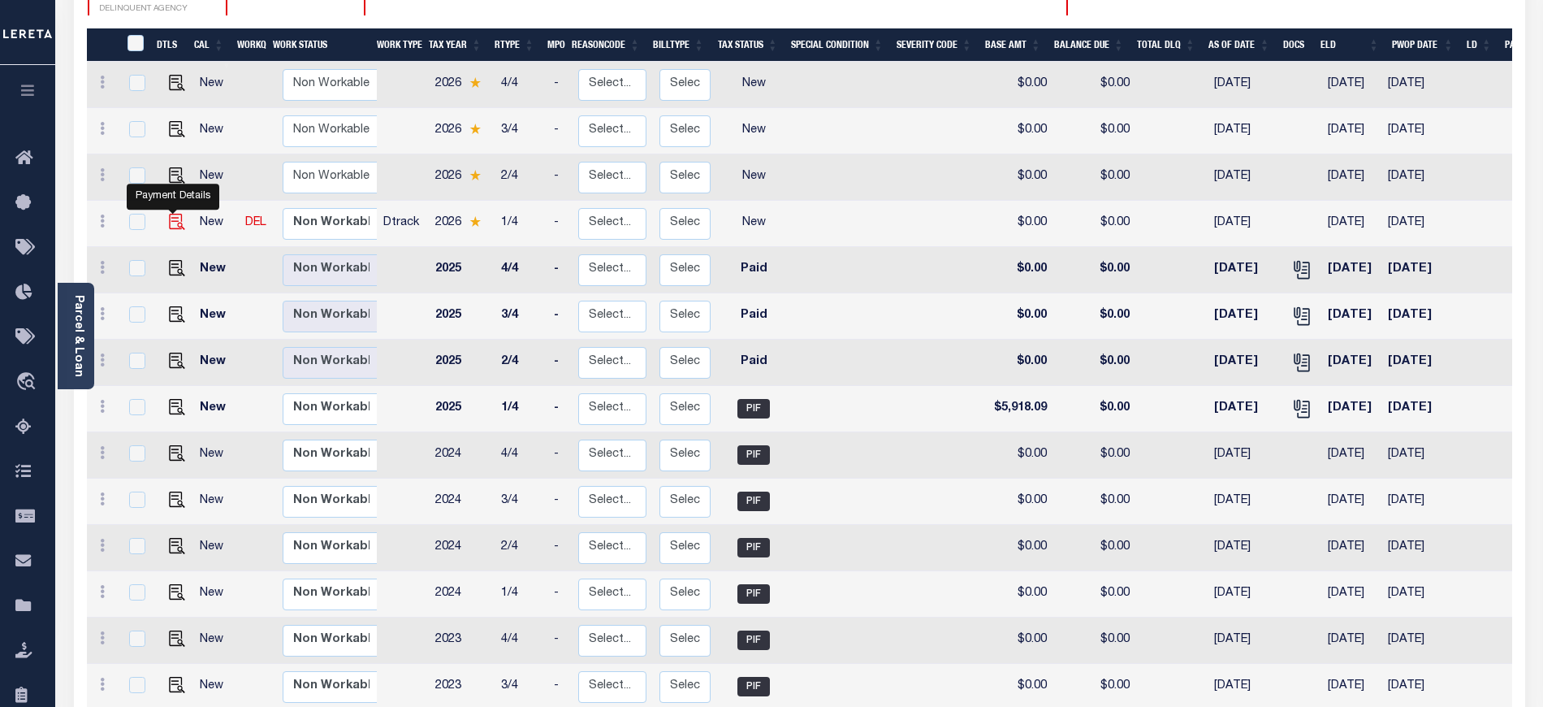
click at [172, 214] on img "" at bounding box center [177, 222] width 16 height 16
checkbox input "true"
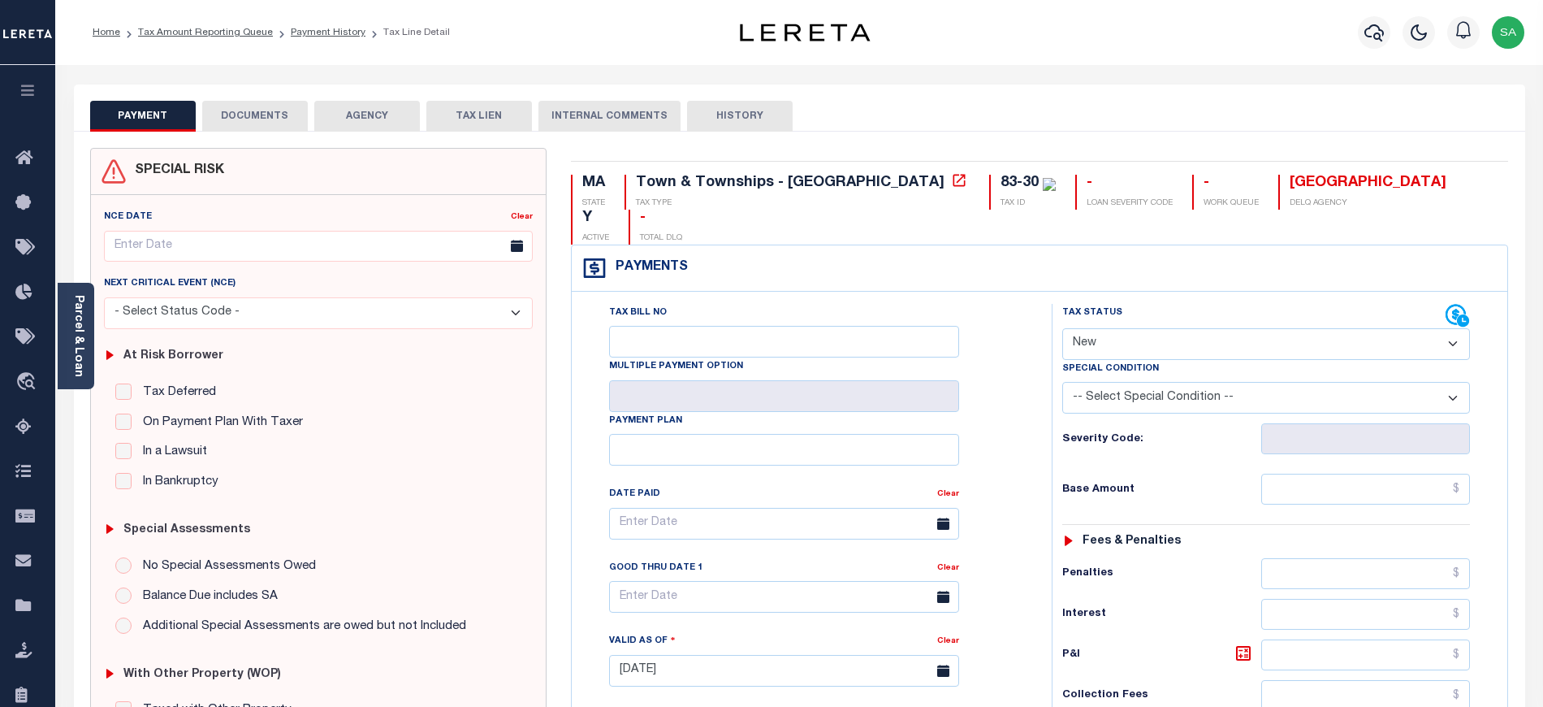
click at [1191, 328] on select "- Select Status Code - Open Due/Unpaid Paid Incomplete No Tax Due Internal Refu…" at bounding box center [1266, 344] width 408 height 32
select select "DUE"
click at [1062, 328] on select "- Select Status Code - Open Due/Unpaid Paid Incomplete No Tax Due Internal Refu…" at bounding box center [1266, 344] width 408 height 32
type input "[DATE]"
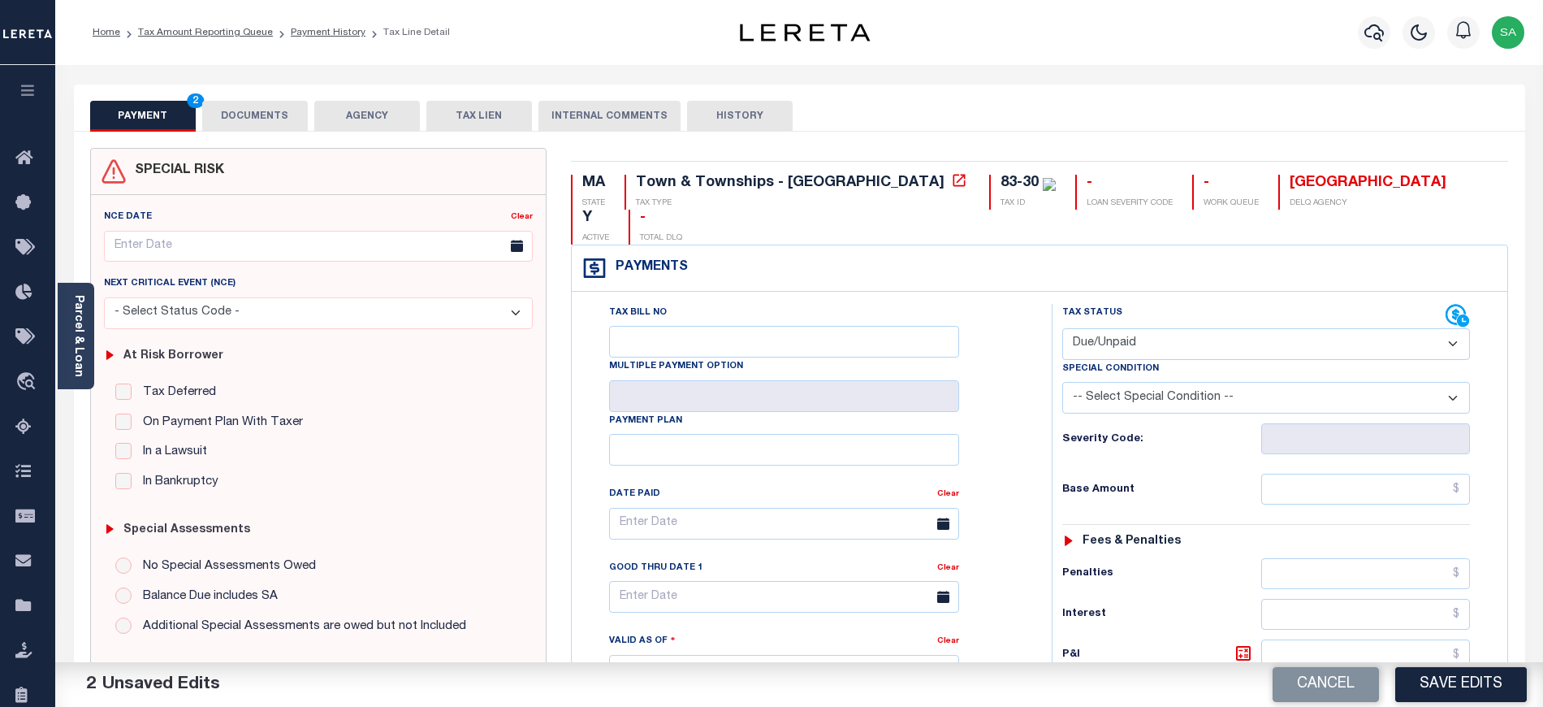
click at [1197, 328] on select "- Select Status Code - Open Due/Unpaid Paid Incomplete No Tax Due Internal Refu…" at bounding box center [1266, 344] width 408 height 32
click at [1062, 328] on select "- Select Status Code - Open Due/Unpaid Paid Incomplete No Tax Due Internal Refu…" at bounding box center [1266, 344] width 408 height 32
drag, startPoint x: 1300, startPoint y: 445, endPoint x: 1300, endPoint y: 461, distance: 16.2
click at [1300, 459] on div "Tax Status Status - Select Status Code -" at bounding box center [1271, 662] width 439 height 717
click at [1300, 473] on input "text" at bounding box center [1366, 488] width 210 height 31
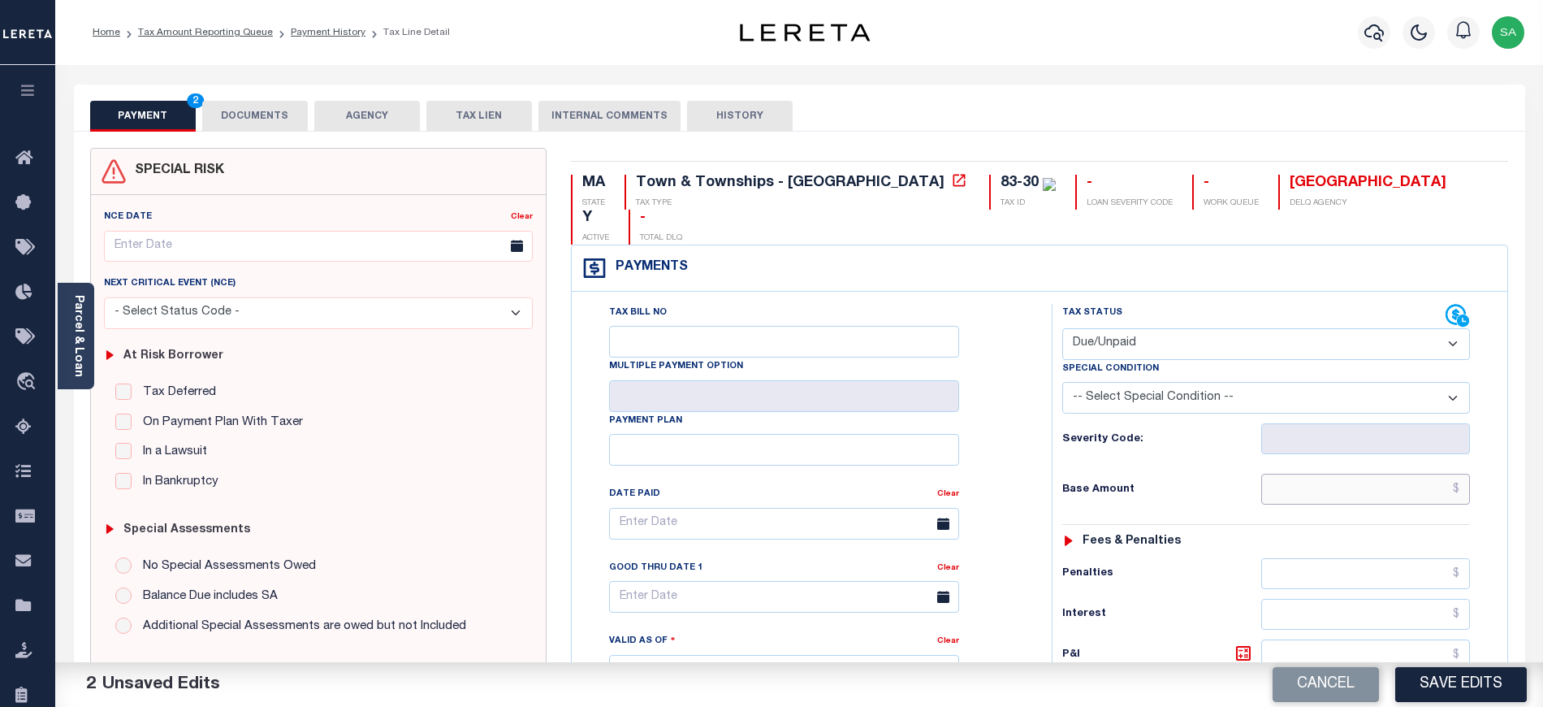
paste input "6,347.25"
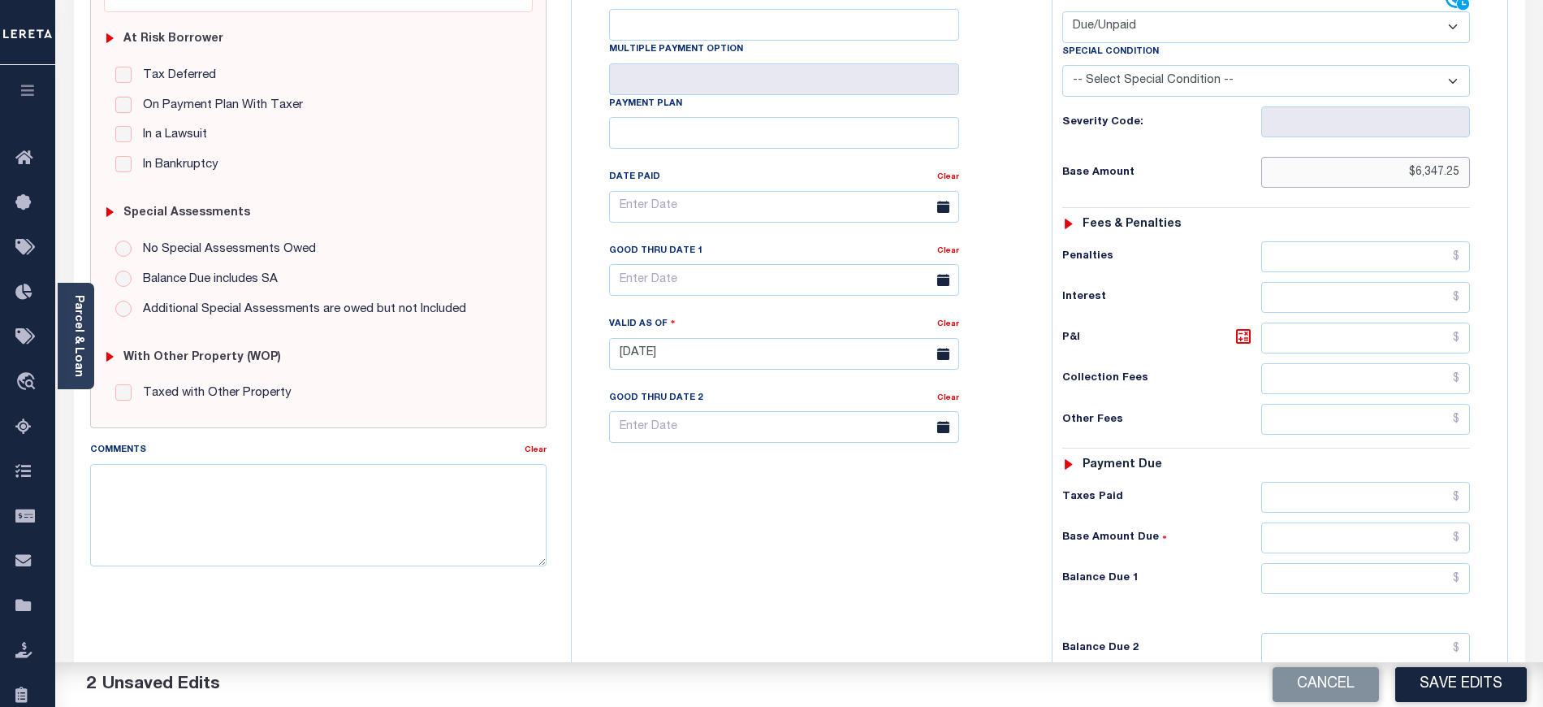
scroll to position [325, 0]
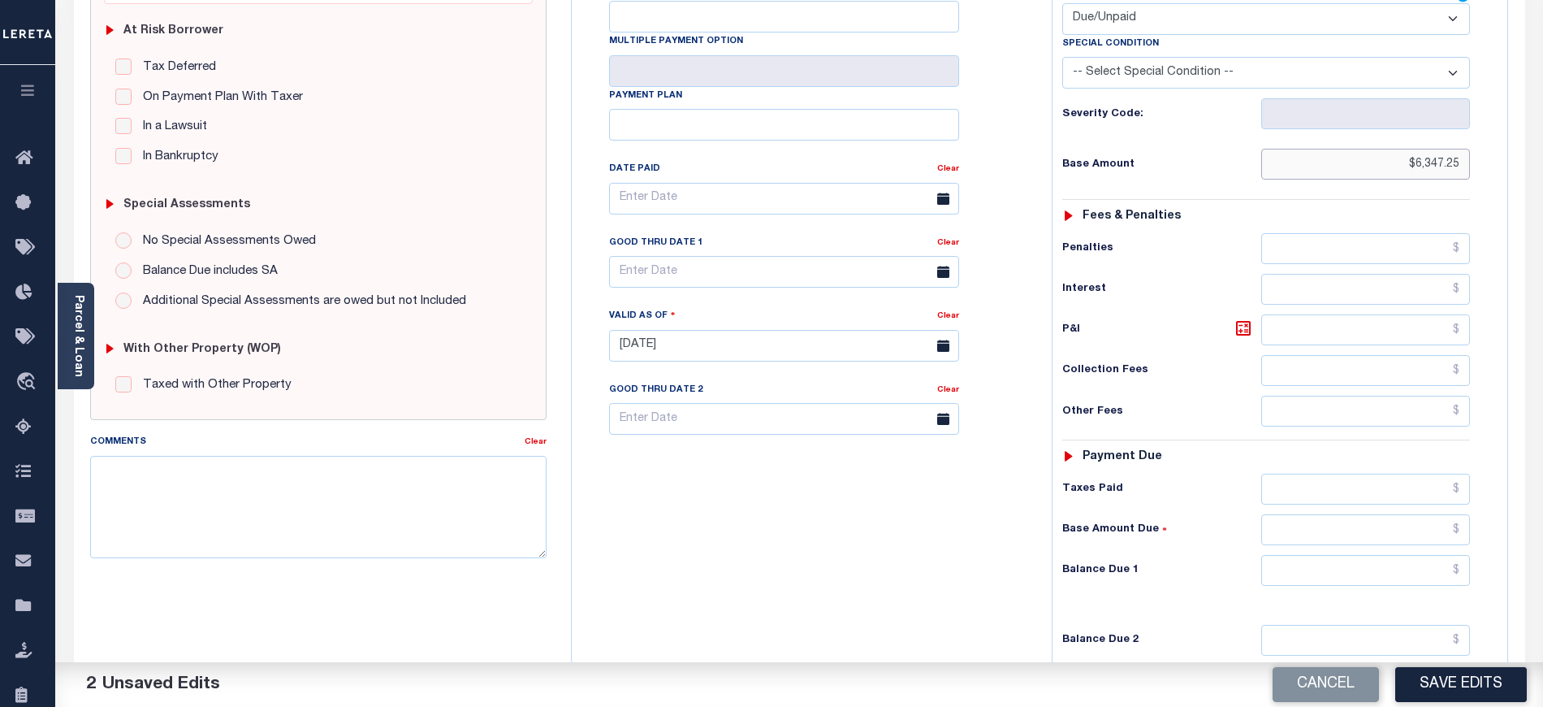
type input "$6,347.25"
click at [1288, 555] on input "text" at bounding box center [1366, 570] width 210 height 31
paste input "6,347.25"
type input "$6,347.25"
click at [846, 256] on input "text" at bounding box center [784, 272] width 350 height 32
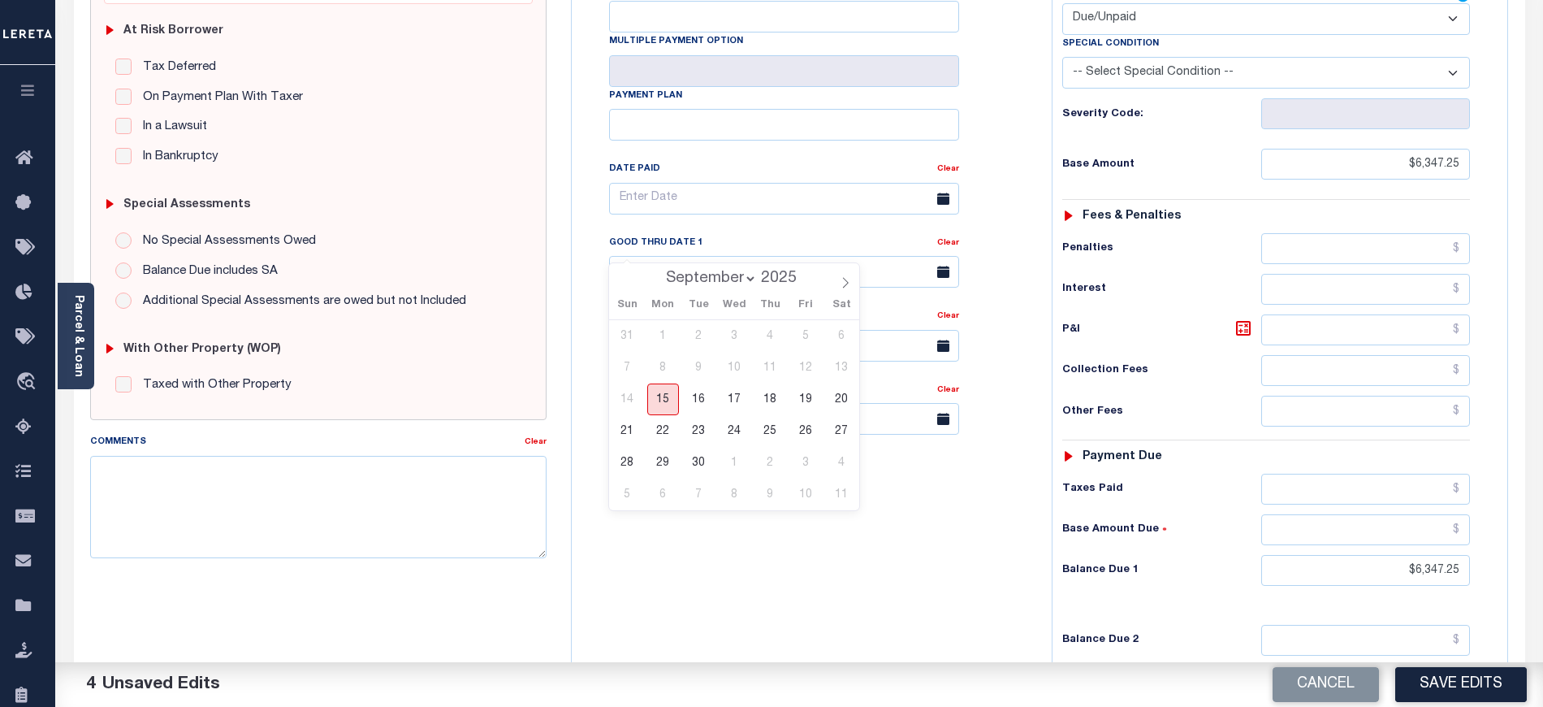
click at [669, 403] on span "15" at bounding box center [663, 399] width 32 height 32
type input "[DATE]"
click at [664, 443] on div "Tax Bill No Multiple Payment Option Payment Plan Clear" at bounding box center [808, 337] width 464 height 717
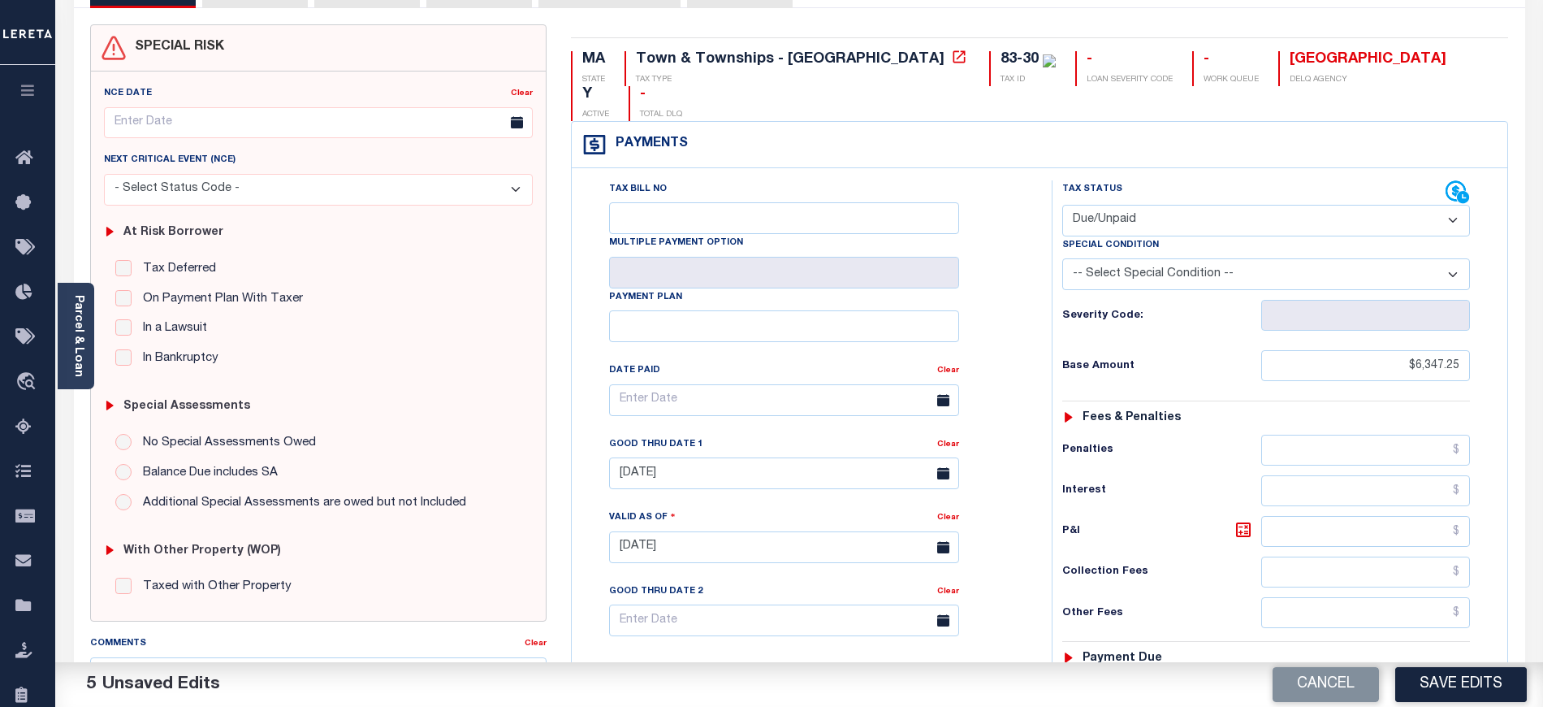
scroll to position [0, 0]
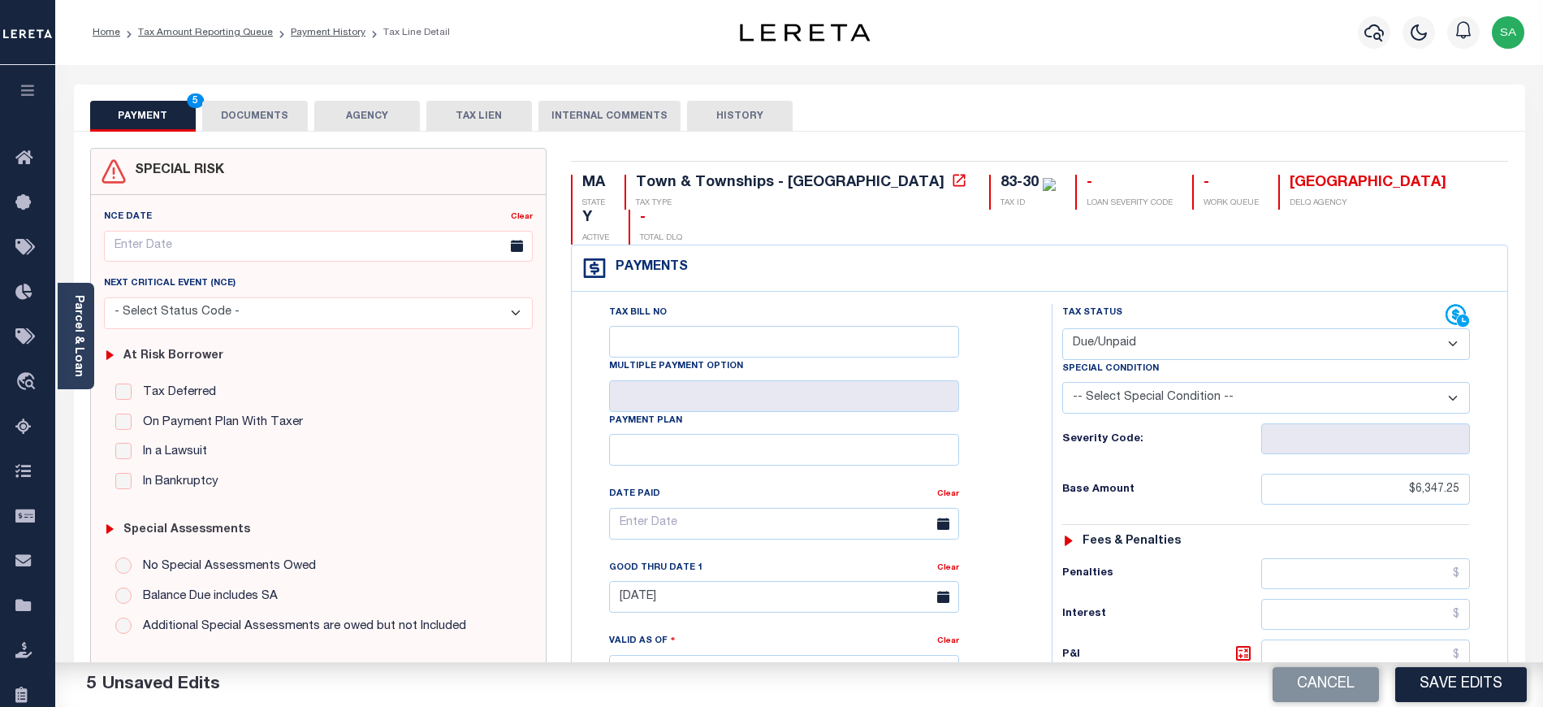
click at [227, 120] on button "DOCUMENTS" at bounding box center [255, 116] width 106 height 31
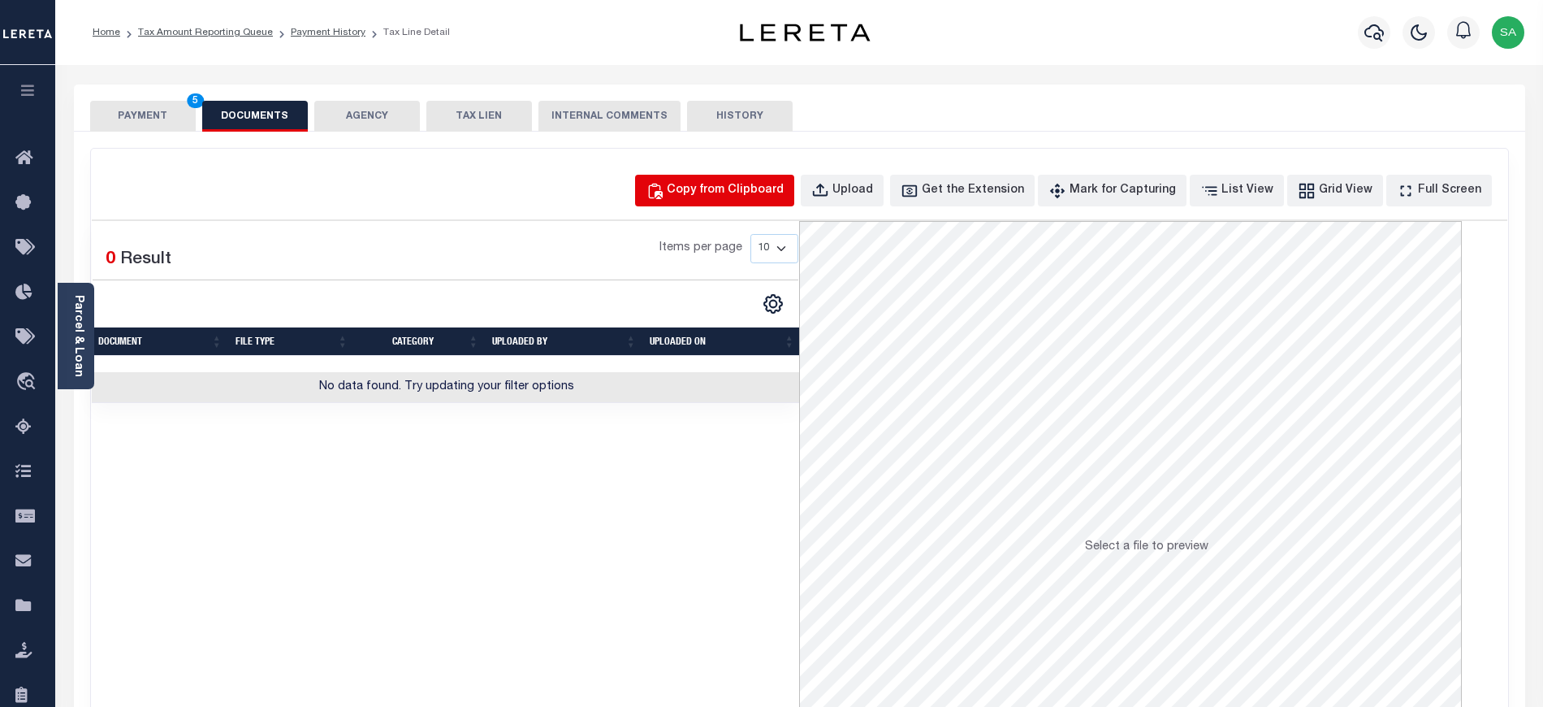
click at [765, 176] on button "Copy from Clipboard" at bounding box center [714, 191] width 159 height 32
select select "POP"
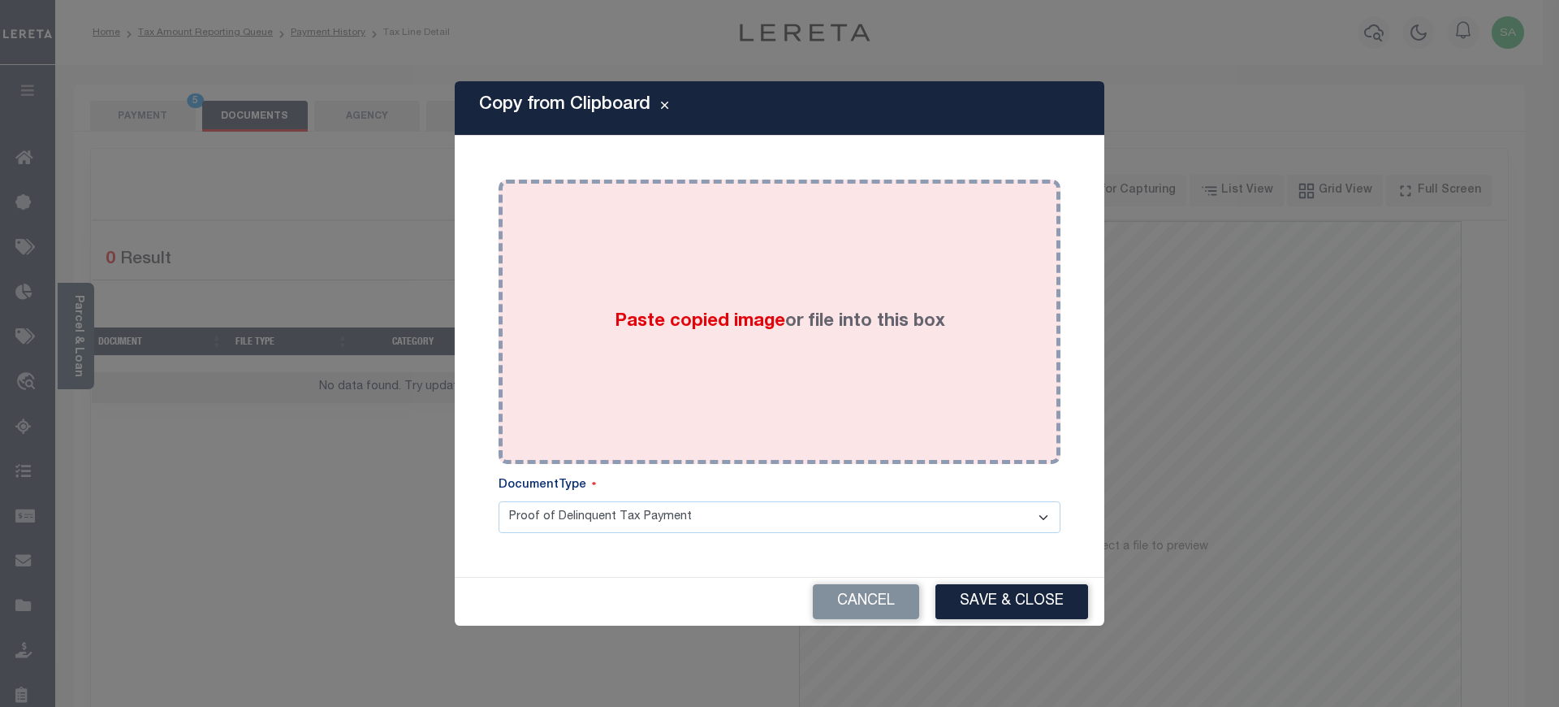
click at [761, 354] on div "Paste copied image or file into this box" at bounding box center [780, 322] width 538 height 260
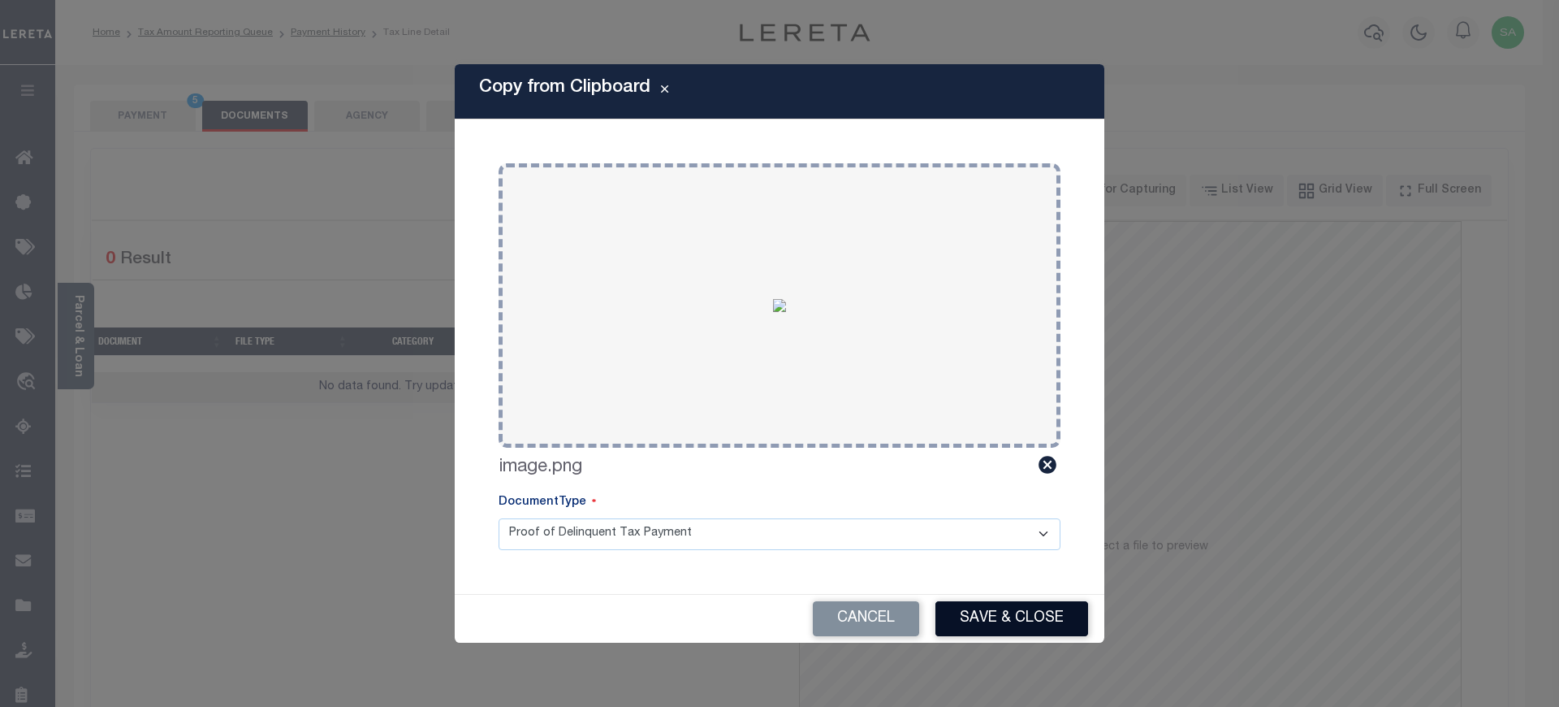
click at [962, 614] on button "Save & Close" at bounding box center [1012, 618] width 153 height 35
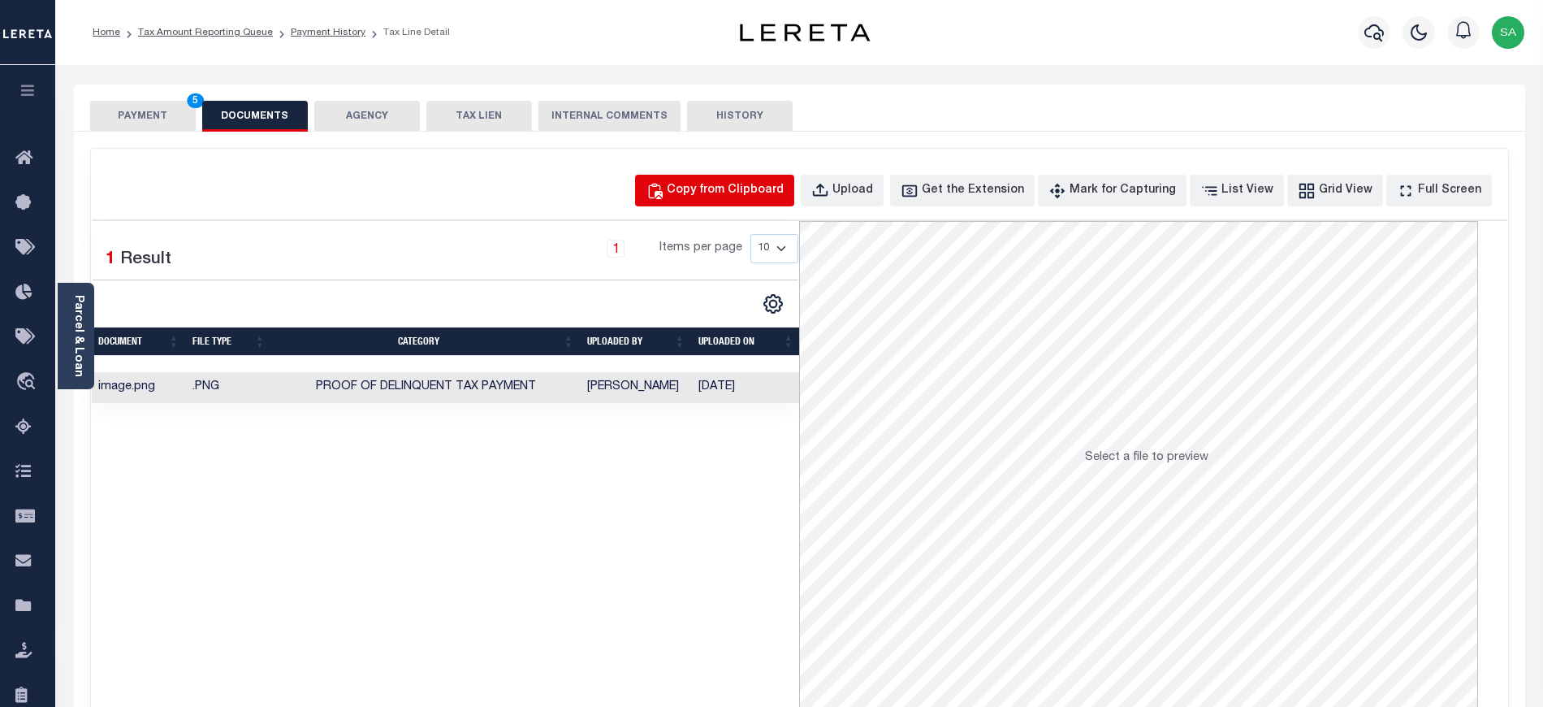
click at [784, 184] on div "Copy from Clipboard" at bounding box center [725, 191] width 117 height 18
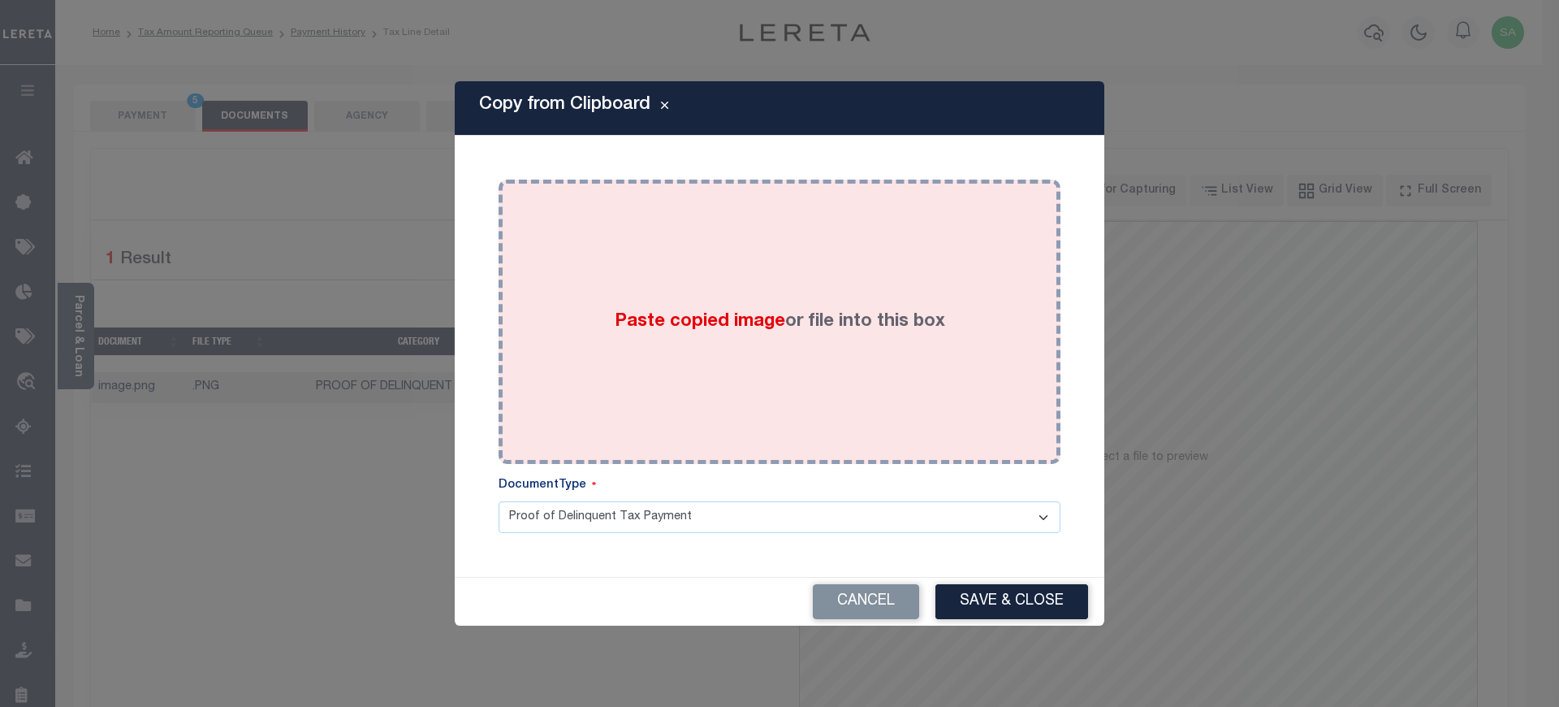
click at [838, 330] on label "Paste copied image or file into this box" at bounding box center [780, 322] width 331 height 27
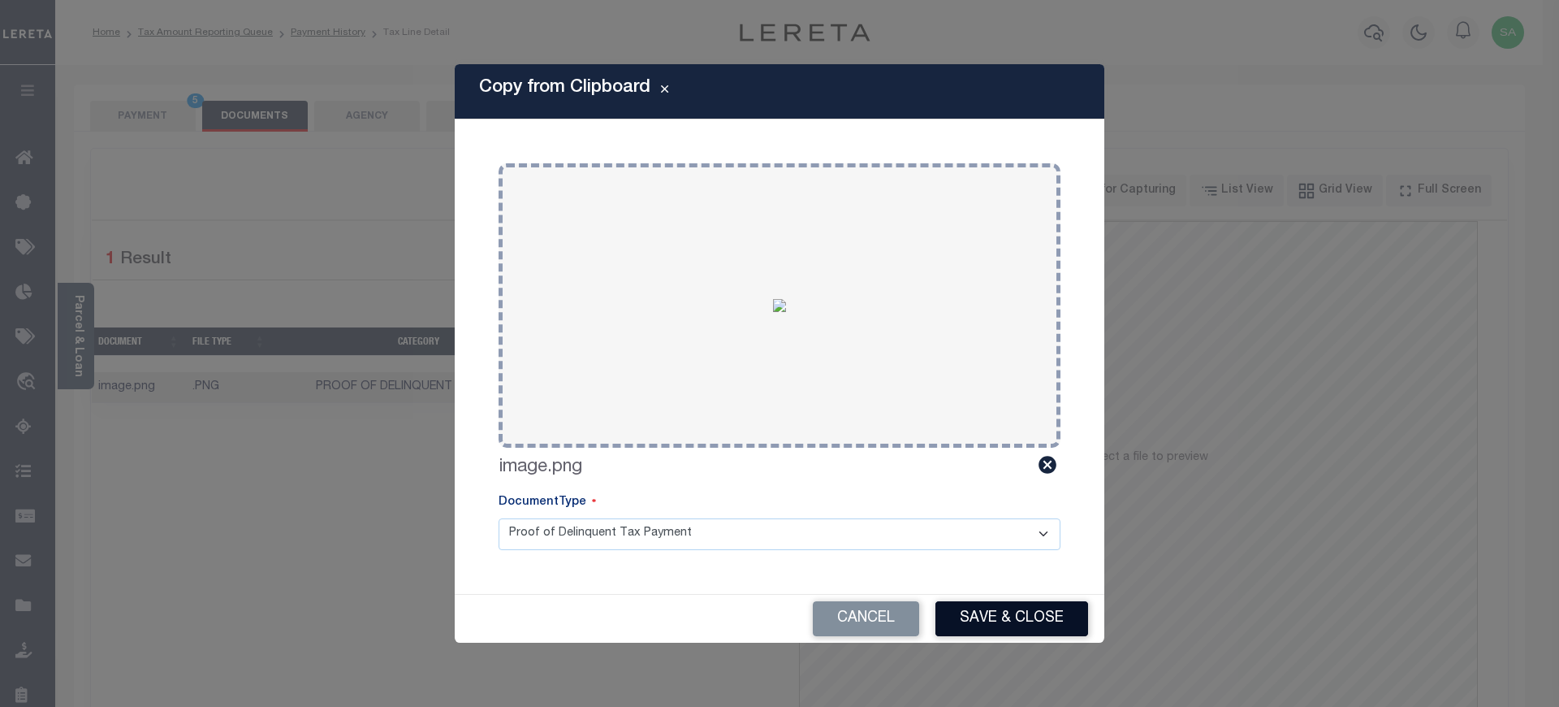
click at [1035, 604] on button "Save & Close" at bounding box center [1012, 618] width 153 height 35
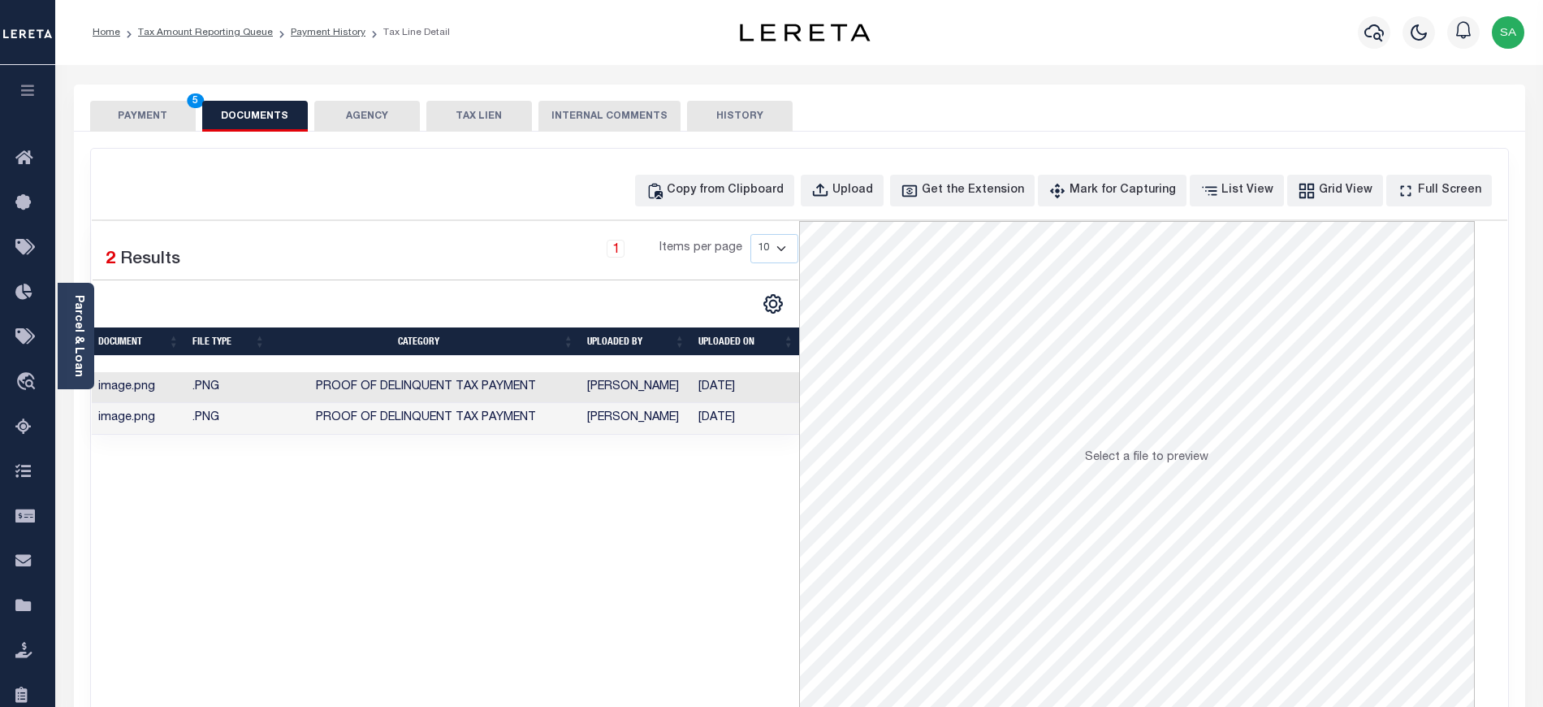
click at [145, 119] on button "PAYMENT 5" at bounding box center [143, 116] width 106 height 31
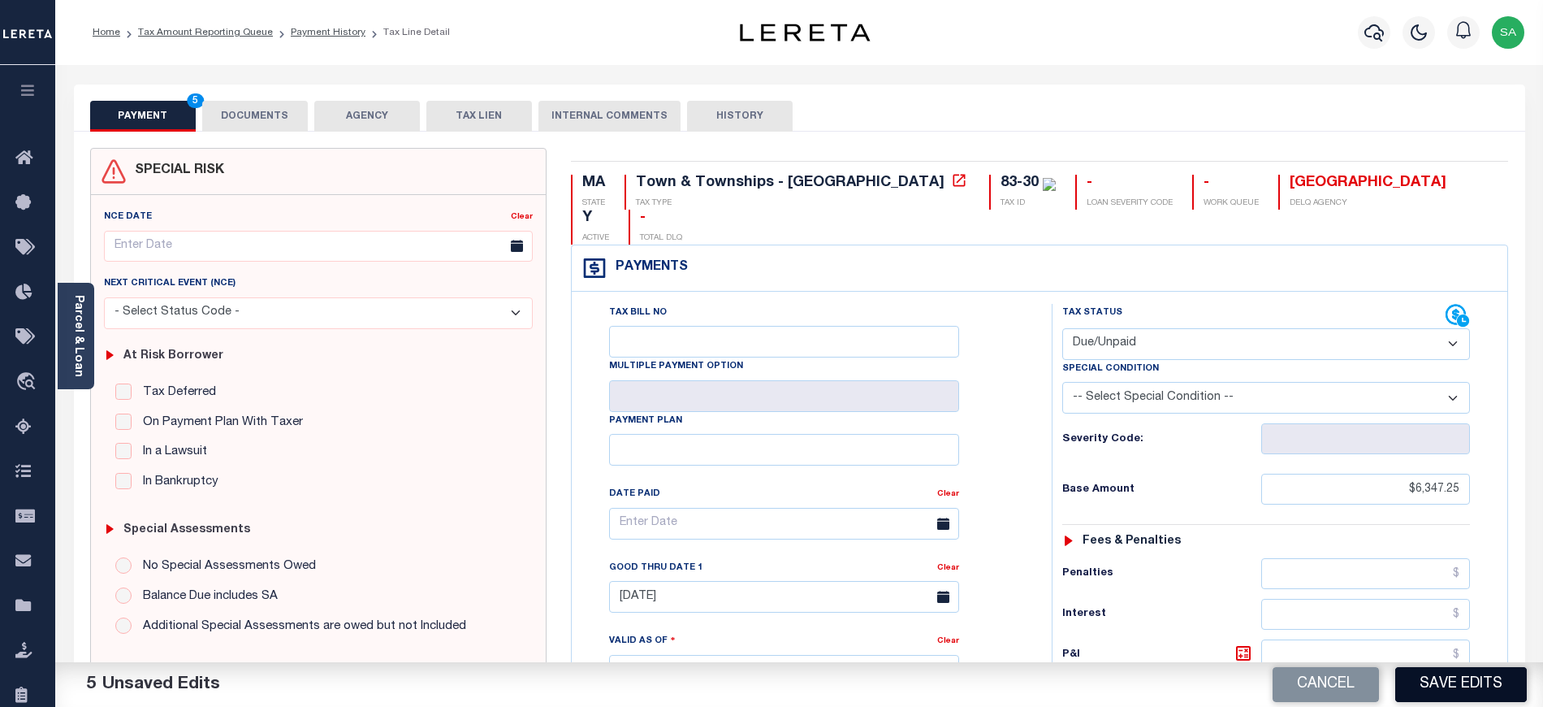
click at [1480, 680] on button "Save Edits" at bounding box center [1461, 684] width 132 height 35
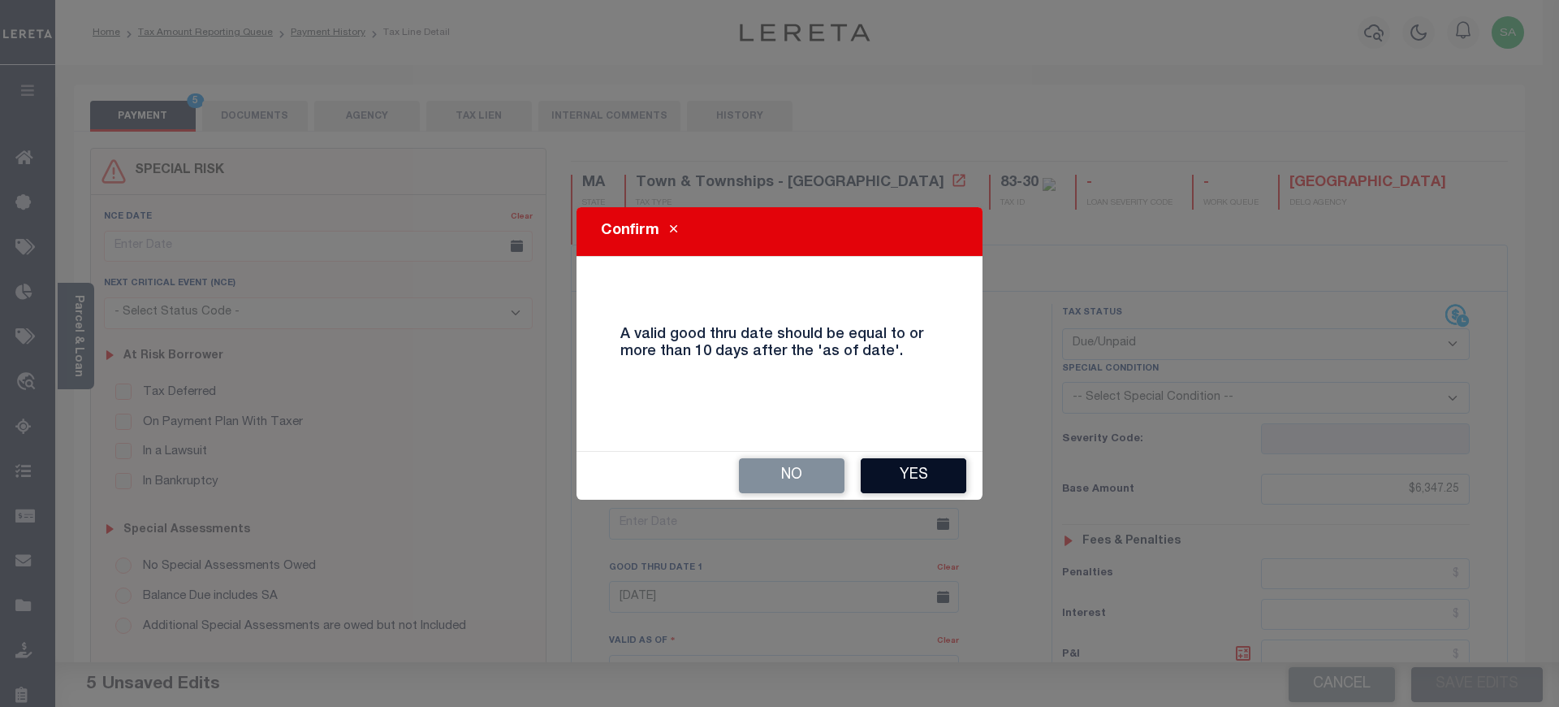
click at [906, 474] on button "Yes" at bounding box center [914, 475] width 106 height 35
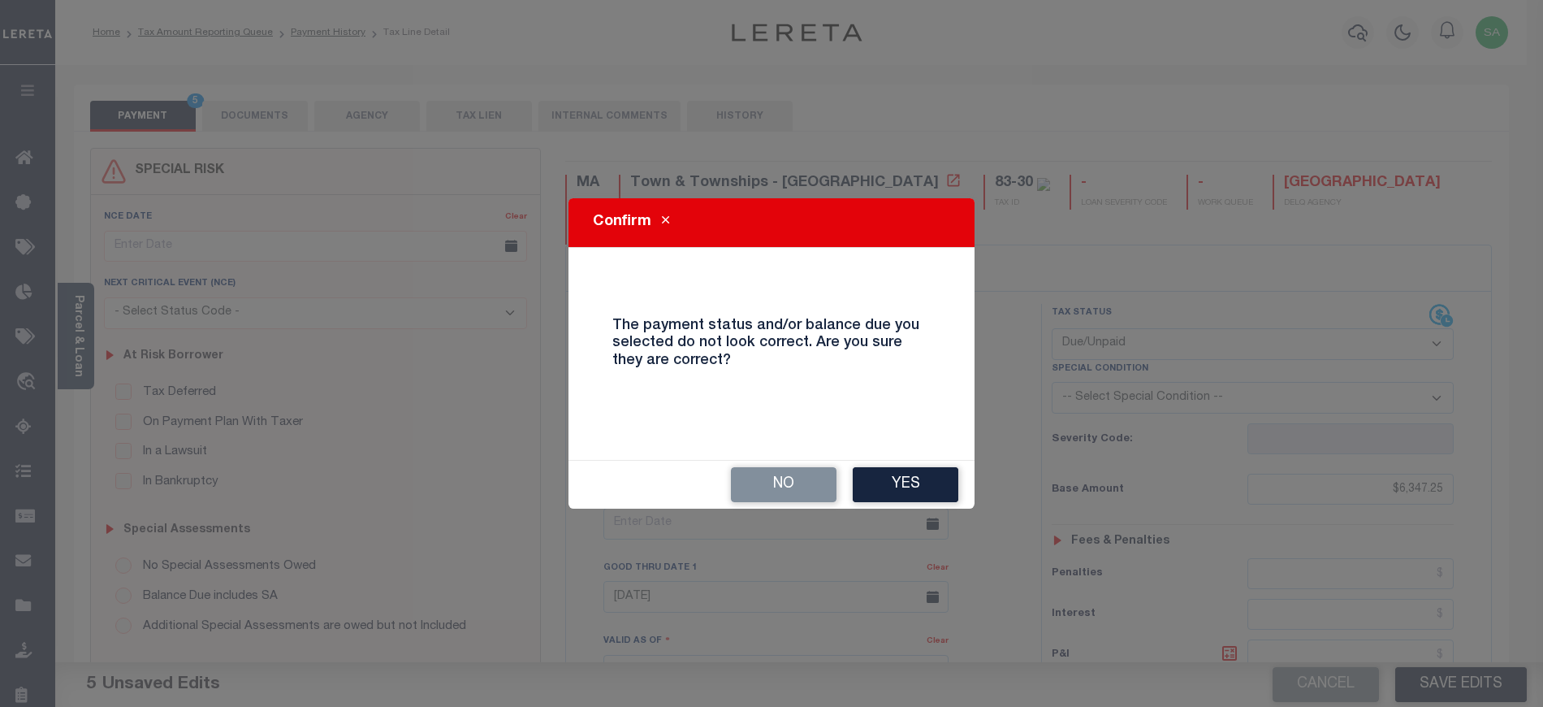
click at [907, 474] on button "Yes" at bounding box center [906, 484] width 106 height 35
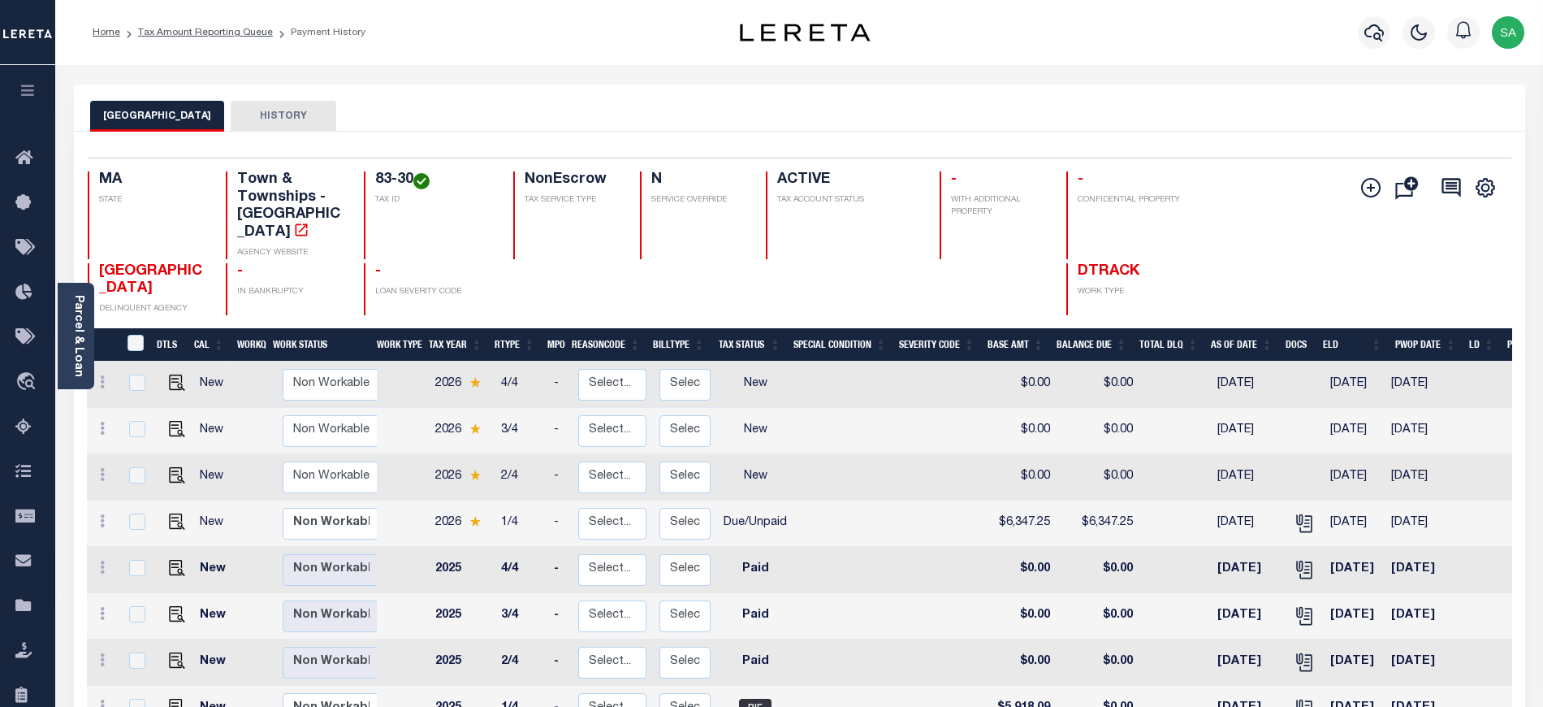
click at [213, 21] on ol "Home Tax Amount Reporting Queue Payment History" at bounding box center [229, 32] width 299 height 34
click at [211, 37] on link "Tax Amount Reporting Queue" at bounding box center [205, 33] width 135 height 10
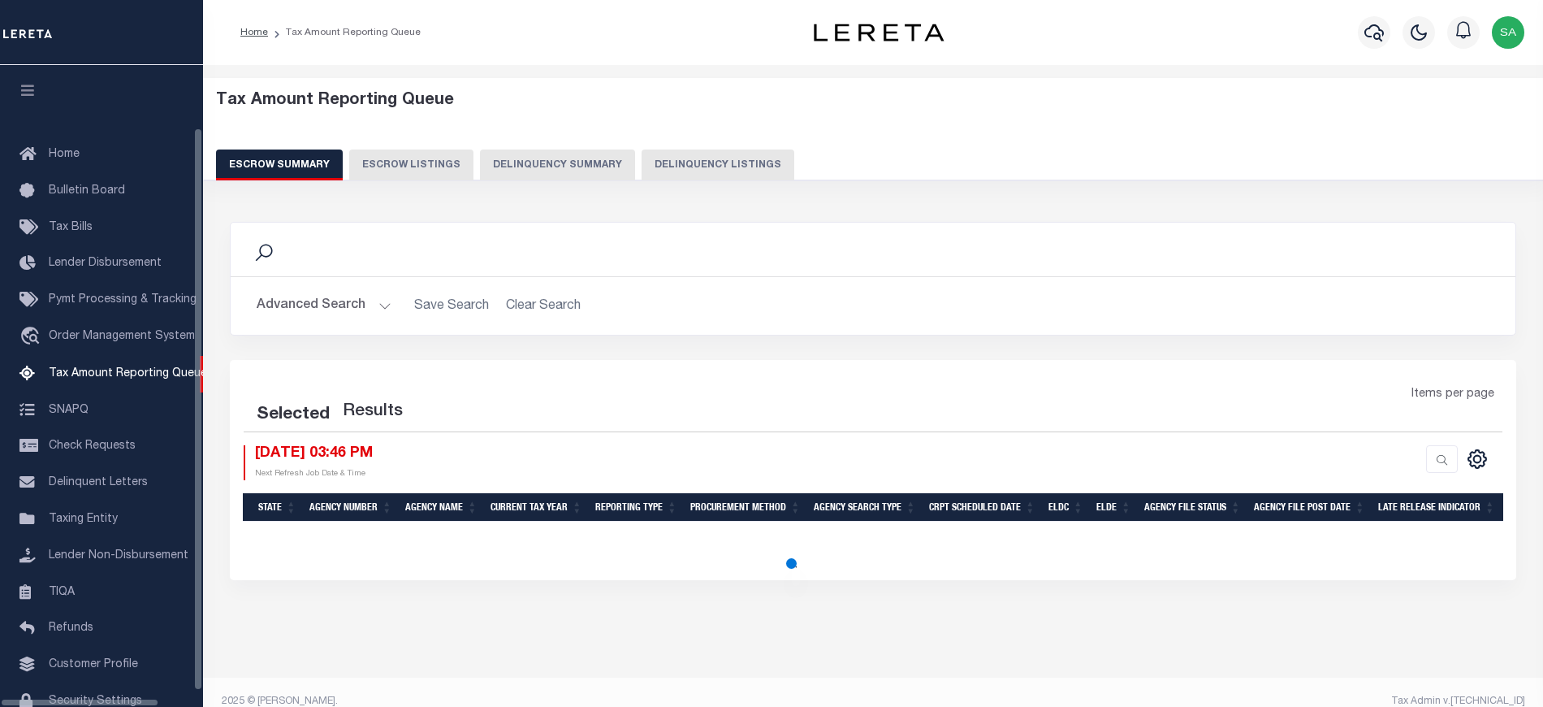
click at [738, 173] on button "Delinquency Listings" at bounding box center [718, 164] width 153 height 31
select select "100"
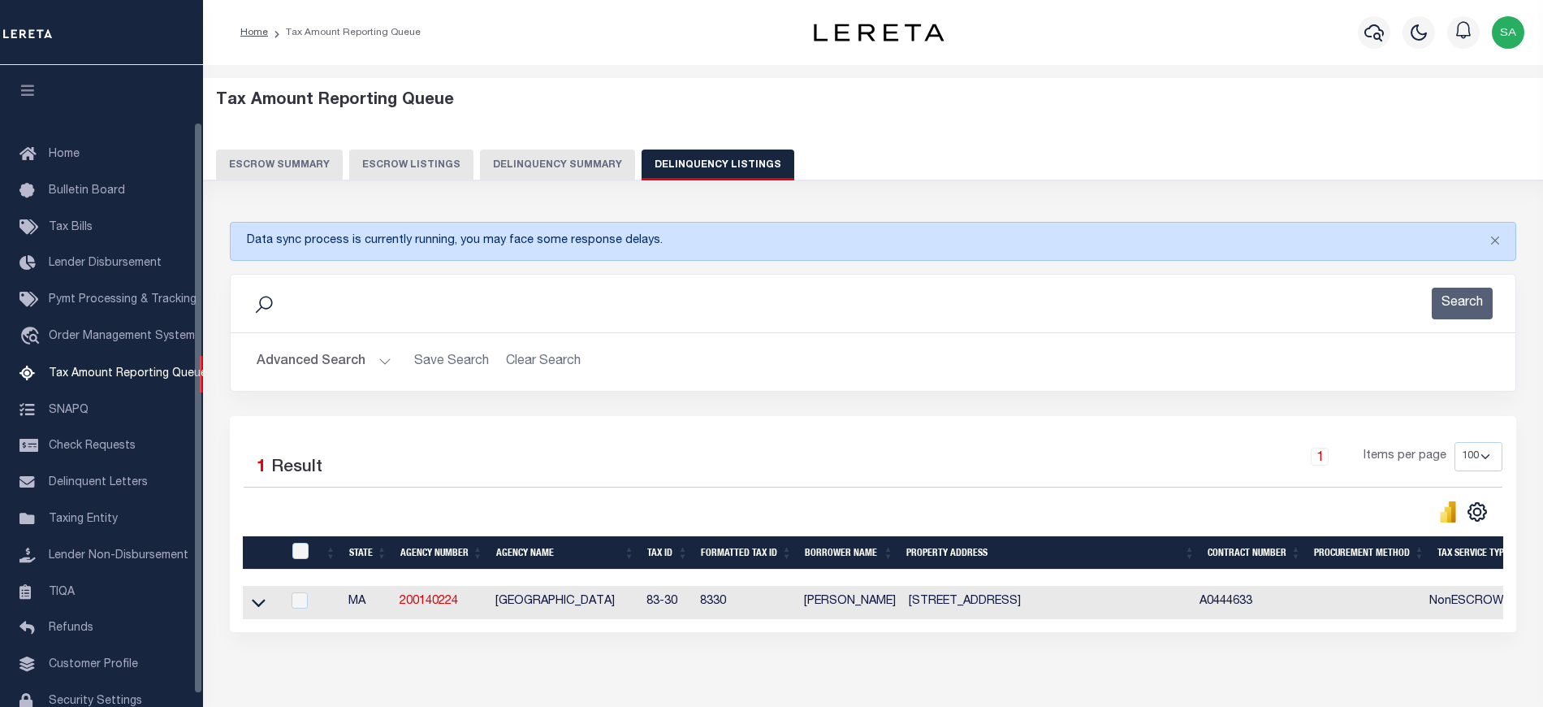
scroll to position [65, 0]
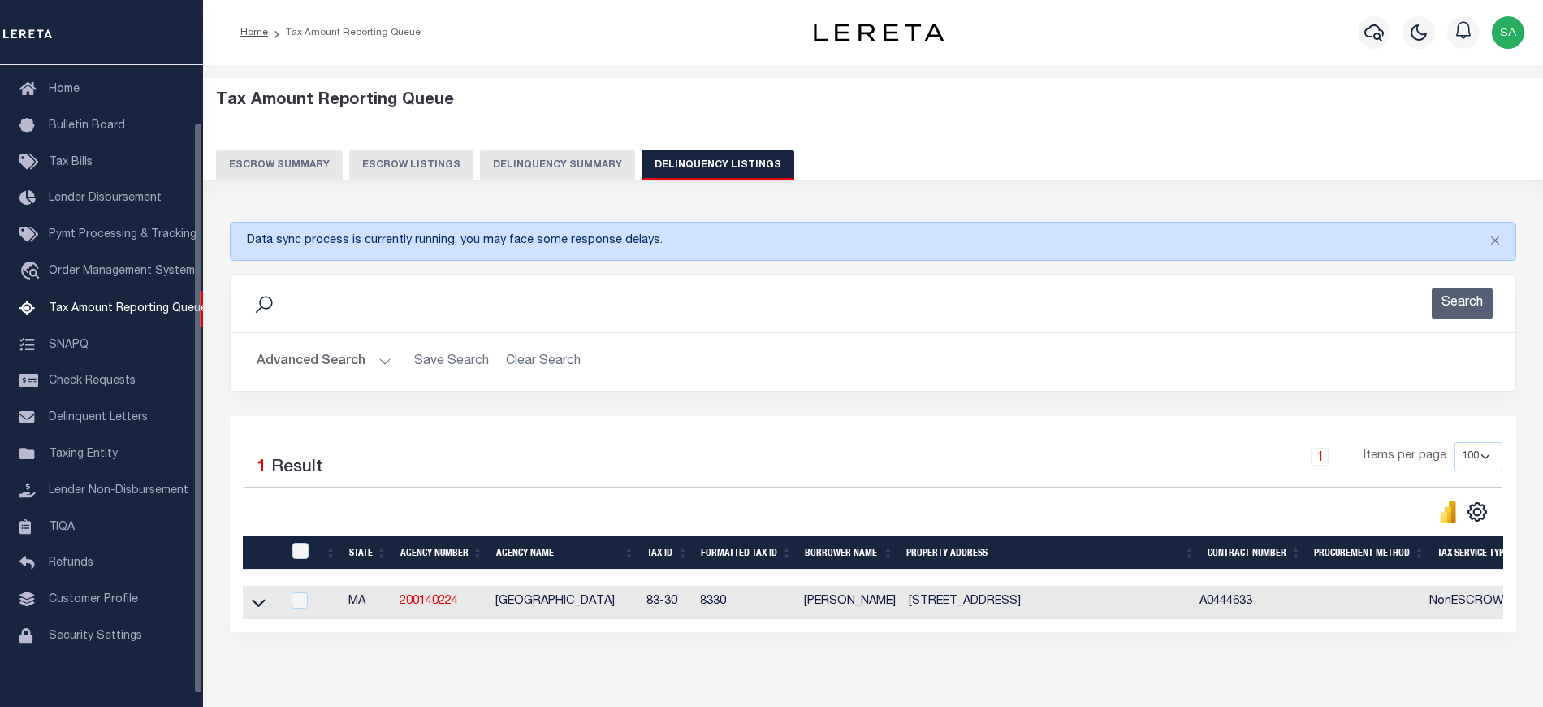
click at [349, 320] on div "Search" at bounding box center [873, 304] width 1285 height 58
click at [335, 368] on button "Advanced Search" at bounding box center [324, 362] width 135 height 32
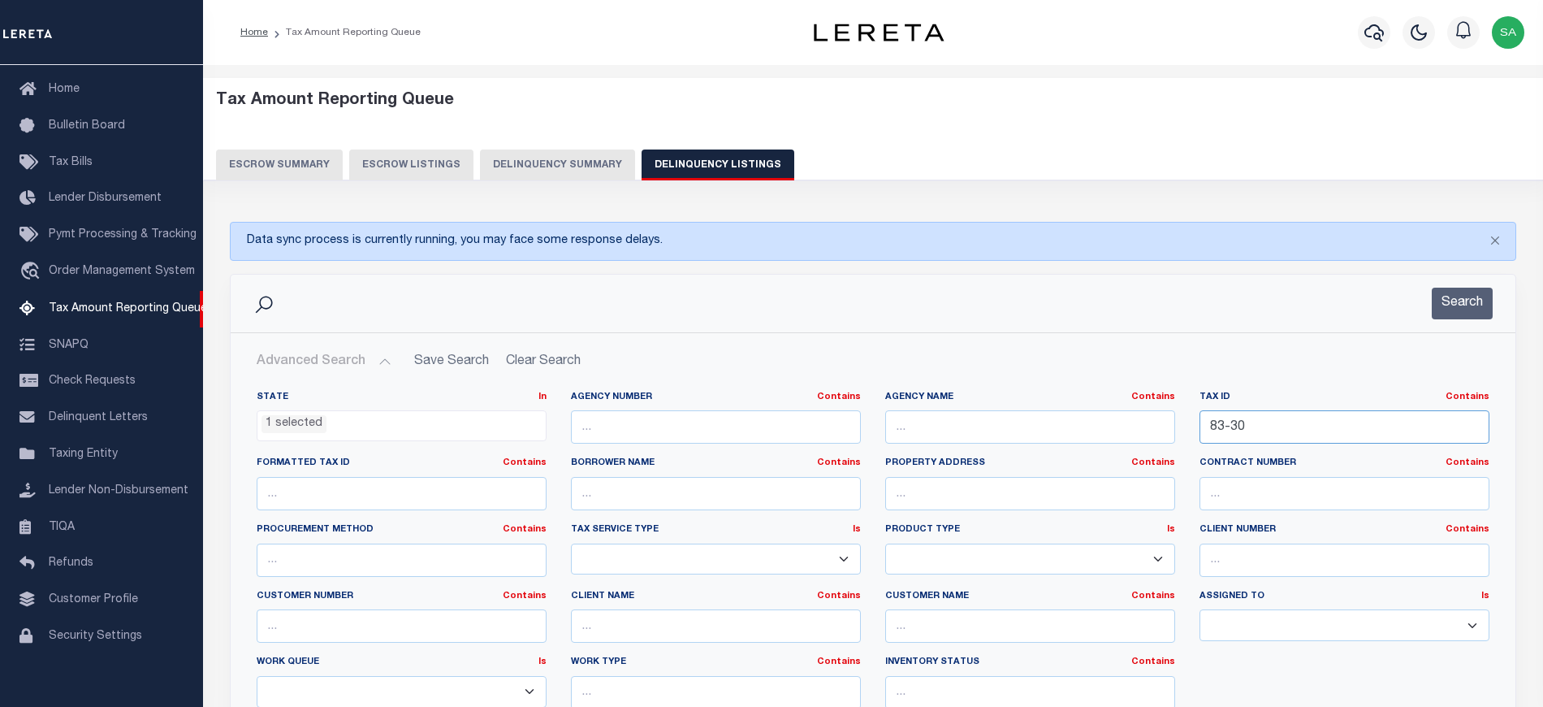
click at [1275, 440] on input "83-30" at bounding box center [1345, 426] width 290 height 33
drag, startPoint x: 1275, startPoint y: 432, endPoint x: 975, endPoint y: 439, distance: 300.6
click at [975, 439] on div "State In In AK AL AR AZ CA CO CT DC DE FL GA GU HI IA ID IL IN KS KY LA MA MD M…" at bounding box center [872, 556] width 1257 height 331
paste input "8-22"
type input "88-22"
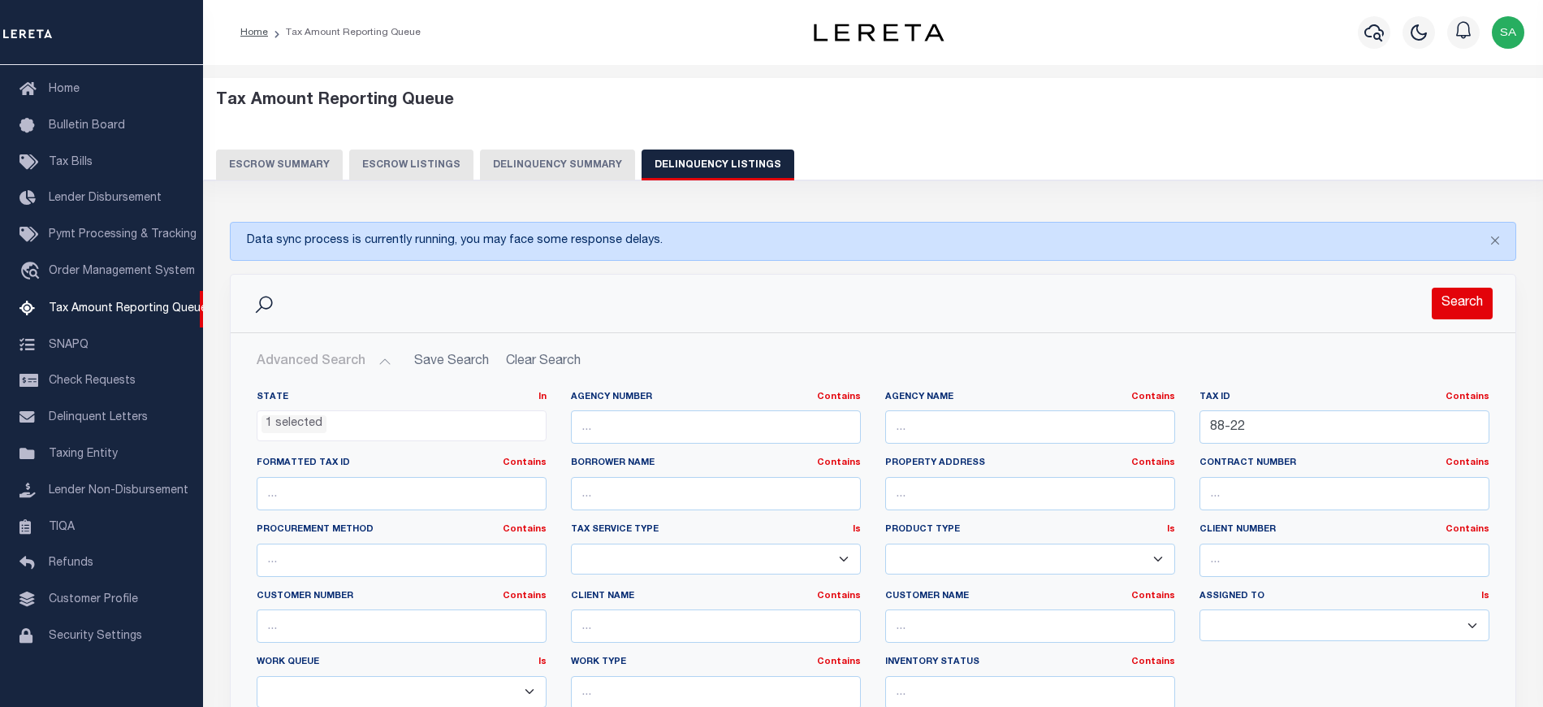
click at [1473, 313] on button "Search" at bounding box center [1462, 304] width 61 height 32
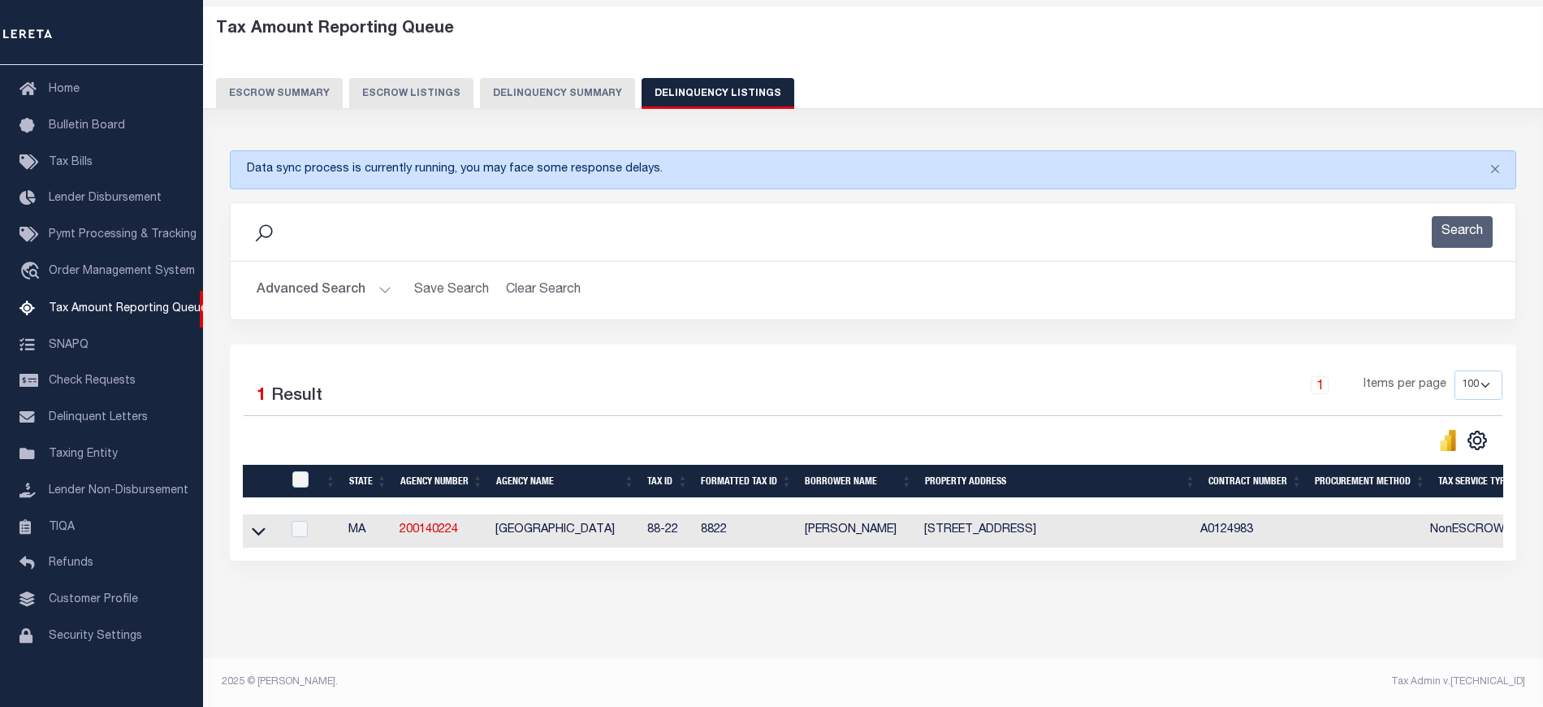
scroll to position [86, 0]
click at [260, 526] on icon at bounding box center [259, 530] width 14 height 17
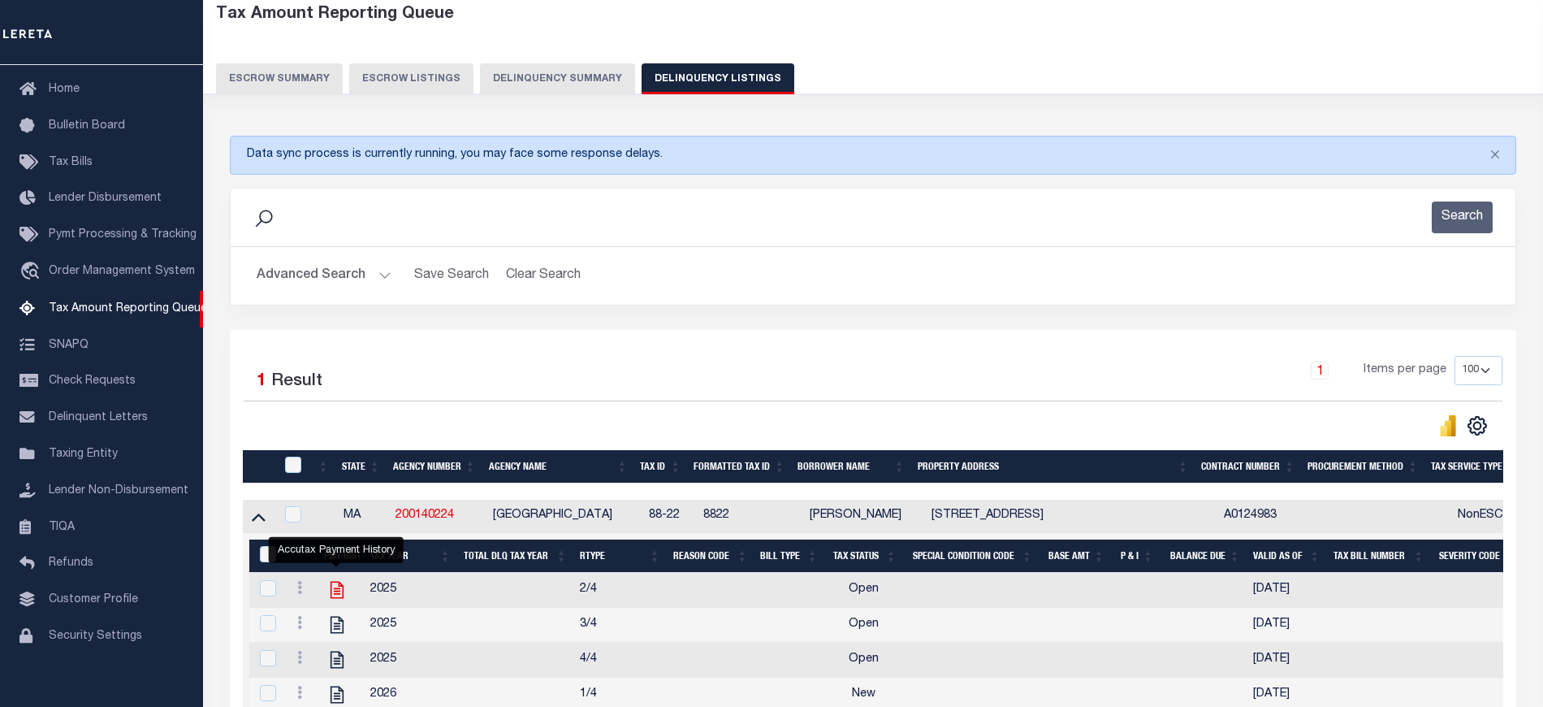
click at [338, 599] on icon "" at bounding box center [336, 589] width 21 height 21
checkbox input "true"
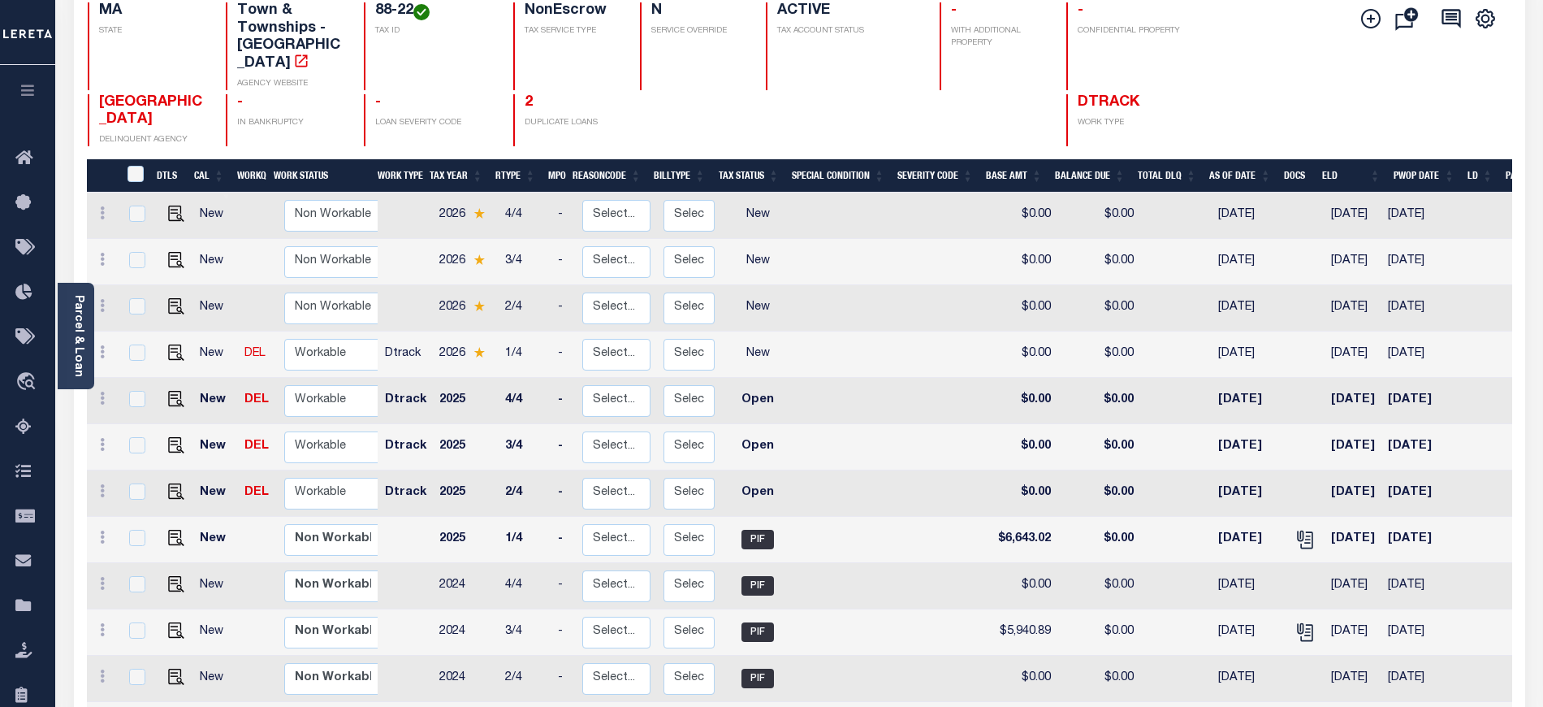
scroll to position [216, 0]
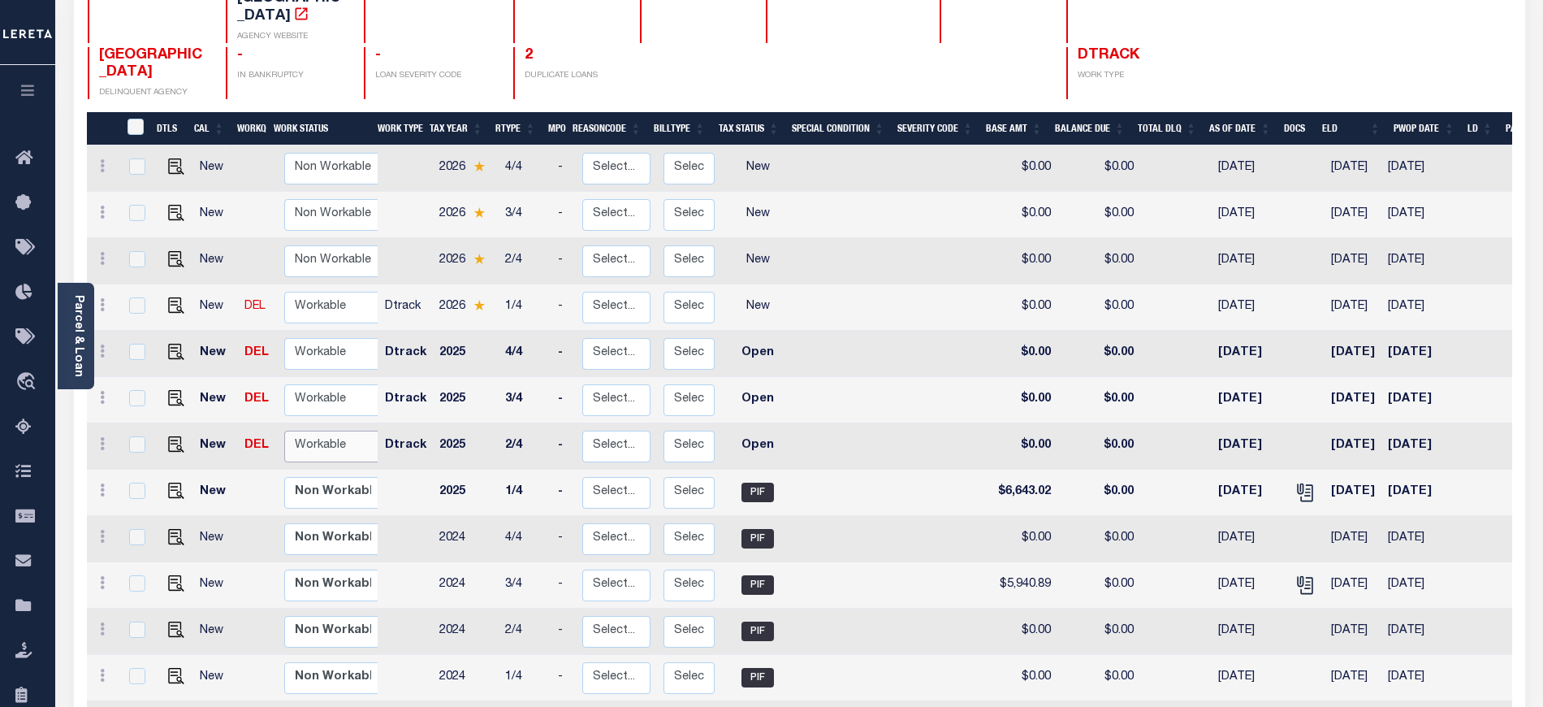
click at [348, 434] on select "Non Workable Workable" at bounding box center [332, 446] width 97 height 32
checkbox input "true"
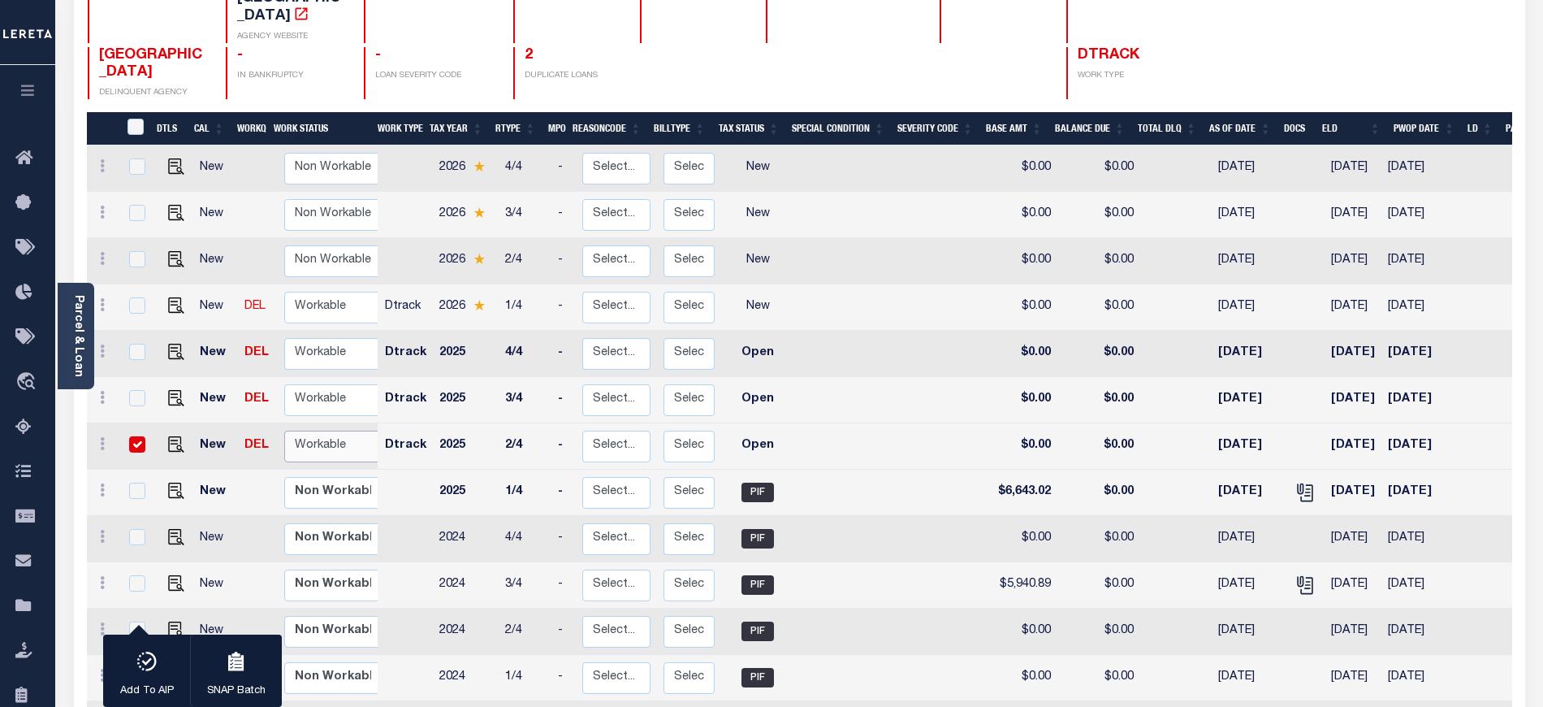
select select "true"
click at [284, 430] on select "Non Workable Workable" at bounding box center [332, 446] width 97 height 32
checkbox input "false"
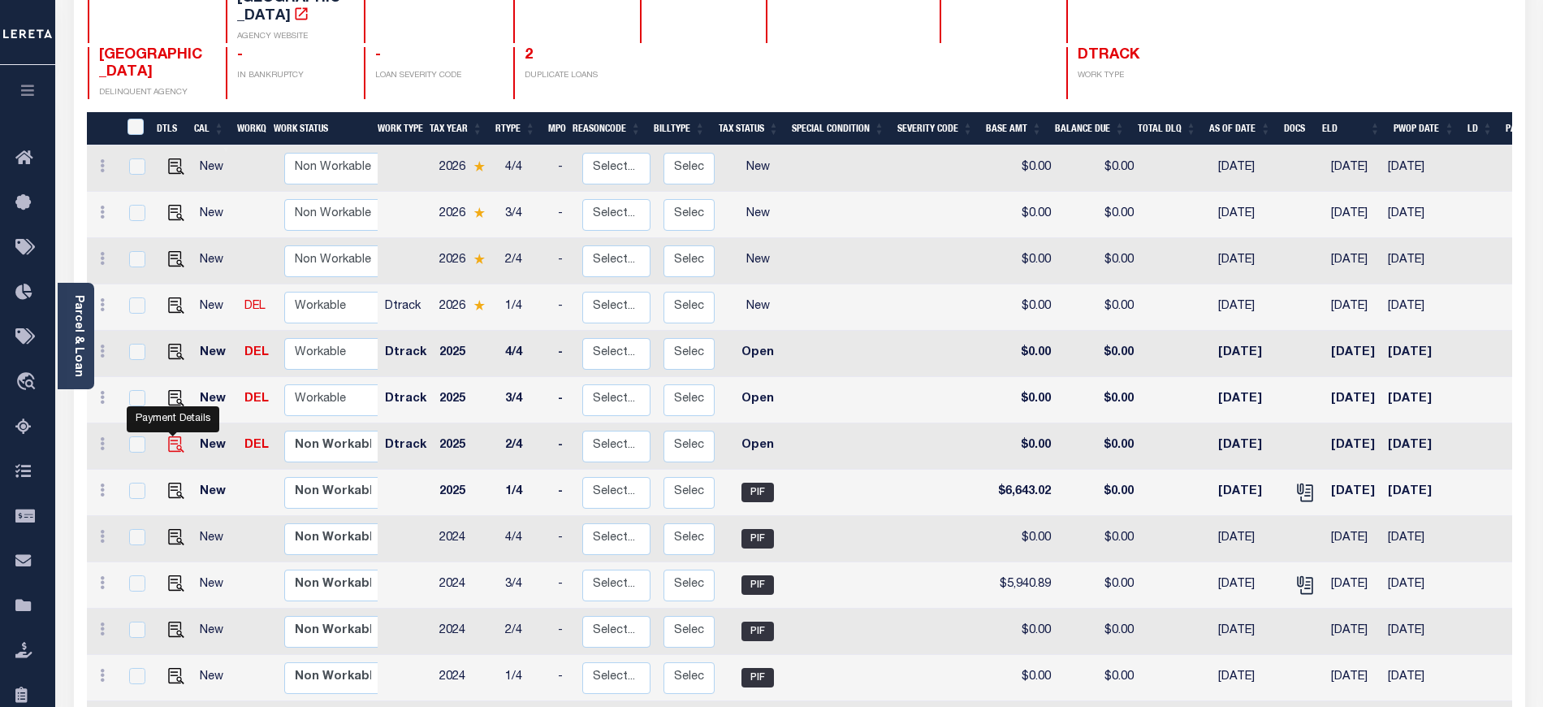
click at [174, 436] on img "" at bounding box center [176, 444] width 16 height 16
checkbox input "true"
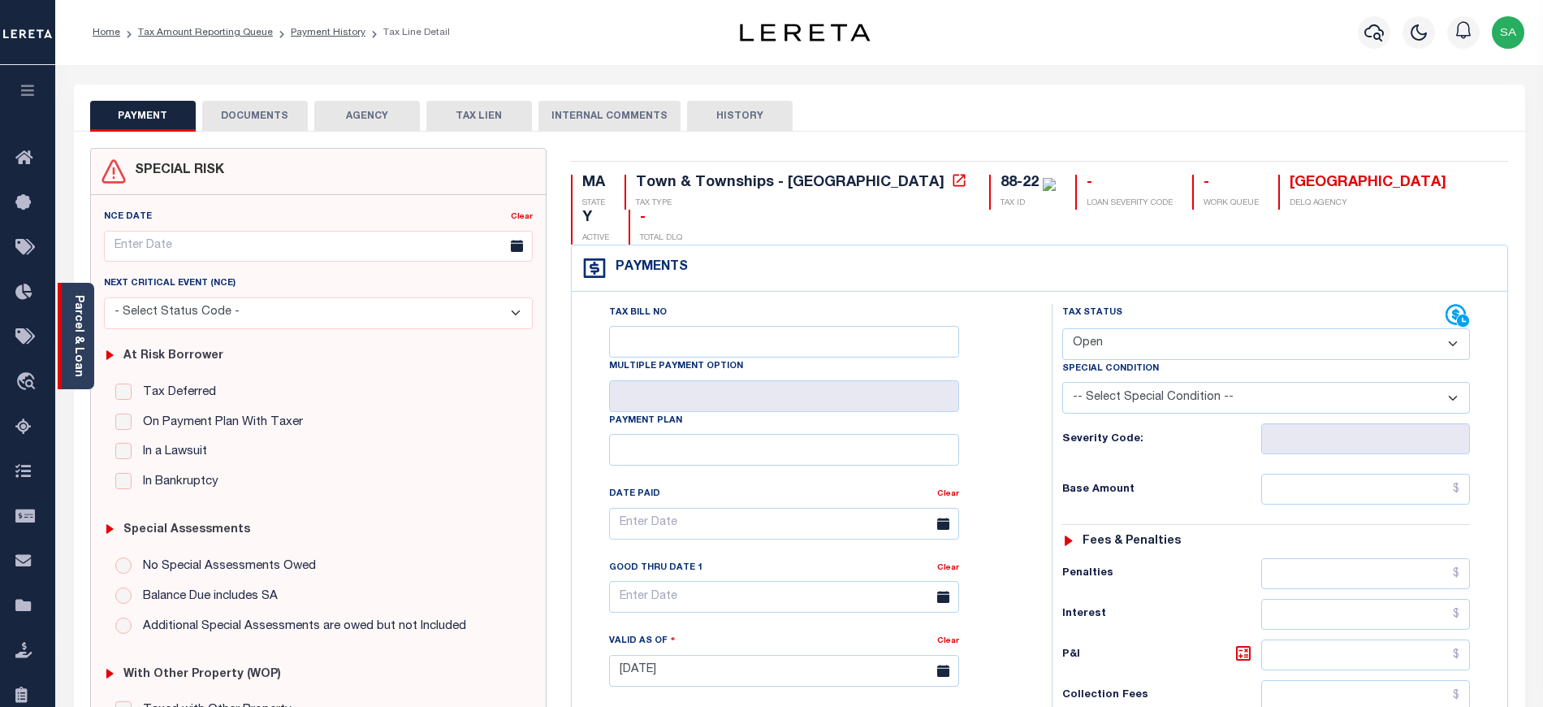
click at [89, 354] on div "Parcel & Loan" at bounding box center [76, 336] width 37 height 106
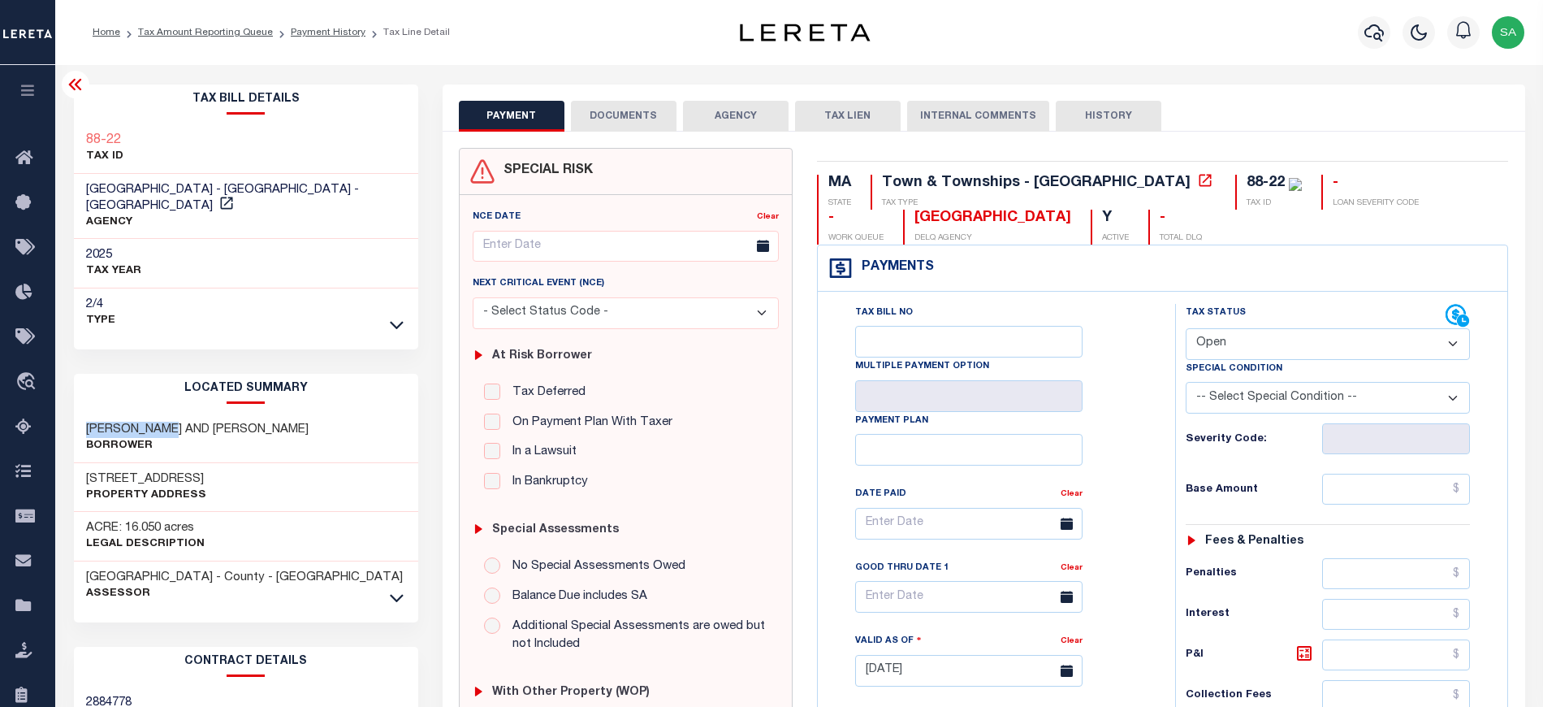
drag, startPoint x: 85, startPoint y: 414, endPoint x: 170, endPoint y: 411, distance: 84.5
click at [170, 422] on h3 "COOK, JOHN L AND KATHRYN M" at bounding box center [197, 430] width 223 height 16
copy h3 "COOK, JOHN L"
click at [1233, 359] on select "- Select Status Code - Open Due/Unpaid Paid Incomplete No Tax Due Internal Refu…" at bounding box center [1328, 344] width 285 height 32
select select "PYD"
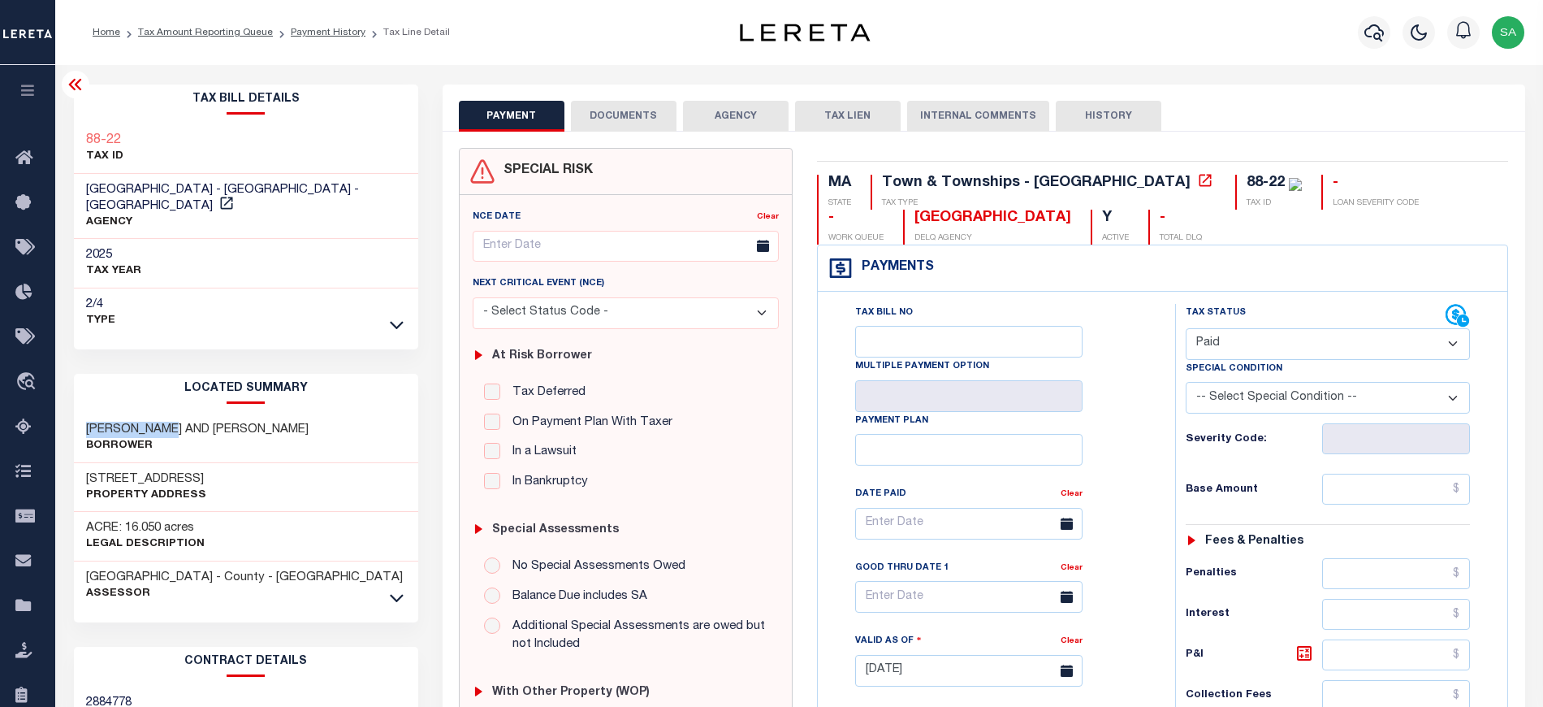
click at [1186, 330] on select "- Select Status Code - Open Due/Unpaid Paid Incomplete No Tax Due Internal Refu…" at bounding box center [1328, 344] width 285 height 32
type input "[DATE]"
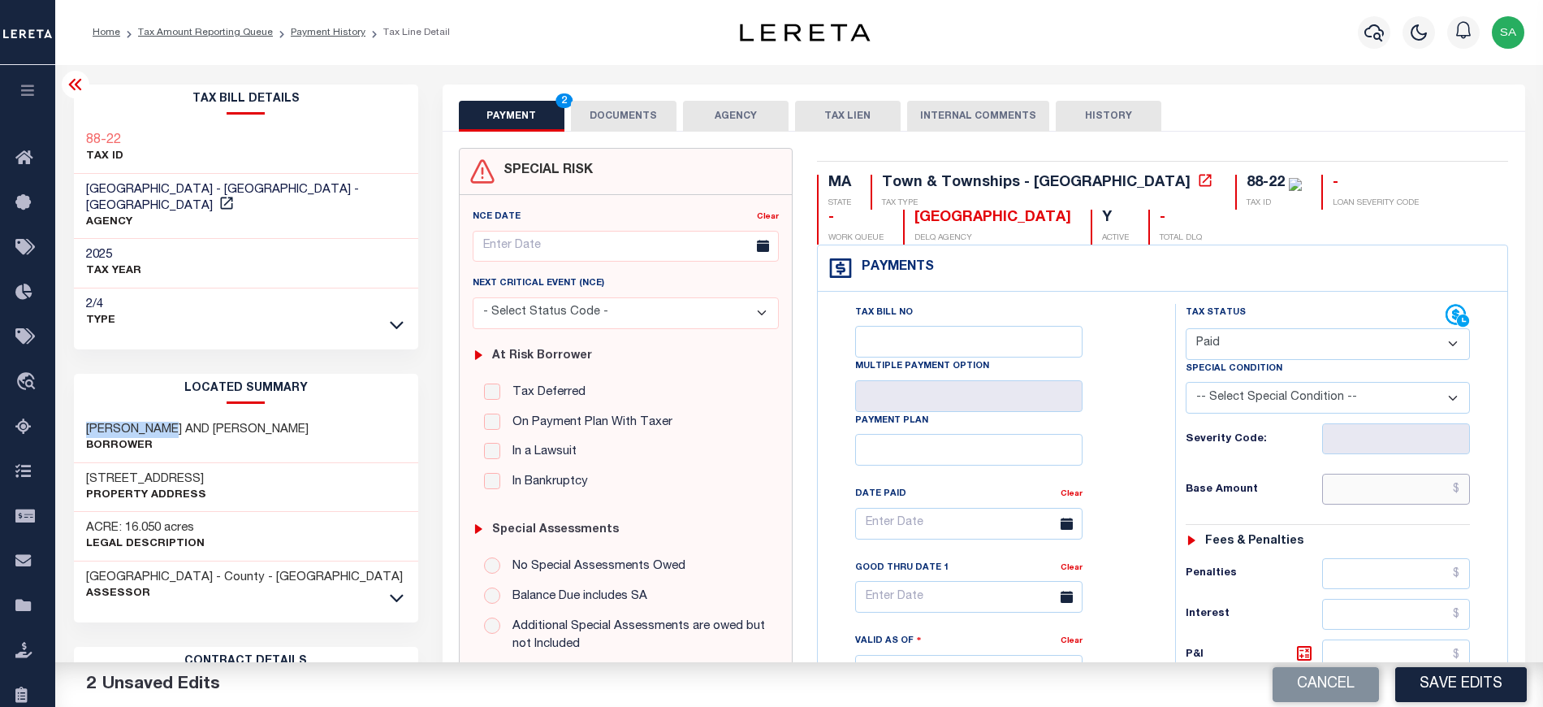
click at [1361, 500] on input "text" at bounding box center [1396, 488] width 148 height 31
type input "$0.00"
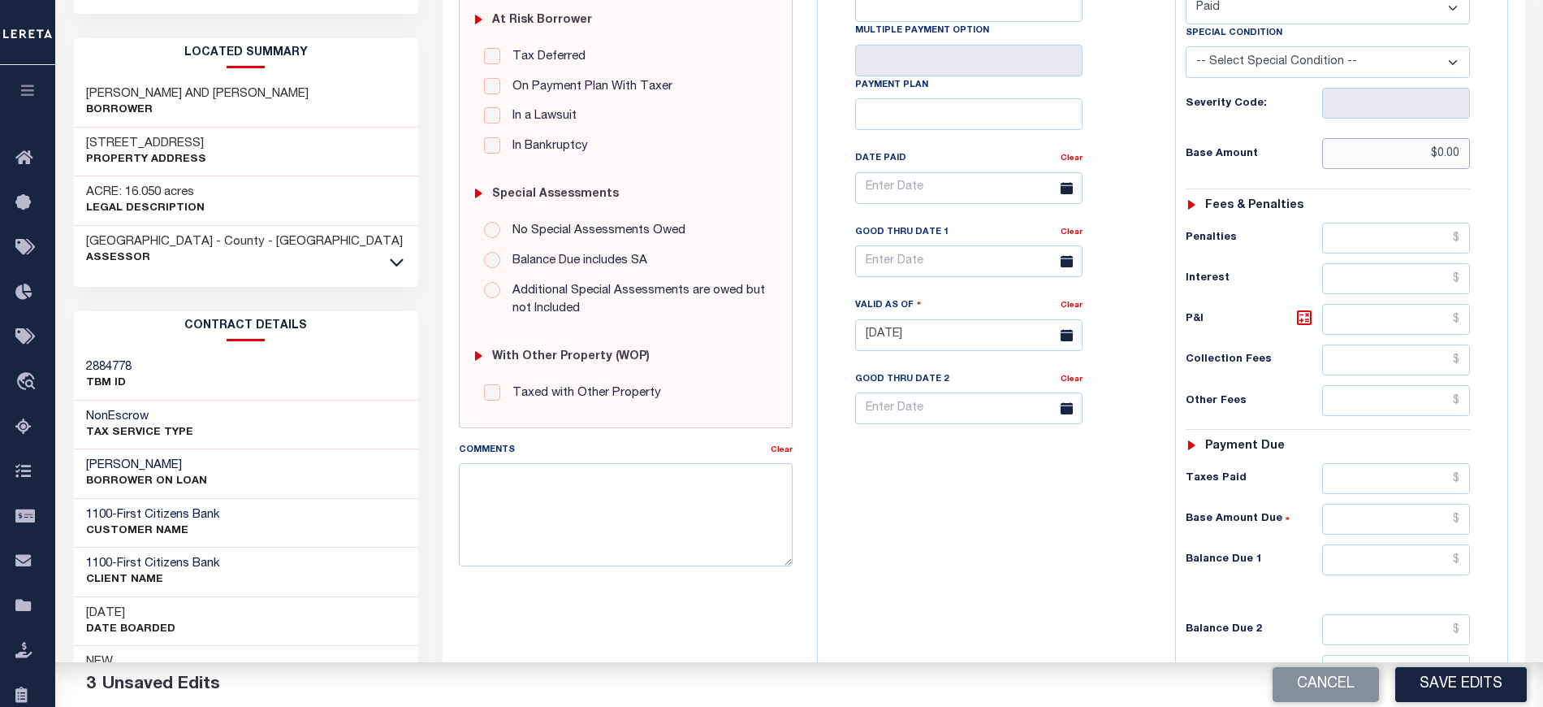
scroll to position [433, 0]
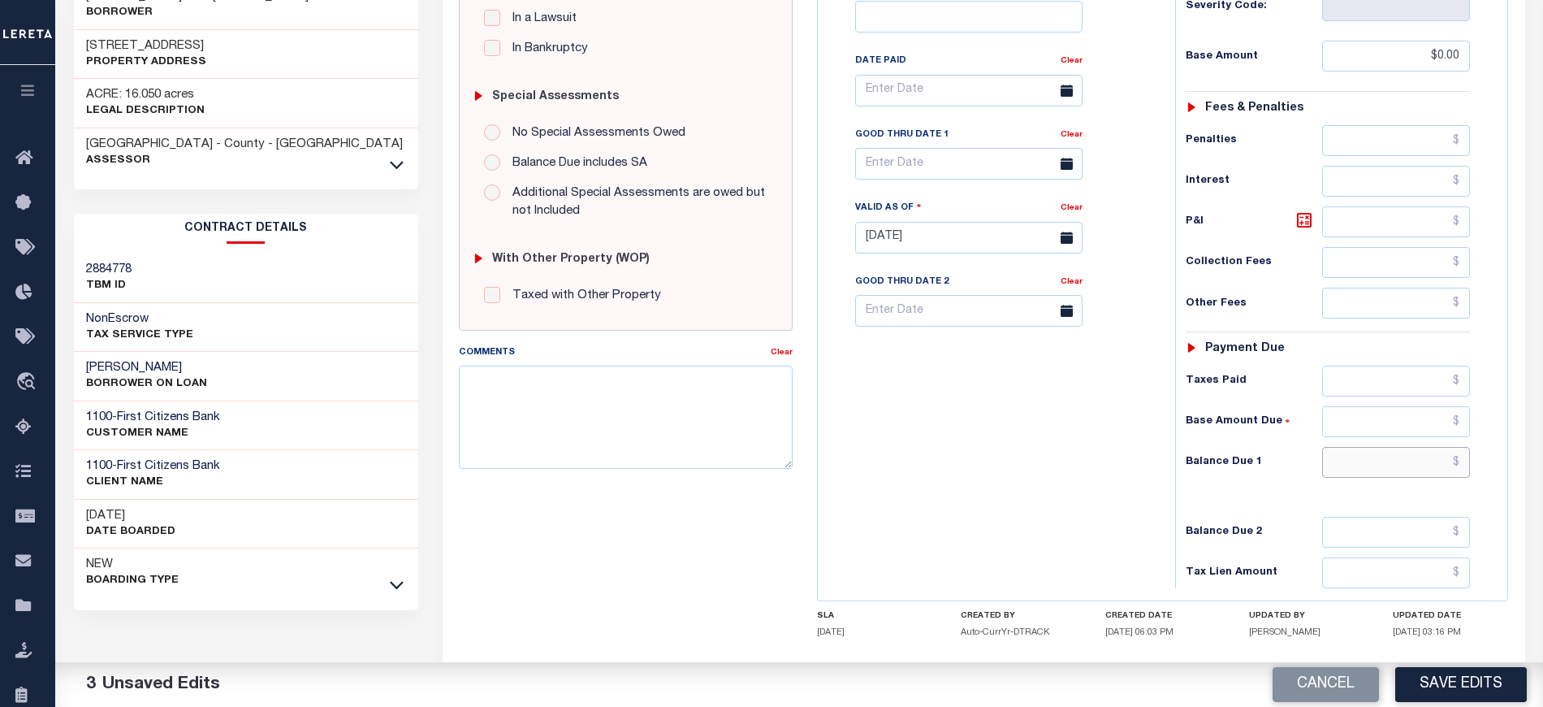
click at [1369, 472] on input "text" at bounding box center [1396, 462] width 148 height 31
type input "$0.00"
click at [667, 385] on textarea "Comments" at bounding box center [626, 416] width 334 height 102
type textarea "Taxes due for 2026 tax year"
click at [970, 479] on div "Tax Bill No Multiple Payment Option Payment Plan Clear" at bounding box center [992, 229] width 341 height 717
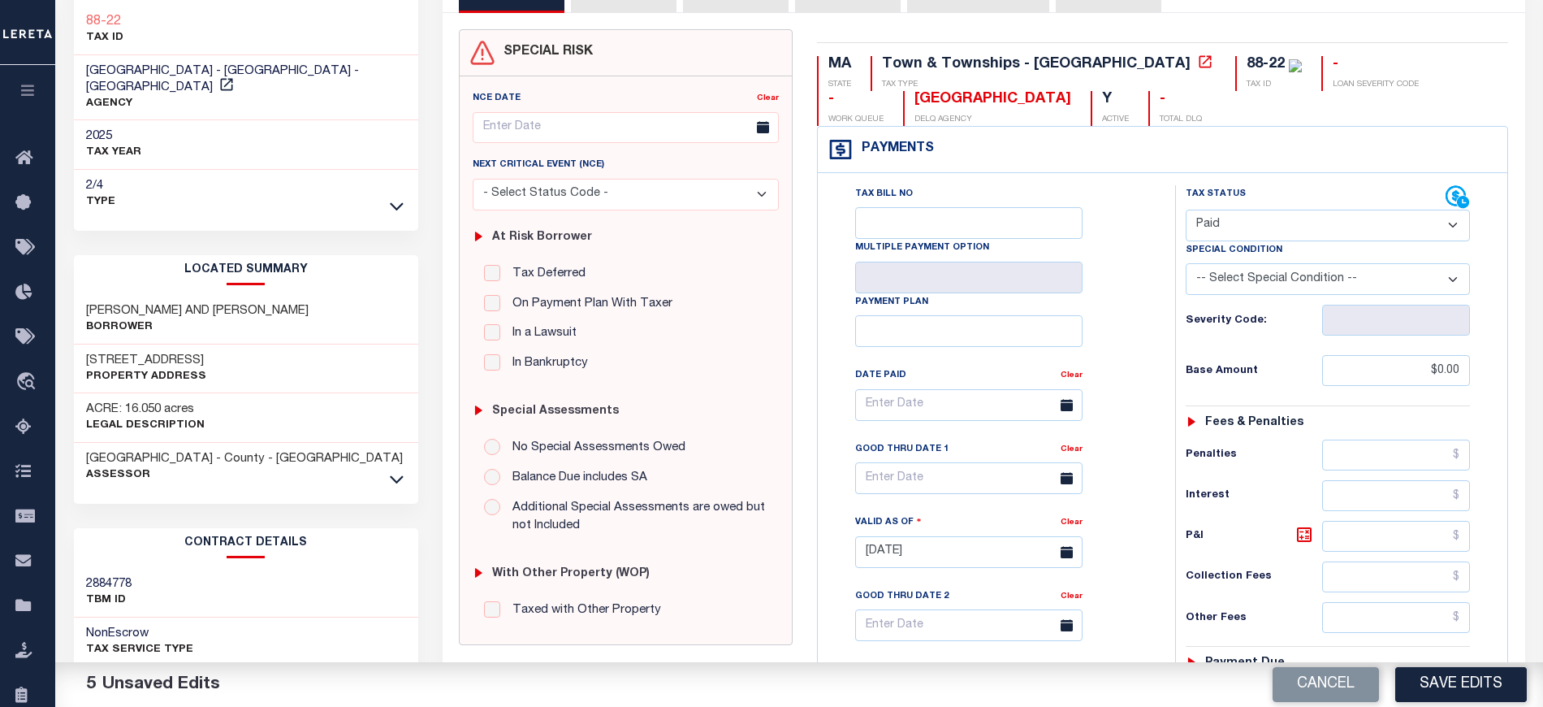
scroll to position [0, 0]
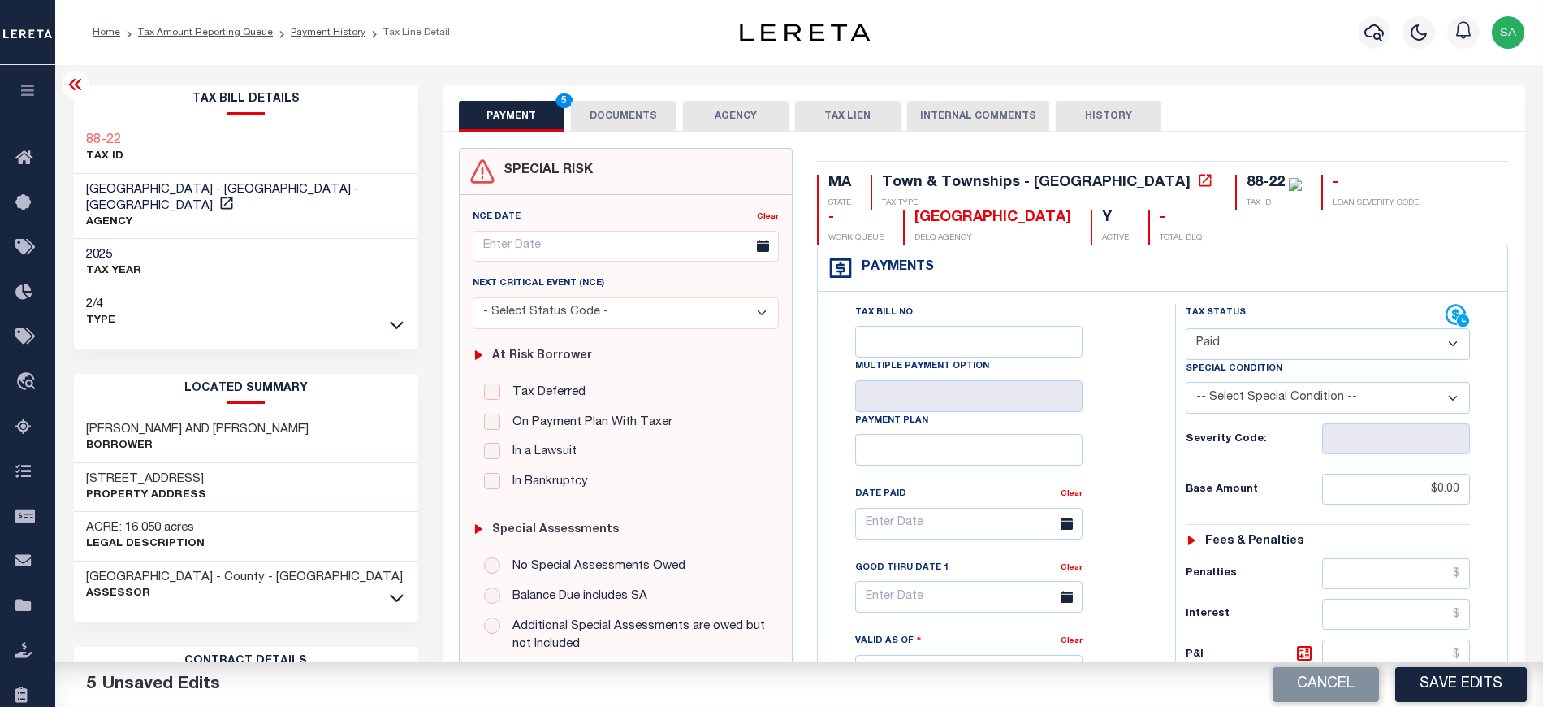
click at [614, 107] on button "DOCUMENTS" at bounding box center [624, 116] width 106 height 31
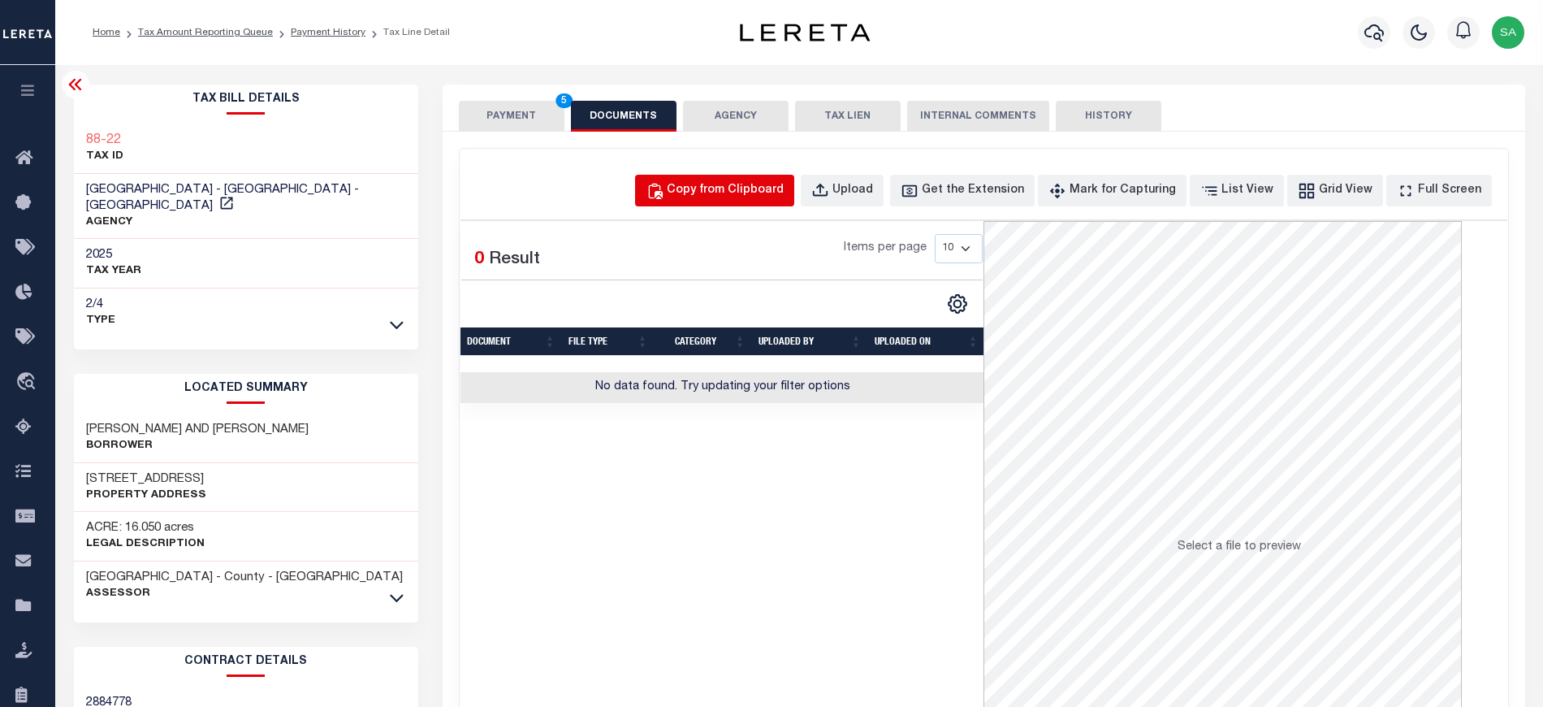
click at [784, 196] on div "Copy from Clipboard" at bounding box center [725, 191] width 117 height 18
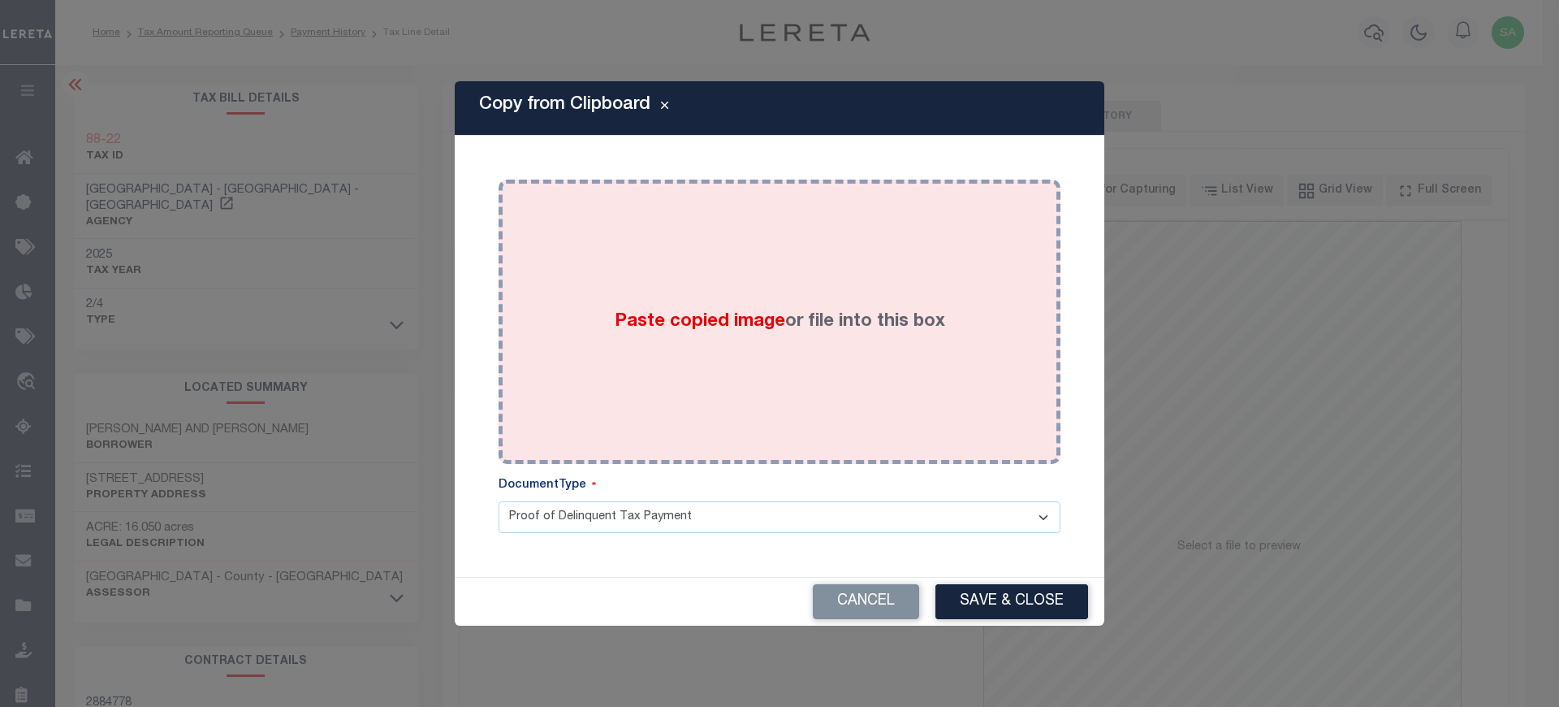
click at [871, 339] on div "Paste copied image or file into this box" at bounding box center [780, 322] width 538 height 260
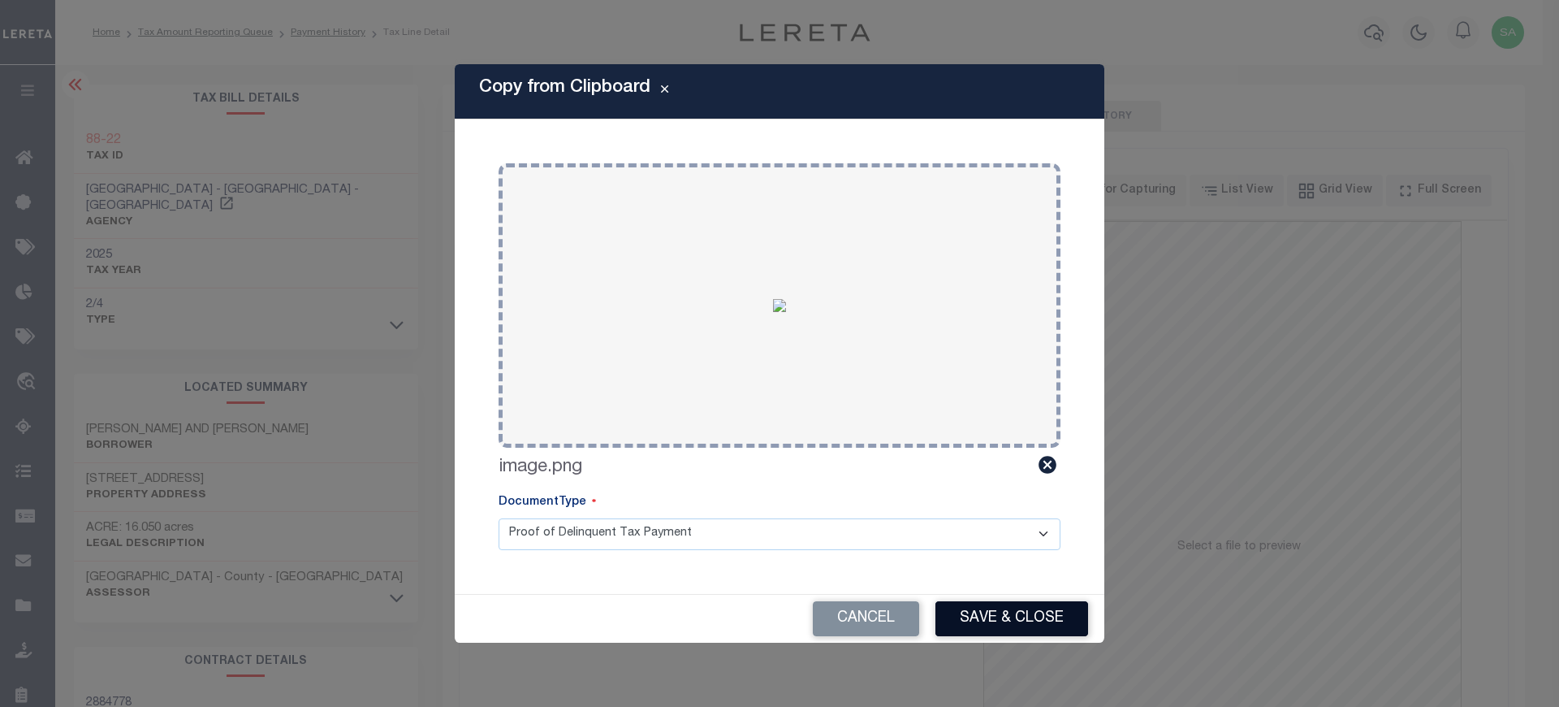
click at [1004, 612] on button "Save & Close" at bounding box center [1012, 618] width 153 height 35
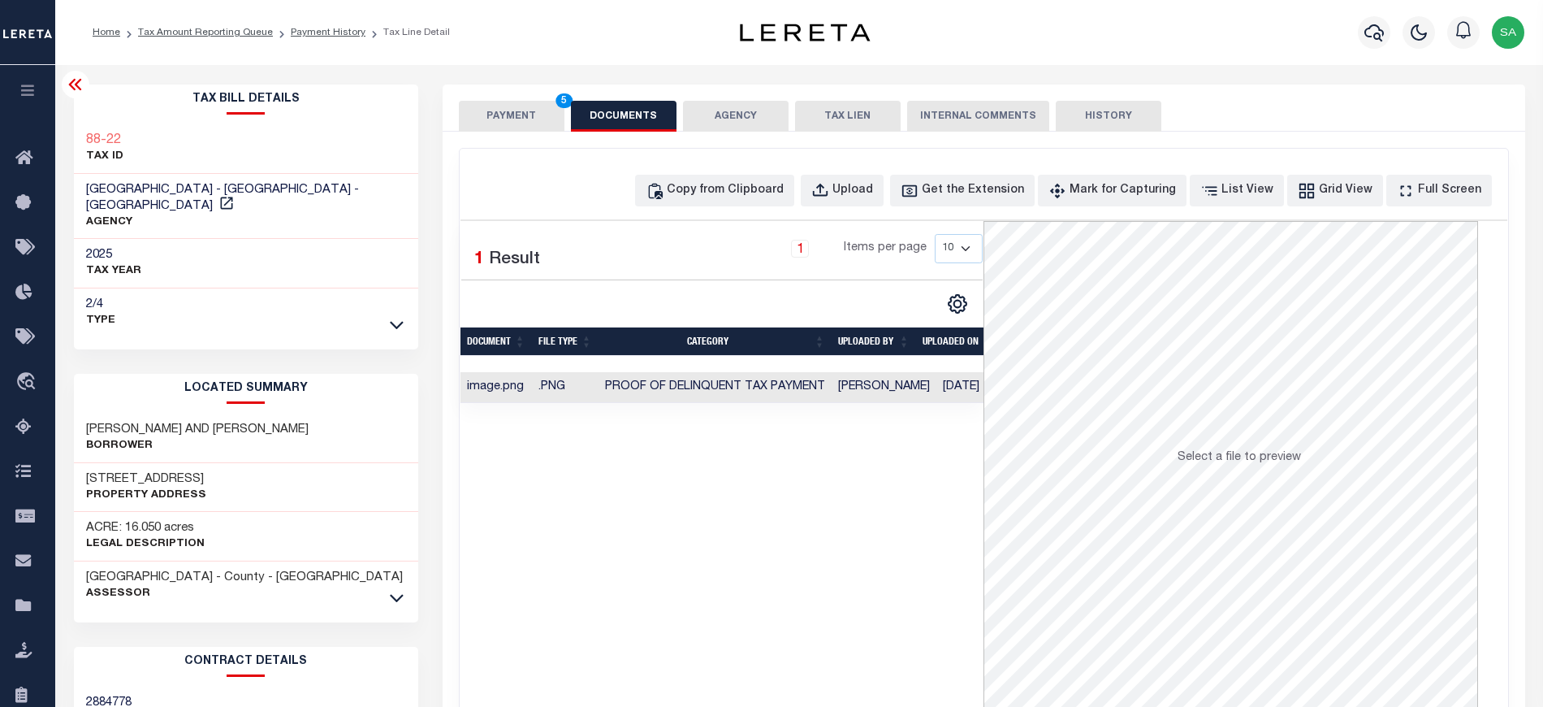
click at [512, 121] on button "PAYMENT 5" at bounding box center [512, 116] width 106 height 31
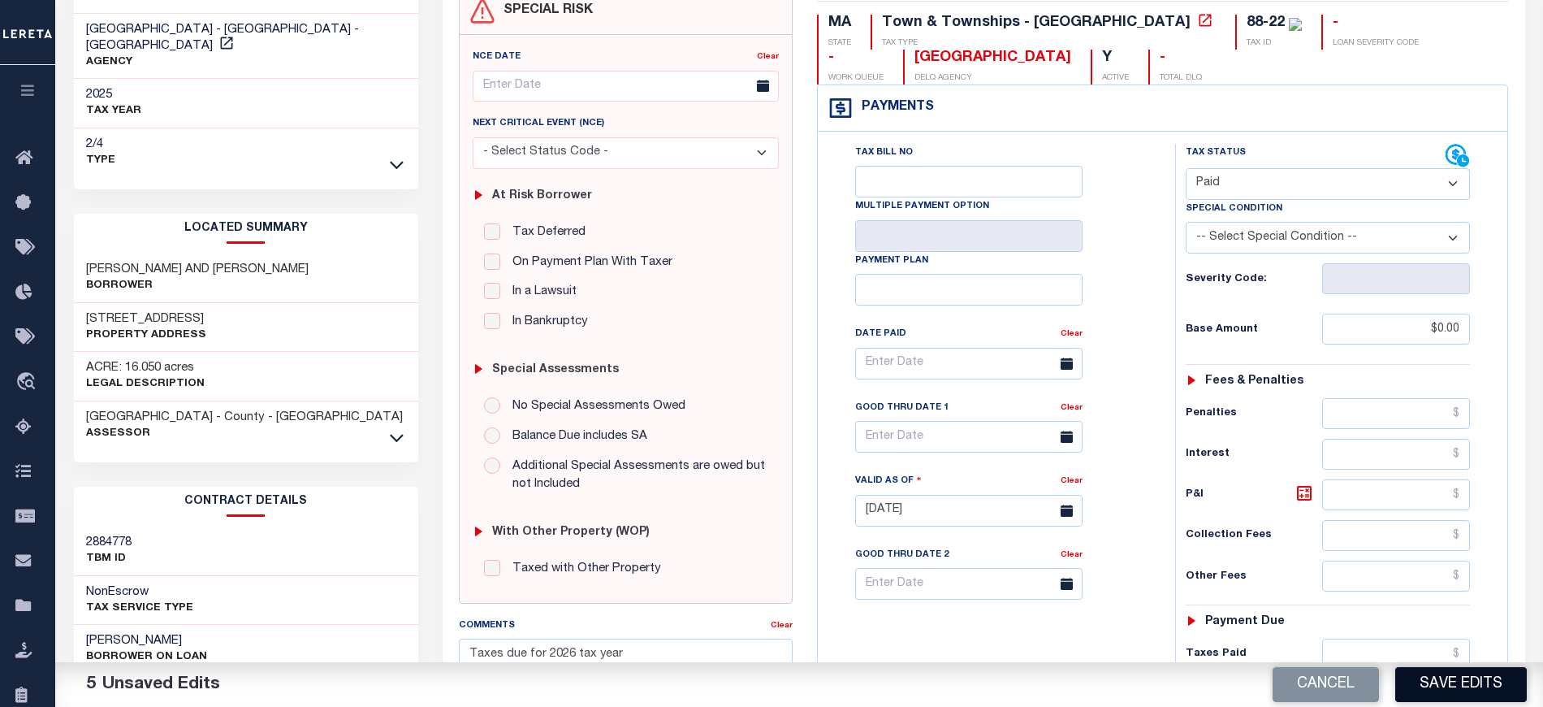
scroll to position [216, 0]
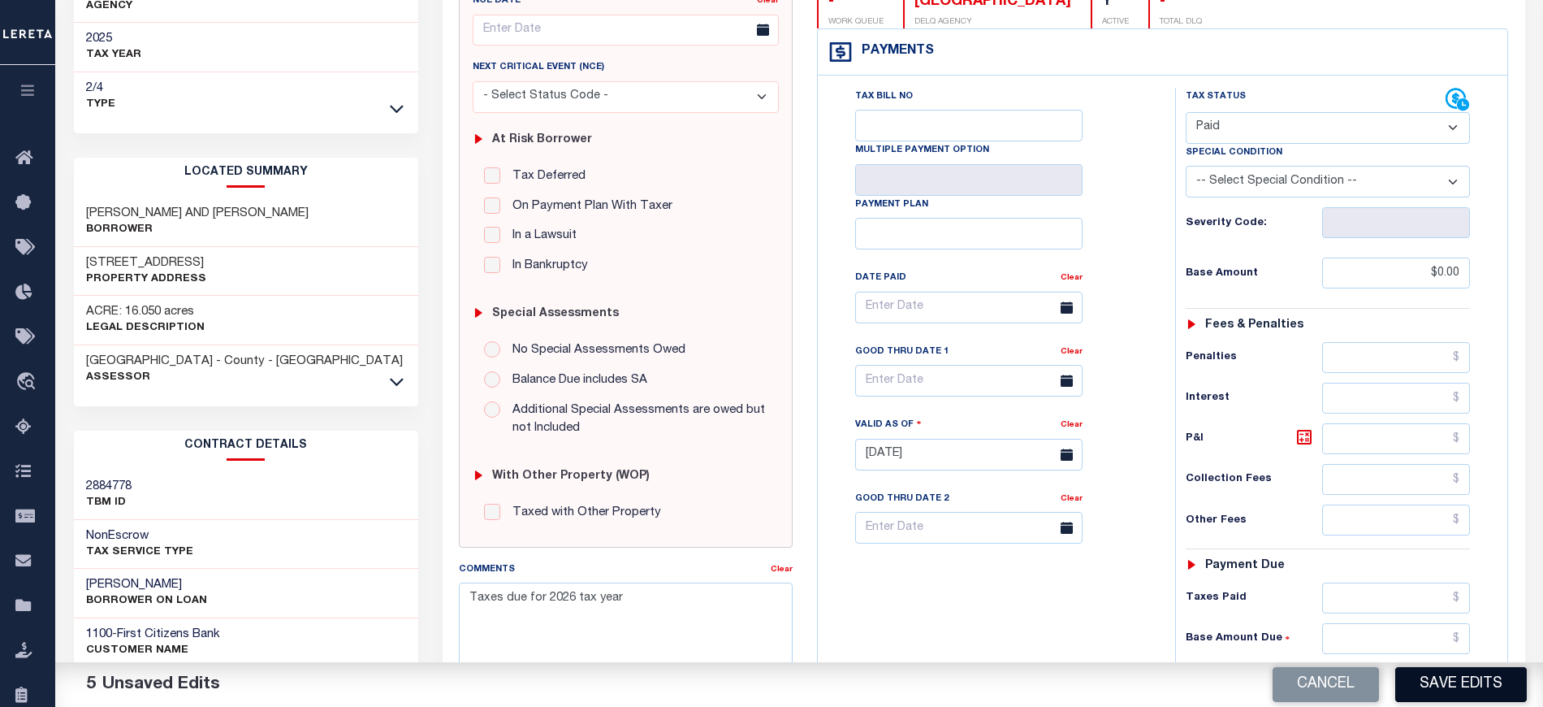
click at [1481, 685] on button "Save Edits" at bounding box center [1461, 684] width 132 height 35
checkbox input "false"
type input "$0"
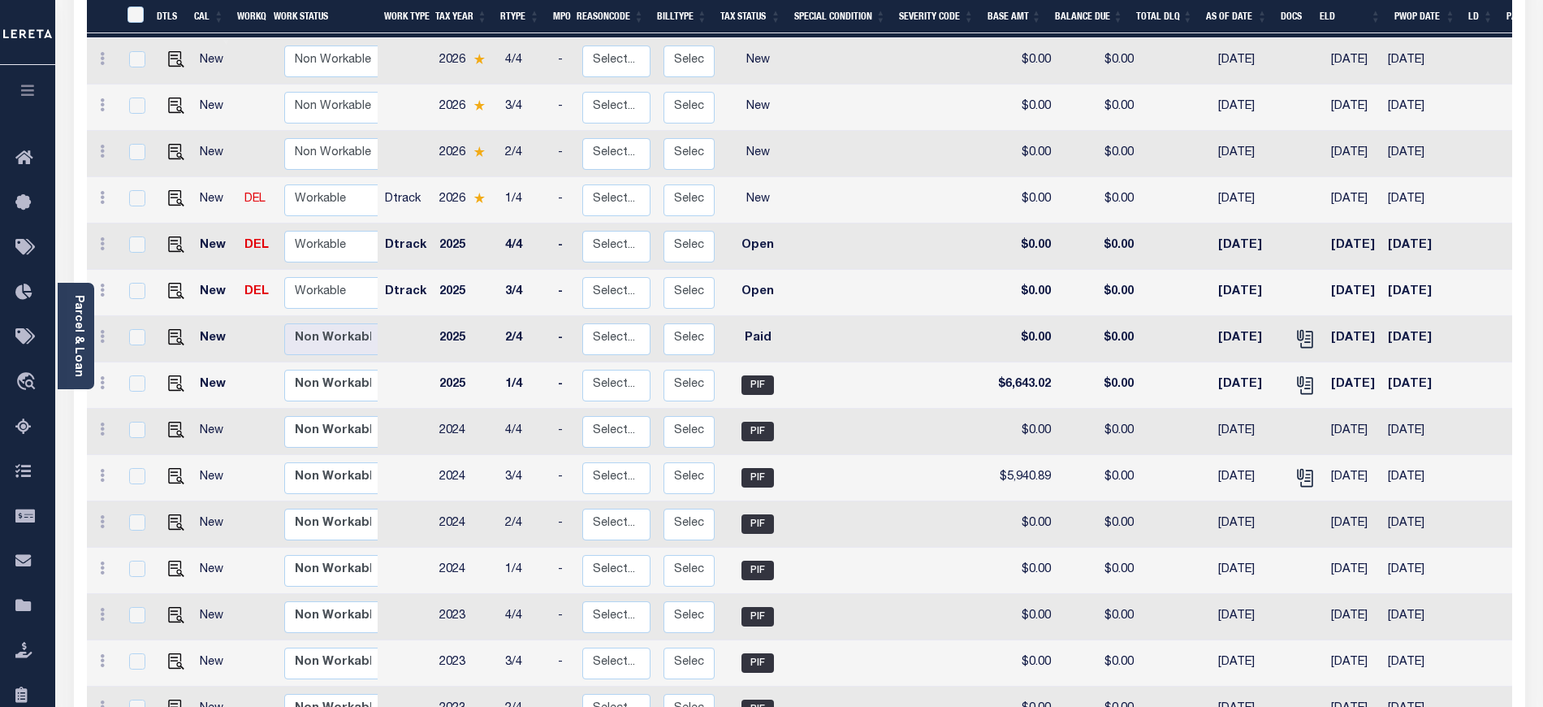
scroll to position [325, 0]
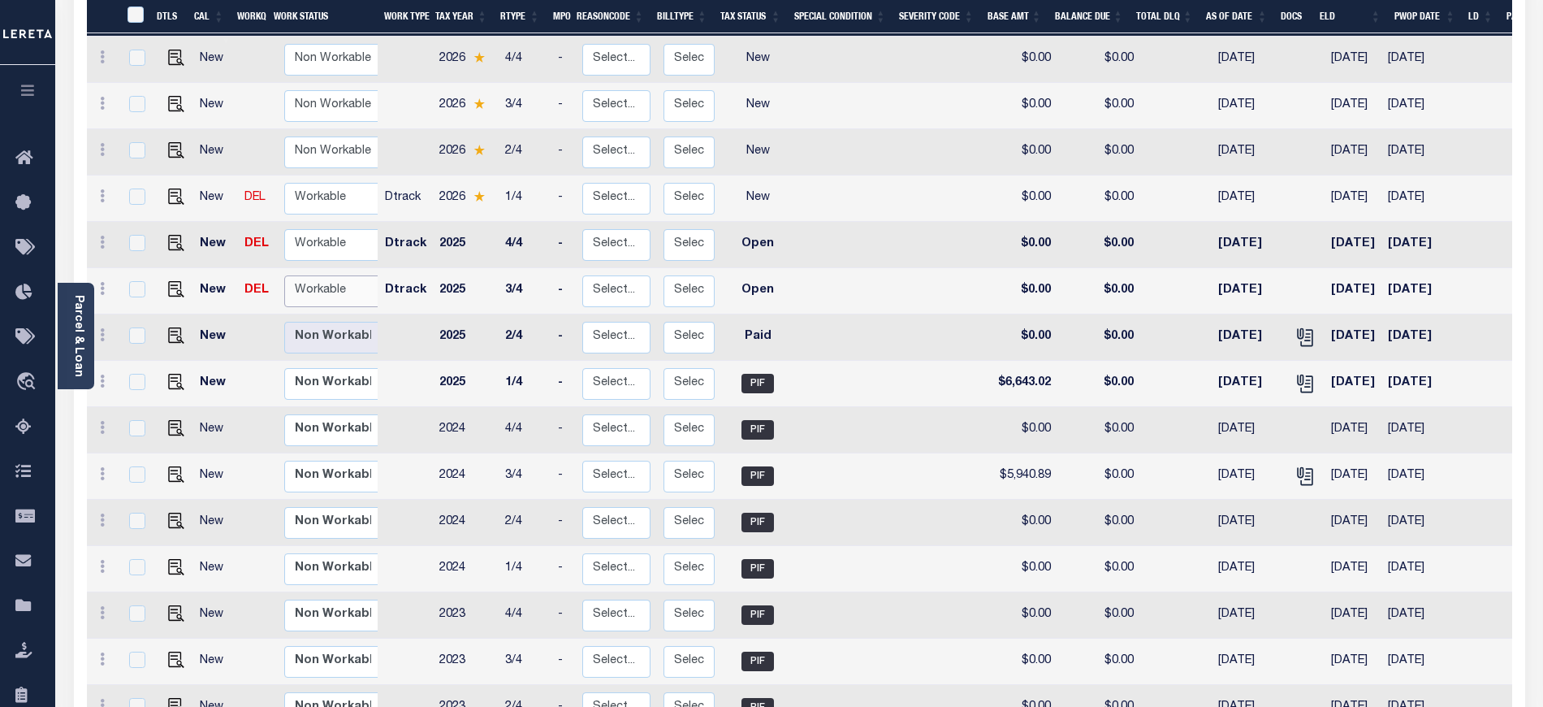
click at [335, 275] on select "Non Workable Workable" at bounding box center [332, 291] width 97 height 32
checkbox input "true"
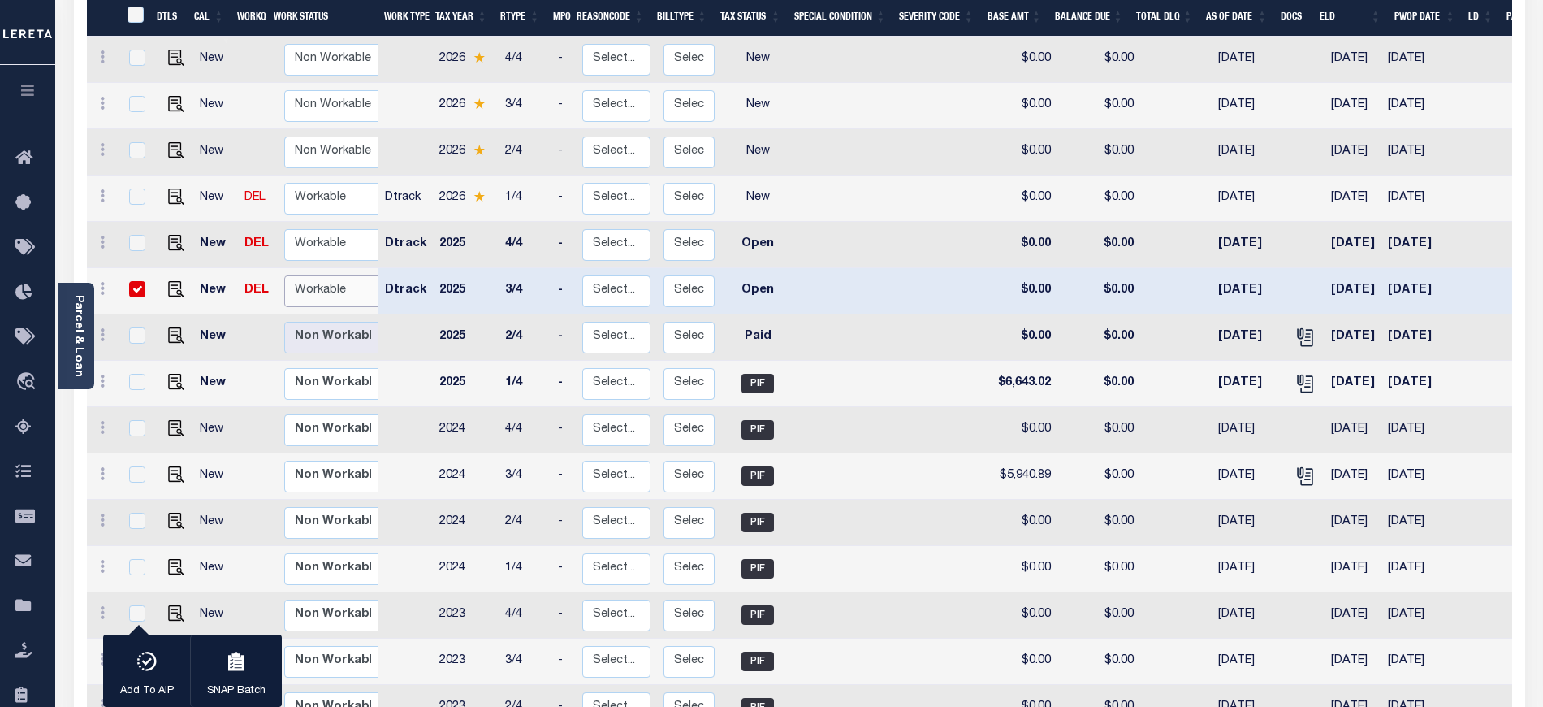
select select "true"
click at [284, 275] on select "Non Workable Workable" at bounding box center [332, 291] width 97 height 32
checkbox input "false"
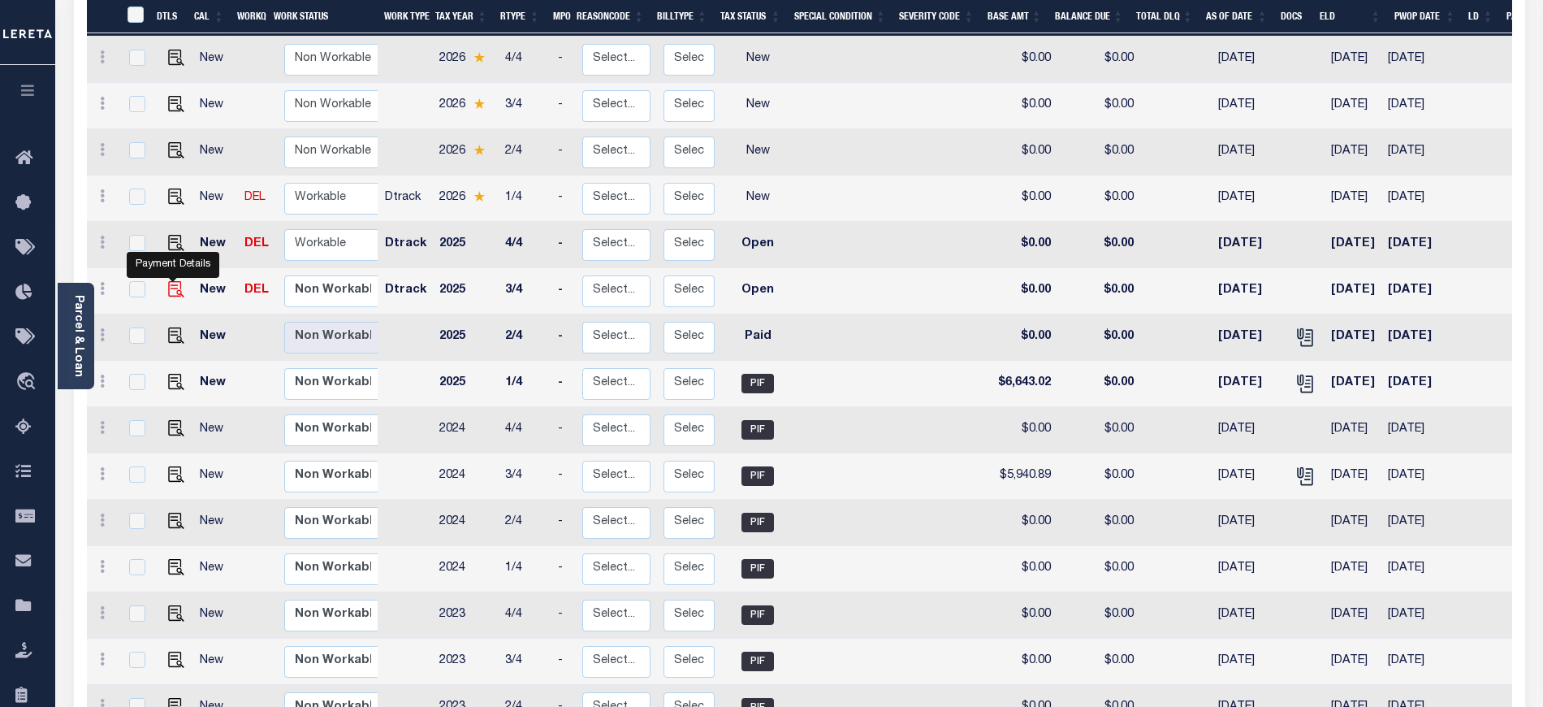
click at [169, 281] on img "" at bounding box center [176, 289] width 16 height 16
checkbox input "true"
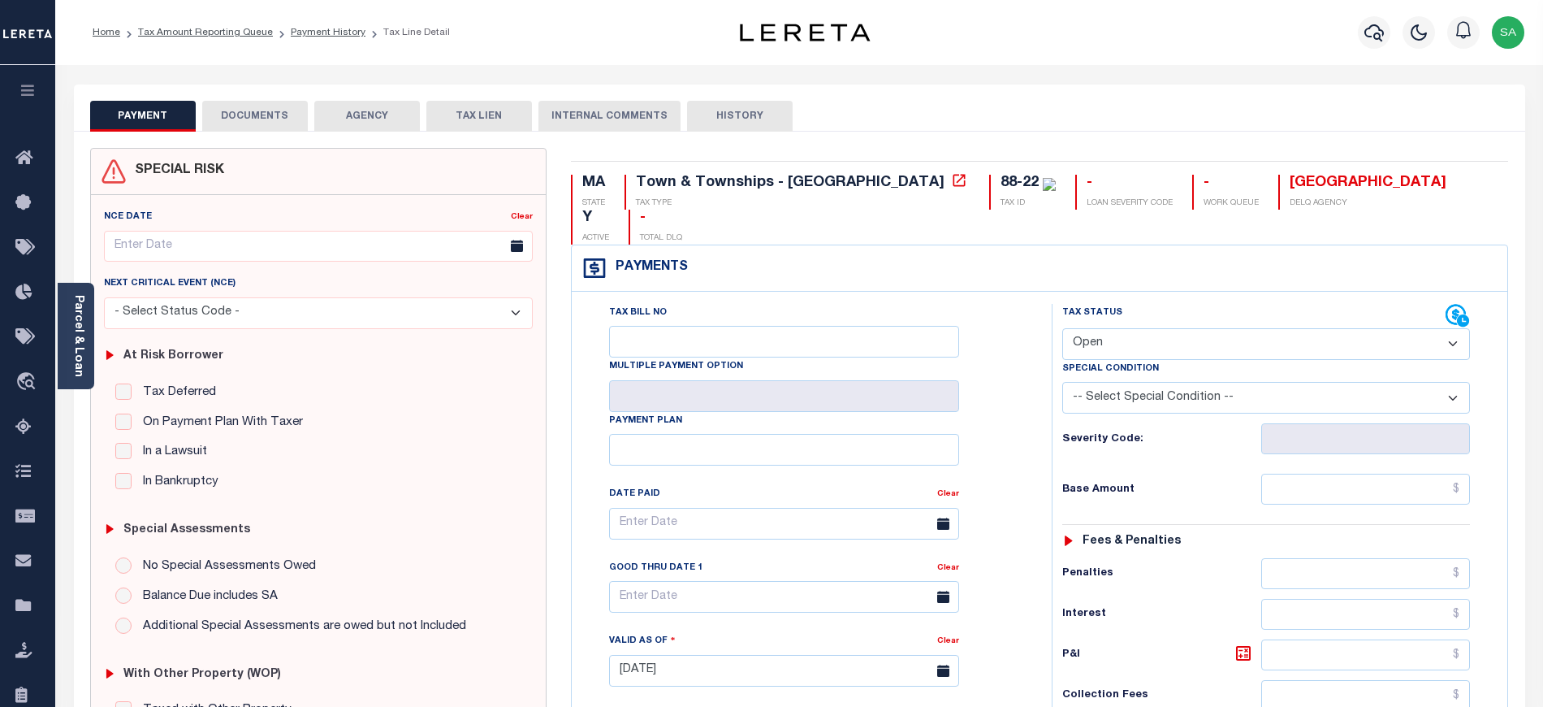
click at [1109, 328] on select "- Select Status Code - Open Due/Unpaid Paid Incomplete No Tax Due Internal Refu…" at bounding box center [1266, 344] width 408 height 32
select select "PYD"
click at [1062, 328] on select "- Select Status Code - Open Due/Unpaid Paid Incomplete No Tax Due Internal Refu…" at bounding box center [1266, 344] width 408 height 32
type input "[DATE]"
click at [1303, 440] on div "Tax Status Status - Select Status Code -" at bounding box center [1271, 662] width 439 height 717
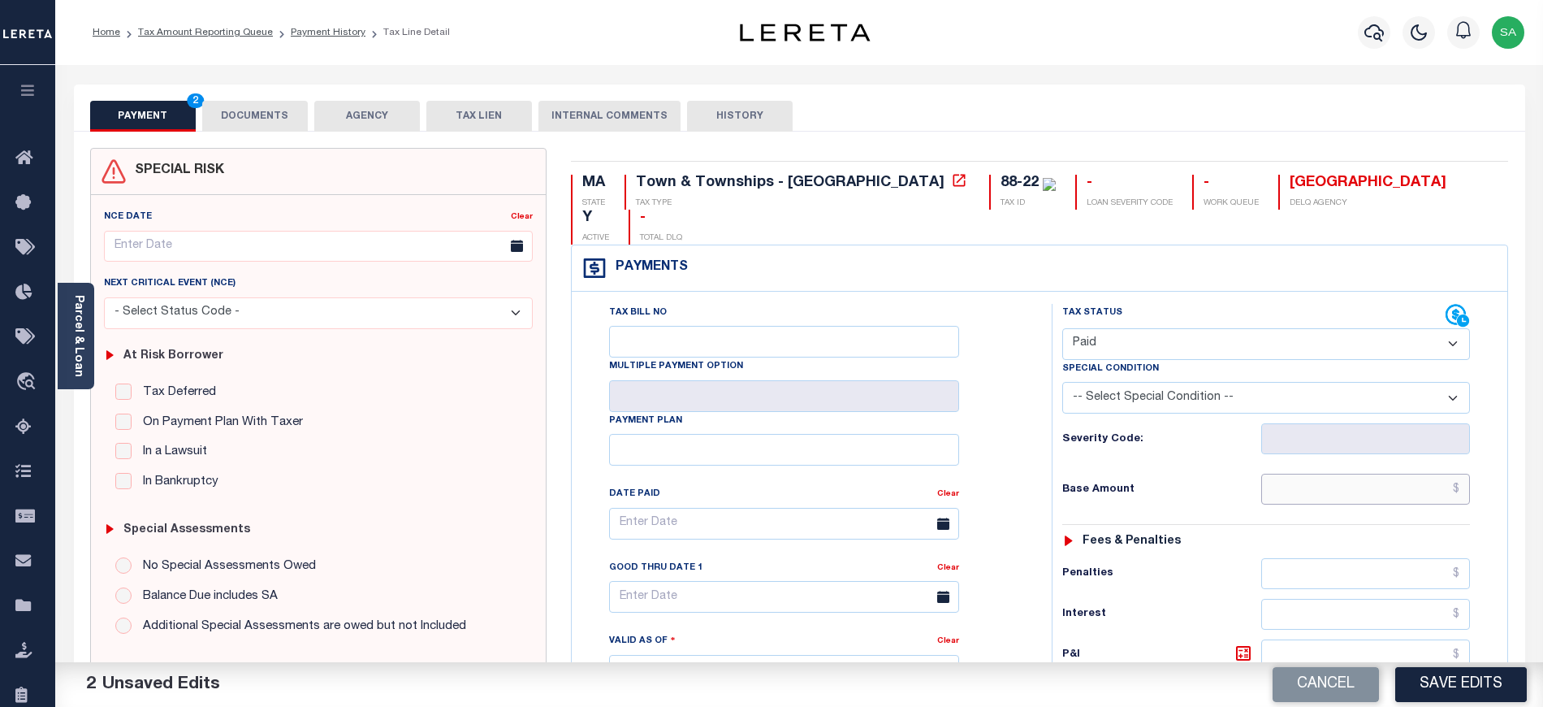
click at [1304, 473] on input "text" at bounding box center [1366, 488] width 210 height 31
type input "$0.00"
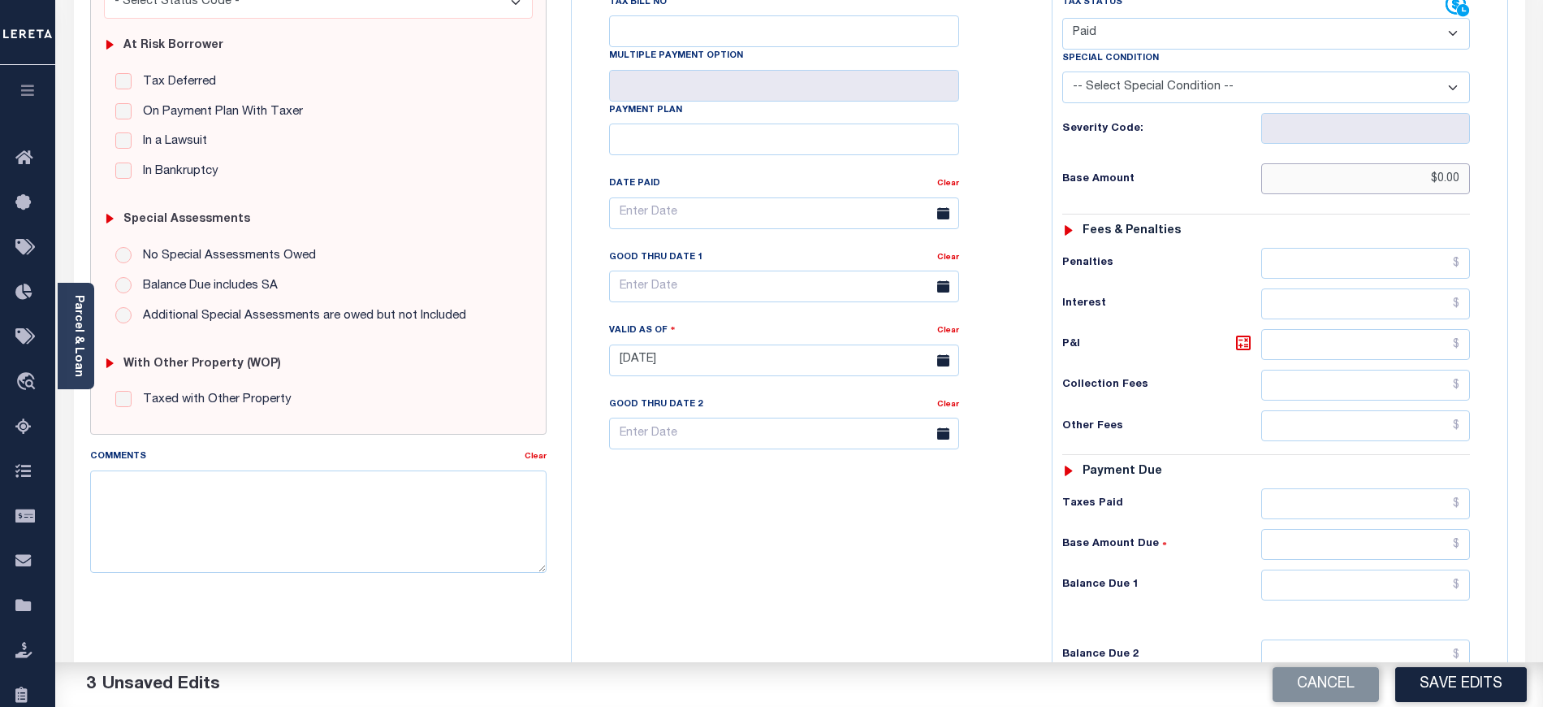
scroll to position [325, 0]
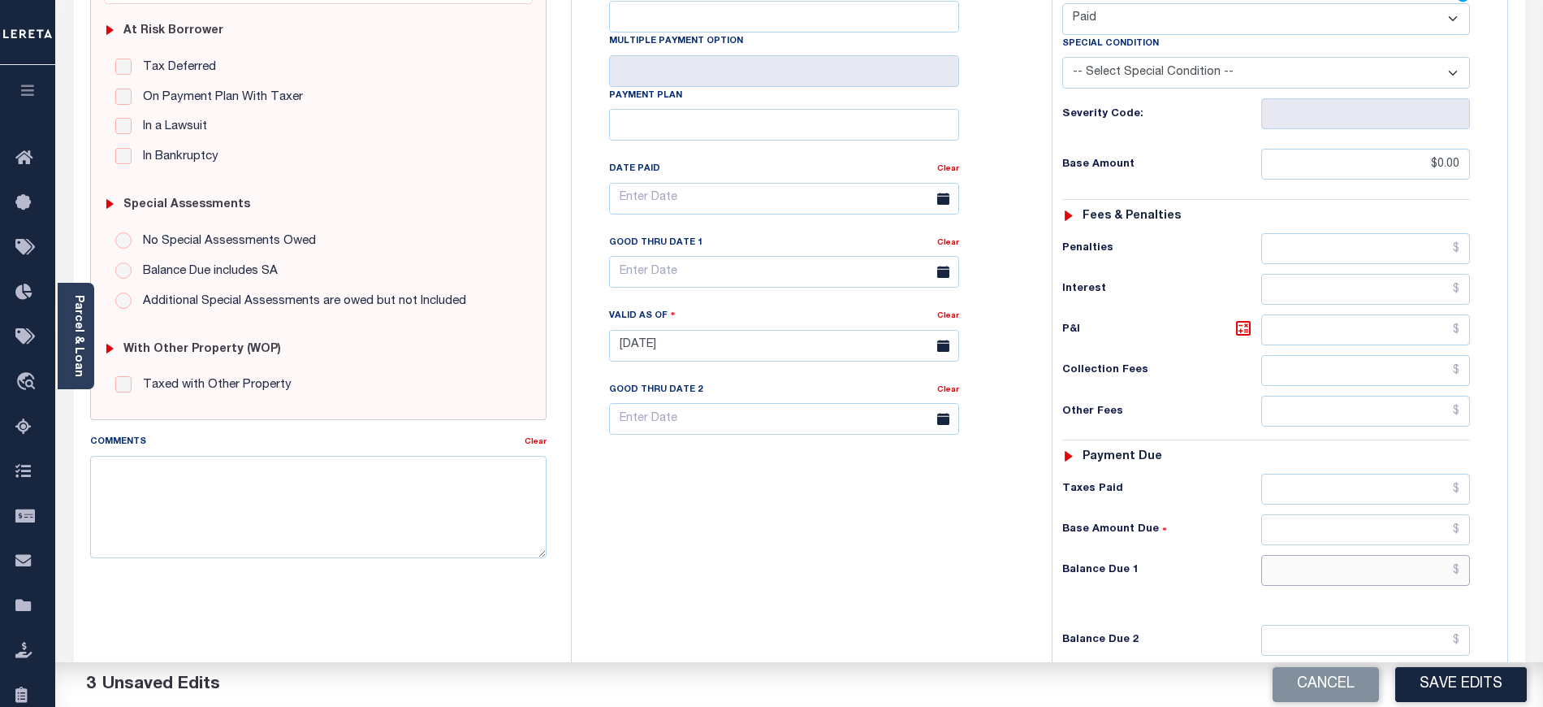
click at [1296, 555] on input "text" at bounding box center [1366, 570] width 210 height 31
type input "$0.00"
click at [262, 424] on div "SPECIAL RISK NCE Date Clear - Select Status Code -" at bounding box center [318, 344] width 481 height 1043
click at [265, 501] on textarea "Comments" at bounding box center [318, 507] width 456 height 102
type textarea "t"
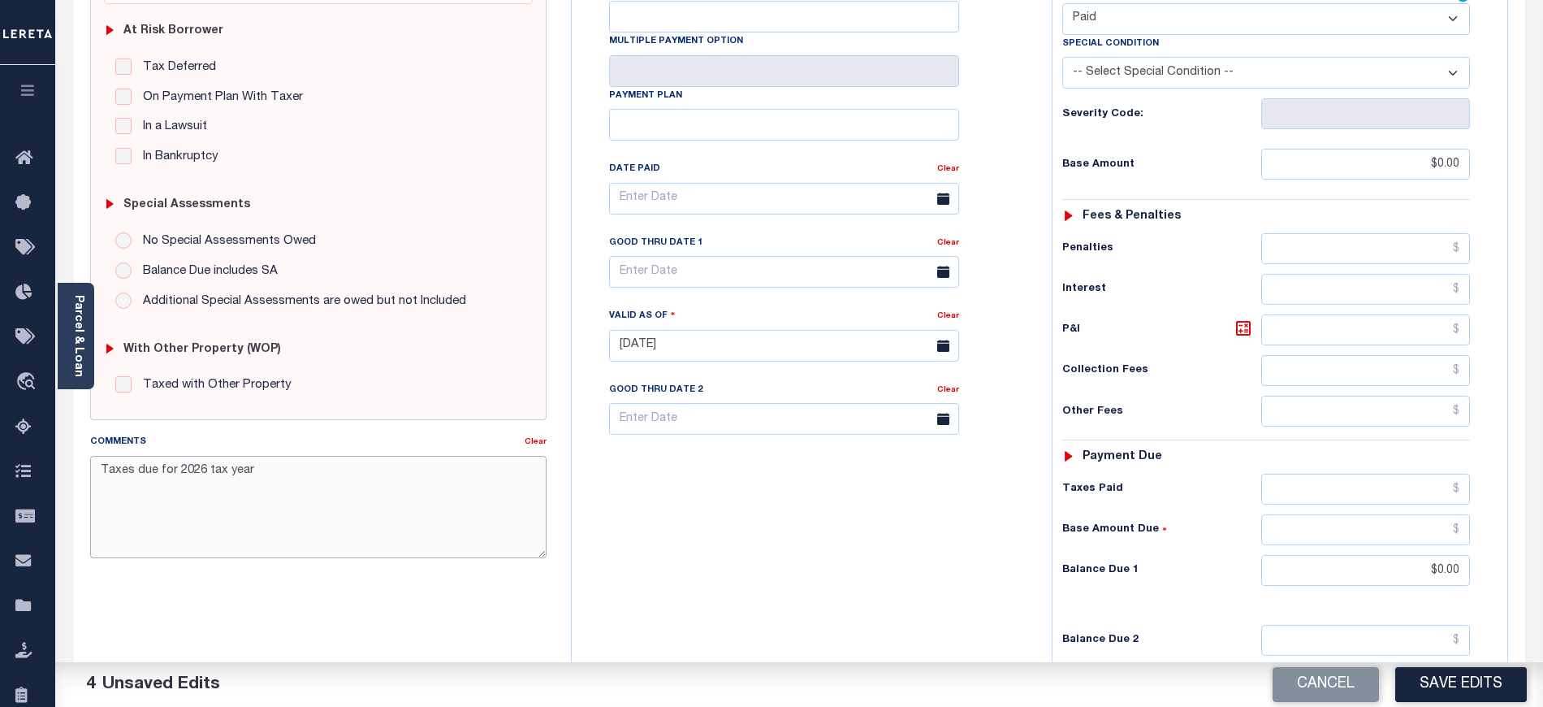
type textarea "Taxes due for 2026 tax year"
click at [707, 479] on div "Tax Bill No Multiple Payment Option Payment Plan Clear" at bounding box center [808, 337] width 464 height 717
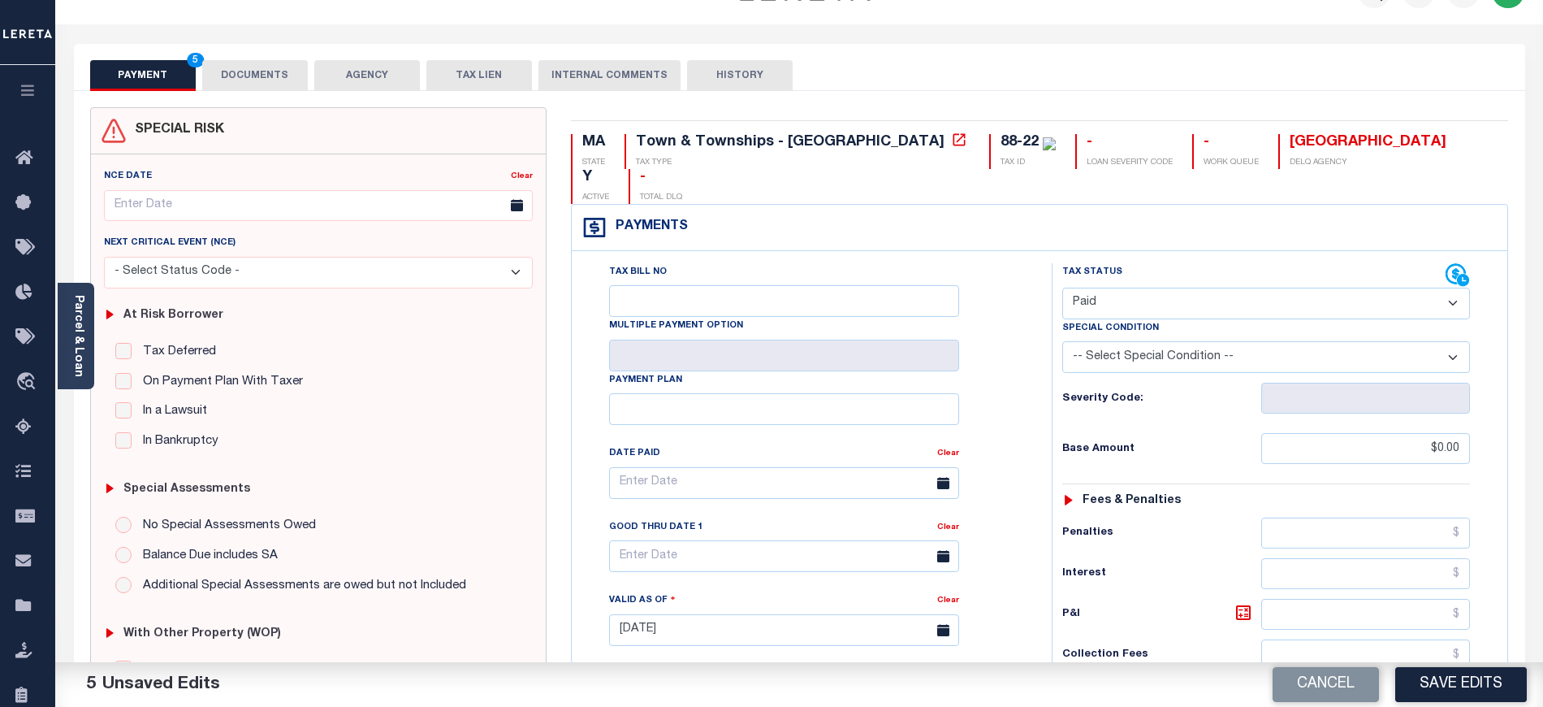
scroll to position [0, 0]
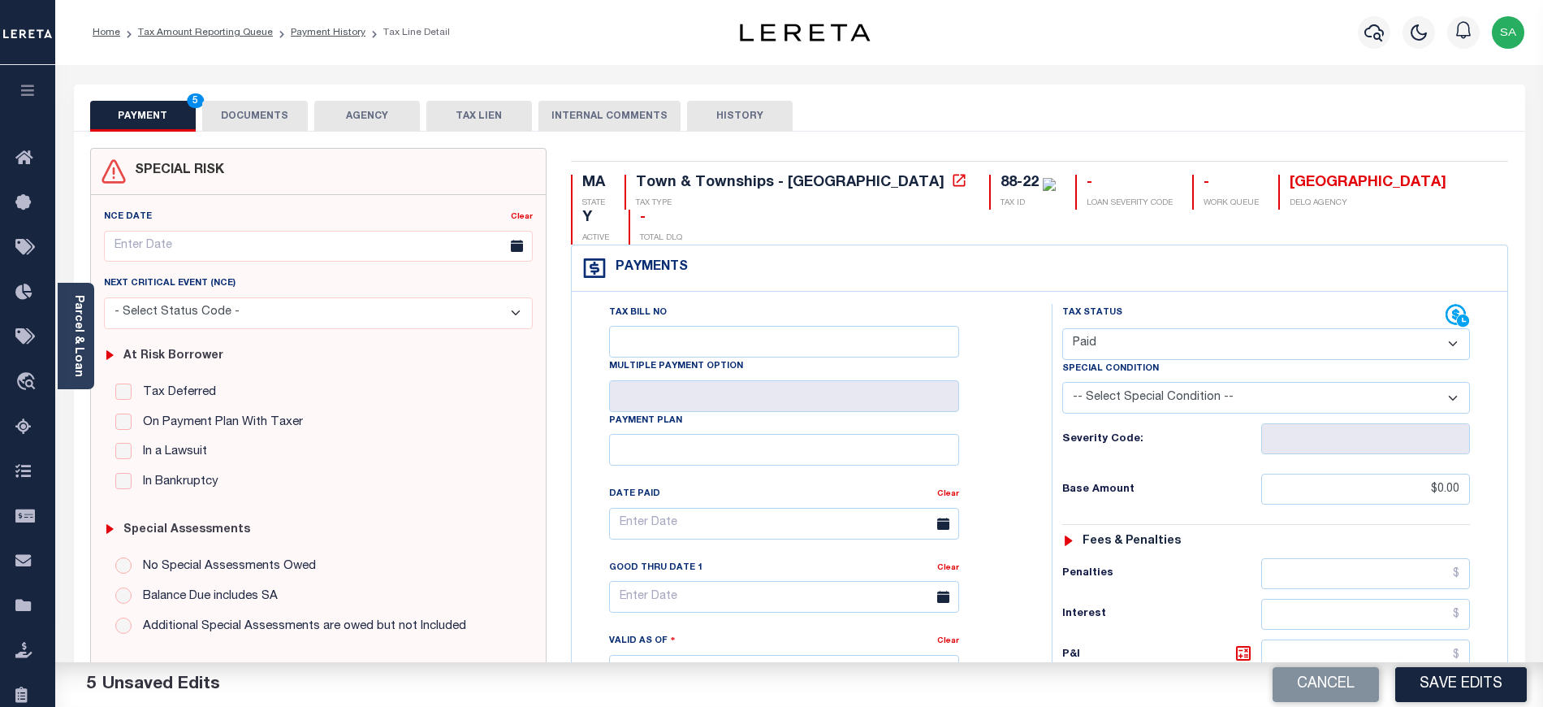
click at [264, 127] on button "DOCUMENTS" at bounding box center [255, 116] width 106 height 31
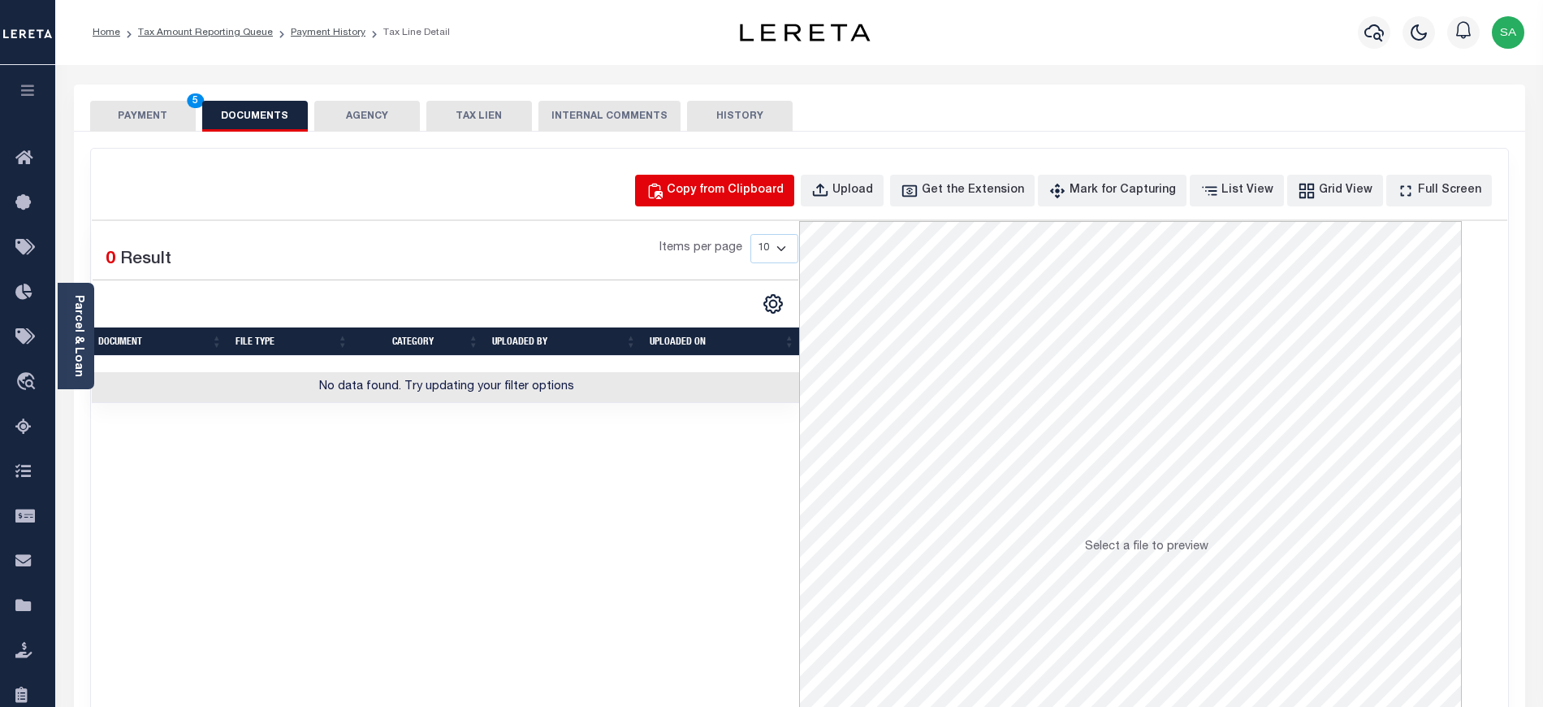
click at [670, 205] on button "Copy from Clipboard" at bounding box center [714, 191] width 159 height 32
select select "POP"
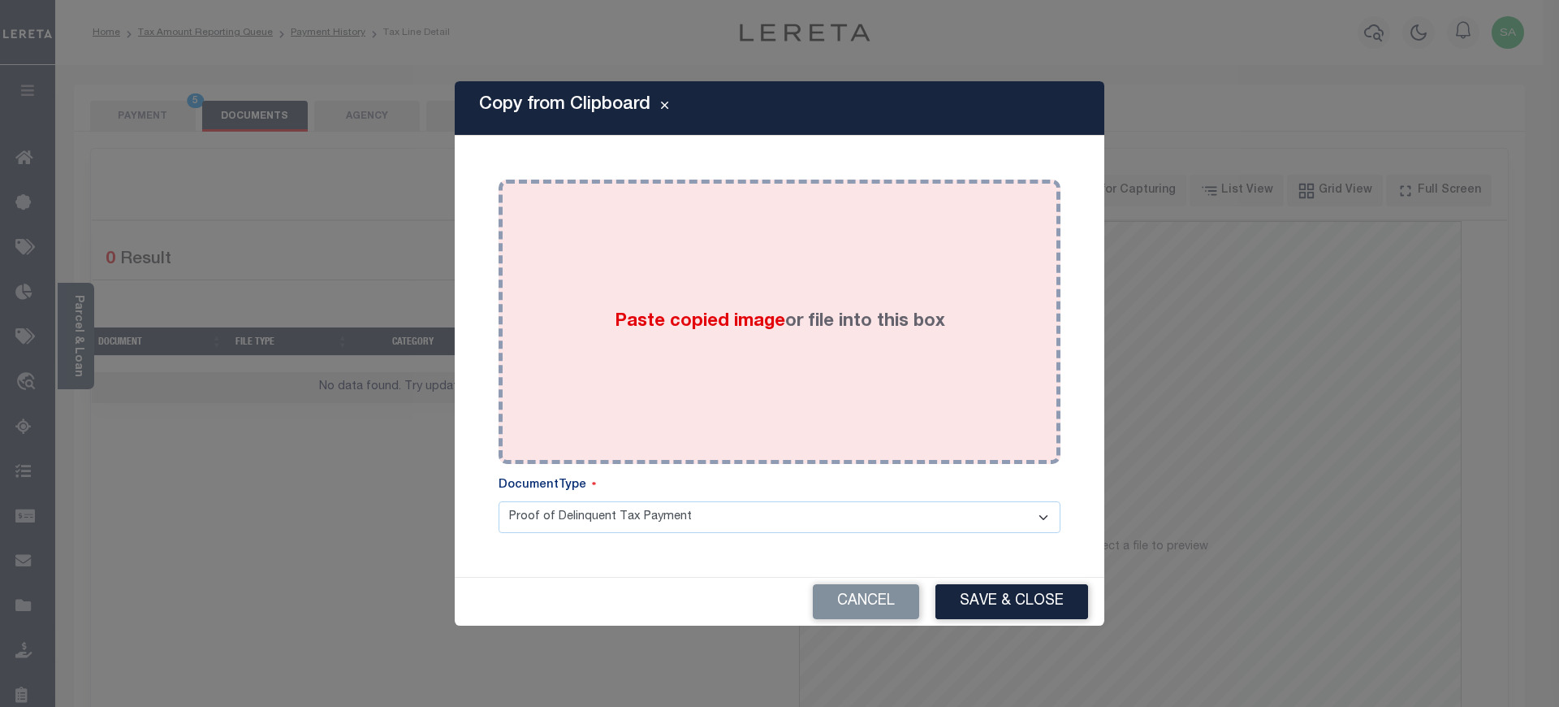
click at [725, 338] on div "Paste copied image or file into this box" at bounding box center [780, 322] width 538 height 260
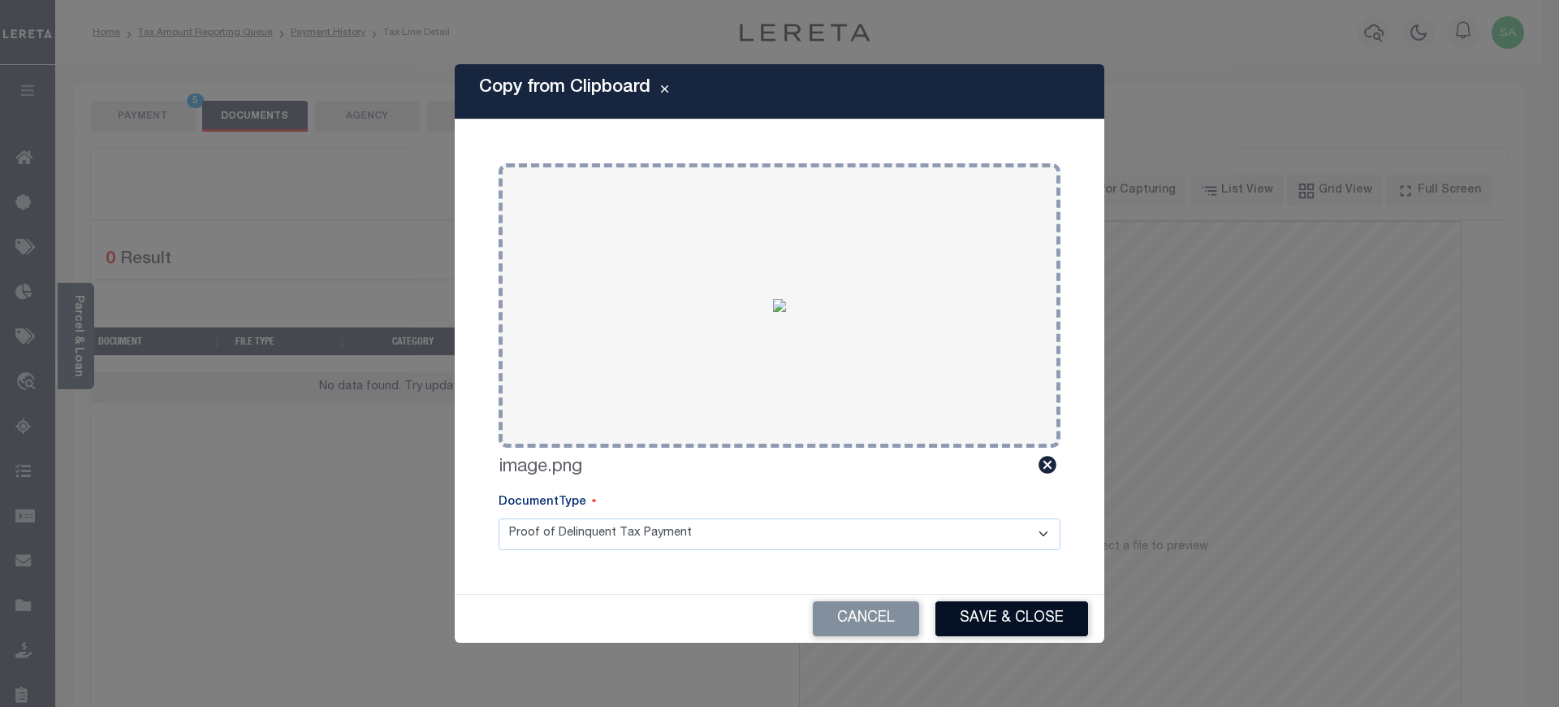
click at [1048, 629] on button "Save & Close" at bounding box center [1012, 618] width 153 height 35
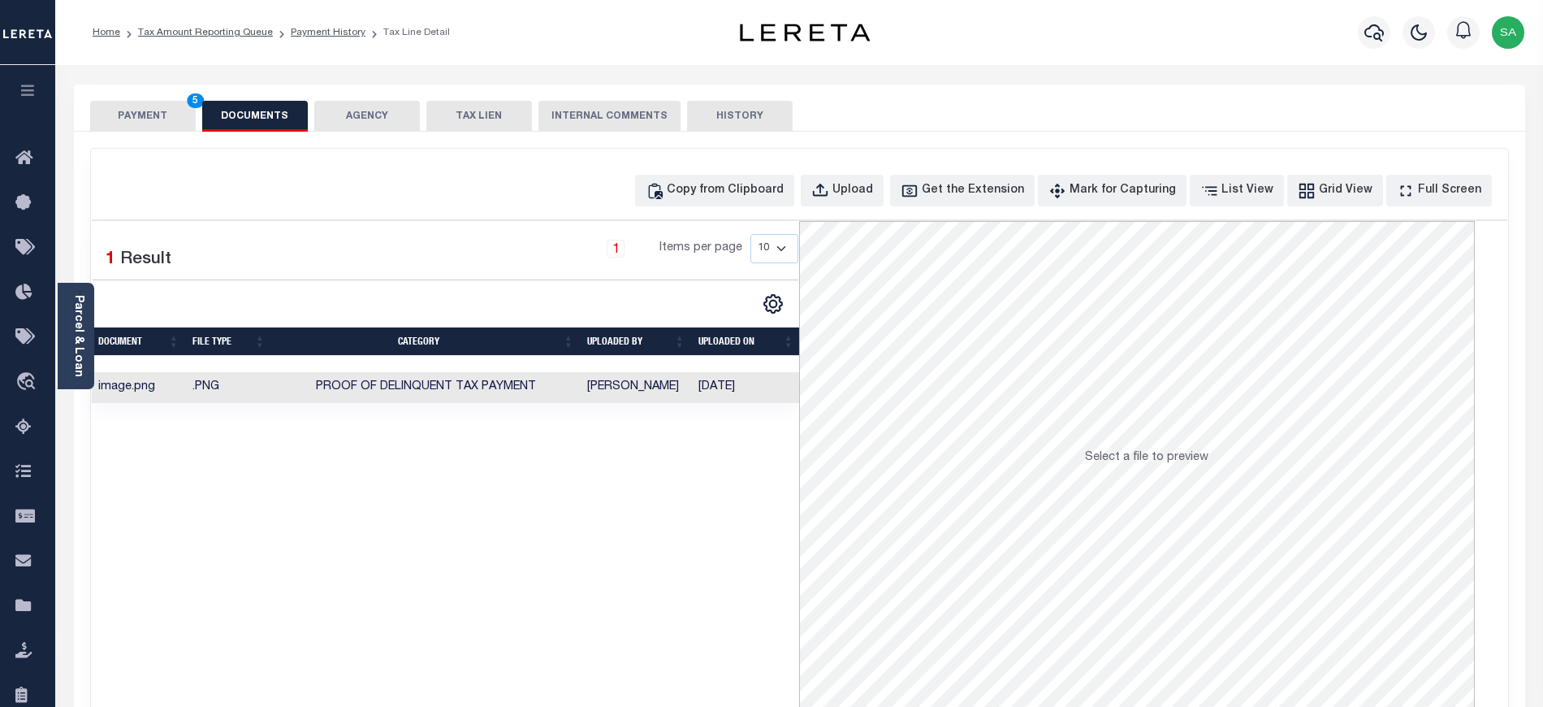
click at [147, 125] on button "PAYMENT 5" at bounding box center [143, 116] width 106 height 31
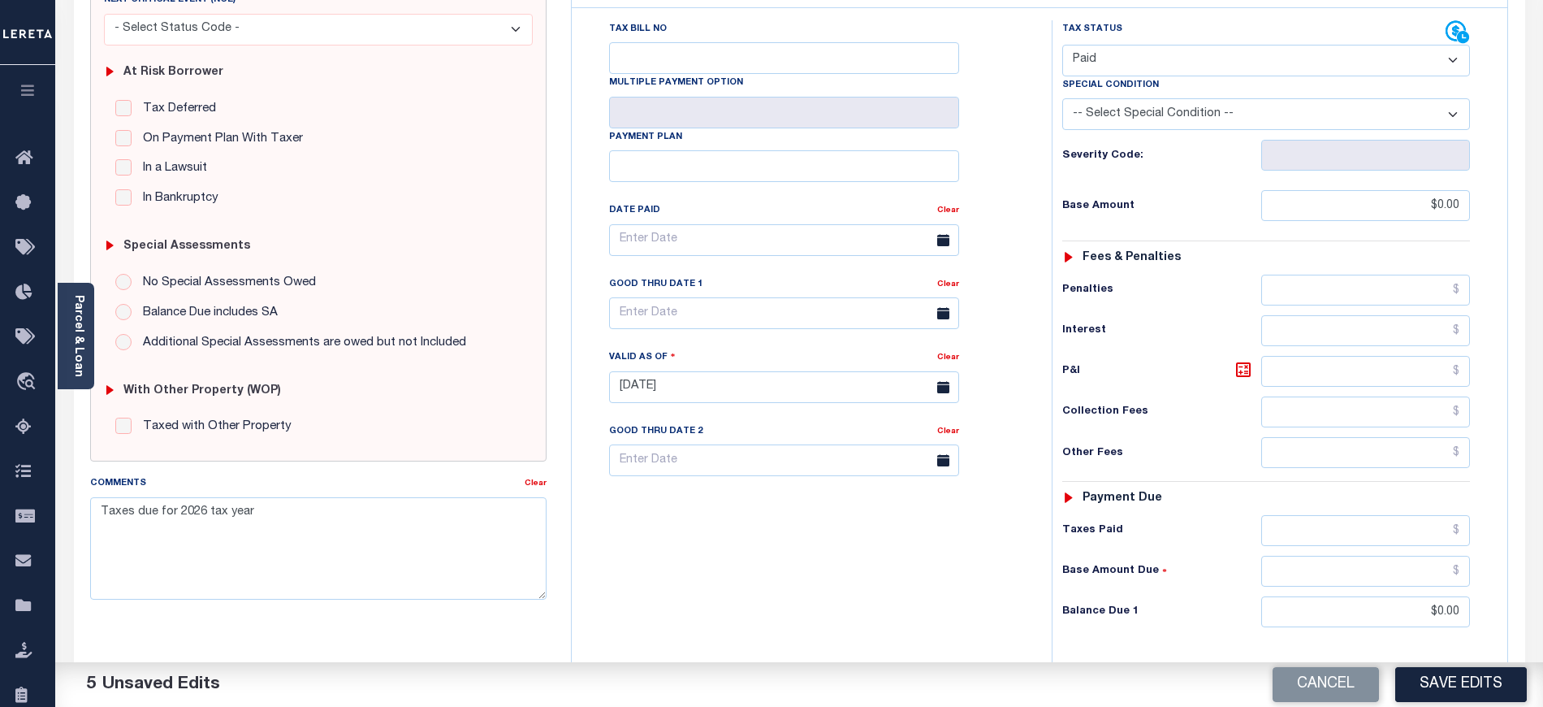
scroll to position [494, 0]
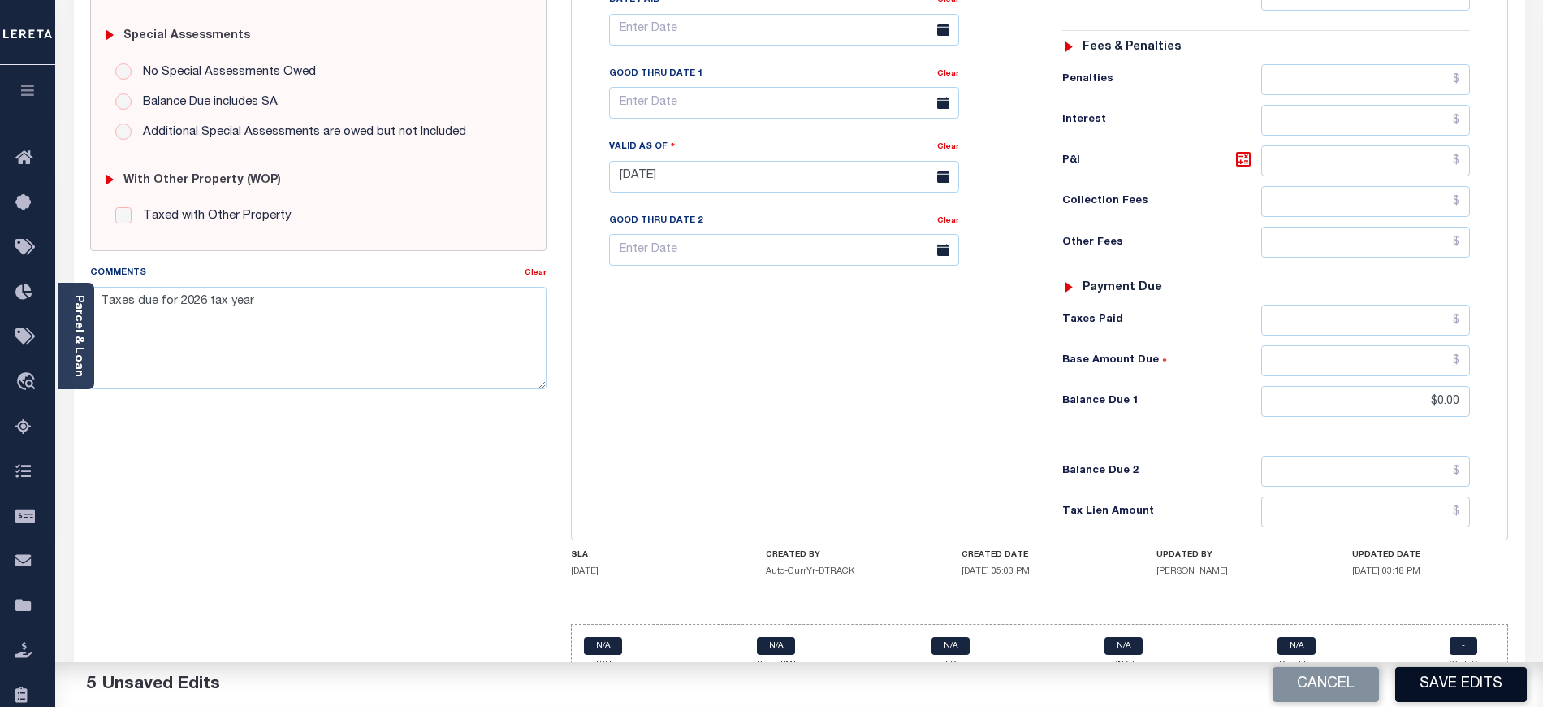
click at [1440, 683] on button "Save Edits" at bounding box center [1461, 684] width 132 height 35
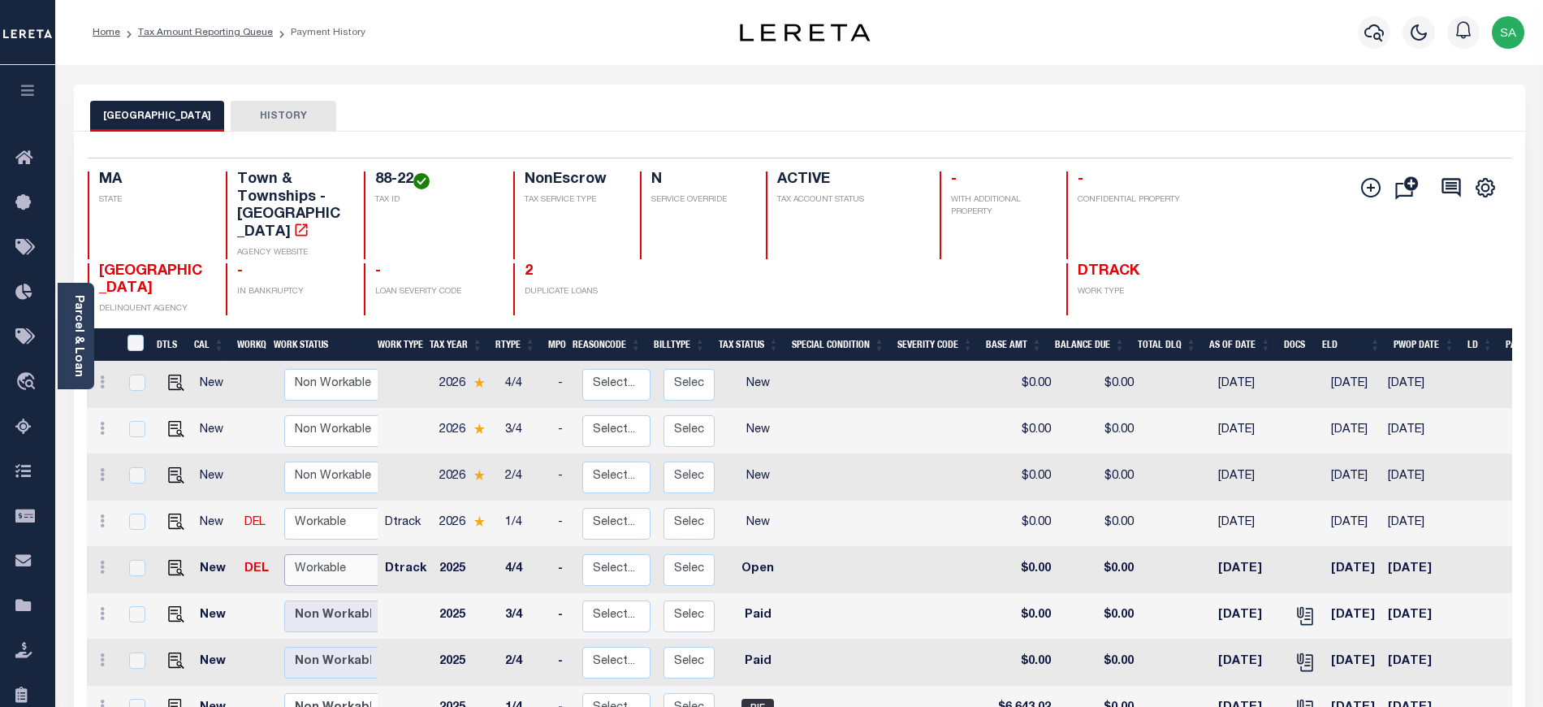
click at [352, 556] on select "Non Workable Workable" at bounding box center [332, 570] width 97 height 32
checkbox input "true"
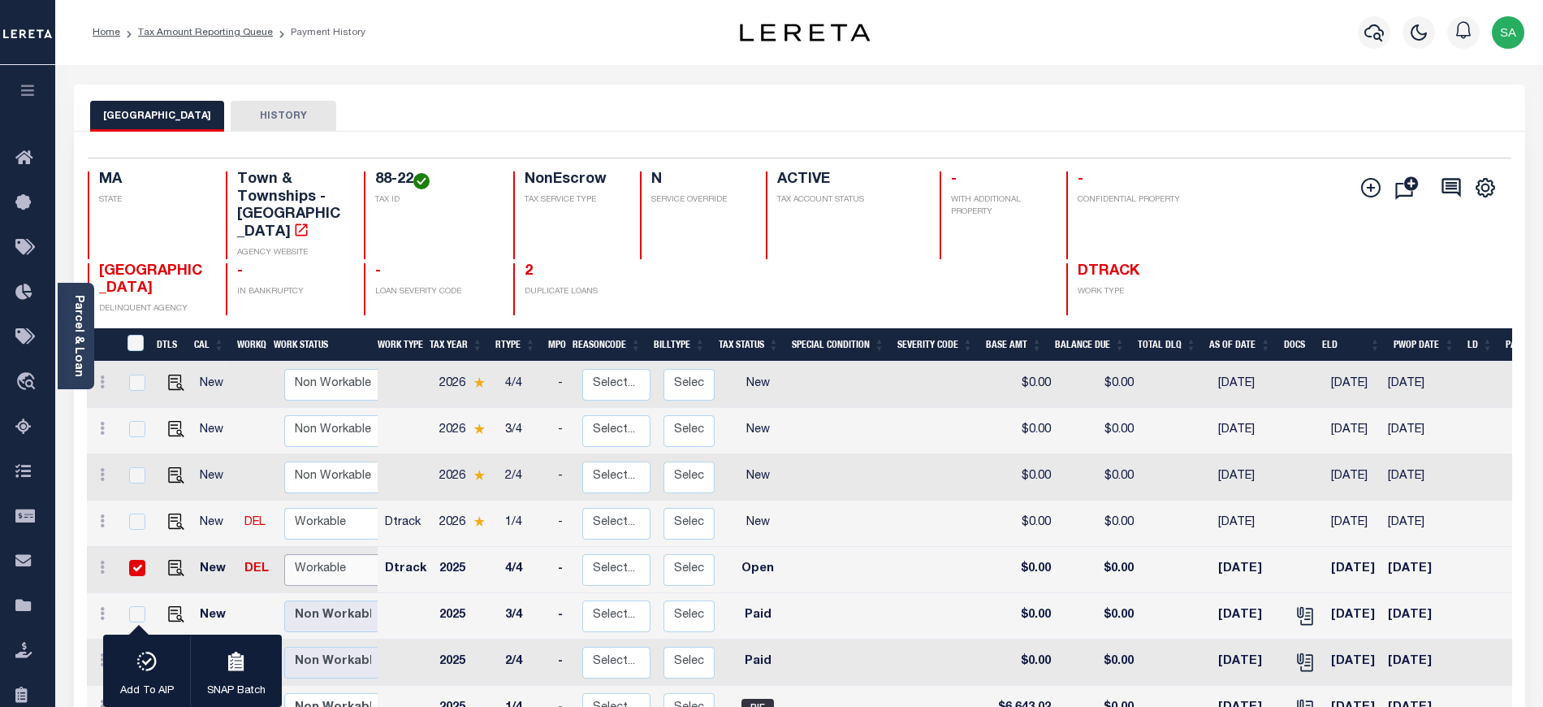
select select "true"
click at [284, 554] on select "Non Workable Workable" at bounding box center [332, 570] width 97 height 32
checkbox input "false"
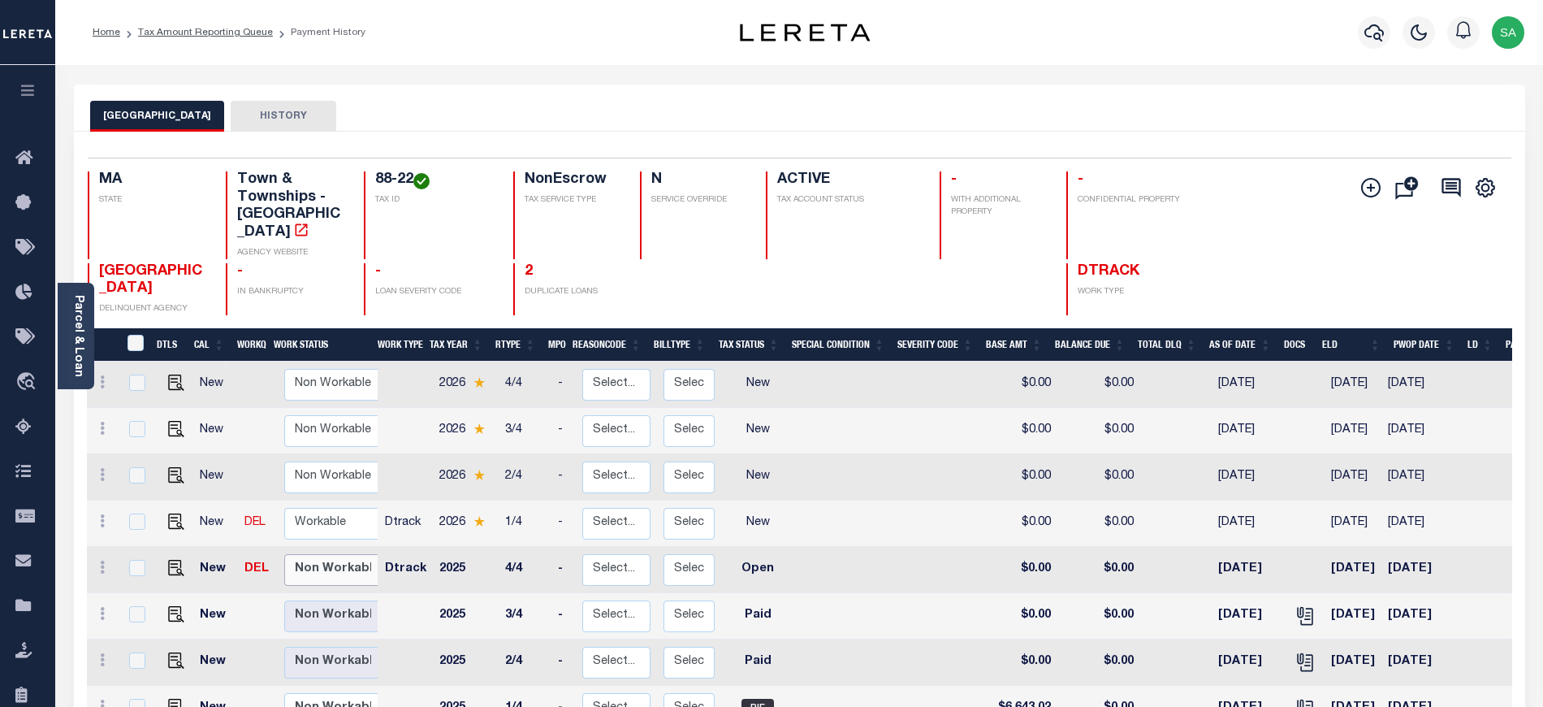
scroll to position [6, 0]
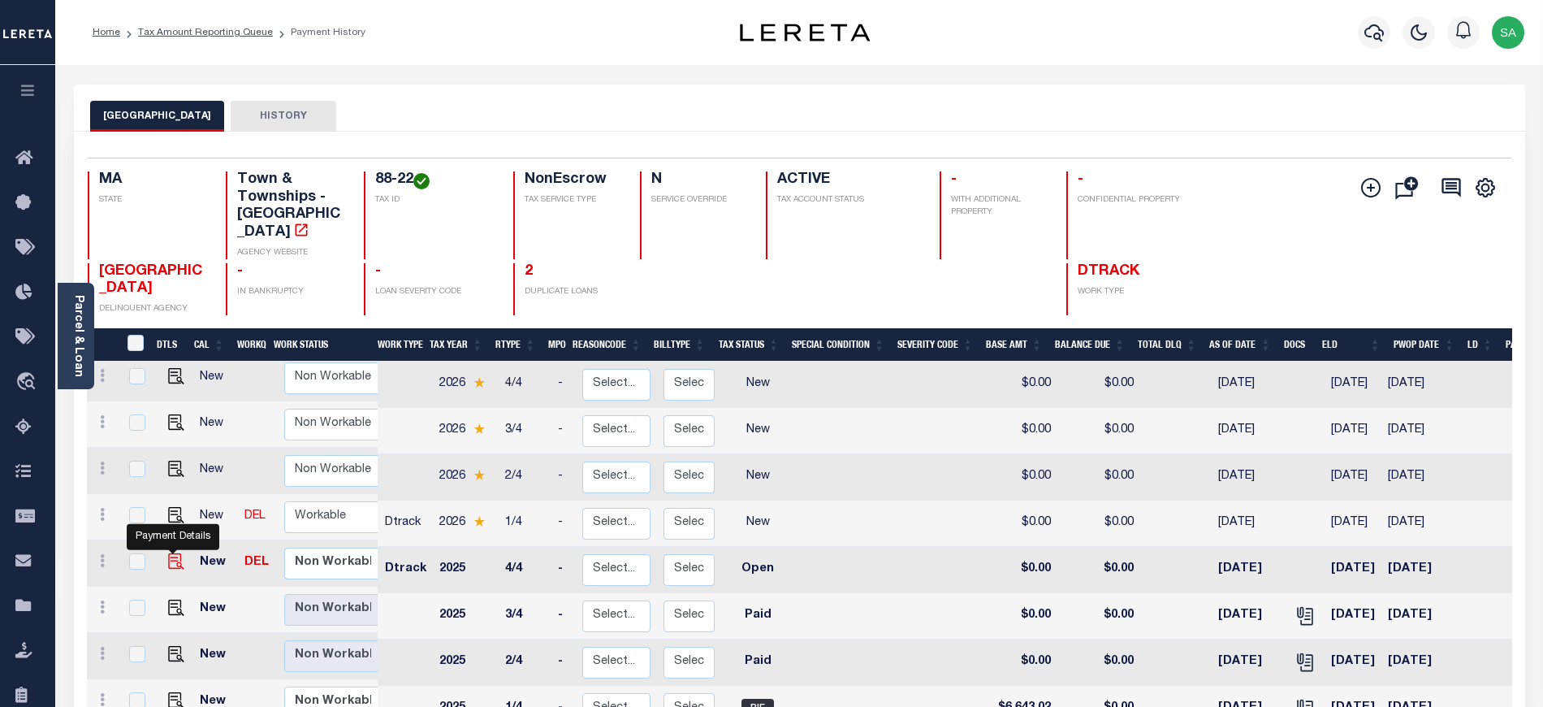
click at [170, 553] on img "" at bounding box center [176, 561] width 16 height 16
checkbox input "true"
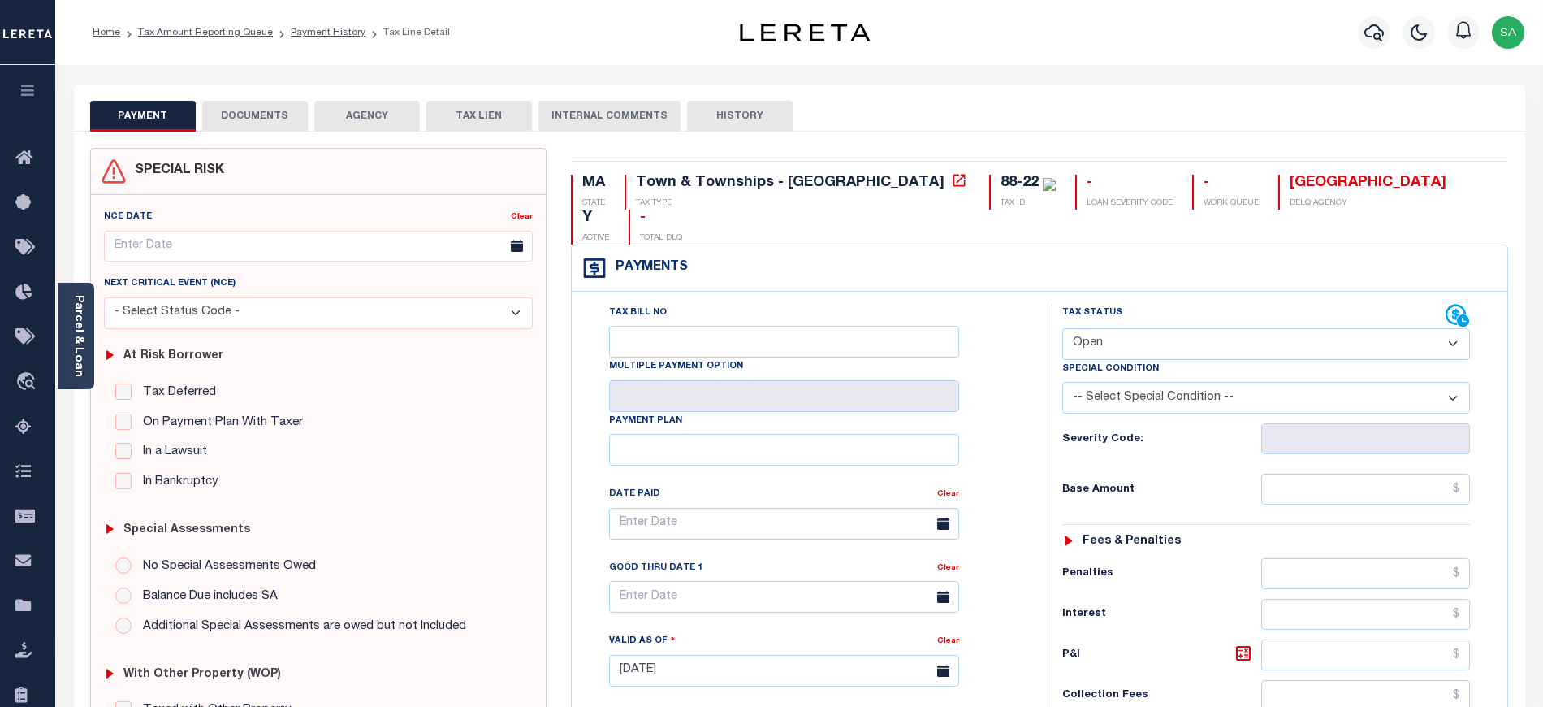
click at [1157, 328] on select "- Select Status Code - Open Due/Unpaid Paid Incomplete No Tax Due Internal Refu…" at bounding box center [1266, 344] width 408 height 32
select select "PYD"
click at [1062, 328] on select "- Select Status Code - Open Due/Unpaid Paid Incomplete No Tax Due Internal Refu…" at bounding box center [1266, 344] width 408 height 32
type input "[DATE]"
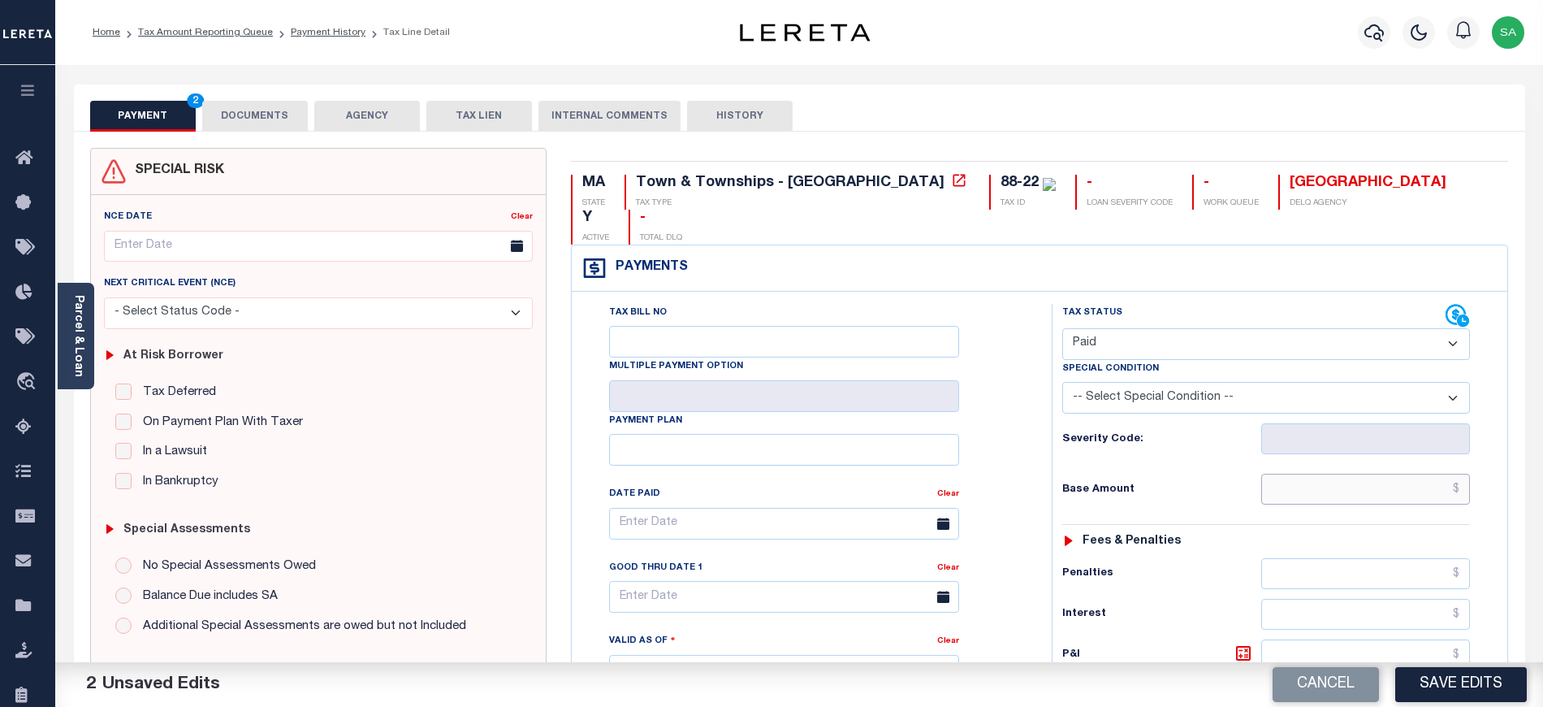
click at [1351, 473] on input "text" at bounding box center [1366, 488] width 210 height 31
type input "$0.00"
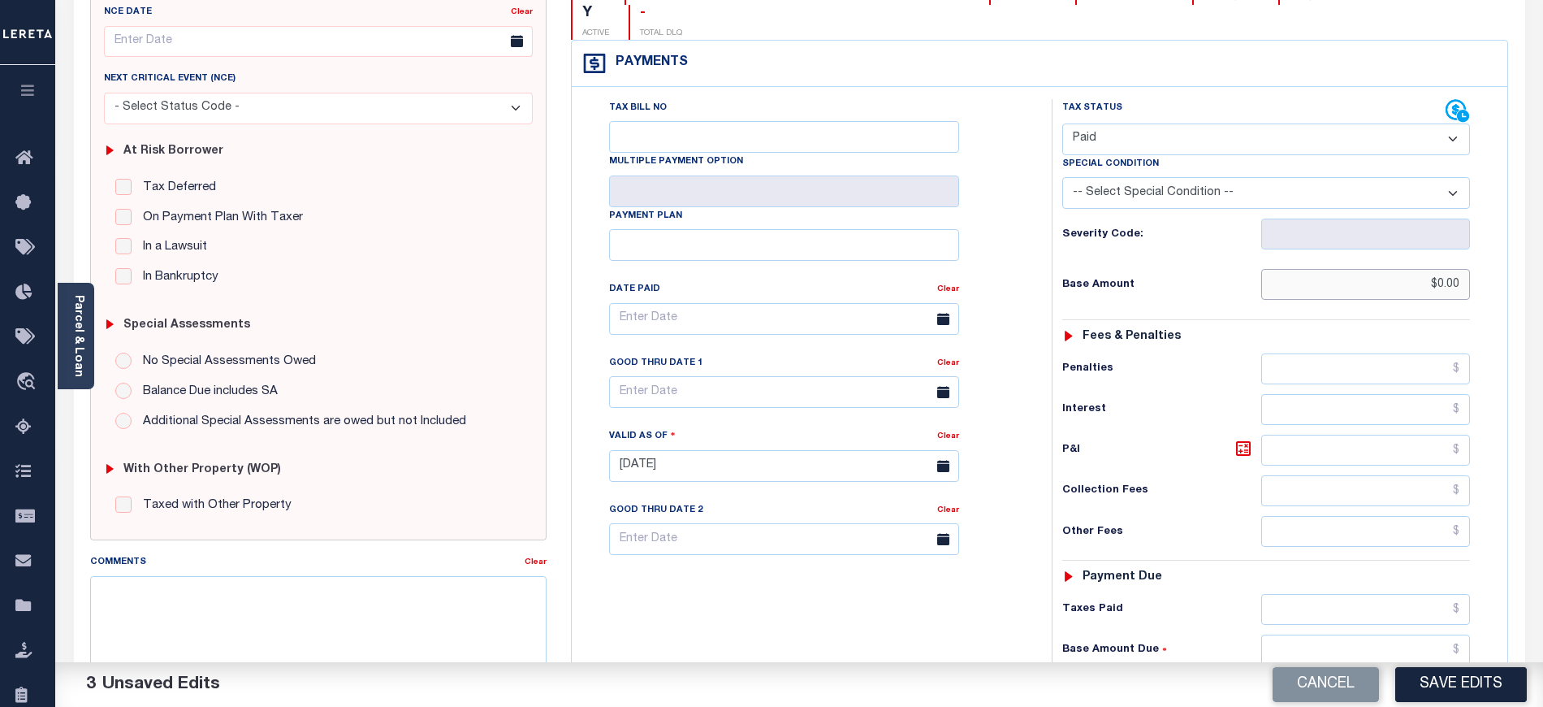
scroll to position [325, 0]
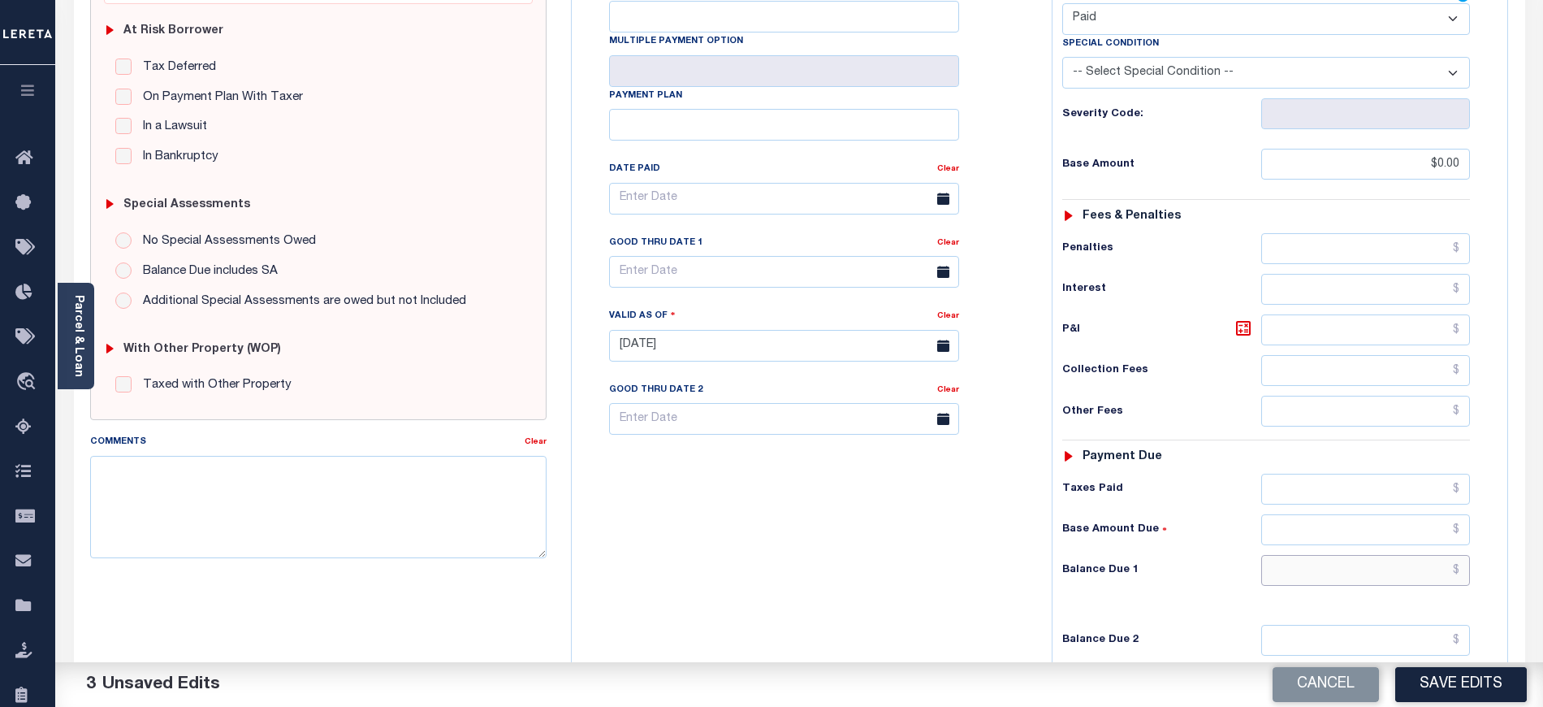
click at [1272, 555] on input "text" at bounding box center [1366, 570] width 210 height 31
type input "$0.00"
click at [325, 491] on textarea "Comments" at bounding box center [318, 507] width 456 height 102
type textarea "Taxes are due for 2026 tax year"
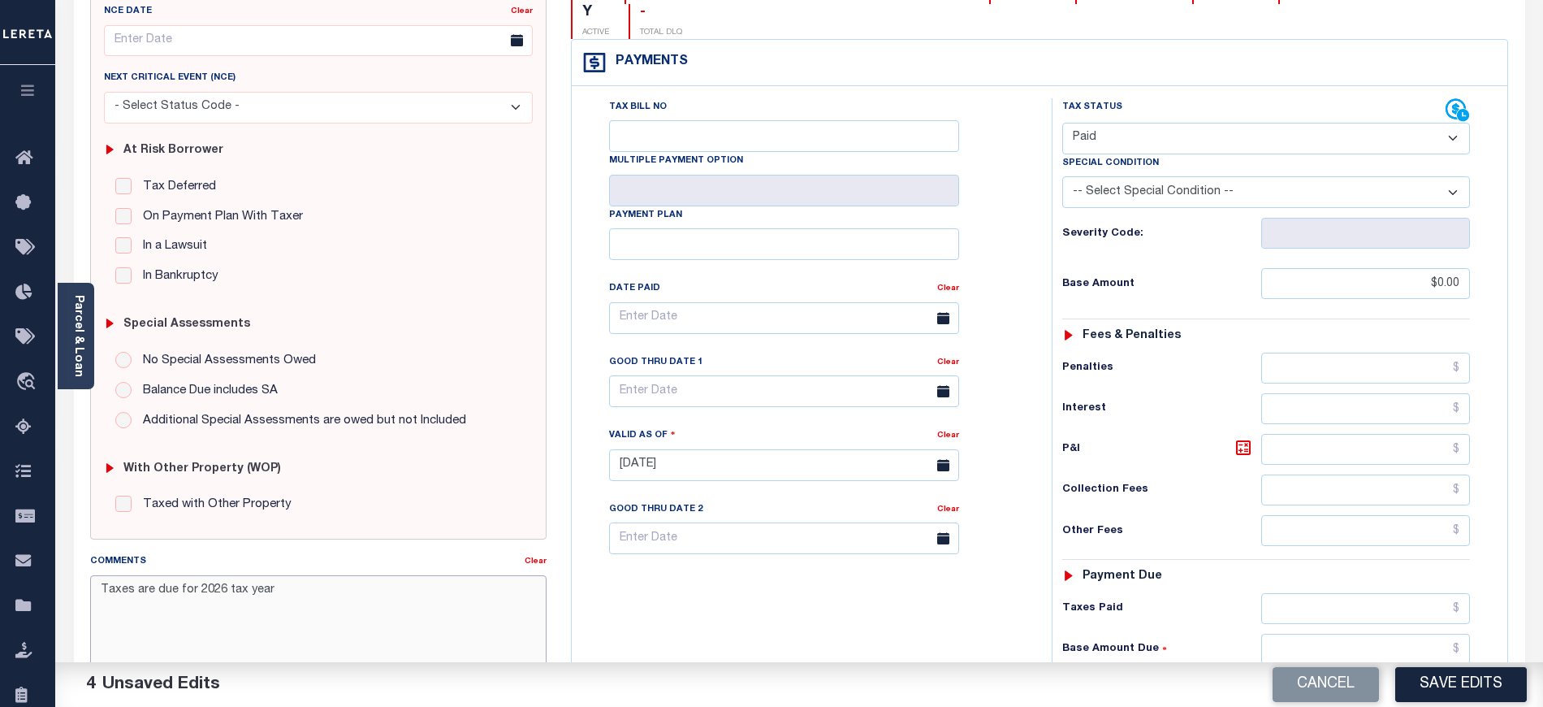
scroll to position [0, 0]
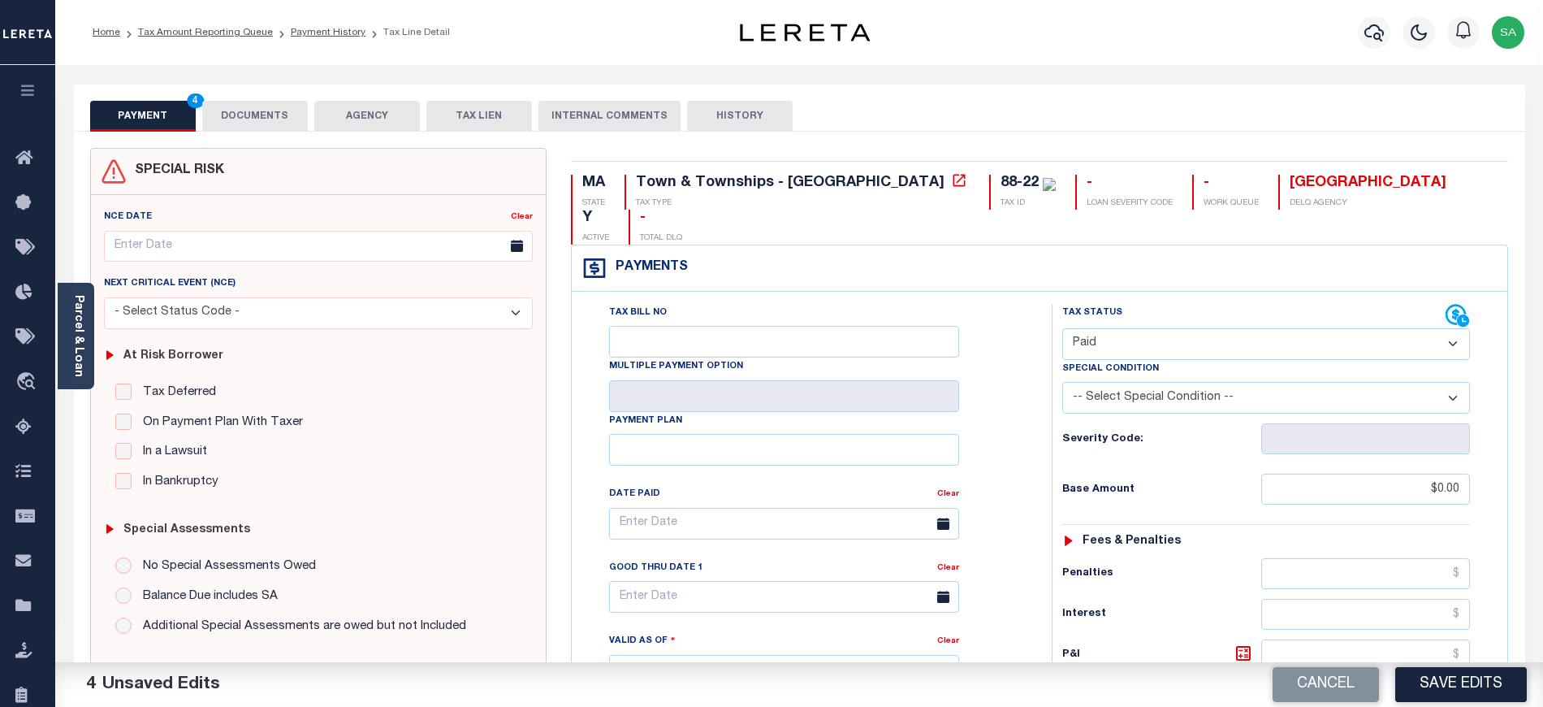
click at [271, 111] on button "DOCUMENTS" at bounding box center [255, 116] width 106 height 31
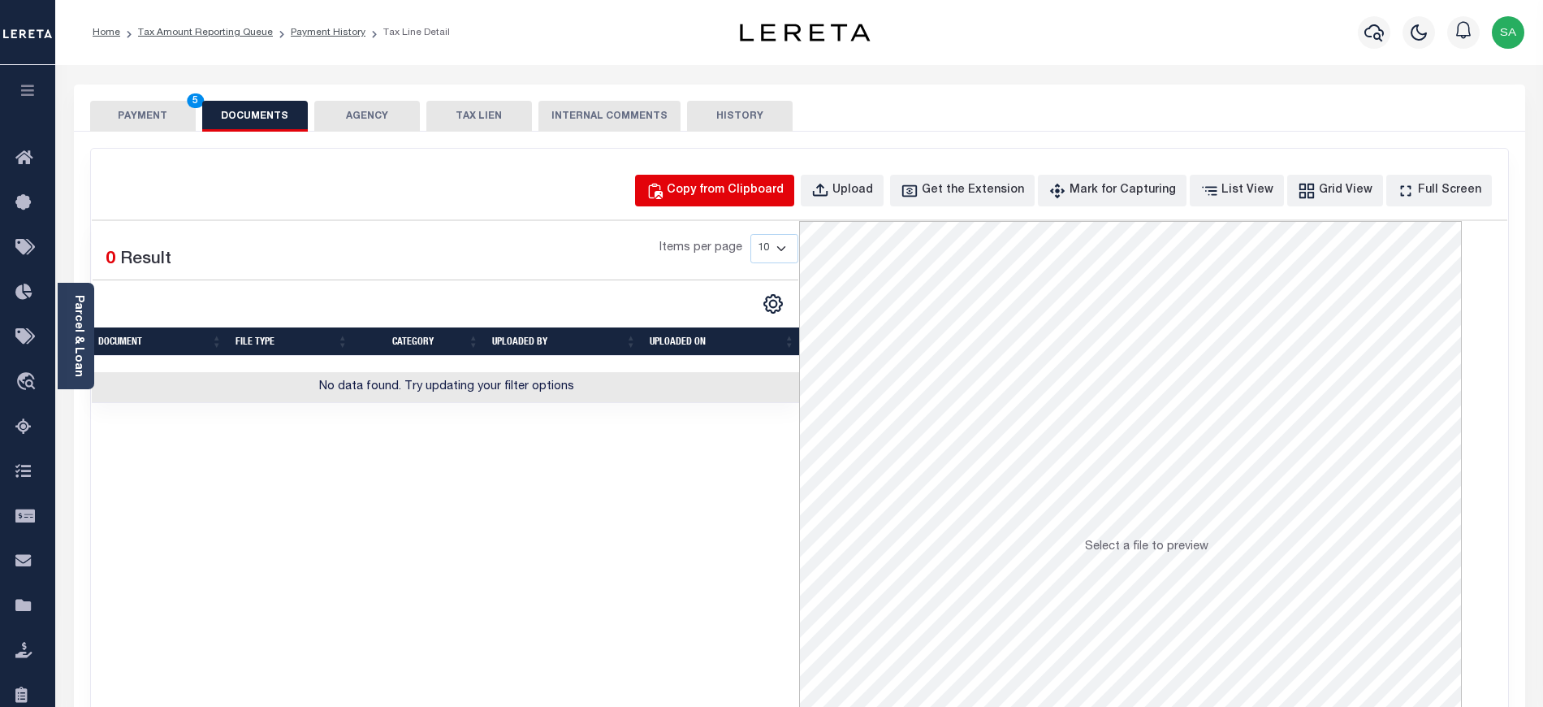
click at [794, 179] on button "Copy from Clipboard" at bounding box center [714, 191] width 159 height 32
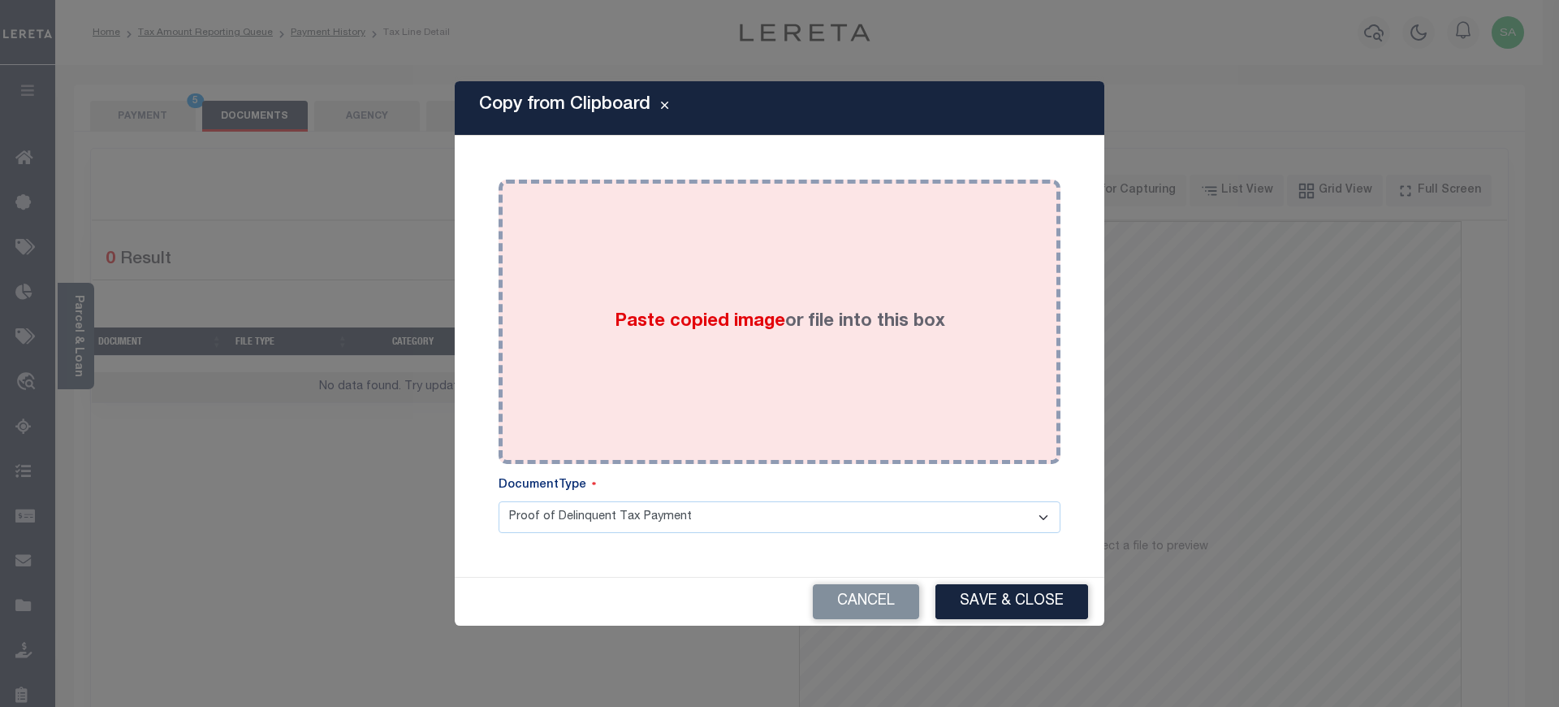
click at [794, 344] on div "Paste copied image or file into this box" at bounding box center [780, 322] width 538 height 260
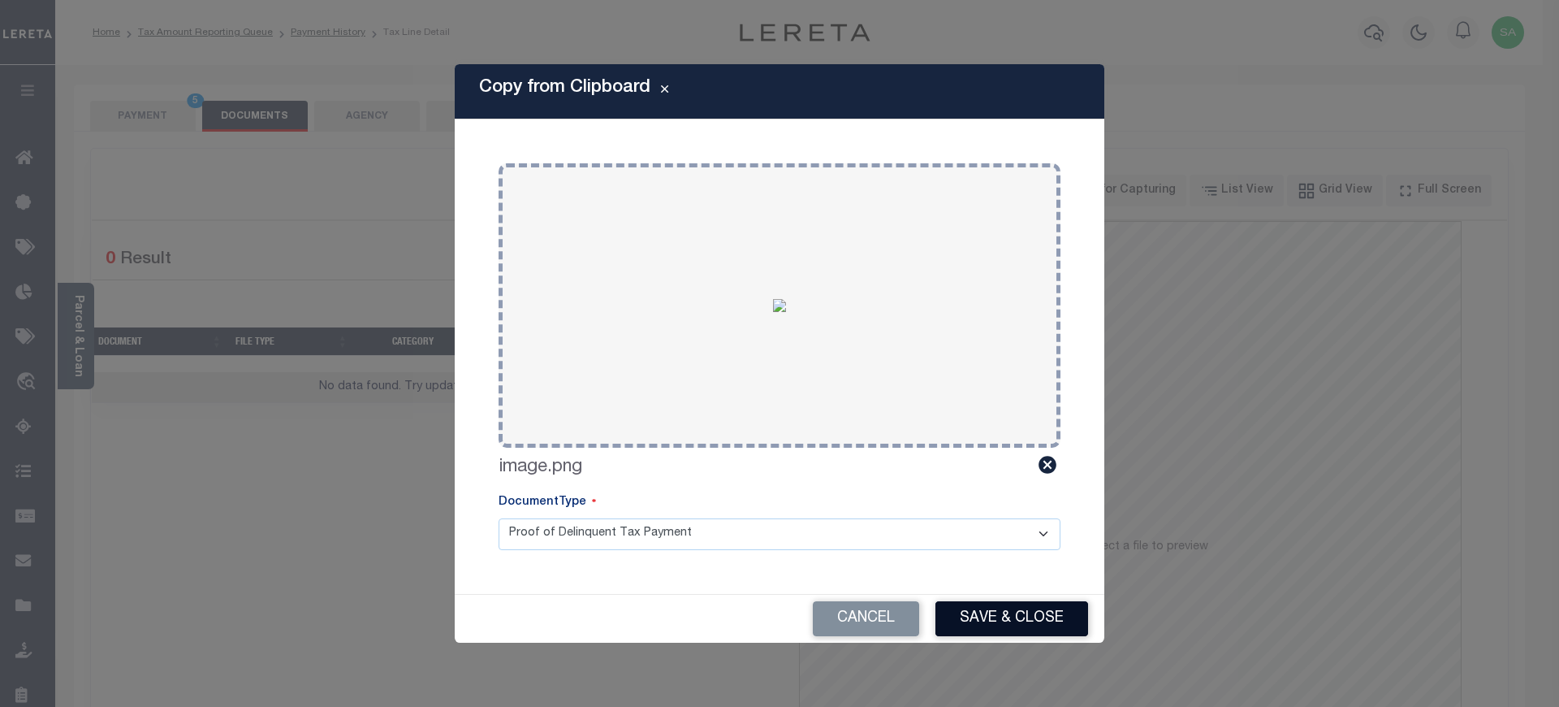
click at [994, 620] on button "Save & Close" at bounding box center [1012, 618] width 153 height 35
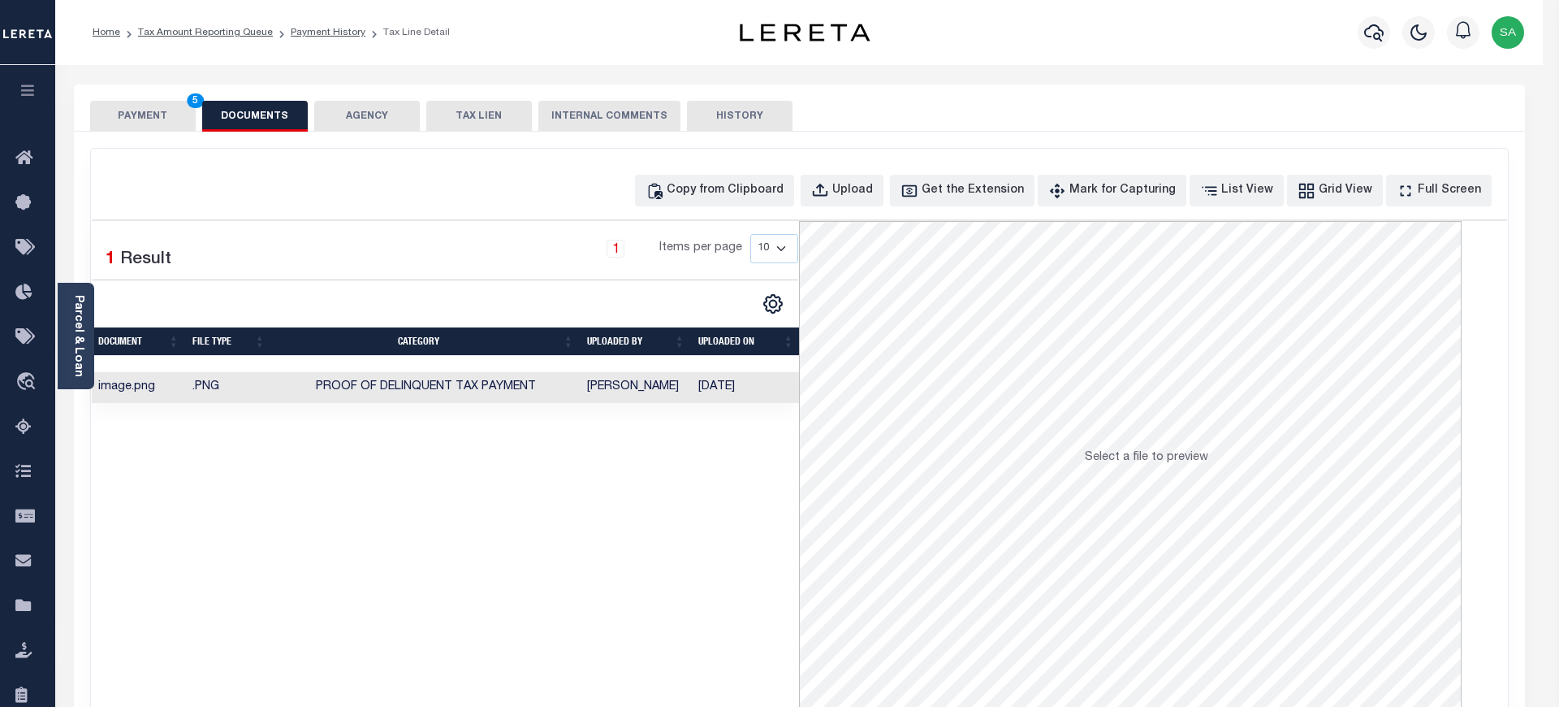
click at [161, 121] on div at bounding box center [779, 353] width 1559 height 707
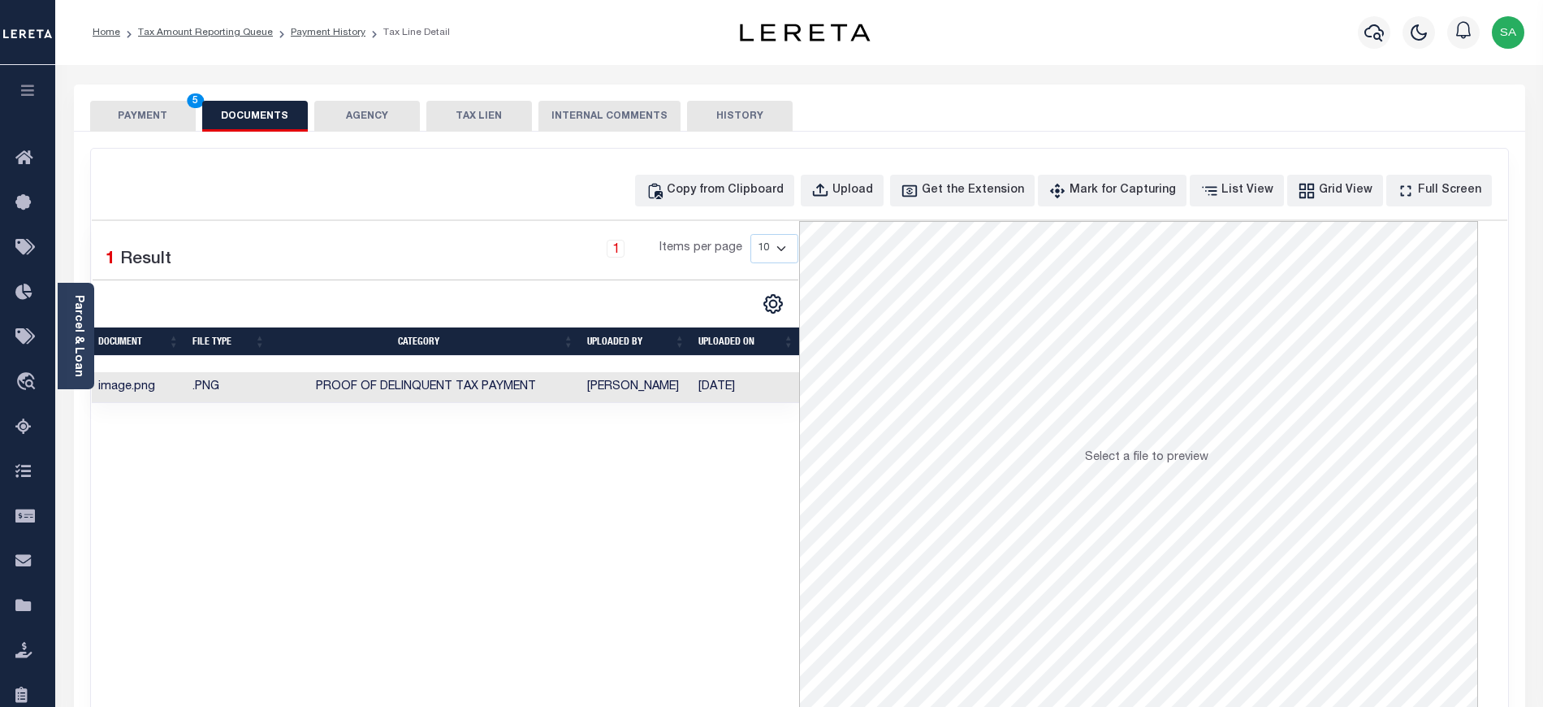
scroll to position [183, 0]
click at [160, 124] on button "PAYMENT 5" at bounding box center [143, 116] width 106 height 31
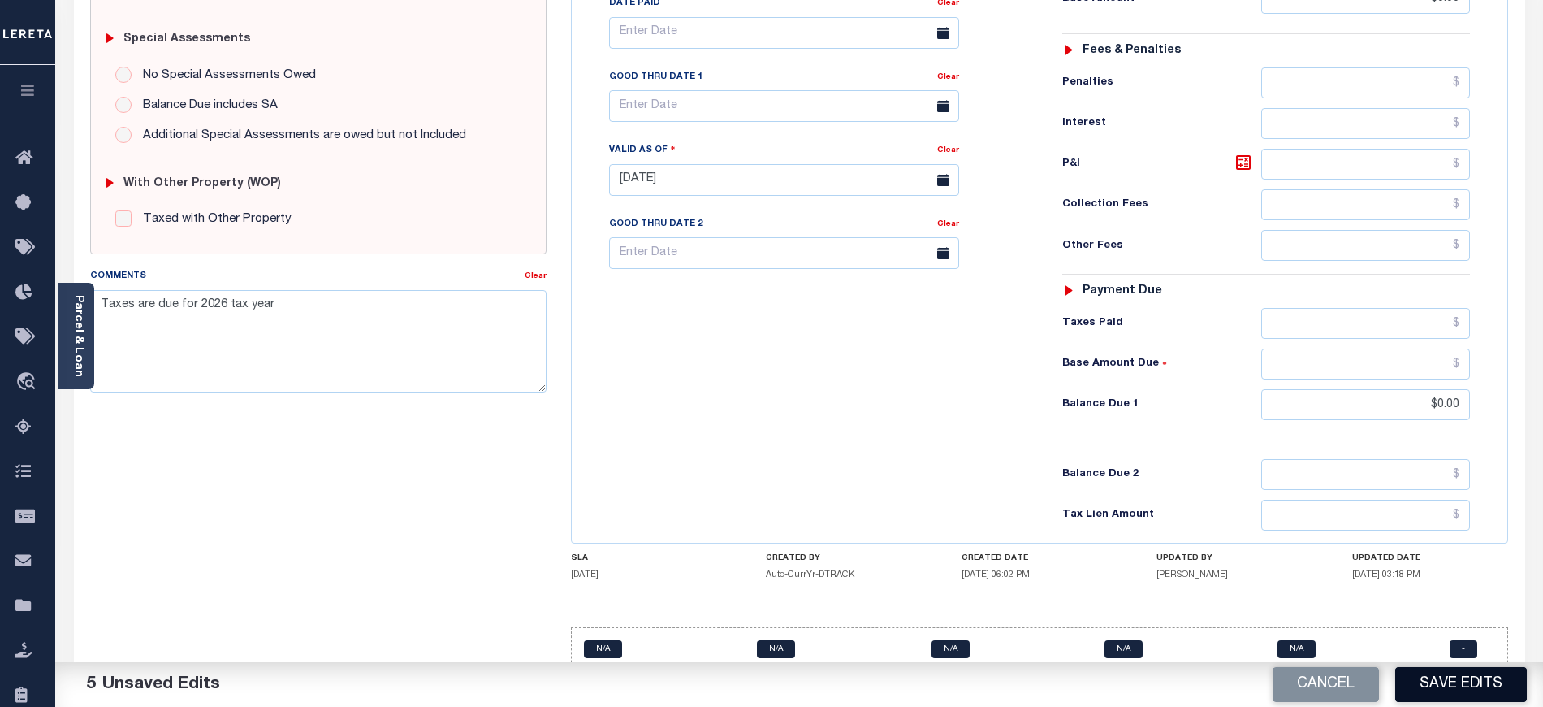
scroll to position [494, 0]
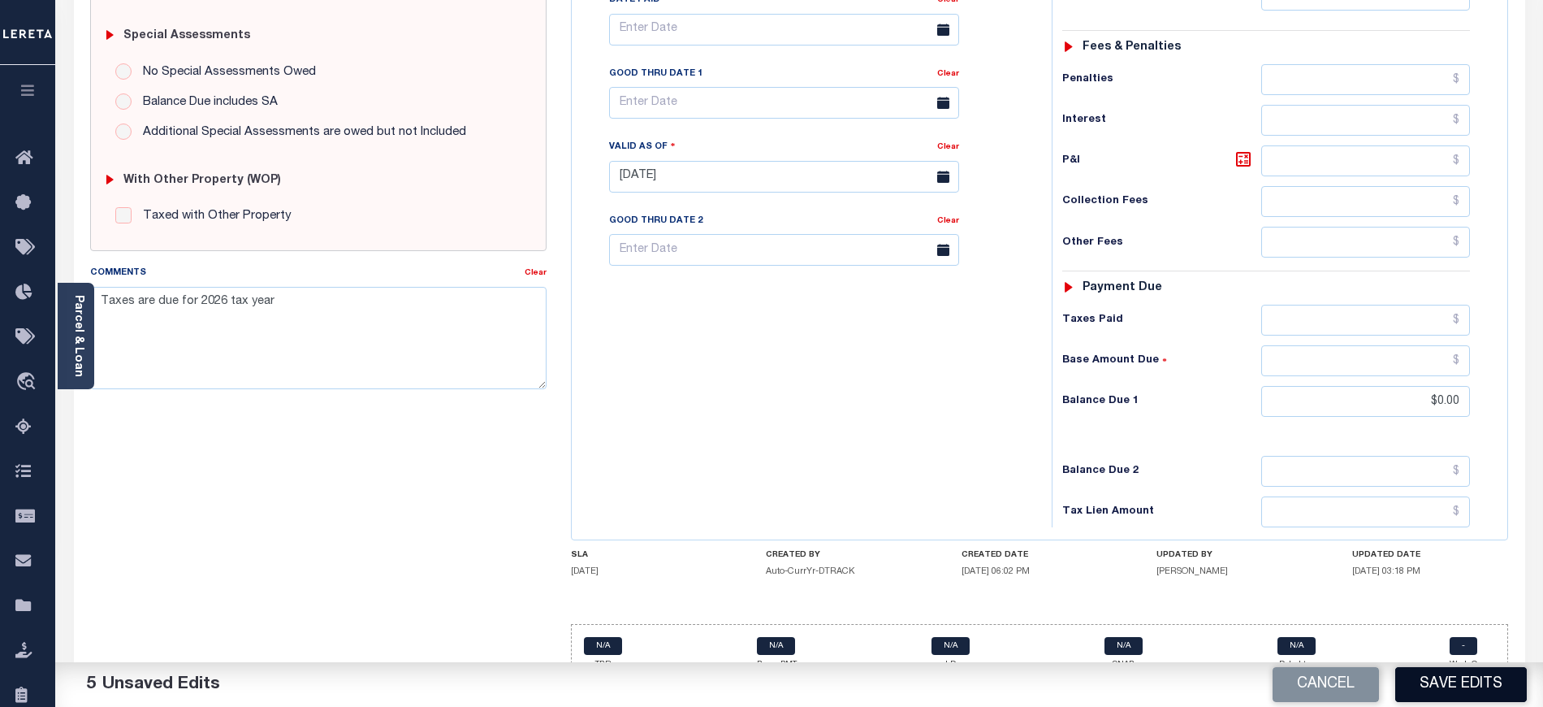
click at [1421, 676] on button "Save Edits" at bounding box center [1461, 684] width 132 height 35
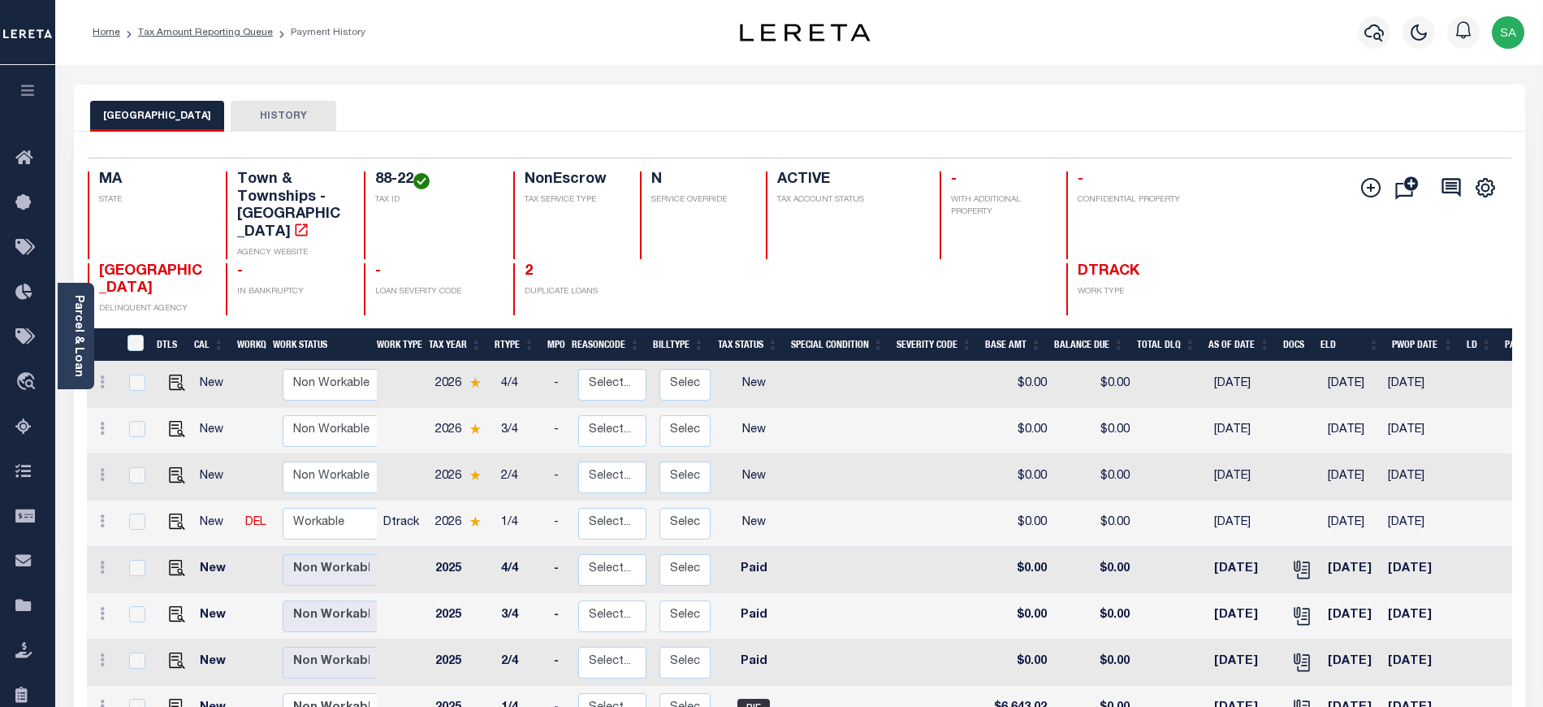
click at [332, 479] on td "Non Workable Workable" at bounding box center [334, 477] width 117 height 46
checkbox input "true"
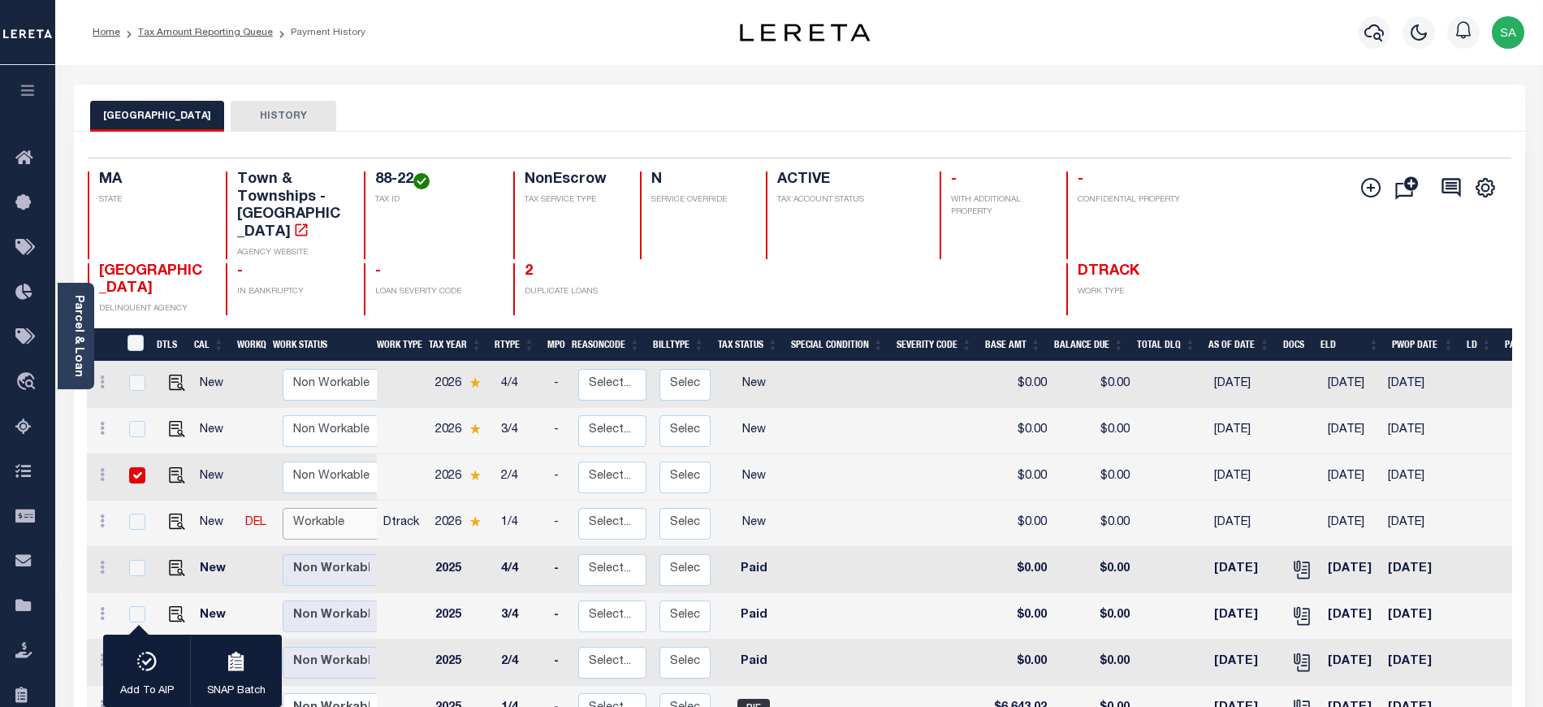
click at [351, 515] on select "Non Workable Workable" at bounding box center [331, 524] width 97 height 32
checkbox input "true"
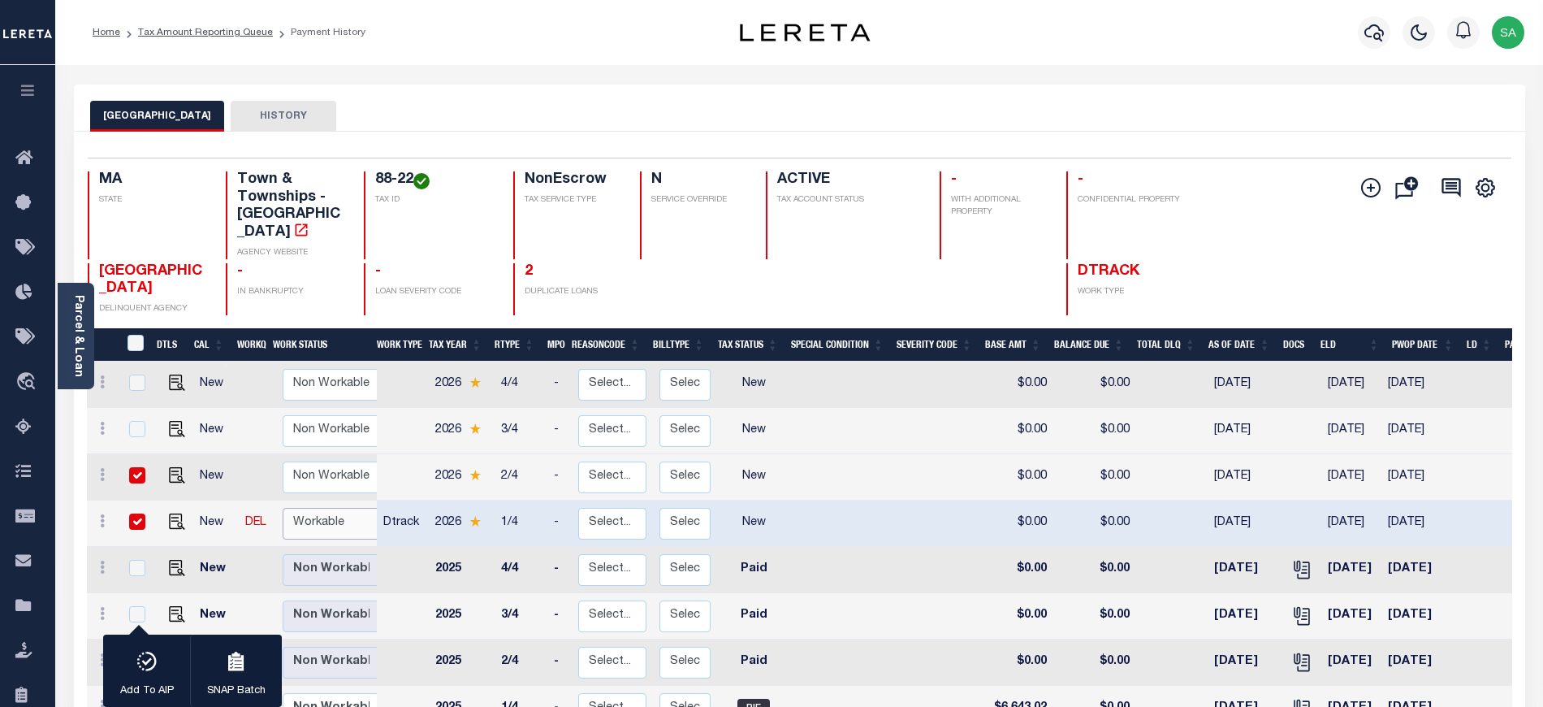
select select "true"
click at [283, 508] on select "Non Workable Workable" at bounding box center [331, 524] width 97 height 32
checkbox input "false"
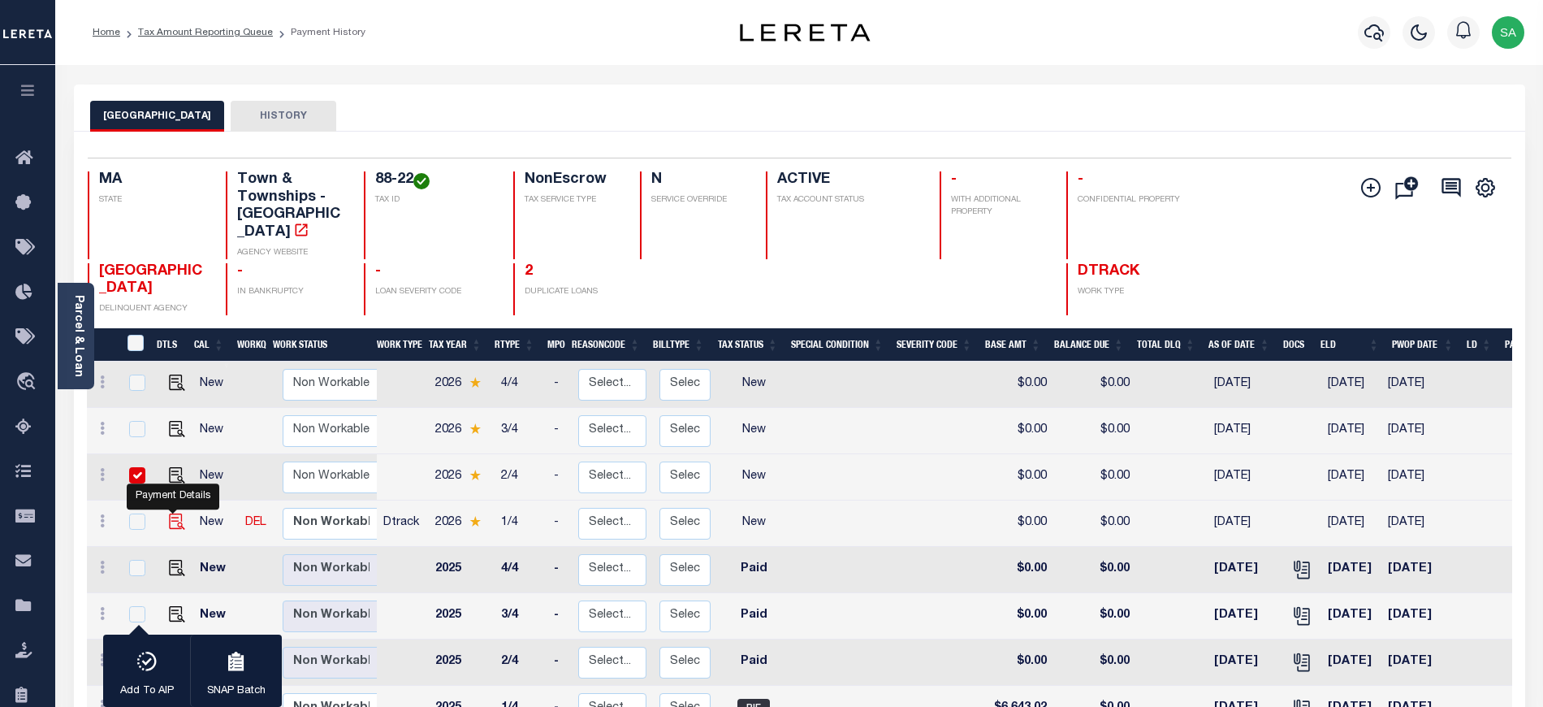
click at [169, 513] on img "" at bounding box center [177, 521] width 16 height 16
checkbox input "true"
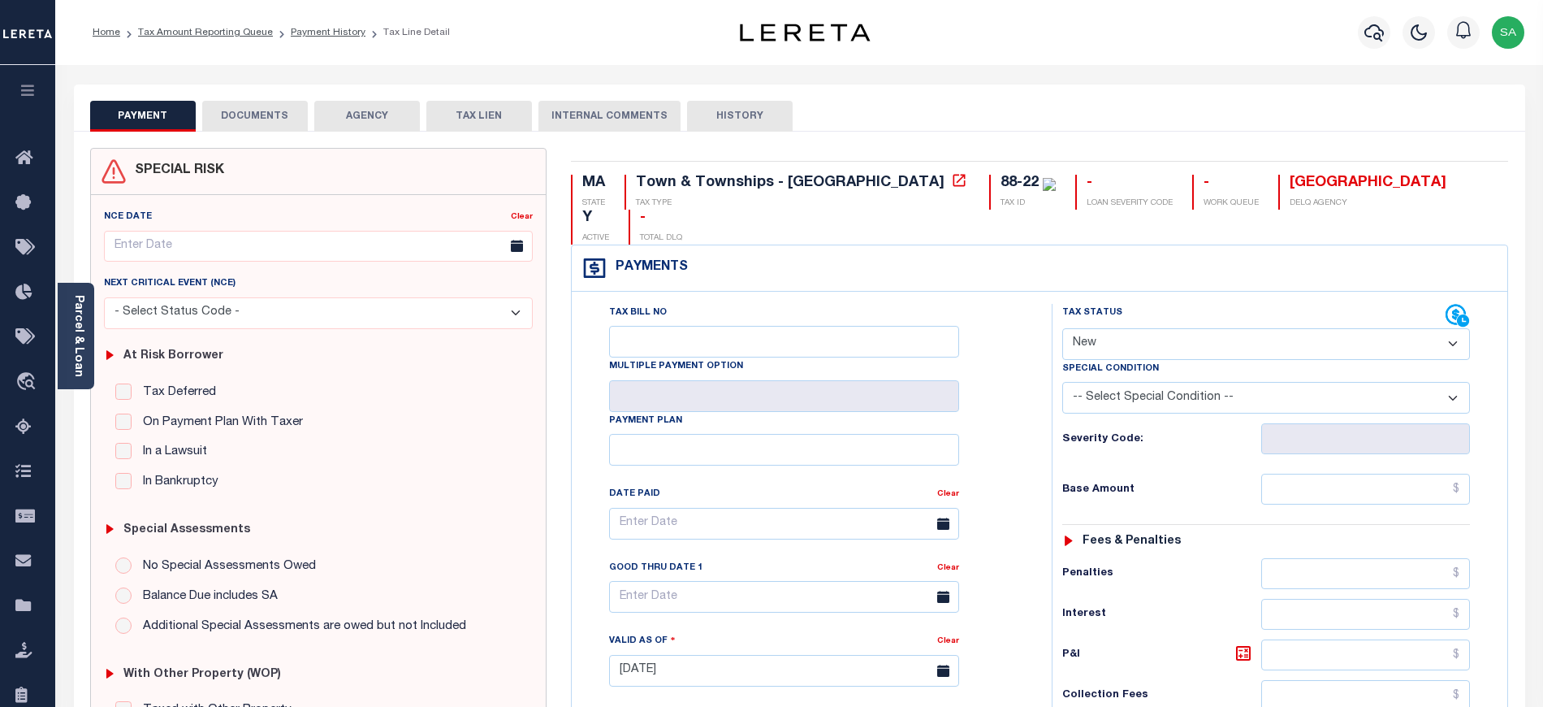
click at [1152, 328] on select "- Select Status Code - Open Due/Unpaid Paid Incomplete No Tax Due Internal Refu…" at bounding box center [1266, 344] width 408 height 32
select select "DUE"
click at [1062, 328] on select "- Select Status Code - Open Due/Unpaid Paid Incomplete No Tax Due Internal Refu…" at bounding box center [1266, 344] width 408 height 32
type input "[DATE]"
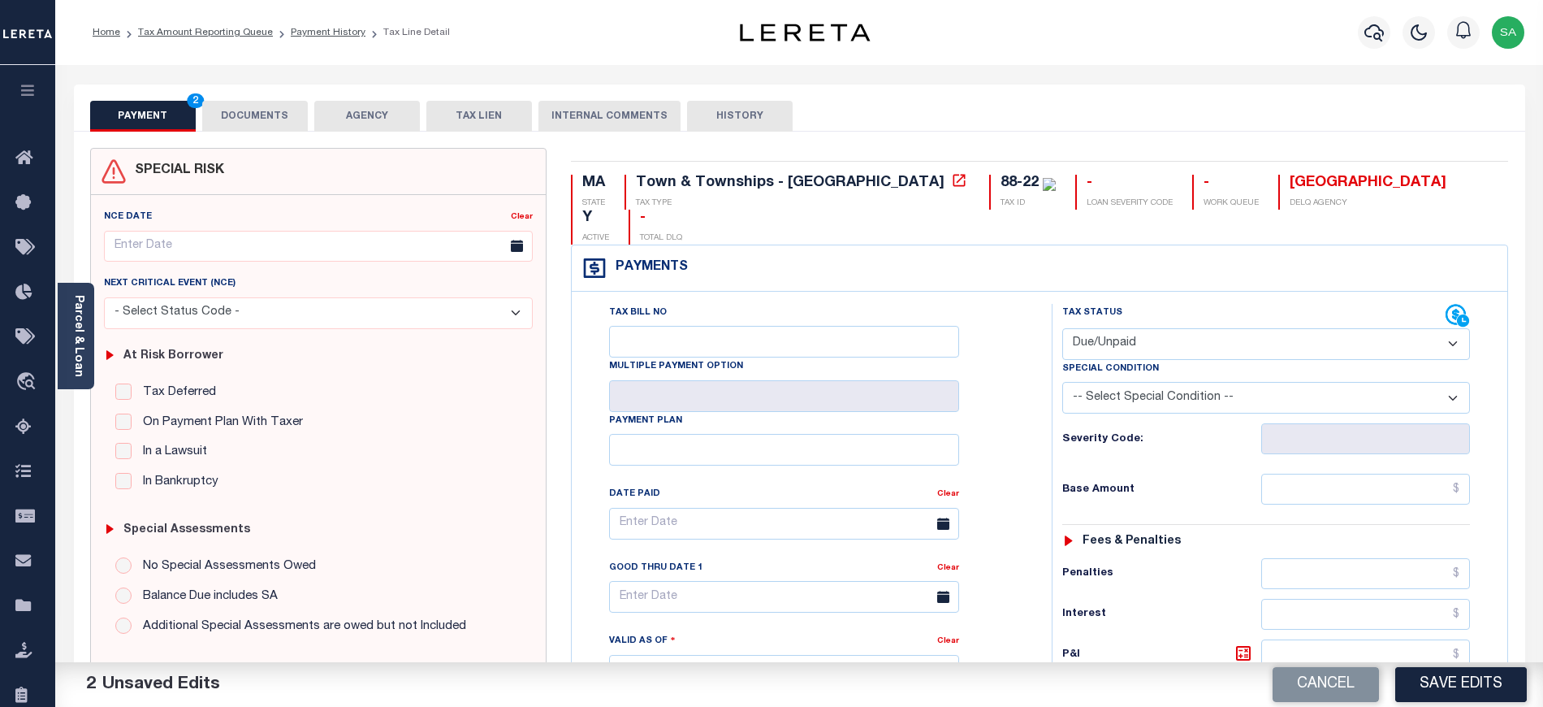
click at [223, 108] on button "DOCUMENTS" at bounding box center [255, 116] width 106 height 31
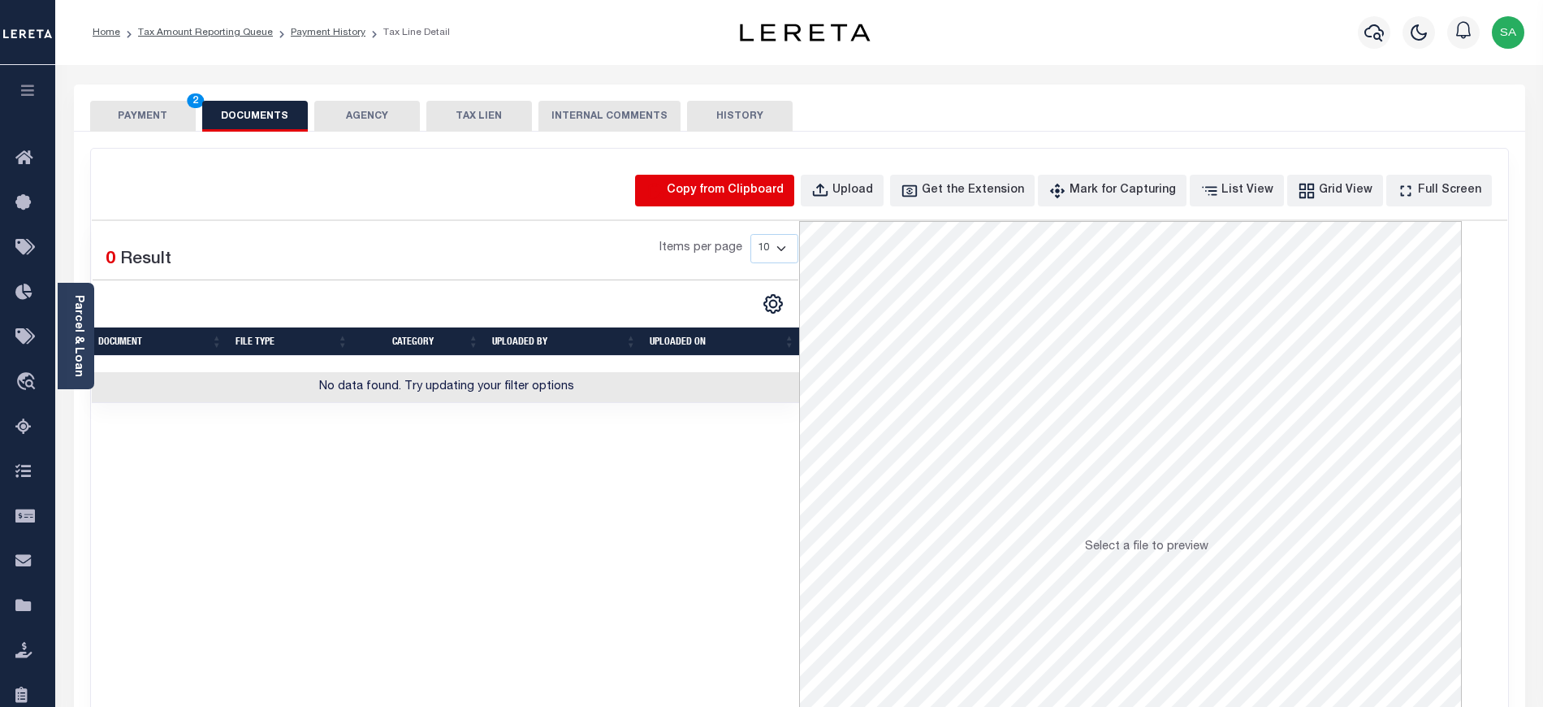
click at [662, 188] on icon "button" at bounding box center [655, 190] width 14 height 15
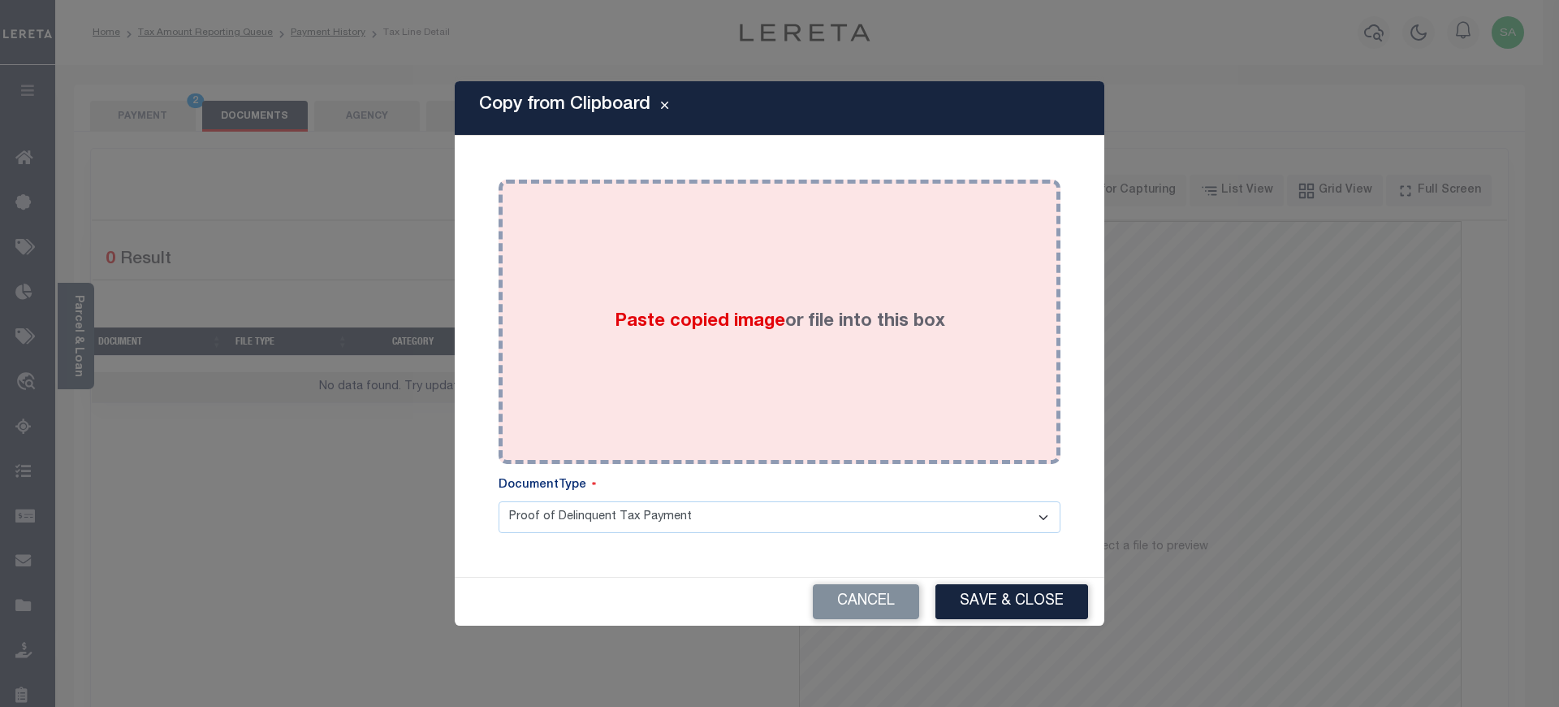
click at [800, 355] on div "Paste copied image or file into this box" at bounding box center [780, 322] width 538 height 260
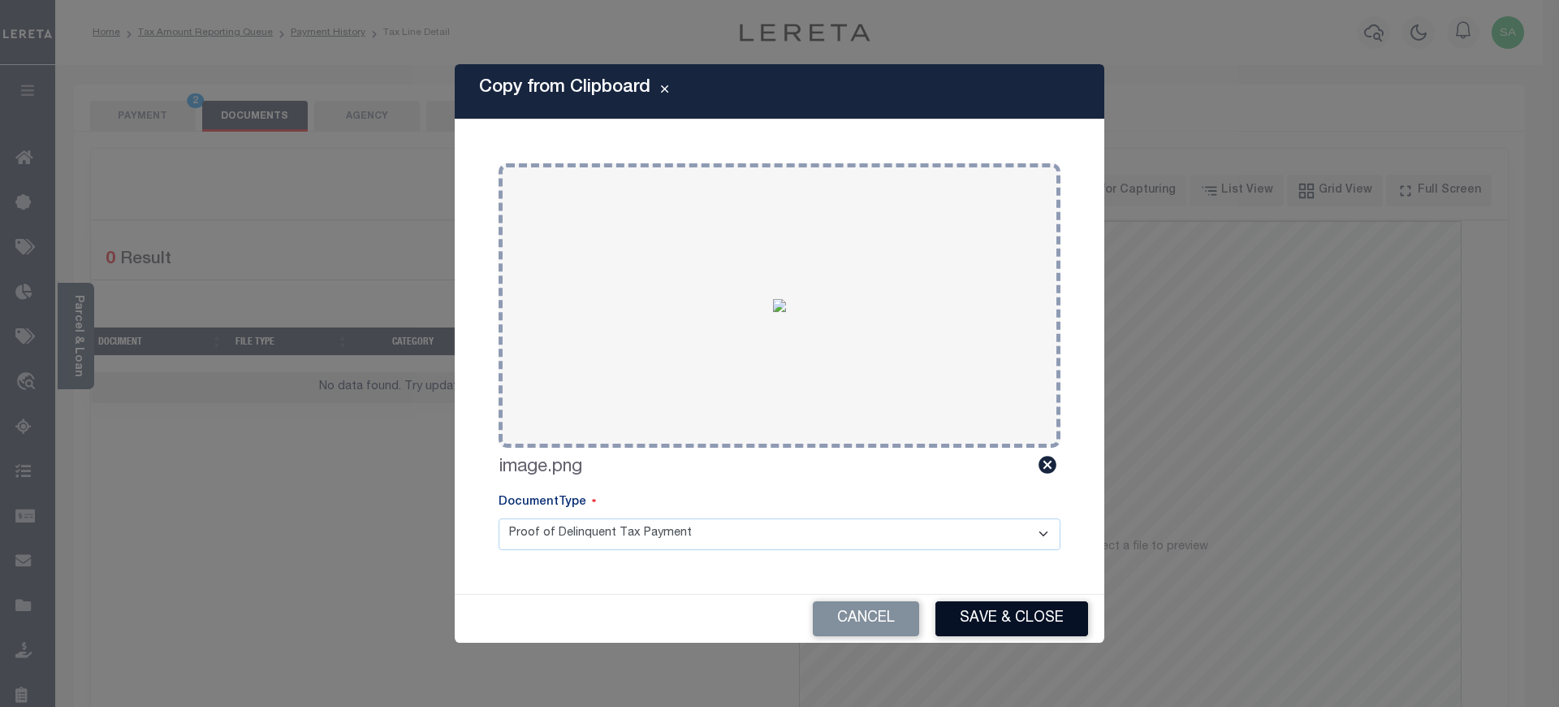
click at [998, 625] on button "Save & Close" at bounding box center [1012, 618] width 153 height 35
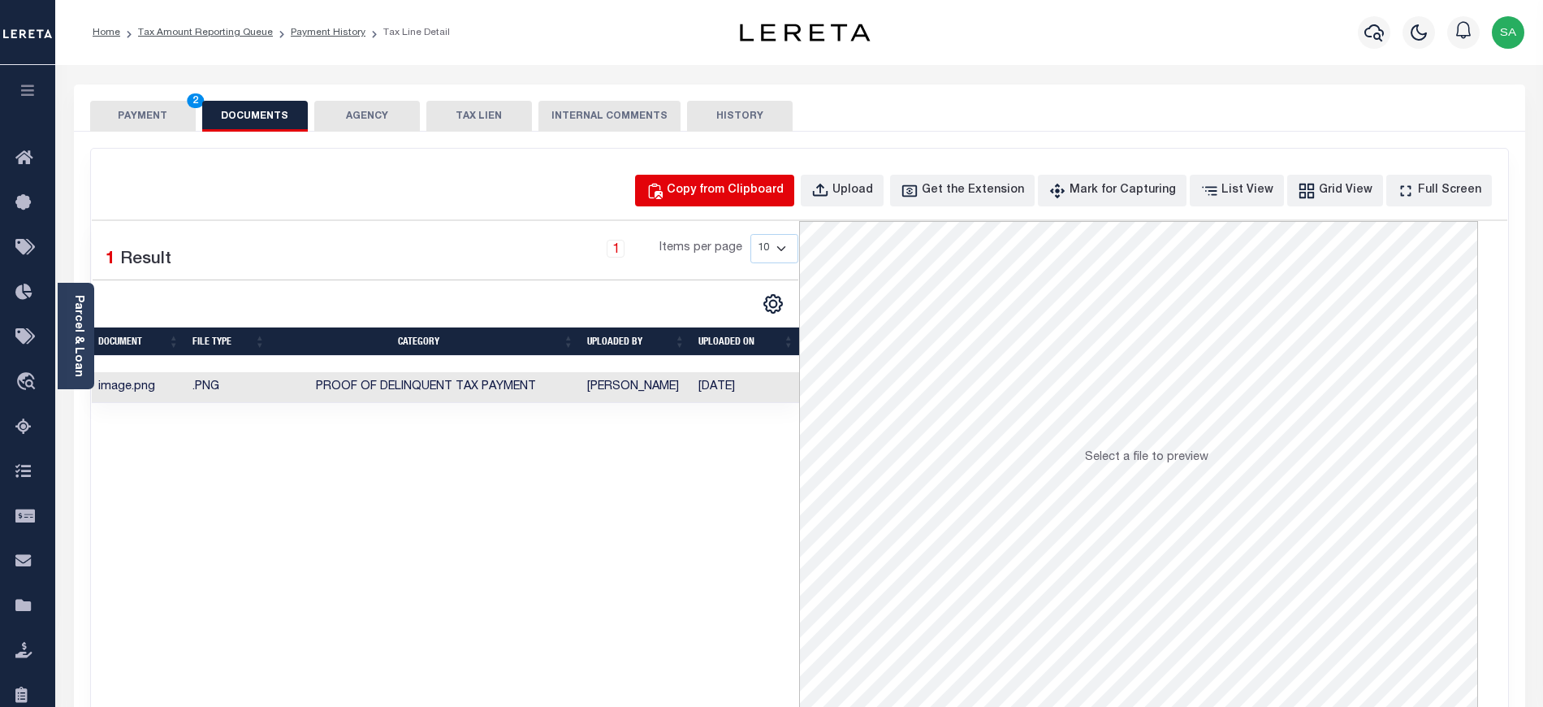
click at [759, 202] on button "Copy from Clipboard" at bounding box center [714, 191] width 159 height 32
select select "POP"
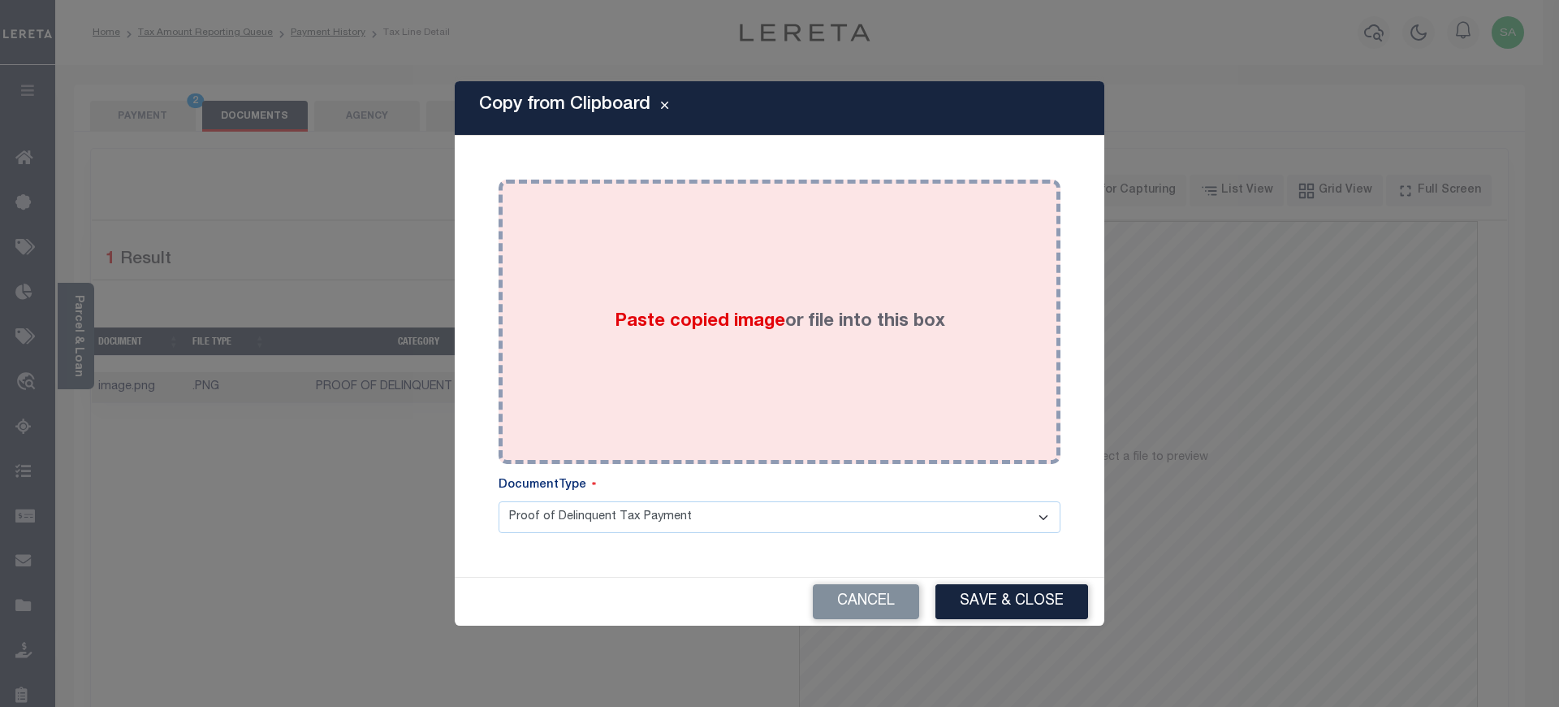
click at [887, 352] on div "Paste copied image or file into this box" at bounding box center [780, 322] width 538 height 260
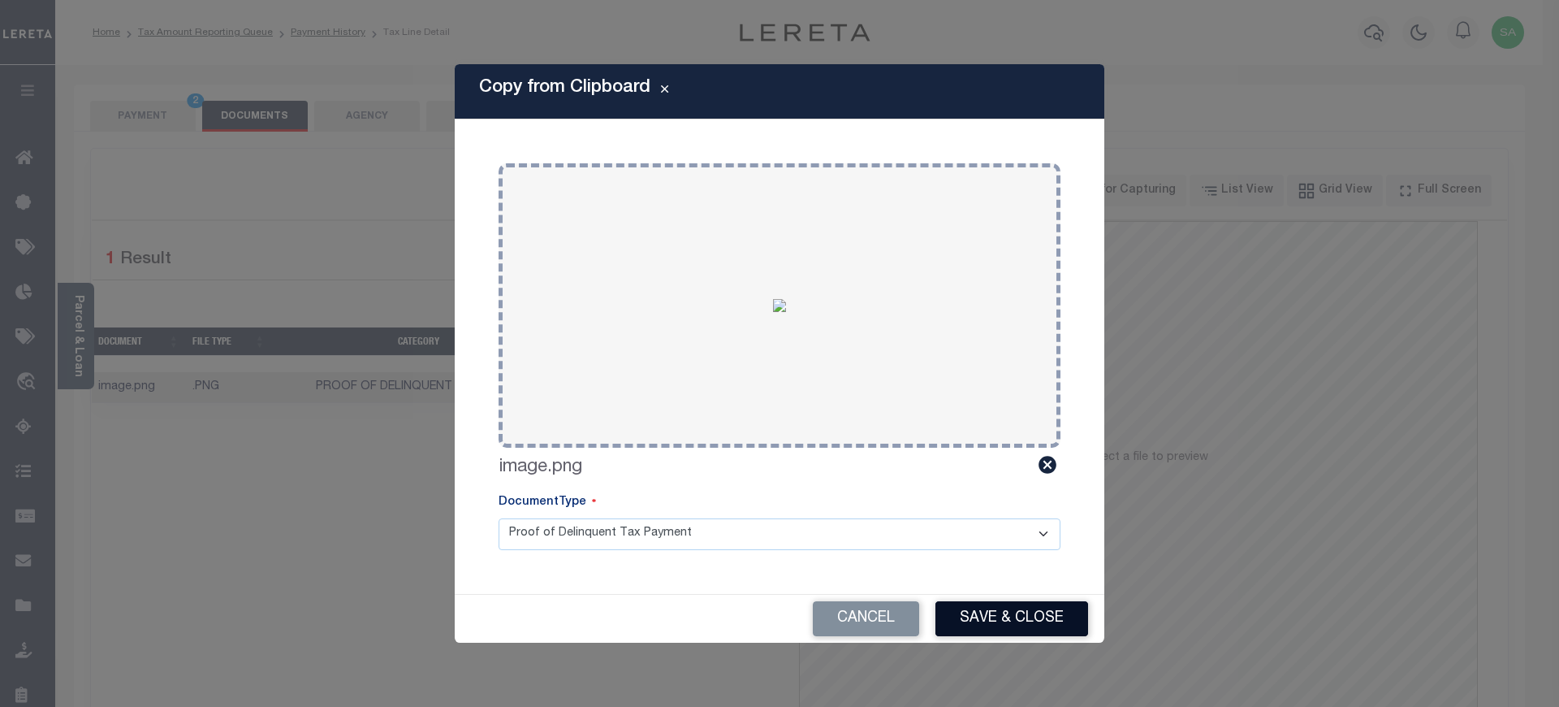
click at [1014, 612] on button "Save & Close" at bounding box center [1012, 618] width 153 height 35
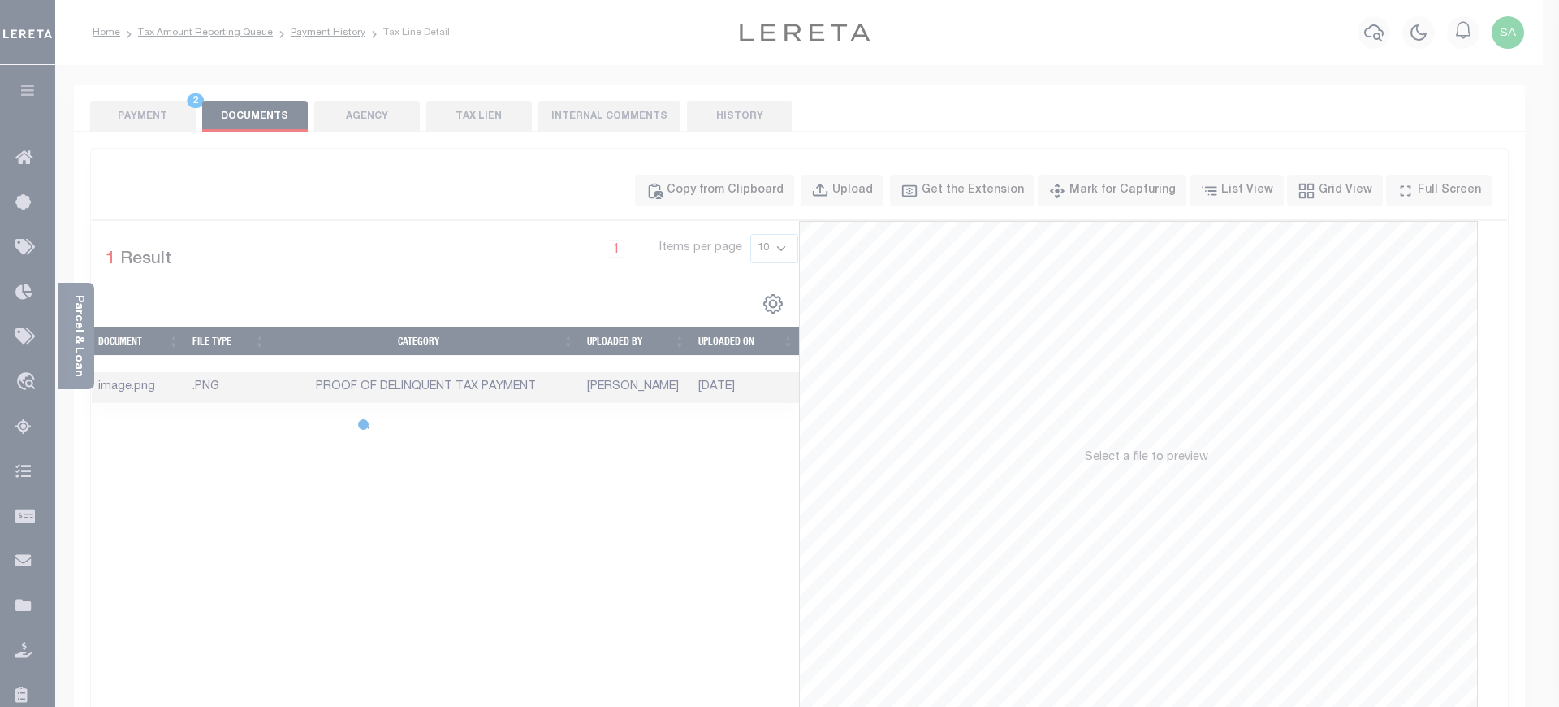
click at [136, 110] on body "Home Tax Amount Reporting Queue Payment History Tax Line Detail Profile" at bounding box center [779, 558] width 1559 height 1116
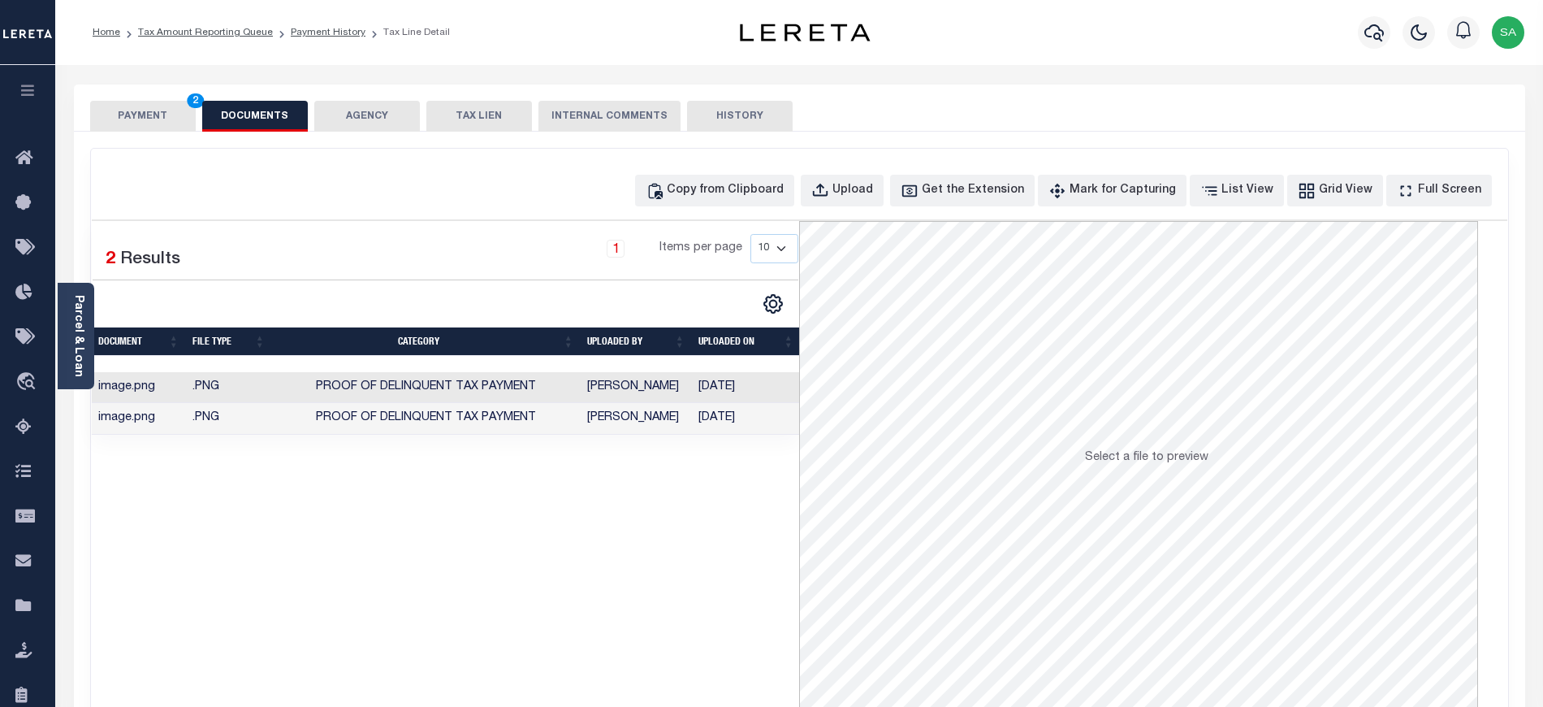
click at [147, 123] on button "PAYMENT 2" at bounding box center [143, 116] width 106 height 31
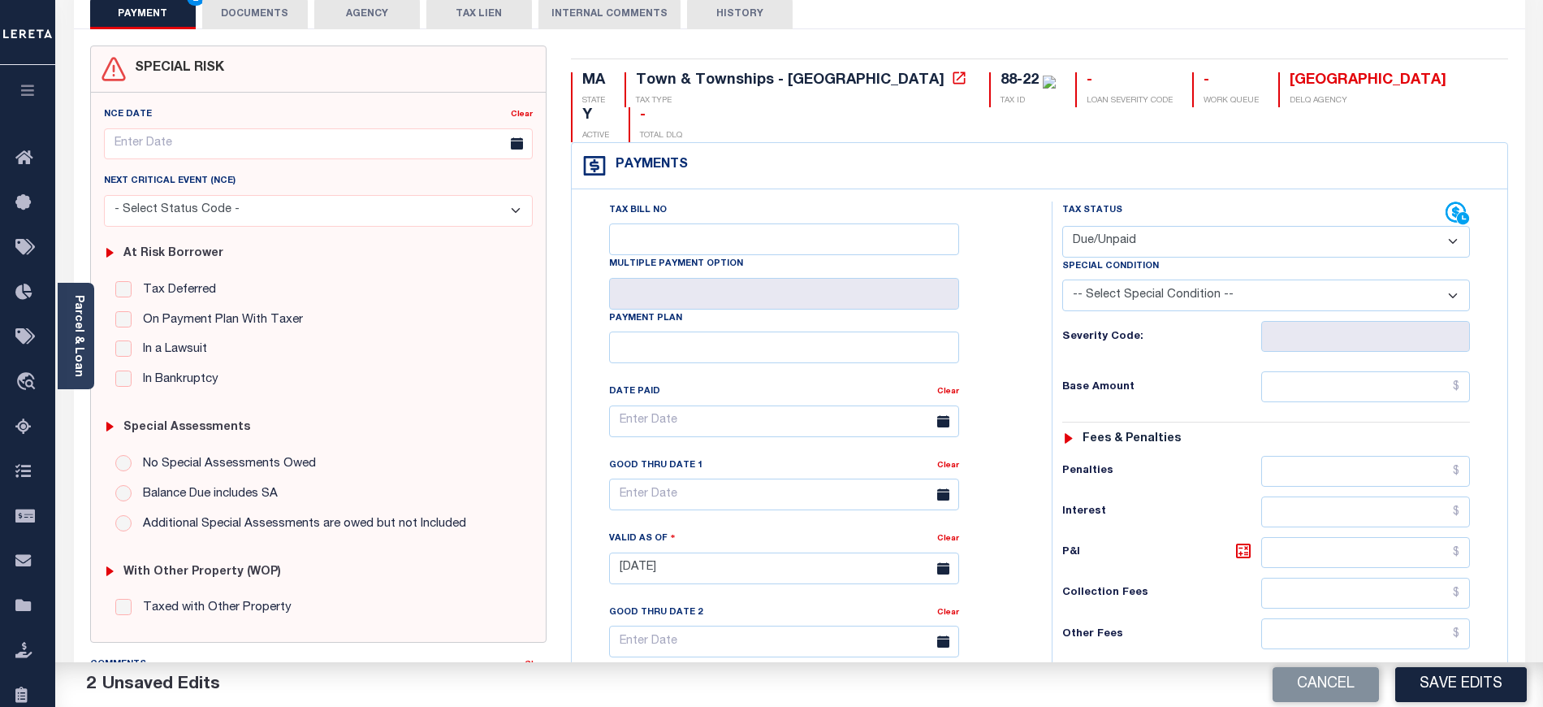
scroll to position [108, 0]
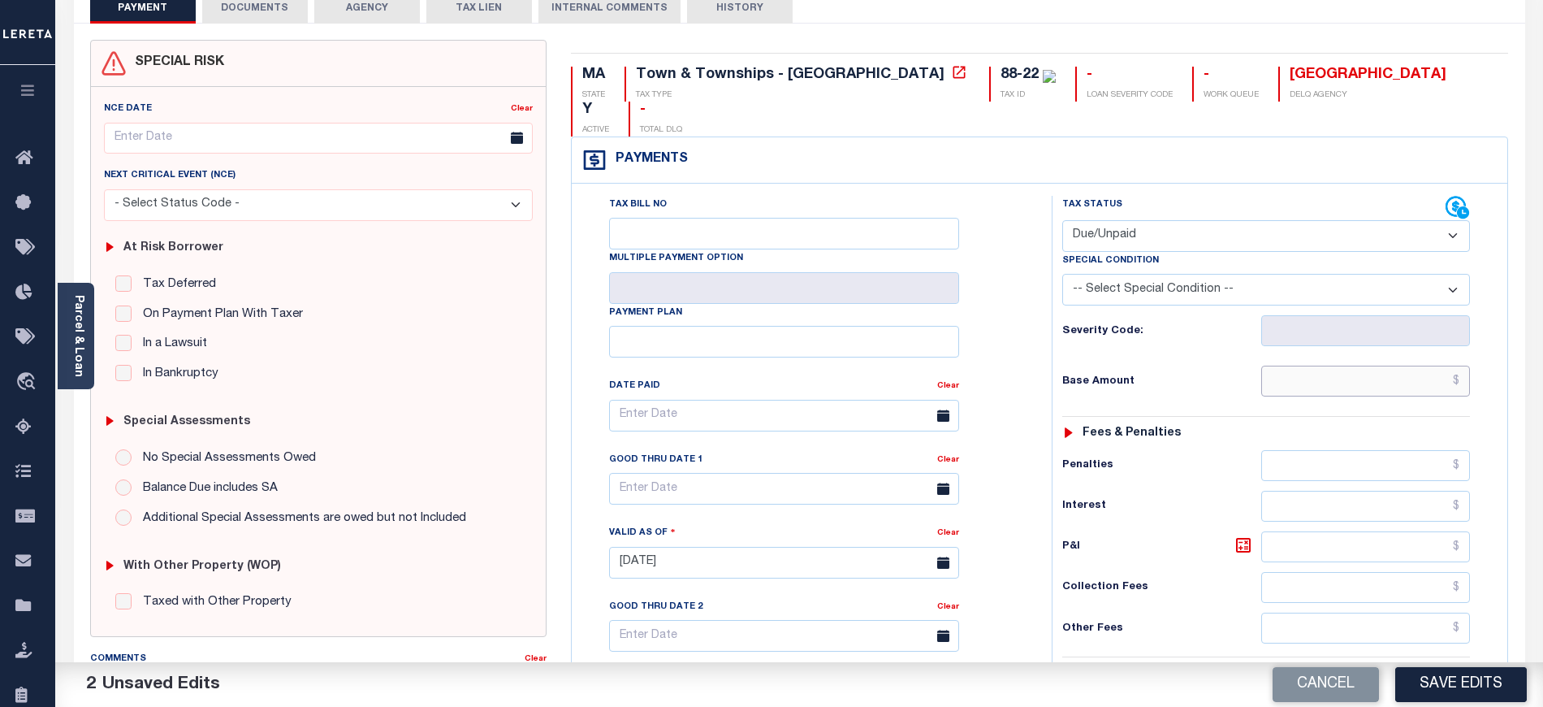
click at [1291, 365] on input "text" at bounding box center [1366, 380] width 210 height 31
paste input "6,937.92"
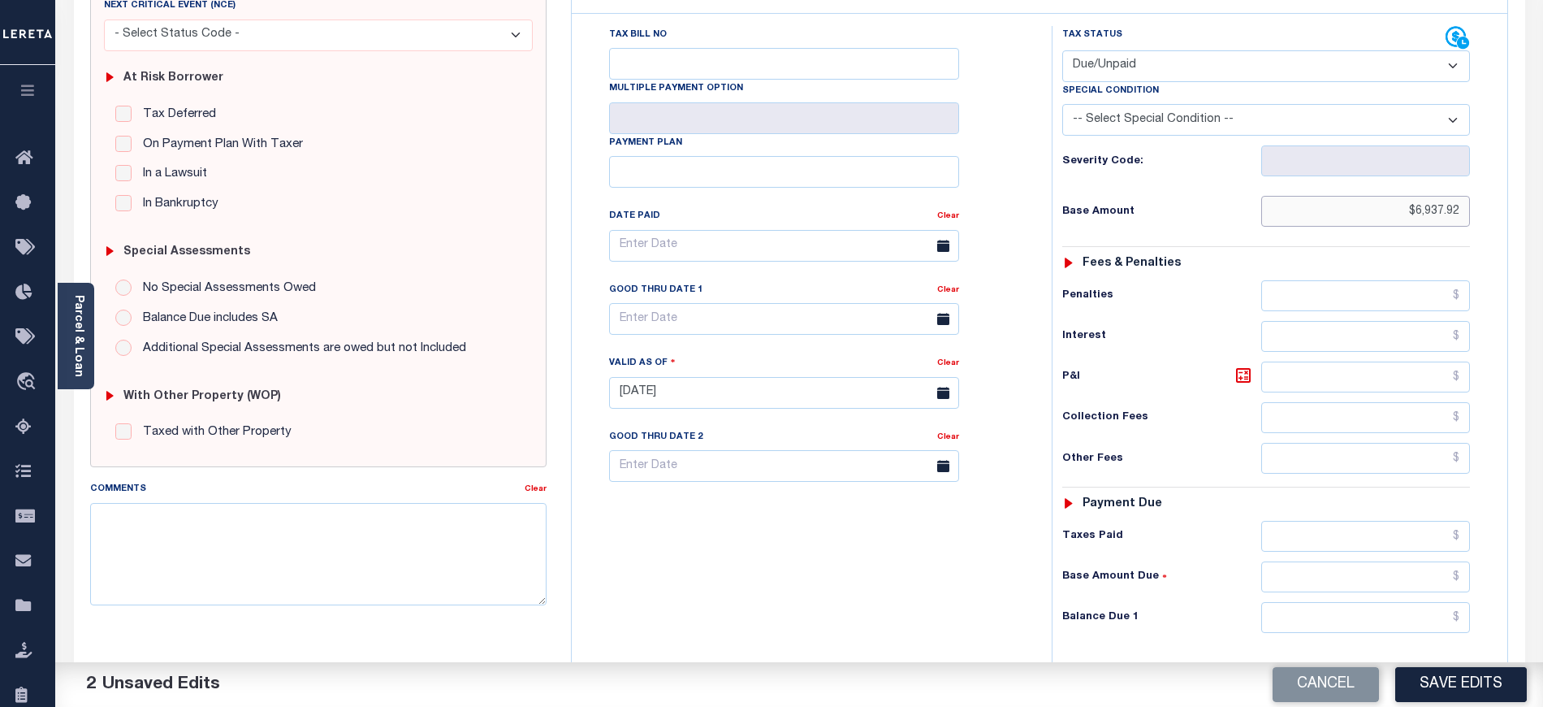
scroll to position [433, 0]
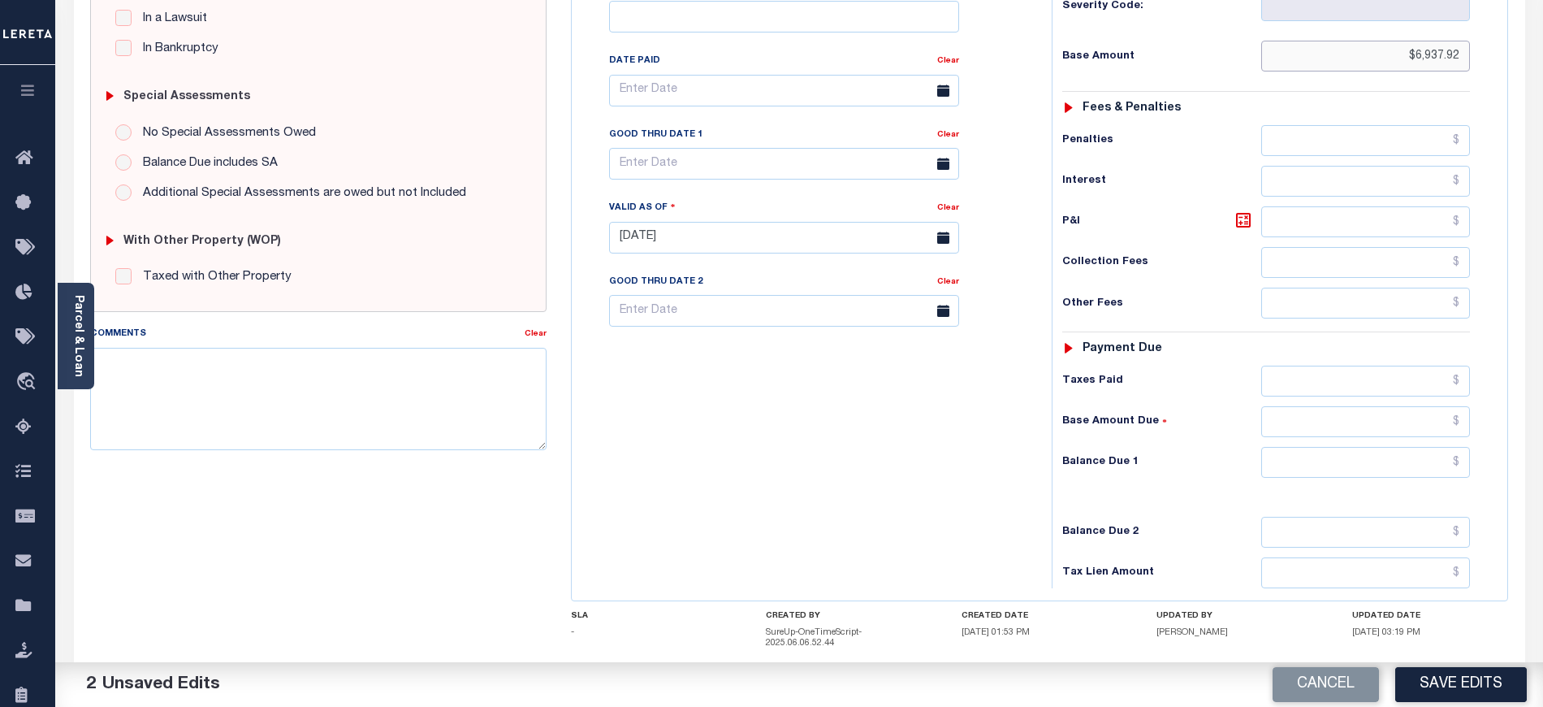
type input "$6,937.92"
click at [1297, 447] on input "text" at bounding box center [1366, 462] width 210 height 31
paste input "6,937.92"
type input "$6,937.92"
click at [832, 430] on div "Tax Bill No Multiple Payment Option Payment Plan Clear" at bounding box center [808, 229] width 464 height 717
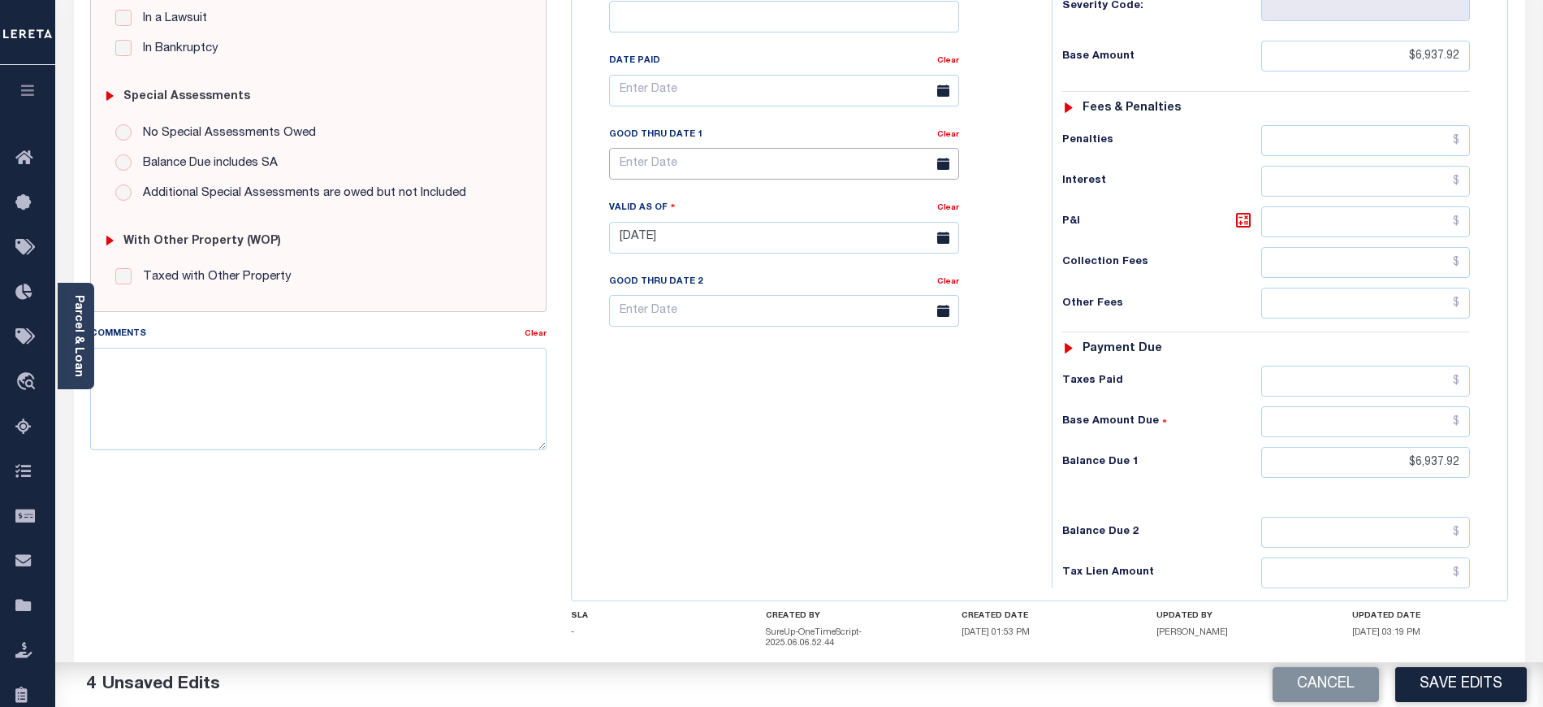
click at [742, 148] on body "Home Tax Amount Reporting Queue Payment History Tax Line Detail Profile" at bounding box center [771, 184] width 1543 height 1234
click at [666, 292] on span "15" at bounding box center [663, 291] width 32 height 32
type input "[DATE]"
click at [695, 400] on div "Tax Bill No Multiple Payment Option Payment Plan Clear" at bounding box center [808, 229] width 464 height 717
drag, startPoint x: 1485, startPoint y: 686, endPoint x: 1473, endPoint y: 687, distance: 11.4
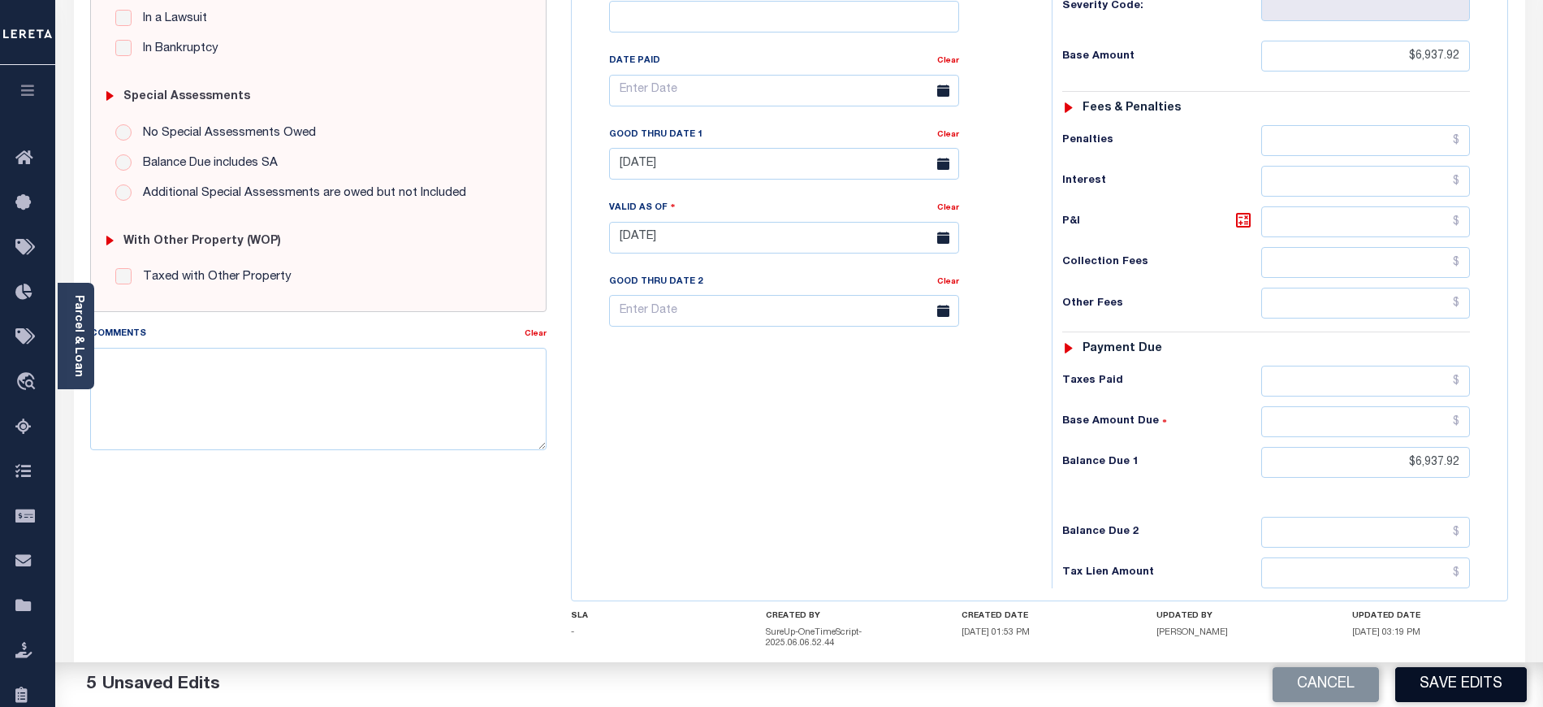
click at [1482, 687] on button "Save Edits" at bounding box center [1461, 684] width 132 height 35
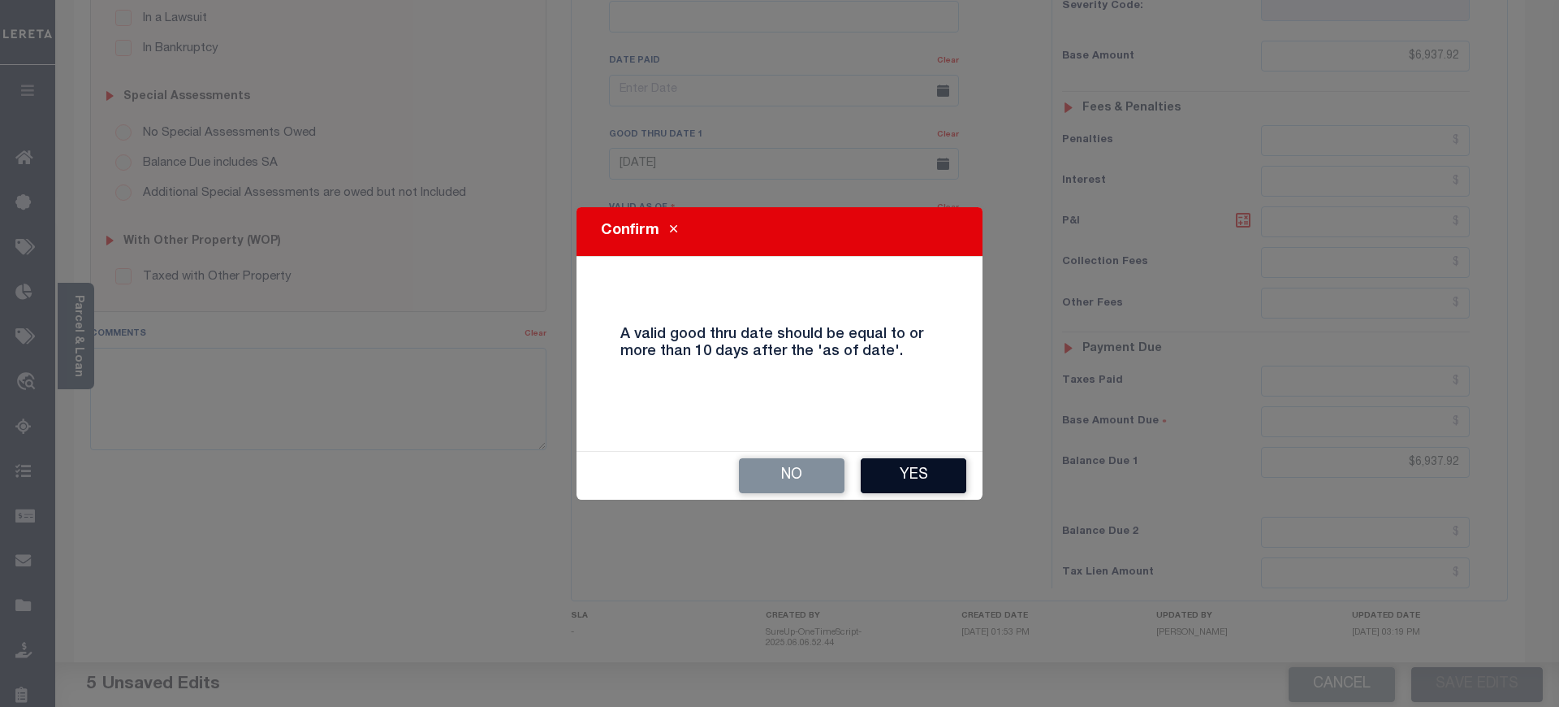
click at [920, 487] on button "Yes" at bounding box center [914, 475] width 106 height 35
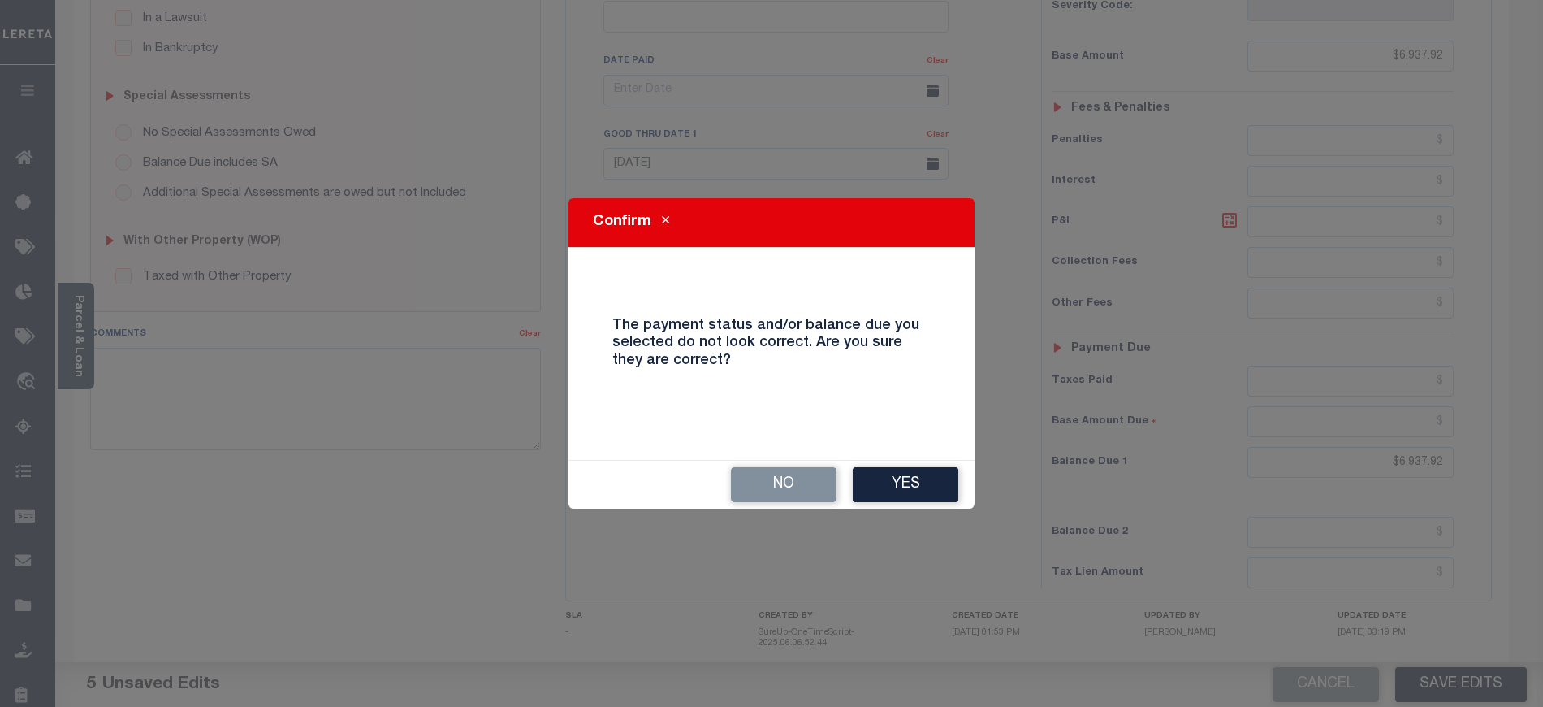
click at [920, 487] on button "Yes" at bounding box center [906, 484] width 106 height 35
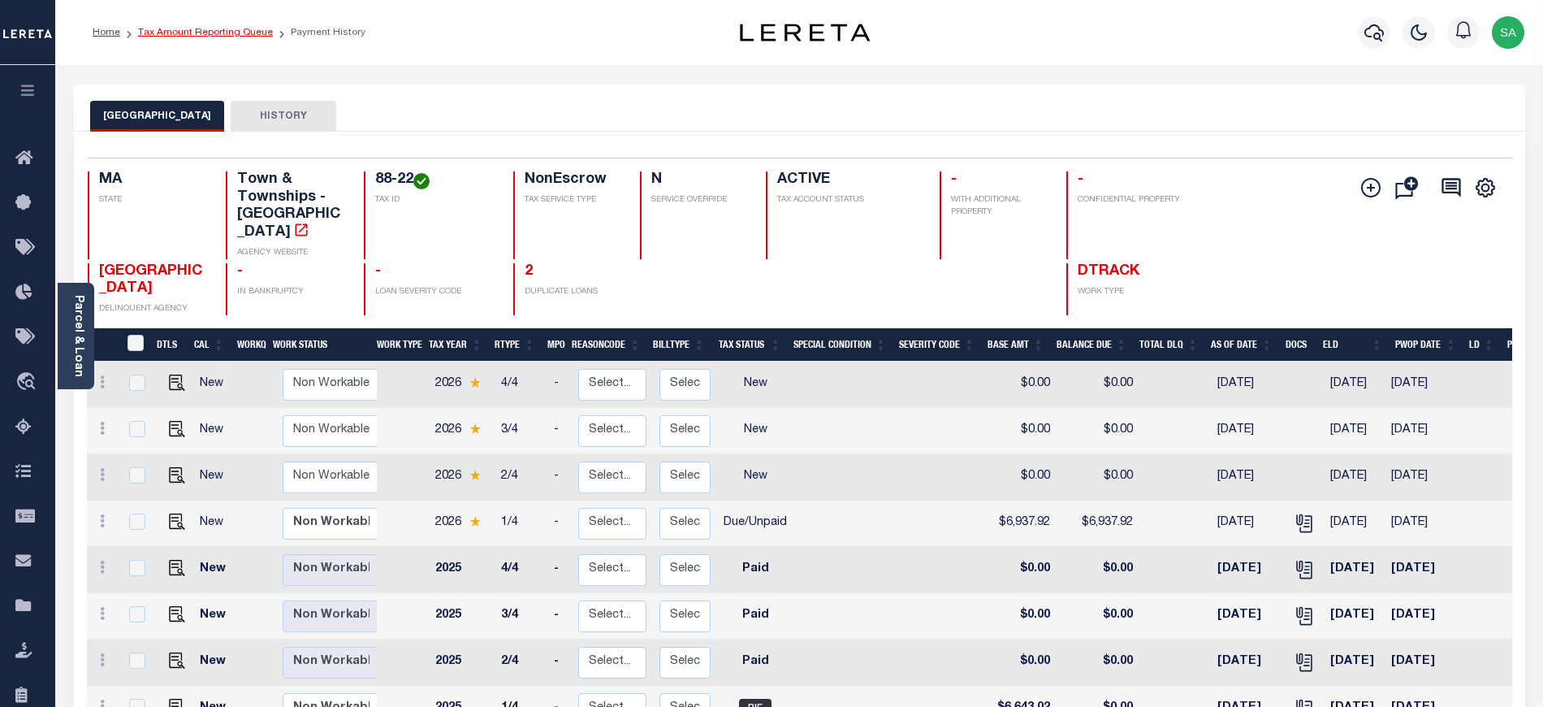
click at [224, 31] on link "Tax Amount Reporting Queue" at bounding box center [205, 33] width 135 height 10
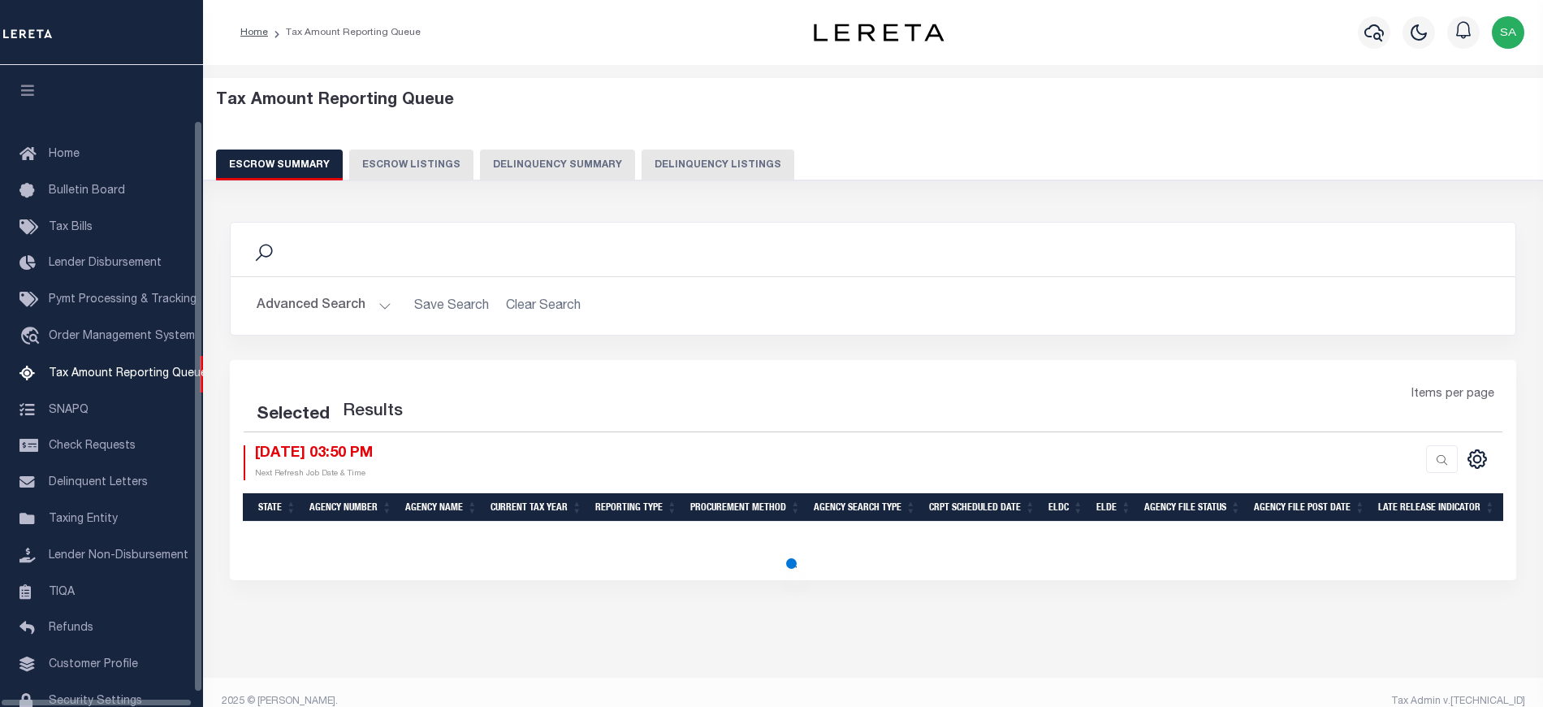
click at [696, 167] on button "Delinquency Listings" at bounding box center [718, 164] width 153 height 31
select select "MA"
select select "100"
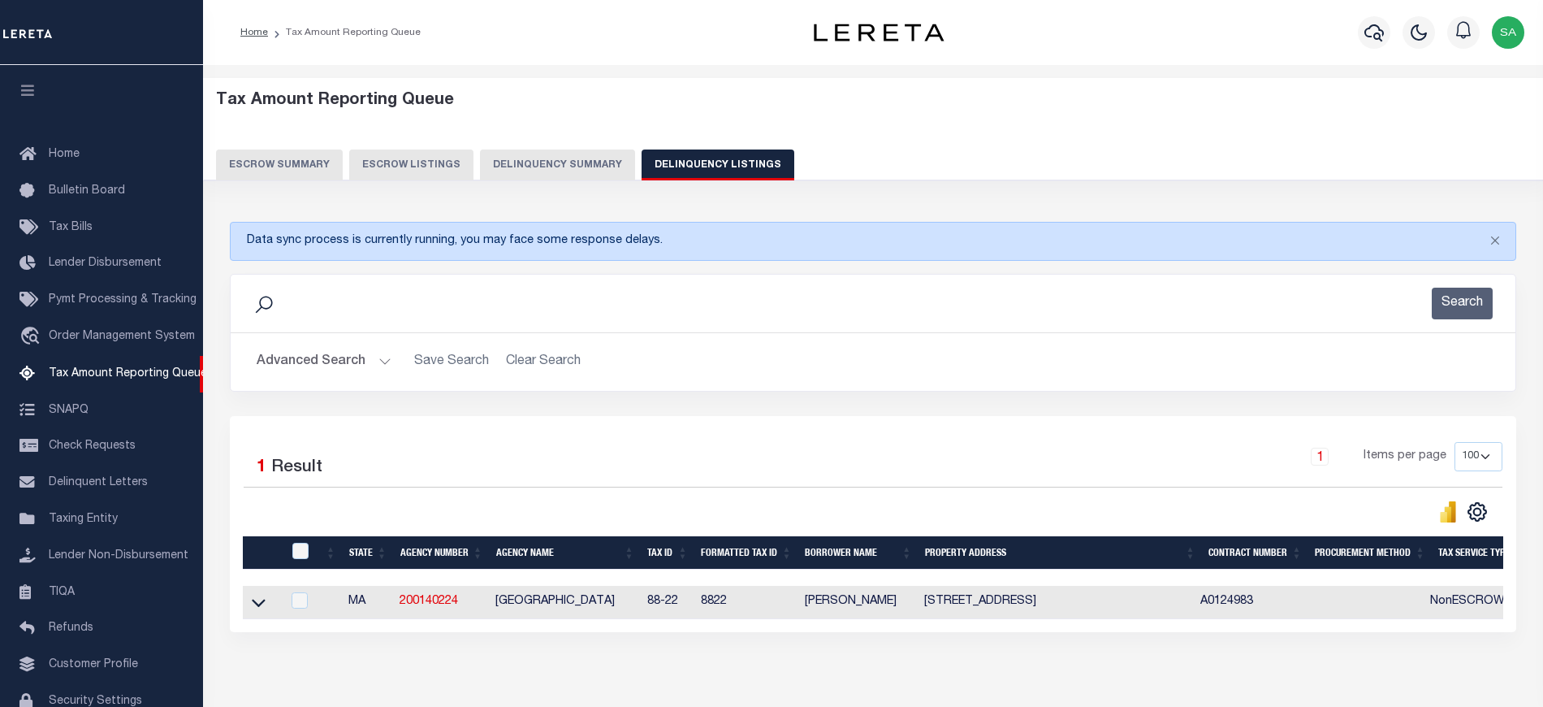
scroll to position [63, 0]
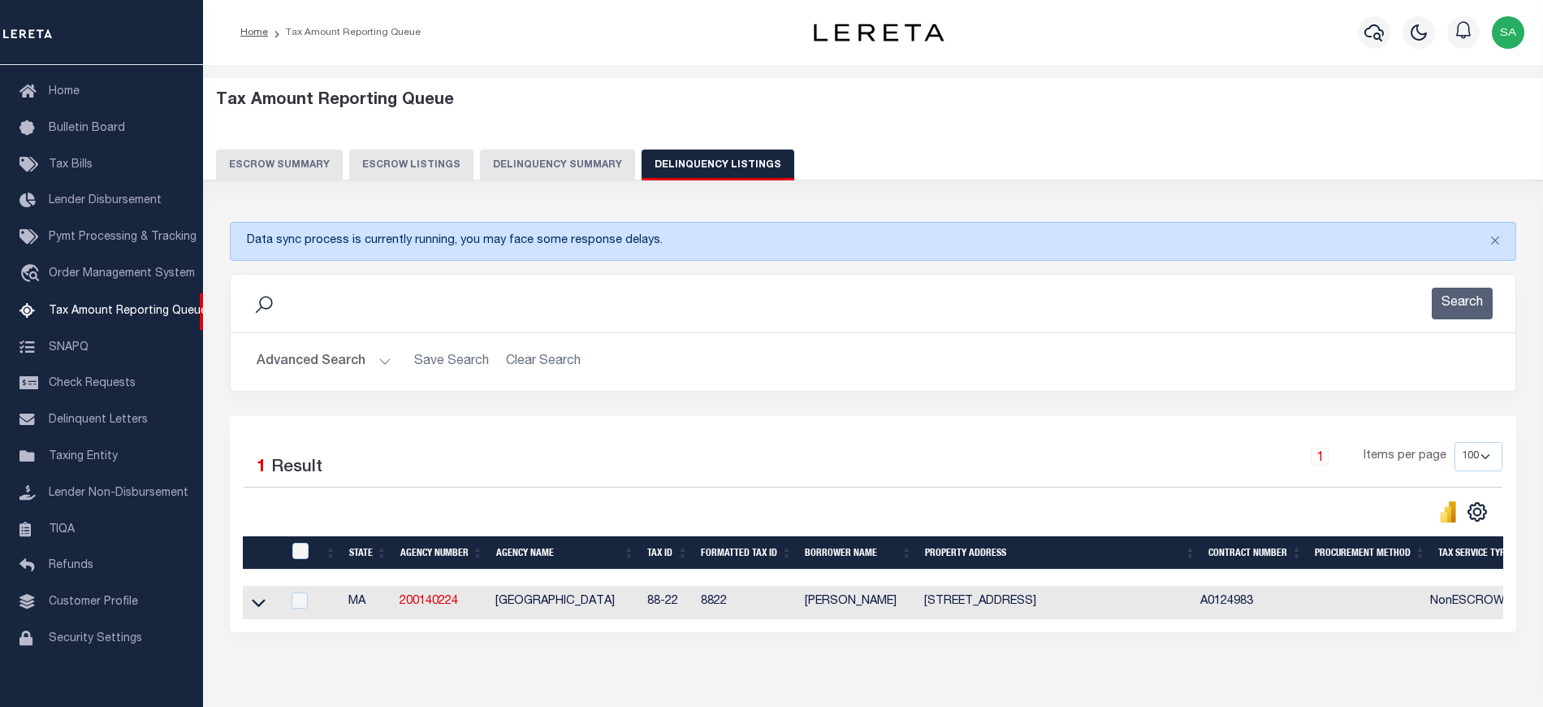
click at [338, 367] on button "Advanced Search" at bounding box center [324, 362] width 135 height 32
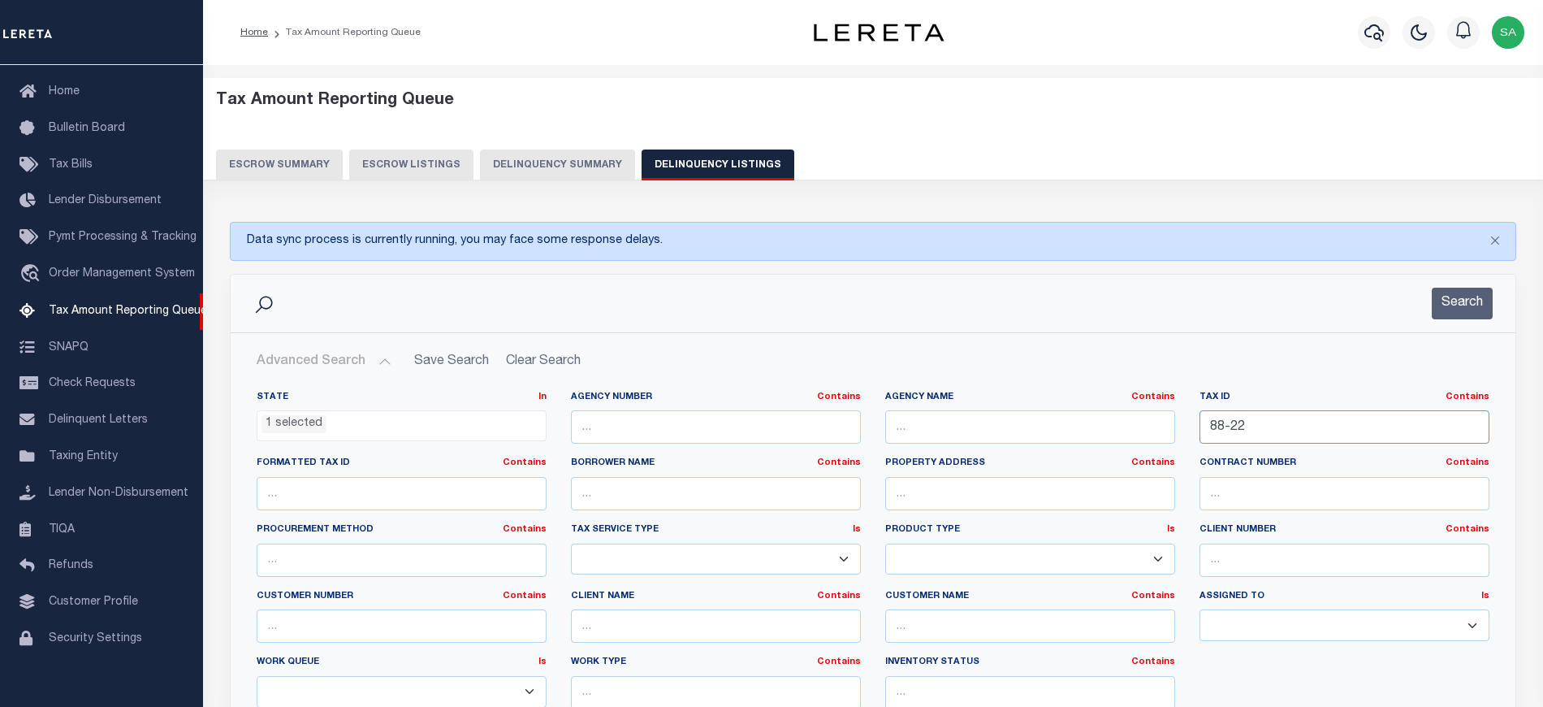
drag, startPoint x: 1258, startPoint y: 442, endPoint x: 1118, endPoint y: 442, distance: 139.7
click at [1118, 442] on div "State In In AK AL AR AZ CA CO CT DC DE FL GA GU HI IA ID IL IN KS KY LA MA MD M…" at bounding box center [872, 556] width 1257 height 331
paste input "015.000-0003-027.000"
type input "015.000-0003-027.000"
click at [1447, 318] on button "Search" at bounding box center [1462, 304] width 61 height 32
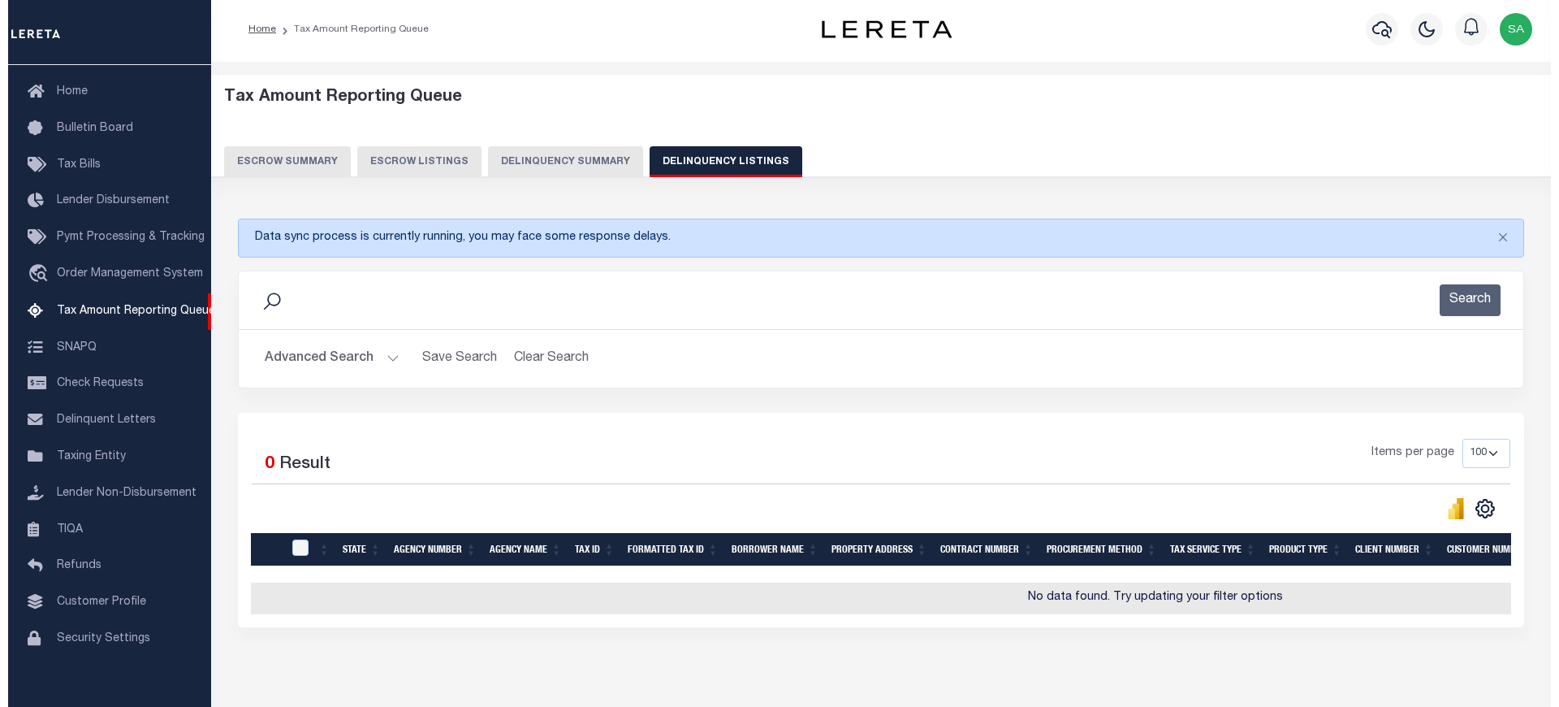
scroll to position [0, 0]
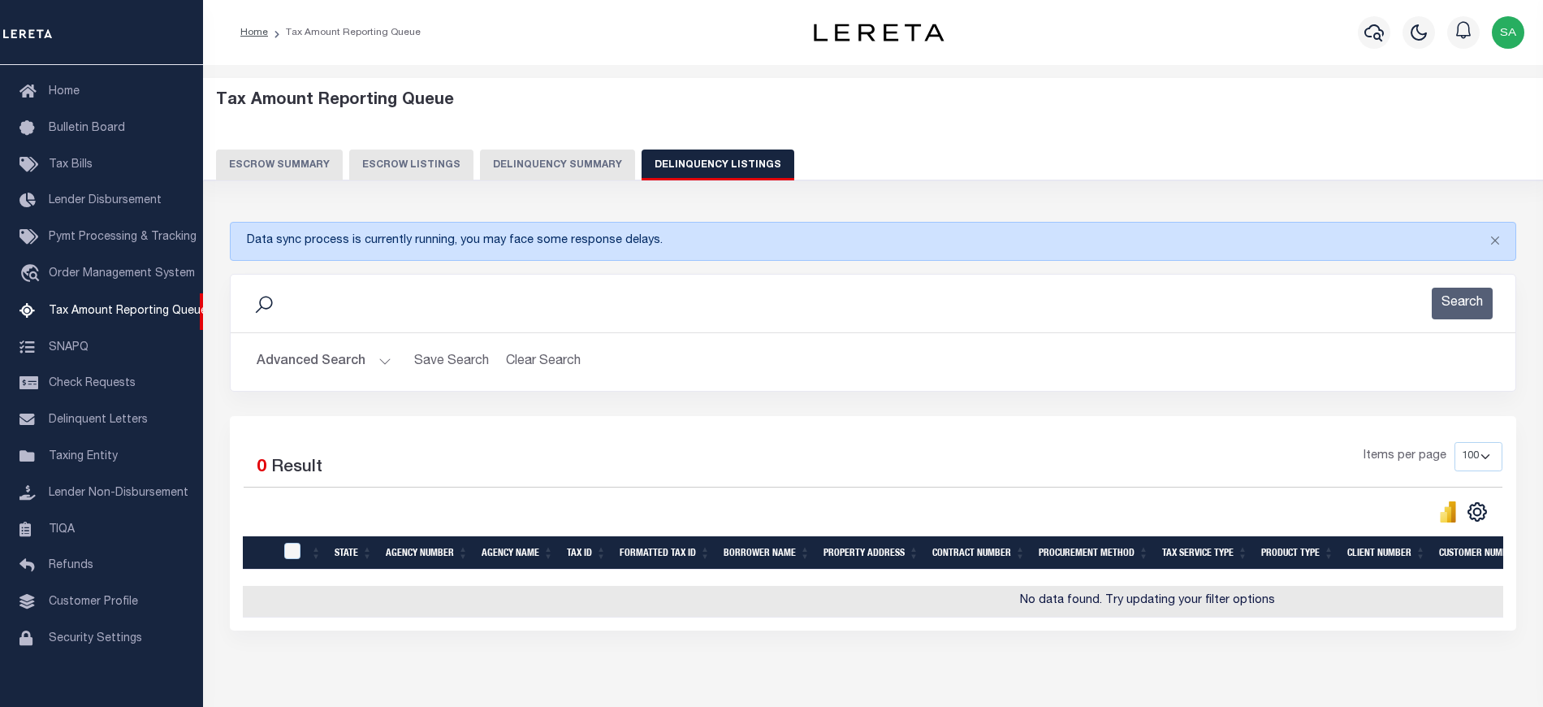
click at [293, 352] on button "Advanced Search" at bounding box center [324, 362] width 135 height 32
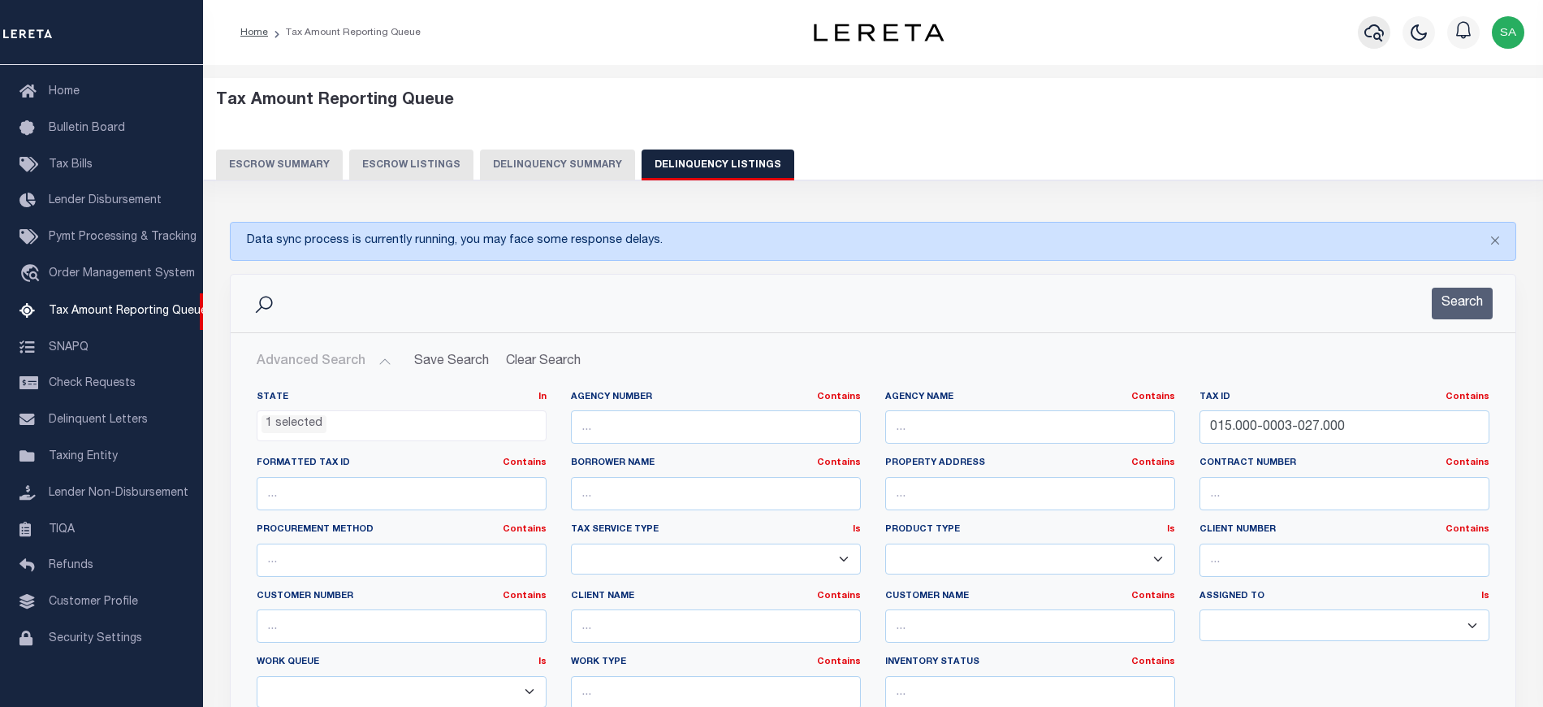
click at [1373, 37] on icon "button" at bounding box center [1373, 32] width 19 height 19
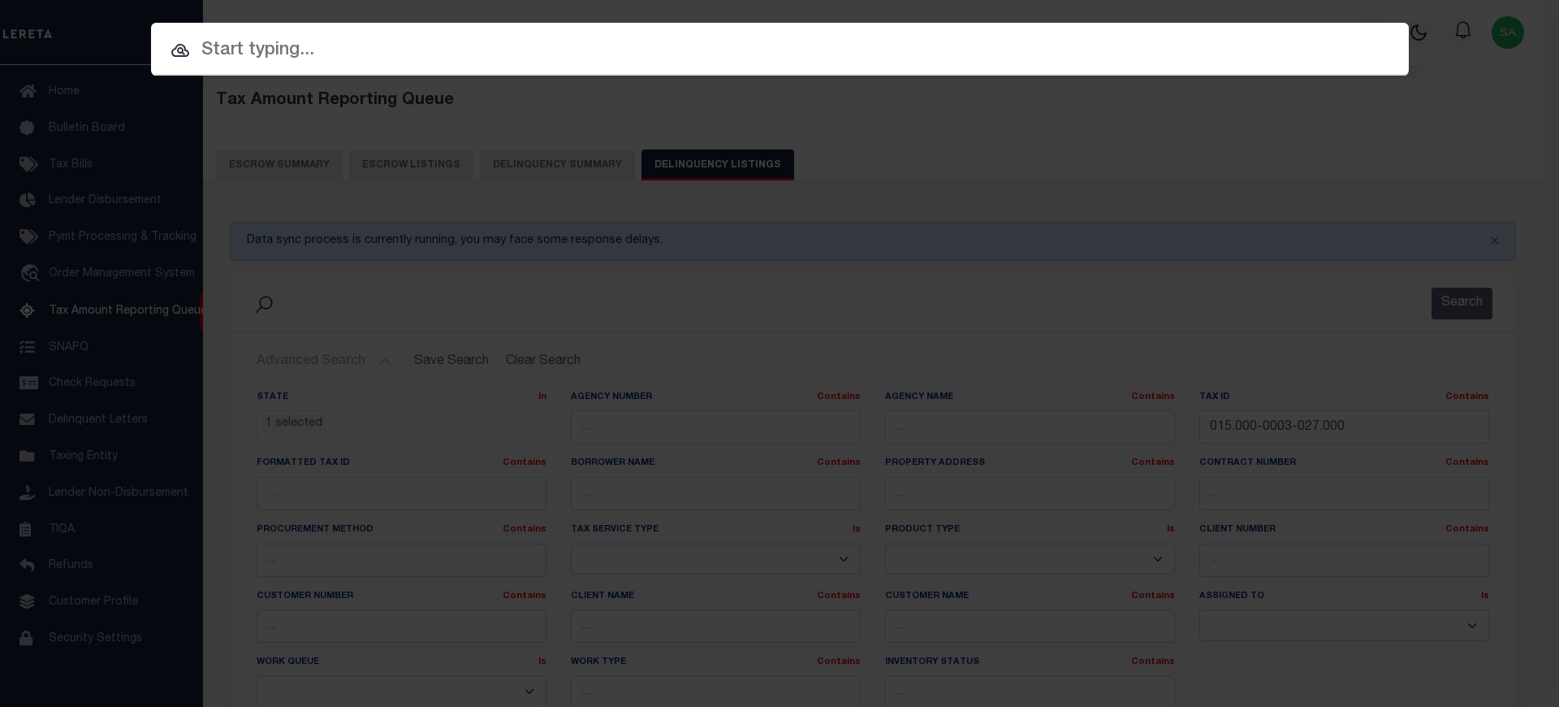
click at [667, 43] on input "text" at bounding box center [780, 51] width 1258 height 28
paste input "015.000-0003-027.000"
type input "015.000-0003-027.000"
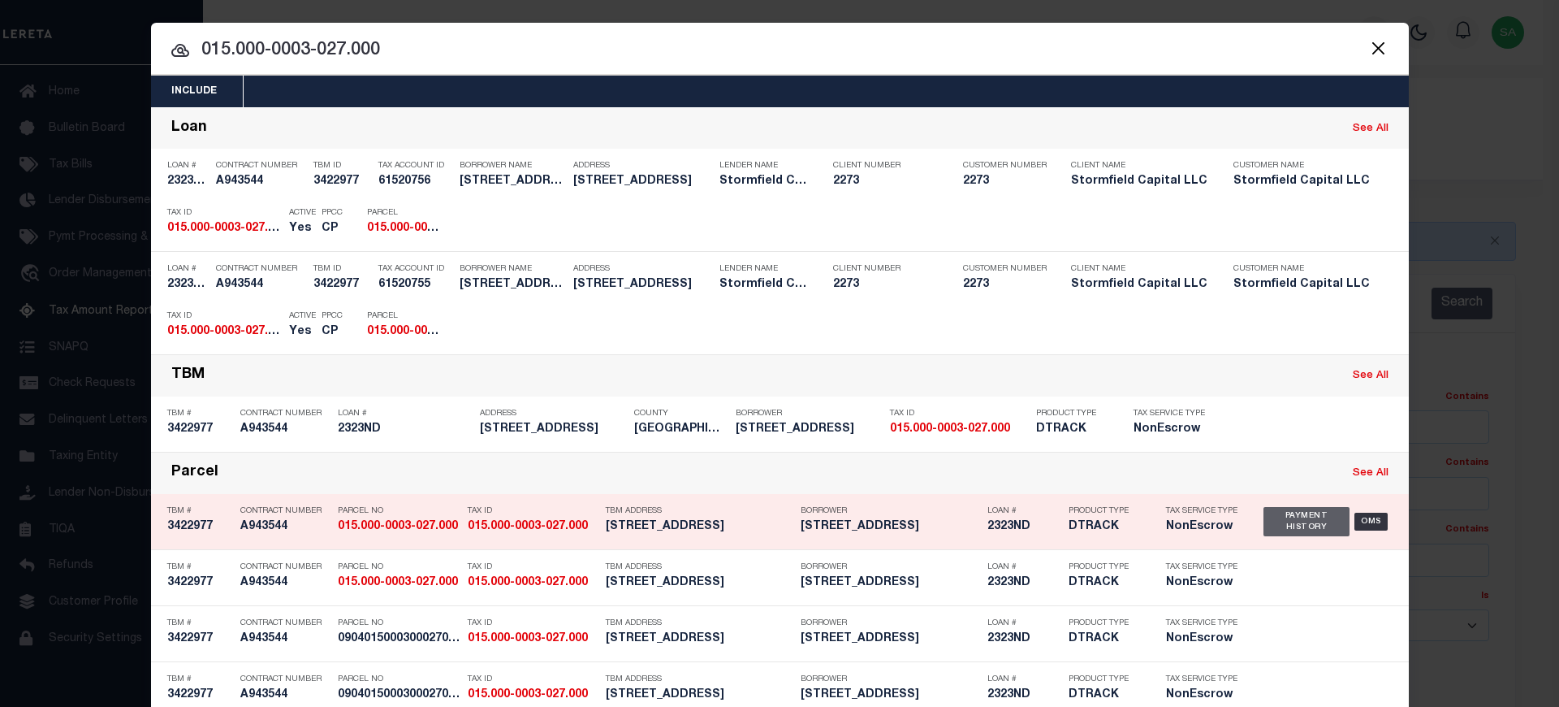
click at [1273, 518] on div "Payment History" at bounding box center [1307, 521] width 87 height 29
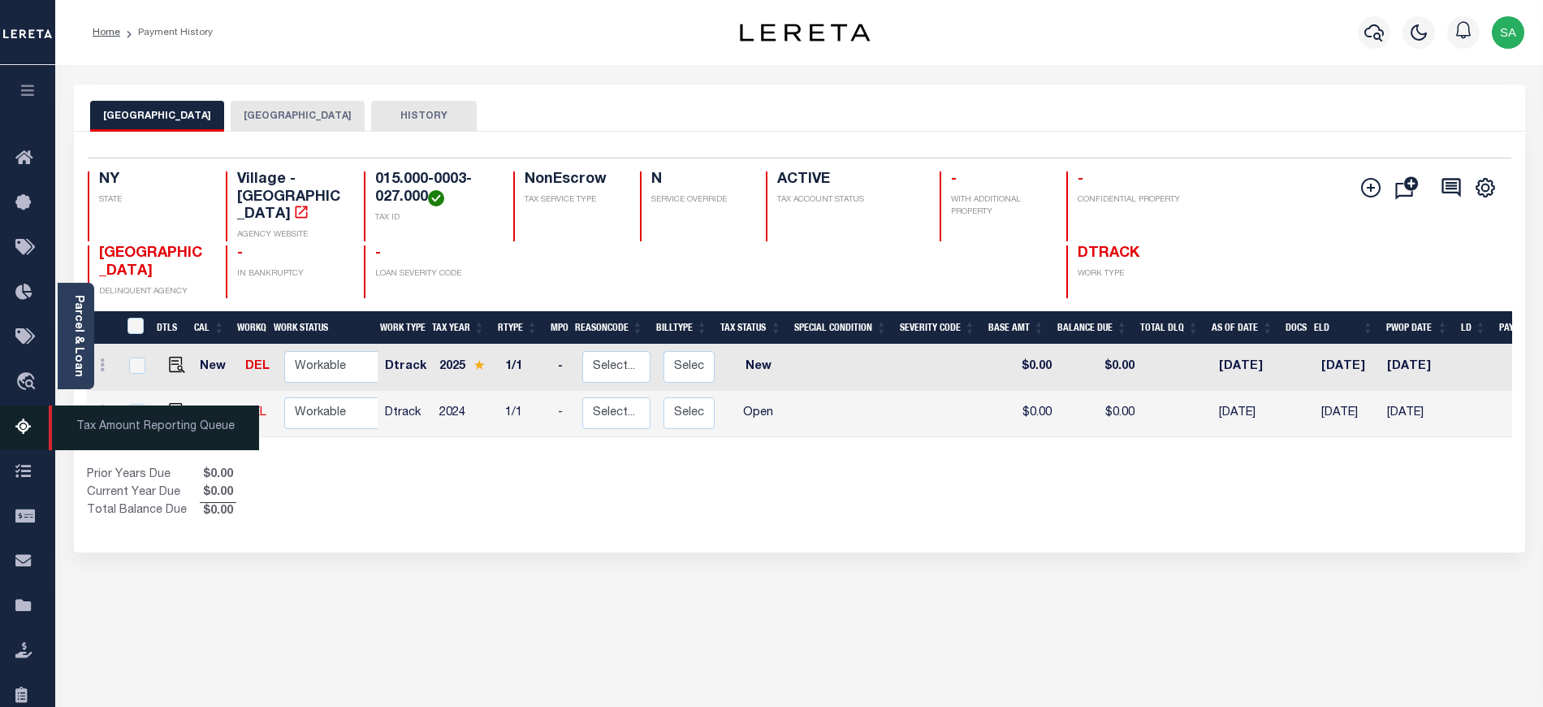
click at [29, 430] on icon at bounding box center [28, 427] width 26 height 20
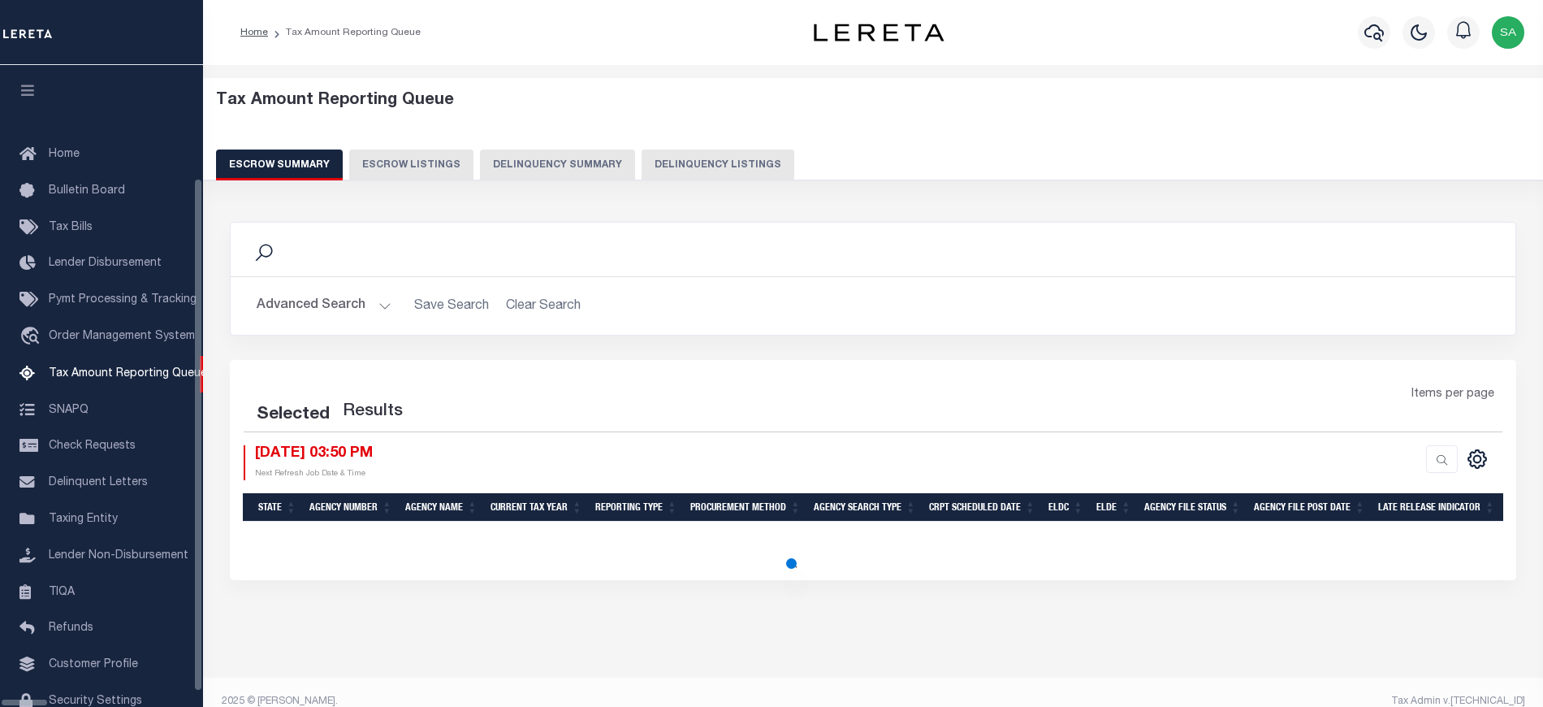
click at [671, 171] on button "Delinquency Listings" at bounding box center [718, 164] width 153 height 31
select select "100"
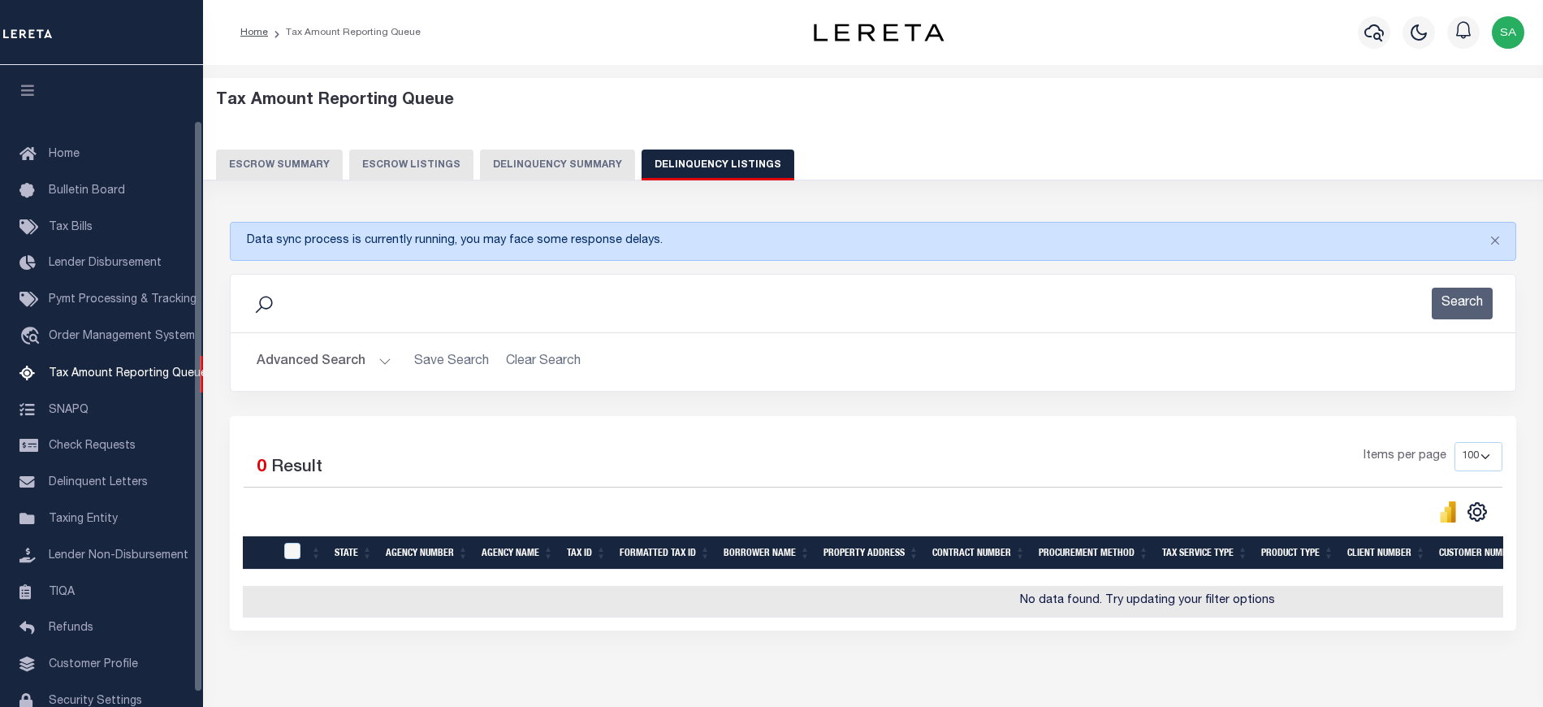
scroll to position [63, 0]
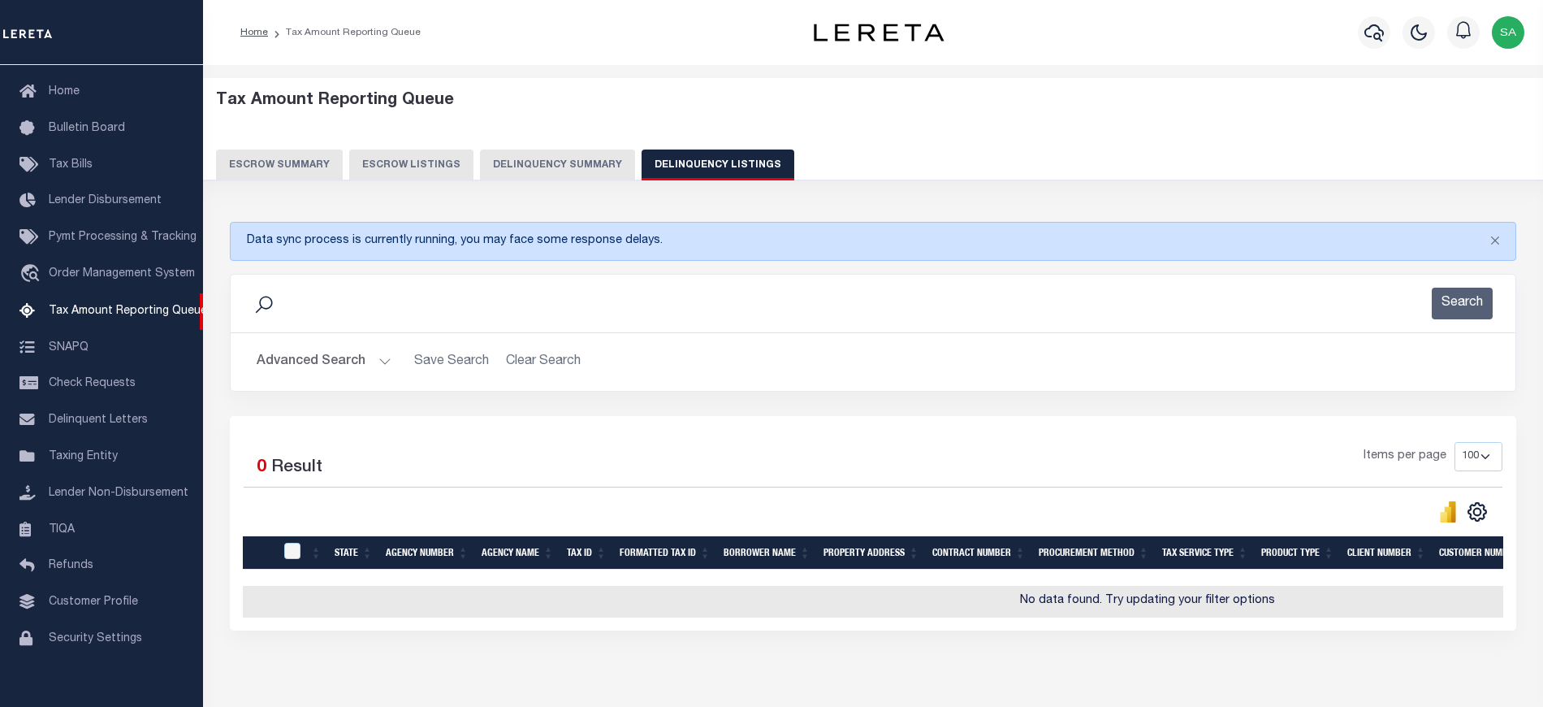
click at [343, 358] on button "Advanced Search" at bounding box center [324, 362] width 135 height 32
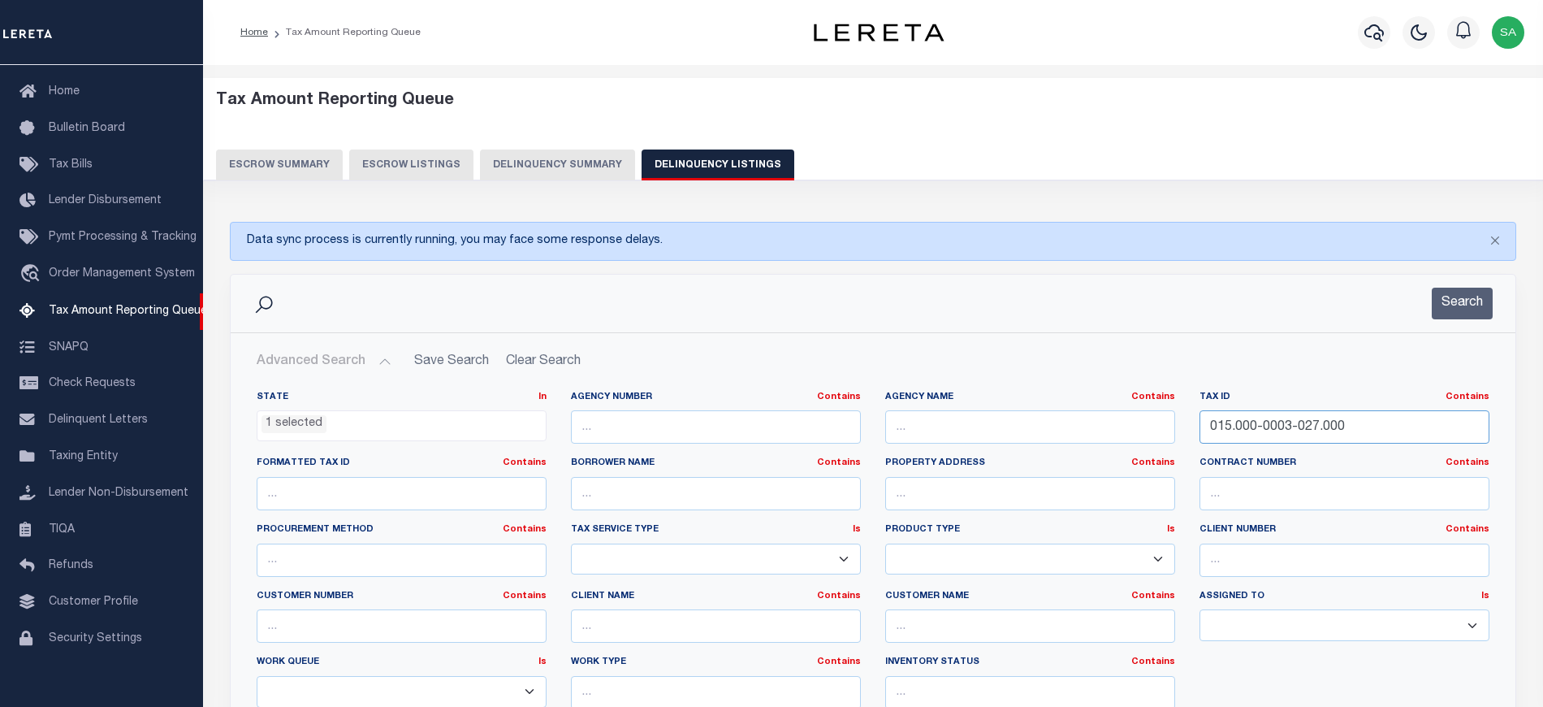
drag, startPoint x: 1387, startPoint y: 426, endPoint x: 1116, endPoint y: 424, distance: 271.3
click at [1022, 430] on div "State In In AK AL AR AZ CA CO CT DC DE FL GA GU HI IA ID IL IN KS KY LA MA MD M…" at bounding box center [872, 556] width 1257 height 331
paste input "48.255..00001"
type input "048.255..00001"
click at [1447, 310] on button "Search" at bounding box center [1462, 304] width 61 height 32
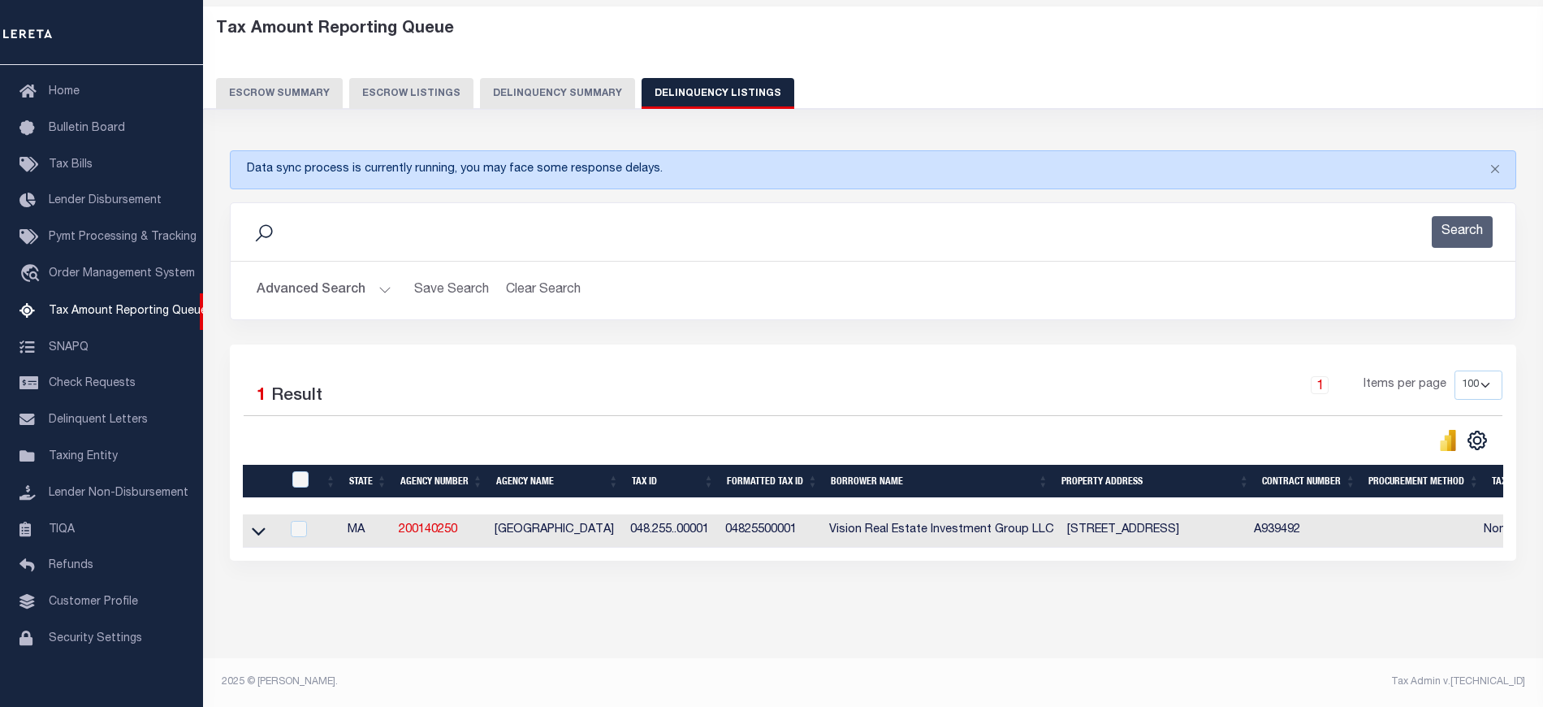
scroll to position [86, 0]
click at [262, 527] on icon at bounding box center [259, 531] width 14 height 8
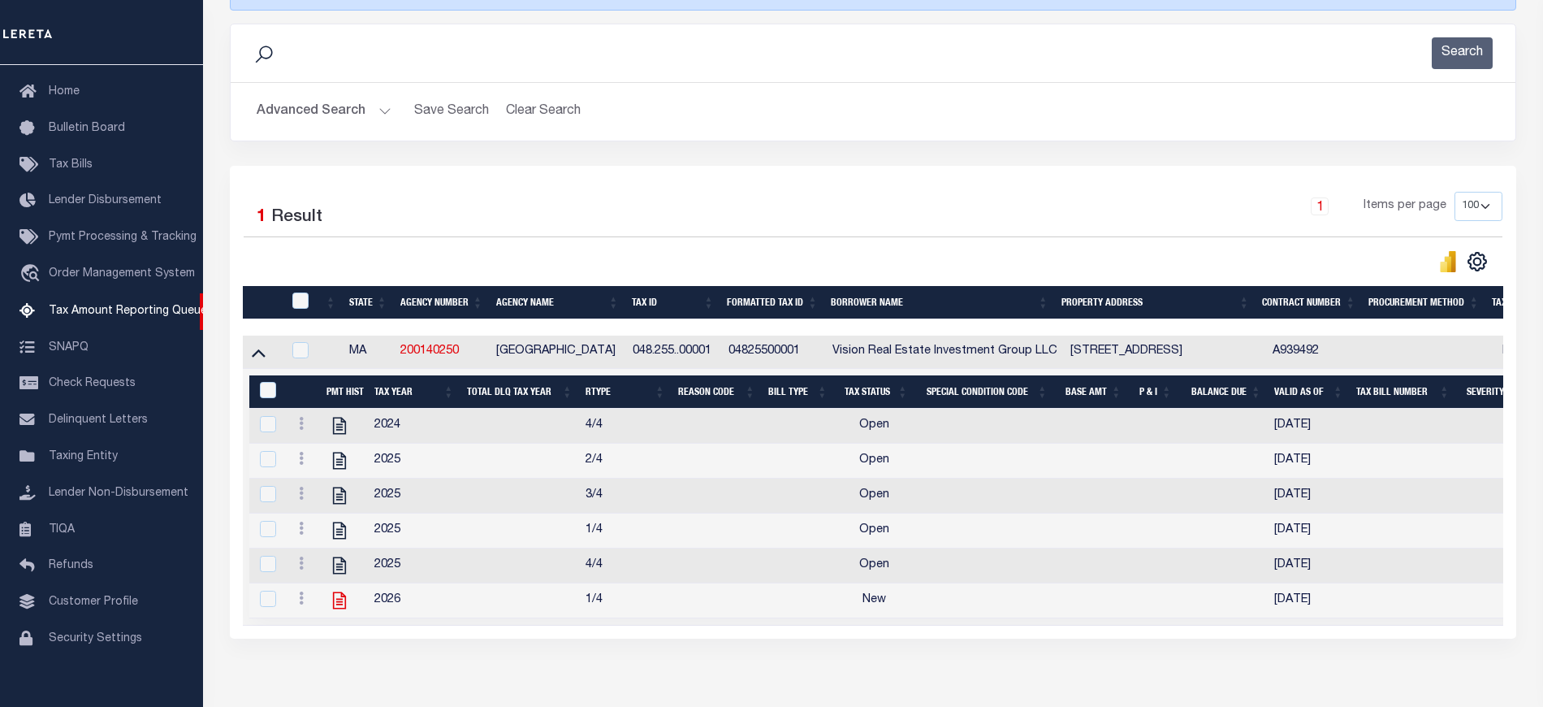
scroll to position [303, 0]
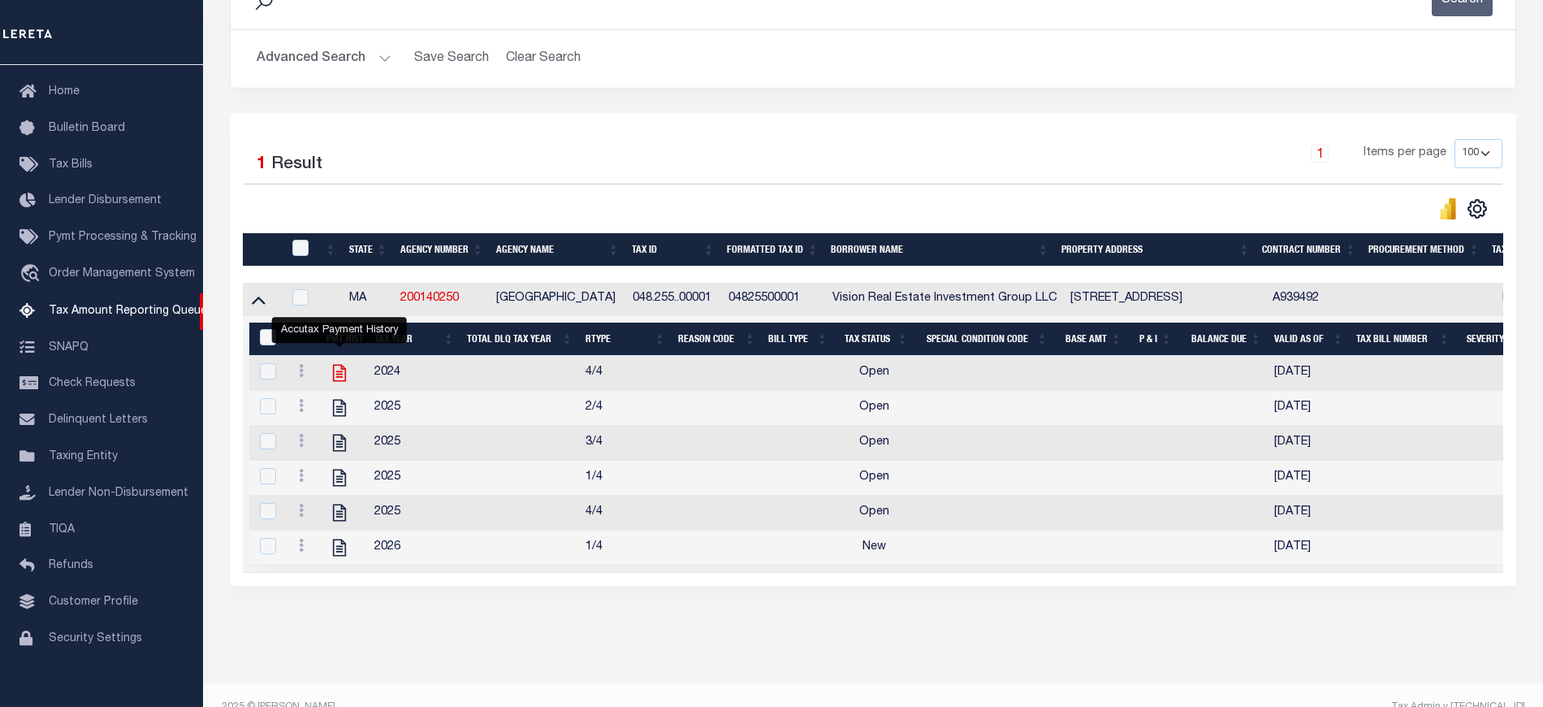
click at [343, 383] on icon "" at bounding box center [339, 372] width 21 height 21
checkbox input "true"
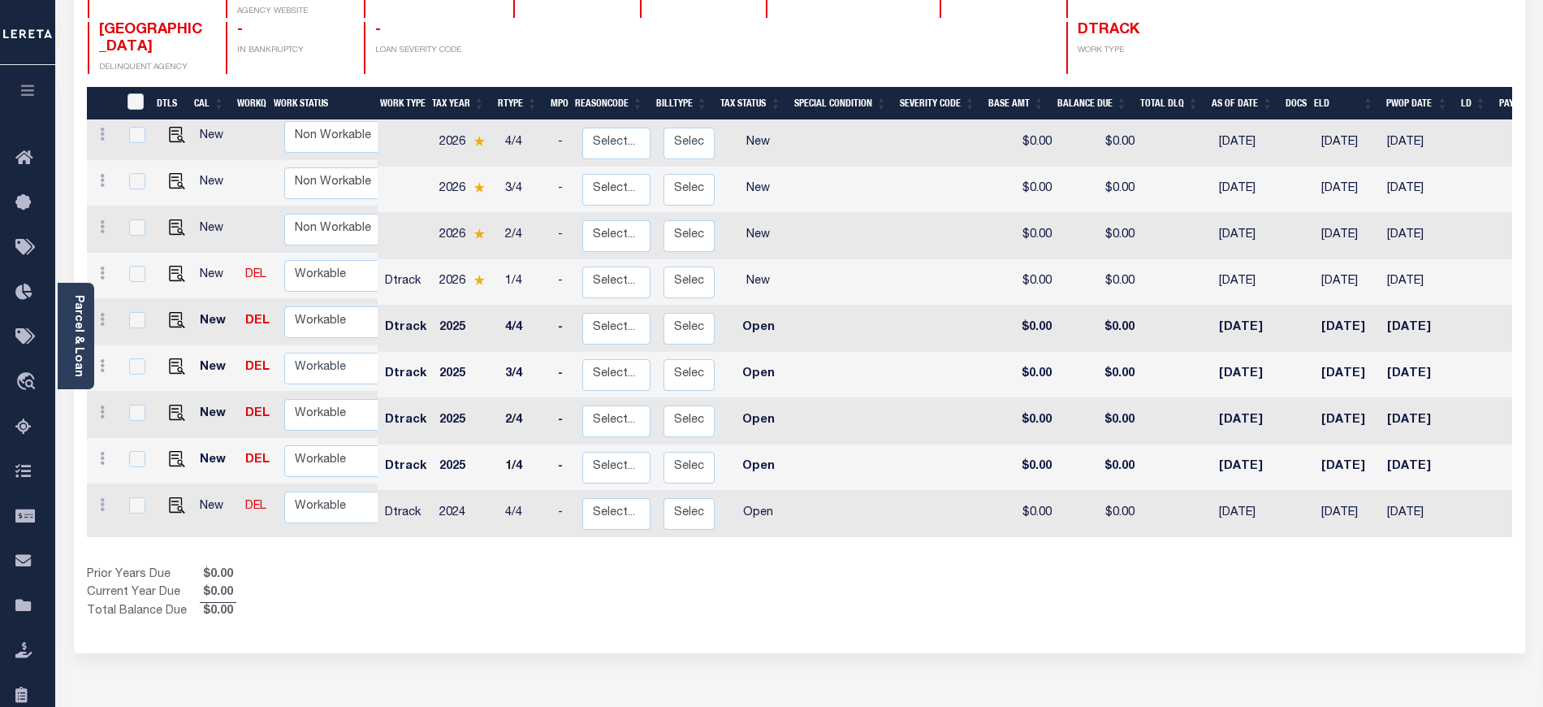
scroll to position [300, 0]
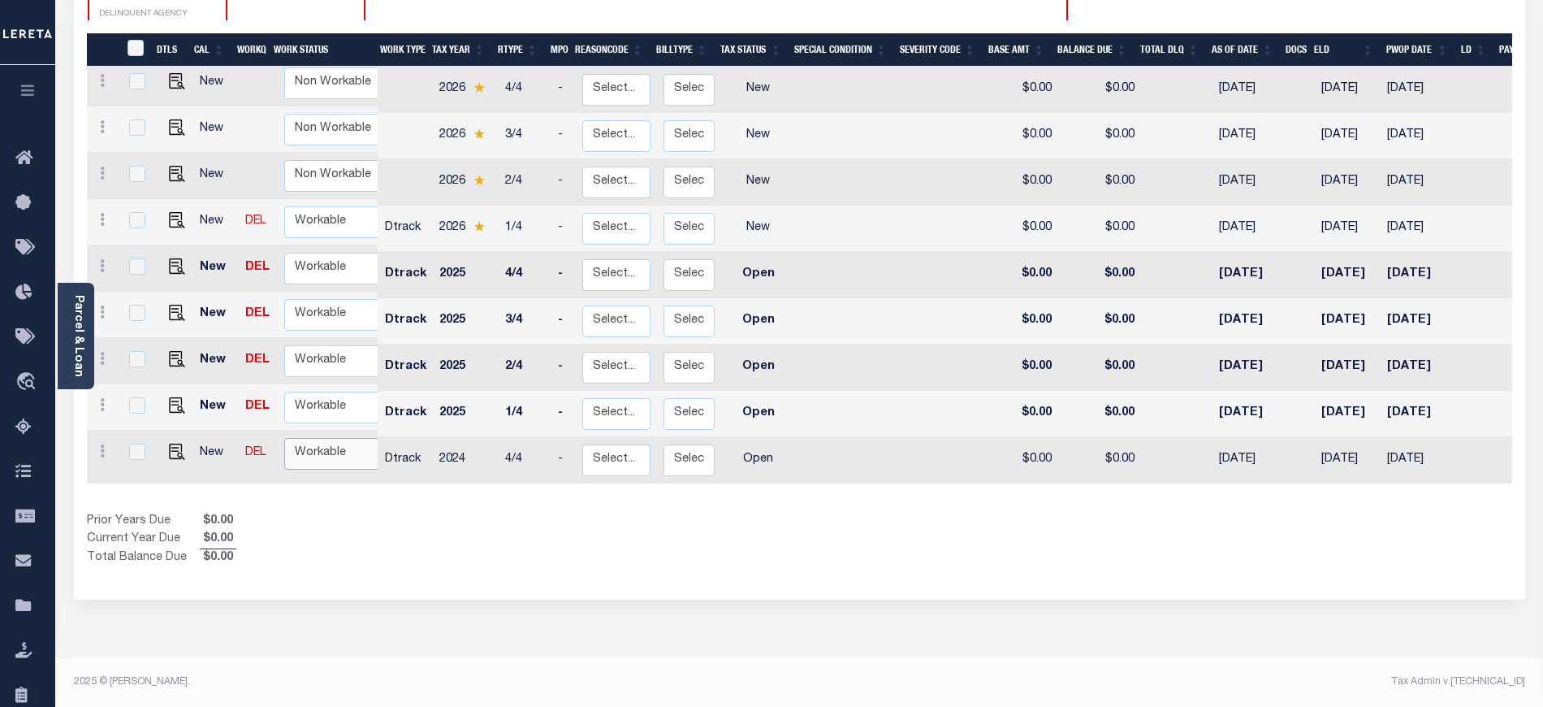
click at [339, 438] on select "Non Workable Workable" at bounding box center [332, 454] width 97 height 32
checkbox input "true"
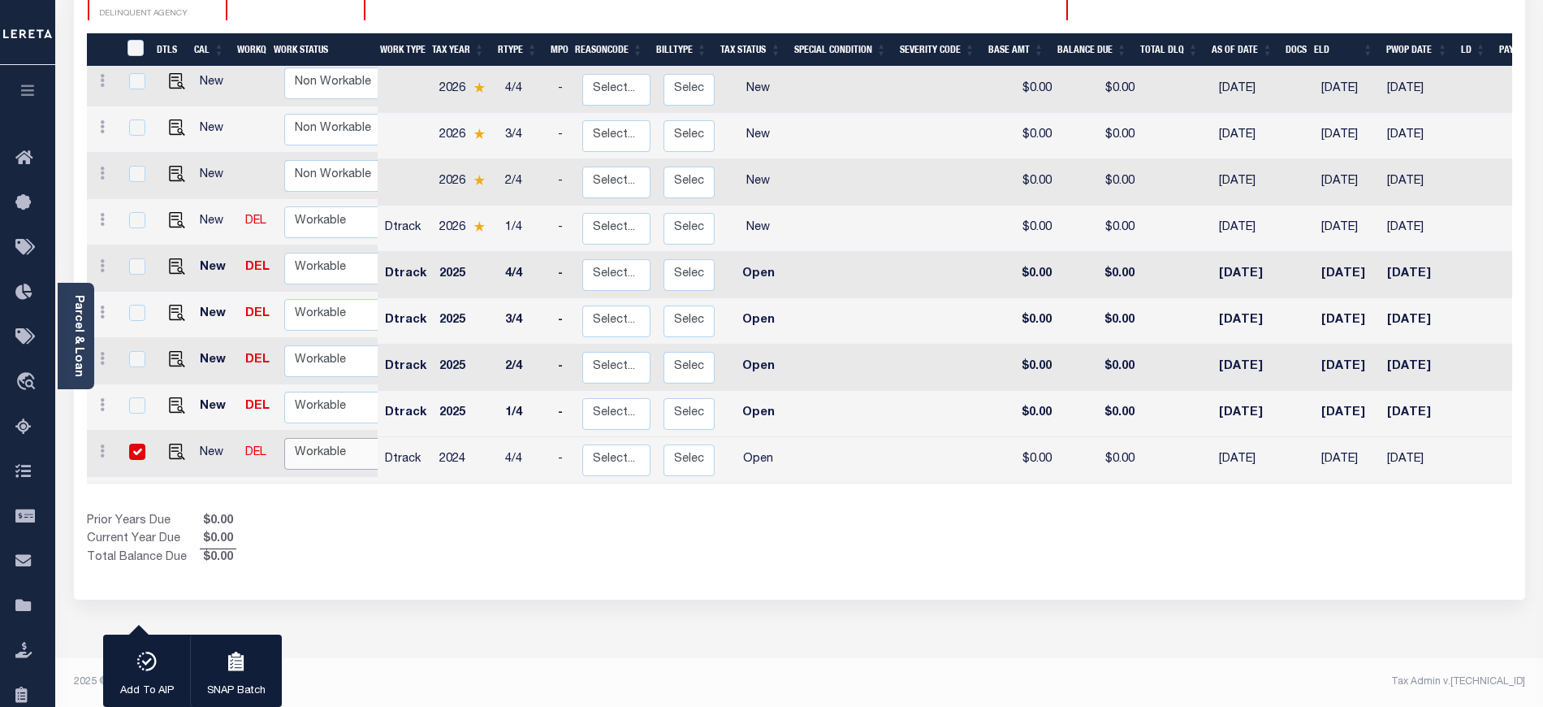
select select "true"
click at [284, 438] on select "Non Workable Workable" at bounding box center [332, 454] width 97 height 32
checkbox input "false"
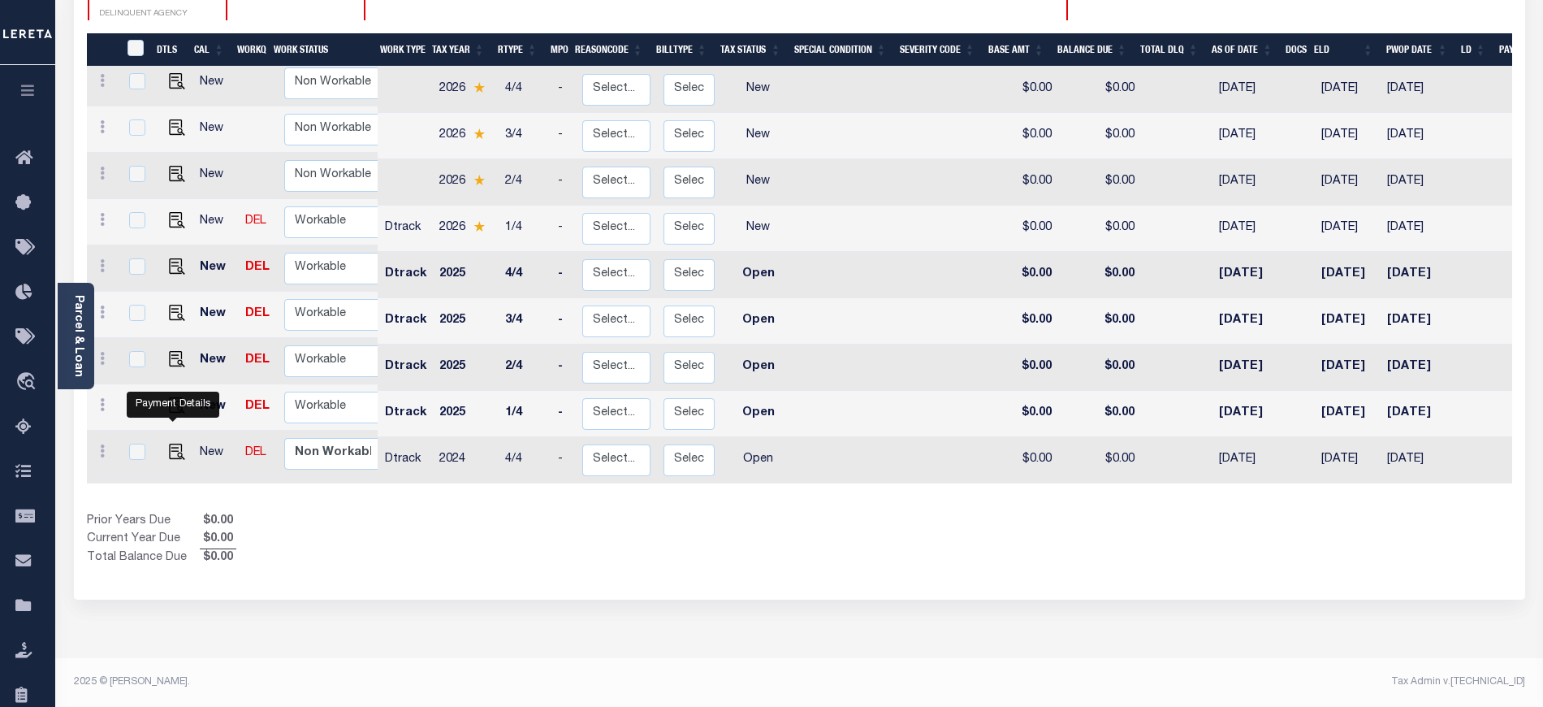
drag, startPoint x: 176, startPoint y: 427, endPoint x: 170, endPoint y: 420, distance: 9.8
click at [176, 443] on img "" at bounding box center [177, 451] width 16 height 16
checkbox input "true"
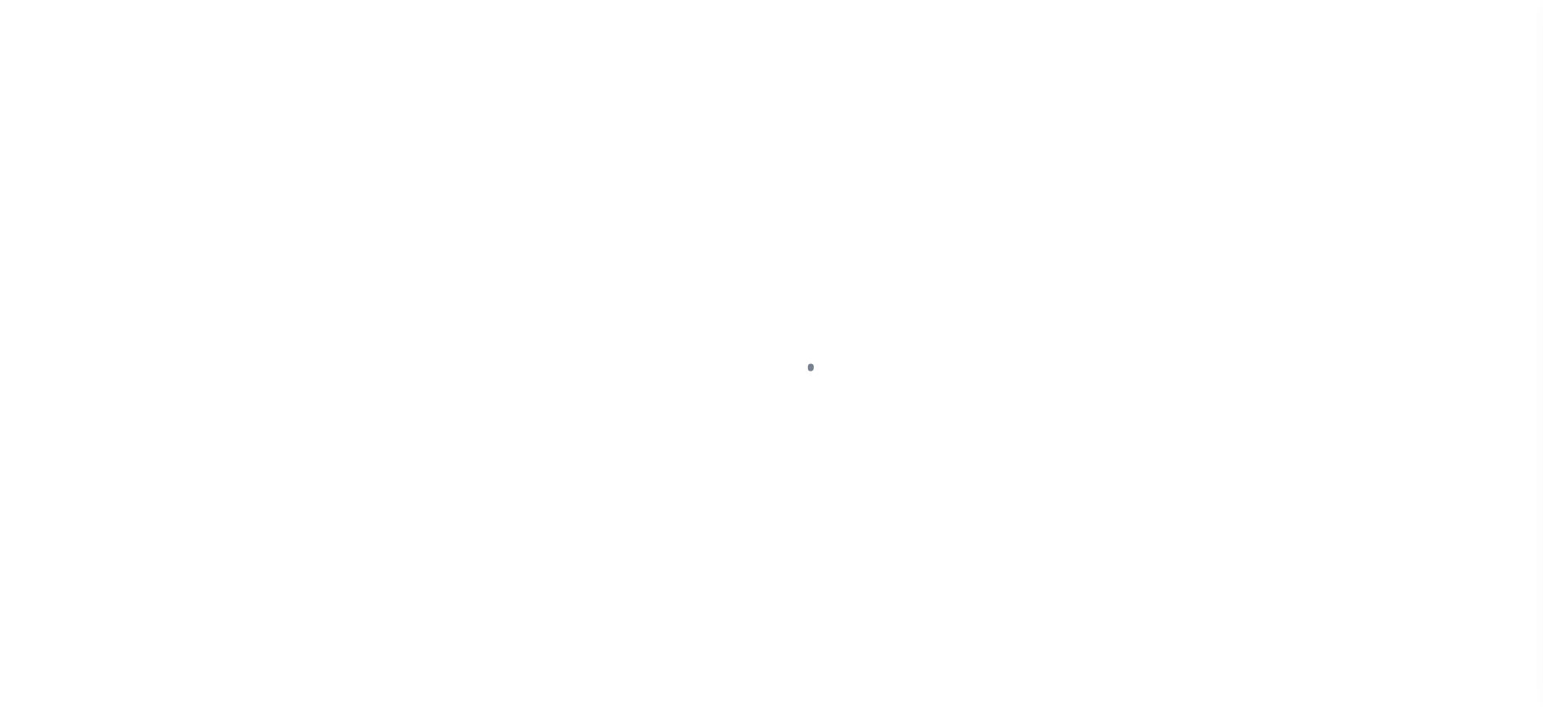
select select "OP2"
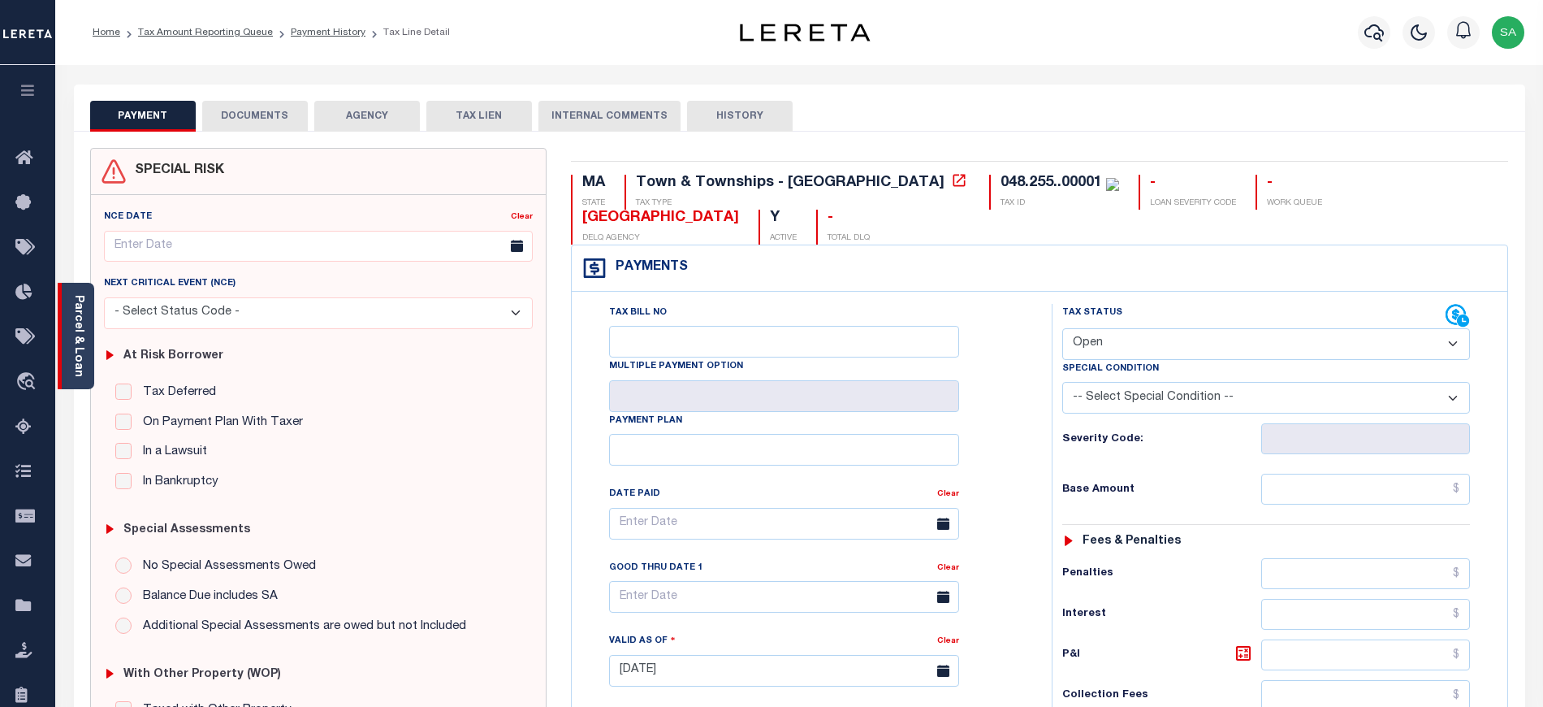
click at [80, 326] on link "Parcel & Loan" at bounding box center [77, 336] width 11 height 82
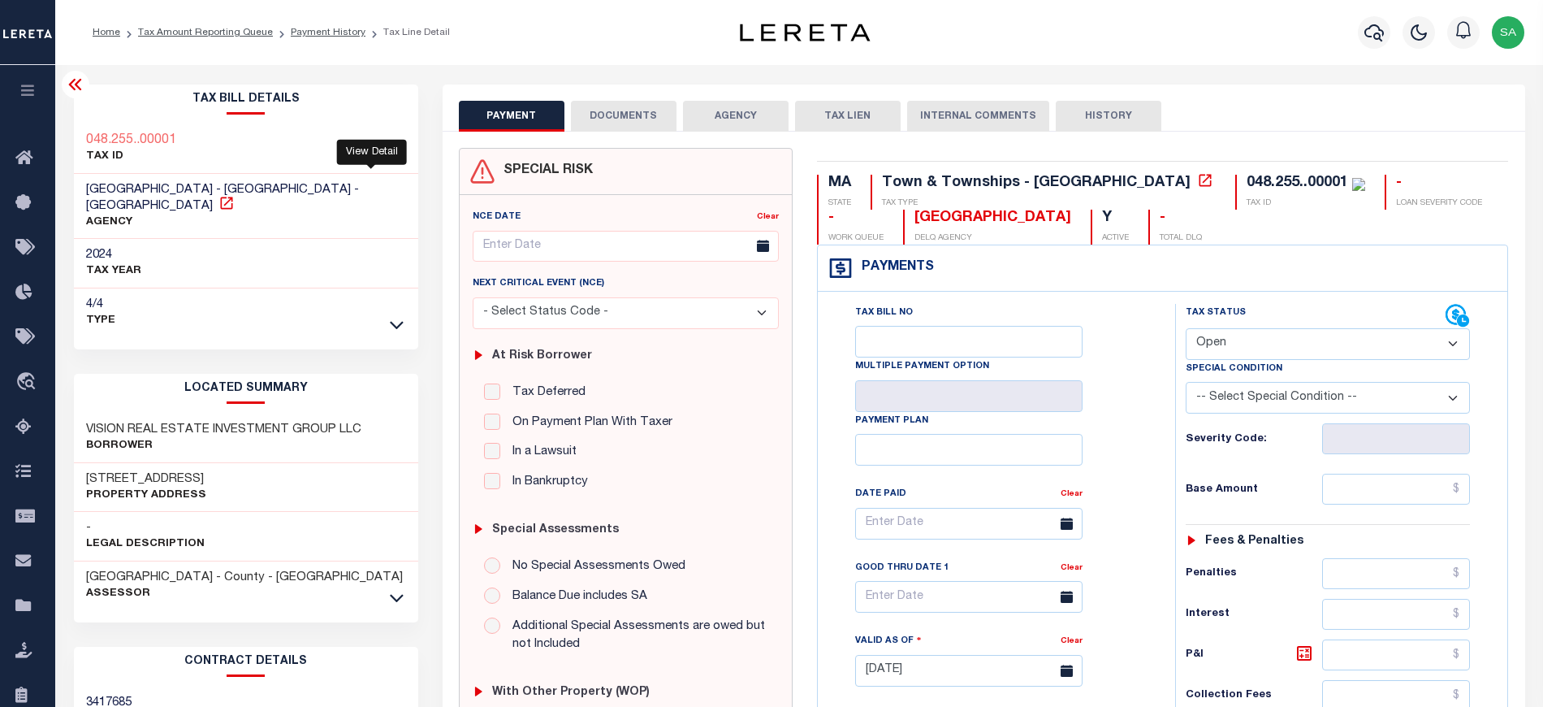
click at [235, 195] on icon at bounding box center [226, 203] width 16 height 16
click at [84, 413] on div "VISION REAL ESTATE INVESTMENT GROUP LLC Borrower" at bounding box center [246, 438] width 344 height 50
drag, startPoint x: 85, startPoint y: 461, endPoint x: 144, endPoint y: 462, distance: 58.5
click at [144, 471] on h3 "[STREET_ADDRESS]" at bounding box center [146, 479] width 120 height 16
copy h3 "14 SOUTH"
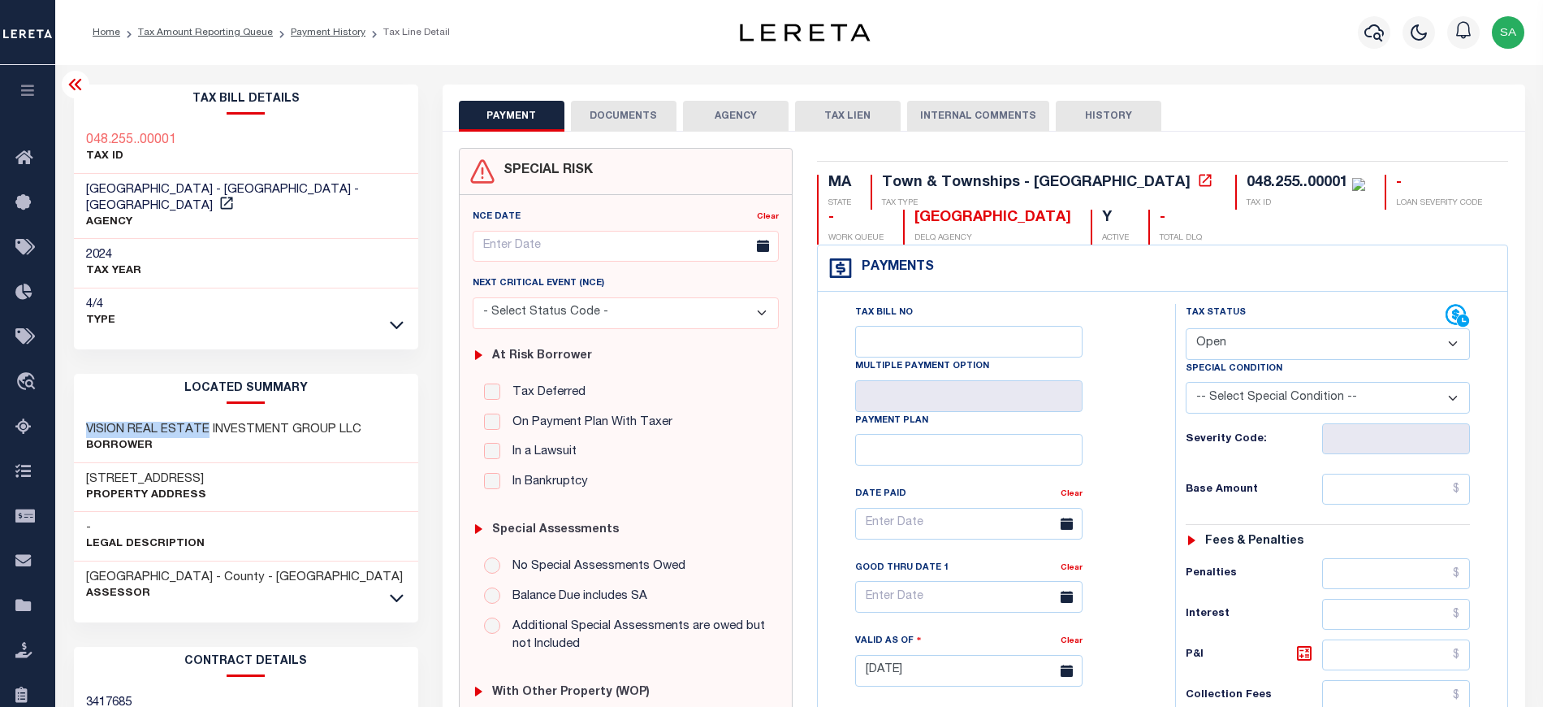
drag, startPoint x: 84, startPoint y: 414, endPoint x: 205, endPoint y: 417, distance: 121.0
click at [205, 417] on div "VISION REAL ESTATE INVESTMENT GROUP LLC Borrower" at bounding box center [246, 438] width 344 height 50
copy h3 "VISION REAL ESTATE"
click at [124, 487] on p "Property Address" at bounding box center [146, 495] width 120 height 16
drag, startPoint x: 102, startPoint y: 465, endPoint x: 208, endPoint y: 462, distance: 105.6
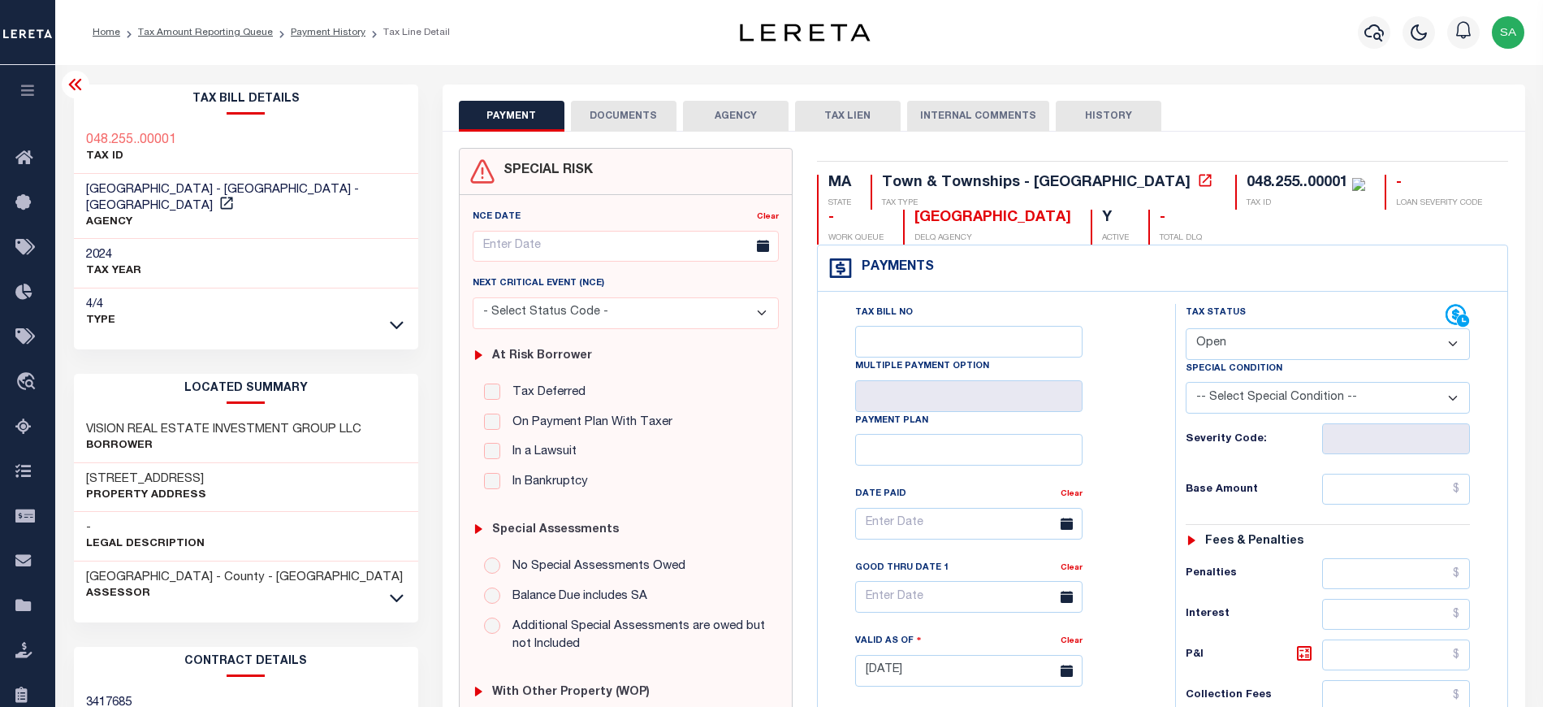
click at [208, 463] on div "[STREET_ADDRESS] Property Address" at bounding box center [246, 488] width 344 height 50
copy h3 "[GEOGRAPHIC_DATA]"
click at [186, 31] on link "Tax Amount Reporting Queue" at bounding box center [205, 33] width 135 height 10
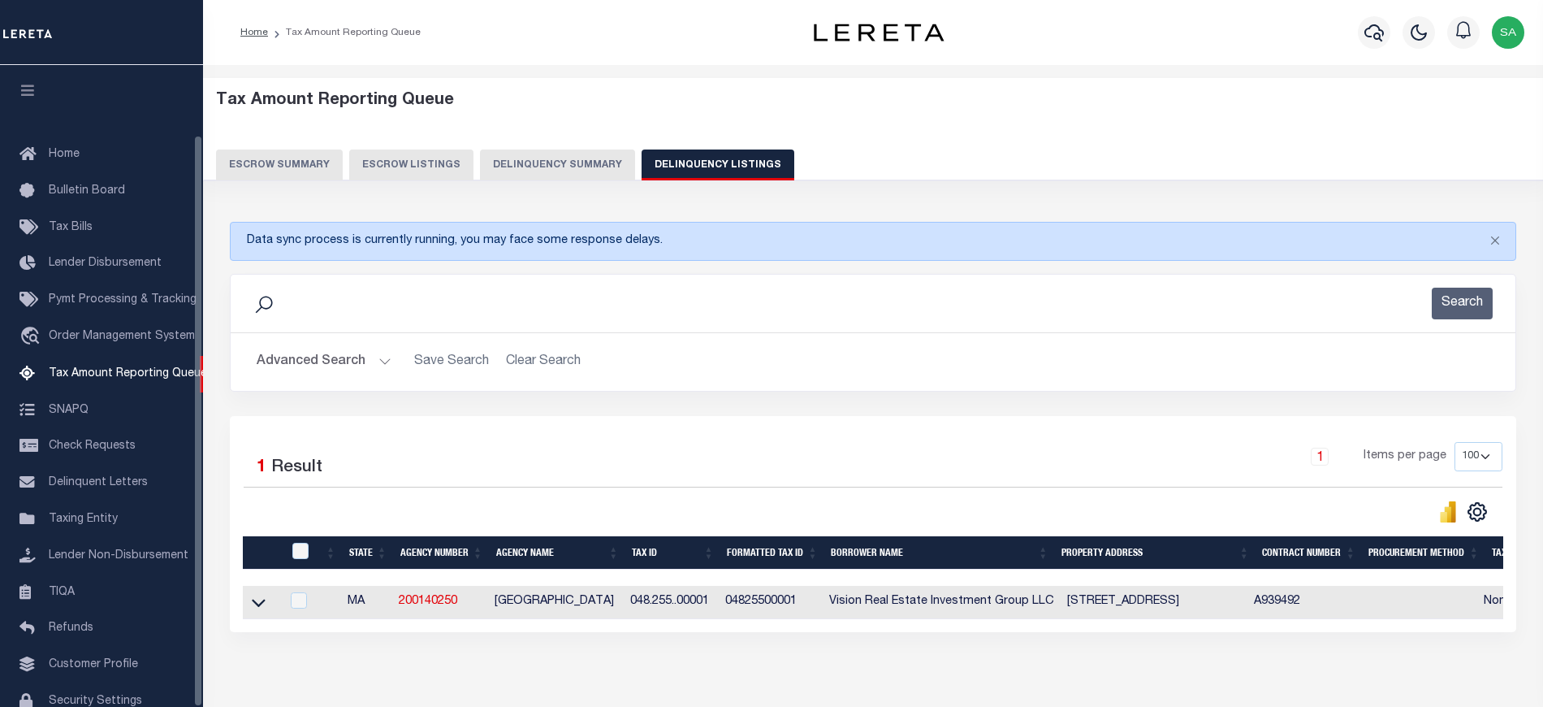
select select "100"
click at [329, 313] on div "Search" at bounding box center [873, 304] width 1259 height 32
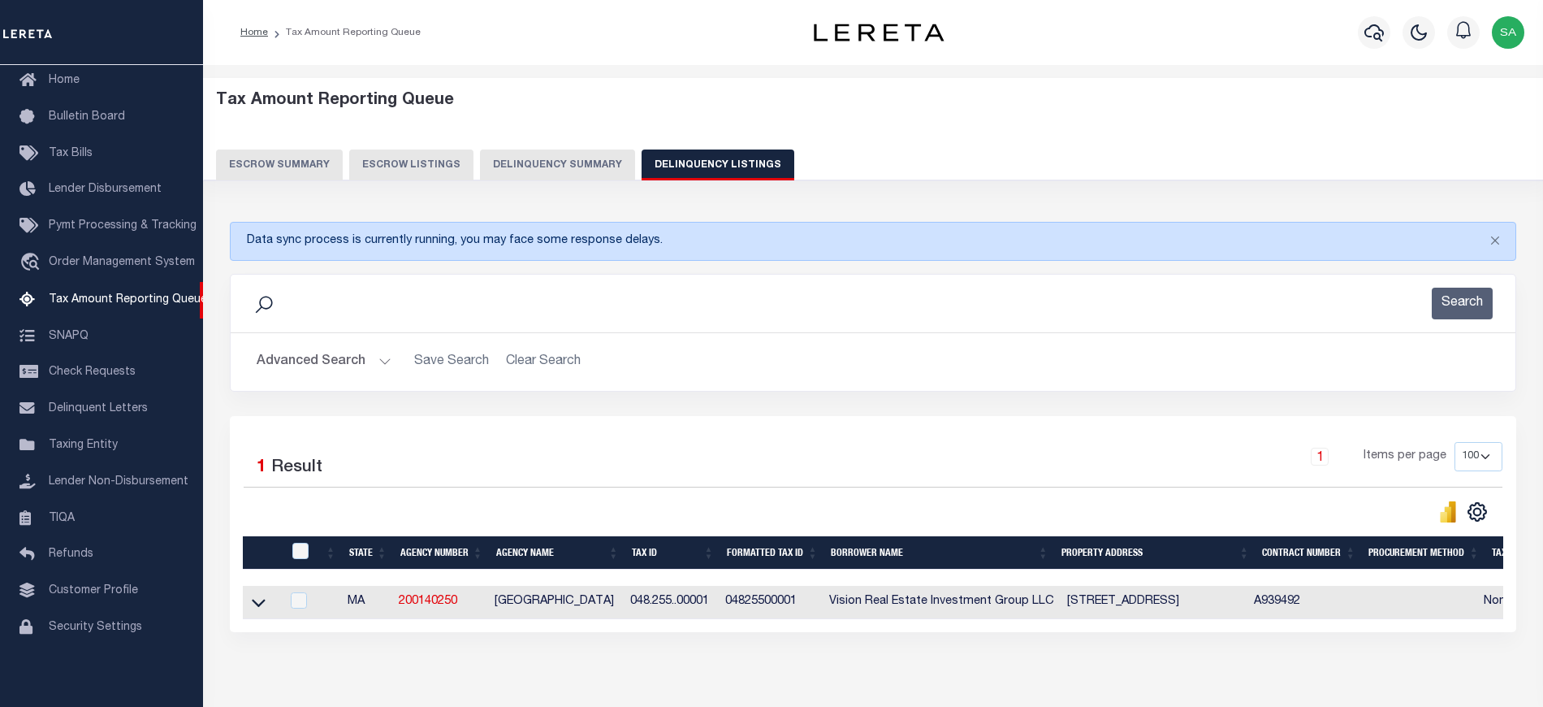
click at [329, 368] on button "Advanced Search" at bounding box center [324, 362] width 135 height 32
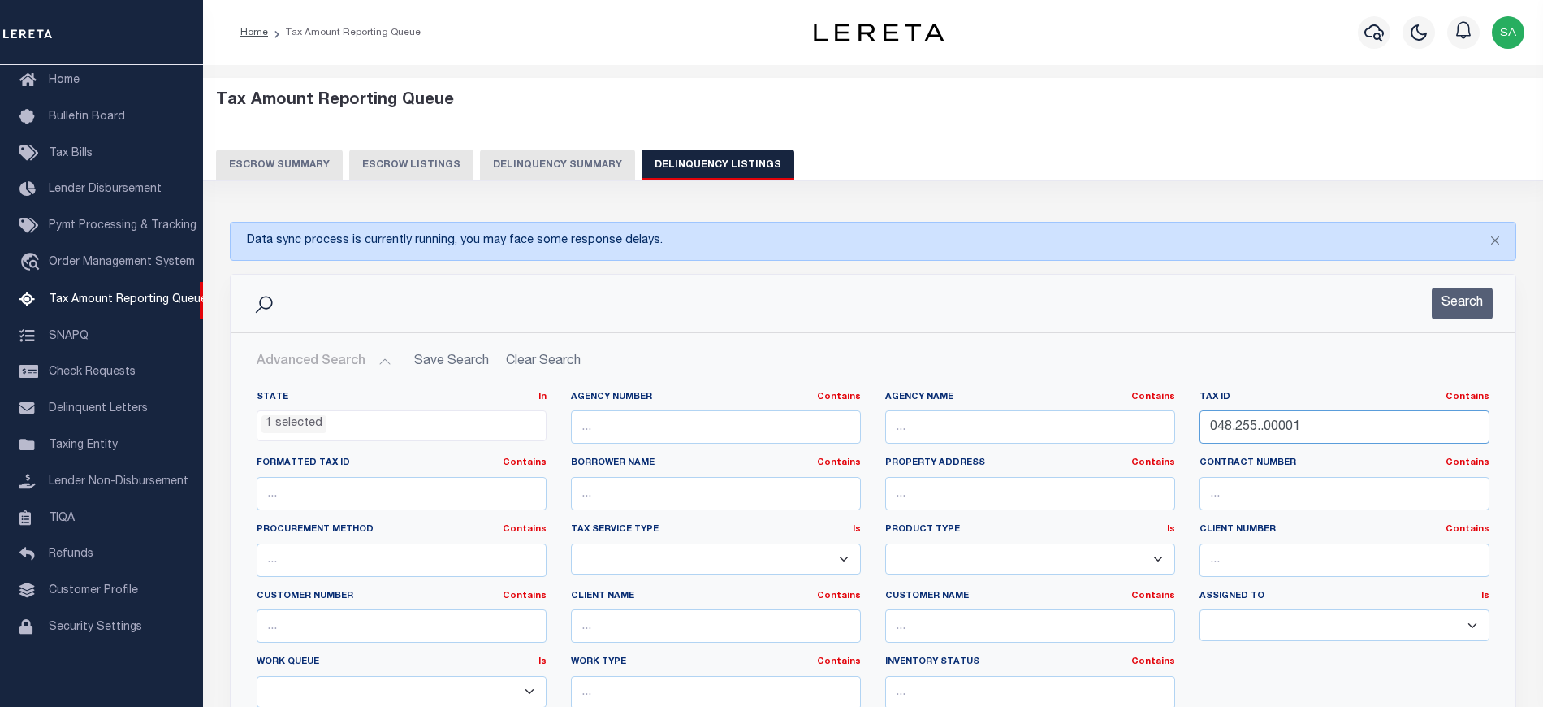
drag, startPoint x: 1304, startPoint y: 426, endPoint x: 1103, endPoint y: 413, distance: 201.8
click at [1103, 413] on div "State In In AK AL AR AZ CA CO CT DC DE FL GA GU HI IA ID IL IN KS KY LA MA MD M…" at bounding box center [872, 556] width 1257 height 331
paste input "U09-00006-0003"
type input "0U09-00006-0003"
click at [1447, 315] on button "Search" at bounding box center [1462, 304] width 61 height 32
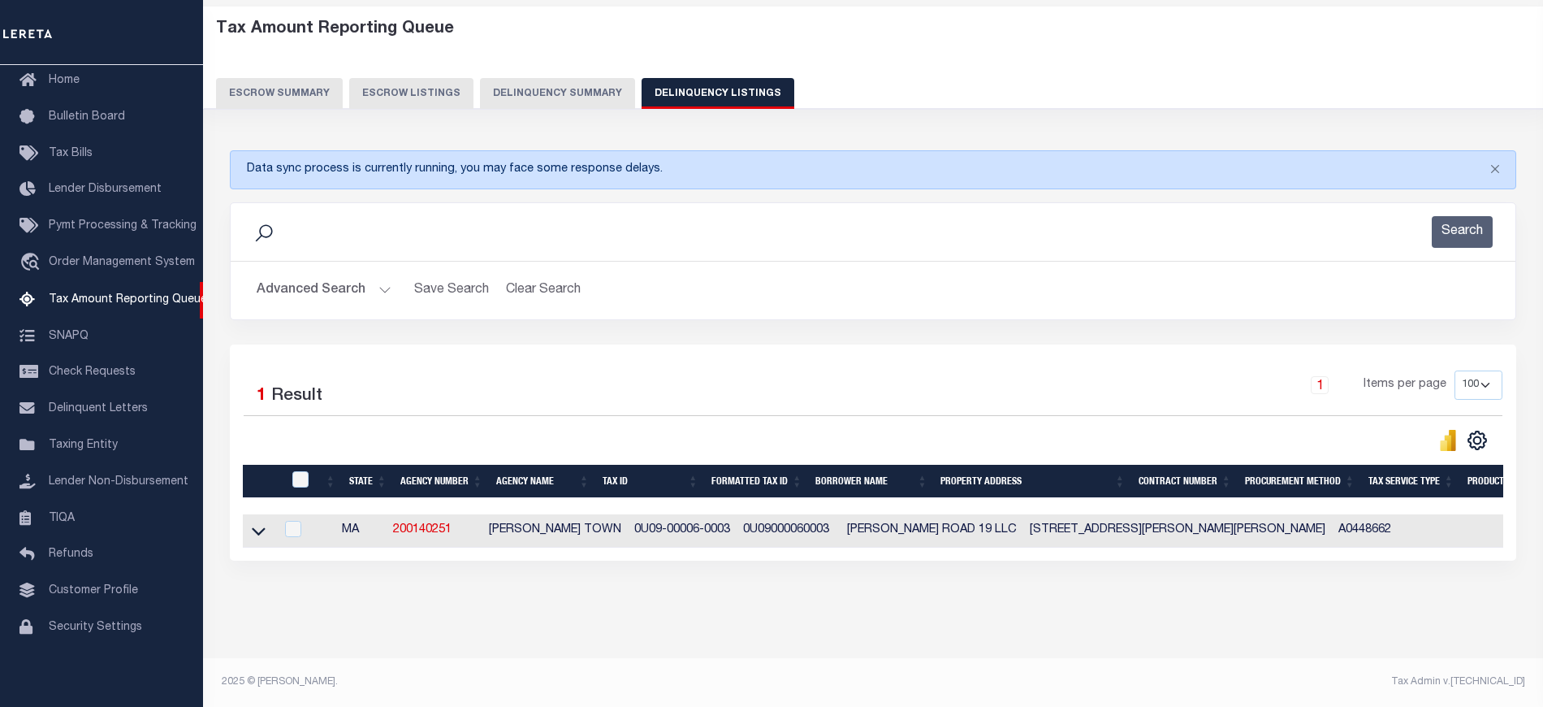
scroll to position [86, 0]
click at [262, 522] on icon at bounding box center [259, 530] width 14 height 17
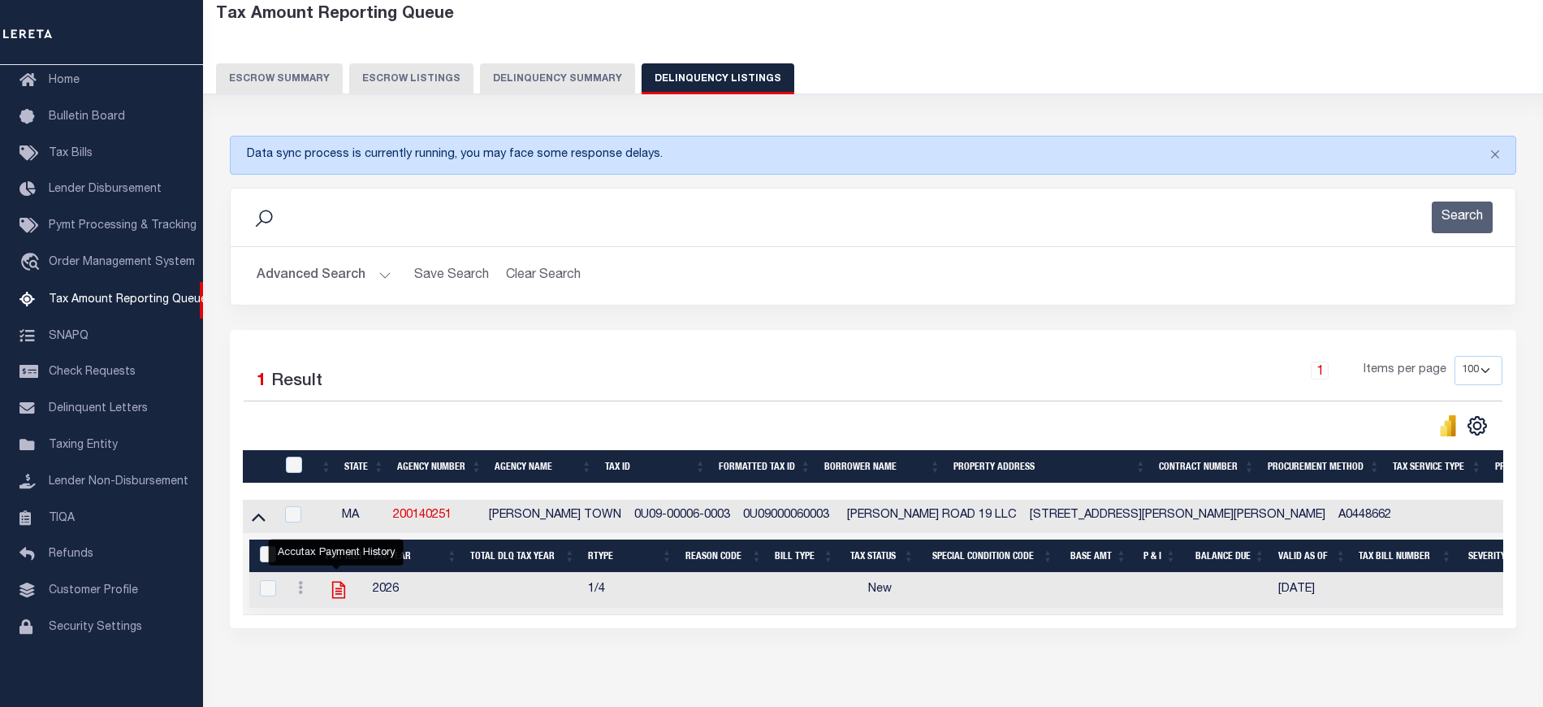
click at [328, 599] on icon "" at bounding box center [338, 589] width 21 height 21
checkbox input "true"
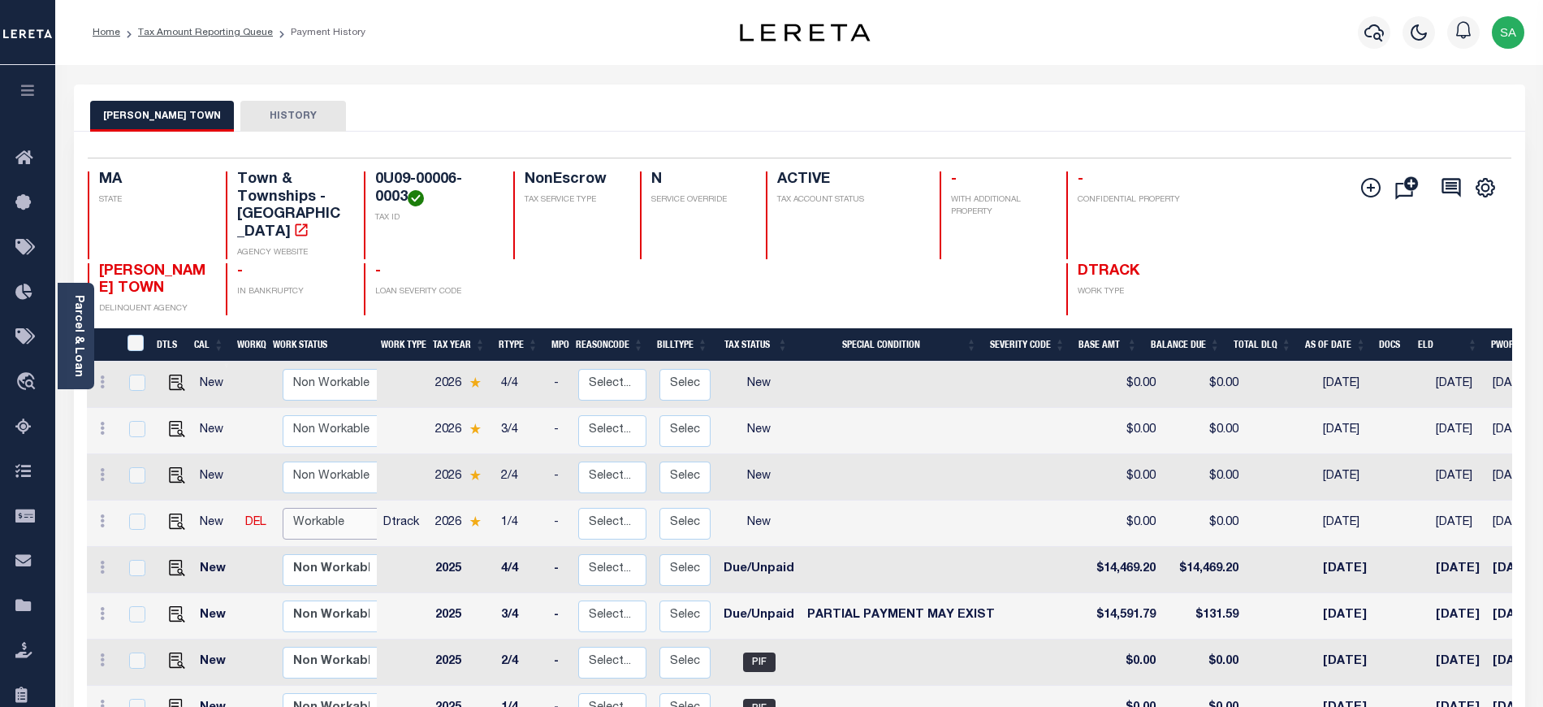
click at [328, 508] on select "Non Workable Workable" at bounding box center [331, 524] width 97 height 32
checkbox input "true"
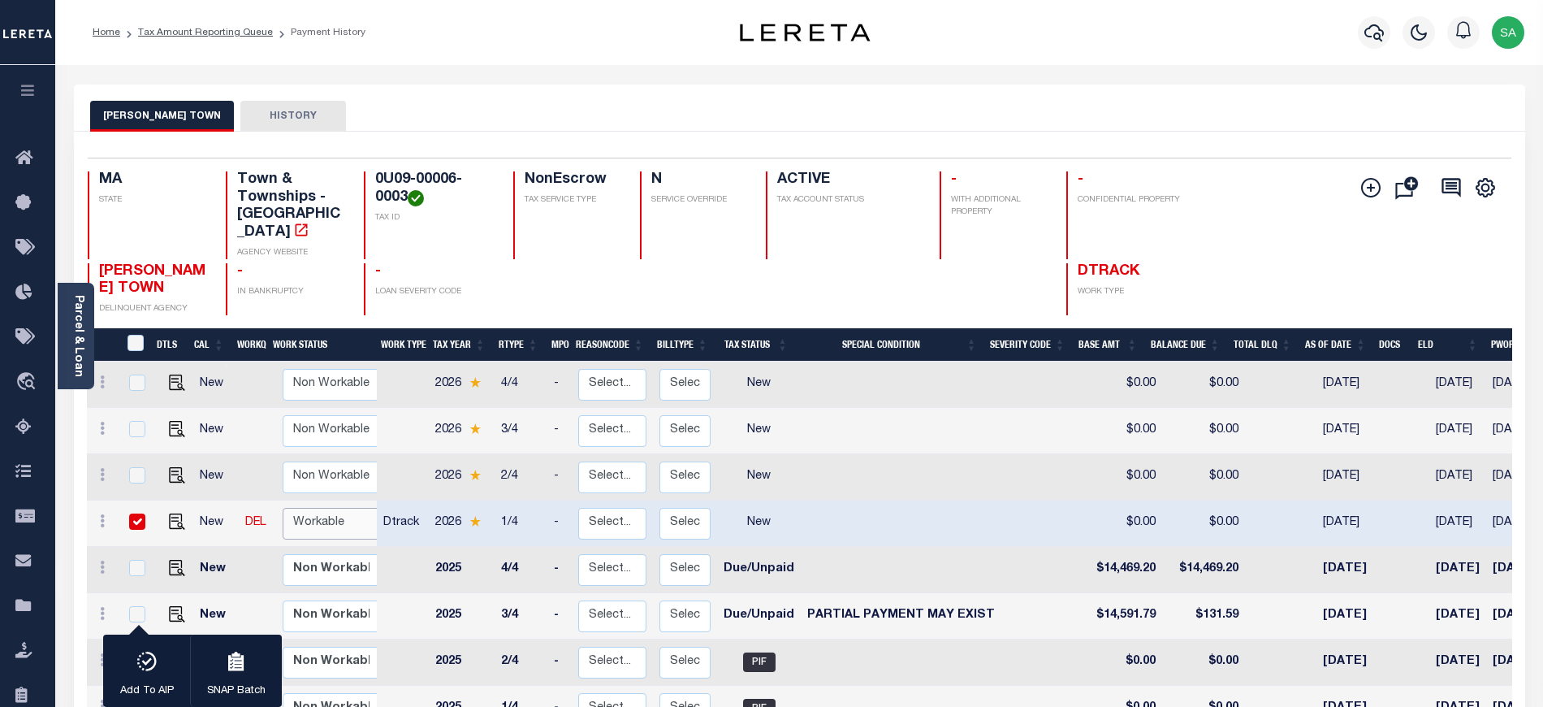
select select "true"
click at [283, 508] on select "Non Workable Workable" at bounding box center [331, 524] width 97 height 32
checkbox input "false"
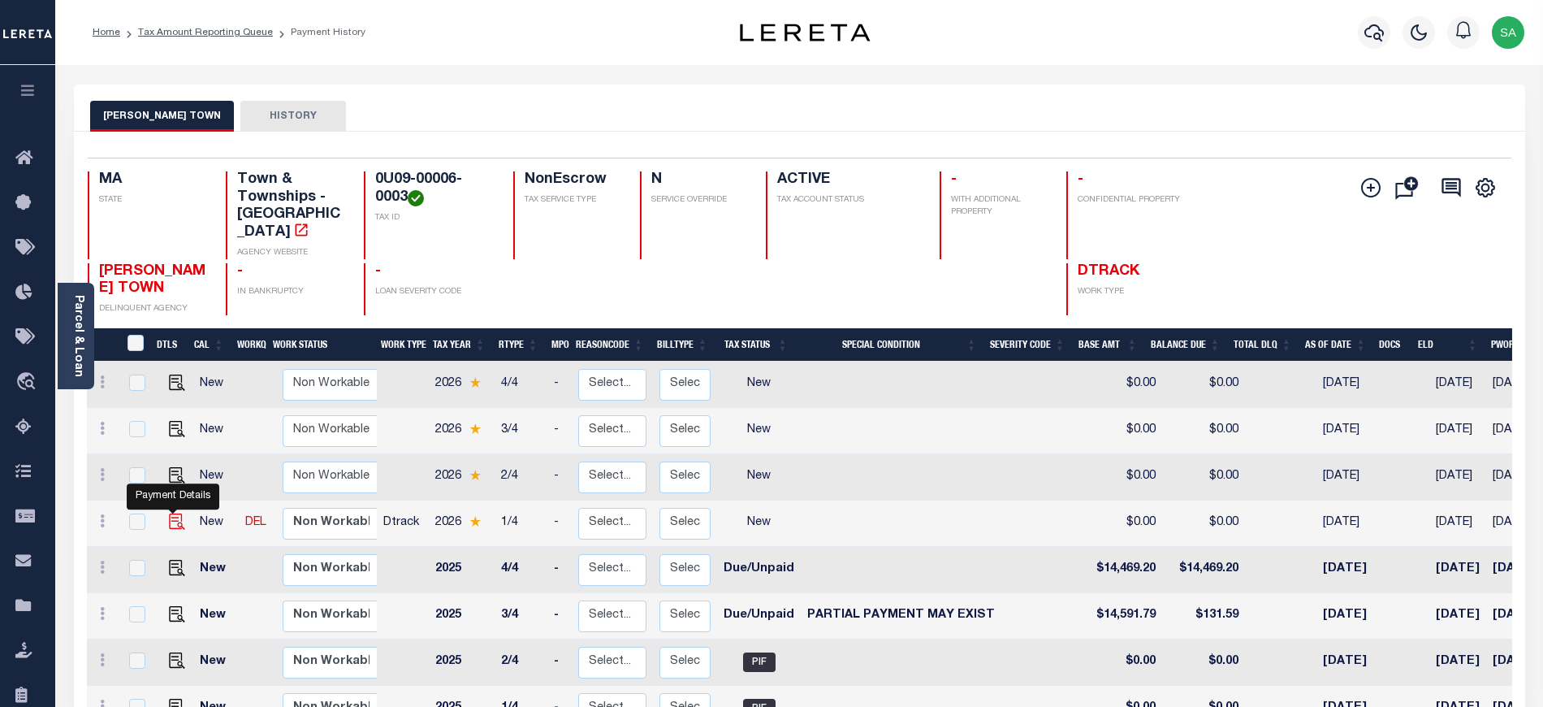
click at [171, 513] on img "" at bounding box center [177, 521] width 16 height 16
checkbox input "true"
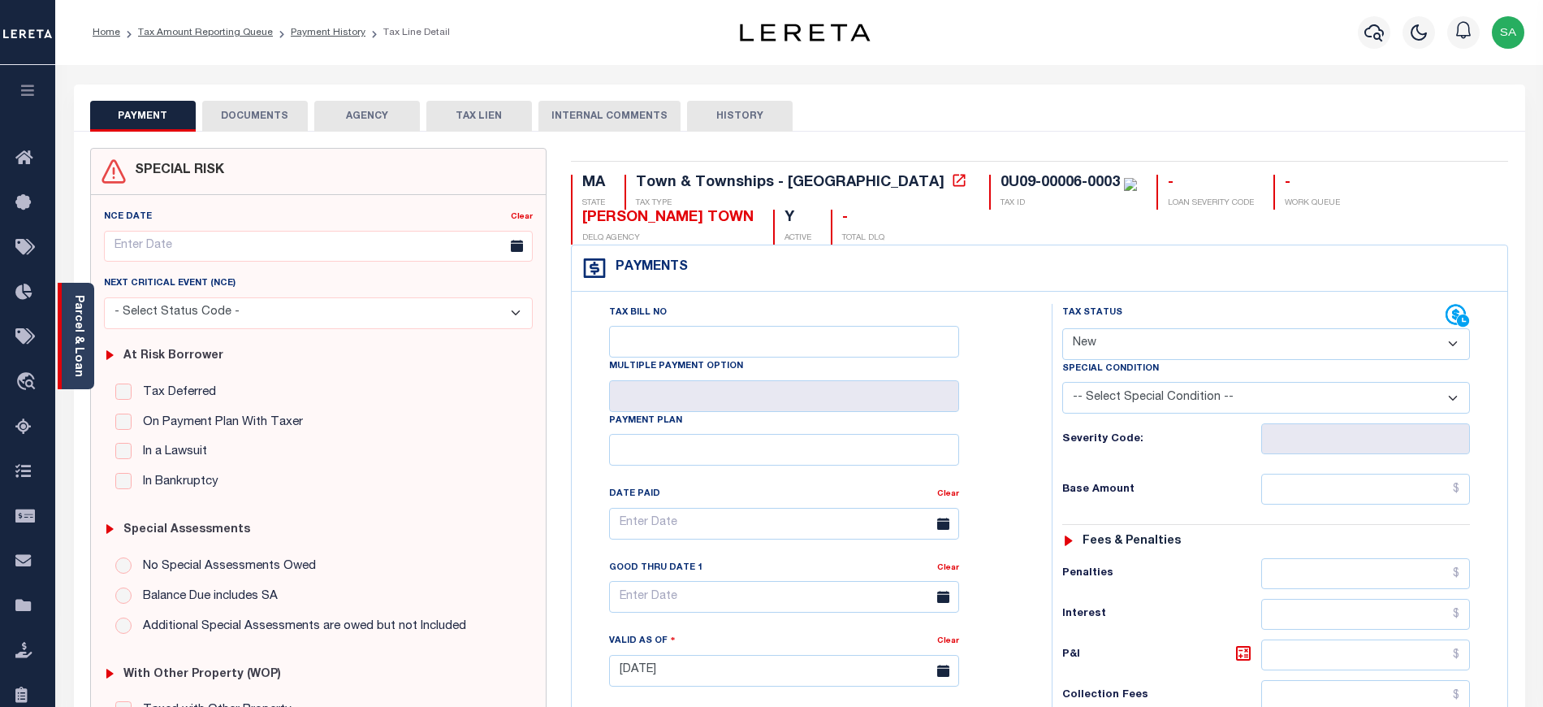
click at [72, 336] on link "Parcel & Loan" at bounding box center [77, 336] width 11 height 82
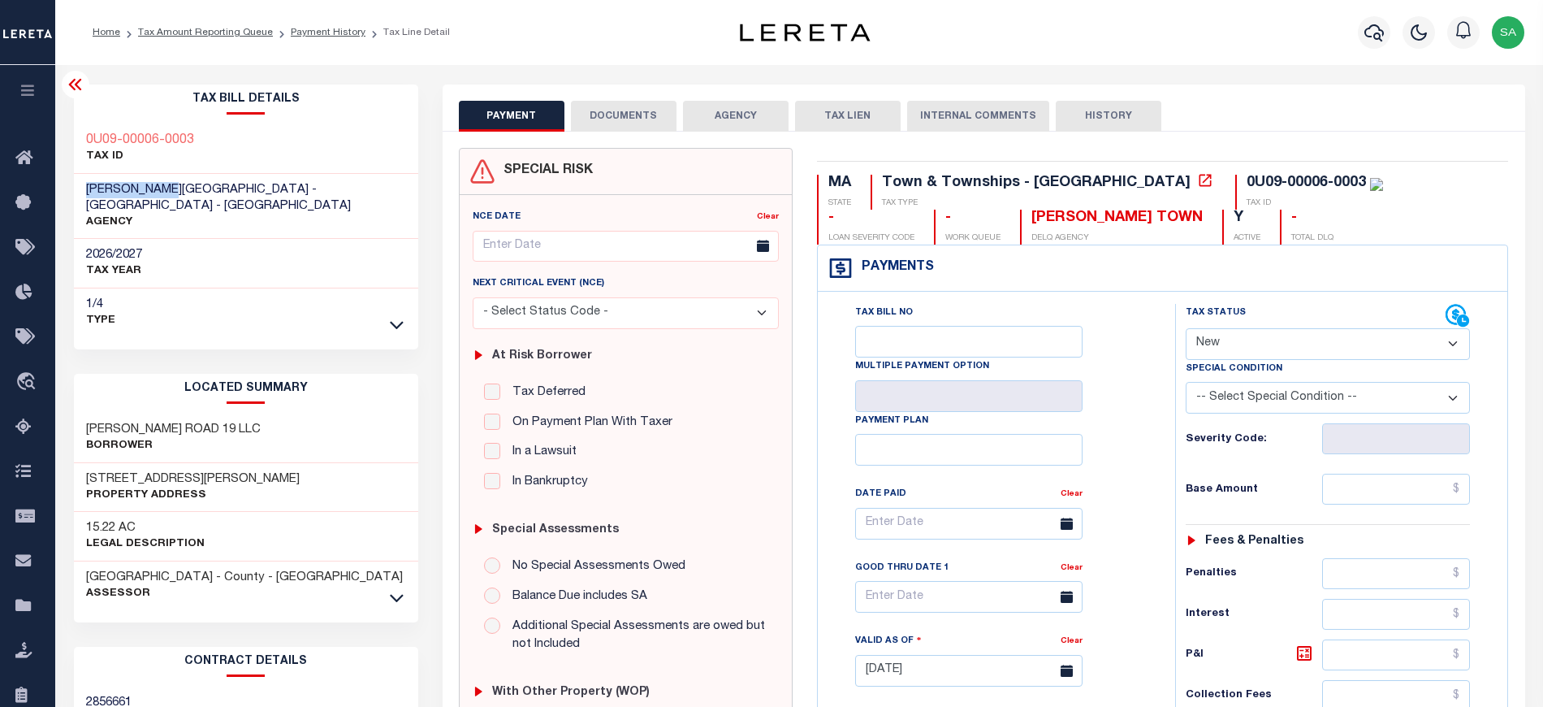
drag, startPoint x: 179, startPoint y: 189, endPoint x: 65, endPoint y: 189, distance: 113.7
click at [65, 189] on div "Tax Bill Details 0U09-00006-0003 TAX ID" at bounding box center [246, 661] width 369 height 1155
copy span "[PERSON_NAME] TOWN"
drag, startPoint x: 85, startPoint y: 461, endPoint x: 136, endPoint y: 466, distance: 51.4
click at [136, 466] on div "19 BIXBY RD Property Address" at bounding box center [246, 488] width 344 height 50
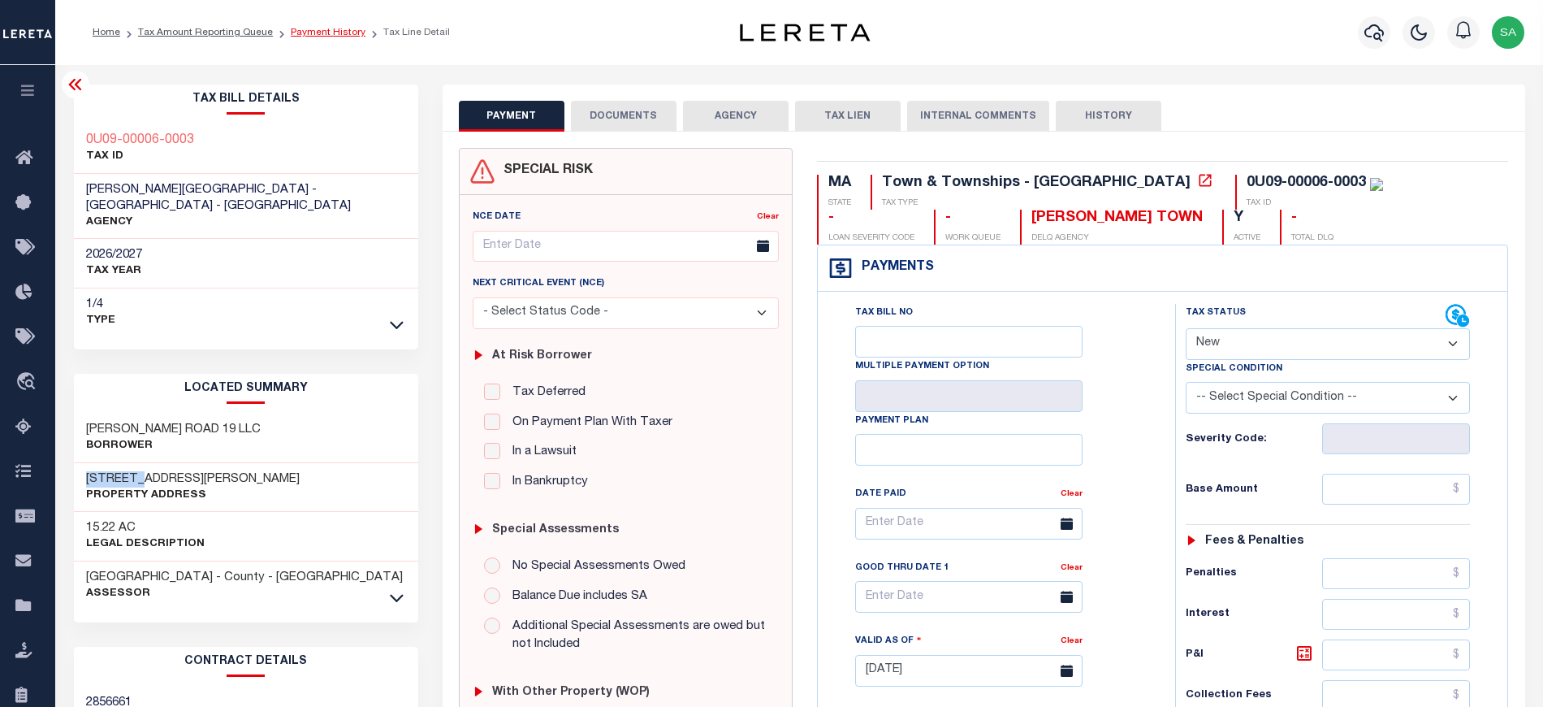
copy h3 "19 BIXBY"
click at [1212, 346] on select "- Select Status Code - Open Due/Unpaid Paid Incomplete No Tax Due Internal Refu…" at bounding box center [1328, 344] width 285 height 32
select select "PYD"
click at [1186, 330] on select "- Select Status Code - Open Due/Unpaid Paid Incomplete No Tax Due Internal Refu…" at bounding box center [1328, 344] width 285 height 32
type input "[DATE]"
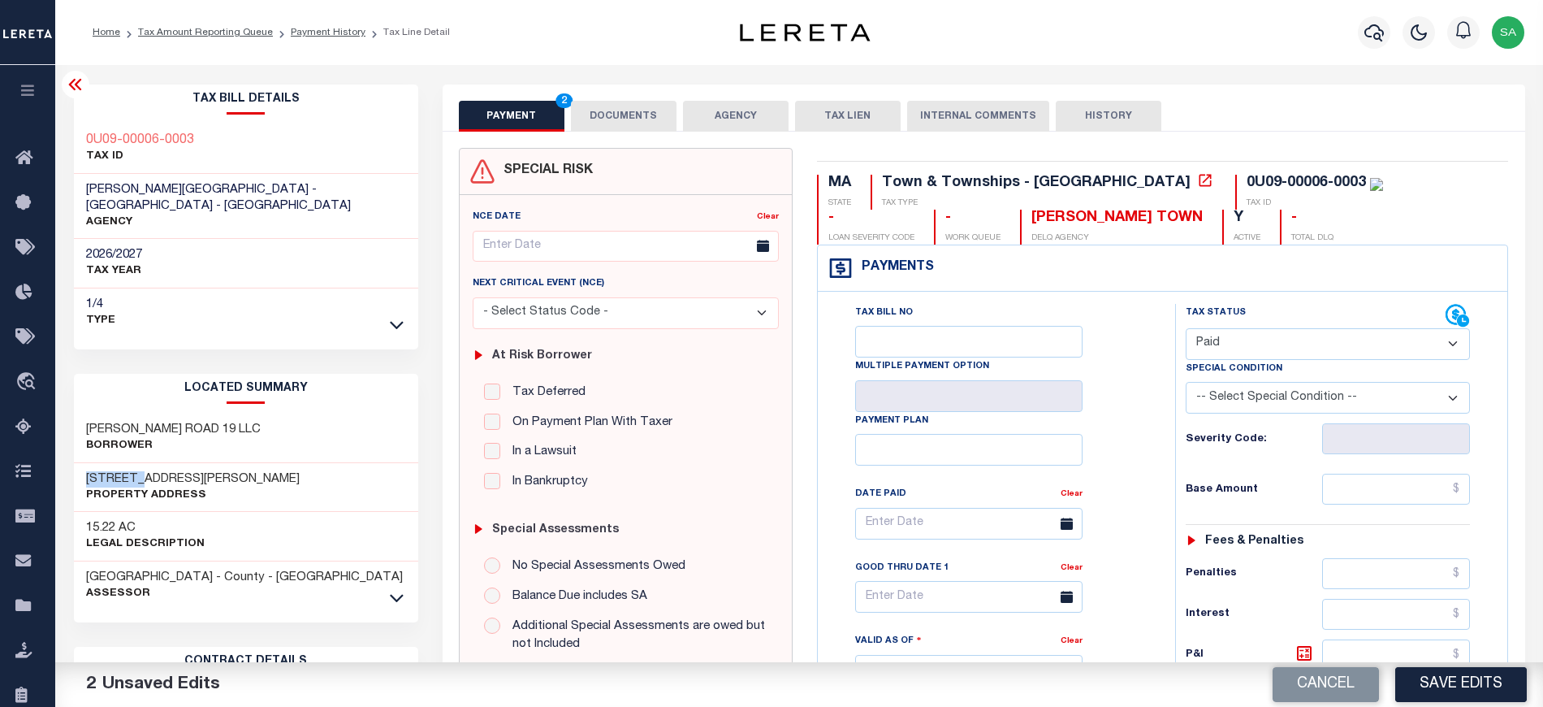
click at [1252, 335] on select "- Select Status Code - Open Due/Unpaid Paid Incomplete No Tax Due Internal Refu…" at bounding box center [1328, 344] width 285 height 32
select select "DUE"
click at [1186, 330] on select "- Select Status Code - Open Due/Unpaid Paid Incomplete No Tax Due Internal Refu…" at bounding box center [1328, 344] width 285 height 32
click at [1355, 482] on input "text" at bounding box center [1396, 488] width 148 height 31
paste input "13,838.83"
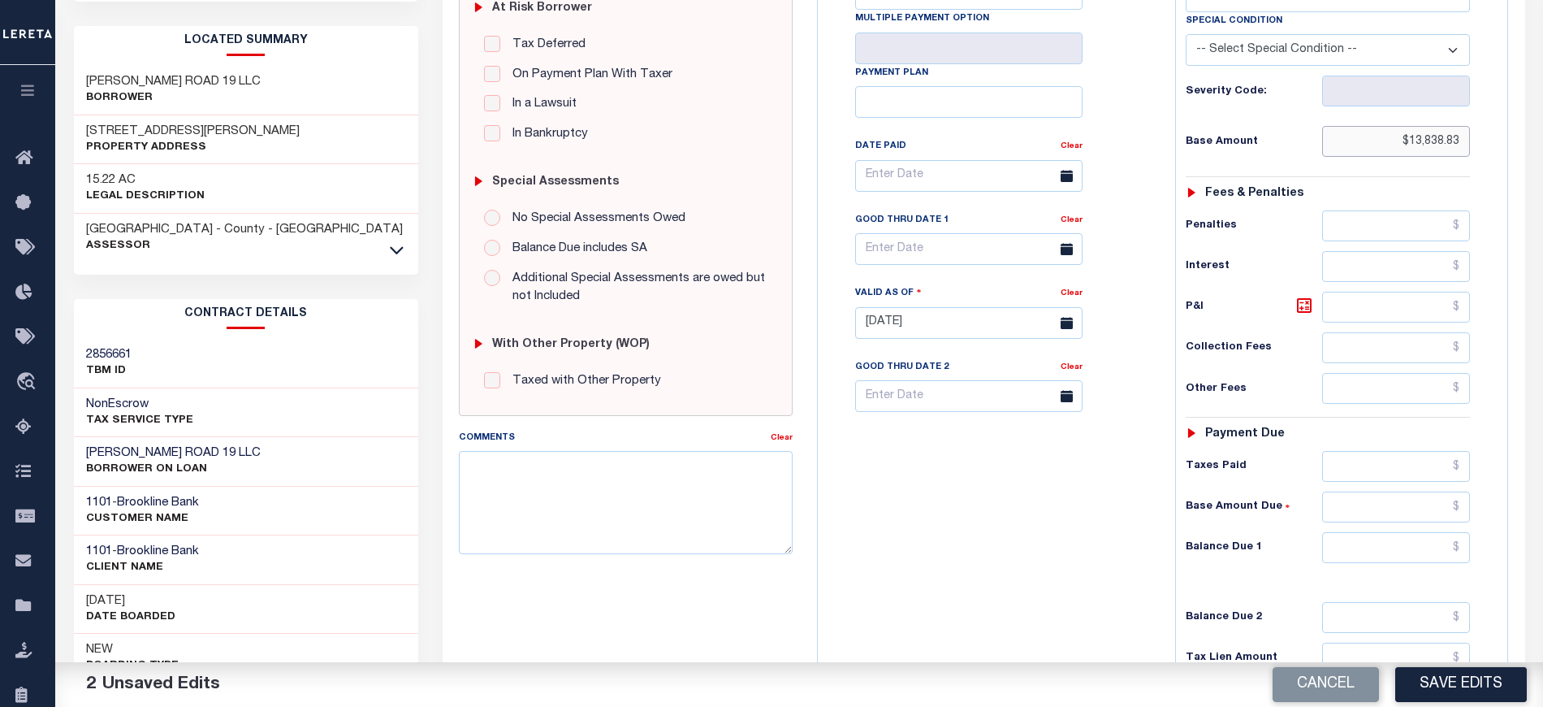
scroll to position [433, 0]
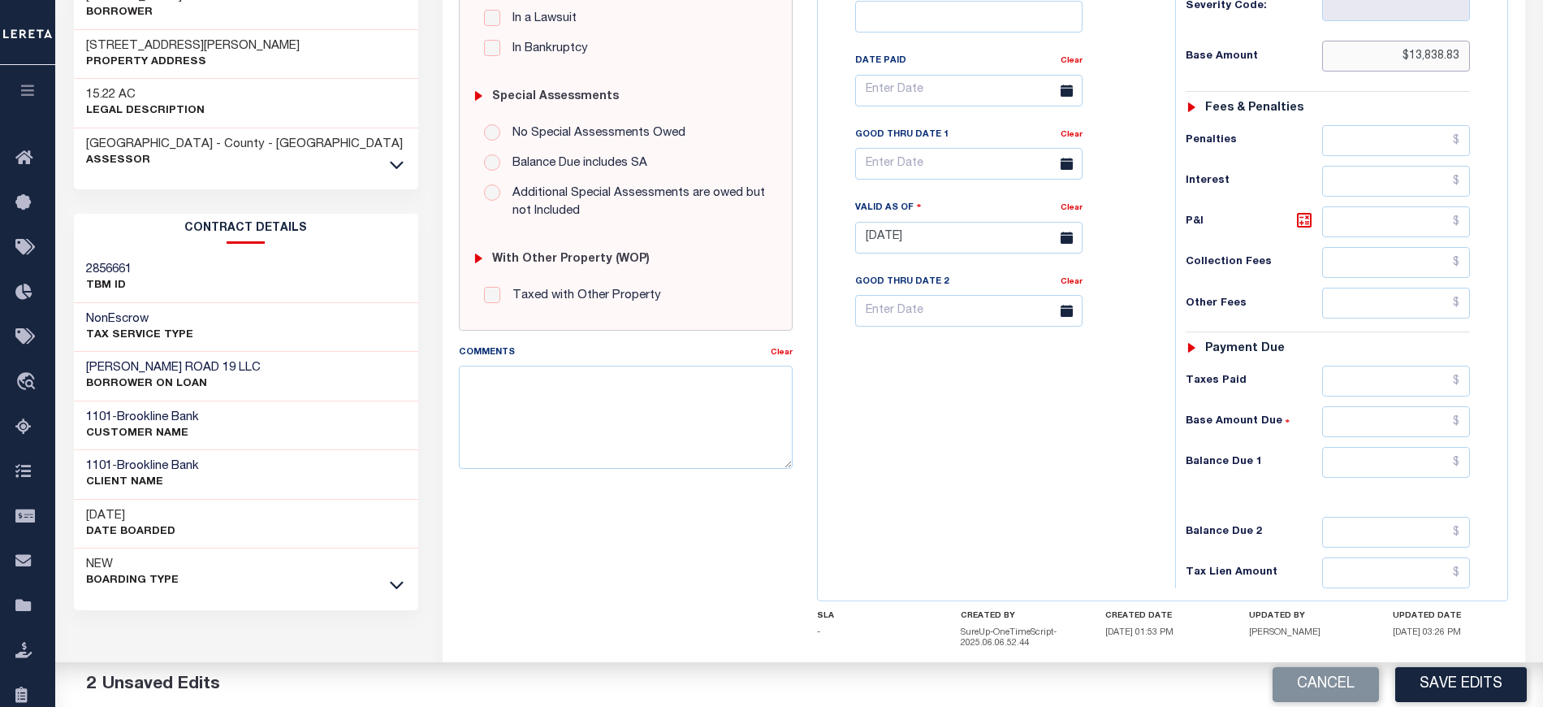
type input "$13,838.83"
click at [1363, 476] on input "text" at bounding box center [1396, 462] width 148 height 31
click at [1372, 469] on input "text" at bounding box center [1396, 462] width 148 height 31
paste input "14,029.92"
type input "$14,029.92"
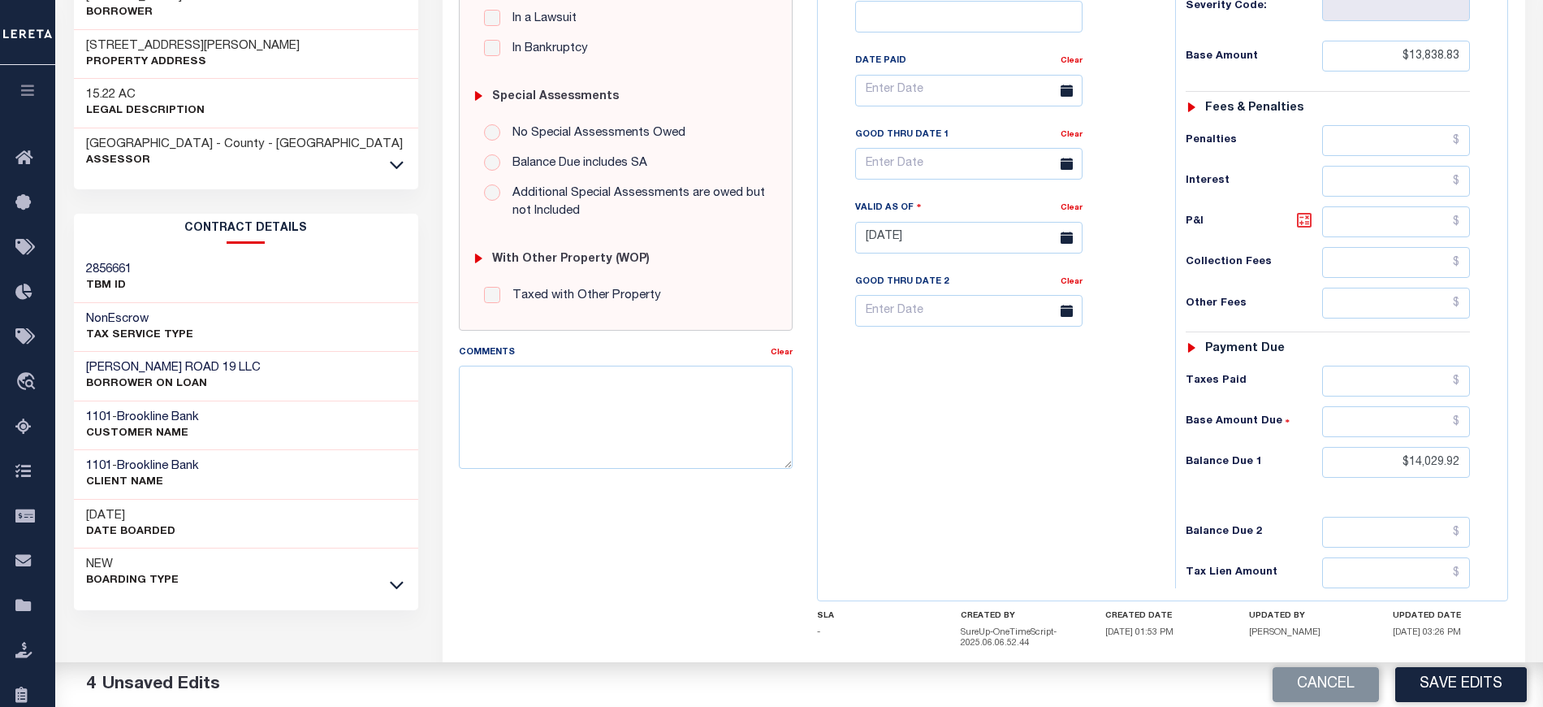
click at [1310, 221] on icon at bounding box center [1304, 220] width 15 height 15
type input "$191.09"
click at [923, 169] on input "text" at bounding box center [968, 164] width 227 height 32
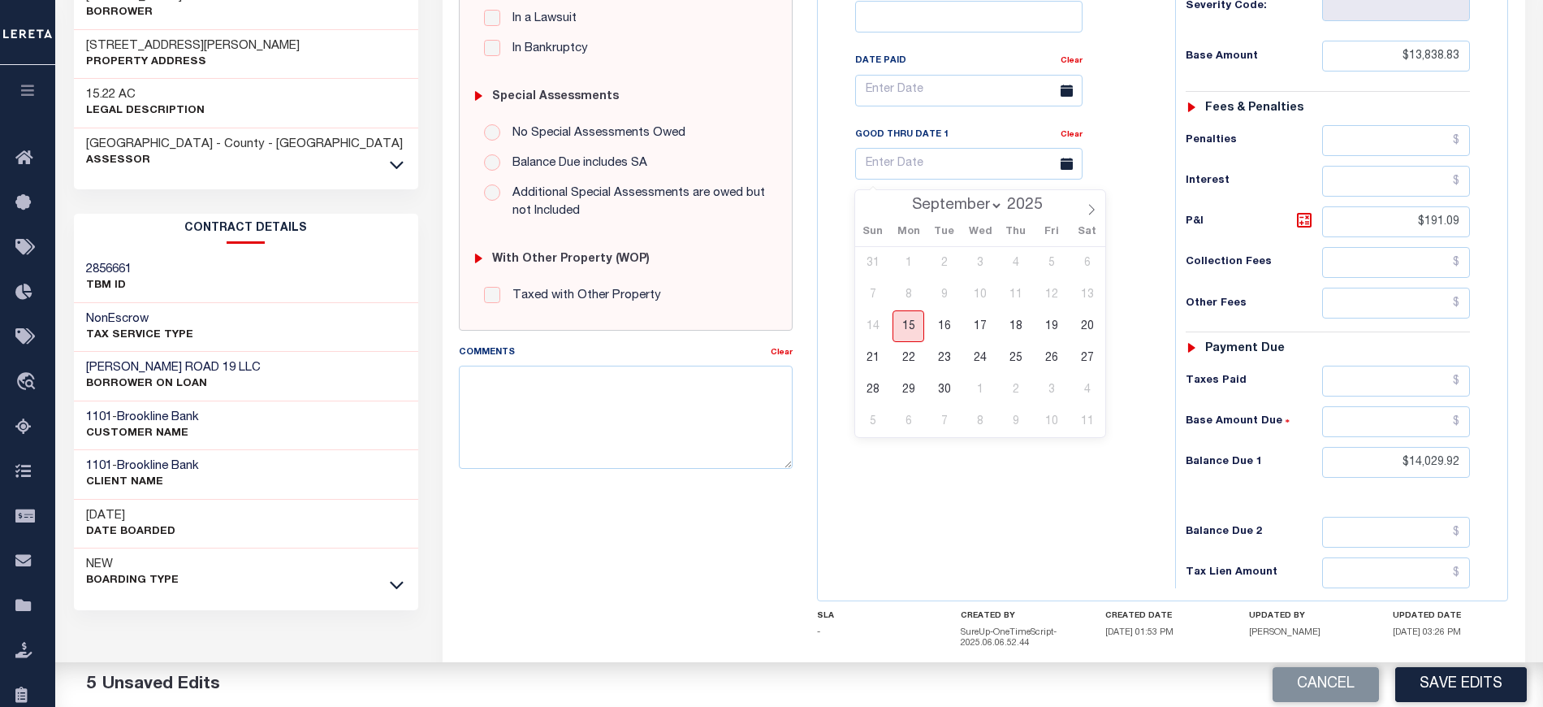
click at [916, 331] on span "15" at bounding box center [909, 326] width 32 height 32
type input "[DATE]"
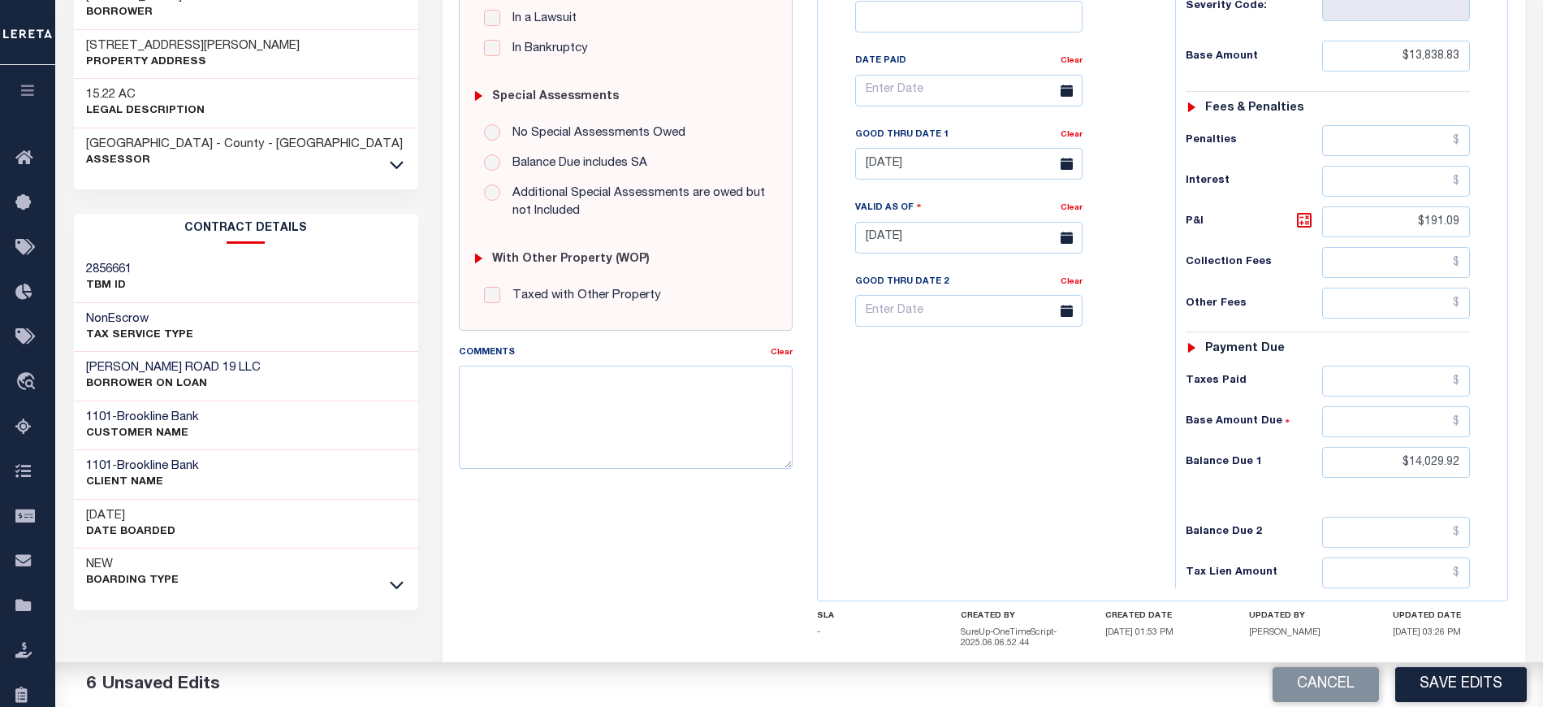
click at [940, 455] on div "Tax Bill No Multiple Payment Option Payment Plan Clear" at bounding box center [992, 229] width 341 height 717
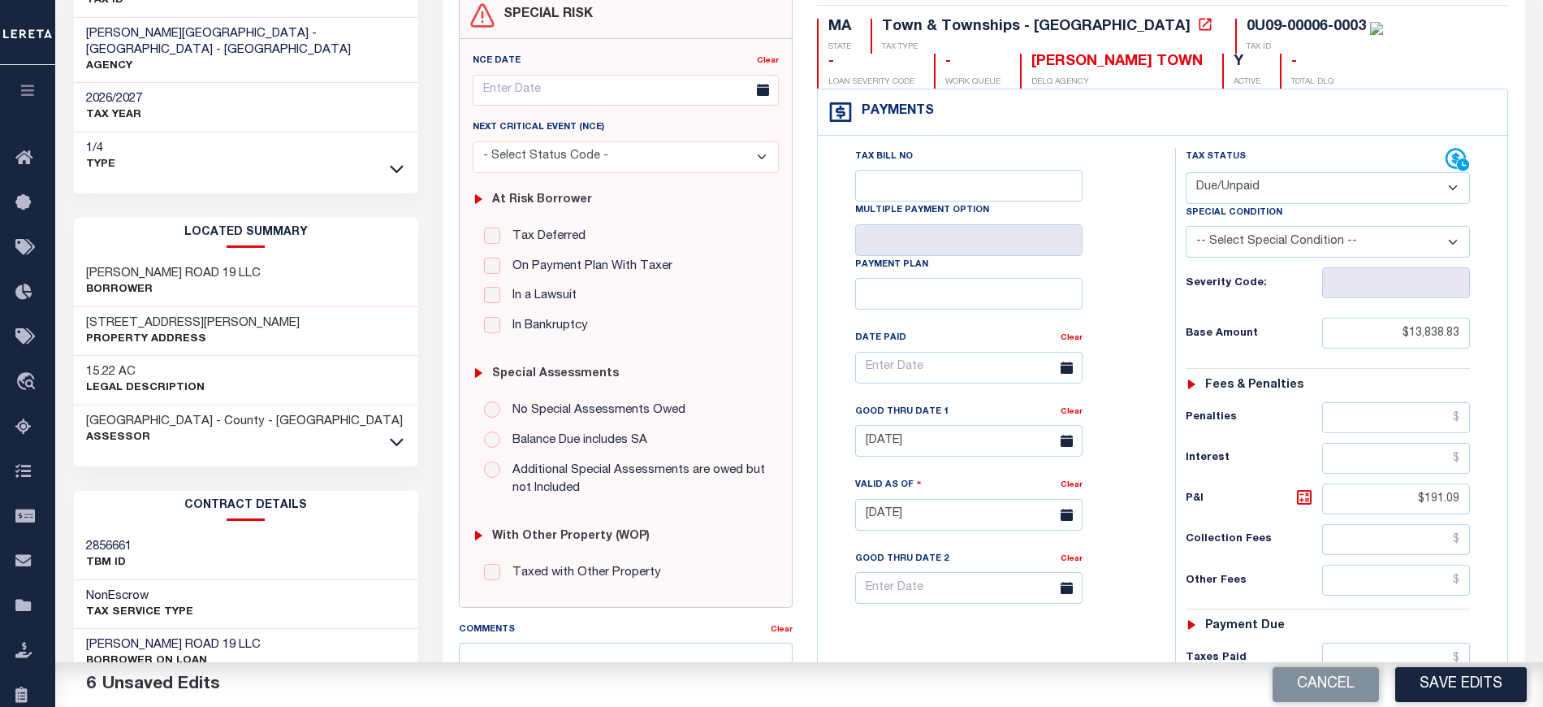
scroll to position [0, 0]
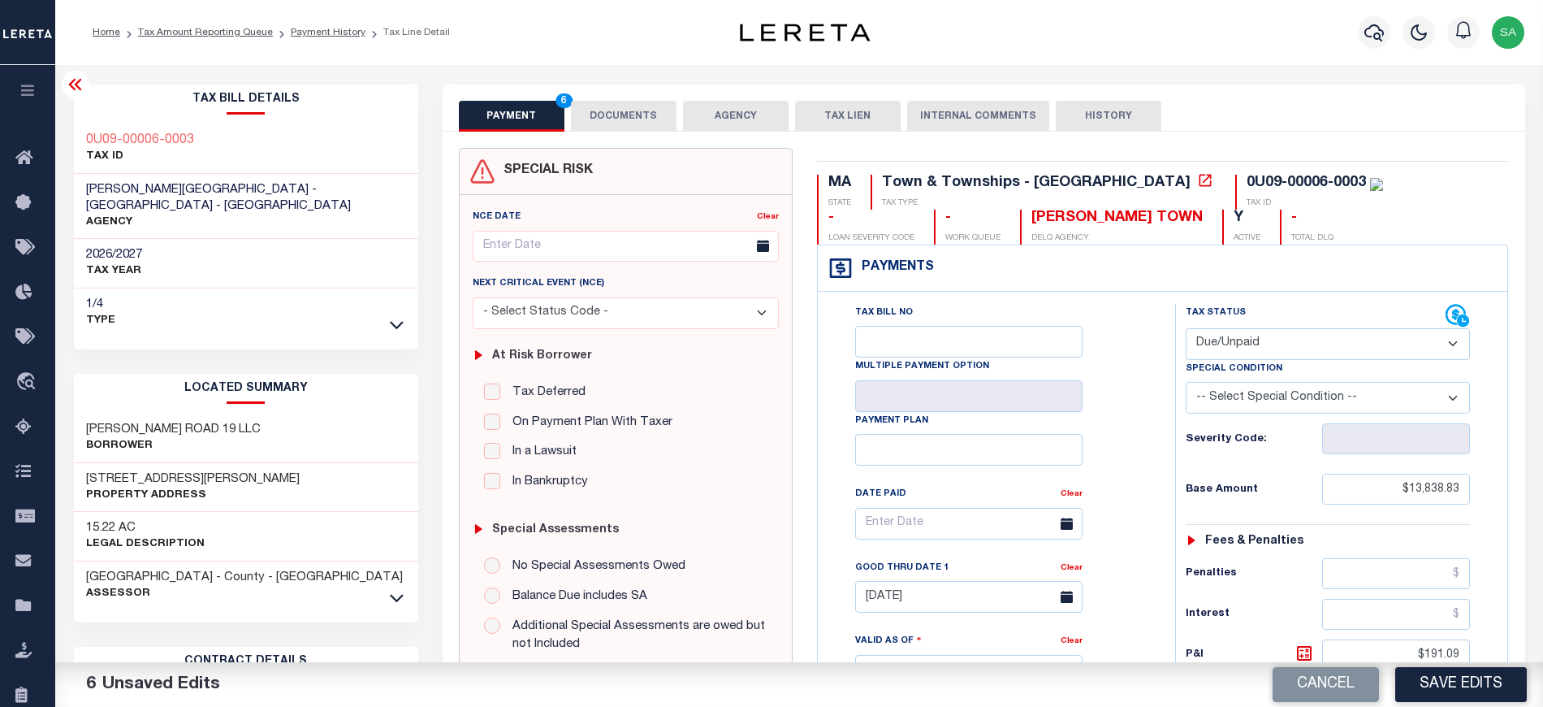
click at [599, 115] on button "DOCUMENTS" at bounding box center [624, 116] width 106 height 31
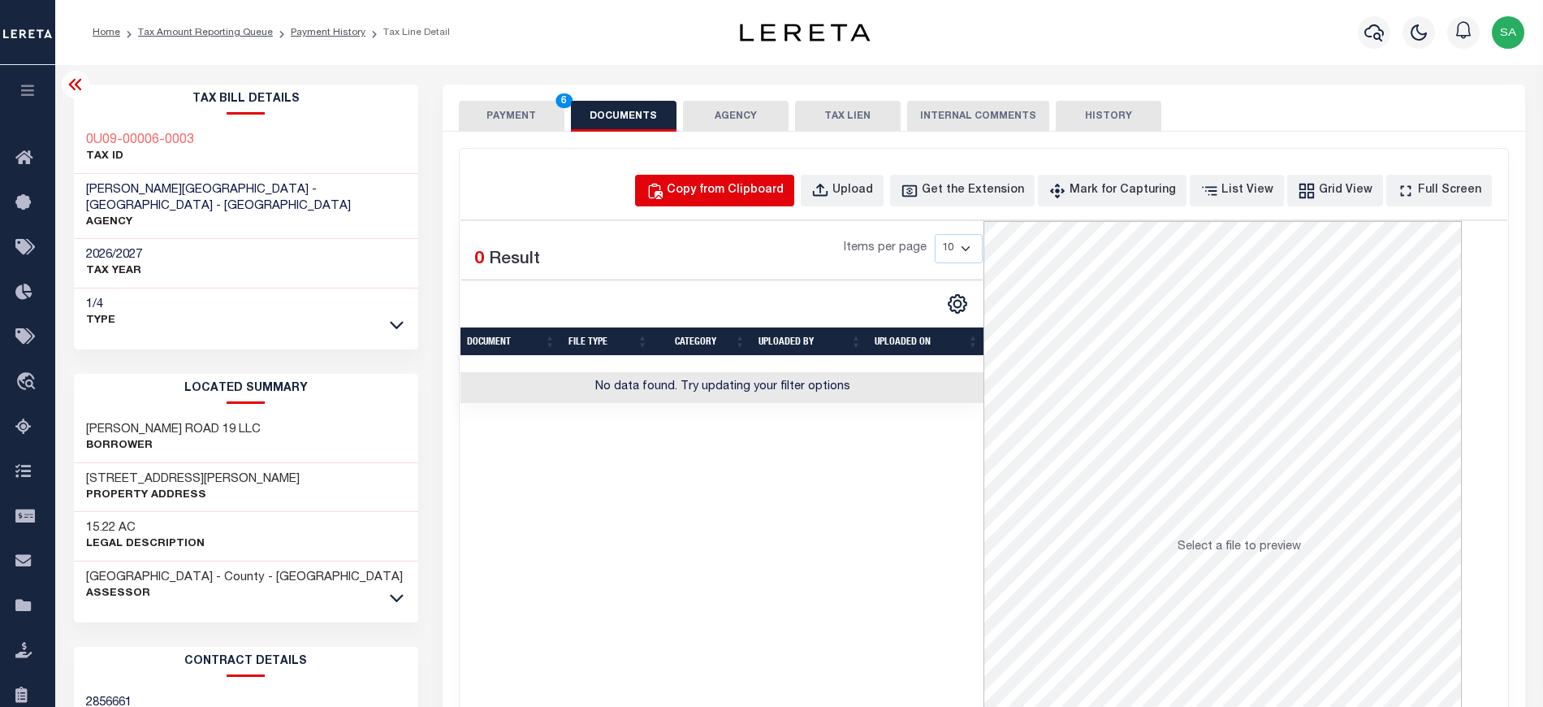
click at [744, 188] on div "Copy from Clipboard" at bounding box center [725, 191] width 117 height 18
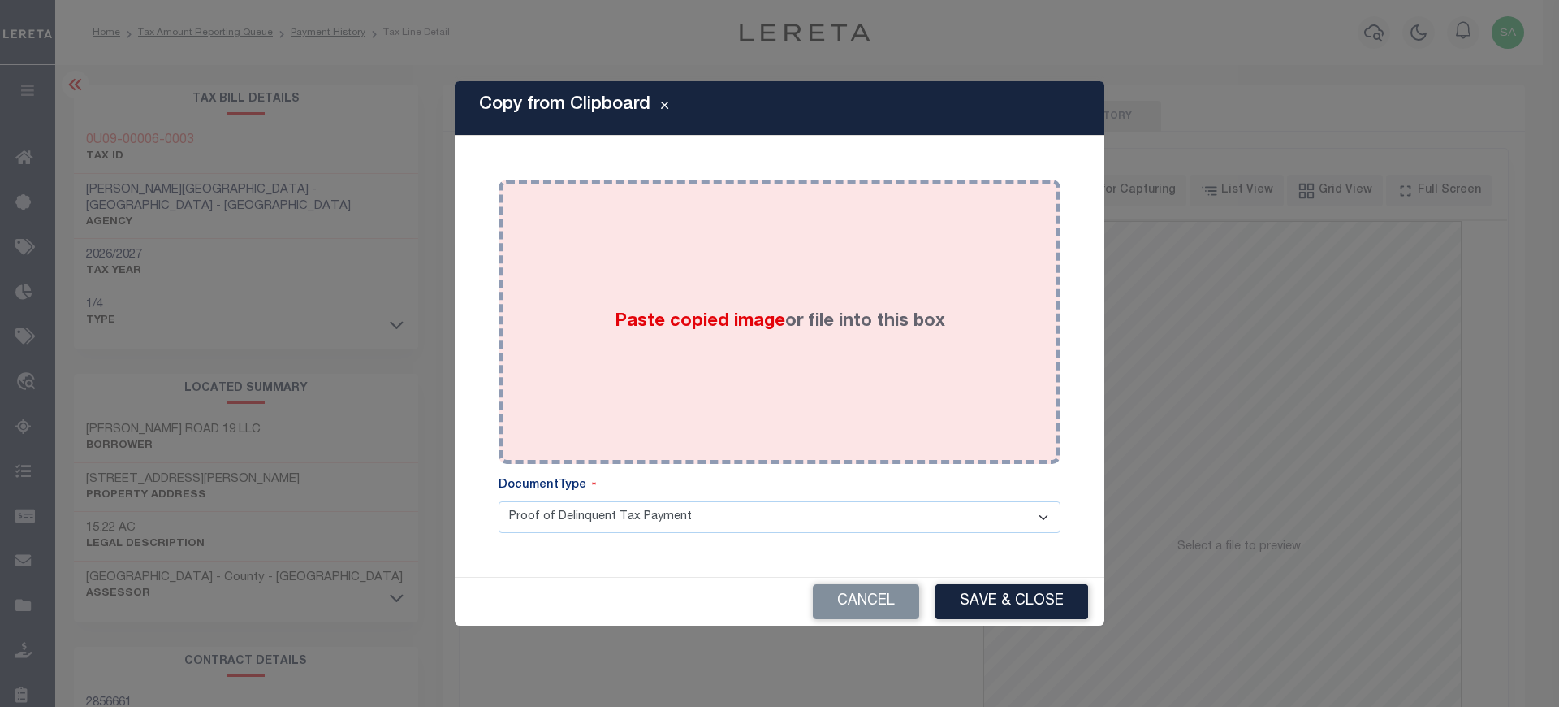
click at [858, 374] on div "Paste copied image or file into this box" at bounding box center [780, 322] width 538 height 260
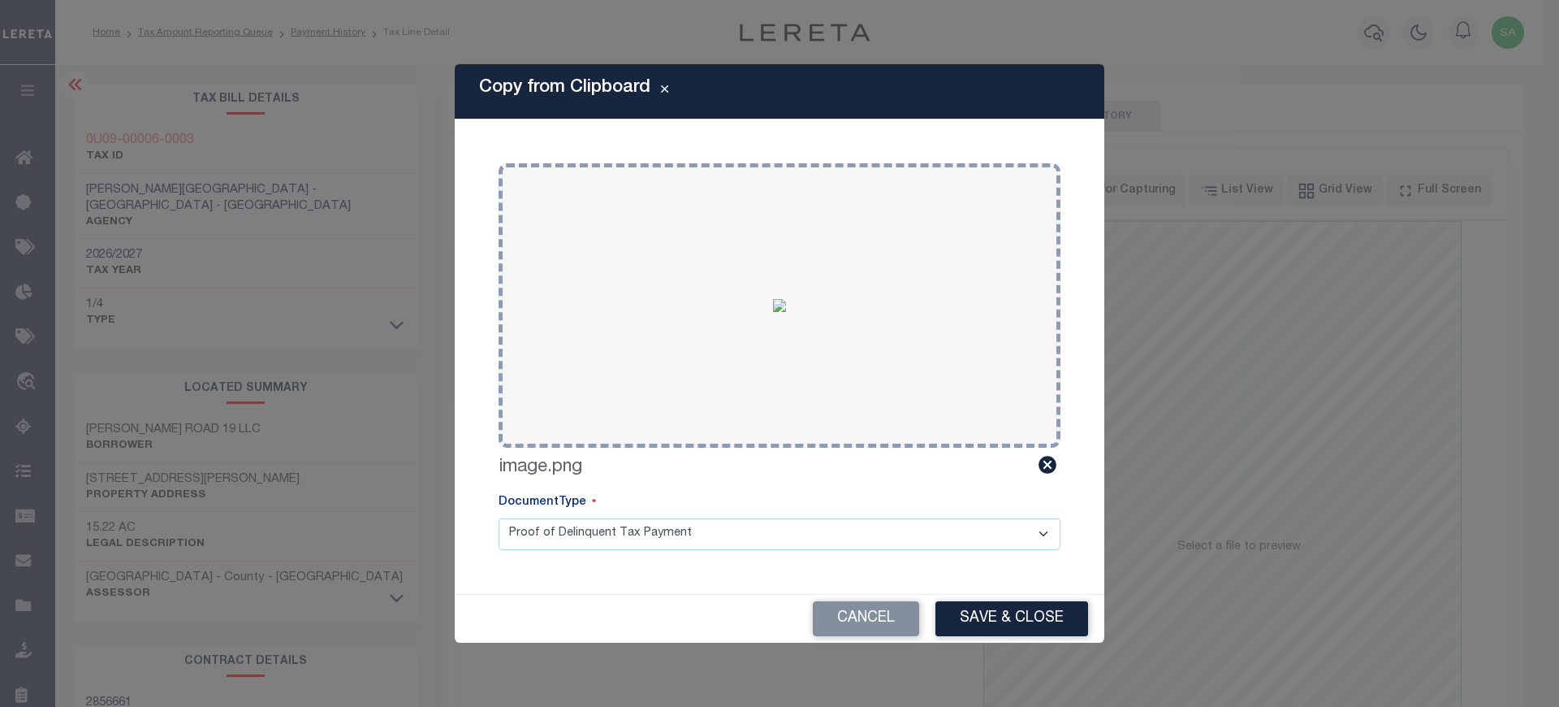
click at [992, 596] on div "Cancel Save & Close" at bounding box center [780, 618] width 650 height 48
click at [988, 622] on button "Save & Close" at bounding box center [1012, 618] width 153 height 35
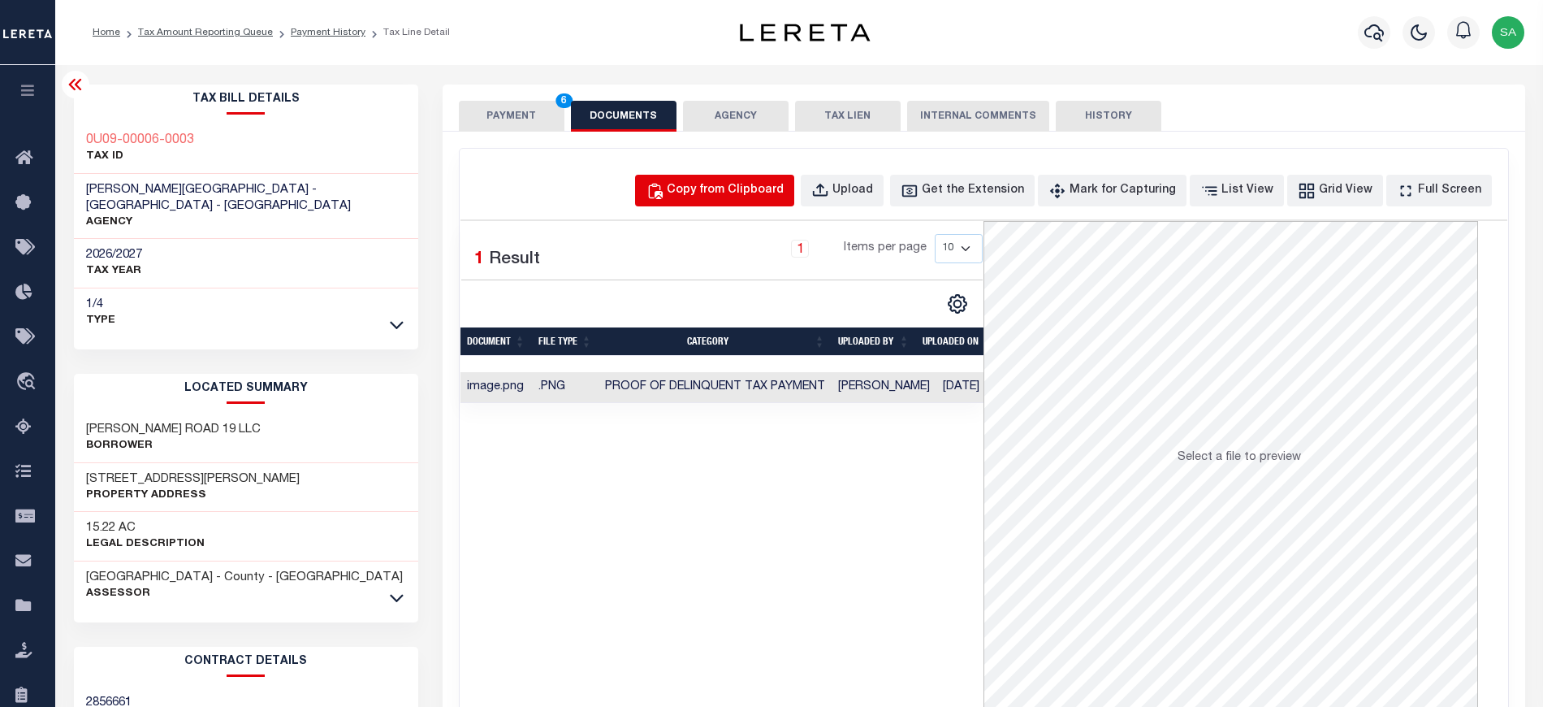
click at [781, 201] on button "Copy from Clipboard" at bounding box center [714, 191] width 159 height 32
select select "POP"
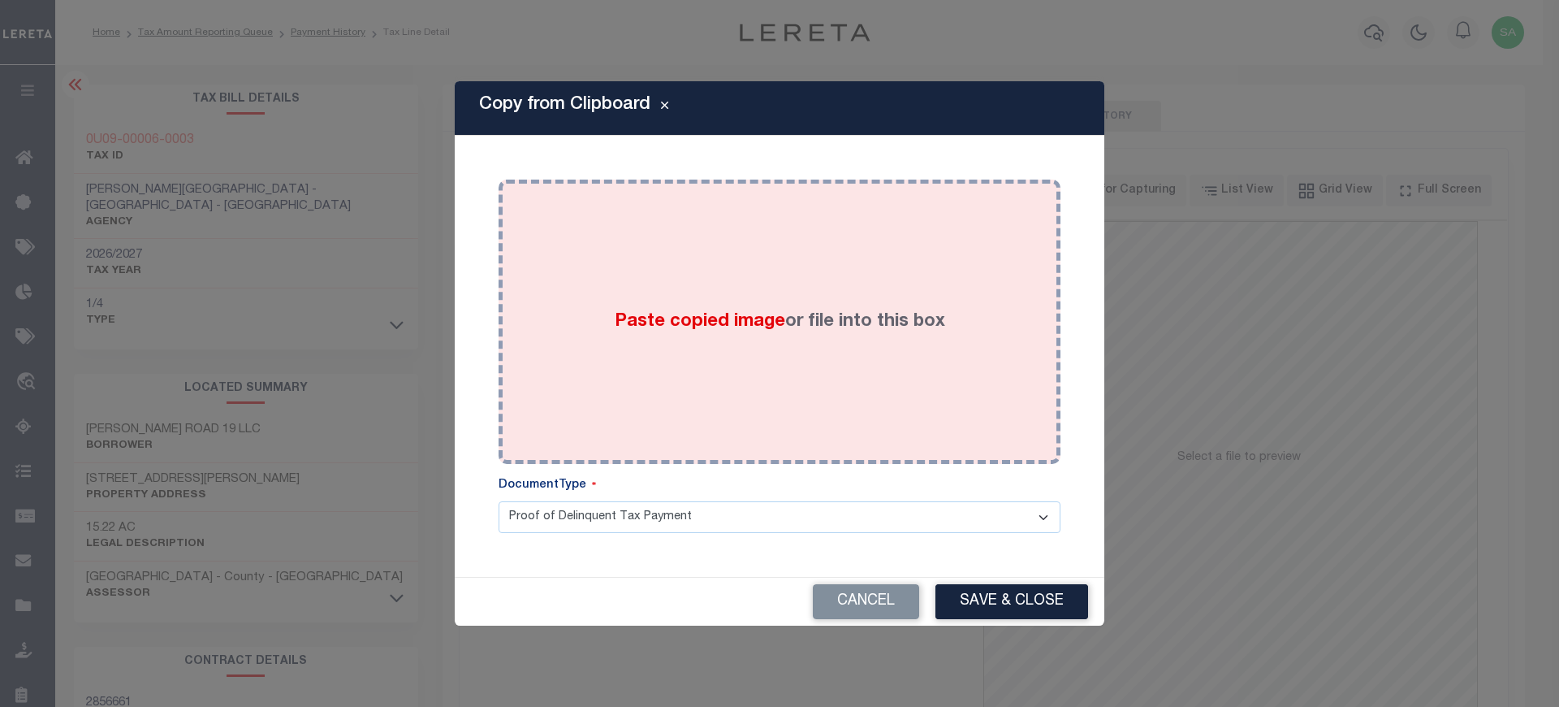
click at [855, 351] on div "Paste copied image or file into this box" at bounding box center [780, 322] width 538 height 260
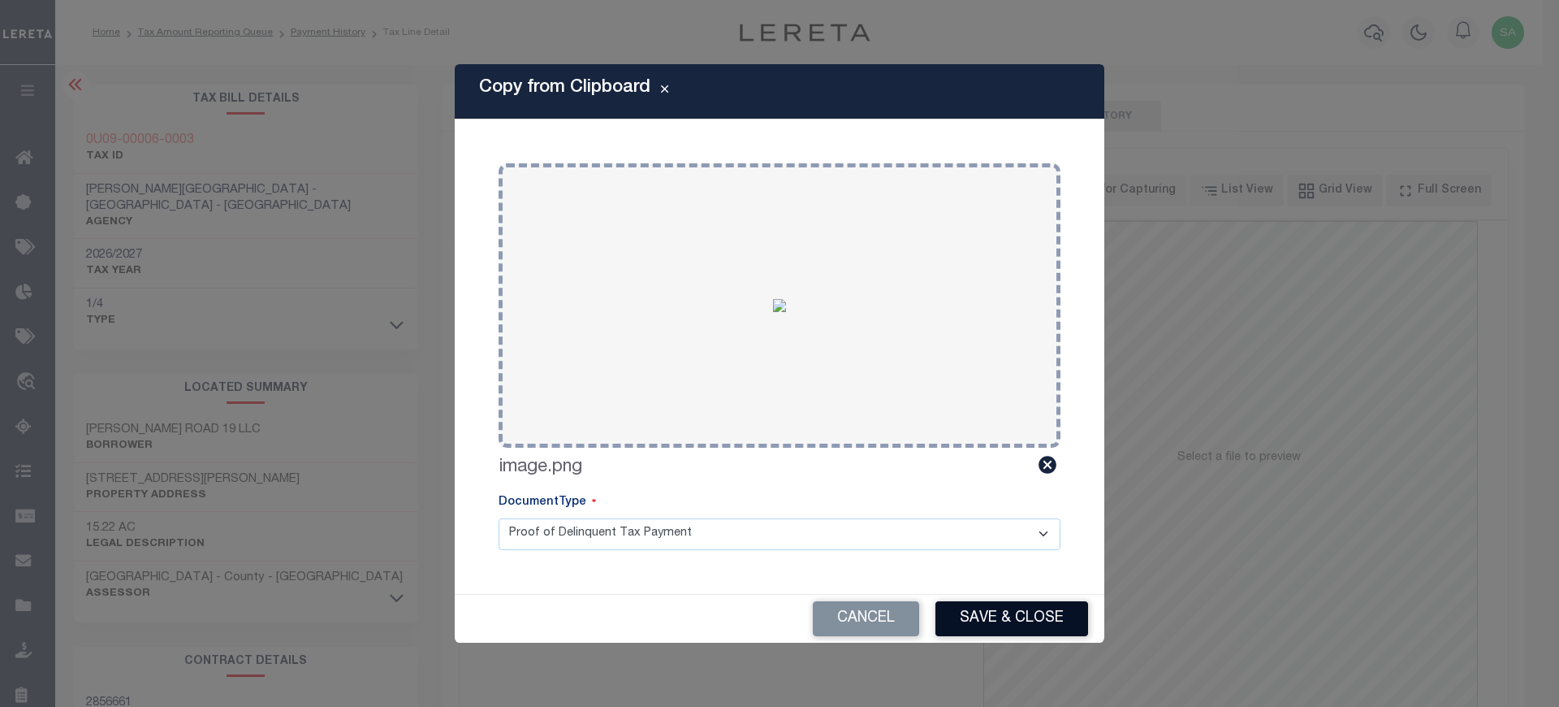
click at [985, 614] on button "Save & Close" at bounding box center [1012, 618] width 153 height 35
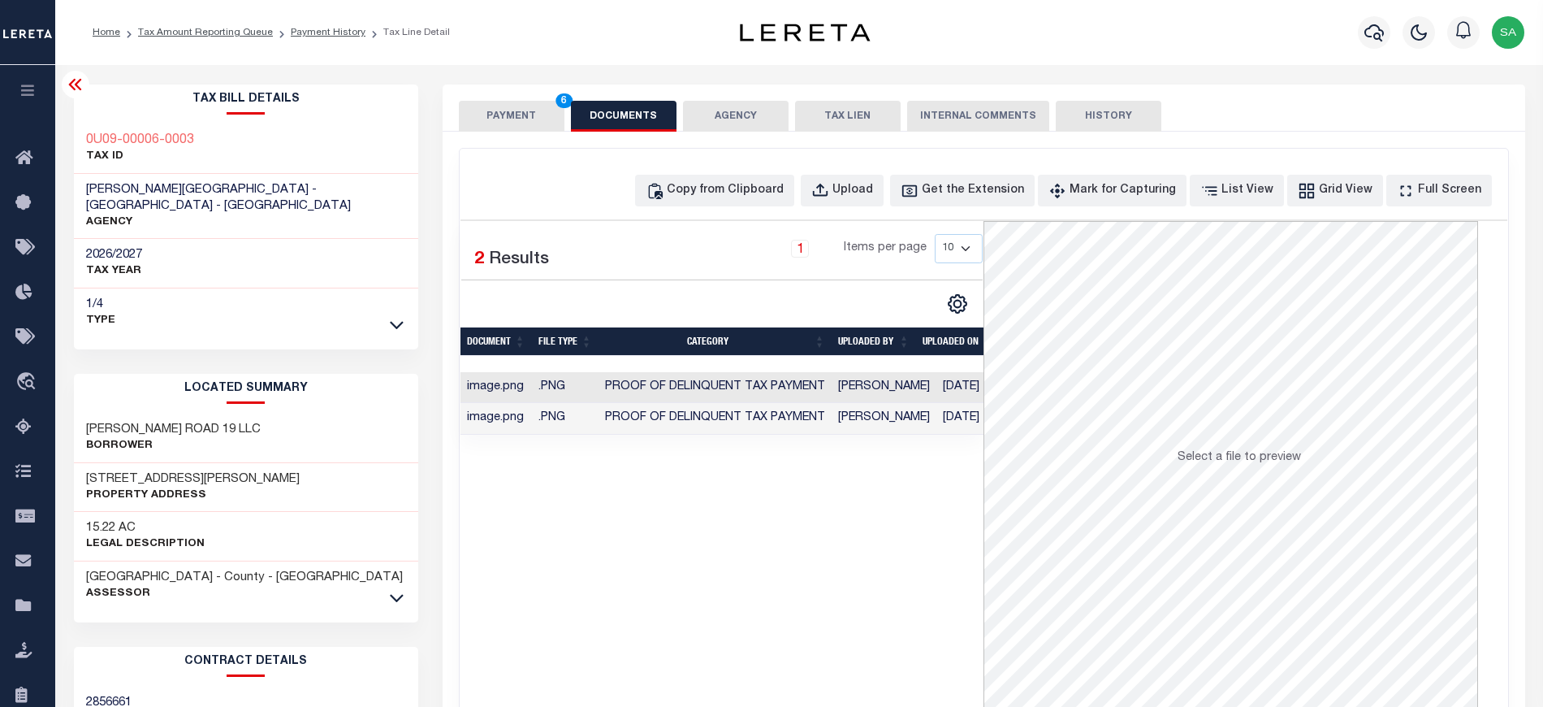
click at [534, 97] on div "PAYMENT 6 DOCUMENTS AGENCY DELINQUENT PAYEE TAX LIEN" at bounding box center [984, 107] width 1083 height 47
click at [472, 128] on button "PAYMENT 6" at bounding box center [512, 116] width 106 height 31
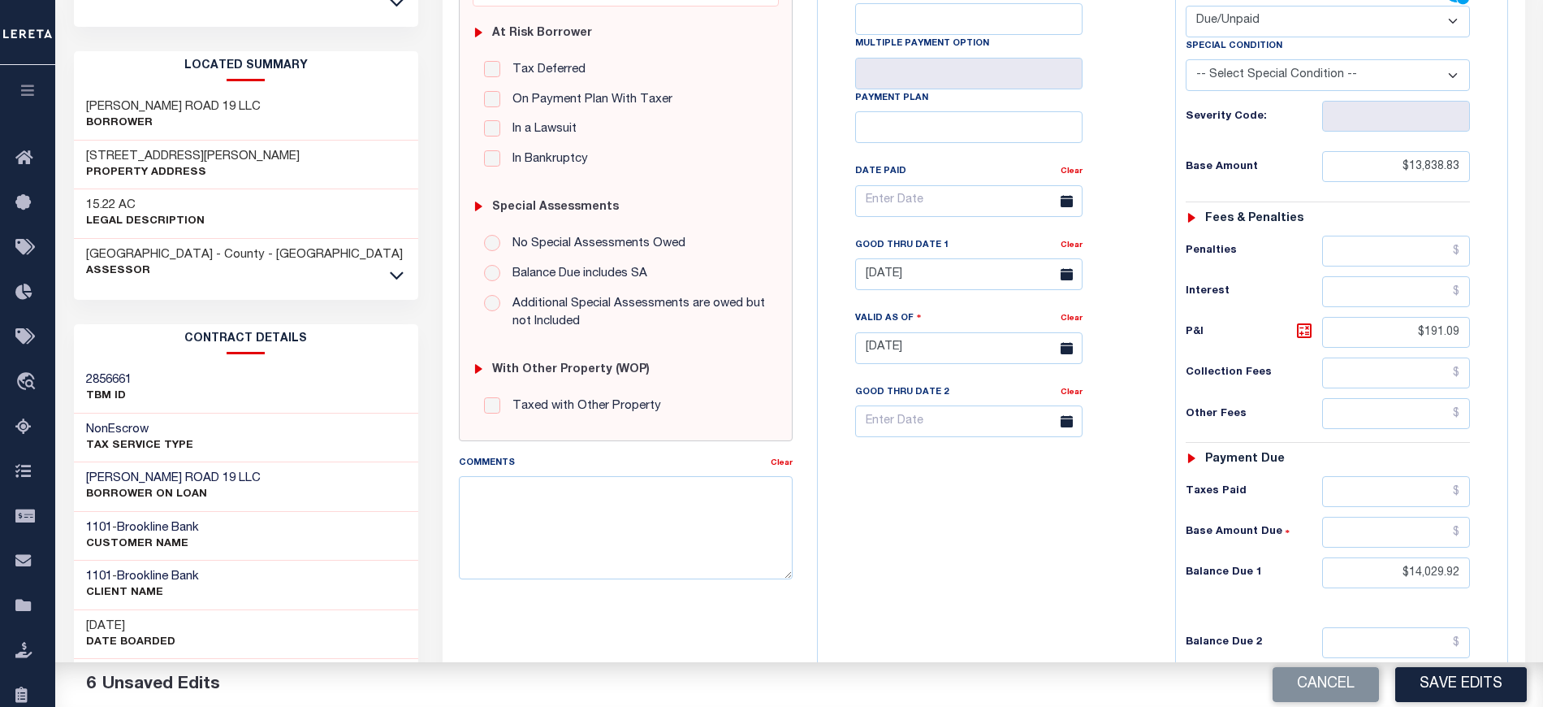
scroll to position [433, 0]
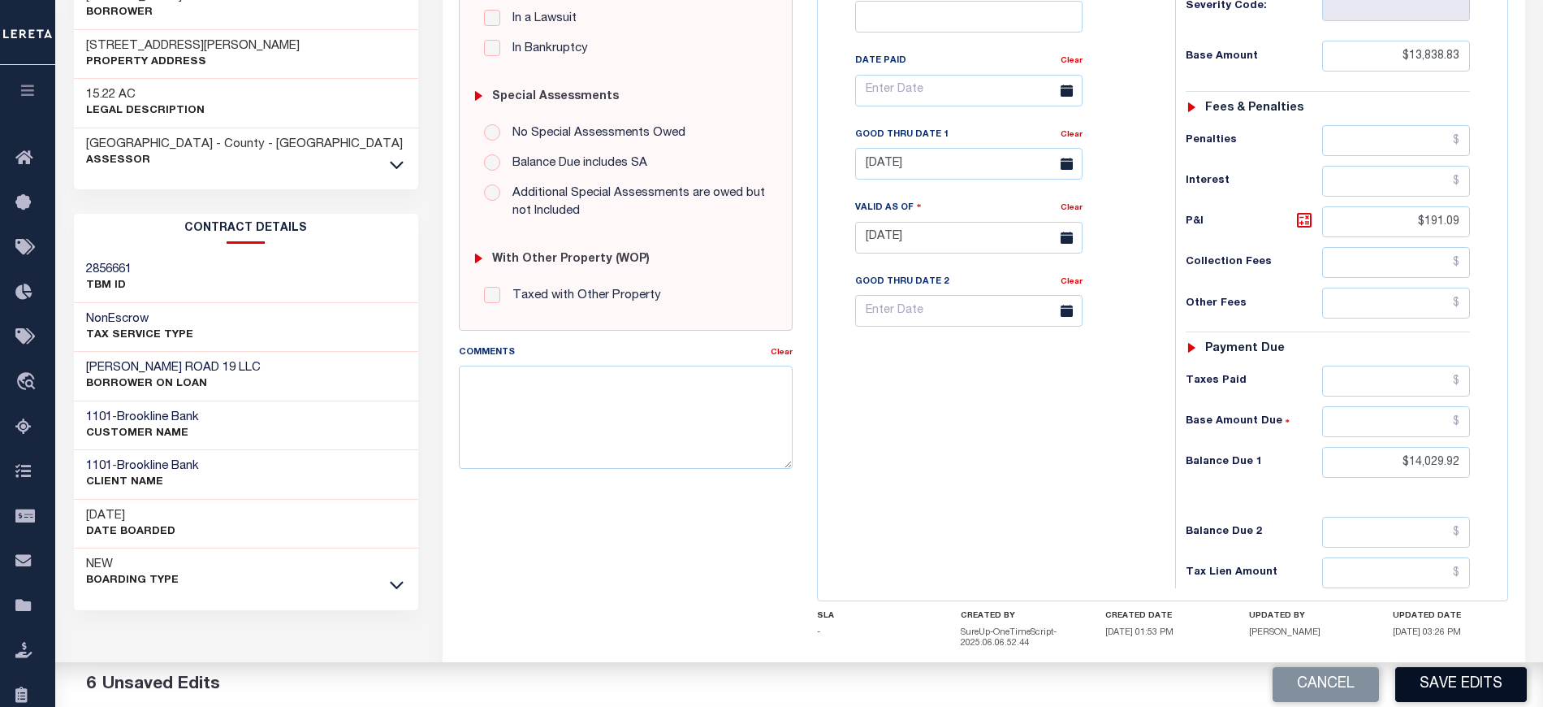
click at [1454, 695] on button "Save Edits" at bounding box center [1461, 684] width 132 height 35
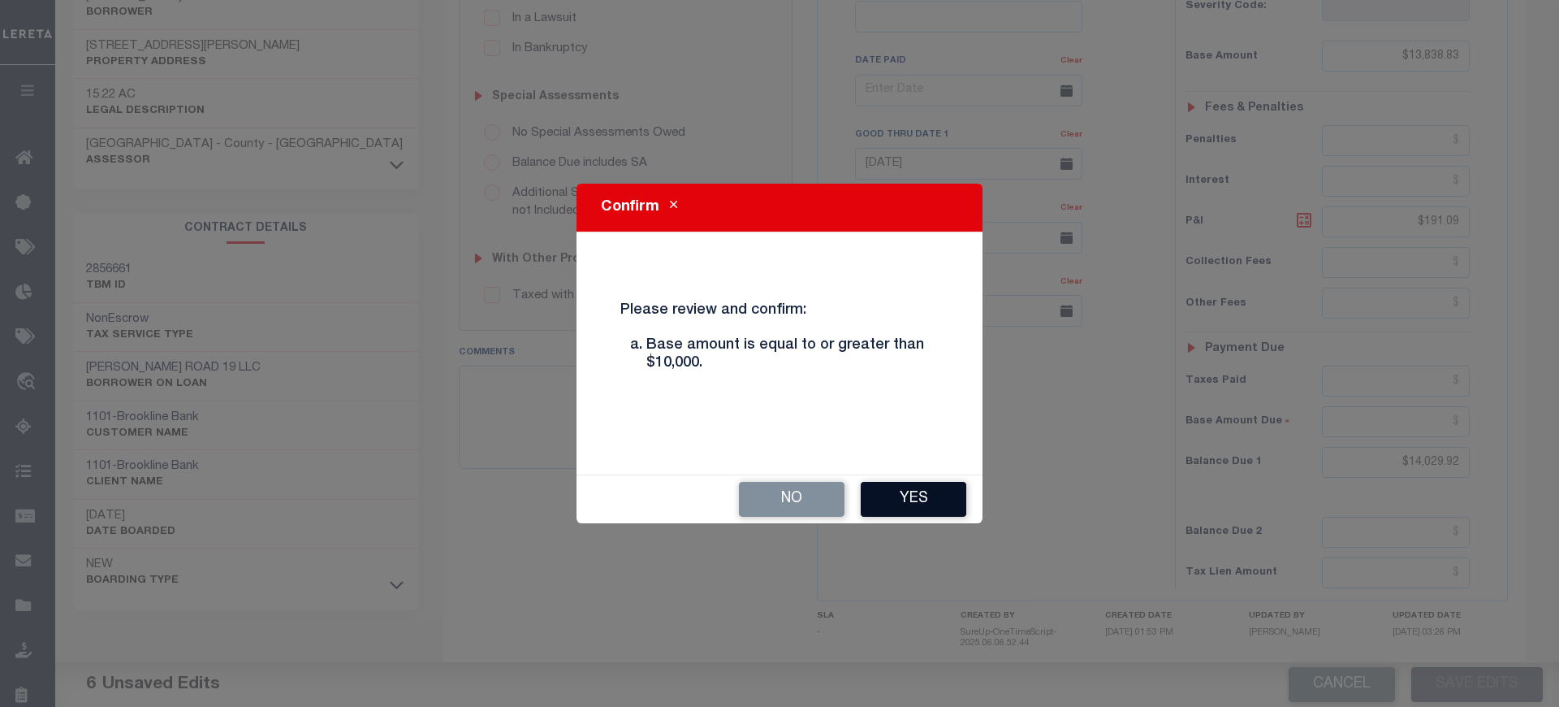
click at [924, 502] on button "Yes" at bounding box center [914, 499] width 106 height 35
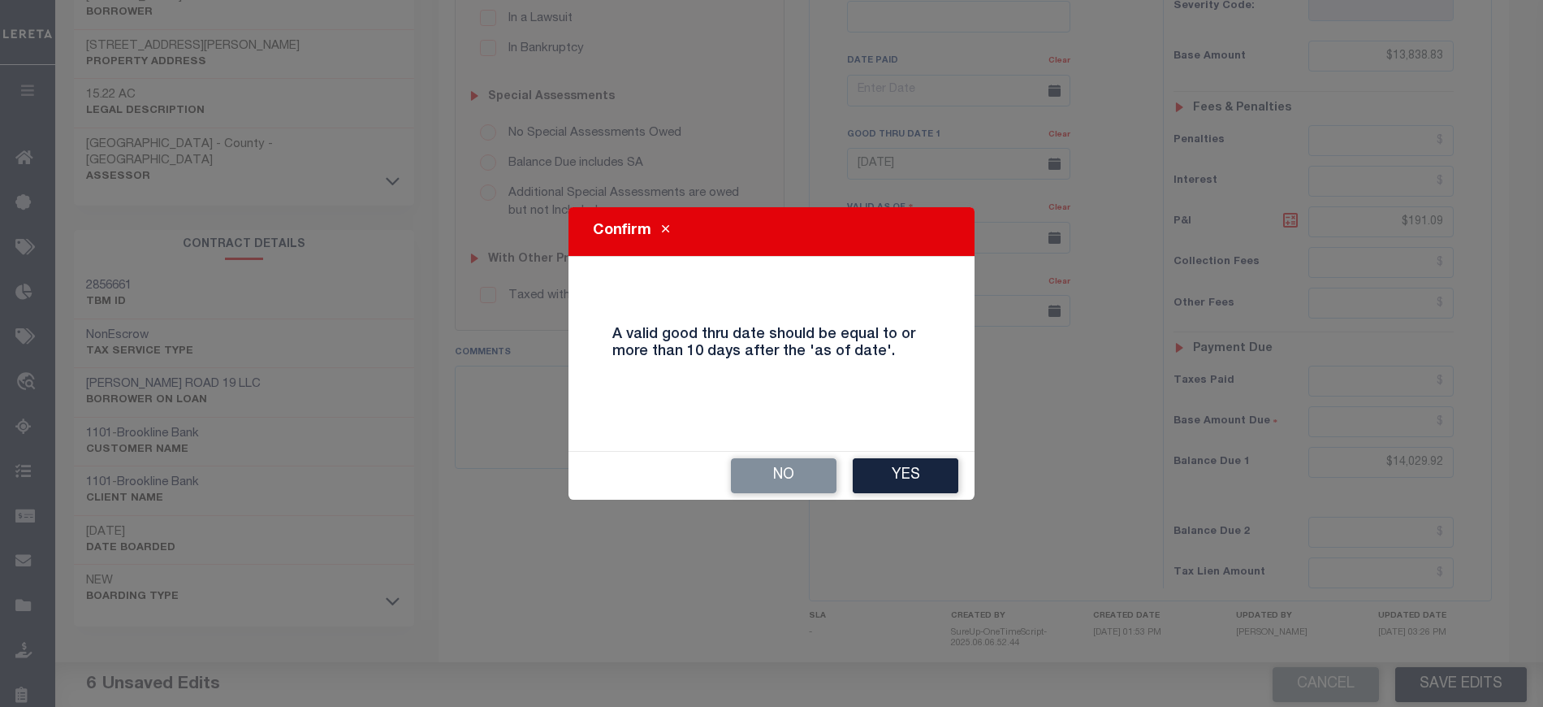
click at [924, 502] on div "Confirm A valid good thru date should be equal to or more than 10 days after th…" at bounding box center [771, 353] width 1543 height 707
click at [927, 488] on button "Yes" at bounding box center [906, 475] width 106 height 35
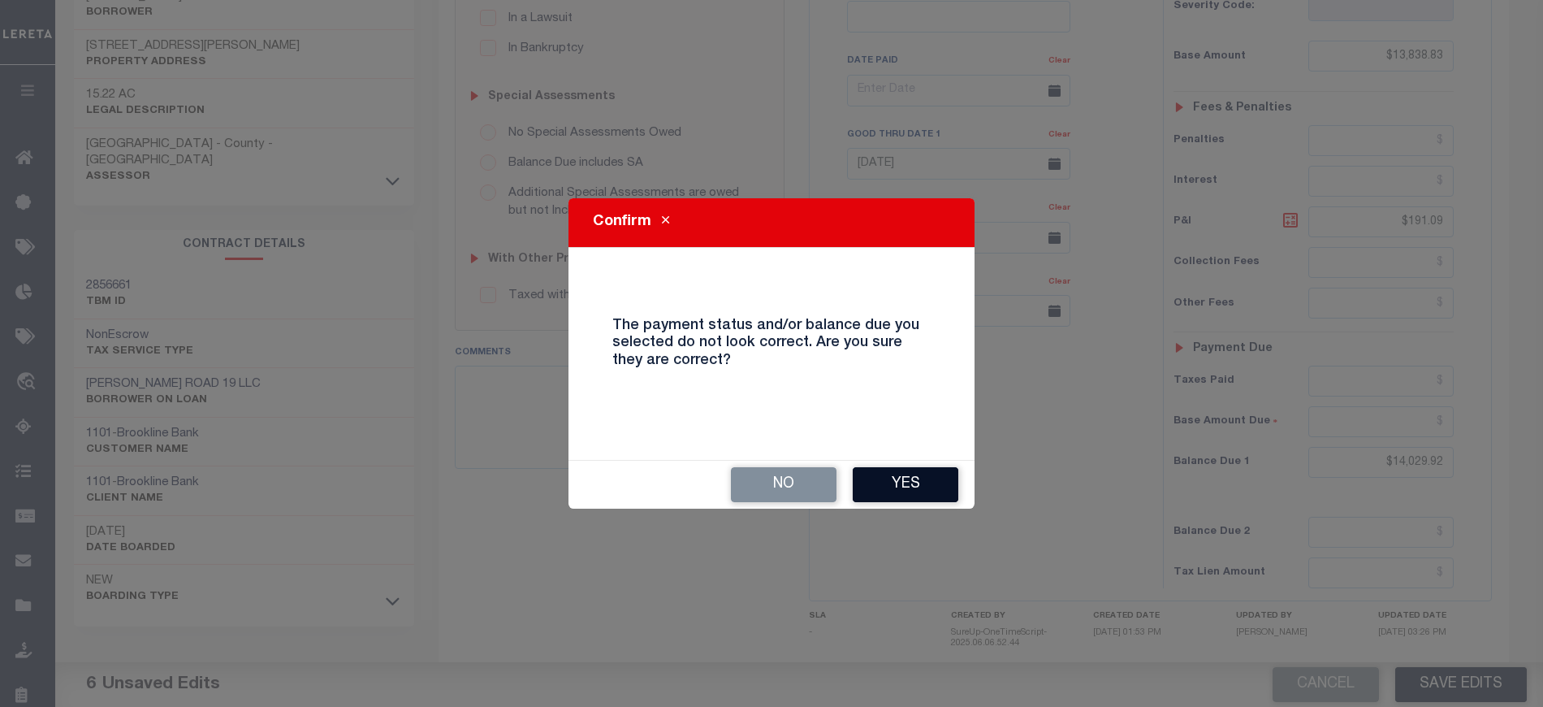
click at [920, 488] on button "Yes" at bounding box center [906, 484] width 106 height 35
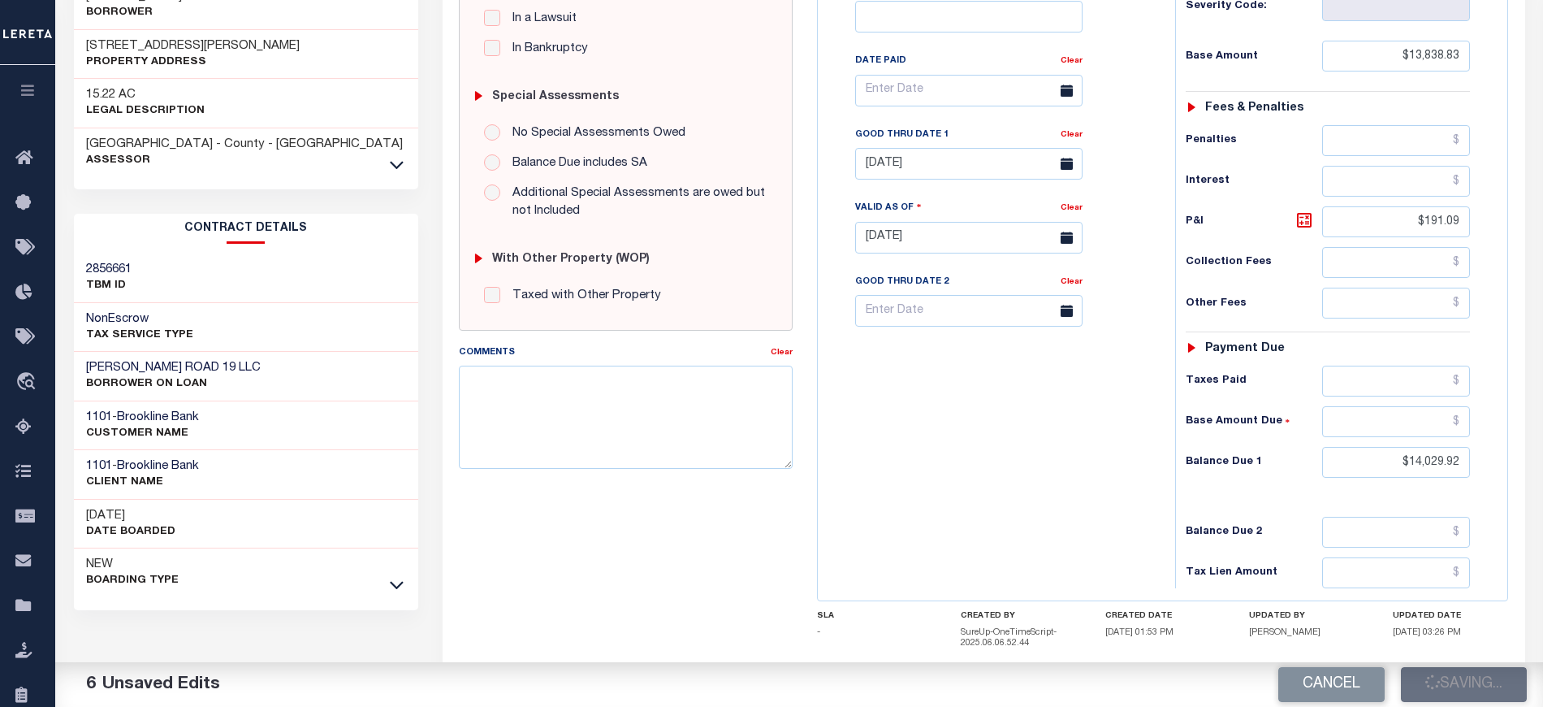
checkbox input "false"
type input "$13,838.83"
type input "$191.09"
type input "$14,029.92"
